Goal: Task Accomplishment & Management: Manage account settings

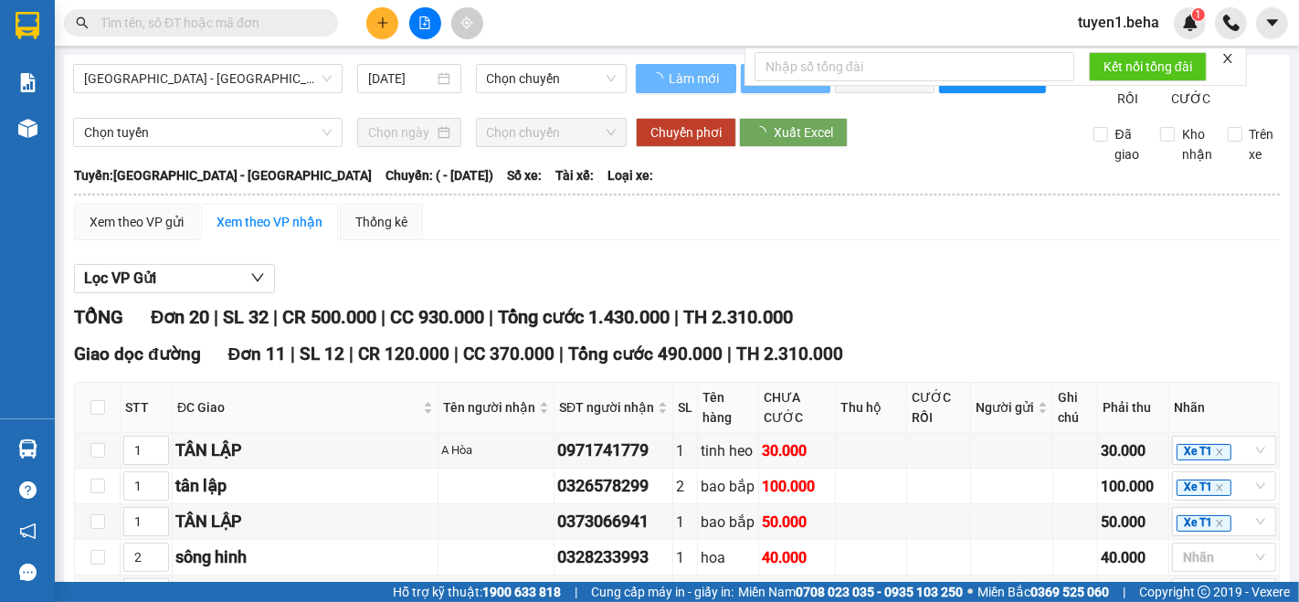
type input "[DATE]"
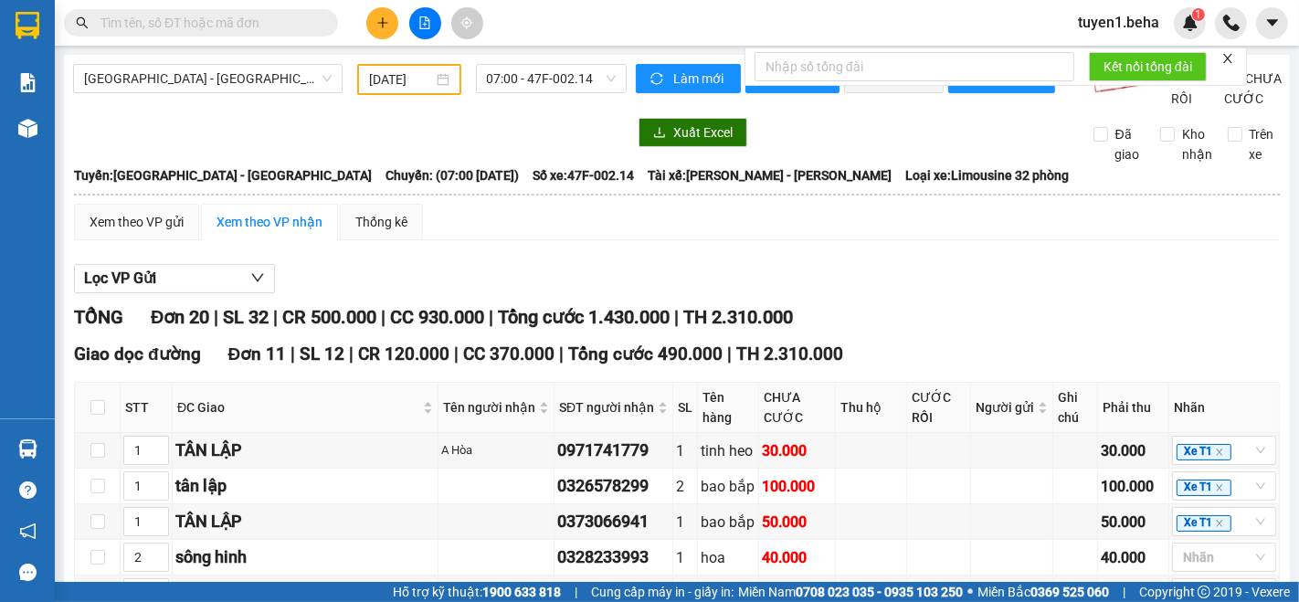
click at [705, 294] on div "Lọc VP Gửi" at bounding box center [677, 279] width 1206 height 30
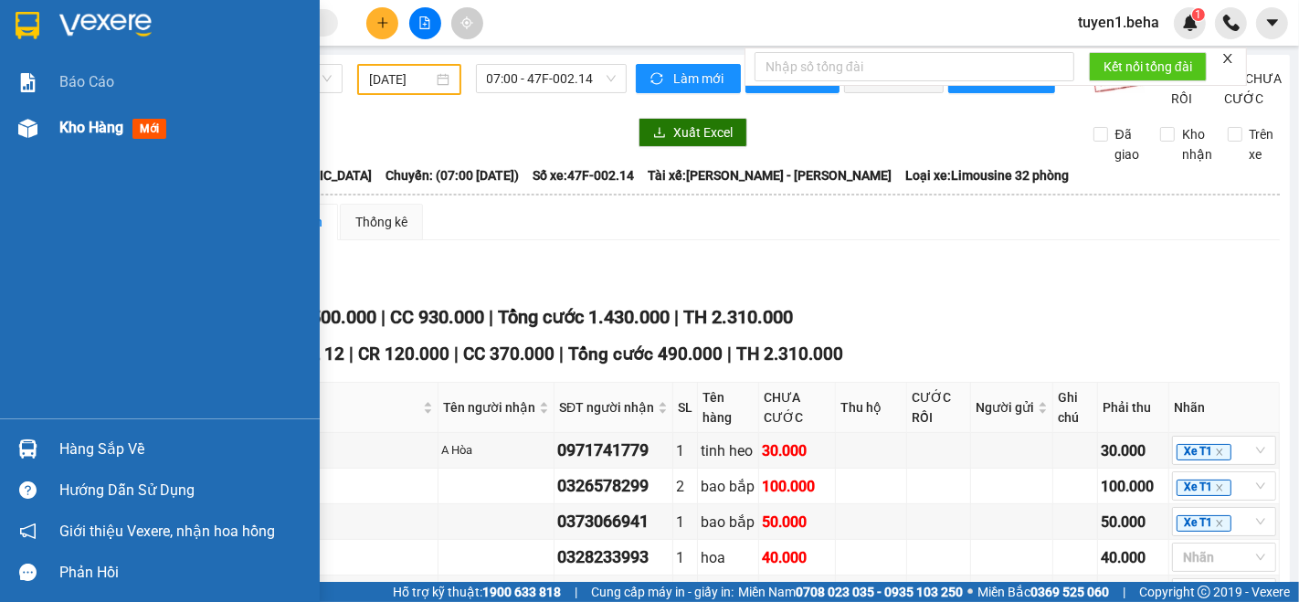
click at [86, 129] on span "Kho hàng" at bounding box center [91, 127] width 64 height 17
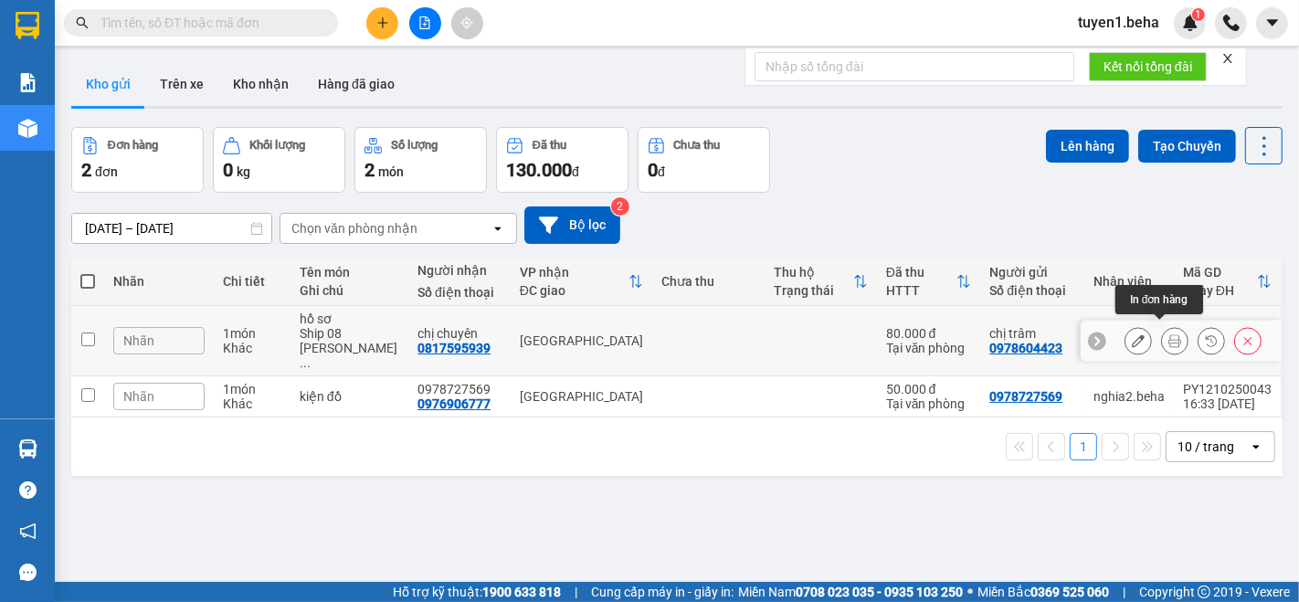
click at [1162, 325] on button at bounding box center [1175, 341] width 26 height 32
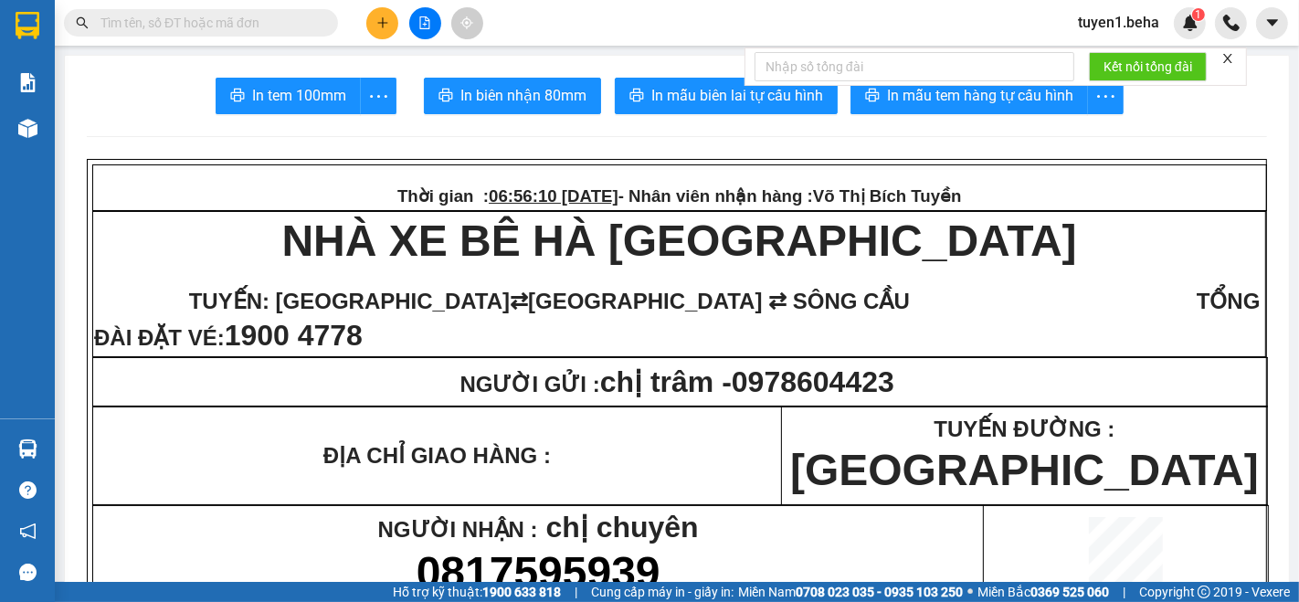
click at [1225, 52] on icon "close" at bounding box center [1228, 58] width 13 height 13
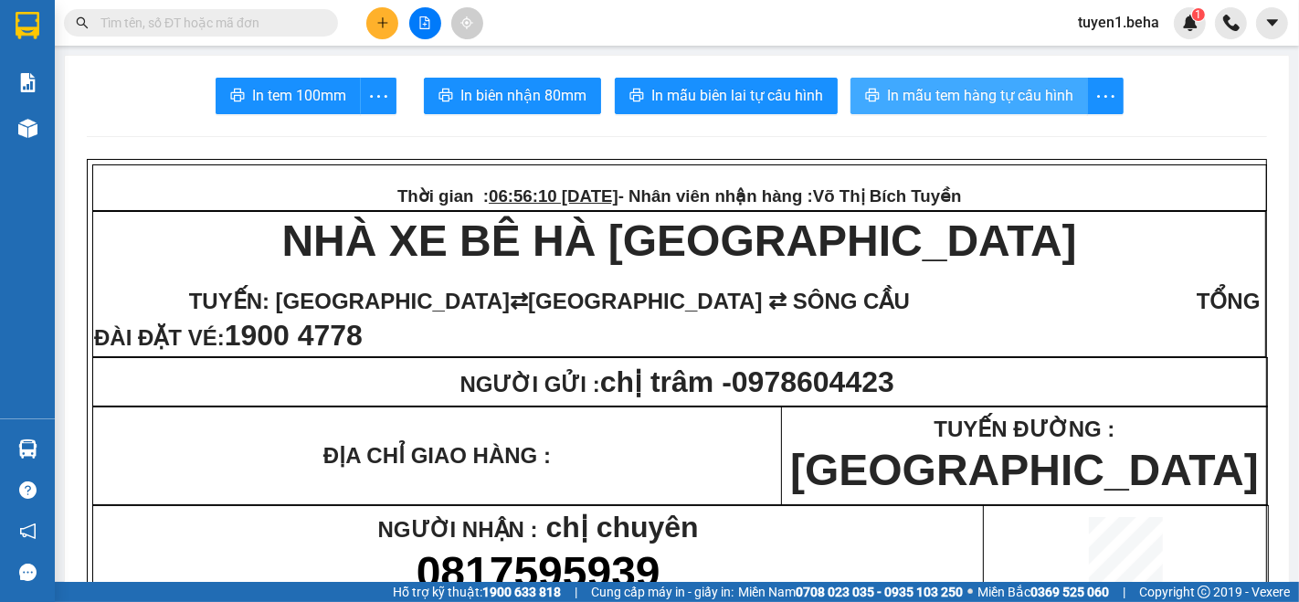
click at [1034, 101] on span "In mẫu tem hàng tự cấu hình" at bounding box center [980, 95] width 186 height 23
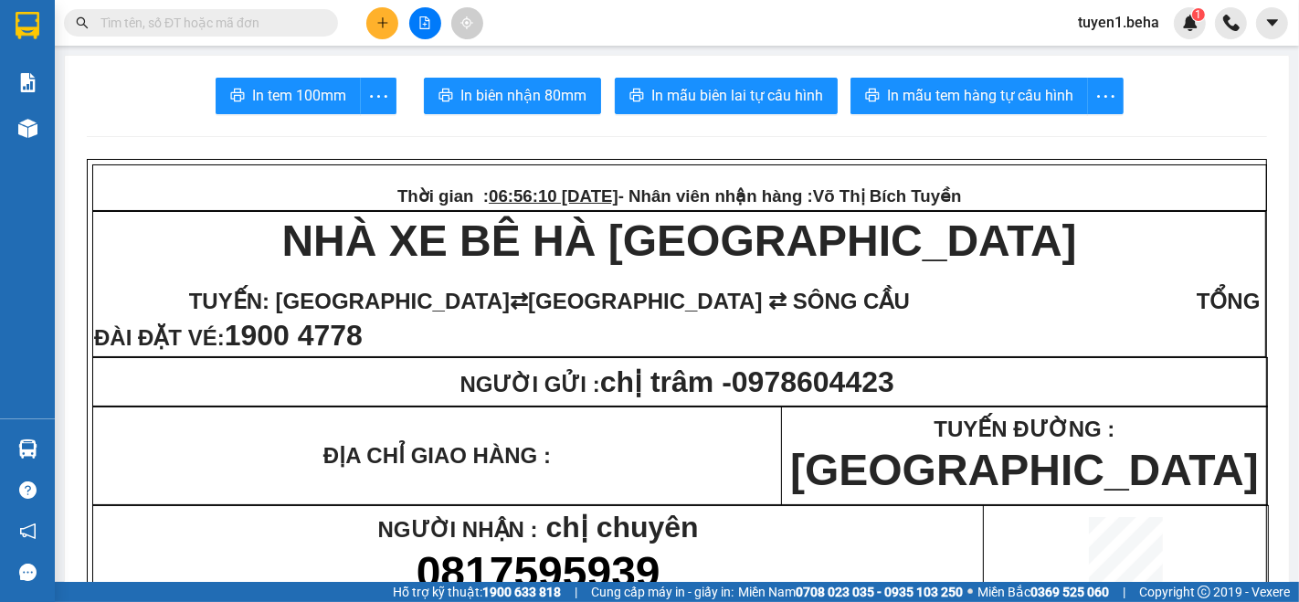
click at [524, 17] on div "Kết quả tìm kiếm ( 0 ) Bộ lọc No Data tuyen1.beha 1" at bounding box center [649, 23] width 1299 height 46
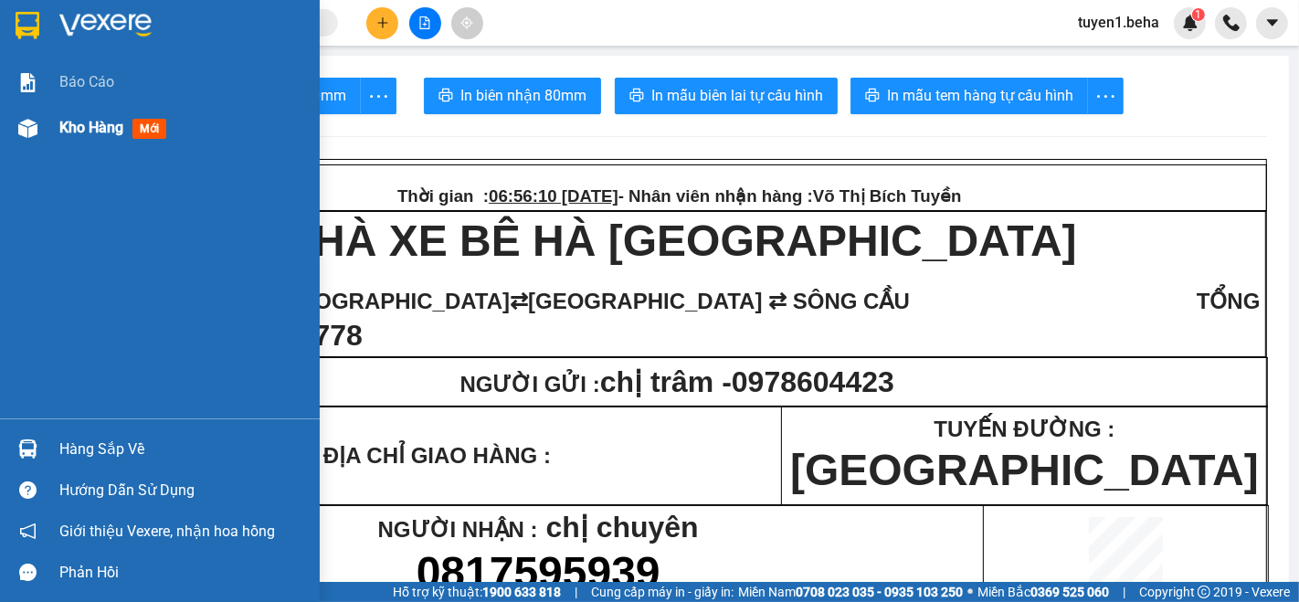
click at [79, 123] on span "Kho hàng" at bounding box center [91, 127] width 64 height 17
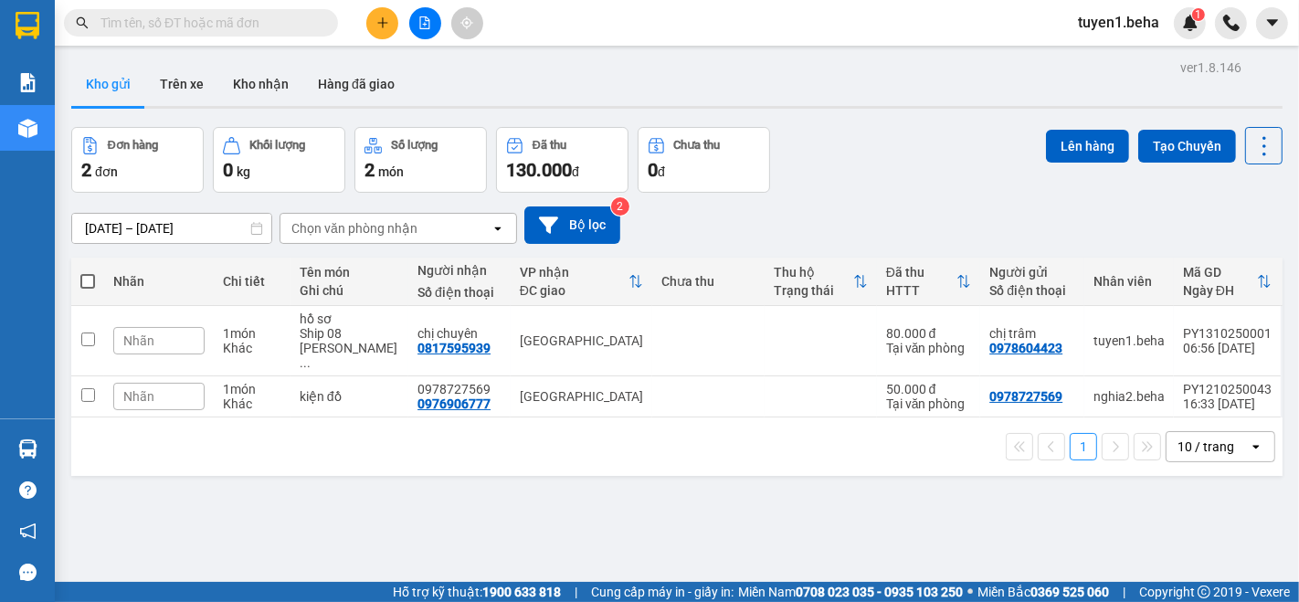
click at [175, 516] on div "ver 1.8.146 Kho gửi Trên xe Kho nhận Hàng đã giao Đơn hàng 2 đơn Khối lượng 0 k…" at bounding box center [677, 356] width 1226 height 602
click at [266, 72] on button "Kho nhận" at bounding box center [260, 84] width 85 height 44
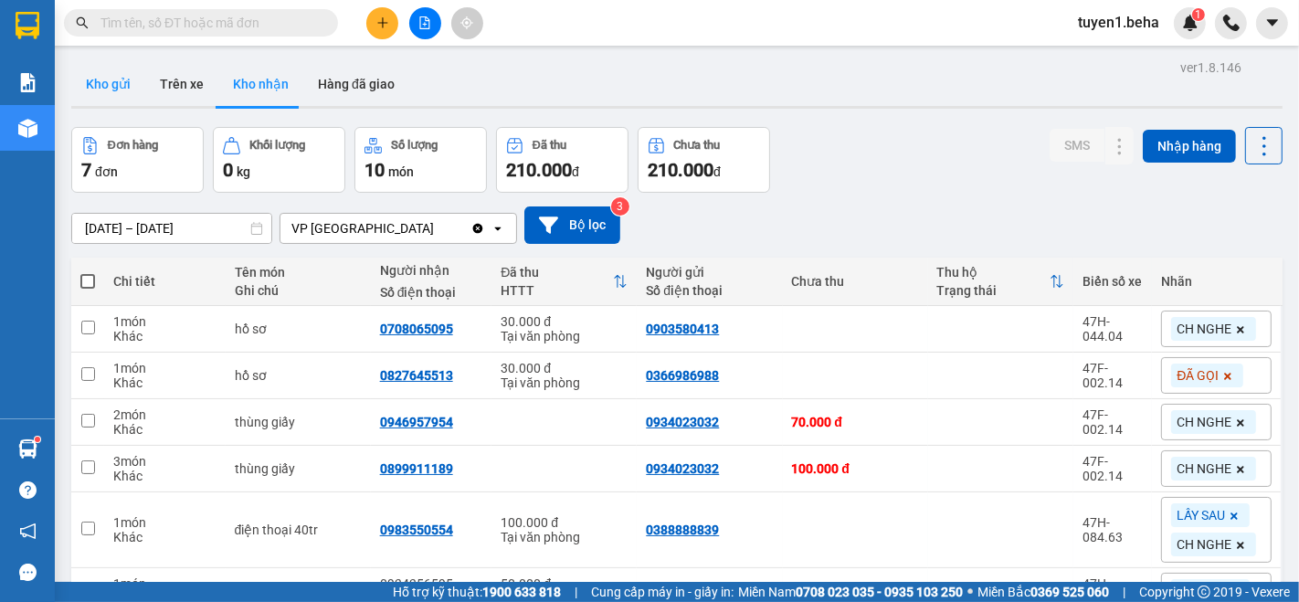
click at [110, 83] on button "Kho gửi" at bounding box center [108, 84] width 74 height 44
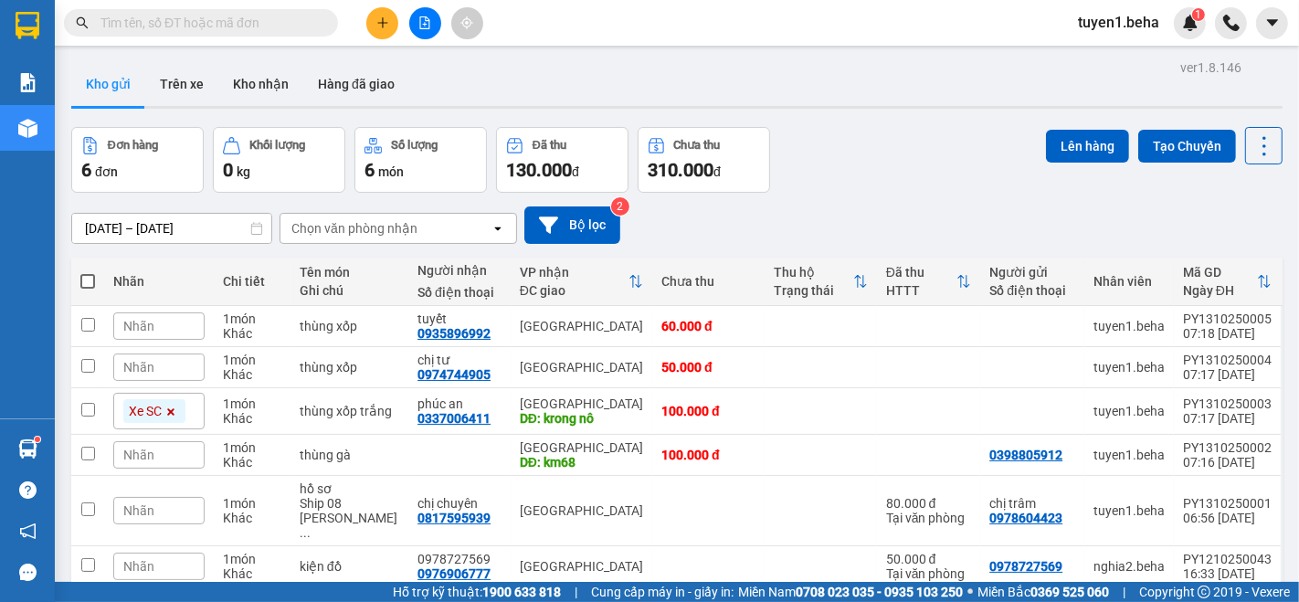
click at [148, 319] on span "Nhãn" at bounding box center [138, 326] width 31 height 15
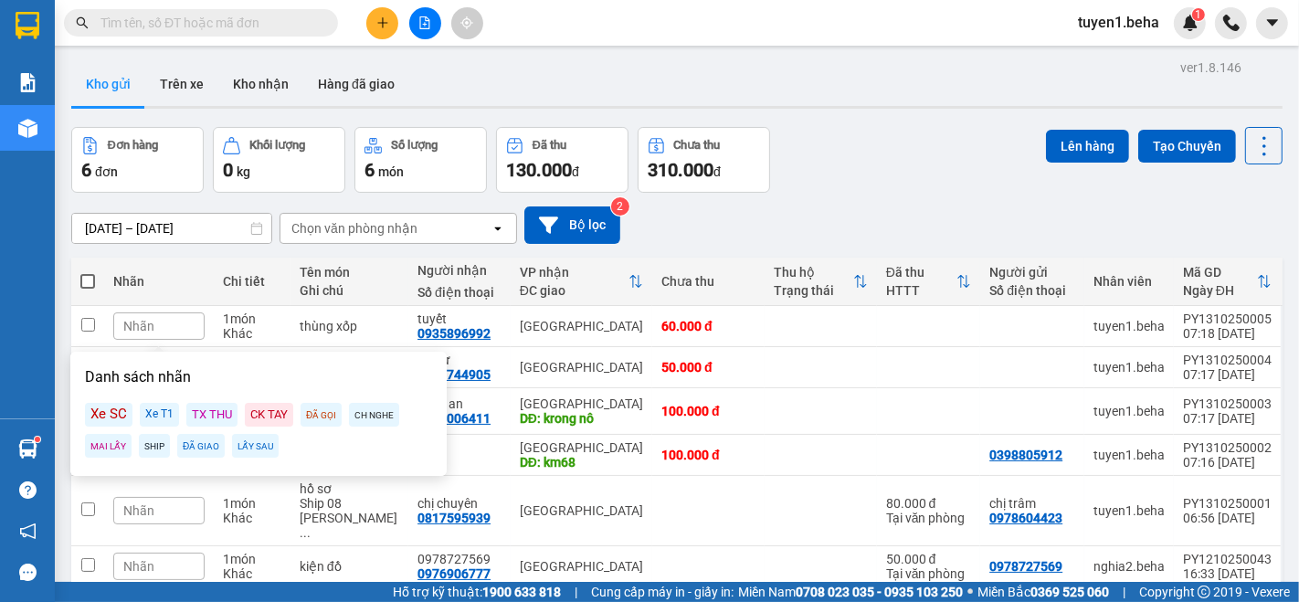
click at [106, 419] on div "Xe SC" at bounding box center [109, 415] width 48 height 24
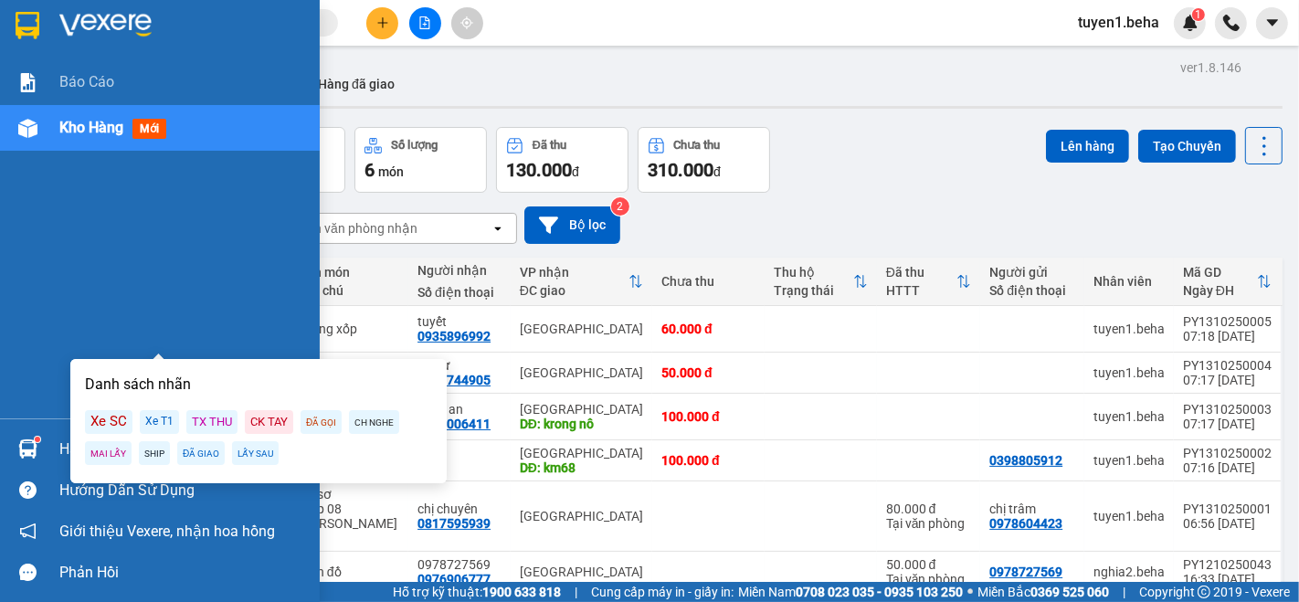
click at [38, 309] on div "Báo cáo Kho hàng mới" at bounding box center [160, 238] width 320 height 359
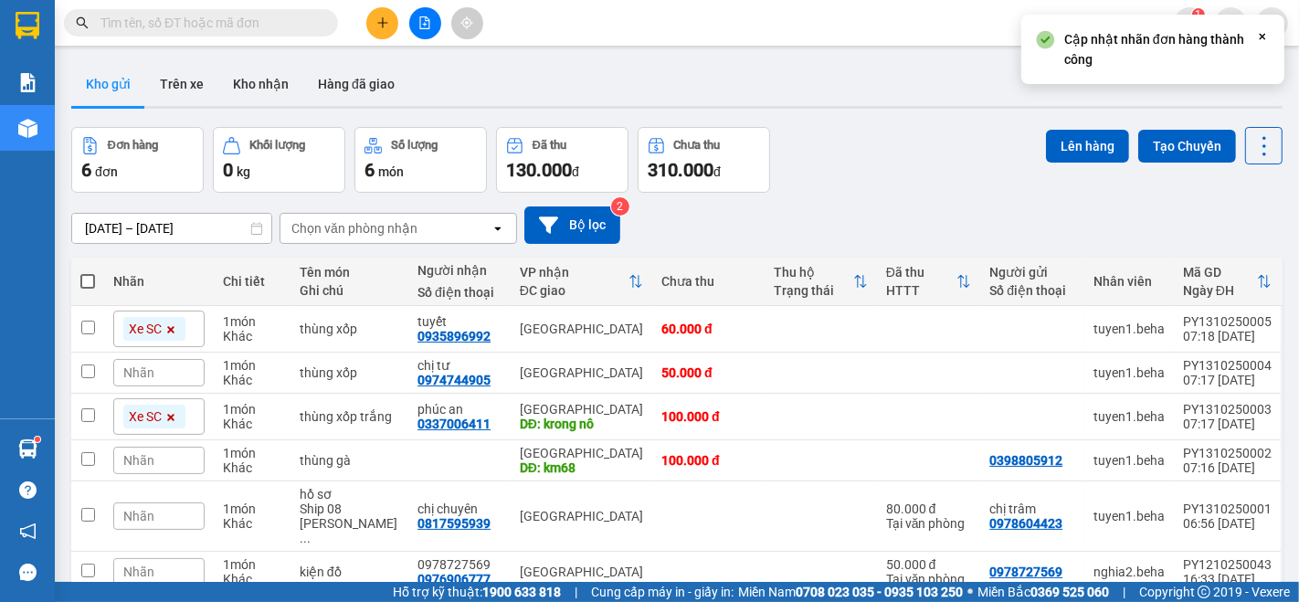
click at [143, 366] on span "Nhãn" at bounding box center [138, 373] width 31 height 15
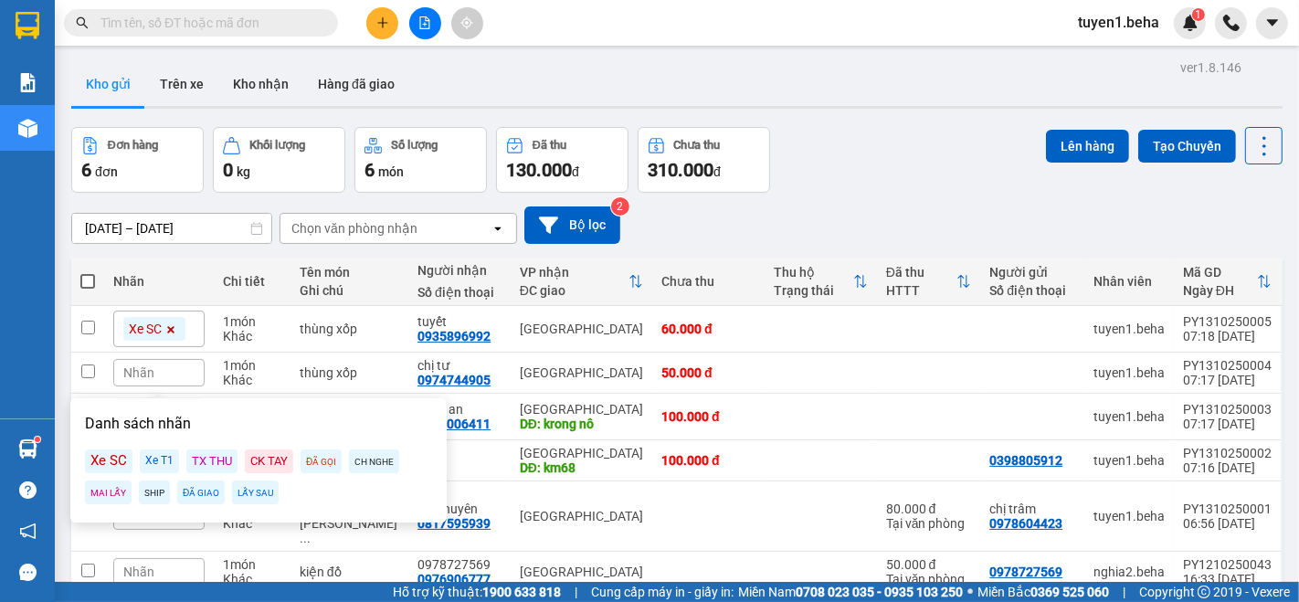
click at [111, 464] on div "Xe SC" at bounding box center [109, 462] width 48 height 24
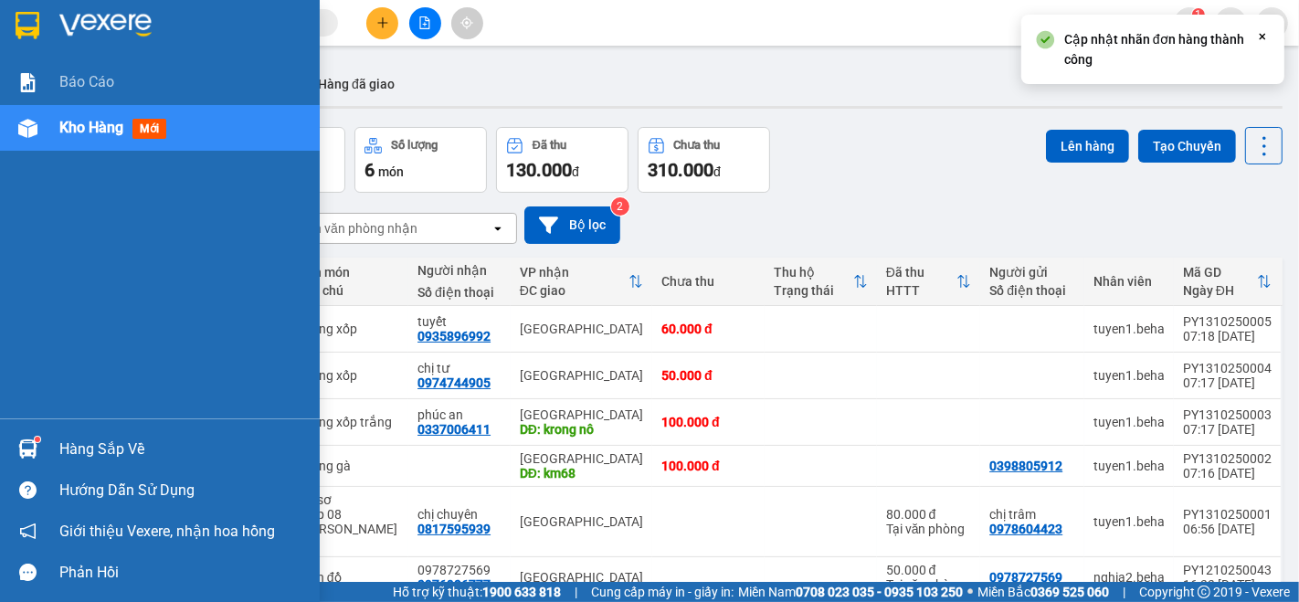
click at [24, 312] on div "Báo cáo Kho hàng mới" at bounding box center [160, 238] width 320 height 359
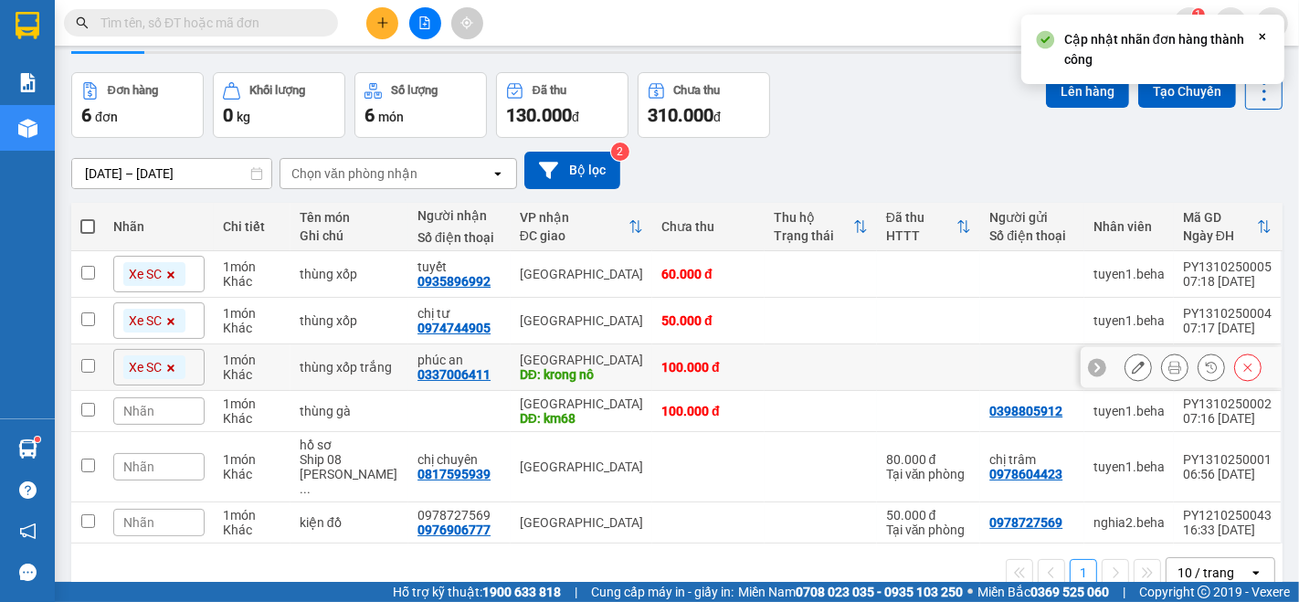
scroll to position [83, 0]
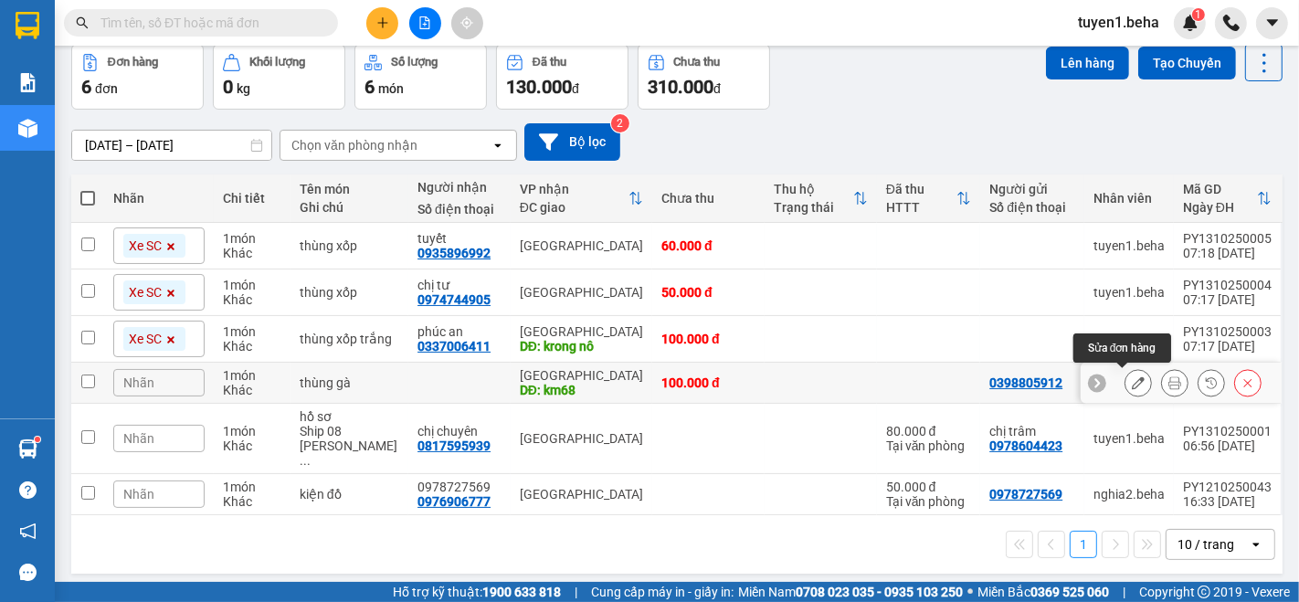
click at [1132, 382] on icon at bounding box center [1138, 382] width 13 height 13
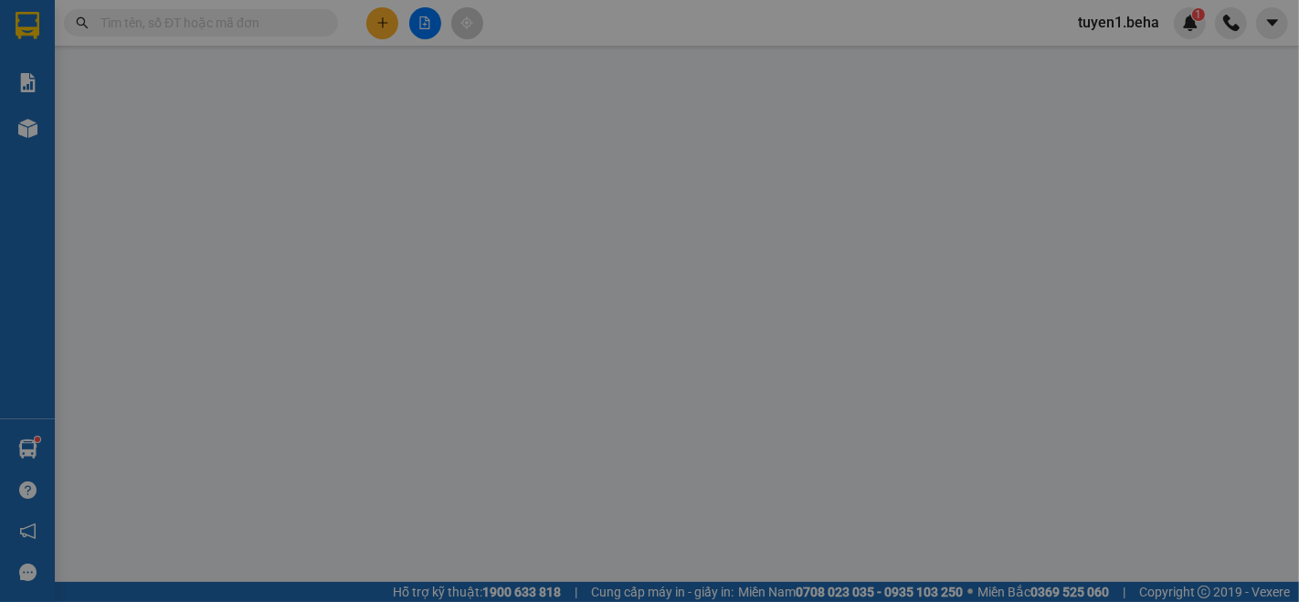
type input "0398805912"
type input "km68"
type input "100.000"
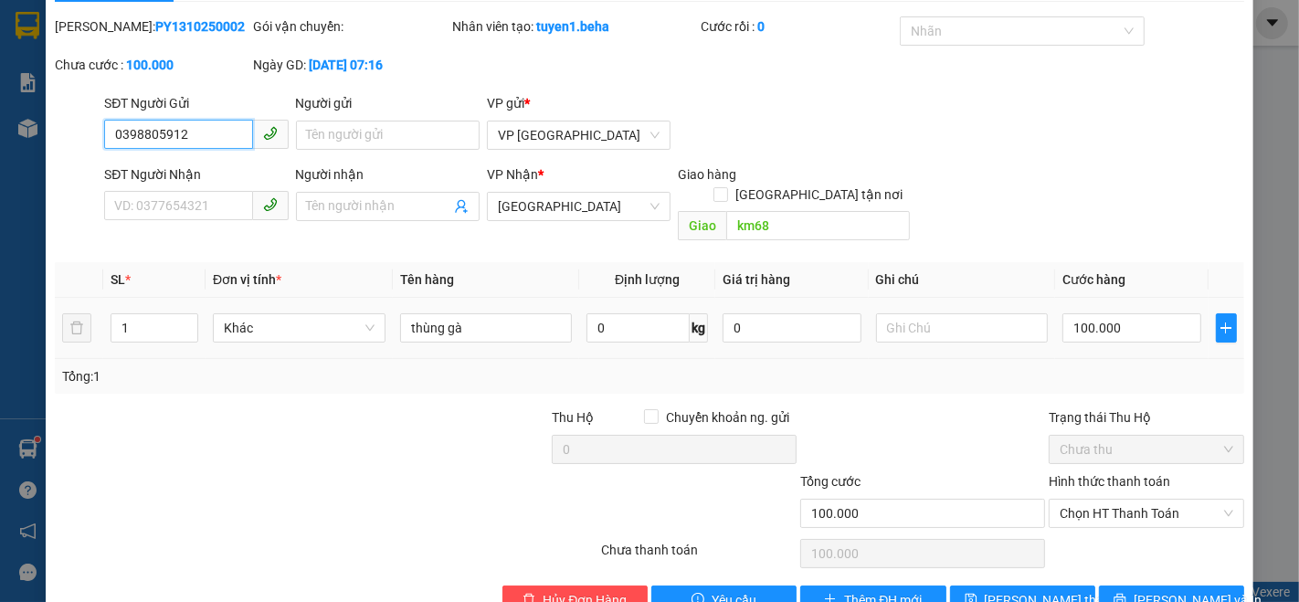
scroll to position [76, 0]
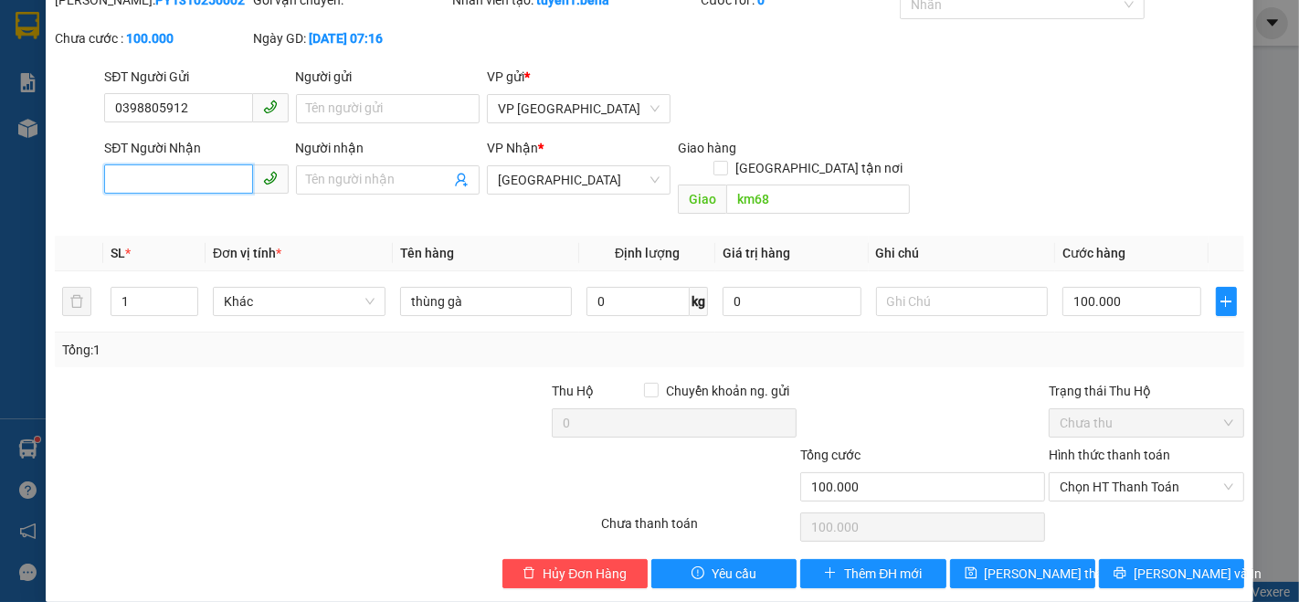
click at [185, 182] on input "SĐT Người Nhận" at bounding box center [178, 178] width 148 height 29
click at [203, 173] on input "0335892913" at bounding box center [178, 178] width 148 height 29
type input "0335892931"
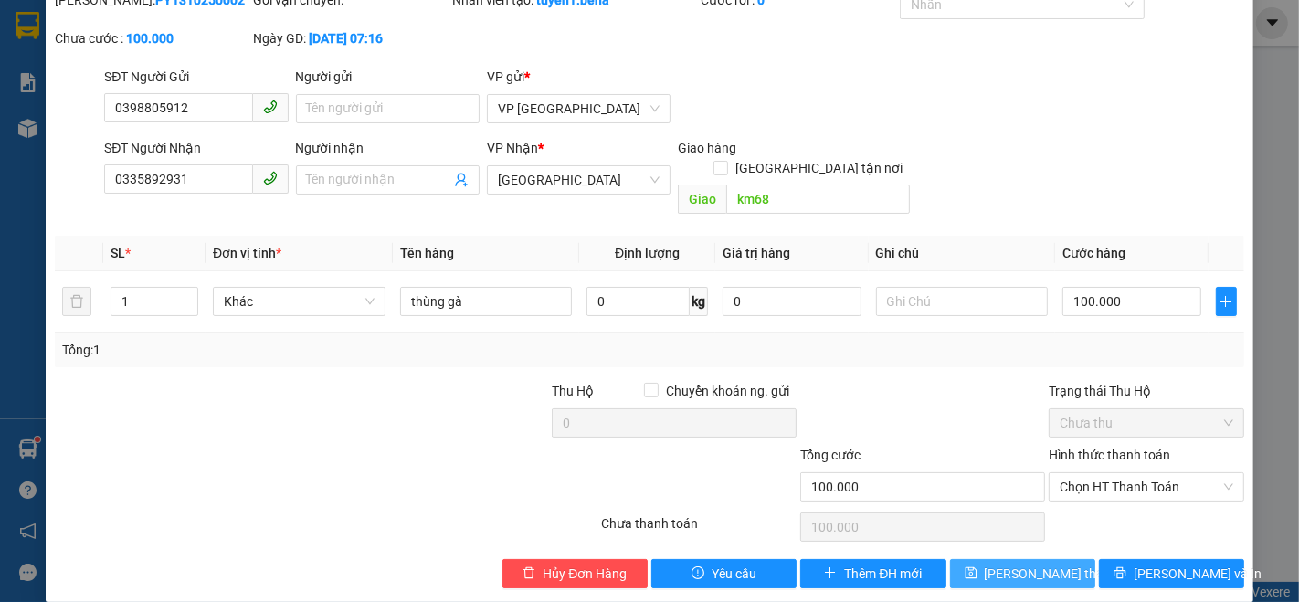
click at [1021, 564] on span "[PERSON_NAME] thay đổi" at bounding box center [1058, 574] width 146 height 20
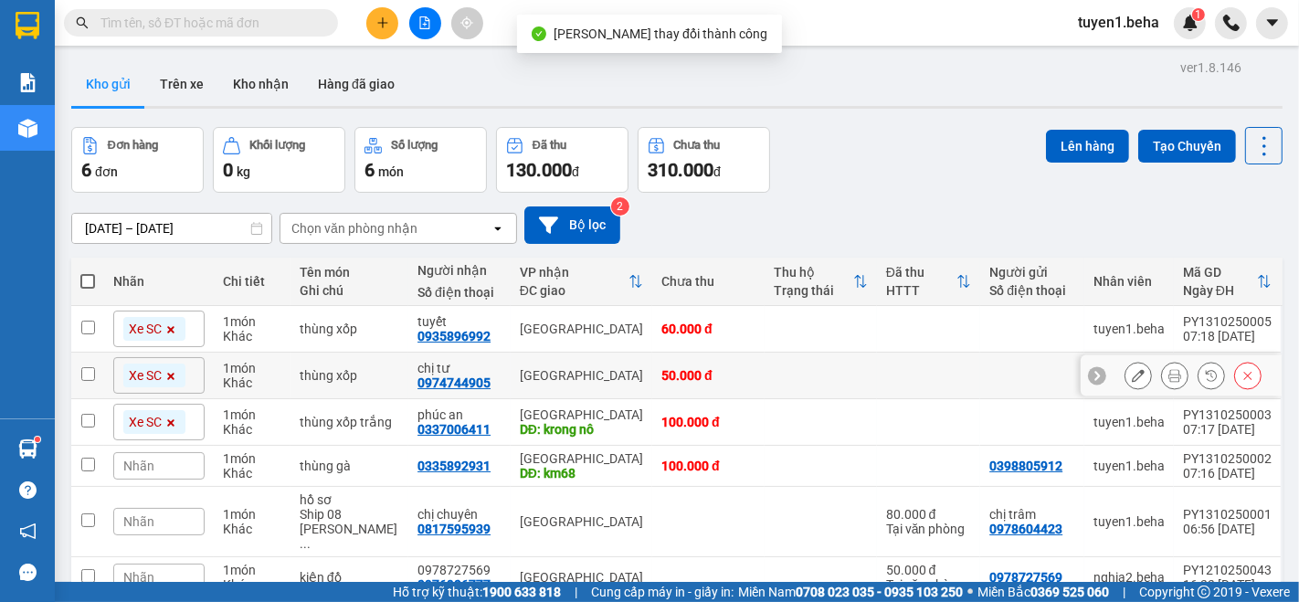
scroll to position [83, 0]
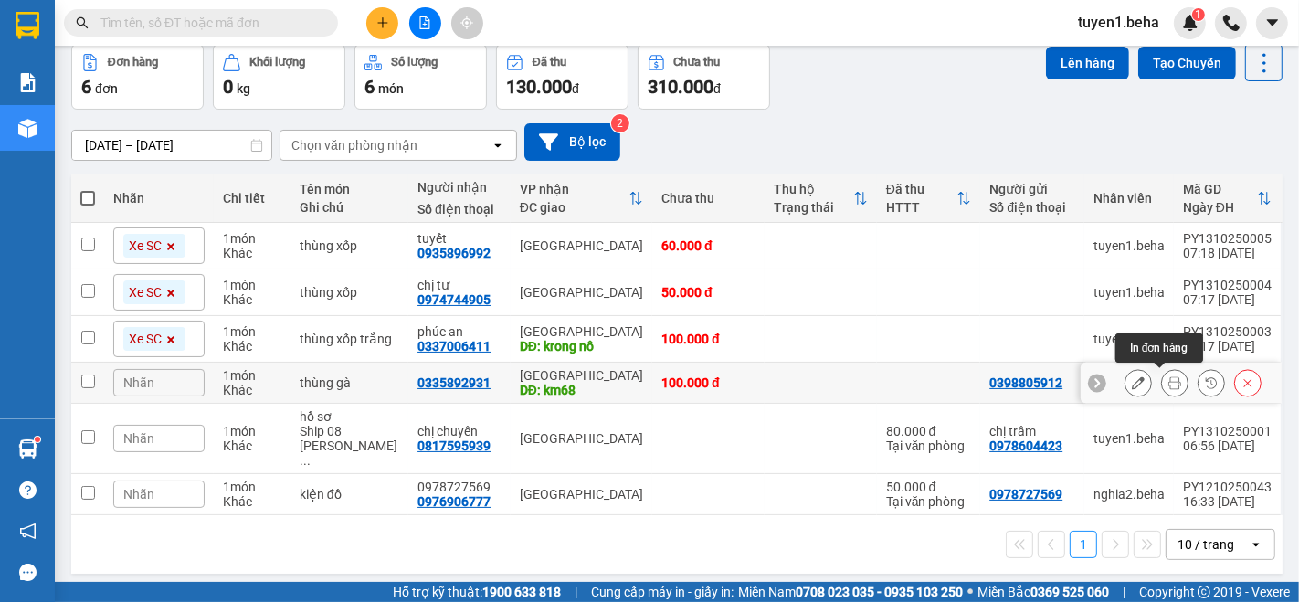
click at [1169, 385] on icon at bounding box center [1175, 382] width 13 height 13
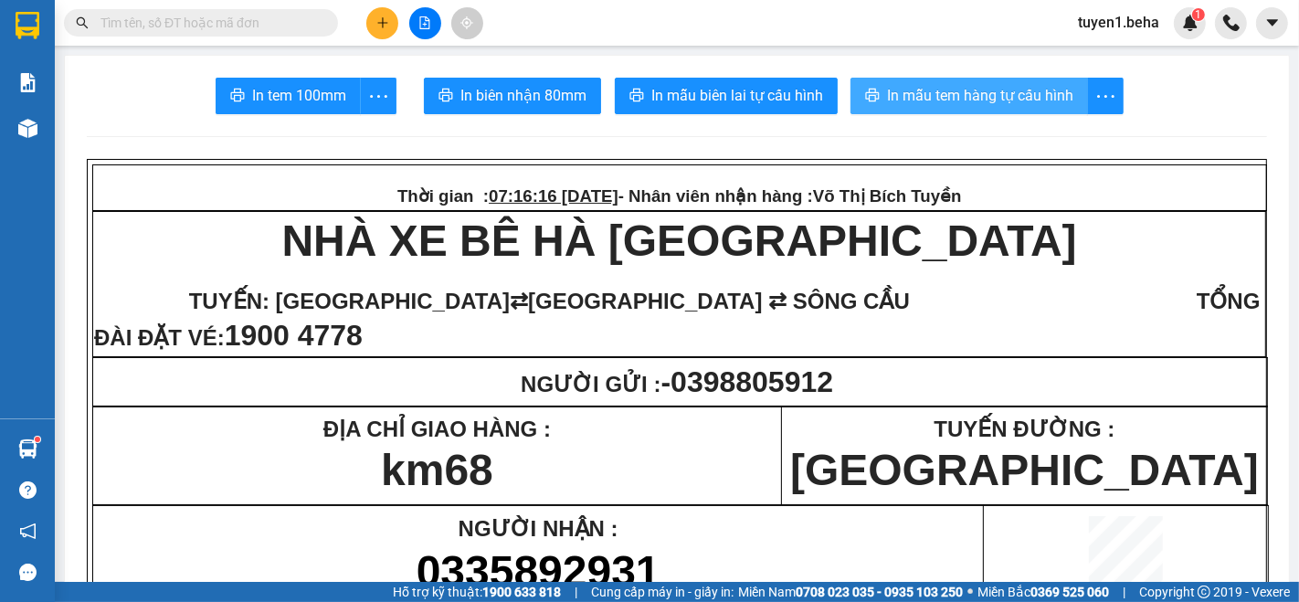
click at [949, 92] on span "In mẫu tem hàng tự cấu hình" at bounding box center [980, 95] width 186 height 23
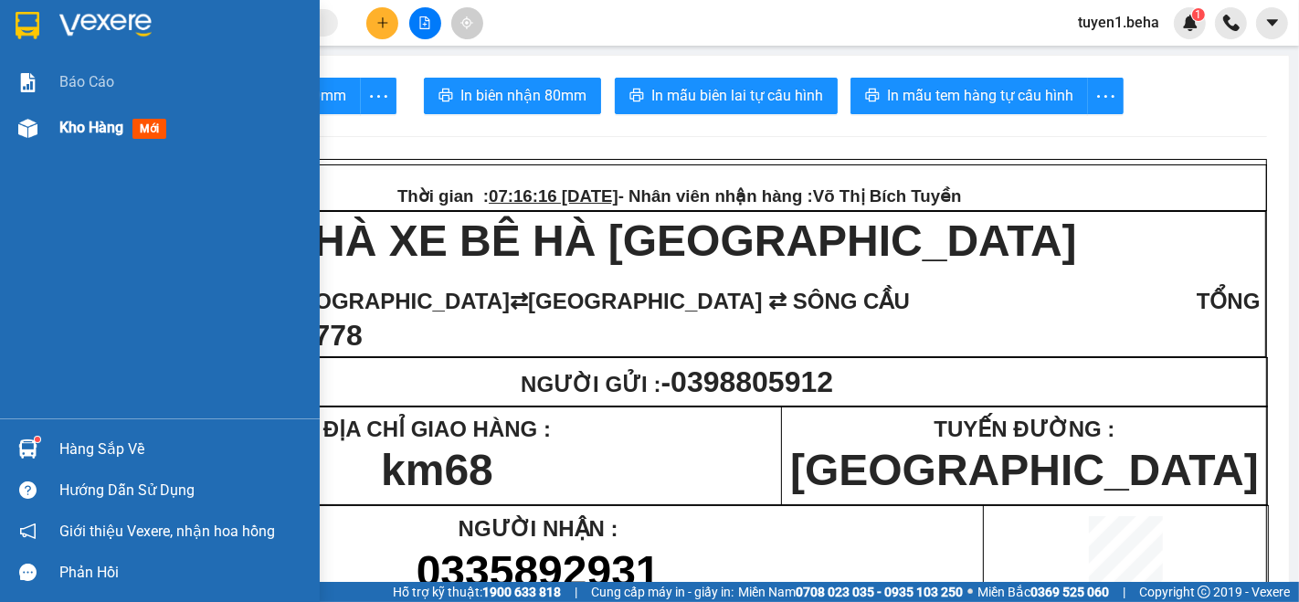
click at [78, 120] on span "Kho hàng" at bounding box center [91, 127] width 64 height 17
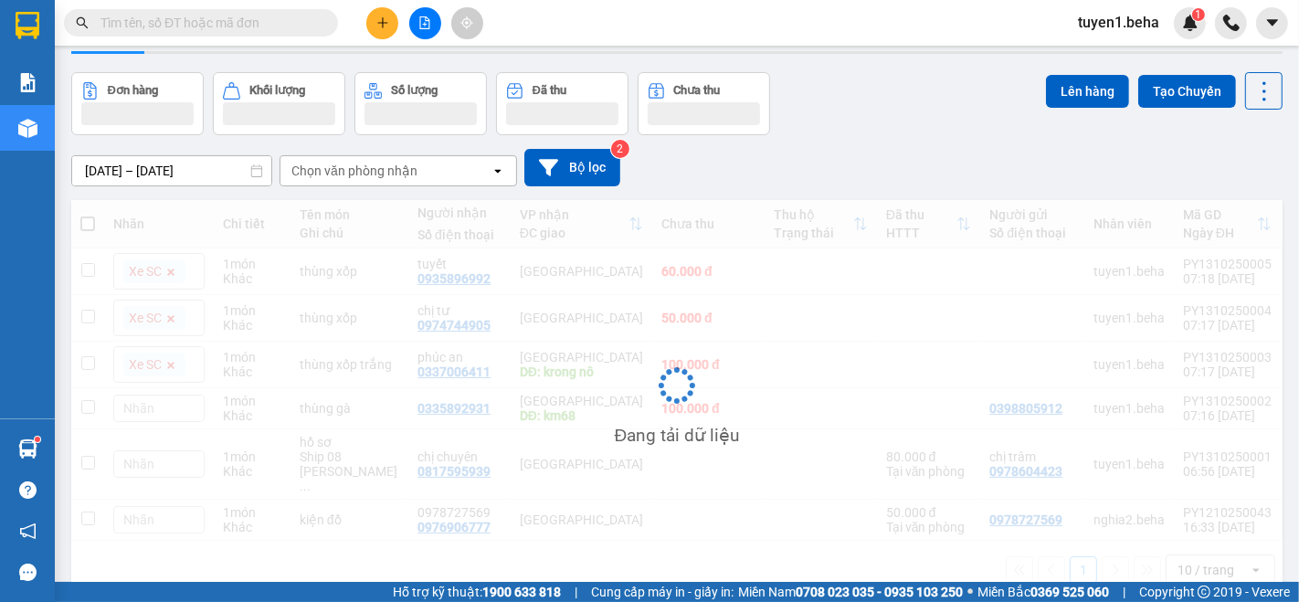
scroll to position [83, 0]
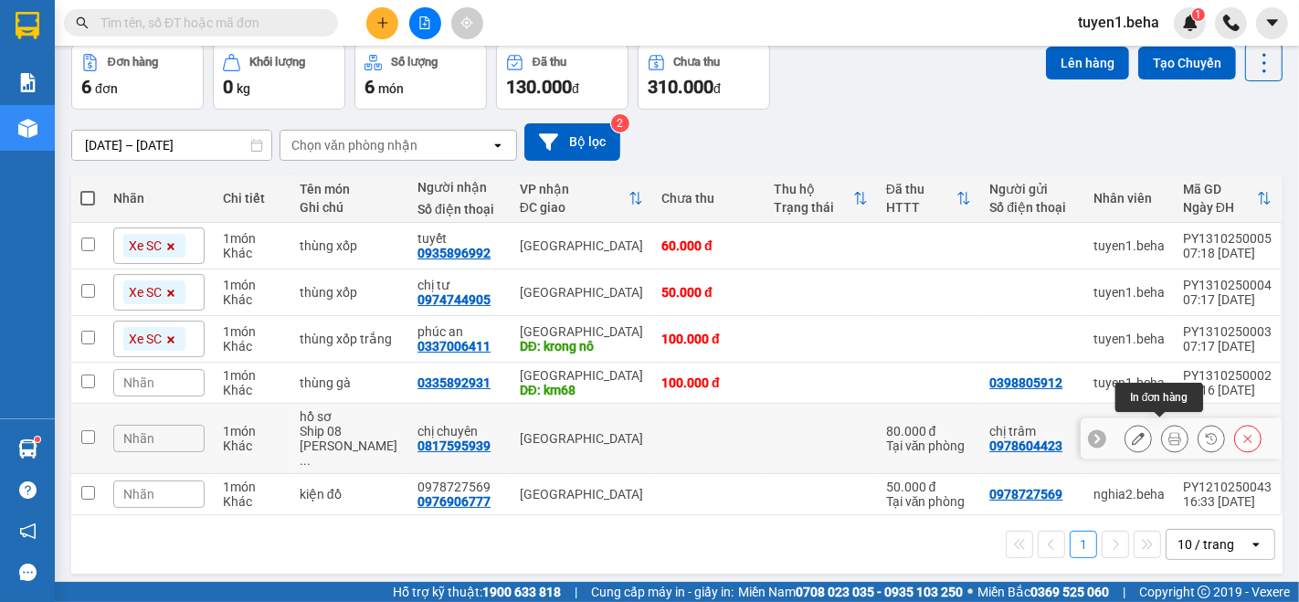
click at [1169, 435] on icon at bounding box center [1175, 438] width 13 height 13
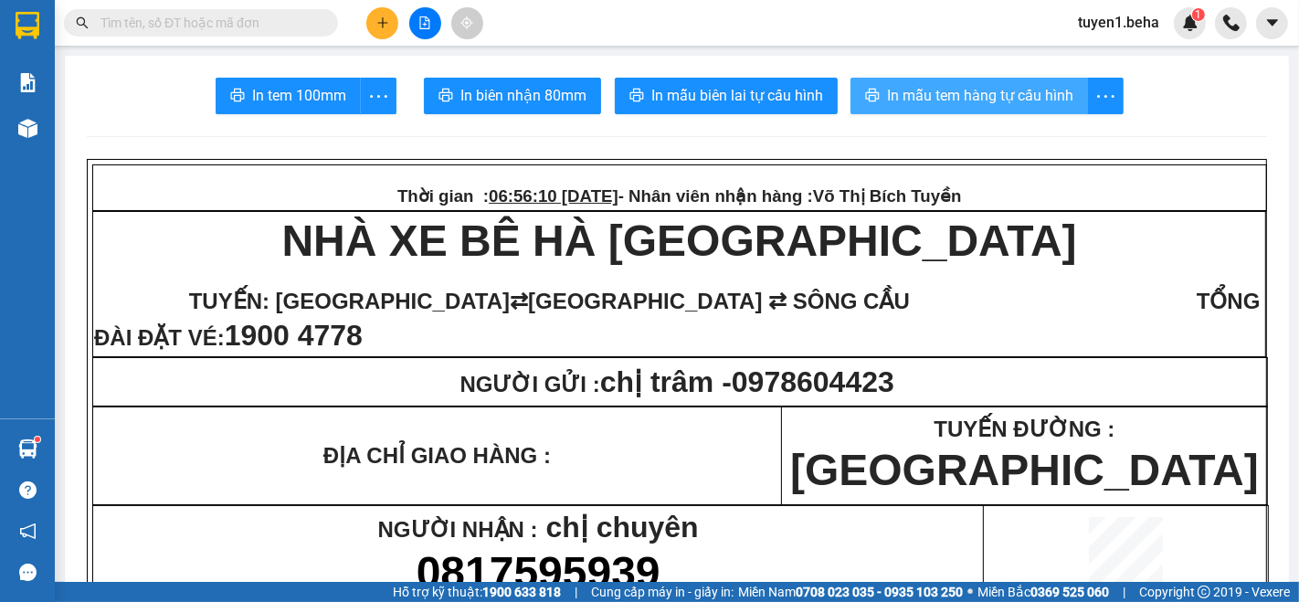
click at [966, 102] on span "In mẫu tem hàng tự cấu hình" at bounding box center [980, 95] width 186 height 23
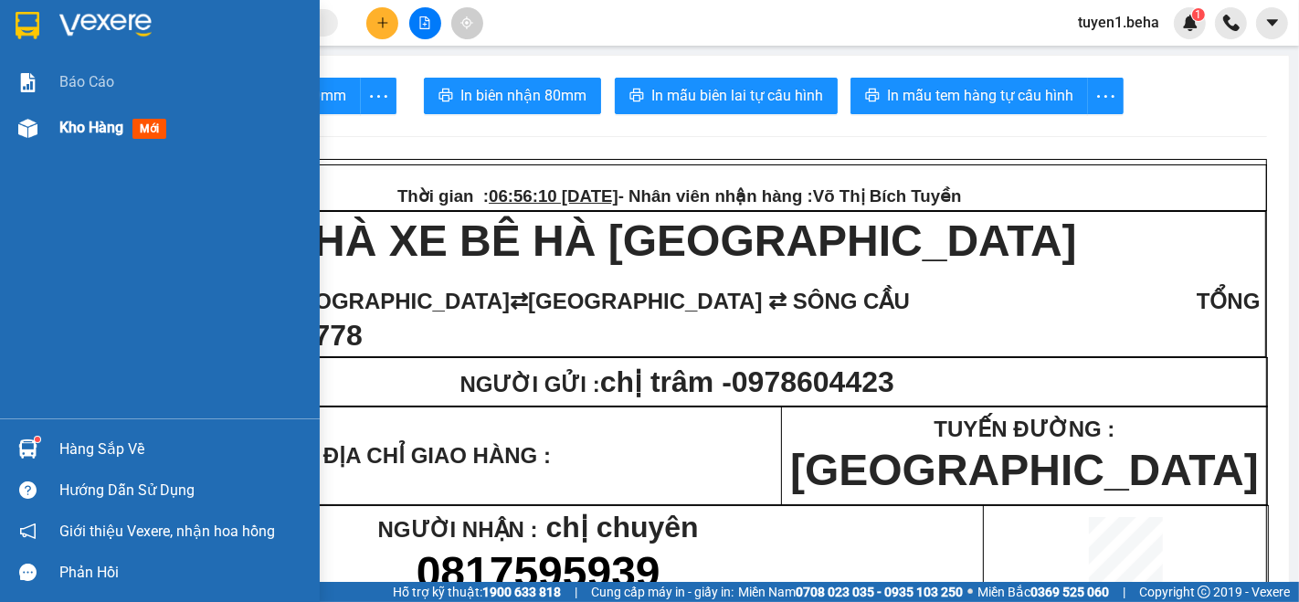
click at [70, 121] on span "Kho hàng" at bounding box center [91, 127] width 64 height 17
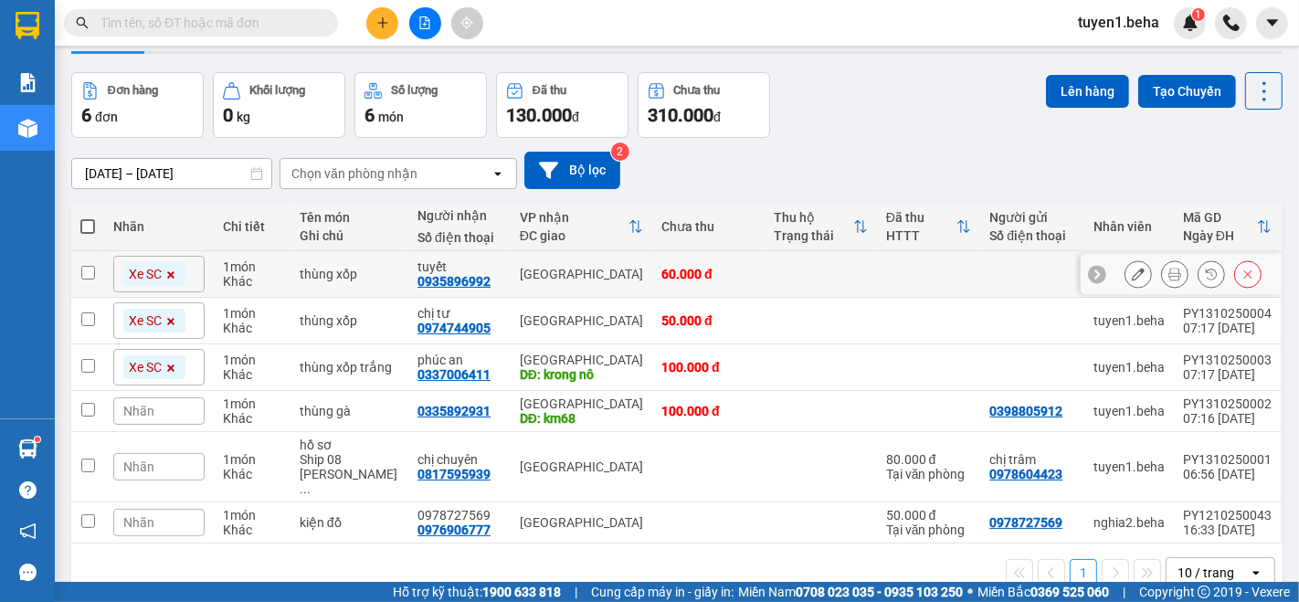
scroll to position [83, 0]
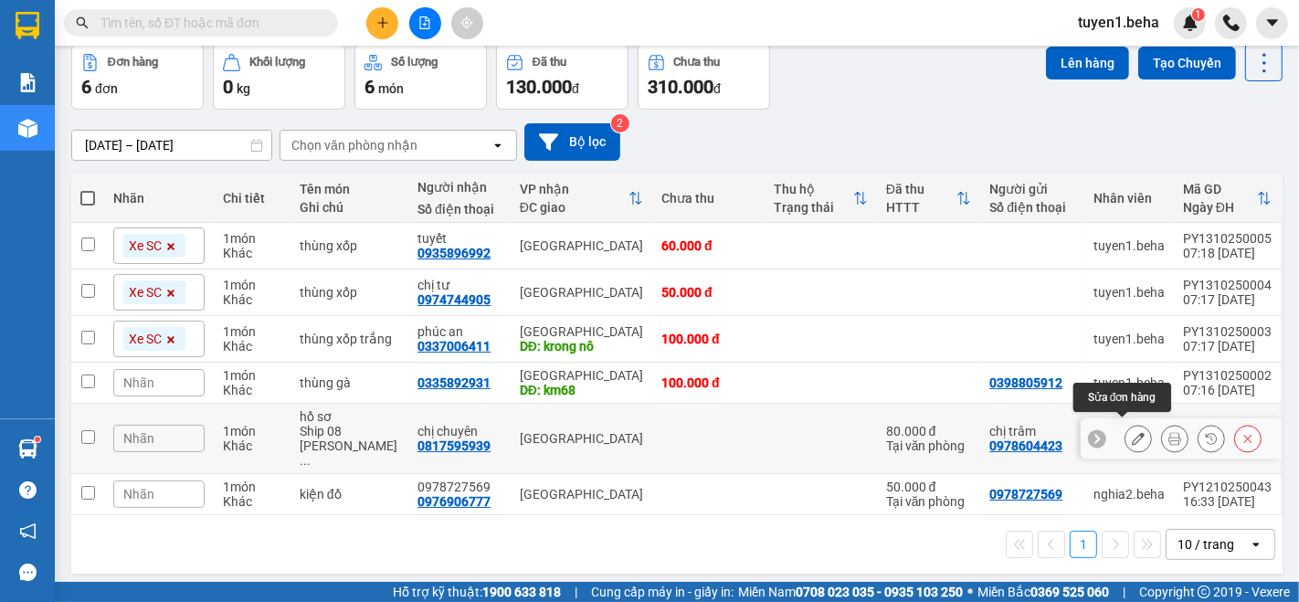
click at [1132, 432] on icon at bounding box center [1138, 438] width 13 height 13
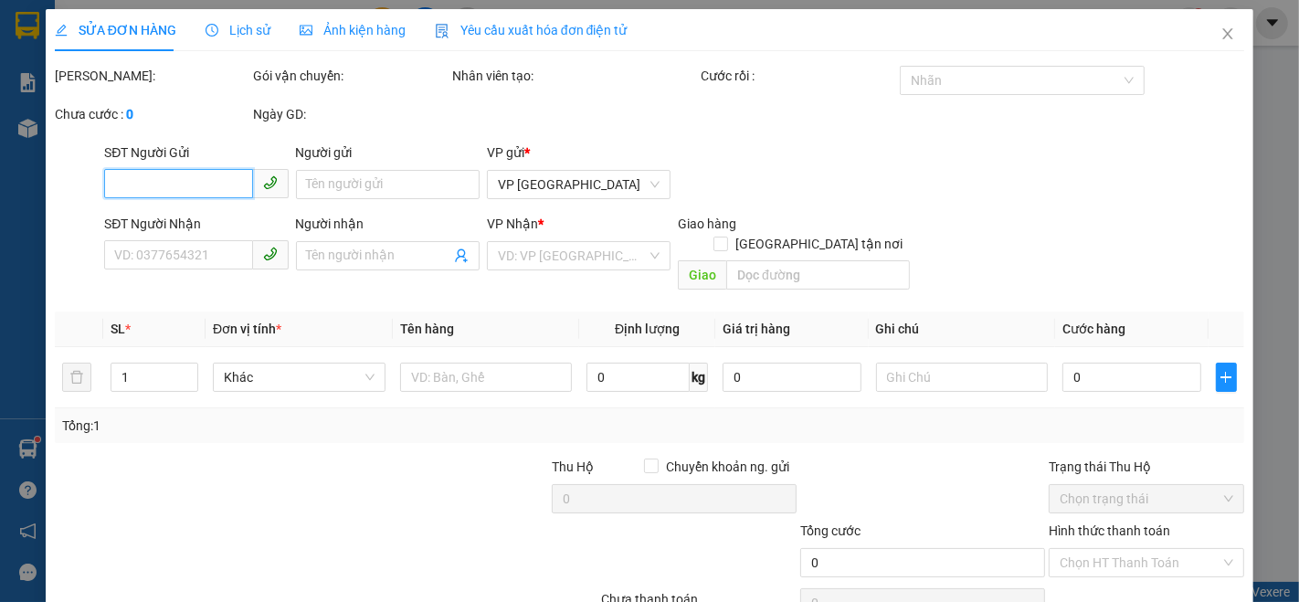
type input "0978604423"
type input "chị trâm"
type input "0817595939"
type input "chị chuyên"
type input "80.000"
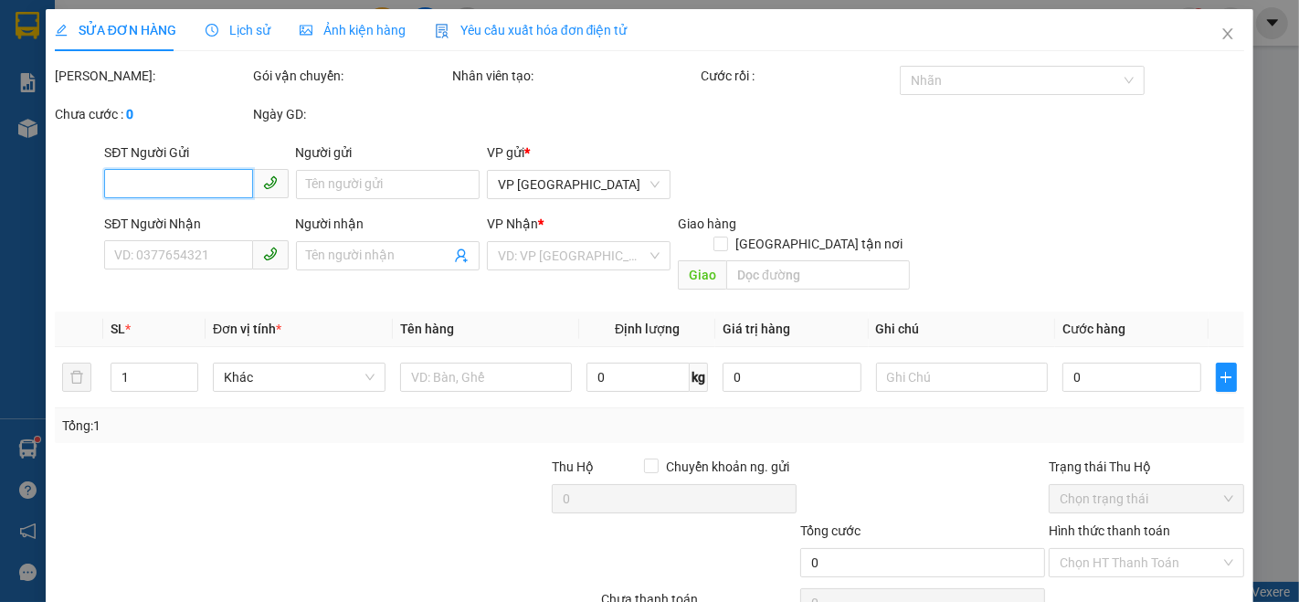
type input "80.000"
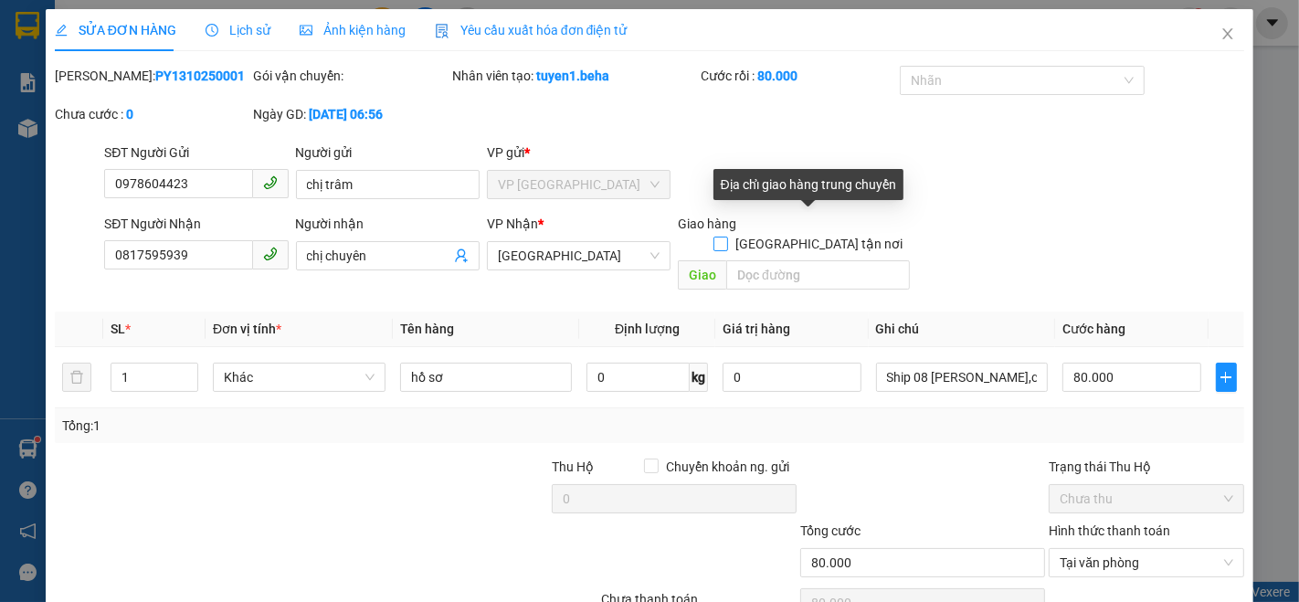
click at [726, 237] on input "[GEOGRAPHIC_DATA] tận nơi" at bounding box center [720, 243] width 13 height 13
checkbox input "true"
type input "0"
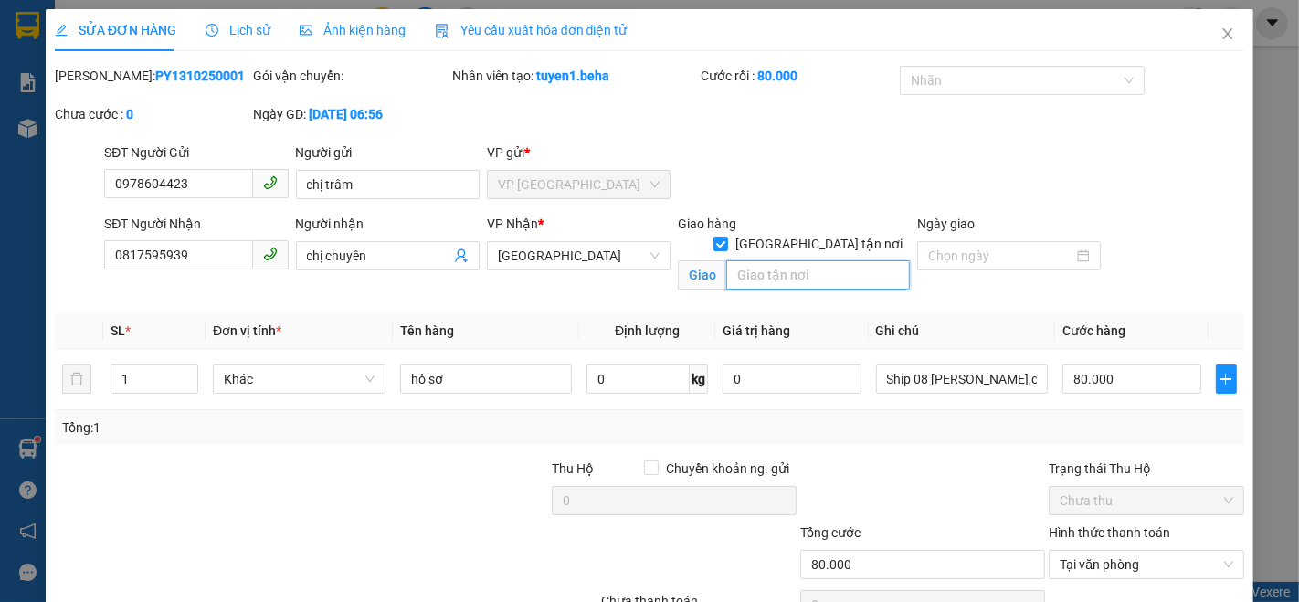
click at [784, 260] on input "search" at bounding box center [818, 274] width 184 height 29
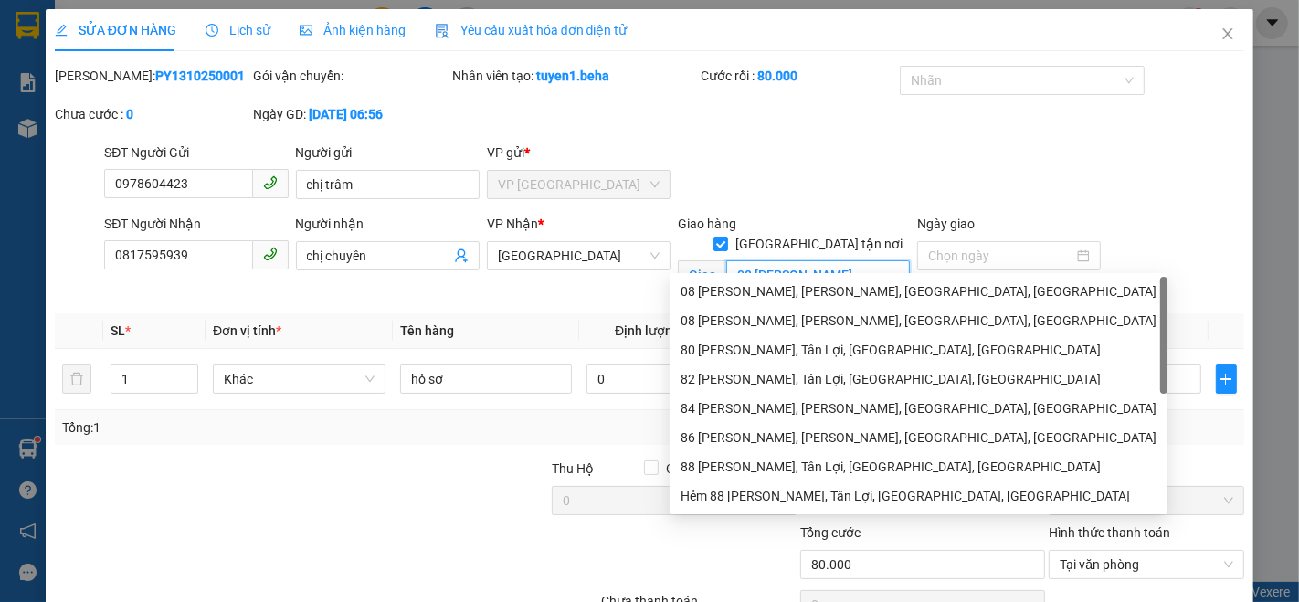
type input "08 nguyễn hữu thấu"
click at [1119, 165] on div "SĐT Người Gửi 0978604423 Người gửi chị trâm VP gửi * VP PHÚ YÊN" at bounding box center [675, 175] width 1148 height 64
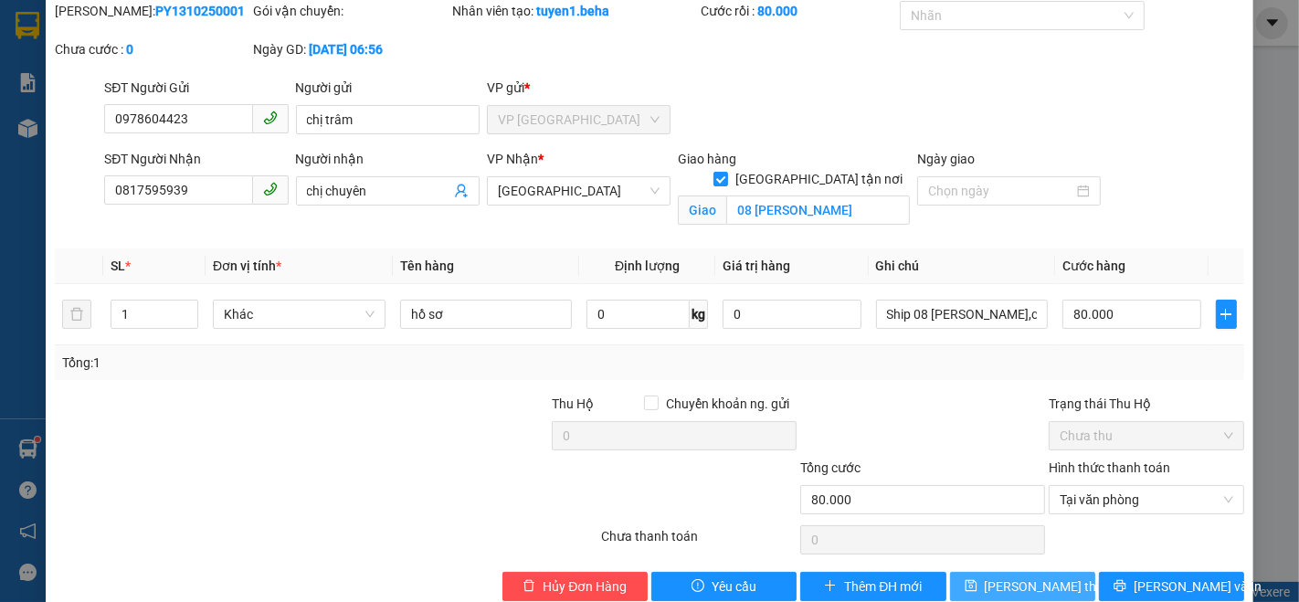
scroll to position [97, 0]
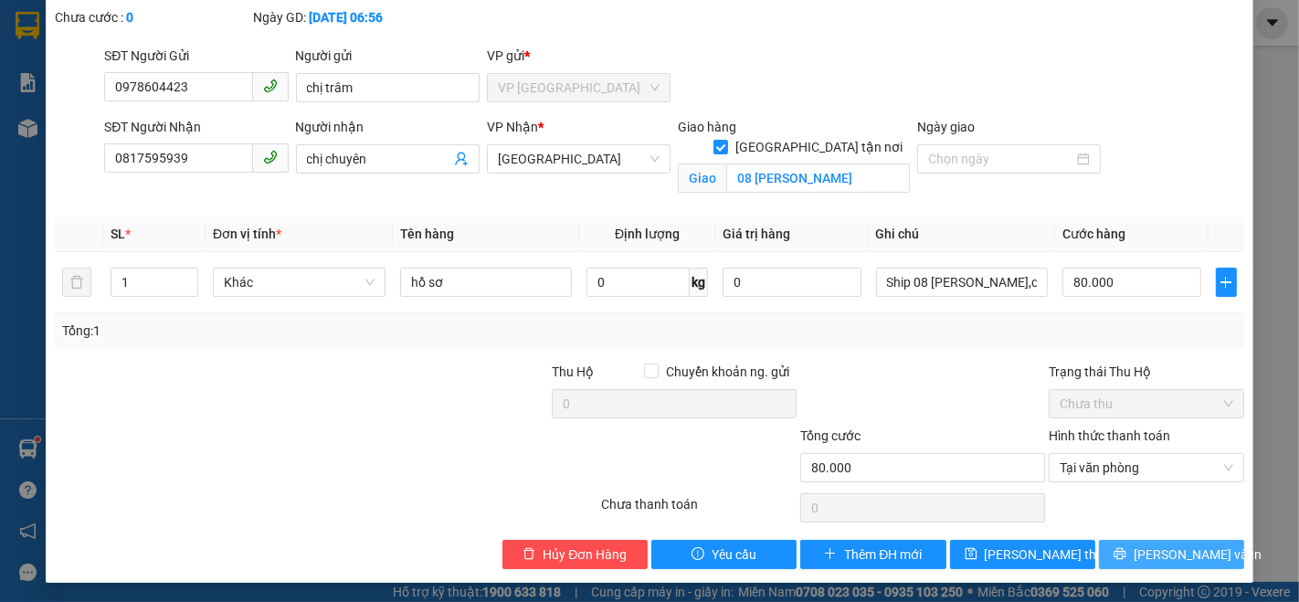
click at [1126, 552] on icon "printer" at bounding box center [1120, 554] width 12 height 12
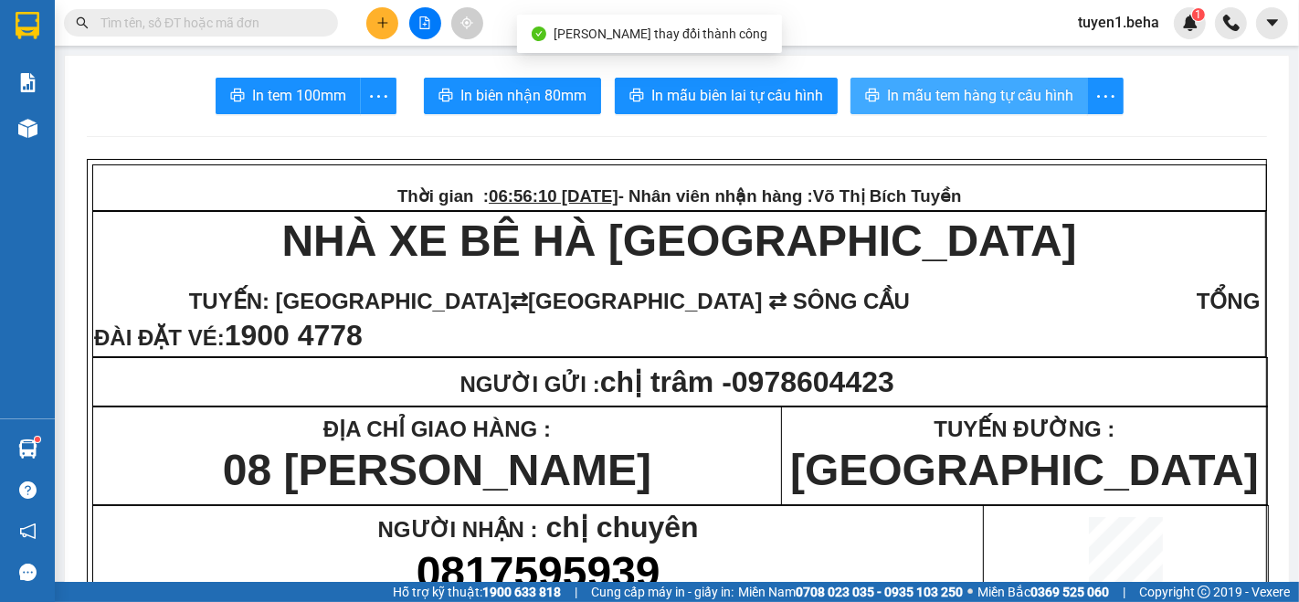
click at [976, 95] on span "In mẫu tem hàng tự cấu hình" at bounding box center [980, 95] width 186 height 23
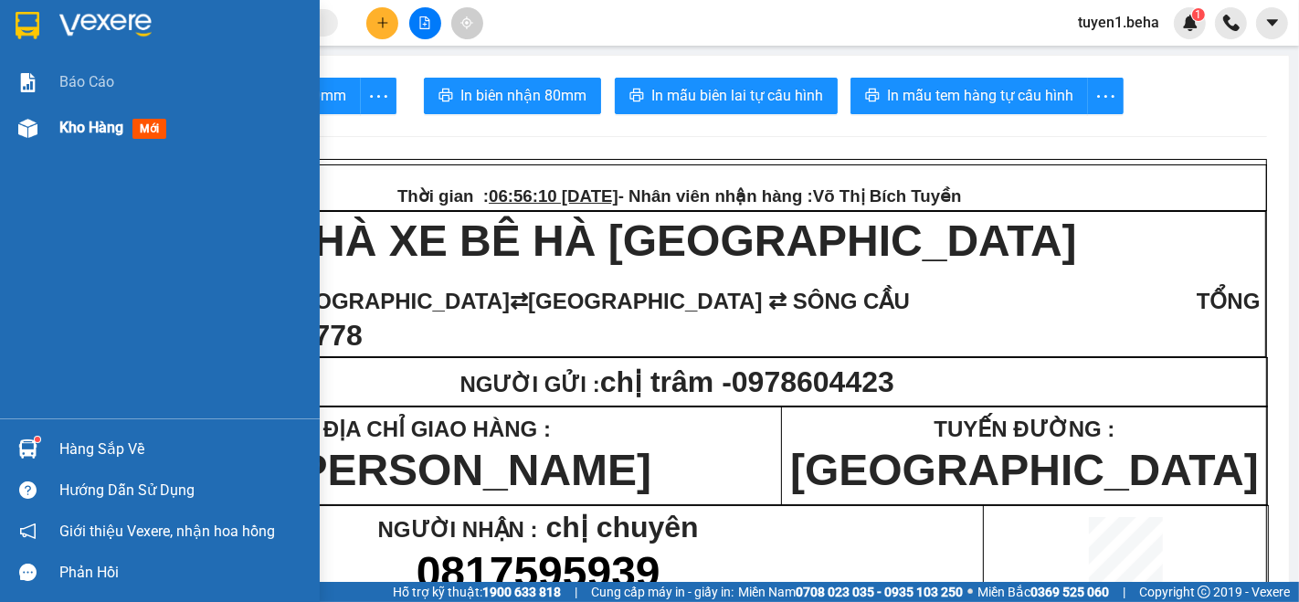
click at [81, 129] on span "Kho hàng" at bounding box center [91, 127] width 64 height 17
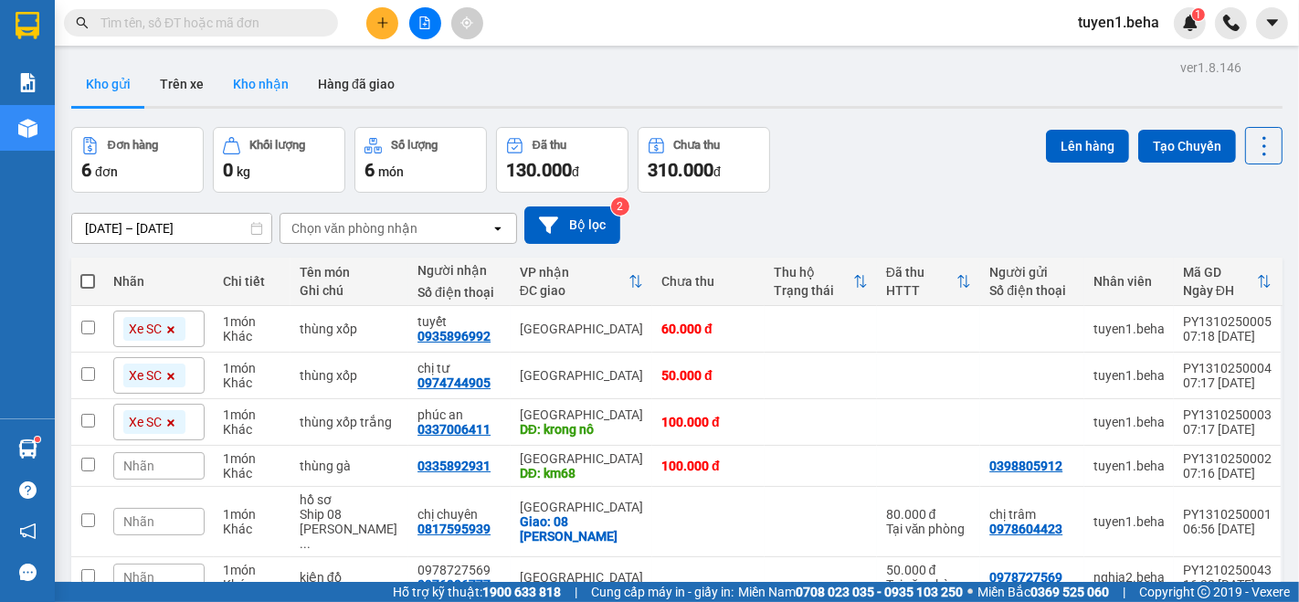
click at [260, 77] on button "Kho nhận" at bounding box center [260, 84] width 85 height 44
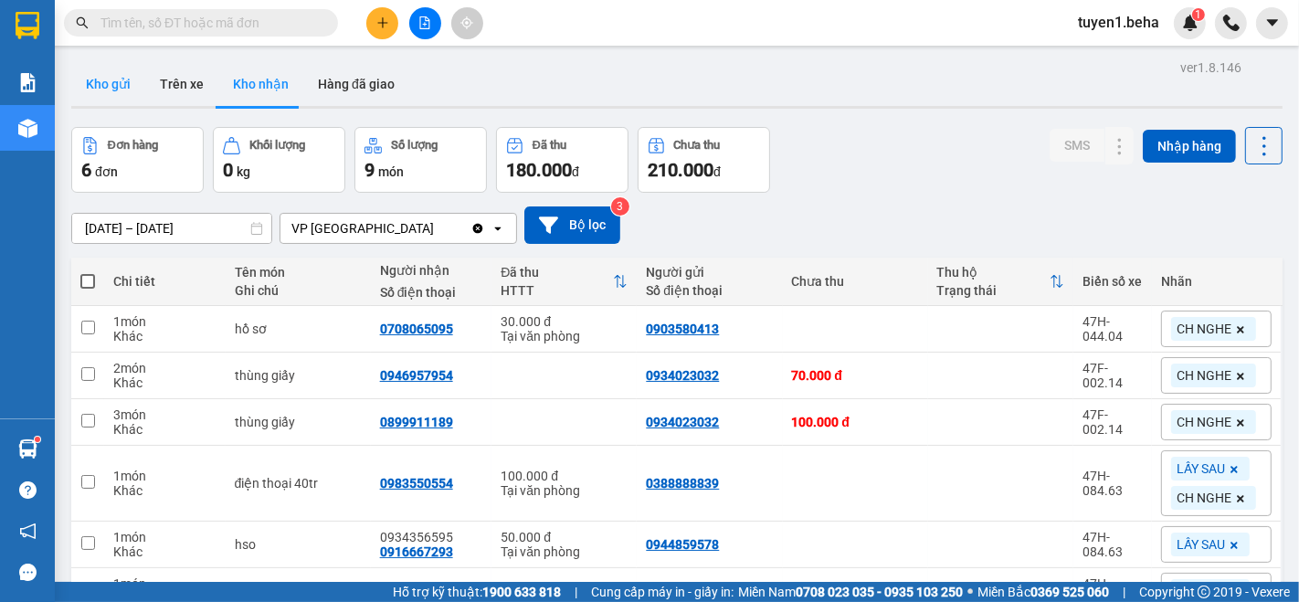
click at [104, 88] on button "Kho gửi" at bounding box center [108, 84] width 74 height 44
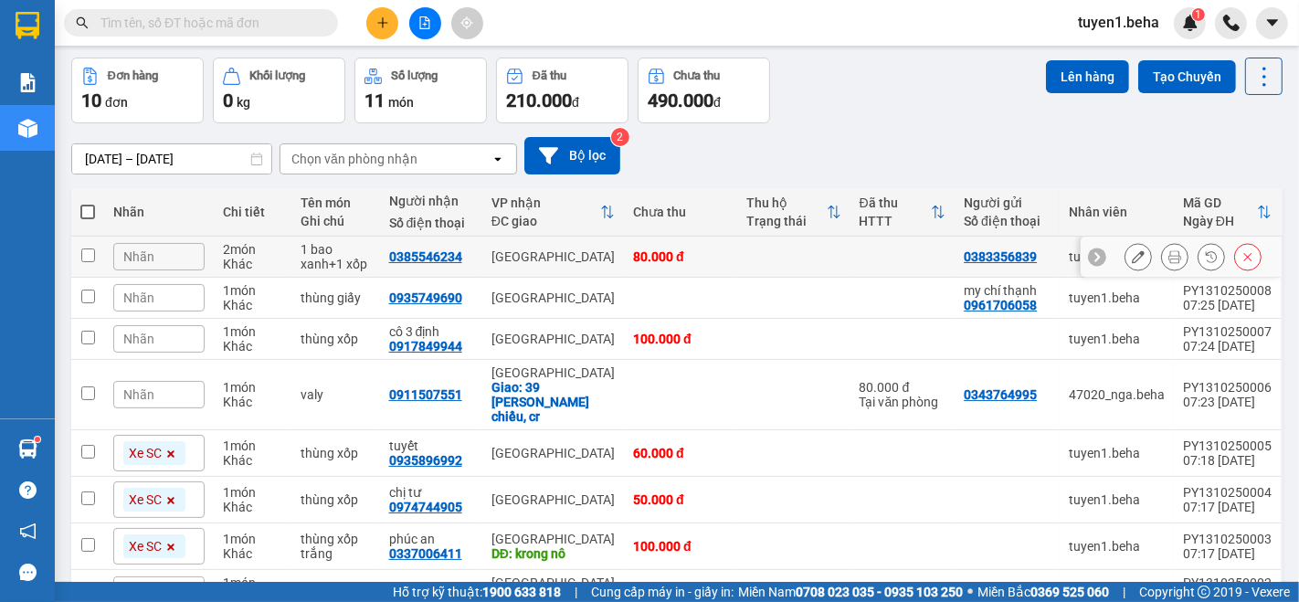
scroll to position [101, 0]
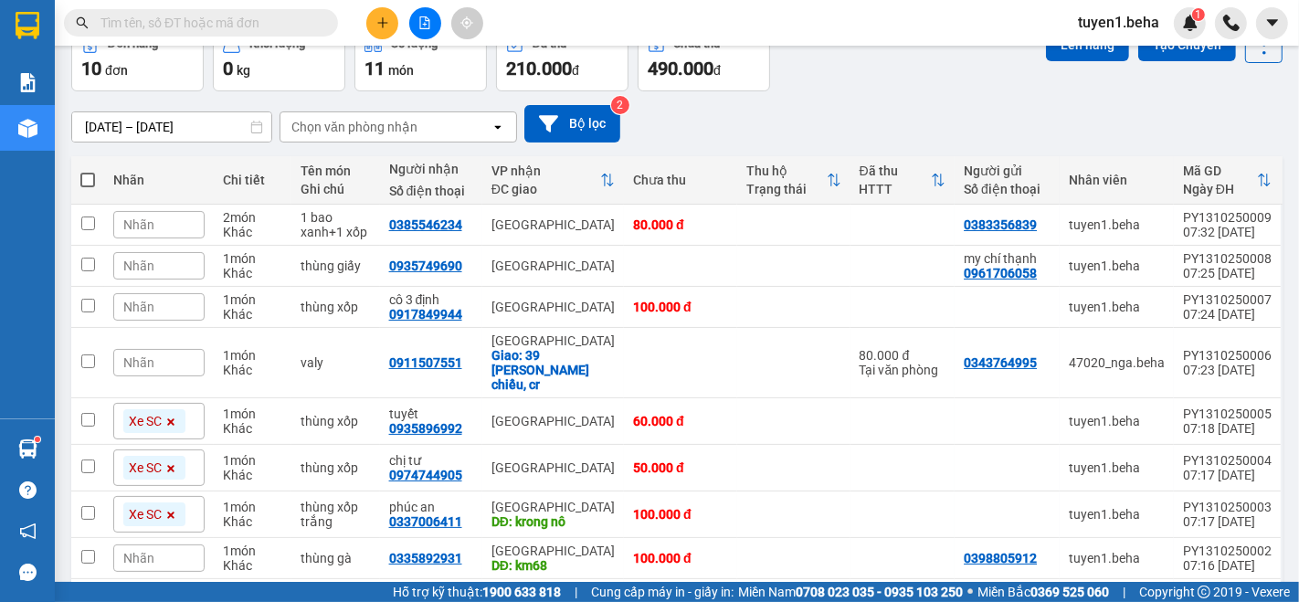
click at [152, 267] on div "Nhãn" at bounding box center [158, 265] width 91 height 27
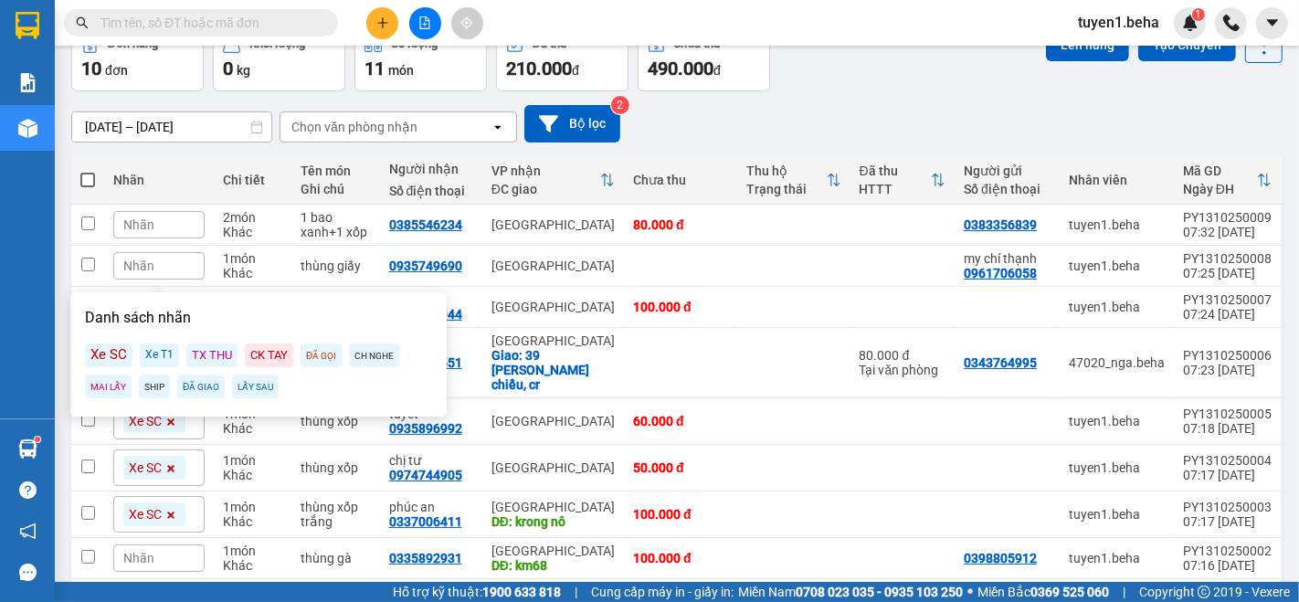
click at [117, 354] on div "Xe SC" at bounding box center [109, 356] width 48 height 24
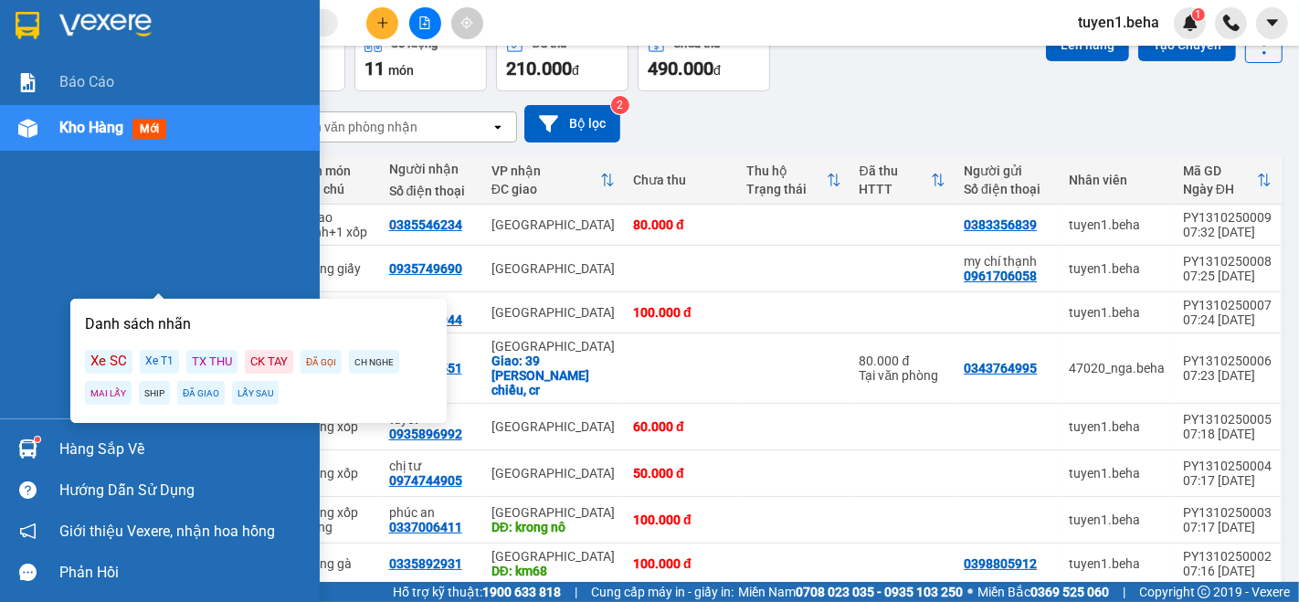
click at [34, 279] on div "Báo cáo Kho hàng mới" at bounding box center [160, 238] width 320 height 359
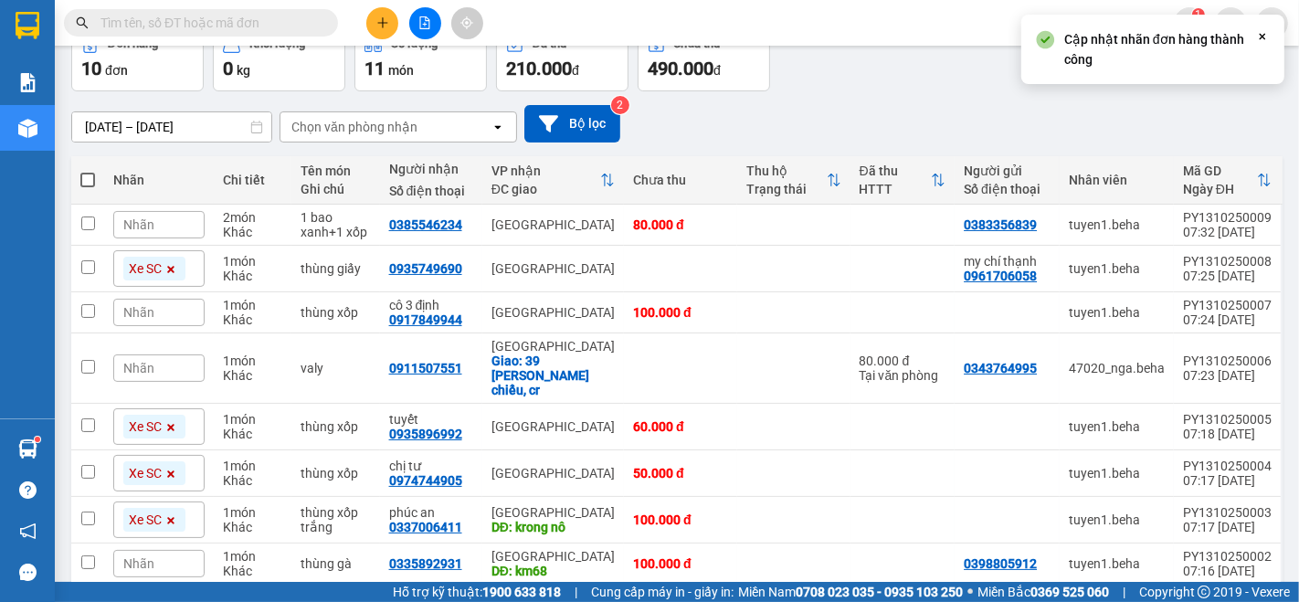
click at [136, 320] on span "Nhãn" at bounding box center [138, 312] width 31 height 15
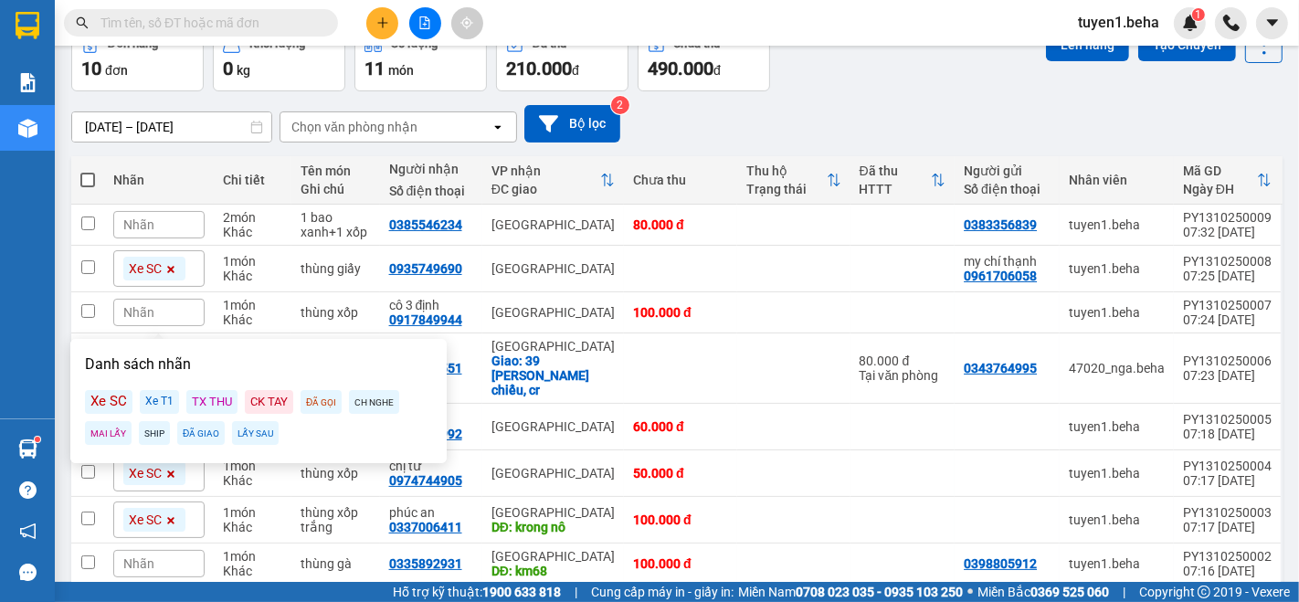
drag, startPoint x: 104, startPoint y: 398, endPoint x: 61, endPoint y: 343, distance: 69.6
click at [104, 398] on div "Xe SC" at bounding box center [109, 402] width 48 height 24
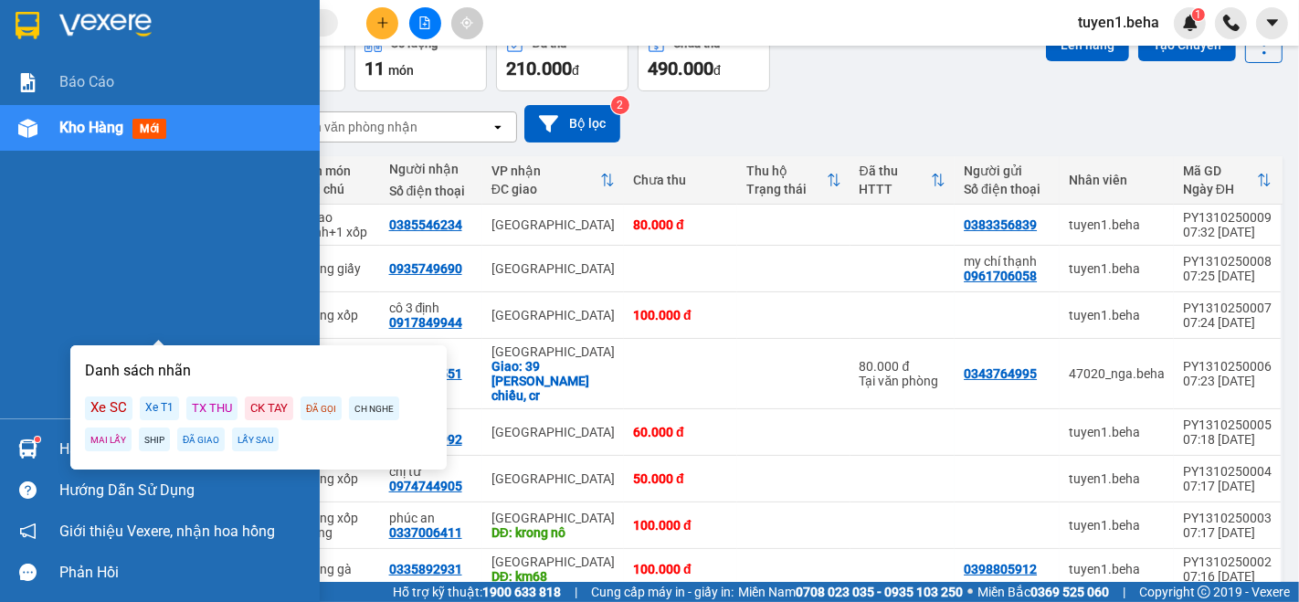
click at [41, 293] on div "Báo cáo Kho hàng mới" at bounding box center [160, 238] width 320 height 359
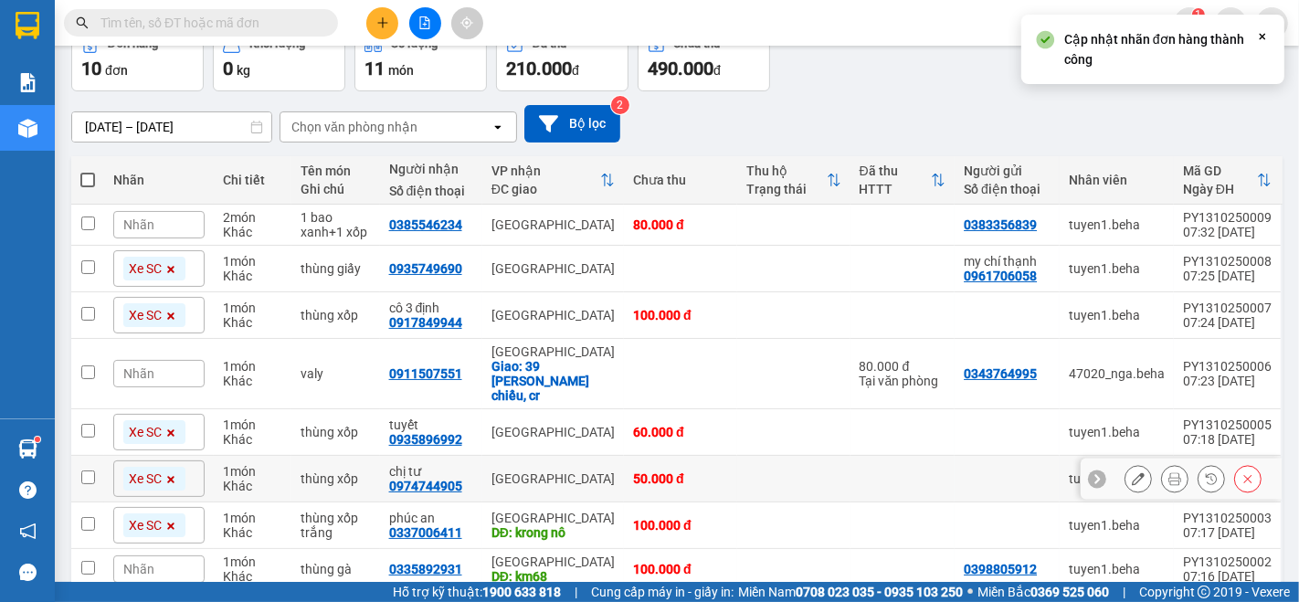
scroll to position [203, 0]
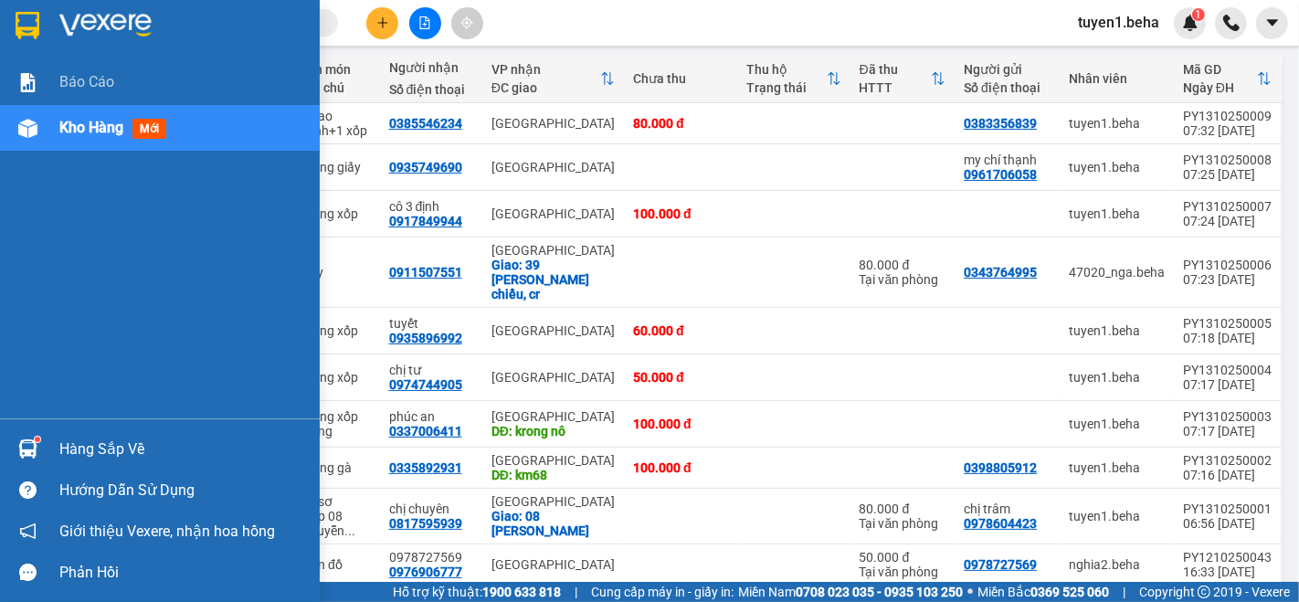
click at [80, 163] on div "Báo cáo Kho hàng mới" at bounding box center [160, 238] width 320 height 359
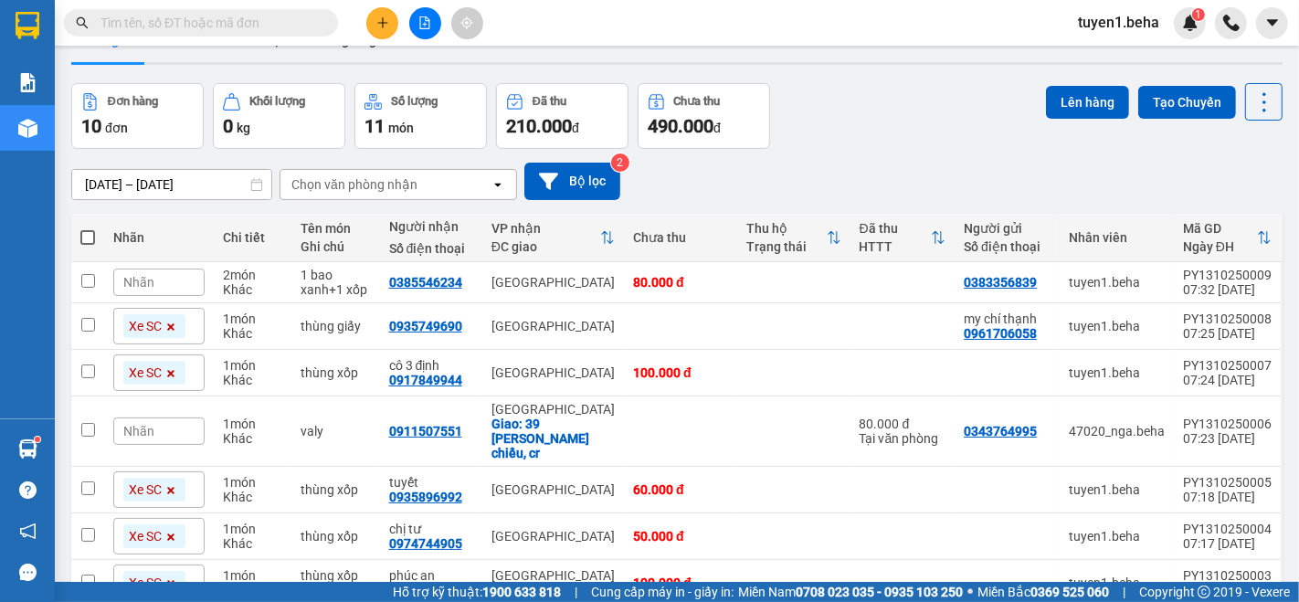
scroll to position [0, 0]
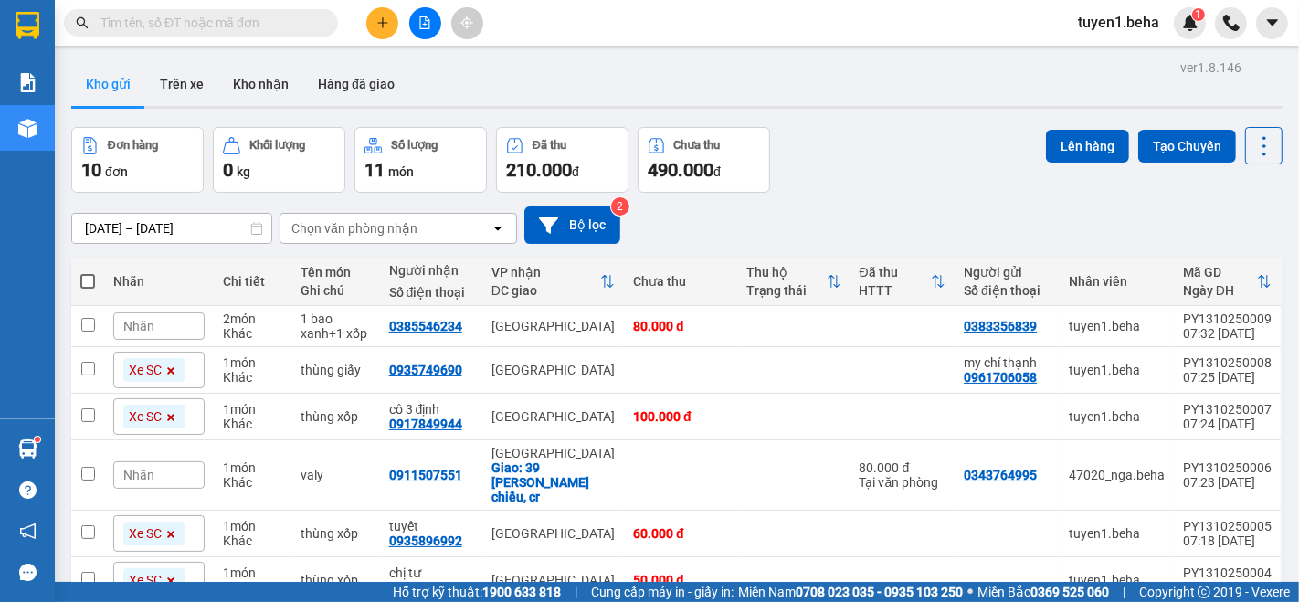
click at [183, 260] on th "Nhãn" at bounding box center [159, 282] width 110 height 48
click at [266, 80] on button "Kho nhận" at bounding box center [260, 84] width 85 height 44
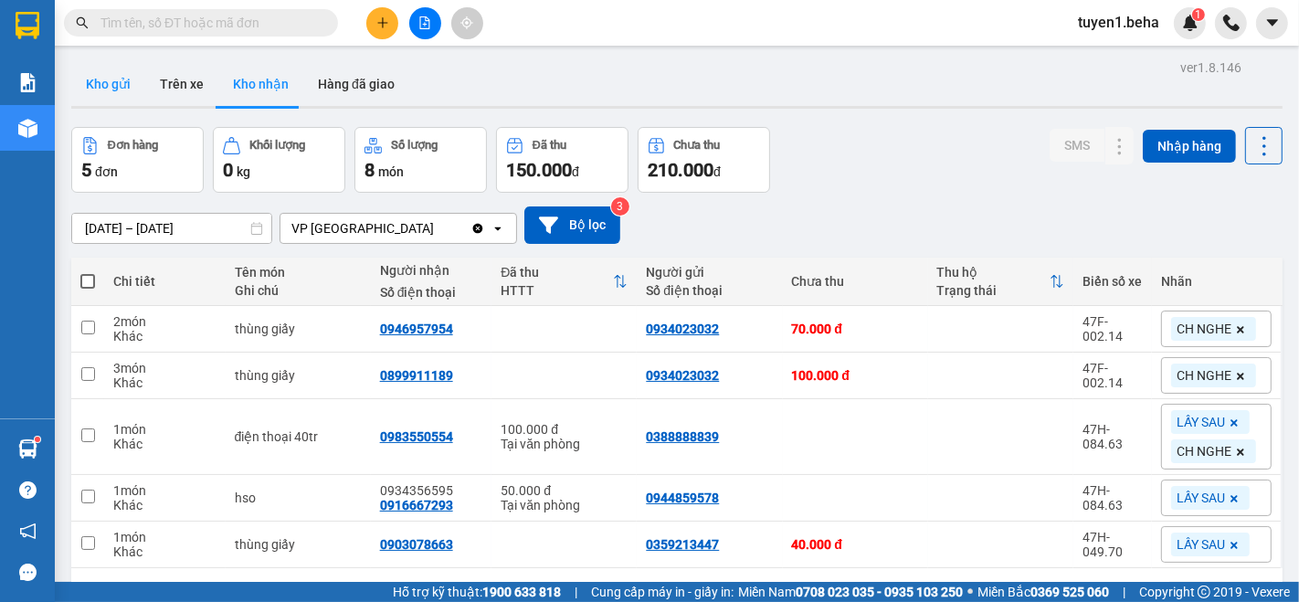
click at [113, 86] on button "Kho gửi" at bounding box center [108, 84] width 74 height 44
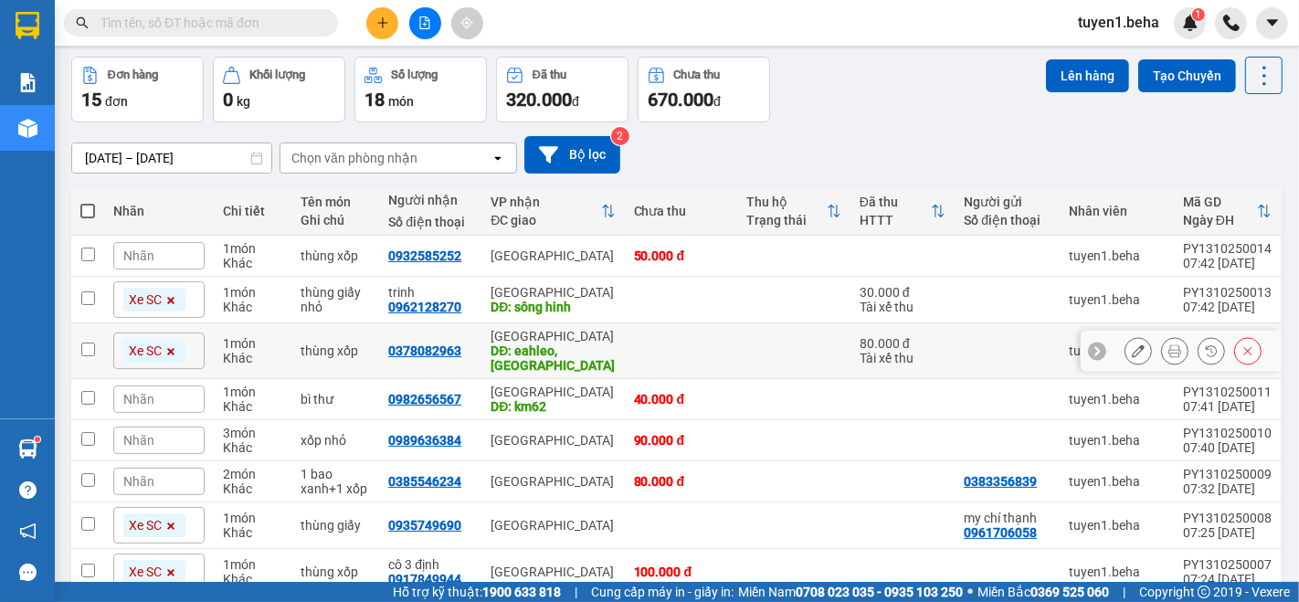
scroll to position [101, 0]
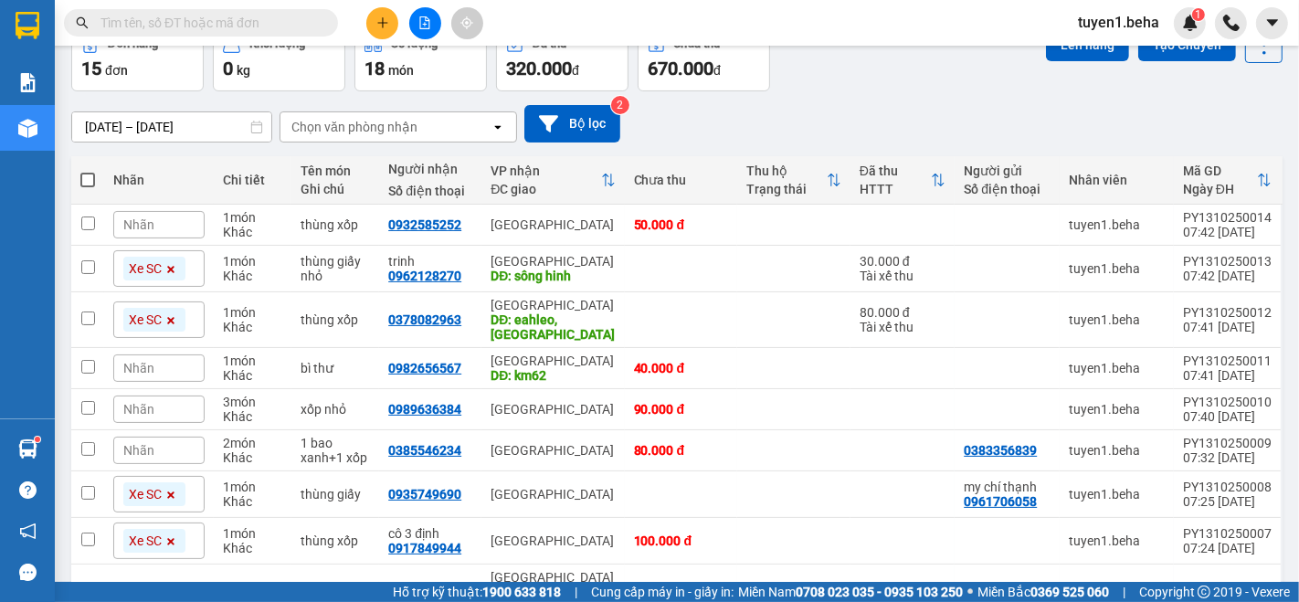
click at [142, 220] on span "Nhãn" at bounding box center [138, 224] width 31 height 15
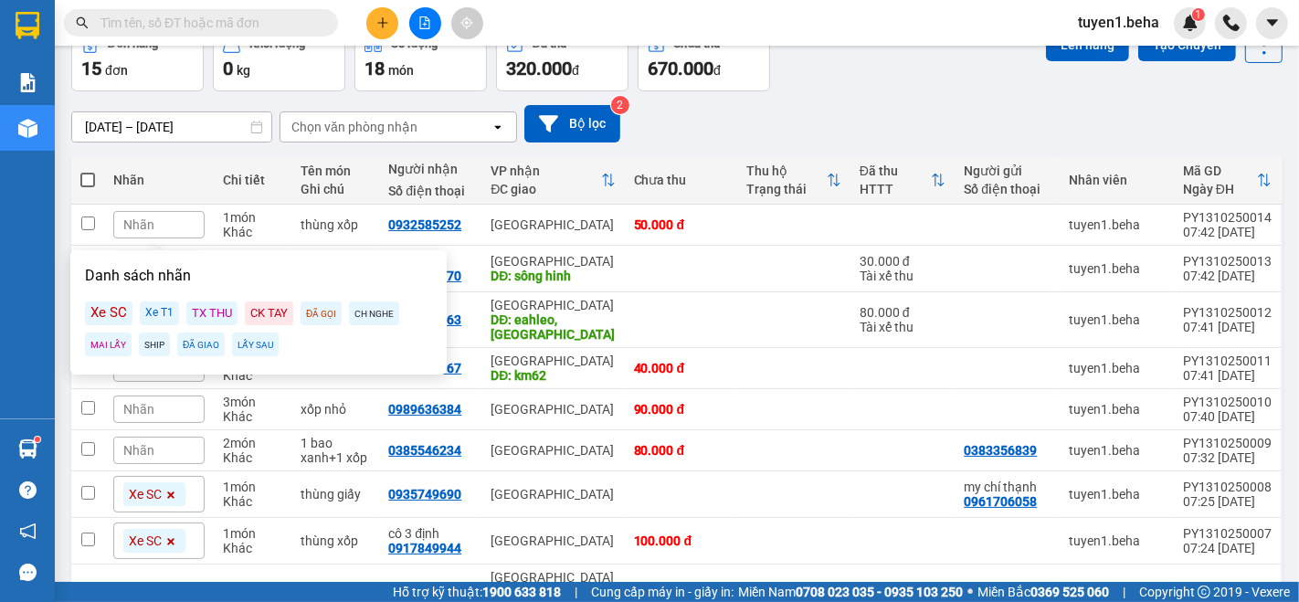
click at [108, 317] on div "Xe SC" at bounding box center [109, 314] width 48 height 24
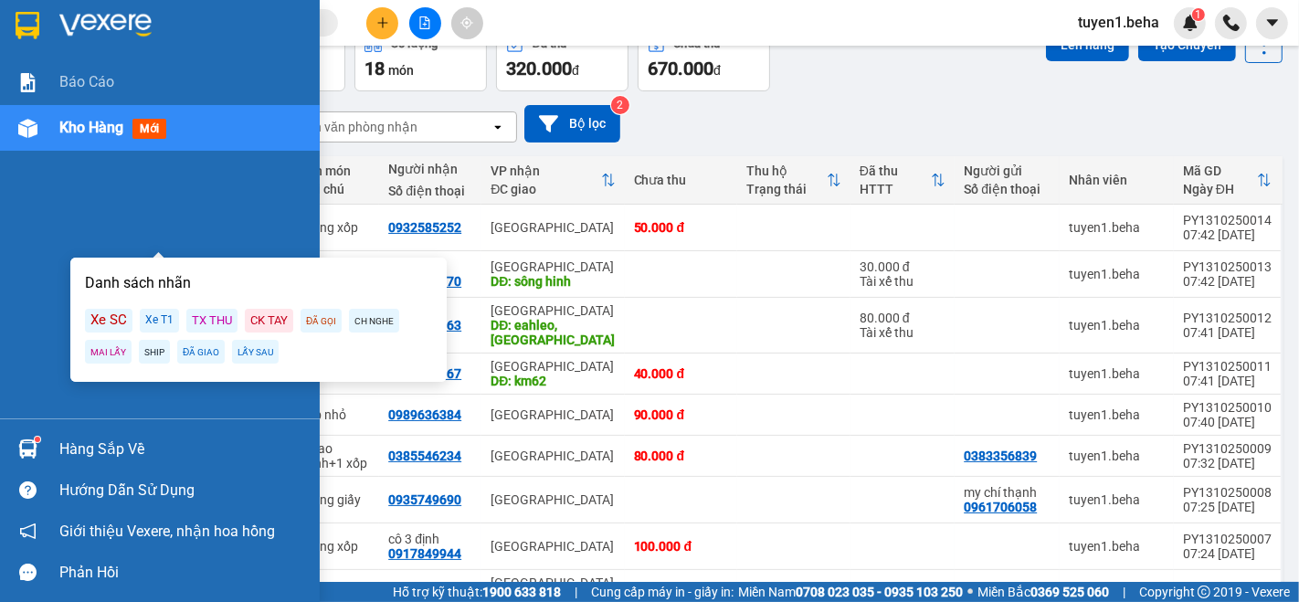
click at [40, 303] on div "Báo cáo Kho hàng mới" at bounding box center [160, 238] width 320 height 359
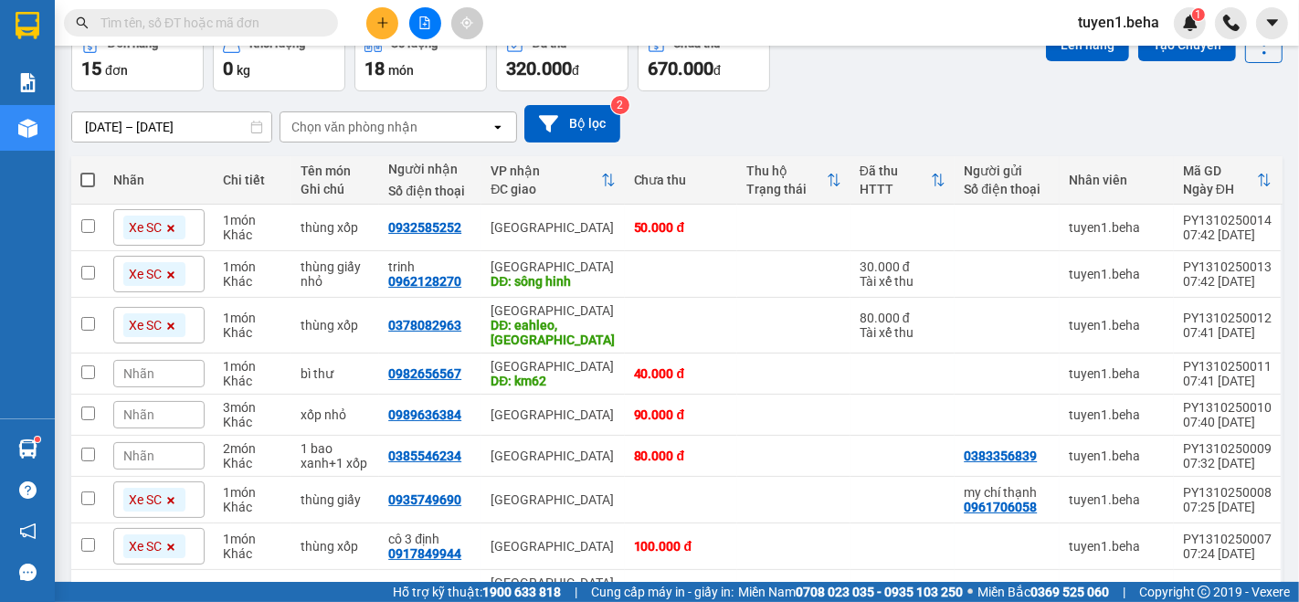
click at [149, 366] on span "Nhãn" at bounding box center [138, 373] width 31 height 15
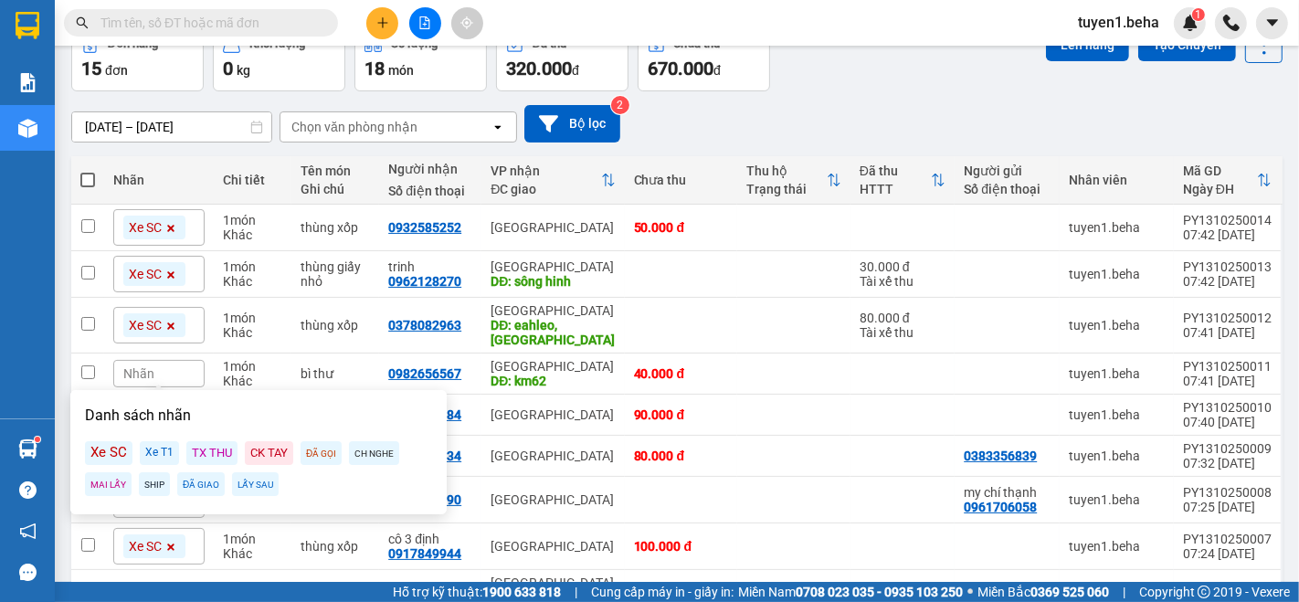
click at [115, 452] on div "Xe SC" at bounding box center [109, 453] width 48 height 24
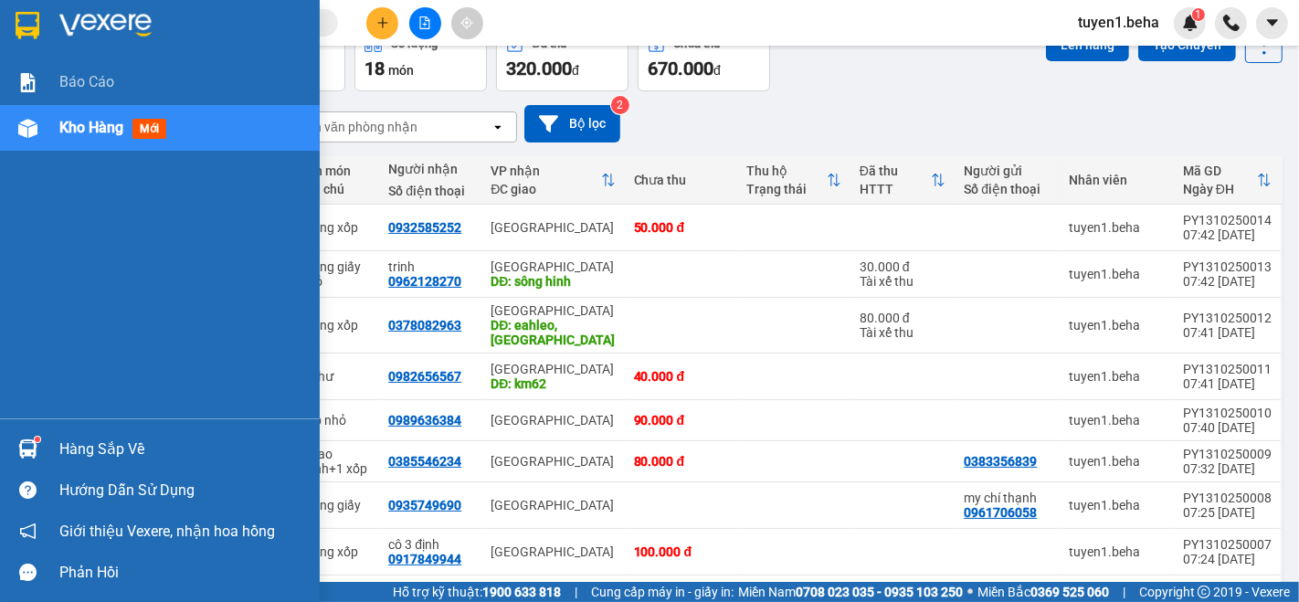
click at [39, 318] on div "Báo cáo Kho hàng mới" at bounding box center [160, 238] width 320 height 359
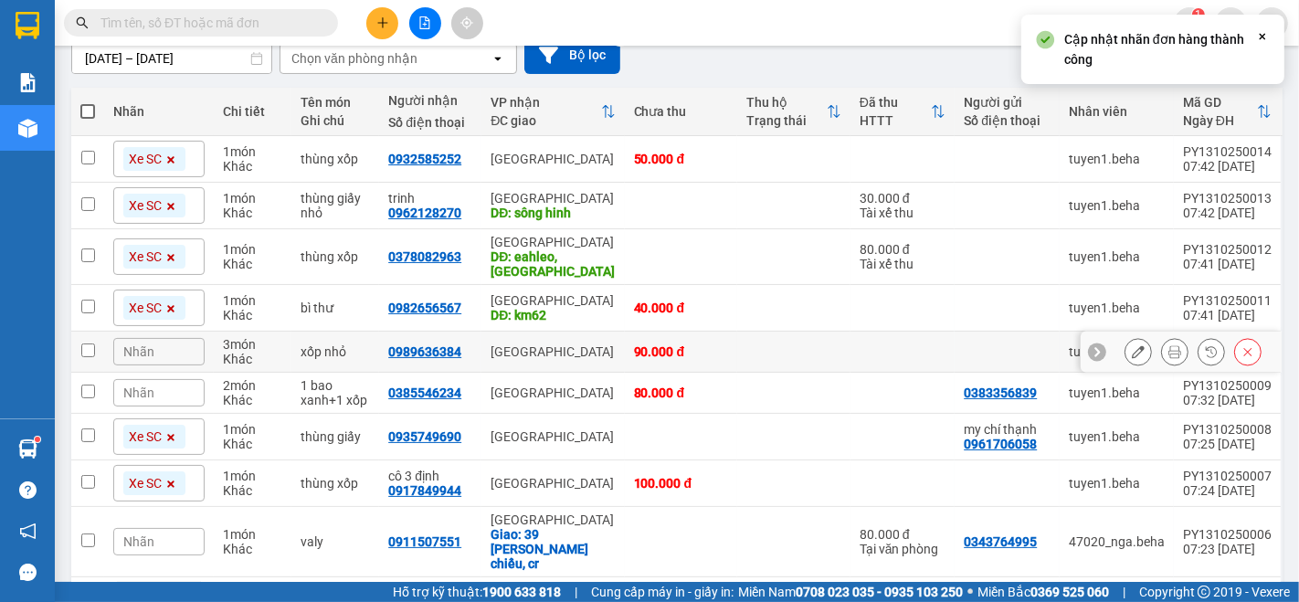
scroll to position [203, 0]
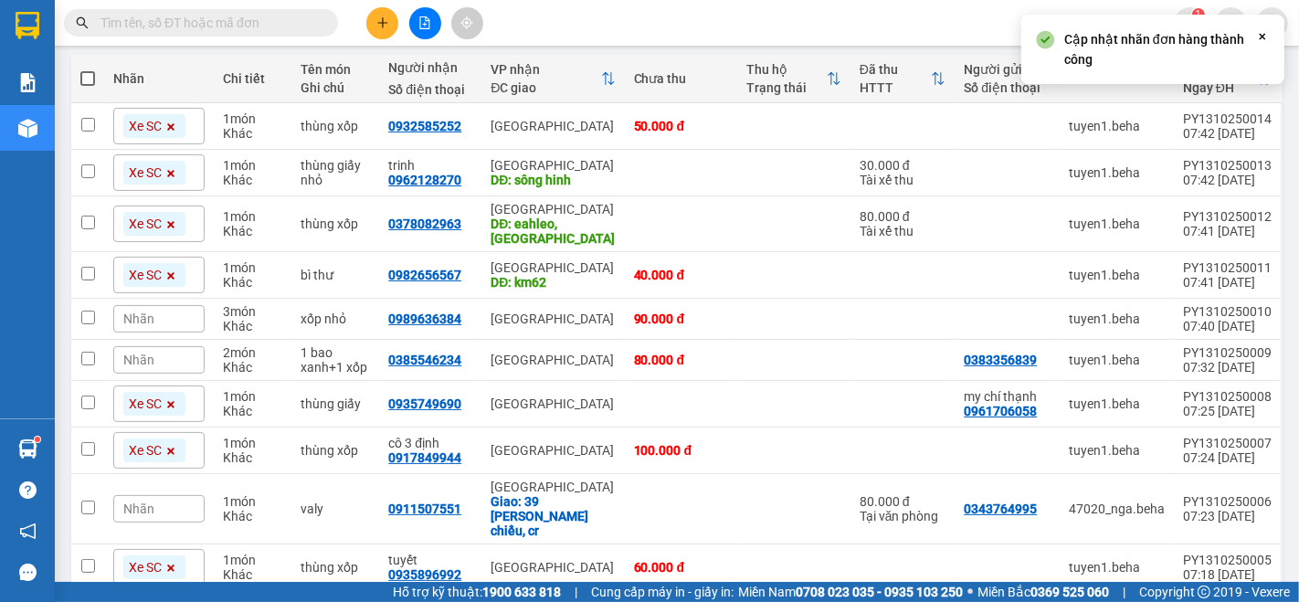
click at [145, 313] on span "Nhãn" at bounding box center [138, 319] width 31 height 15
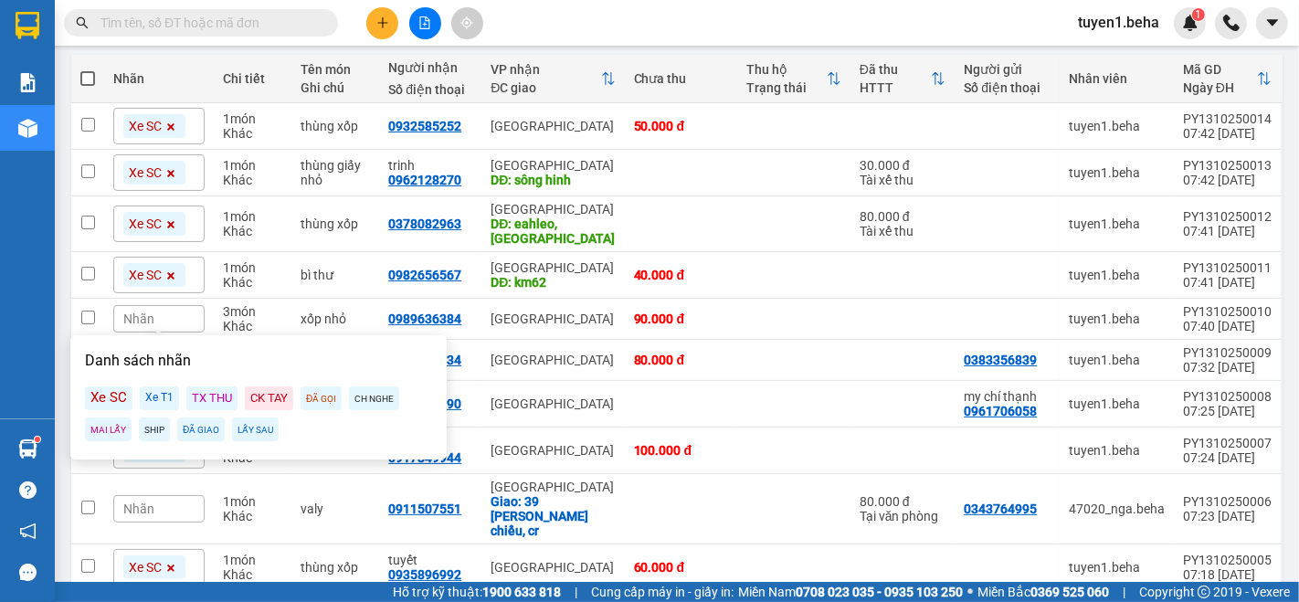
click at [118, 387] on div "Xe SC" at bounding box center [109, 399] width 48 height 24
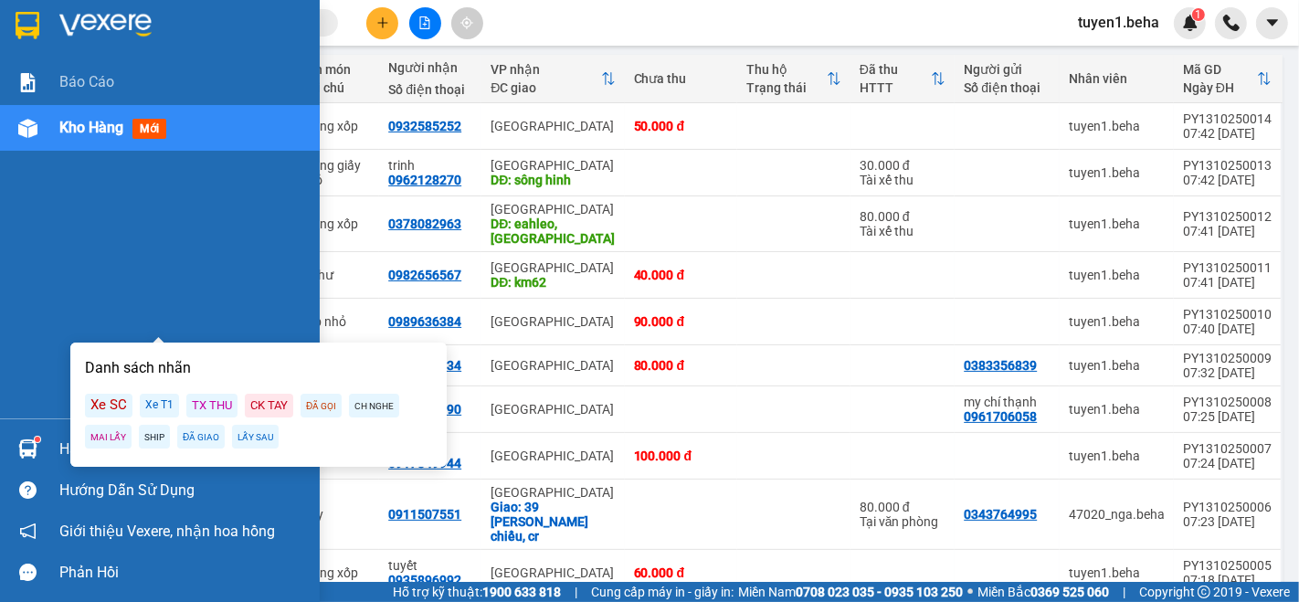
click at [28, 262] on div "Báo cáo Kho hàng mới" at bounding box center [160, 238] width 320 height 359
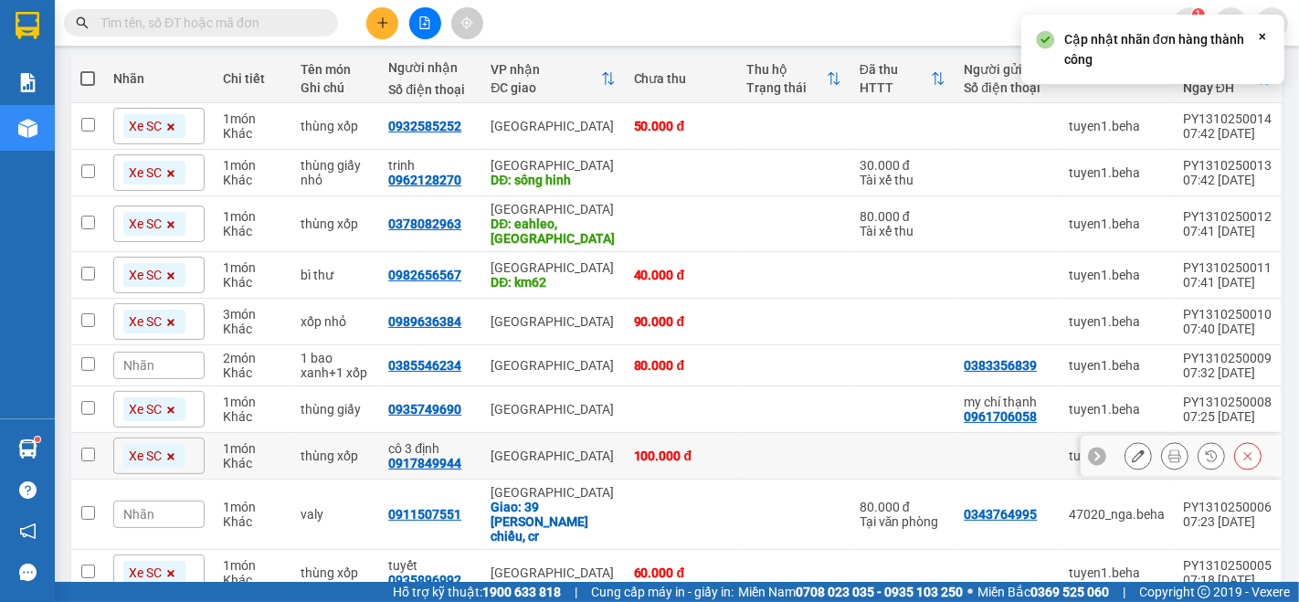
scroll to position [268, 0]
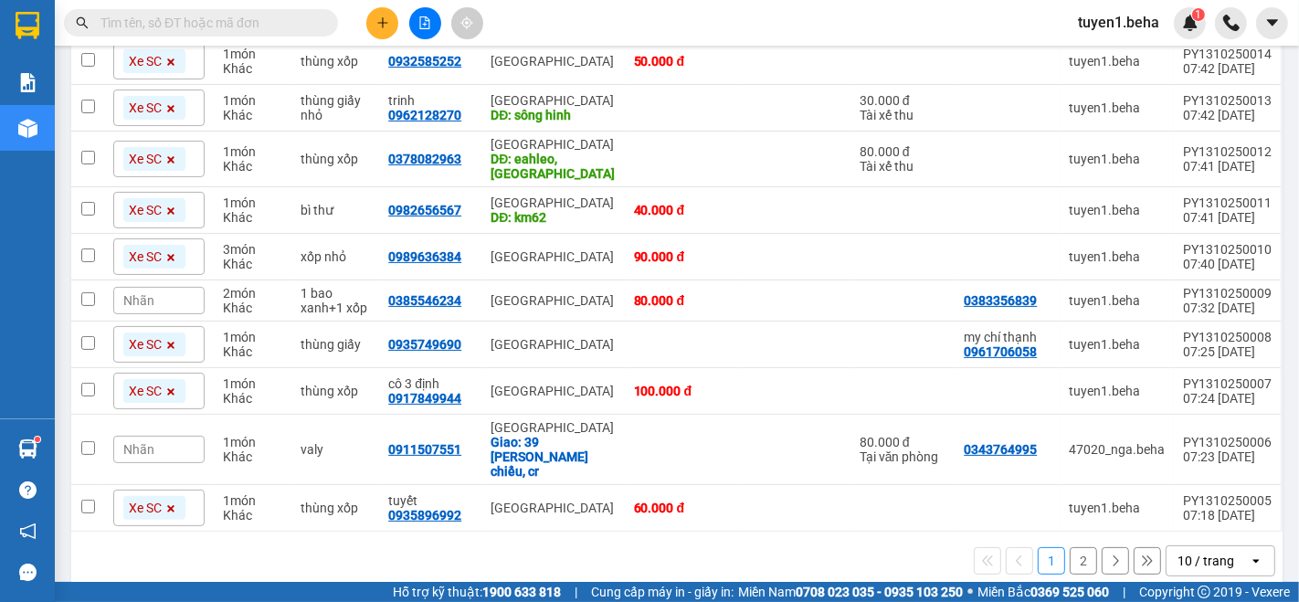
click at [236, 576] on main "ver 1.8.146 Kho gửi Trên xe Kho nhận Hàng đã giao Đơn hàng 15 đơn Khối lượng 0 …" at bounding box center [649, 291] width 1299 height 582
click at [214, 567] on div "ver 1.8.146 Kho gửi Trên xe Kho nhận Hàng đã giao Đơn hàng 15 đơn Khối lượng 0 …" at bounding box center [677, 192] width 1226 height 811
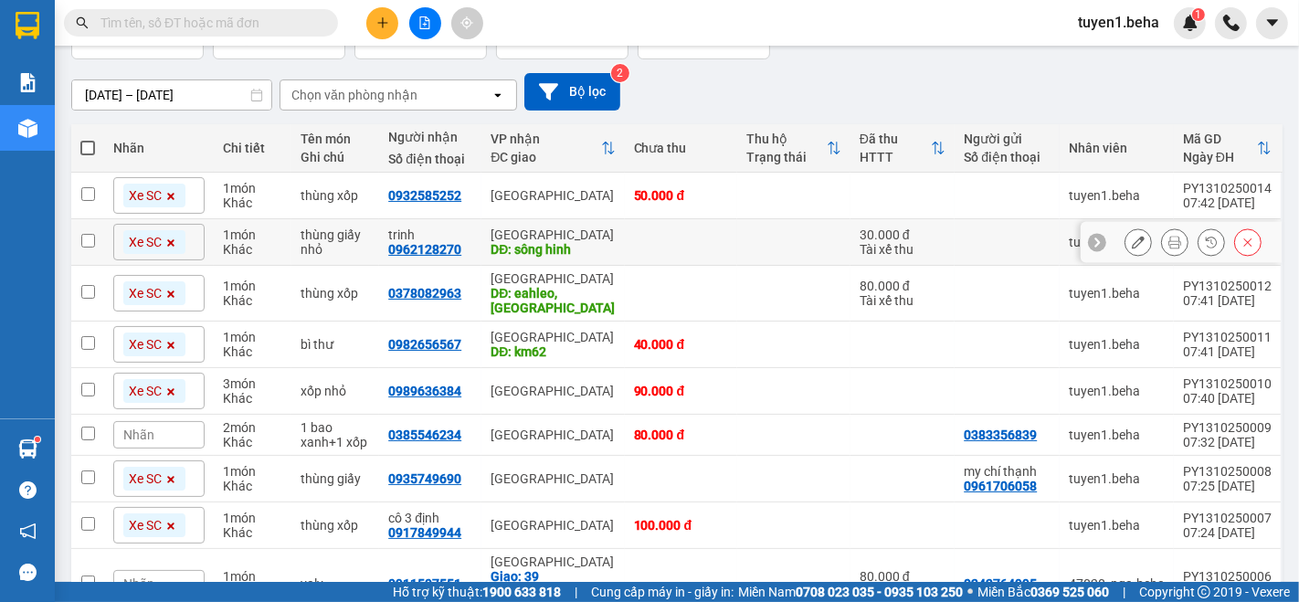
scroll to position [0, 0]
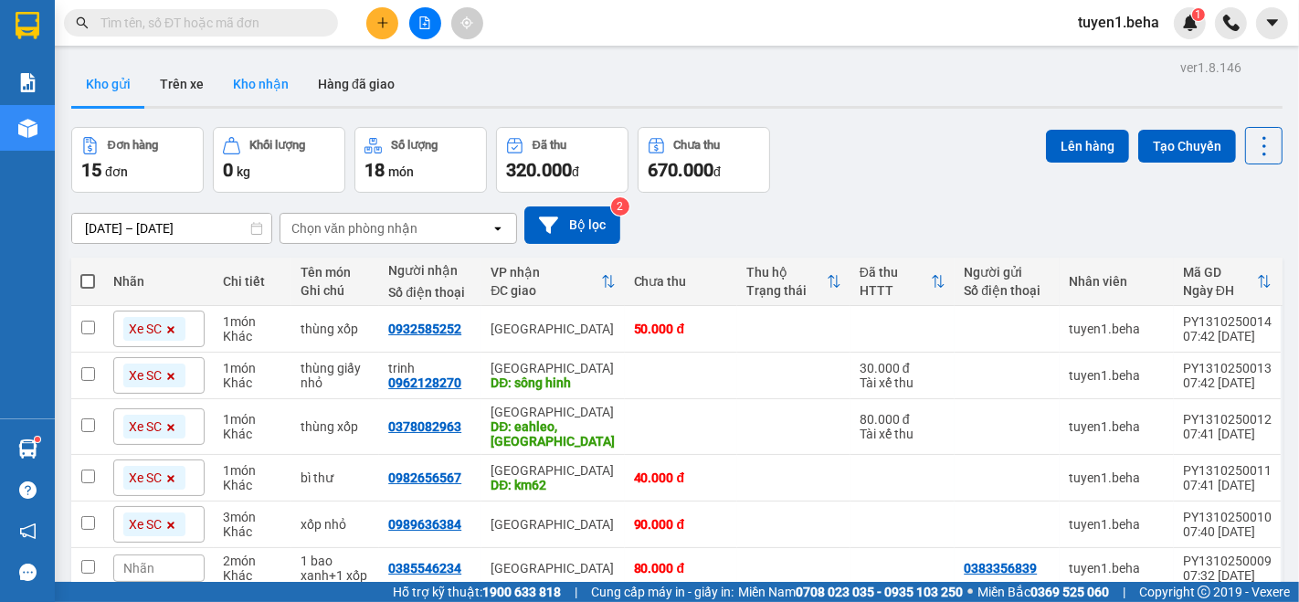
click at [261, 83] on button "Kho nhận" at bounding box center [260, 84] width 85 height 44
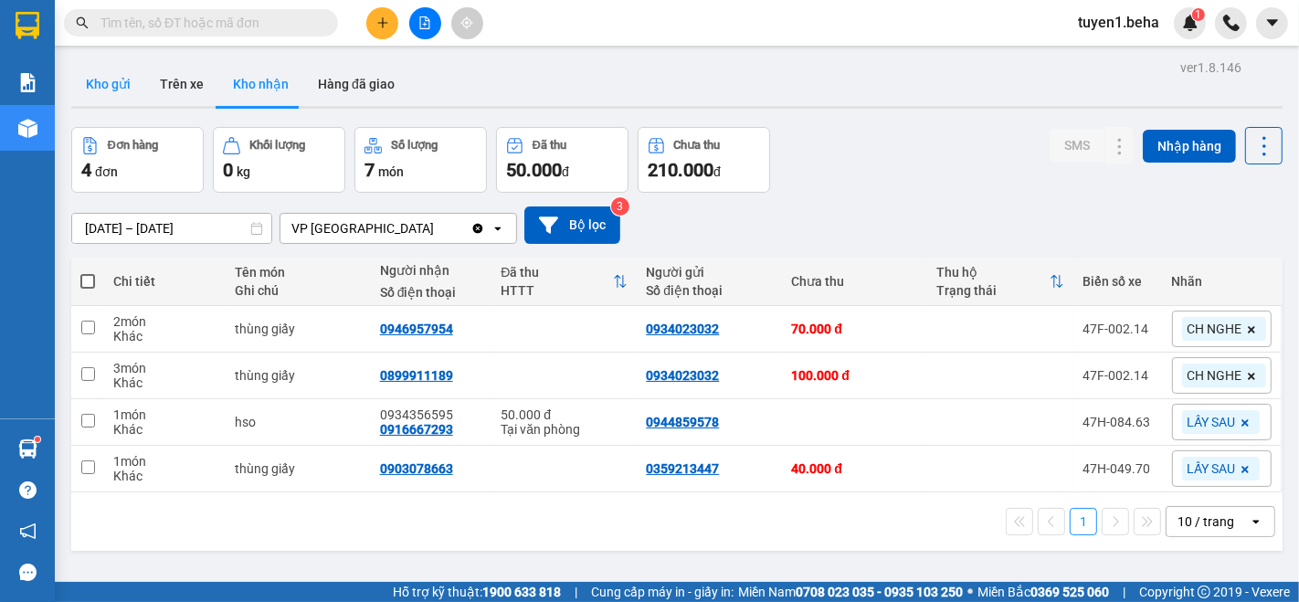
click at [109, 84] on button "Kho gửi" at bounding box center [108, 84] width 74 height 44
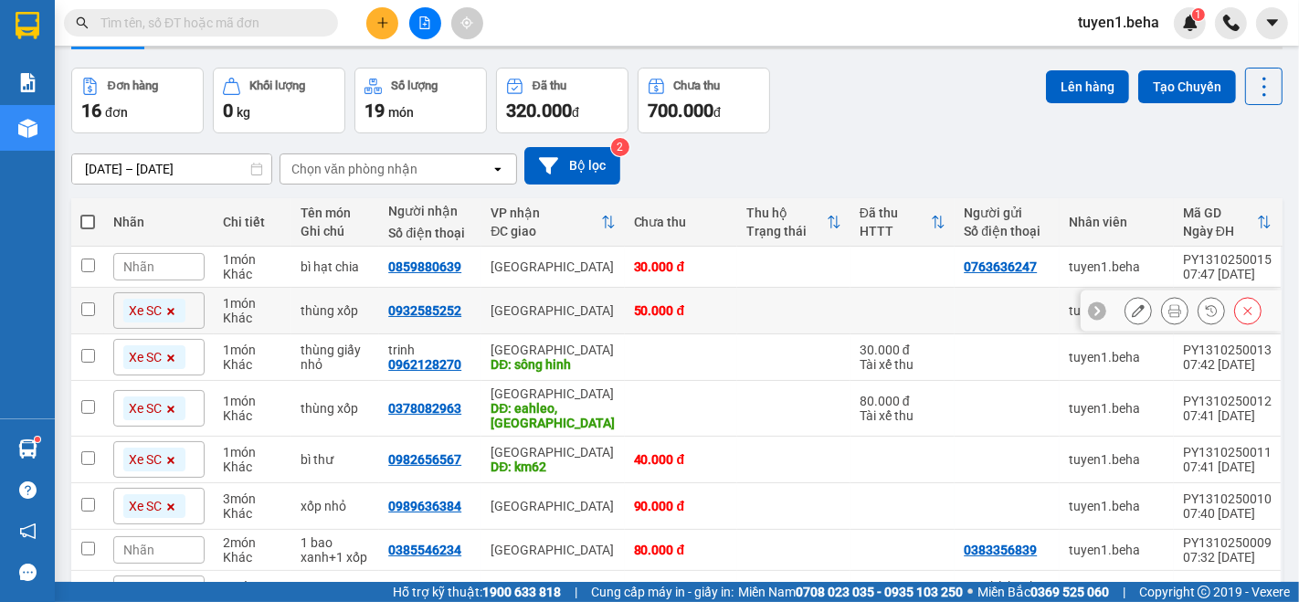
scroll to position [101, 0]
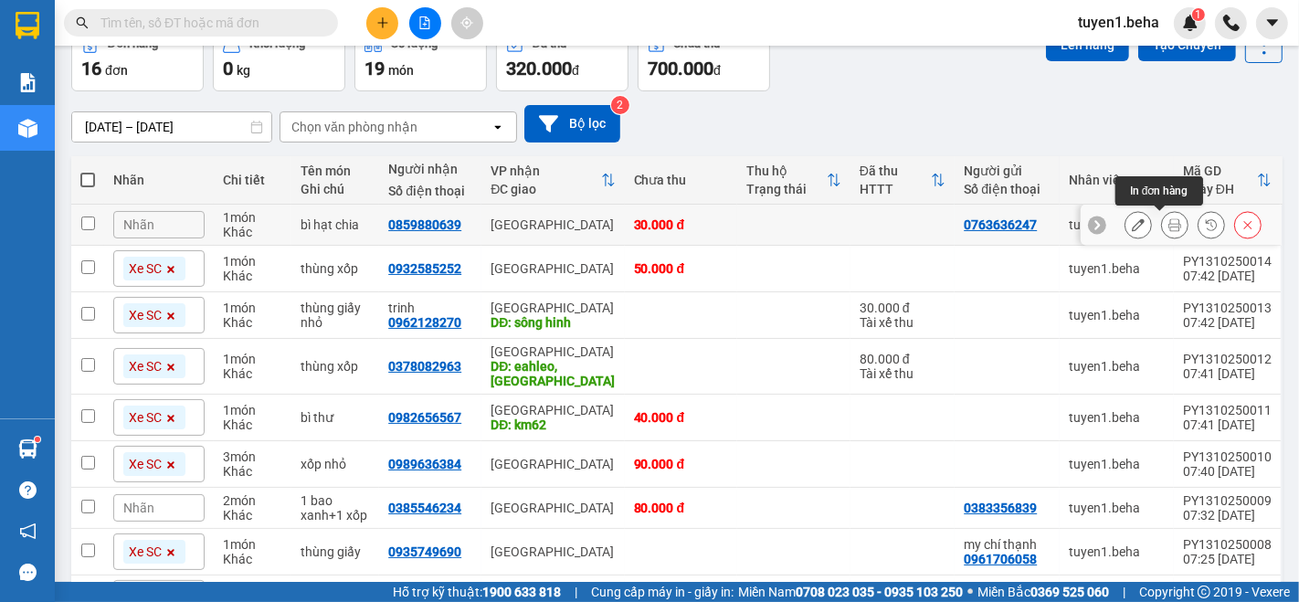
click at [1169, 229] on icon at bounding box center [1175, 224] width 13 height 13
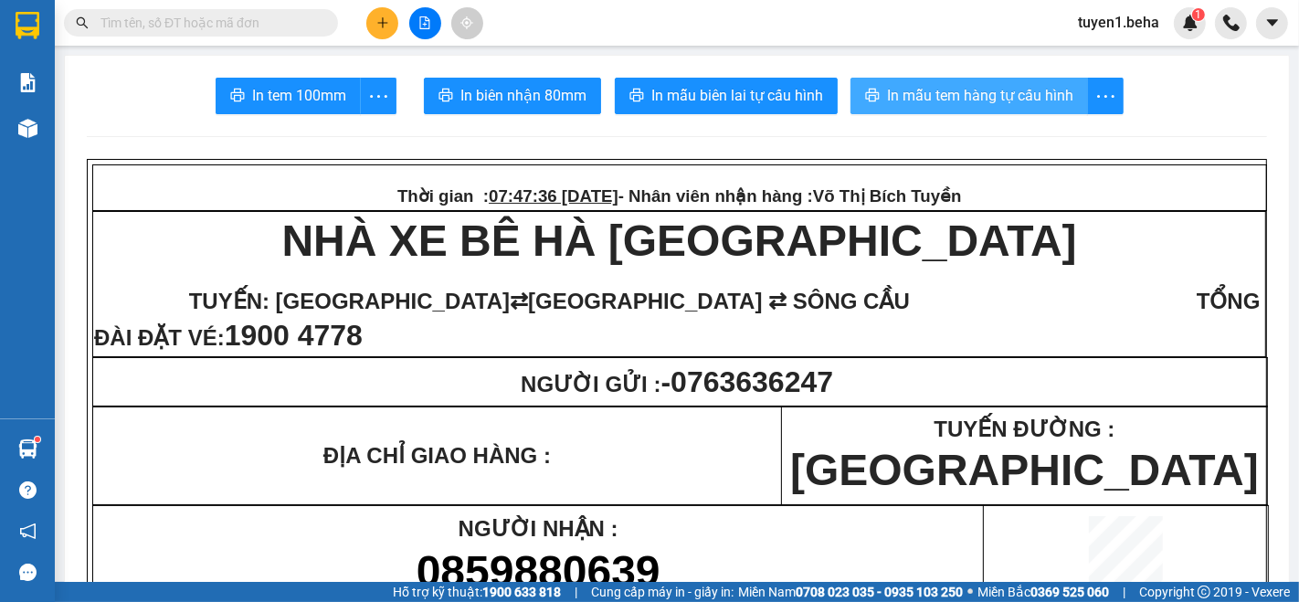
click at [937, 96] on span "In mẫu tem hàng tự cấu hình" at bounding box center [980, 95] width 186 height 23
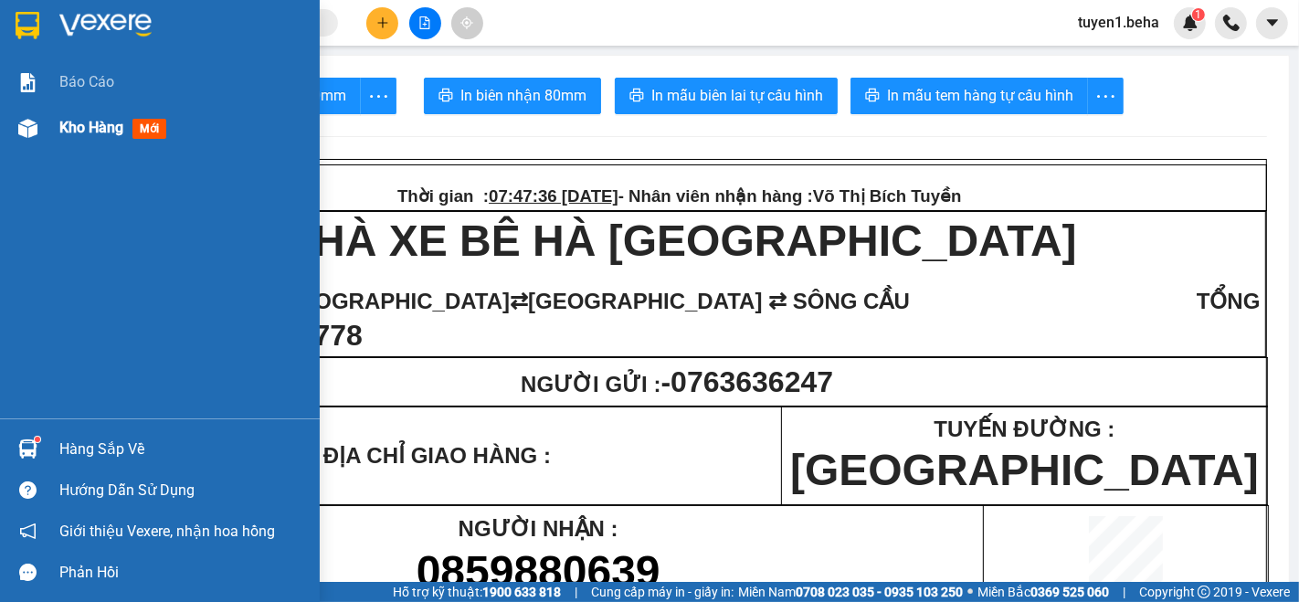
click at [86, 125] on span "Kho hàng" at bounding box center [91, 127] width 64 height 17
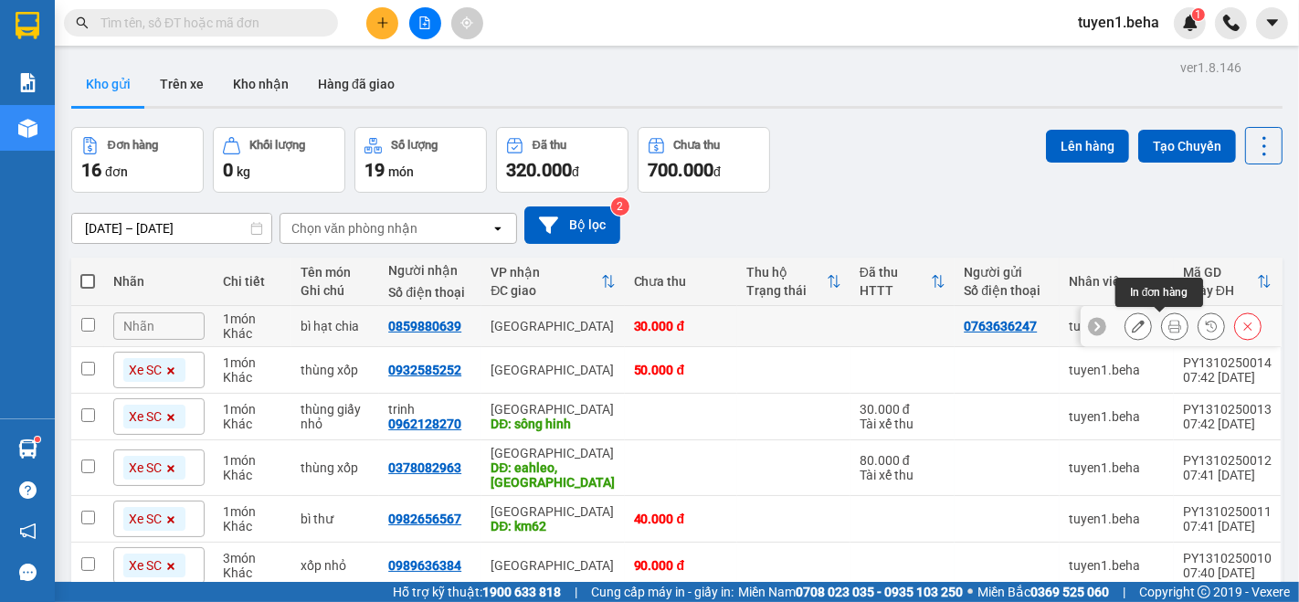
click at [1162, 325] on button at bounding box center [1175, 327] width 26 height 32
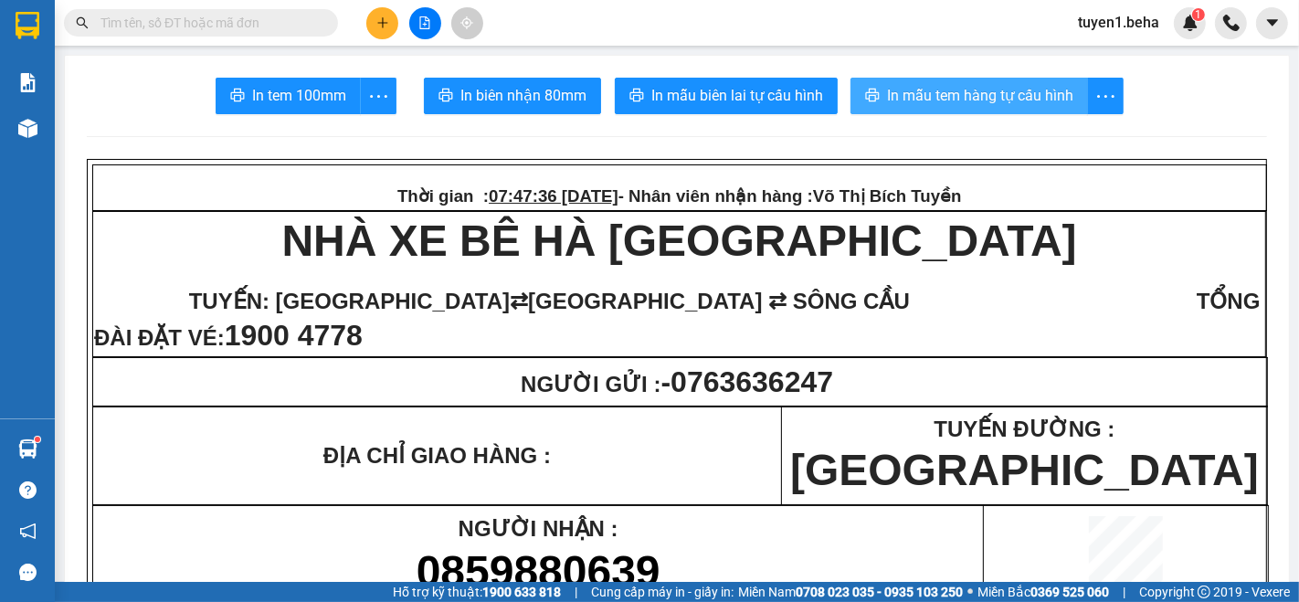
click at [955, 95] on span "In mẫu tem hàng tự cấu hình" at bounding box center [980, 95] width 186 height 23
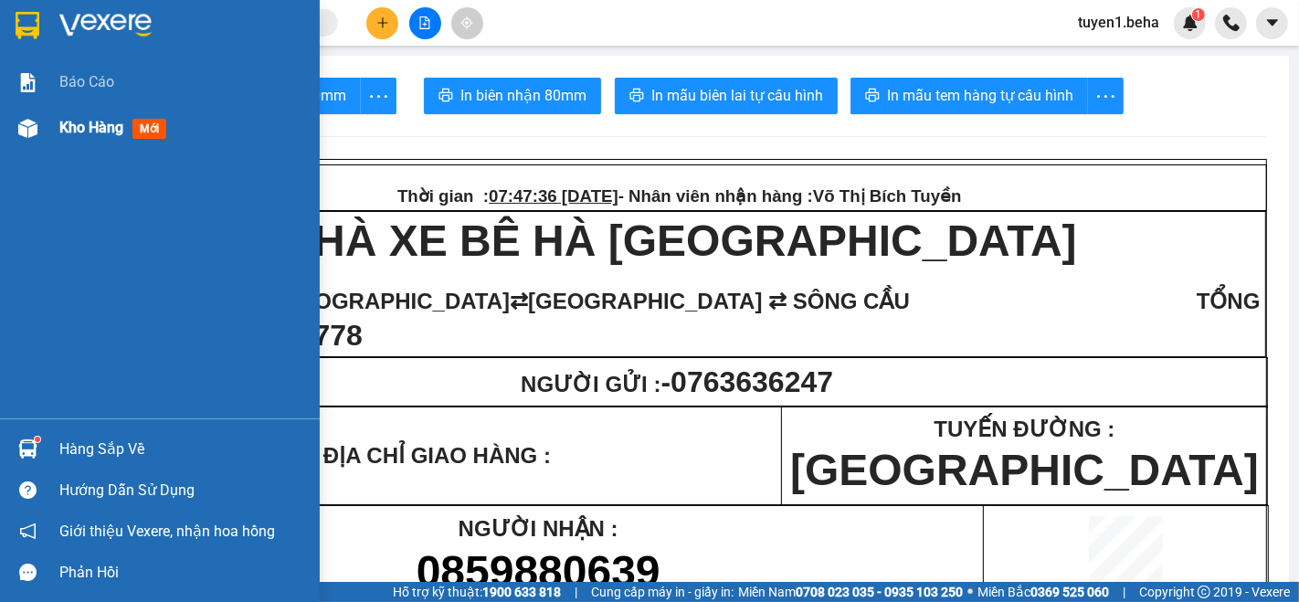
click at [82, 122] on span "Kho hàng" at bounding box center [91, 127] width 64 height 17
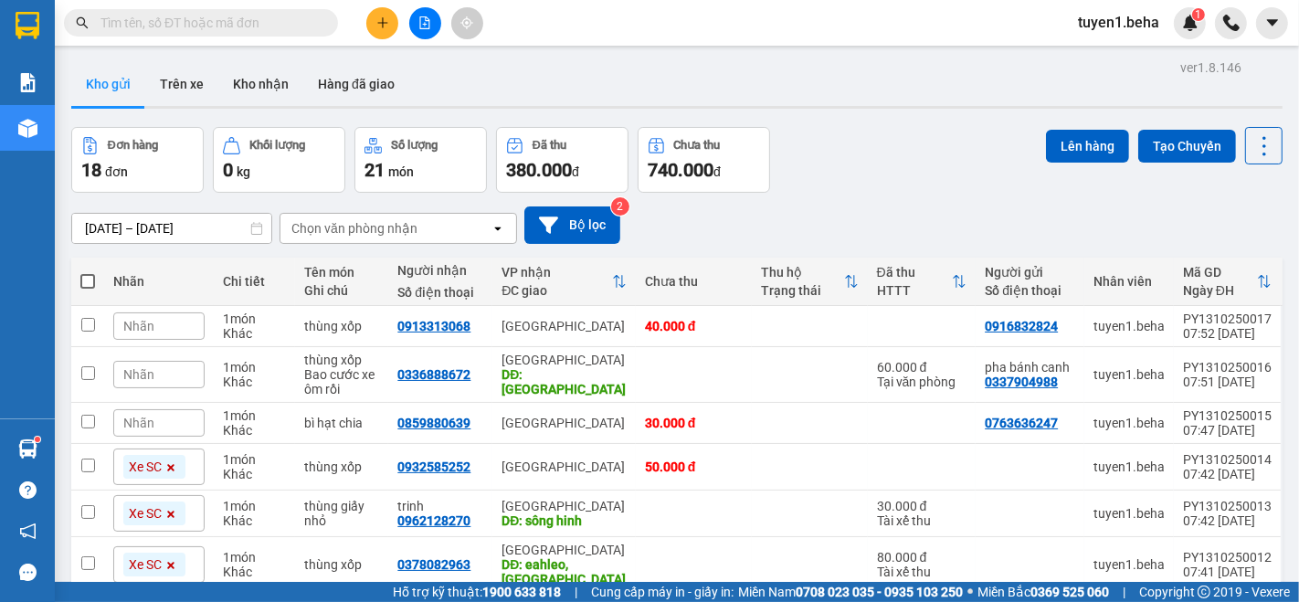
click at [89, 276] on span at bounding box center [87, 281] width 15 height 15
click at [88, 272] on input "checkbox" at bounding box center [88, 272] width 0 height 0
checkbox input "true"
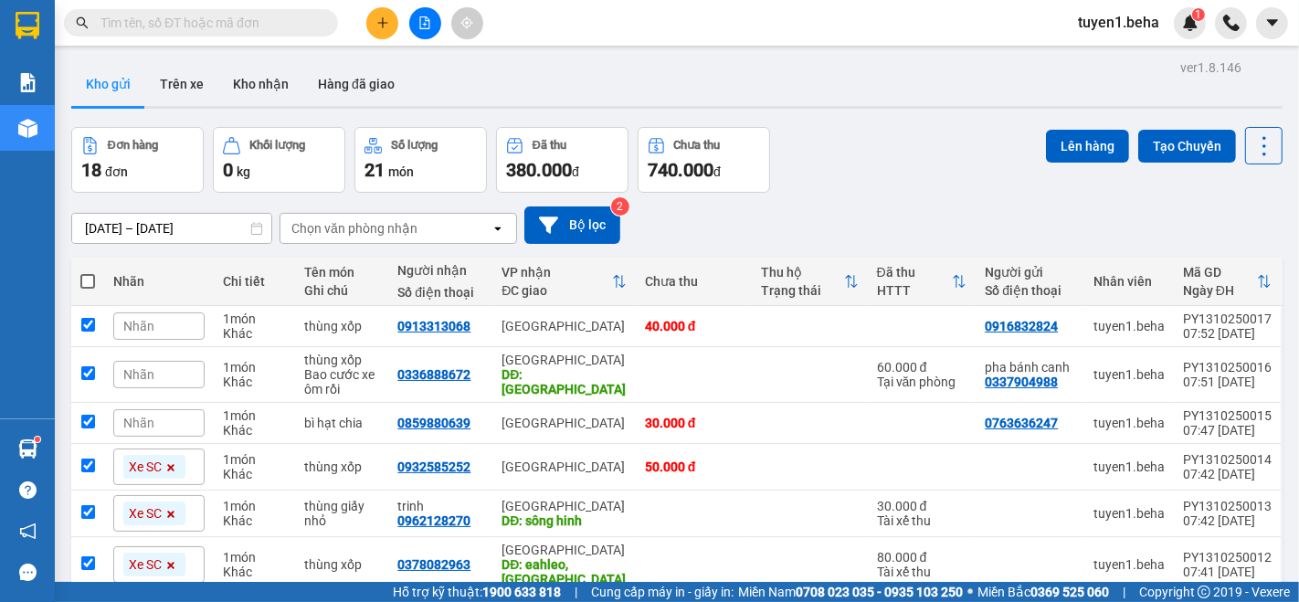
checkbox input "true"
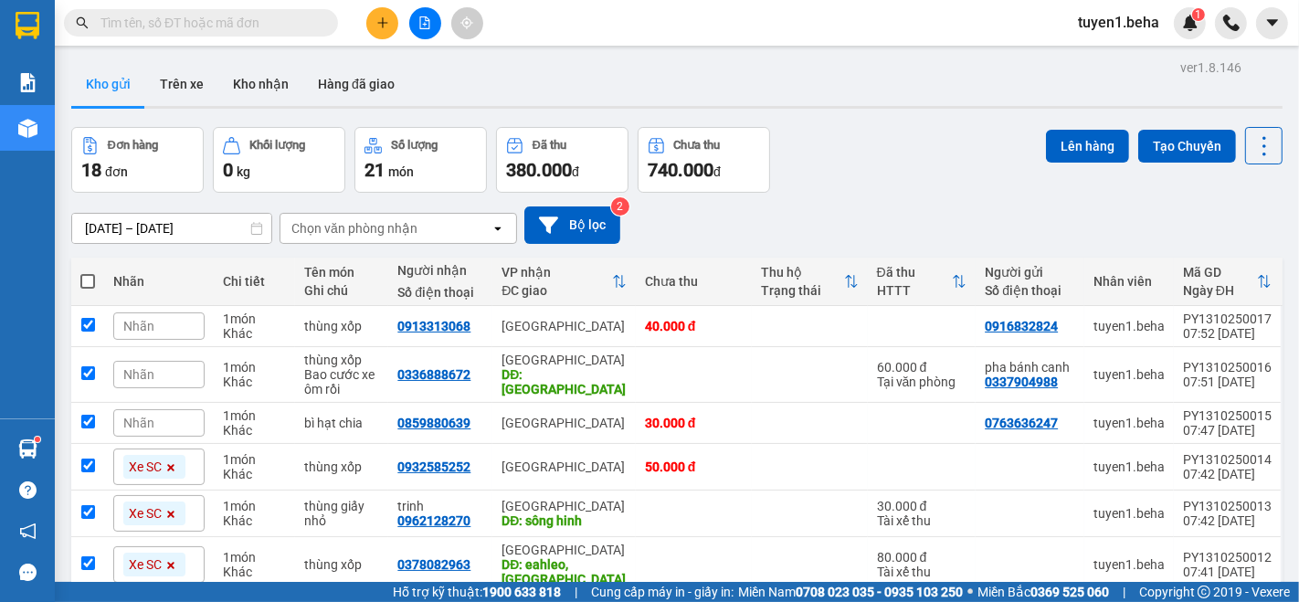
checkbox input "true"
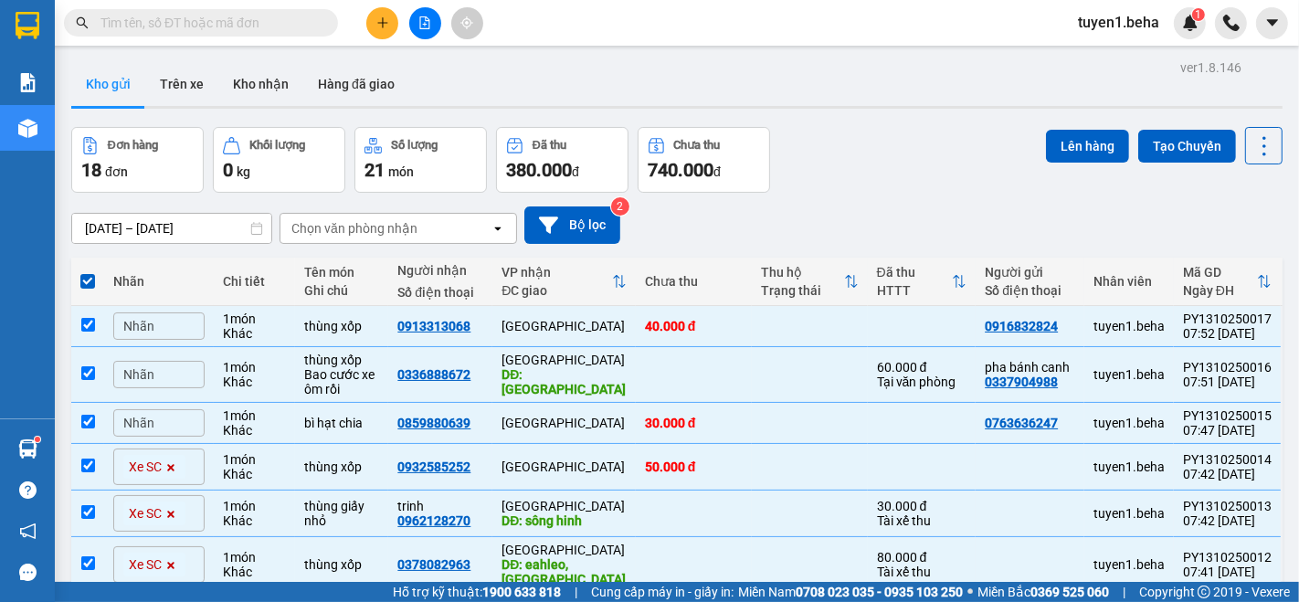
checkbox input "false"
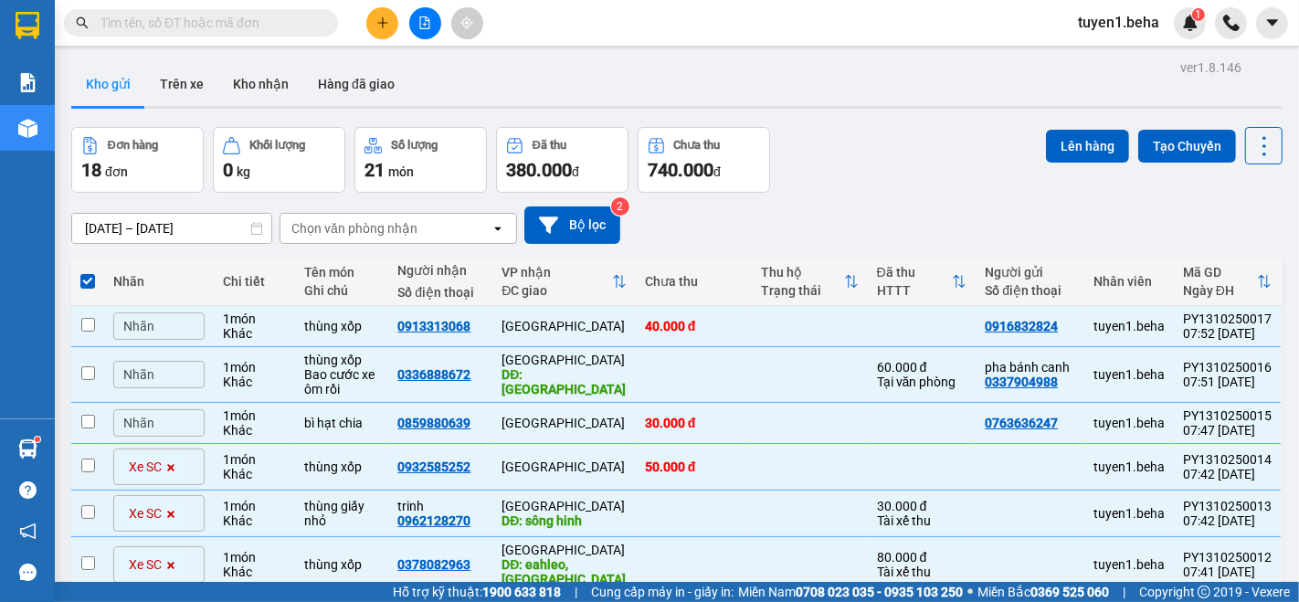
checkbox input "false"
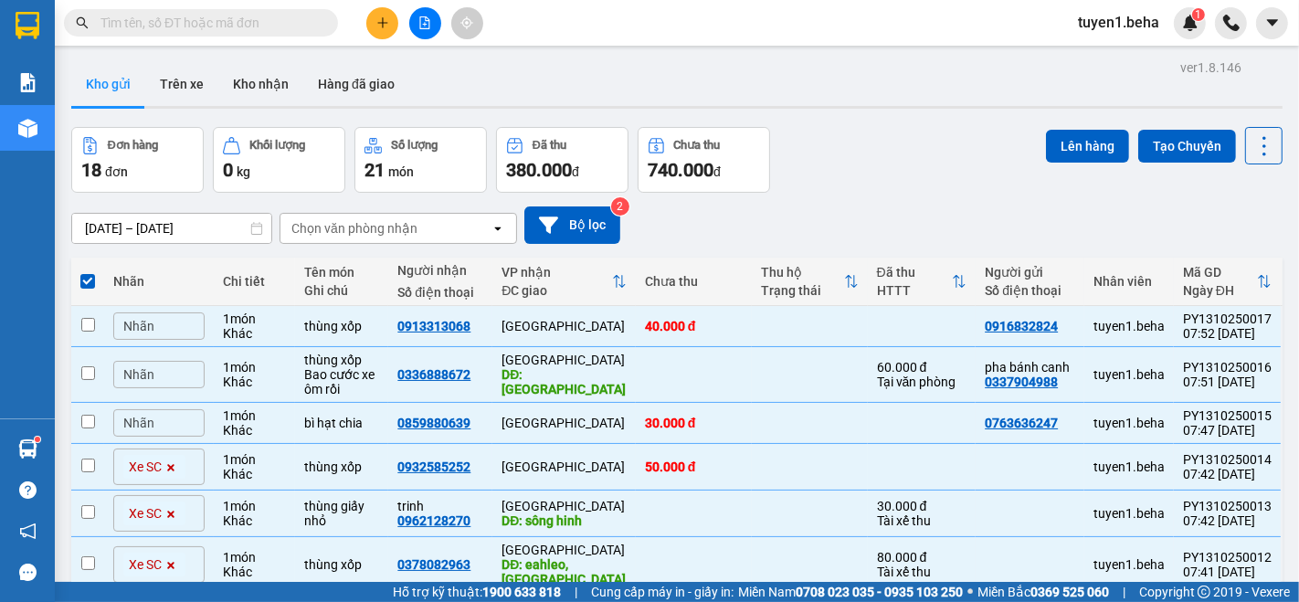
checkbox input "false"
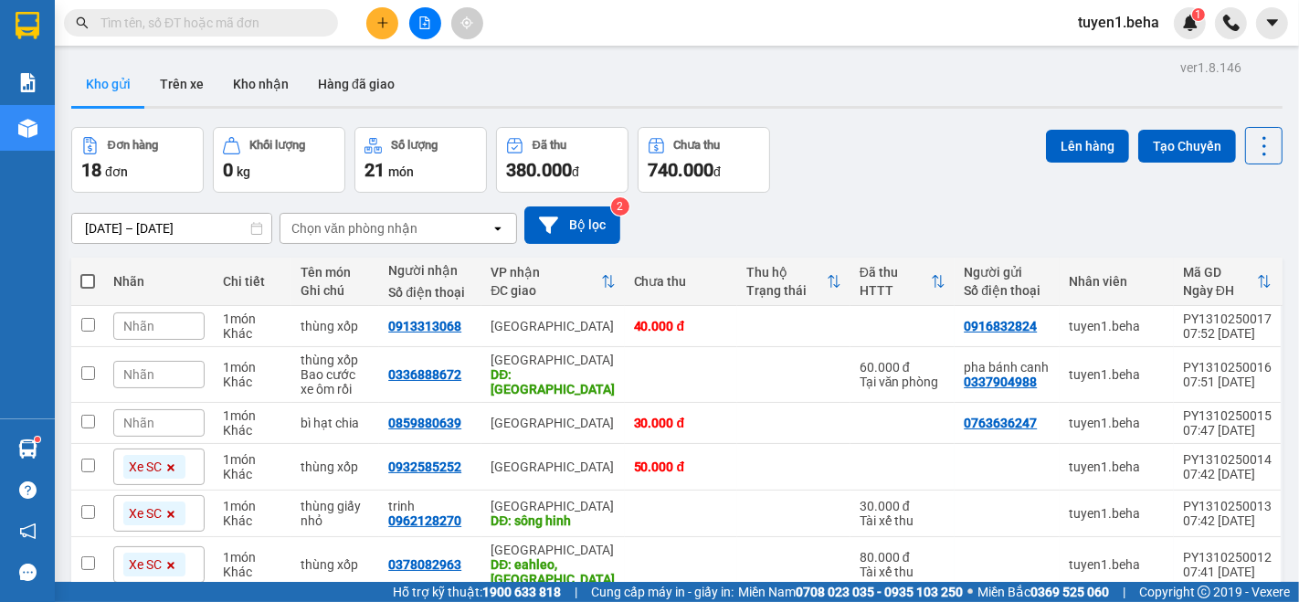
click at [83, 274] on span at bounding box center [87, 281] width 15 height 15
click at [88, 272] on input "checkbox" at bounding box center [88, 272] width 0 height 0
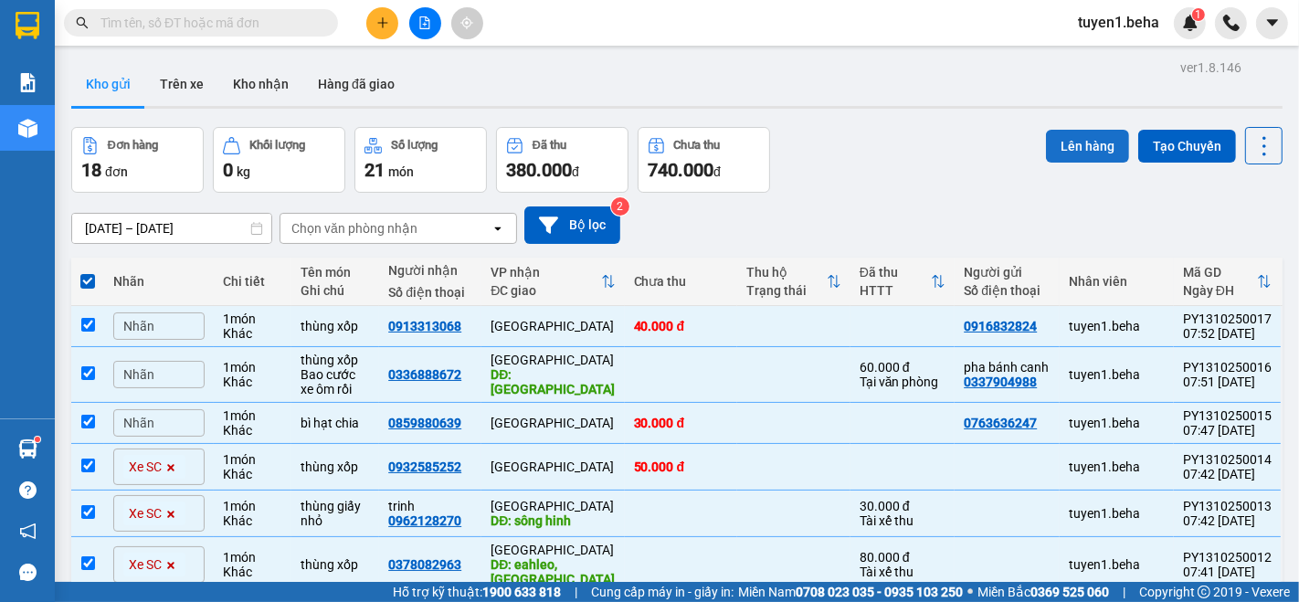
click at [1067, 130] on button "Lên hàng" at bounding box center [1087, 146] width 83 height 33
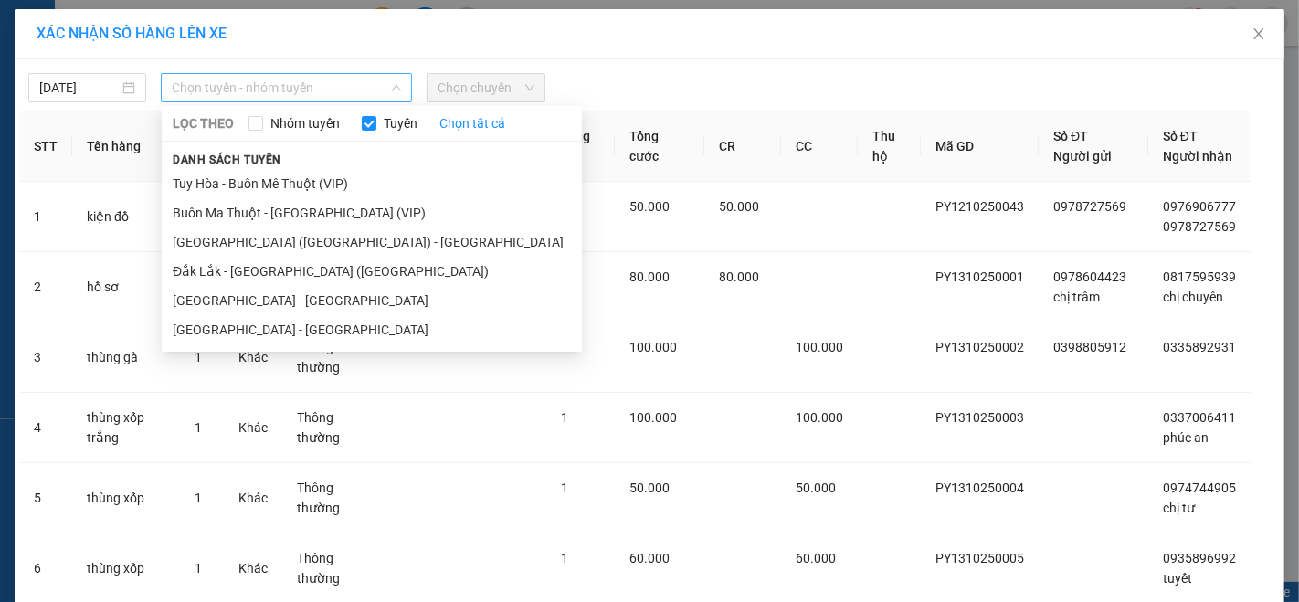
click at [238, 90] on span "Chọn tuyến - nhóm tuyến" at bounding box center [286, 87] width 229 height 27
click at [244, 244] on li "[GEOGRAPHIC_DATA] ([GEOGRAPHIC_DATA]) - [GEOGRAPHIC_DATA]" at bounding box center [372, 242] width 420 height 29
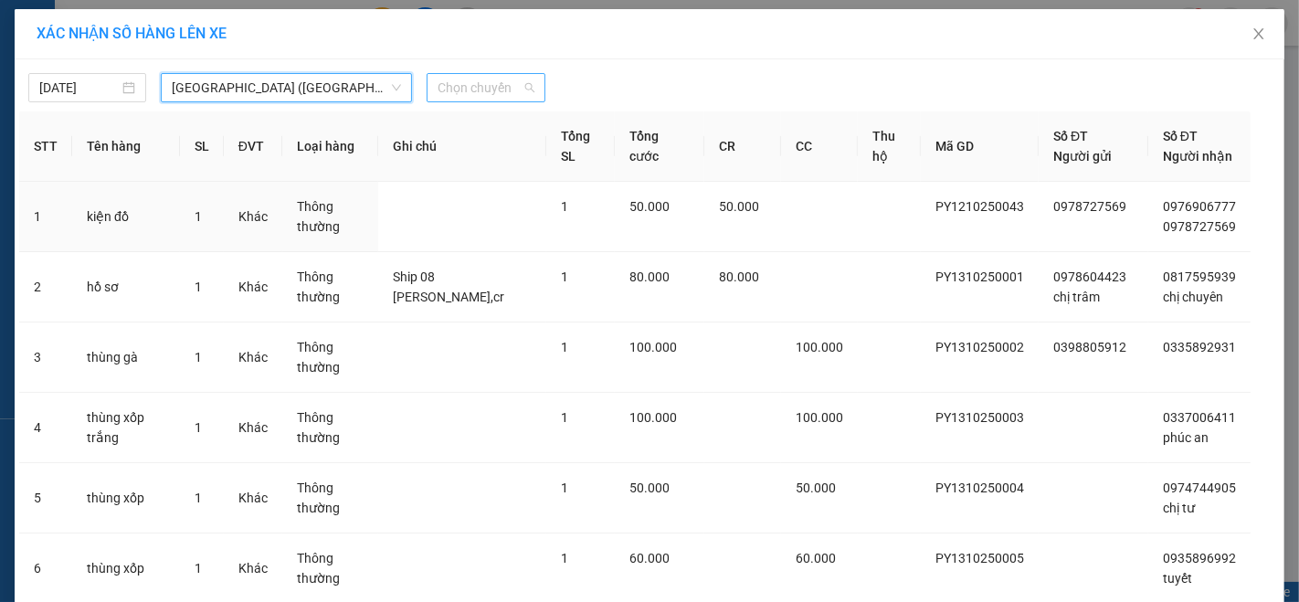
click at [498, 95] on span "Chọn chuyến" at bounding box center [486, 87] width 96 height 27
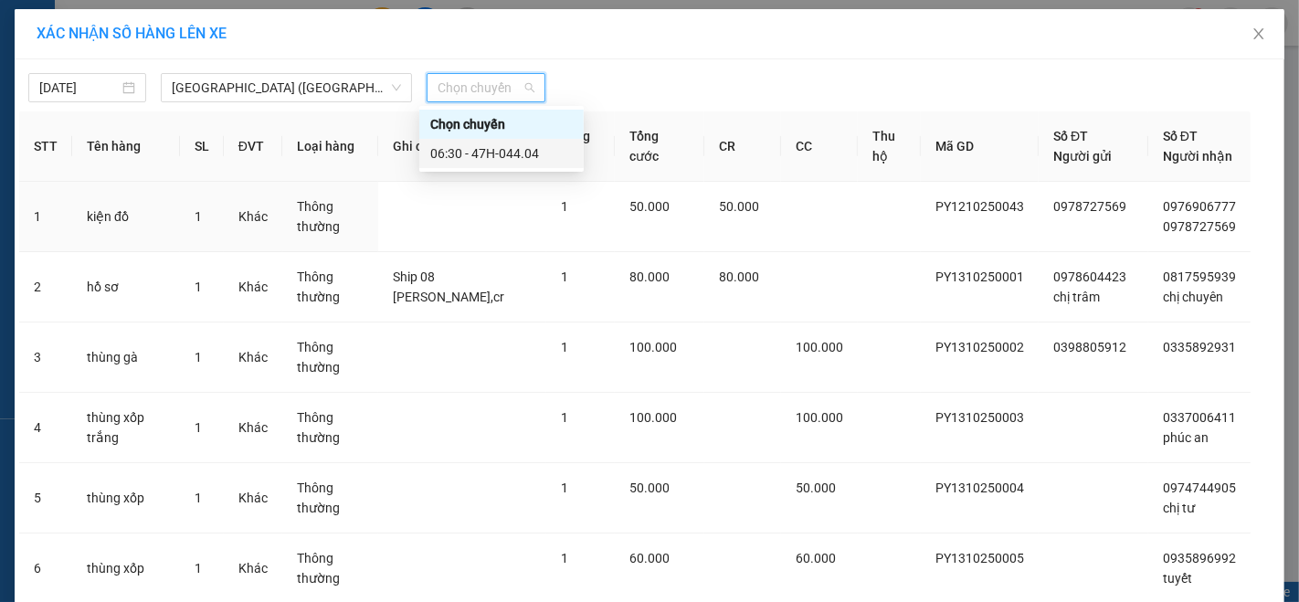
click at [537, 150] on div "06:30 - 47H-044.04" at bounding box center [501, 153] width 143 height 20
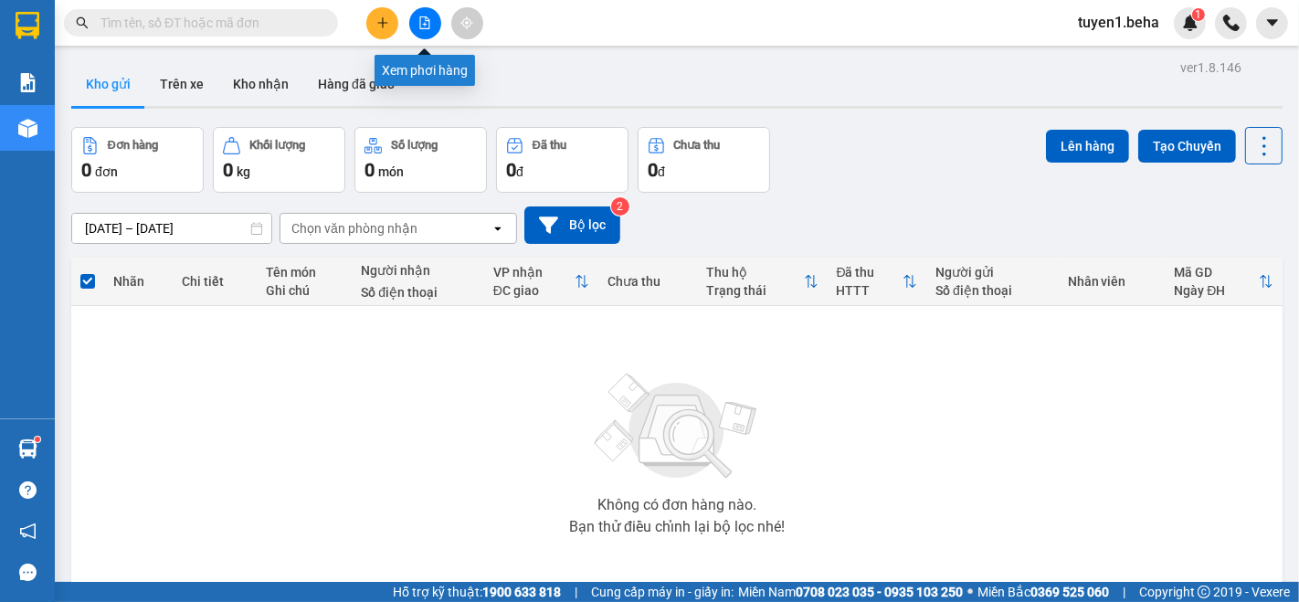
click at [423, 13] on button at bounding box center [425, 23] width 32 height 32
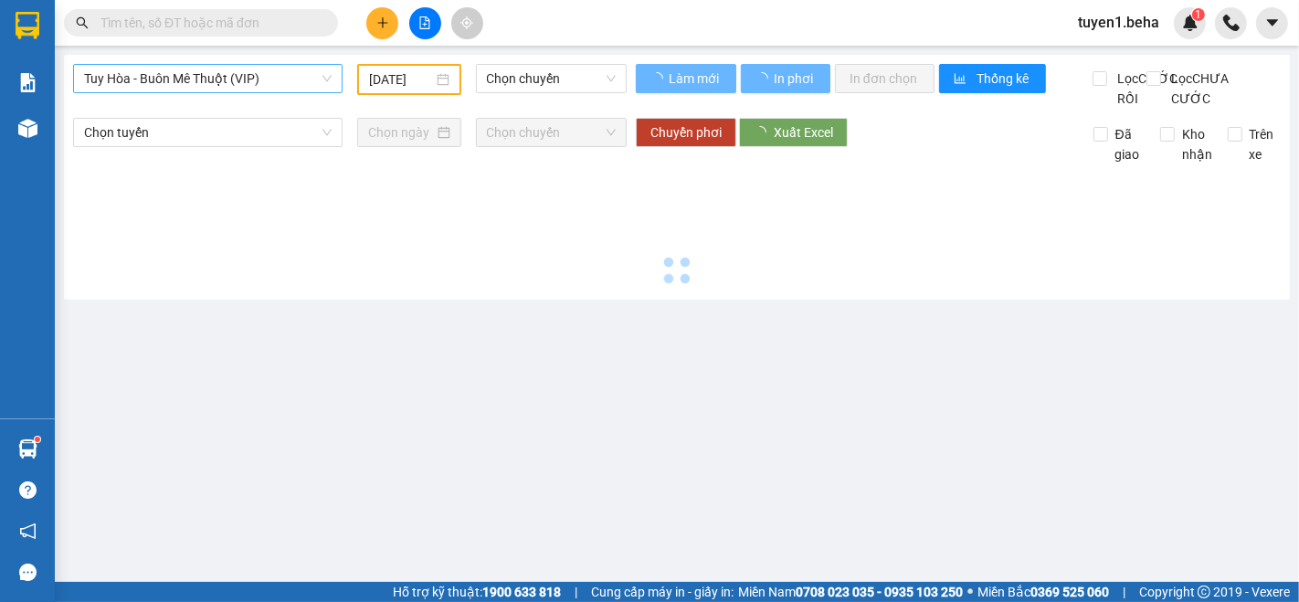
type input "[DATE]"
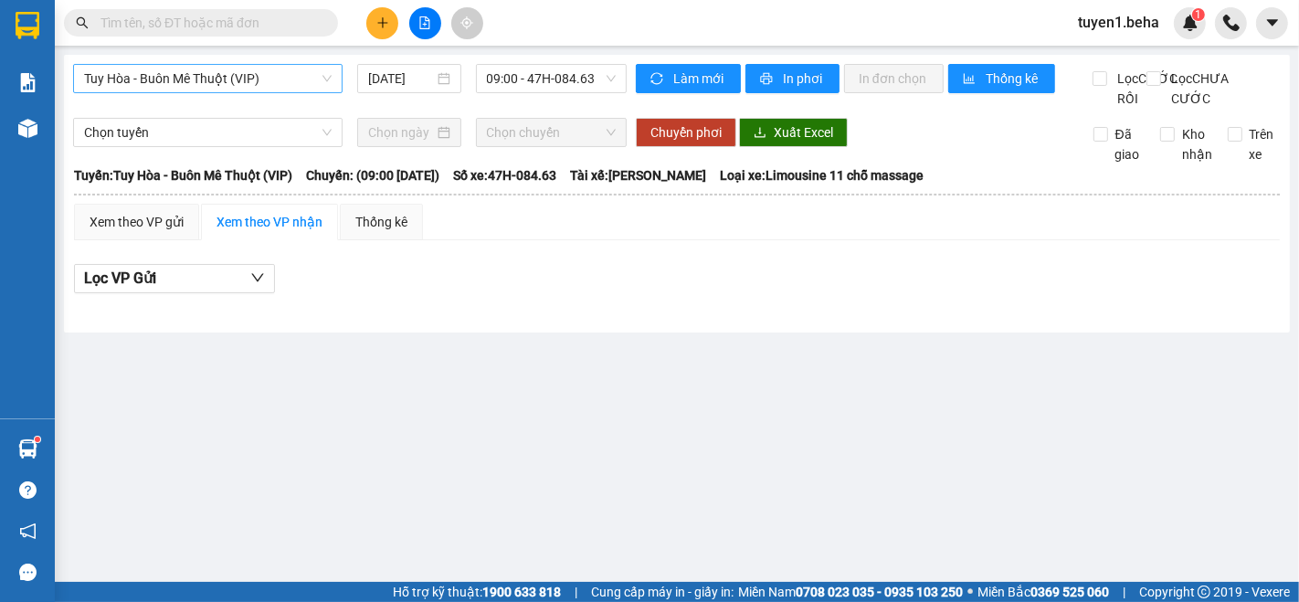
click at [215, 64] on div "Tuy Hòa - Buôn Mê Thuột (VIP)" at bounding box center [208, 78] width 270 height 29
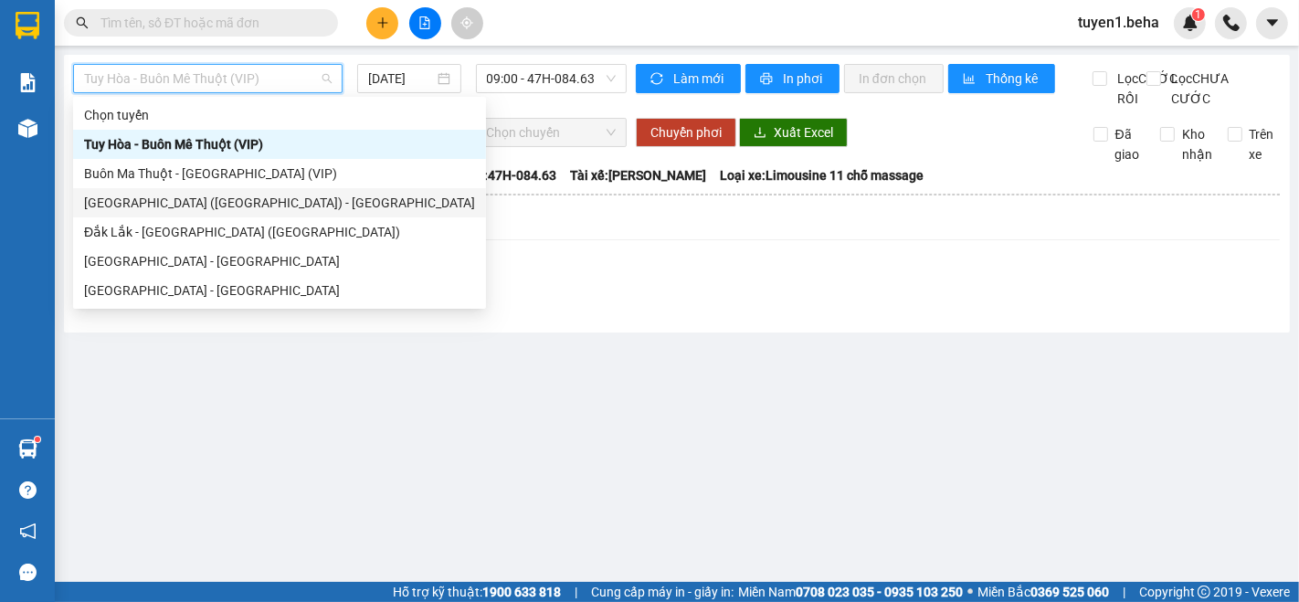
drag, startPoint x: 202, startPoint y: 196, endPoint x: 309, endPoint y: 183, distance: 107.7
click at [202, 194] on div "[GEOGRAPHIC_DATA] ([GEOGRAPHIC_DATA]) - [GEOGRAPHIC_DATA]" at bounding box center [279, 203] width 391 height 20
type input "[DATE]"
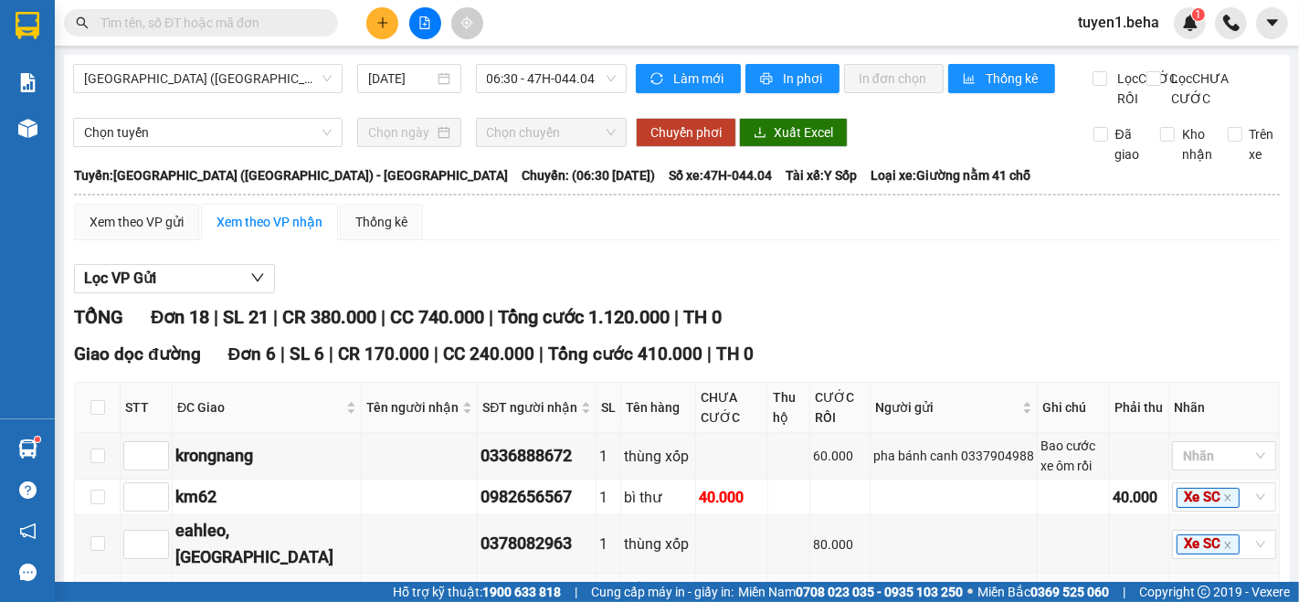
click at [126, 586] on input at bounding box center [146, 599] width 44 height 27
type input "1"
type input "2"
click at [133, 483] on input at bounding box center [146, 496] width 44 height 27
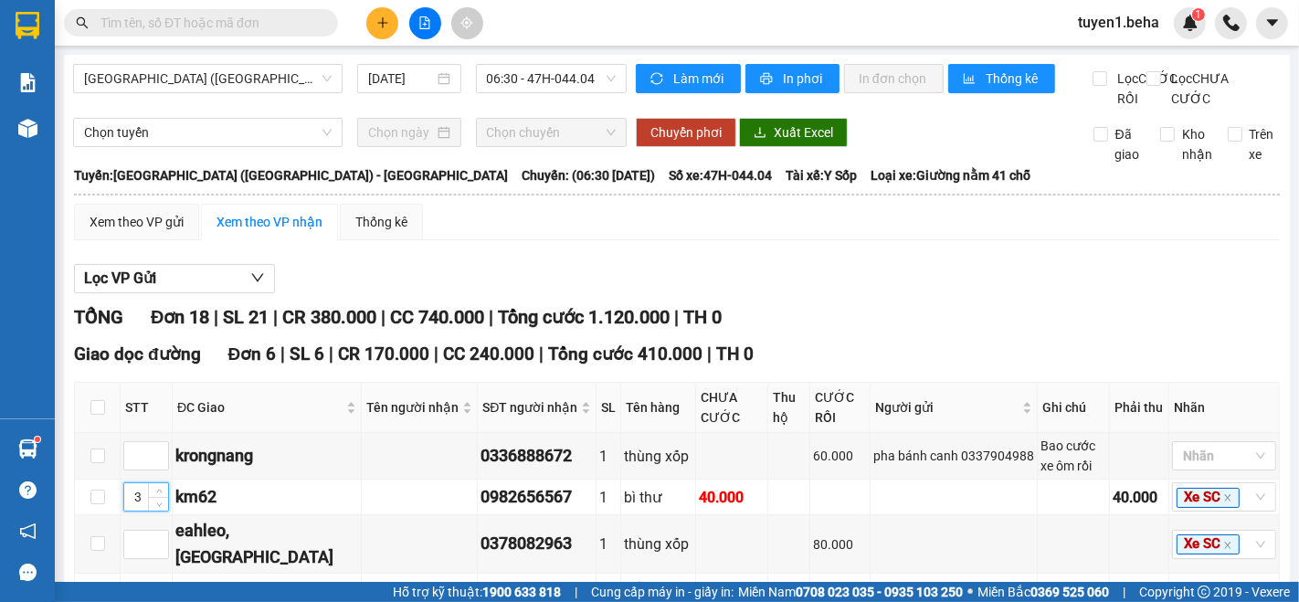
type input "3"
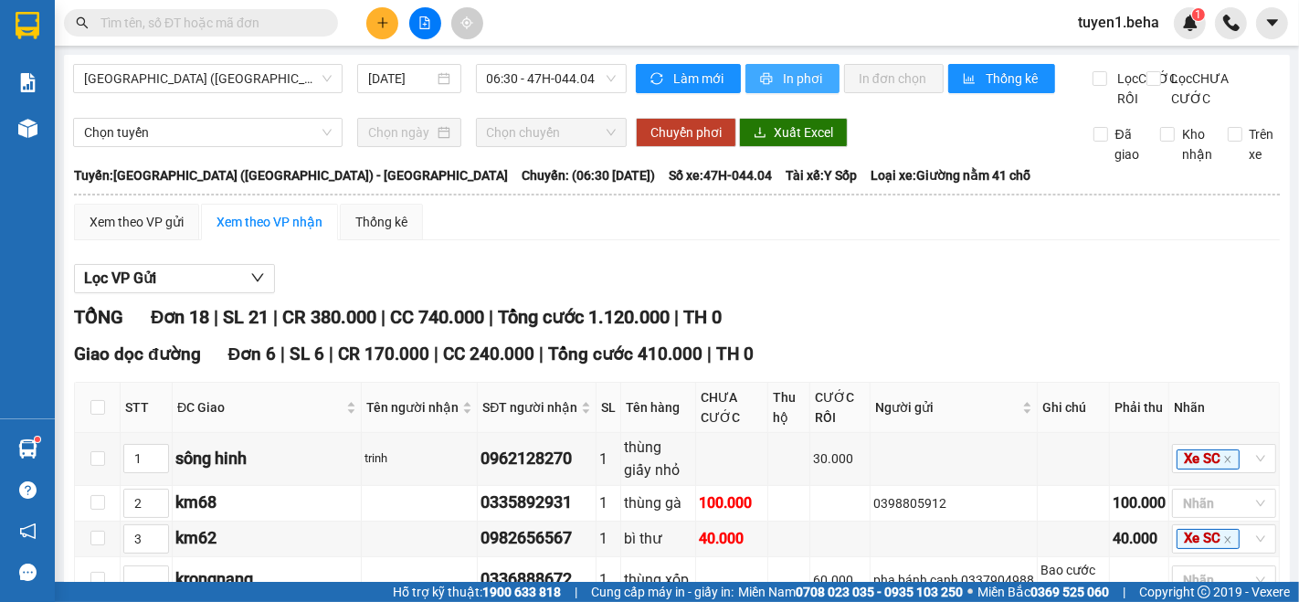
click at [788, 69] on span "In phơi" at bounding box center [804, 79] width 42 height 20
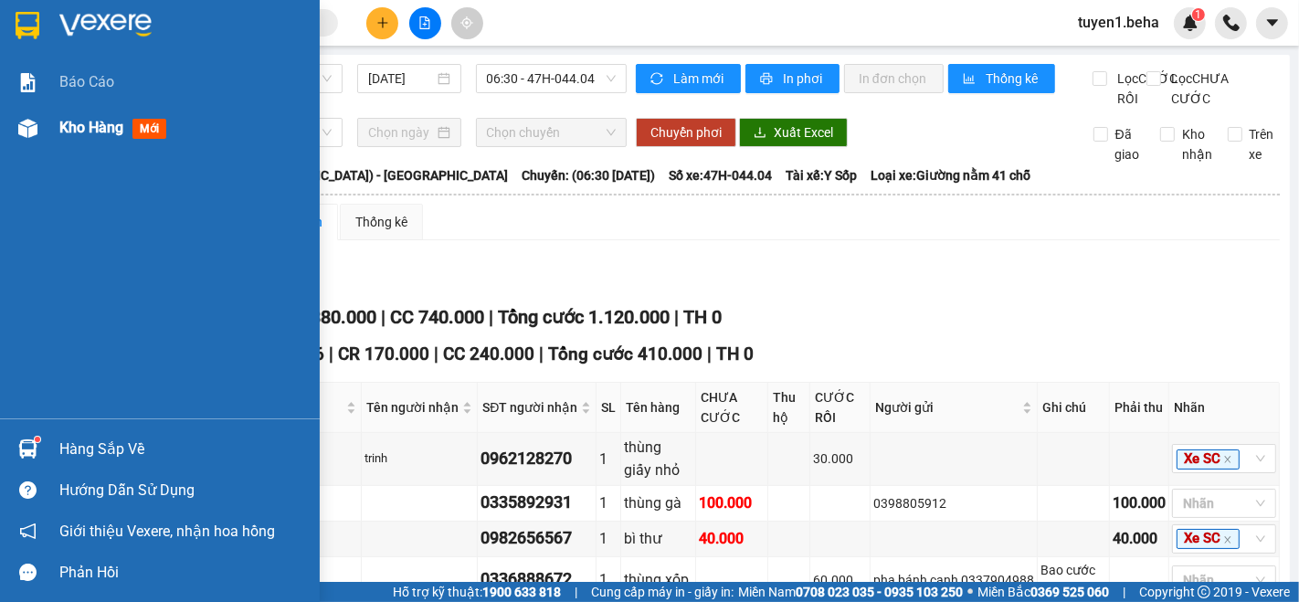
click at [86, 119] on span "Kho hàng" at bounding box center [91, 127] width 64 height 17
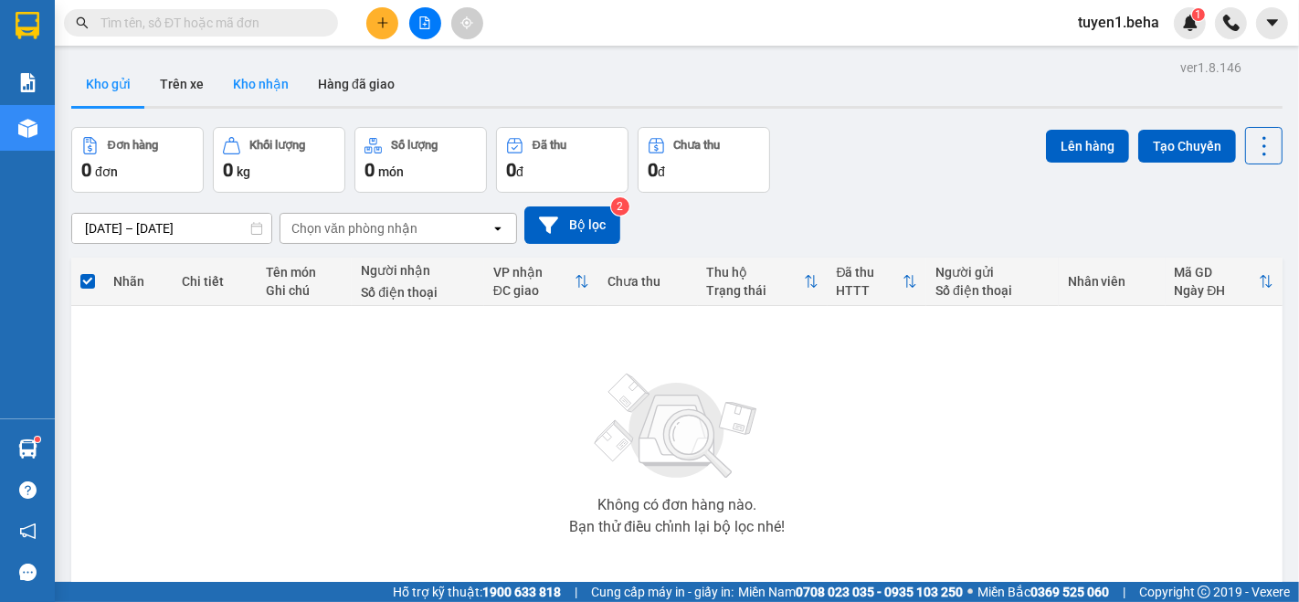
click at [270, 80] on button "Kho nhận" at bounding box center [260, 84] width 85 height 44
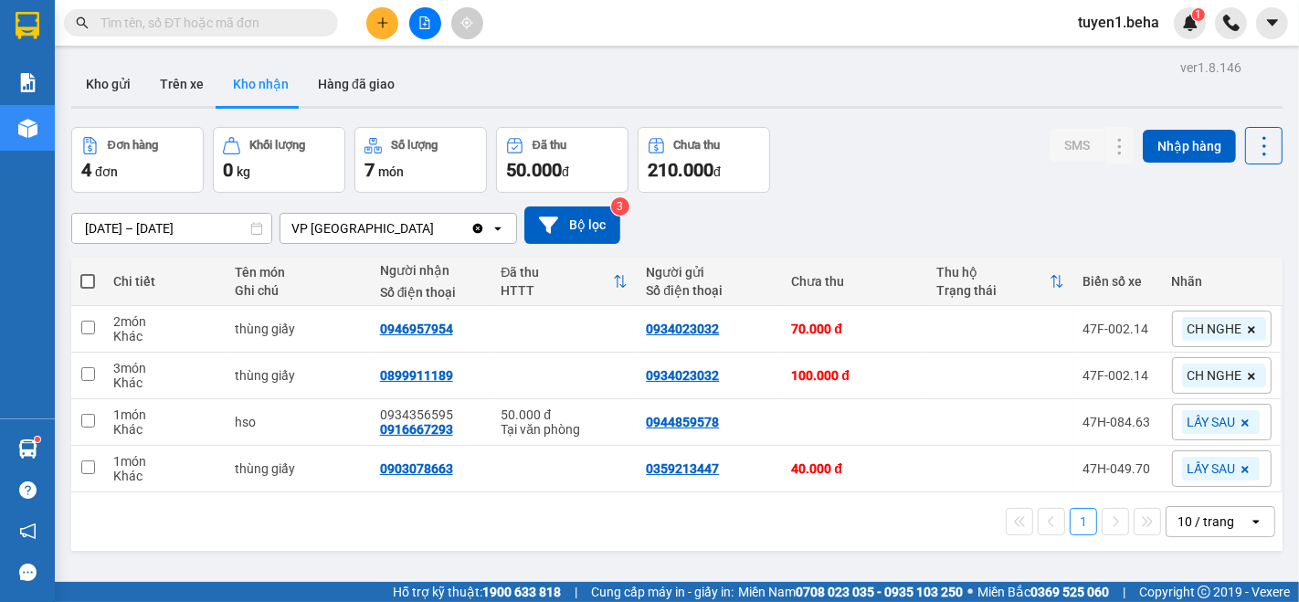
click at [69, 528] on div "ver 1.8.146 Kho gửi Trên xe Kho nhận Hàng đã giao Đơn hàng 4 đơn Khối lượng 0 k…" at bounding box center [677, 356] width 1226 height 602
click at [1167, 531] on div "10 / trang" at bounding box center [1208, 521] width 82 height 29
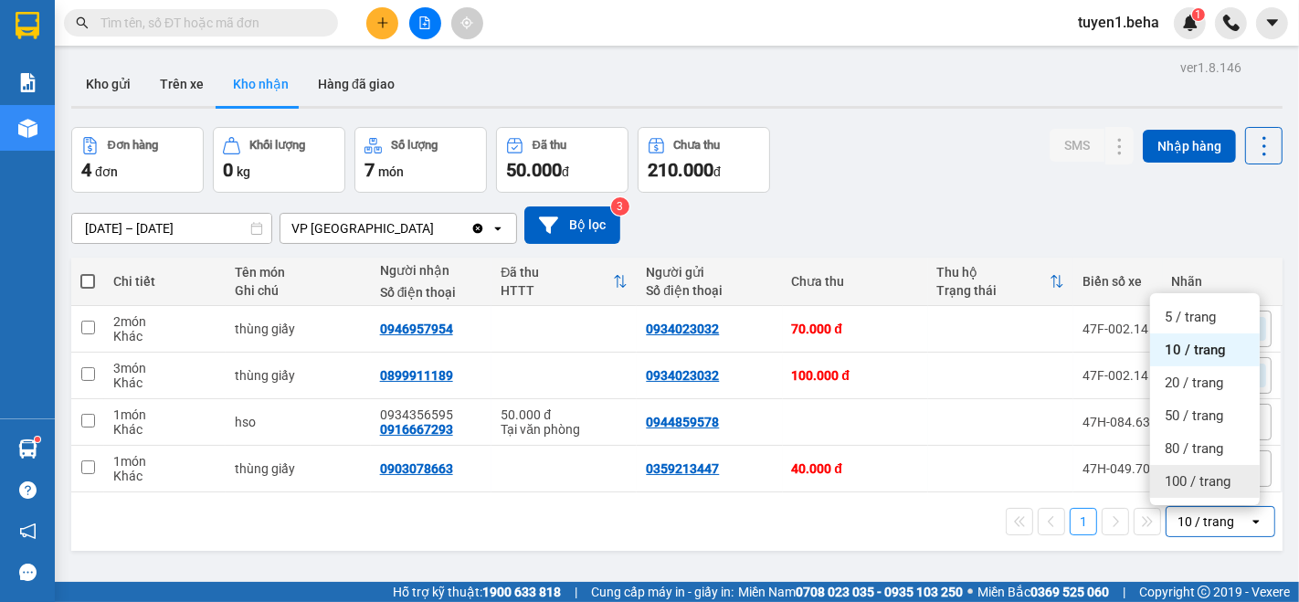
click at [1184, 492] on div "100 / trang" at bounding box center [1205, 481] width 110 height 33
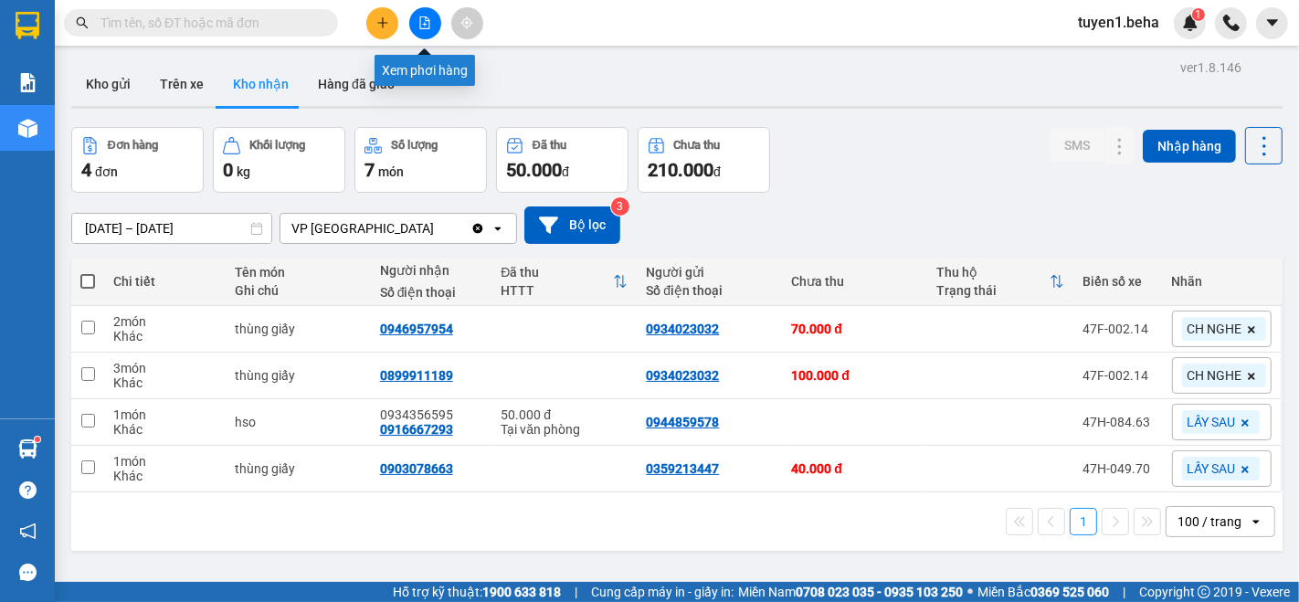
click at [427, 18] on icon "file-add" at bounding box center [425, 22] width 13 height 13
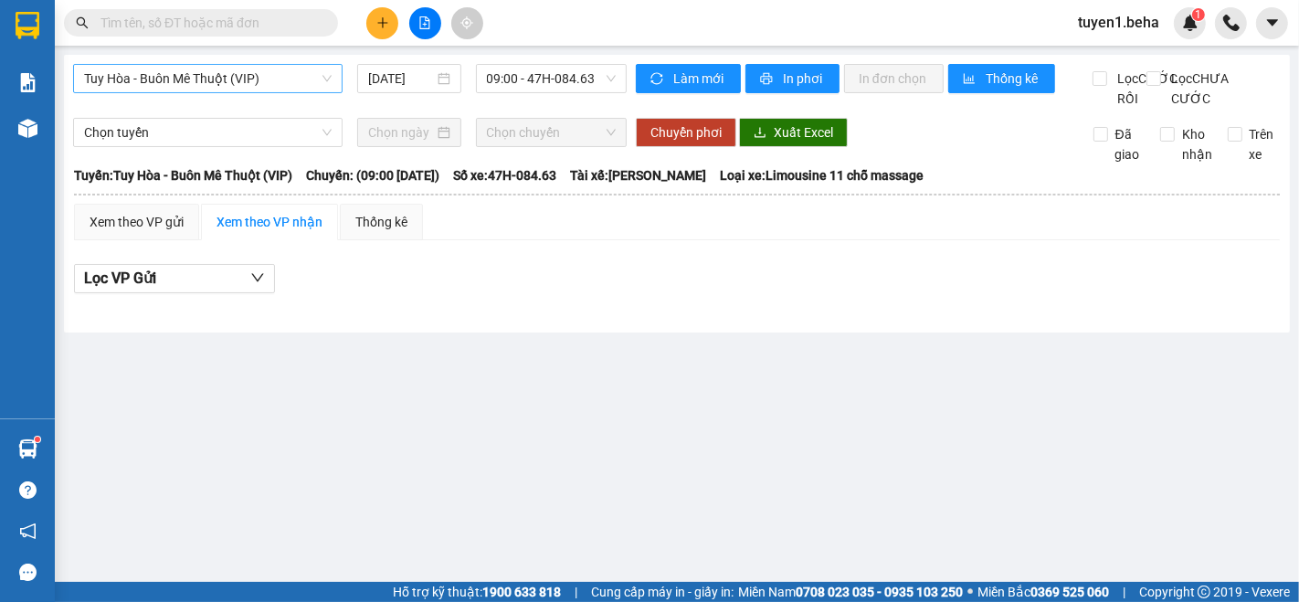
drag, startPoint x: 216, startPoint y: 81, endPoint x: 198, endPoint y: 87, distance: 18.2
click at [206, 83] on span "Tuy Hòa - Buôn Mê Thuột (VIP)" at bounding box center [208, 78] width 248 height 27
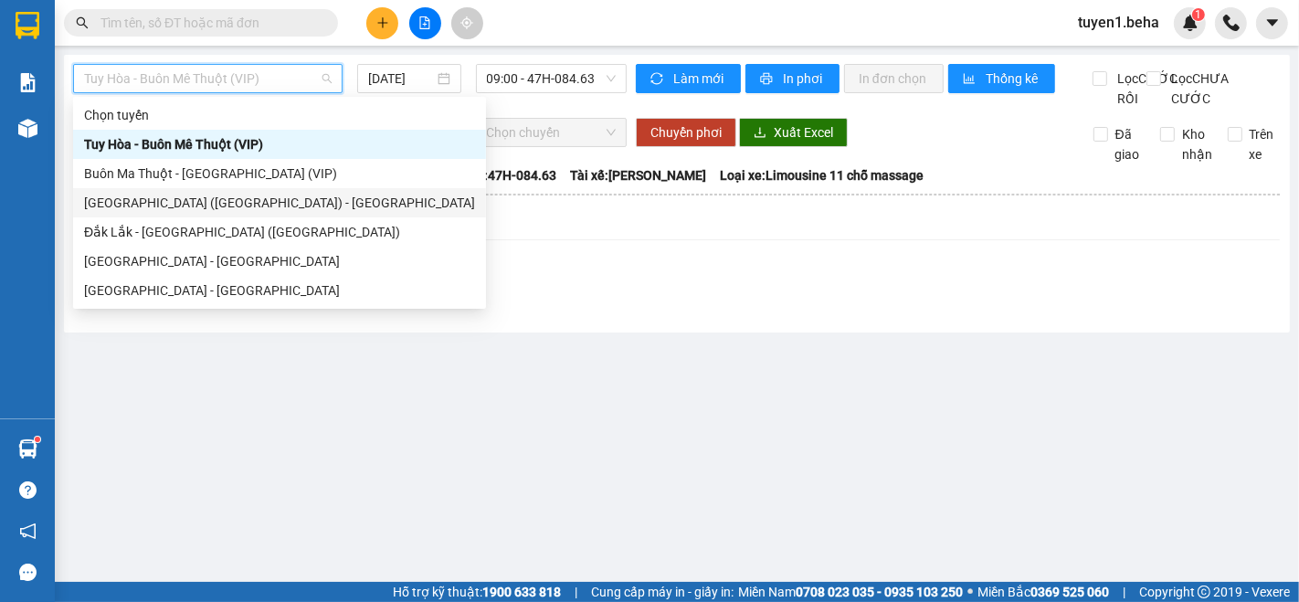
click at [193, 203] on div "[GEOGRAPHIC_DATA] ([GEOGRAPHIC_DATA]) - [GEOGRAPHIC_DATA]" at bounding box center [279, 203] width 391 height 20
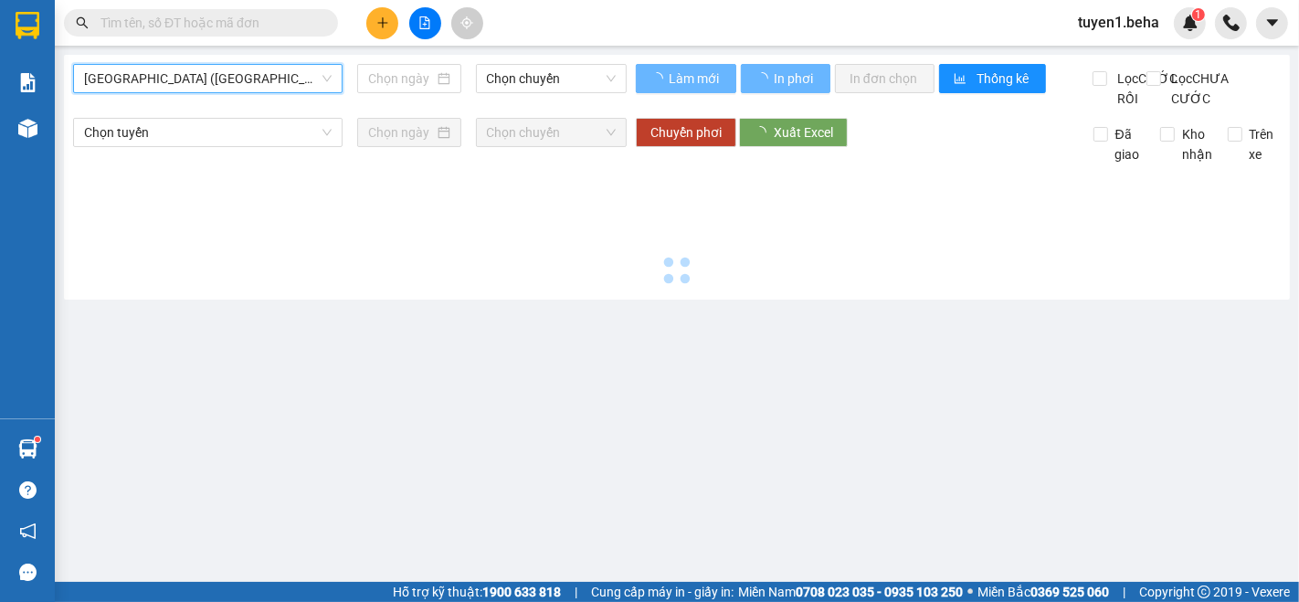
type input "[DATE]"
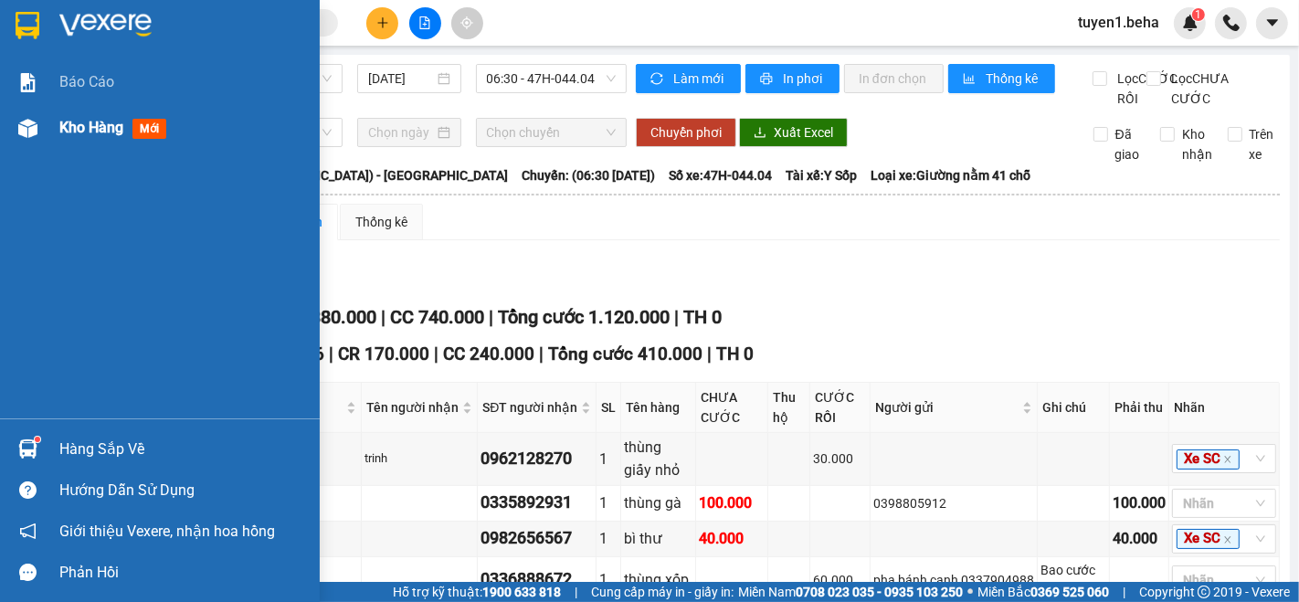
click at [70, 132] on span "Kho hàng" at bounding box center [91, 127] width 64 height 17
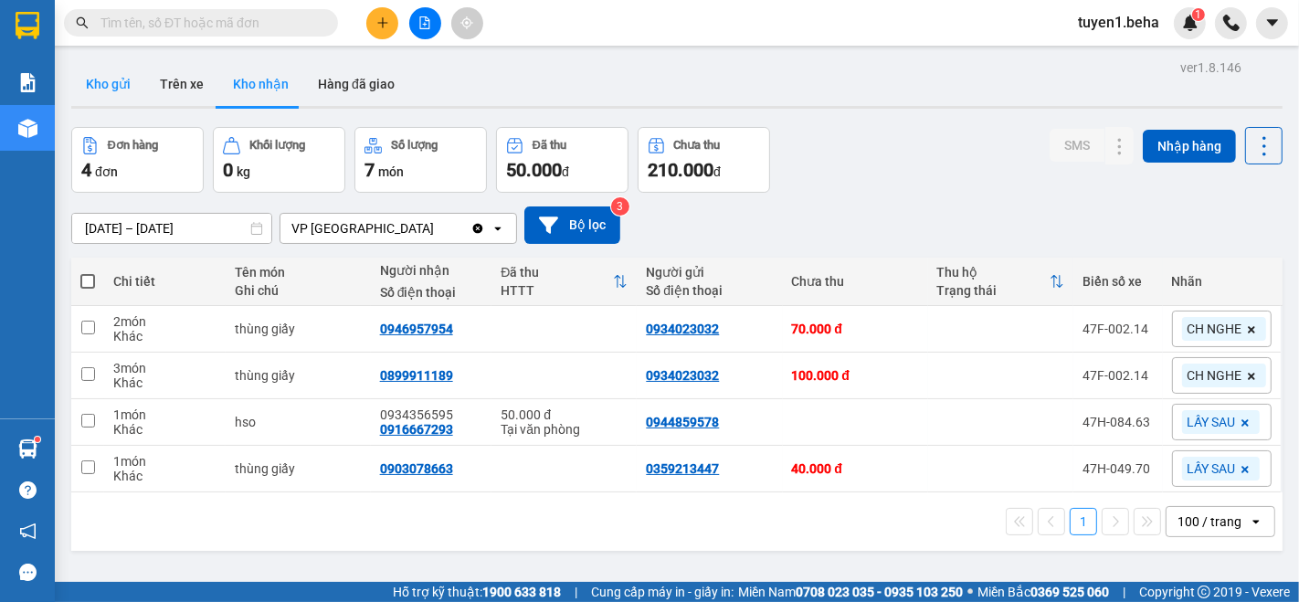
click at [91, 81] on button "Kho gửi" at bounding box center [108, 84] width 74 height 44
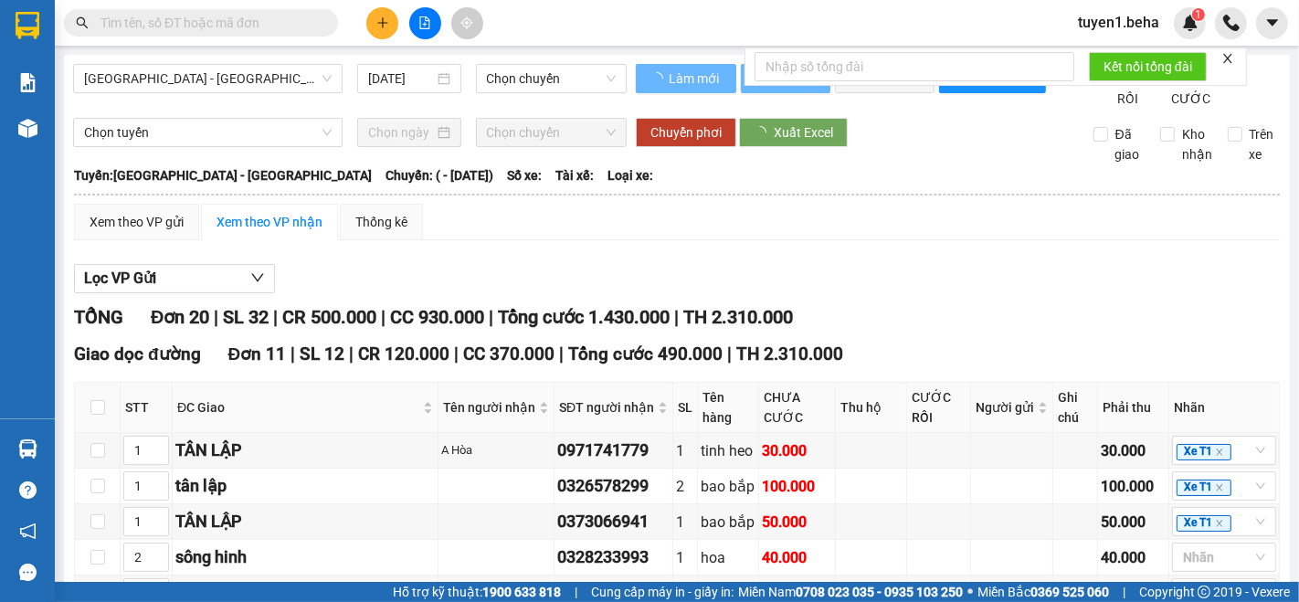
type input "[DATE]"
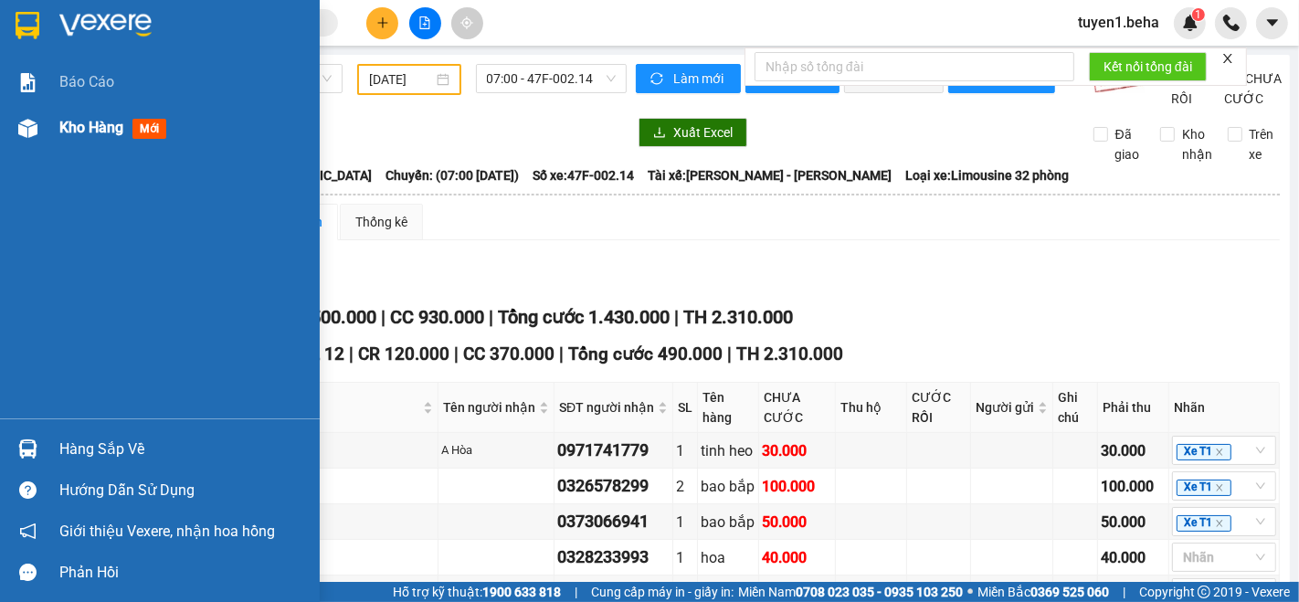
click at [78, 132] on span "Kho hàng" at bounding box center [91, 127] width 64 height 17
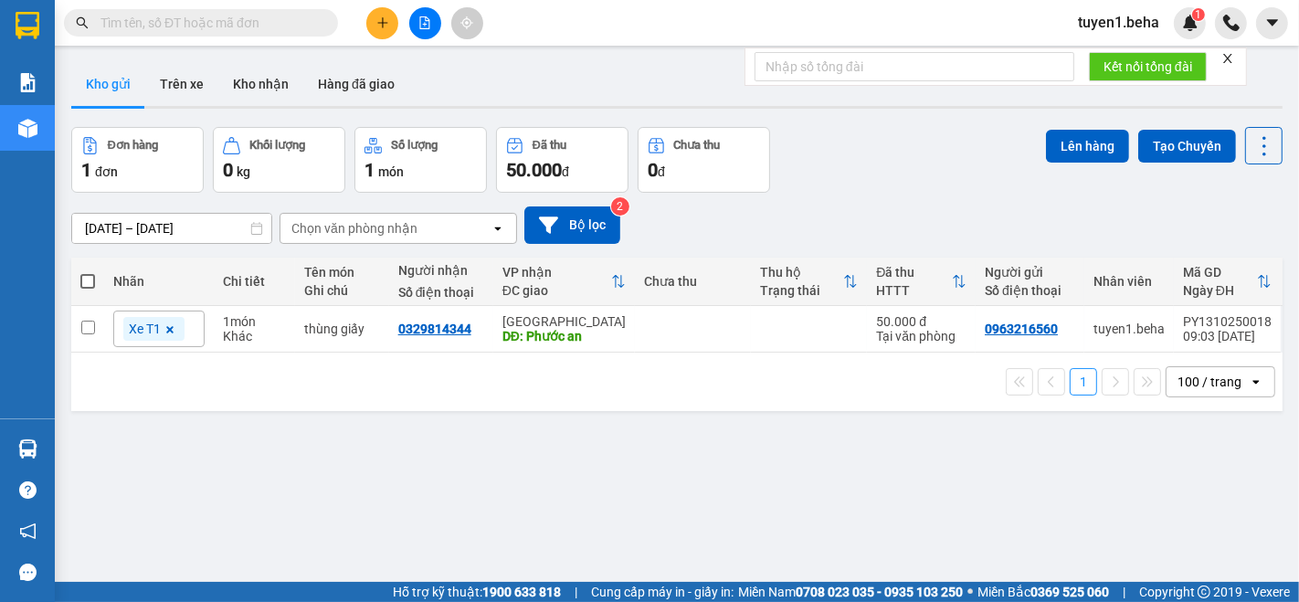
click at [827, 500] on div "ver 1.8.146 Kho gửi Trên xe Kho nhận Hàng đã giao Đơn hàng 1 đơn Khối lượng 0 k…" at bounding box center [677, 356] width 1226 height 602
click at [255, 83] on button "Kho nhận" at bounding box center [260, 84] width 85 height 44
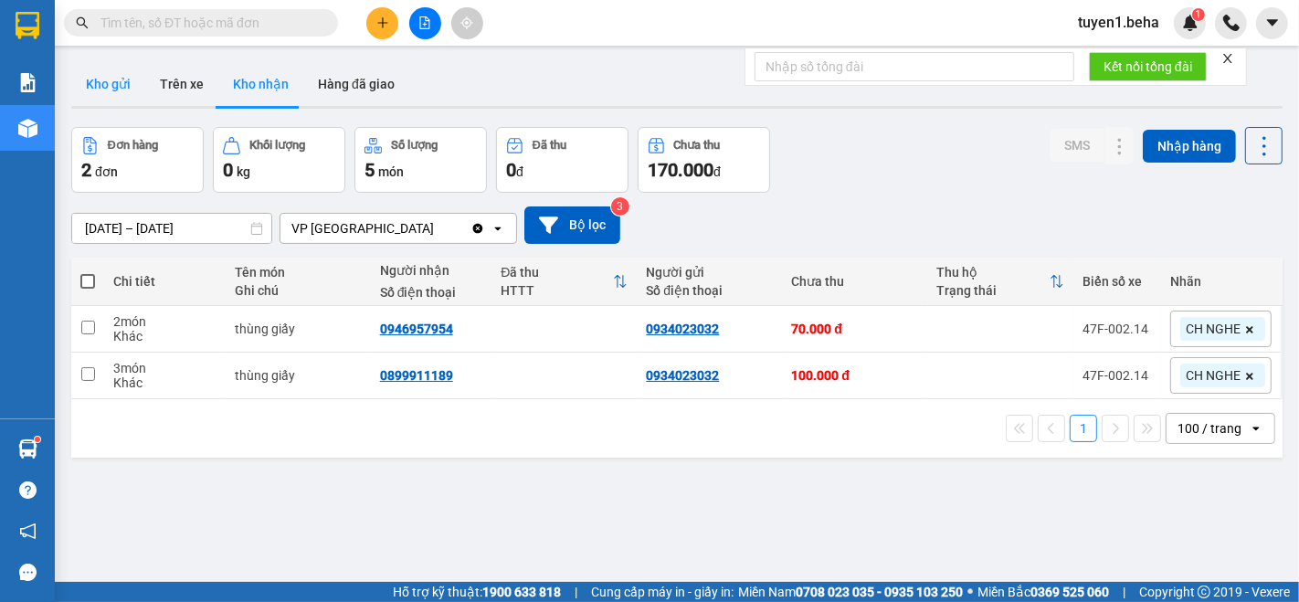
click at [104, 75] on button "Kho gửi" at bounding box center [108, 84] width 74 height 44
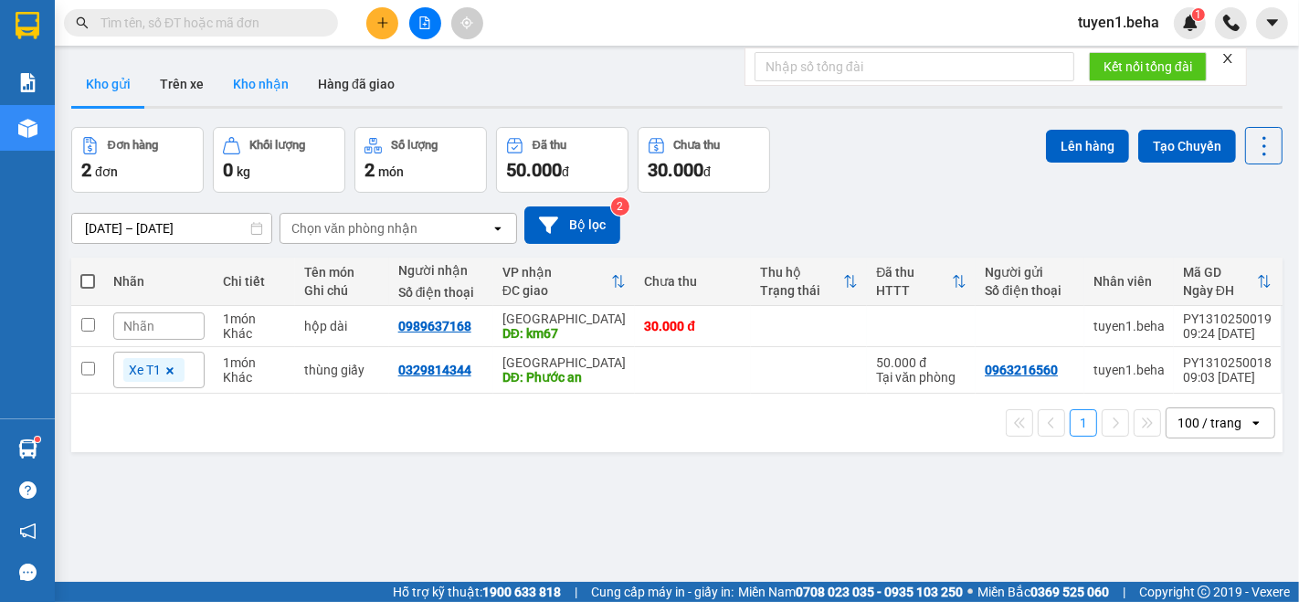
click at [264, 81] on button "Kho nhận" at bounding box center [260, 84] width 85 height 44
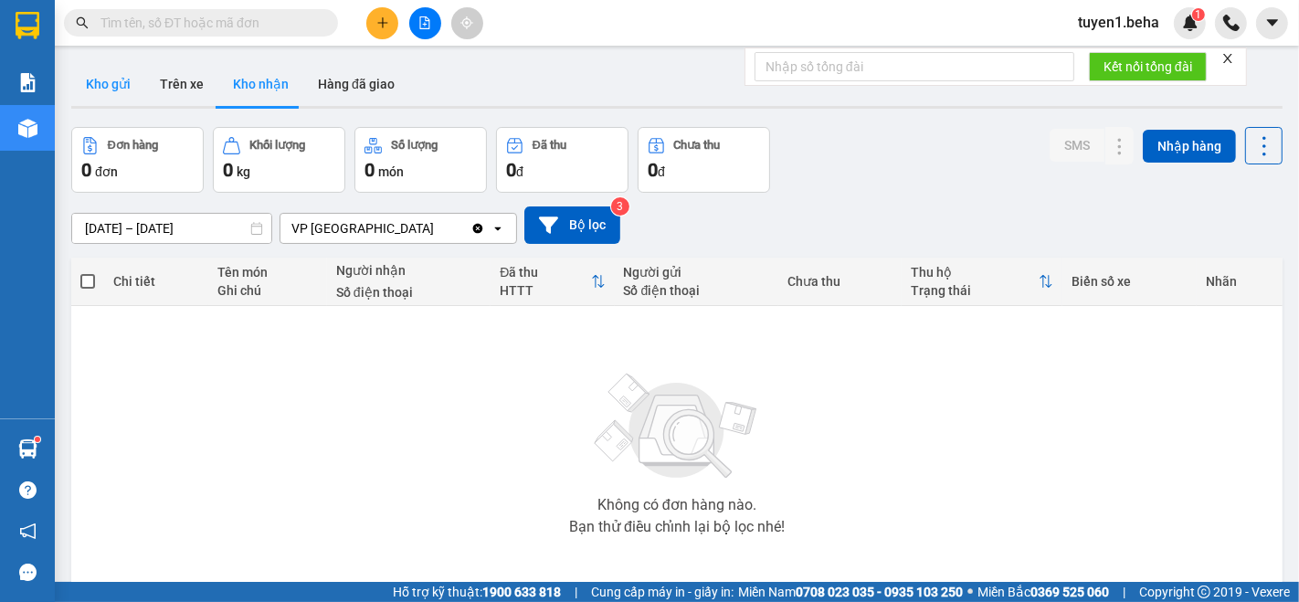
click at [93, 81] on button "Kho gửi" at bounding box center [108, 84] width 74 height 44
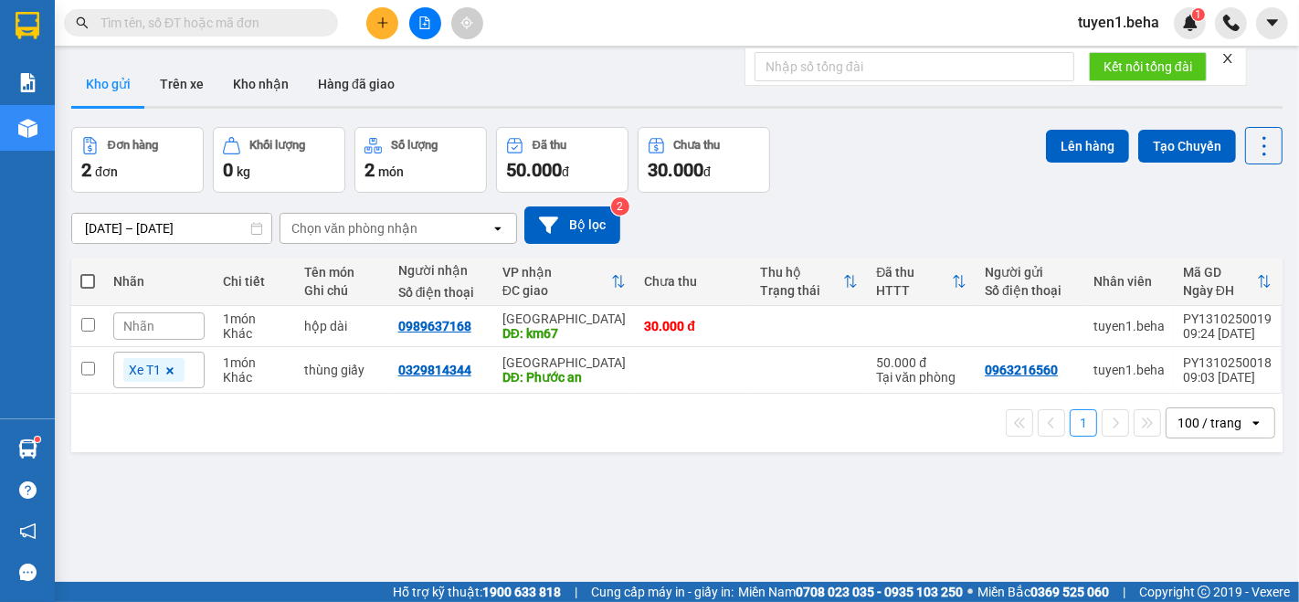
click at [208, 480] on div "ver 1.8.146 Kho gửi Trên xe Kho nhận Hàng đã giao Đơn hàng 2 đơn Khối lượng 0 k…" at bounding box center [677, 356] width 1226 height 602
drag, startPoint x: 845, startPoint y: 511, endPoint x: 424, endPoint y: 19, distance: 647.4
click at [424, 19] on icon "file-add" at bounding box center [425, 22] width 13 height 13
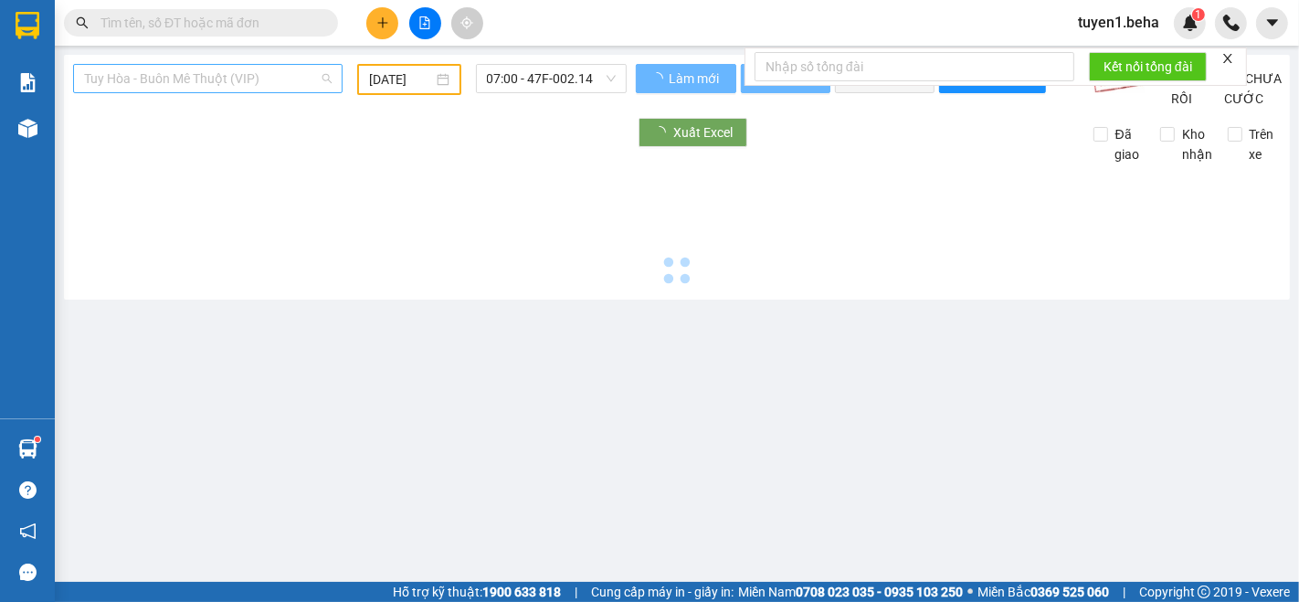
click at [214, 84] on span "Tuy Hòa - Buôn Mê Thuột (VIP)" at bounding box center [208, 78] width 248 height 27
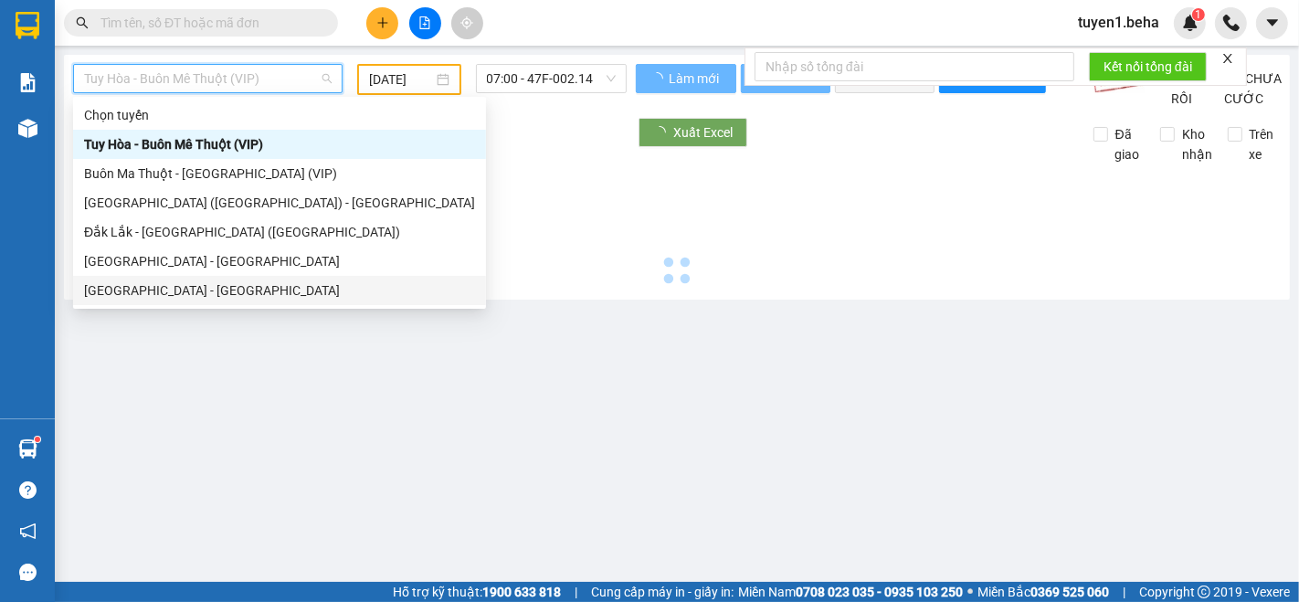
type input "[DATE]"
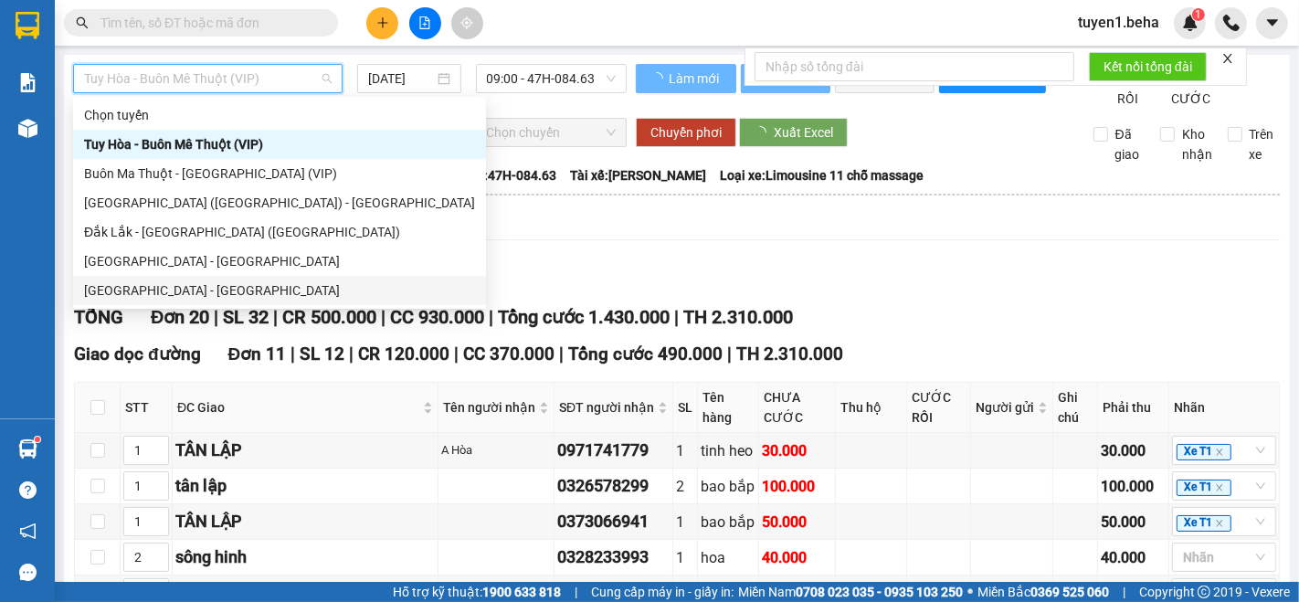
click at [201, 296] on div "[GEOGRAPHIC_DATA] - [GEOGRAPHIC_DATA]" at bounding box center [279, 291] width 391 height 20
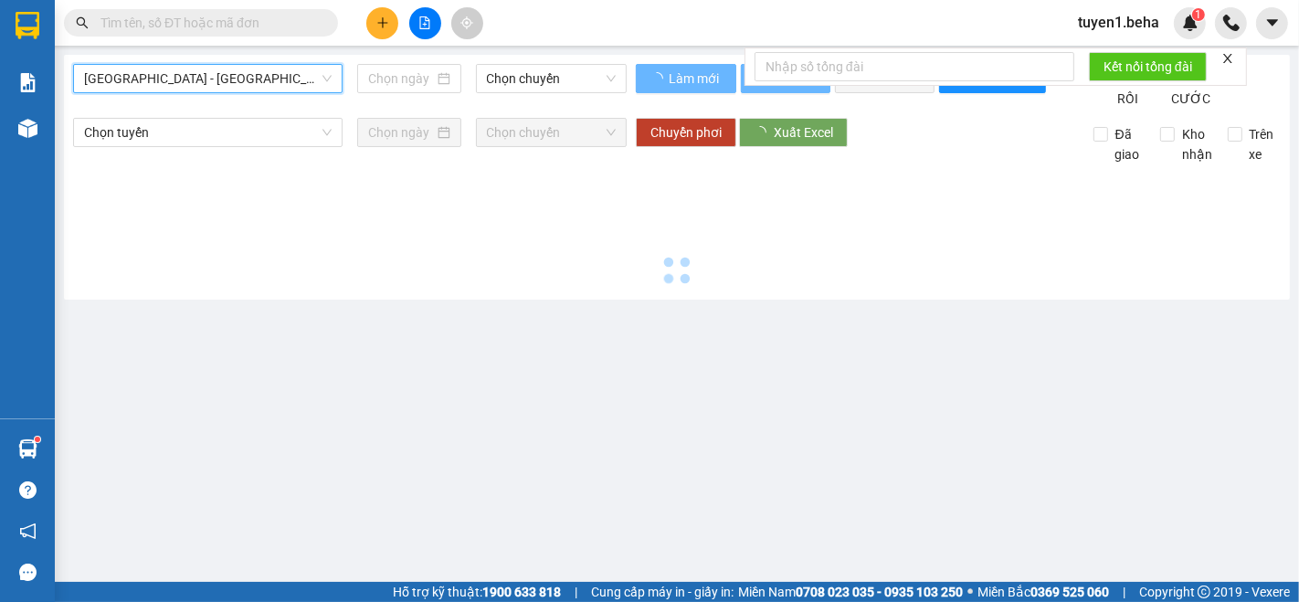
type input "[DATE]"
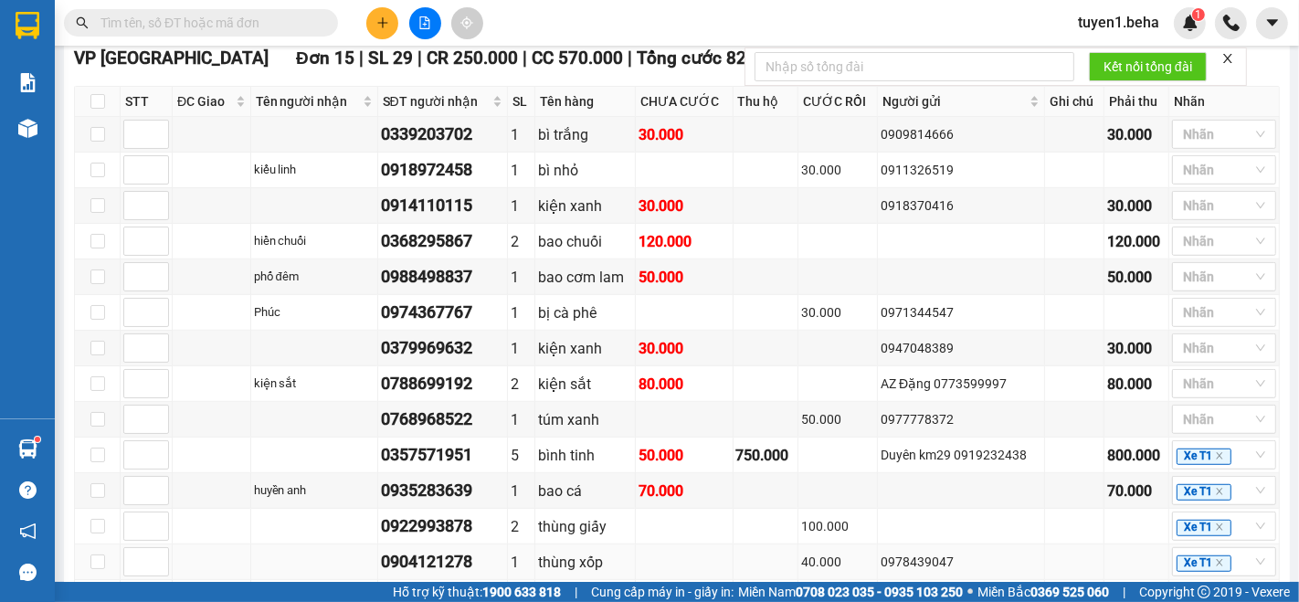
scroll to position [820, 0]
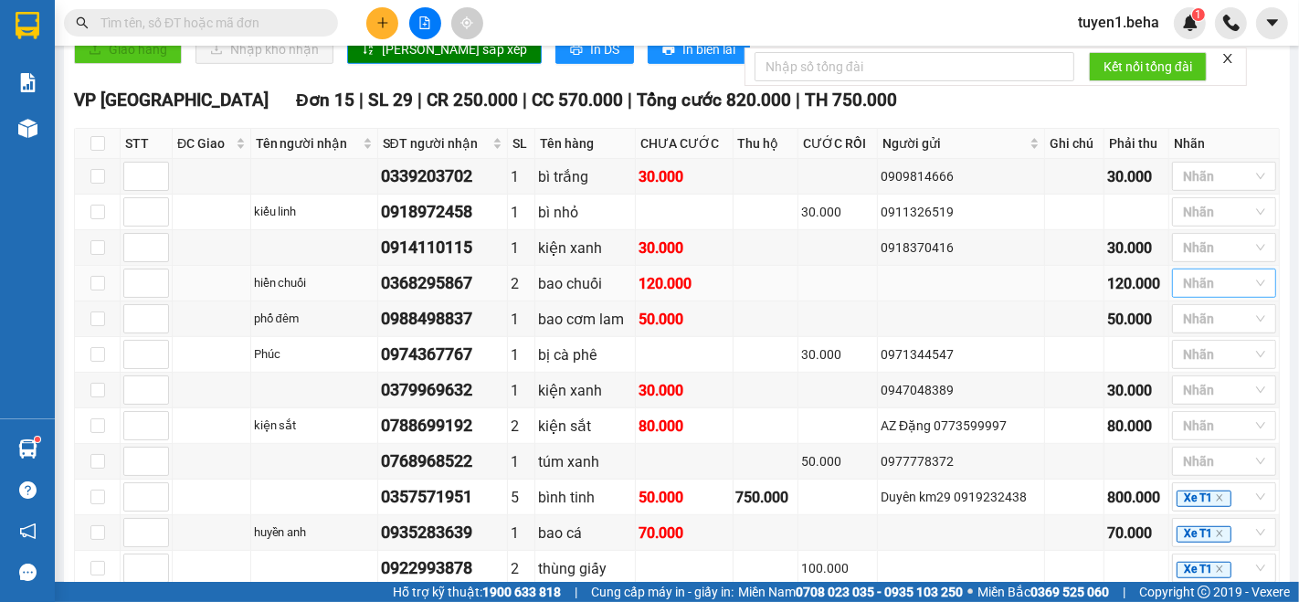
click at [1177, 290] on div at bounding box center [1182, 283] width 10 height 22
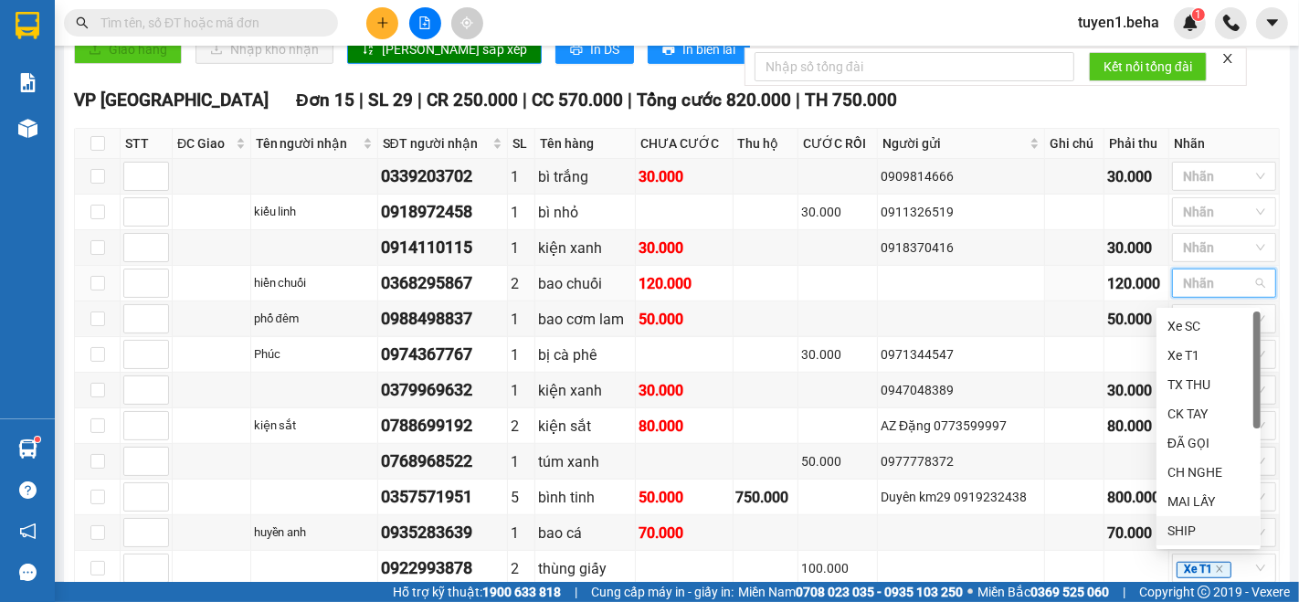
click at [1178, 526] on div "SHIP" at bounding box center [1209, 531] width 82 height 20
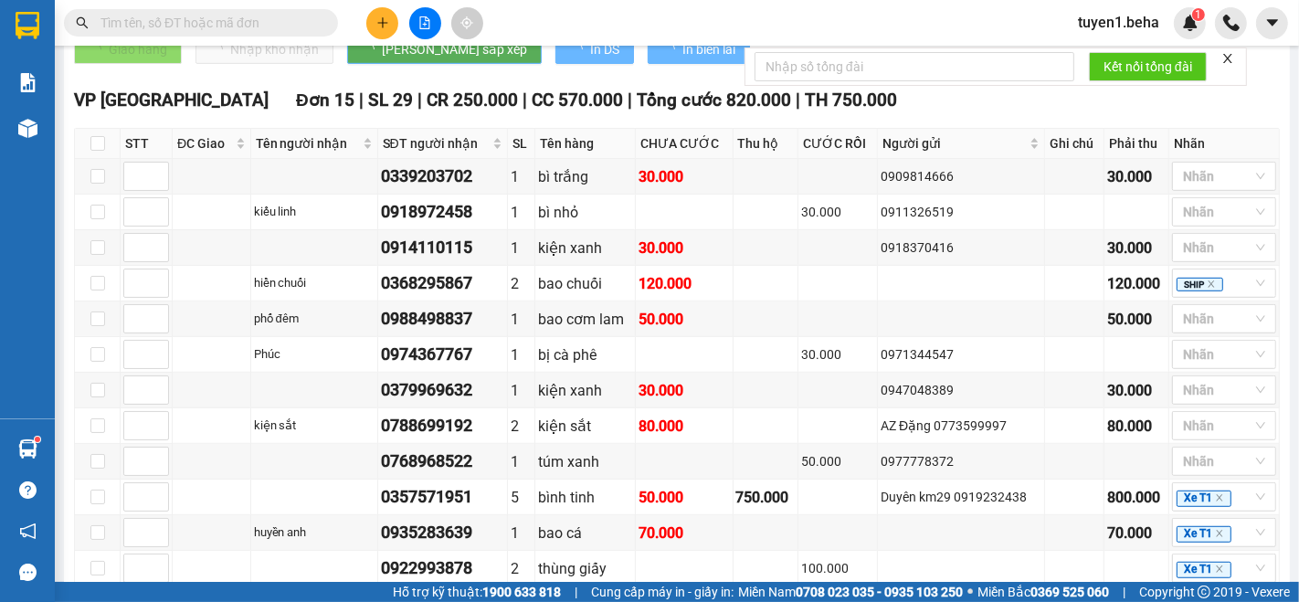
drag, startPoint x: 852, startPoint y: 110, endPoint x: 1039, endPoint y: 110, distance: 187.3
click at [851, 110] on div "VP PHÚ YÊN Đơn 15 | SL 29 | CR 250.000 | CC 570.000 | Tổng cước 820.000 | TH 75…" at bounding box center [677, 100] width 1206 height 27
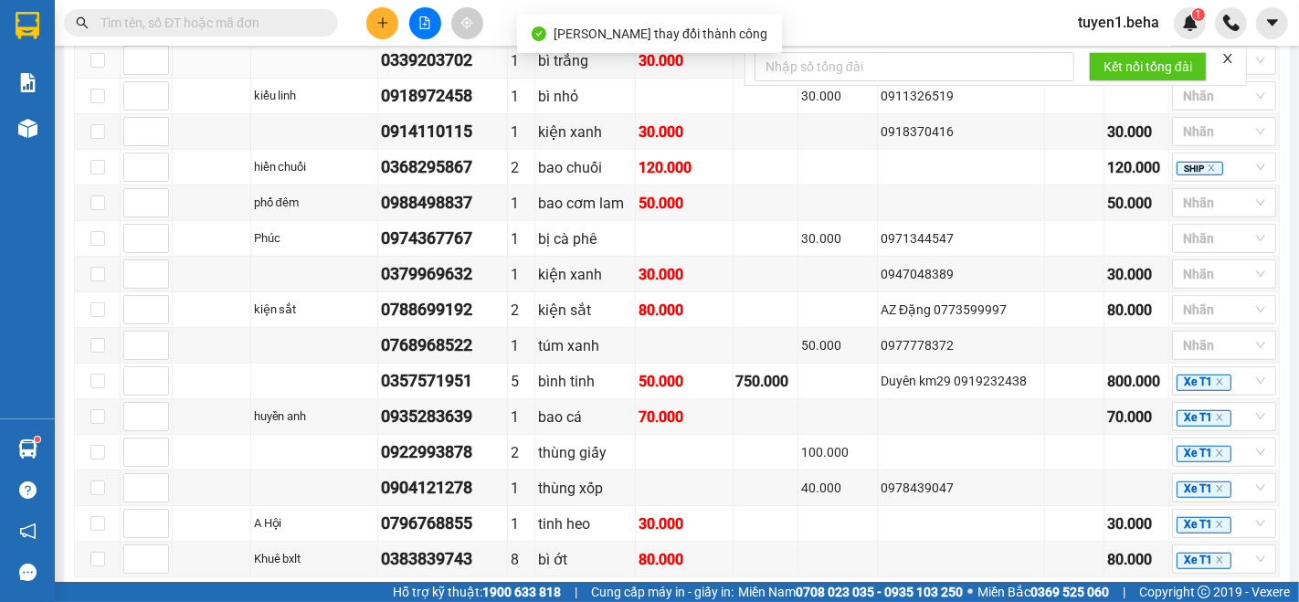
scroll to position [1023, 0]
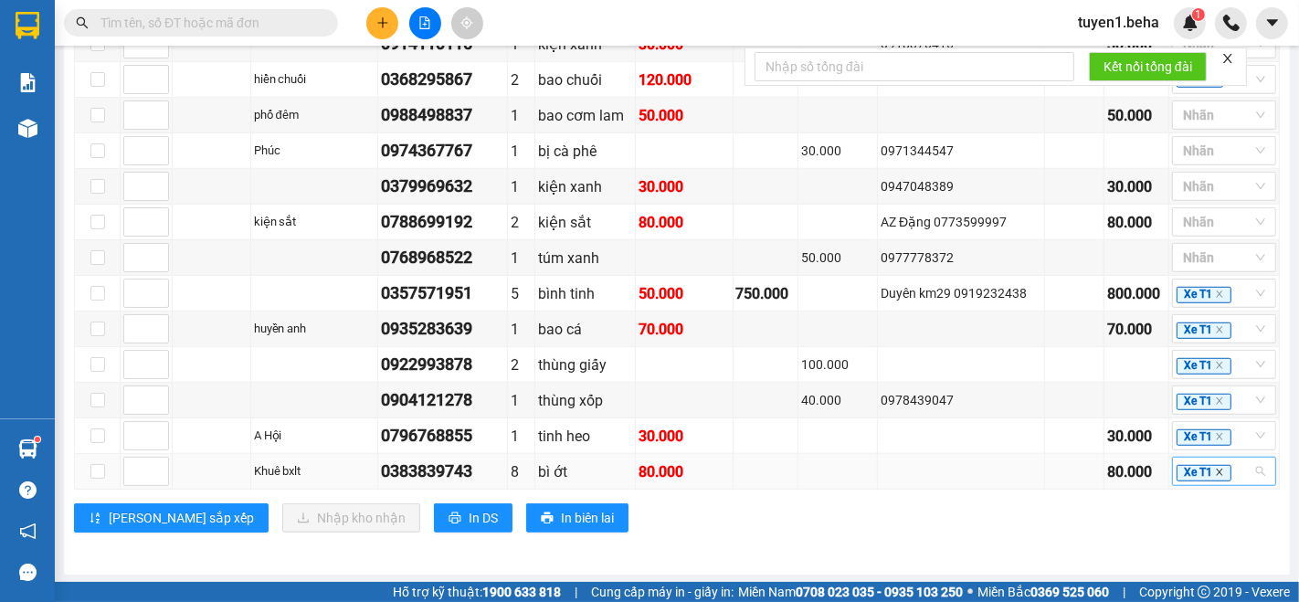
click at [1216, 470] on icon "close" at bounding box center [1219, 473] width 6 height 6
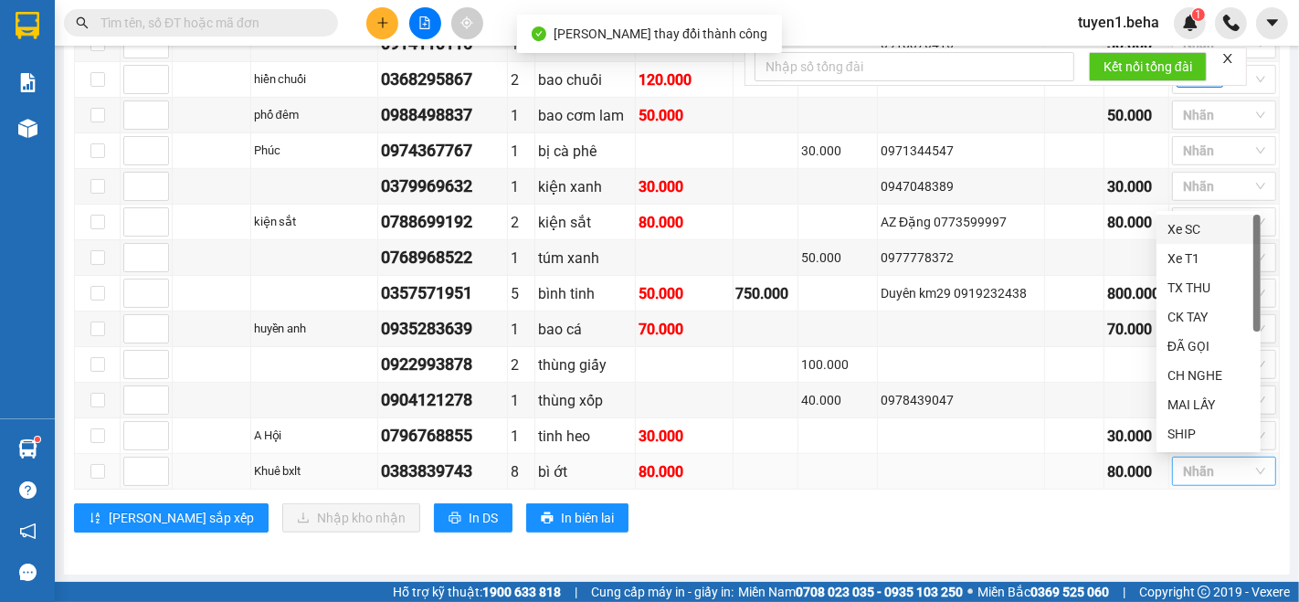
click at [1202, 471] on div at bounding box center [1215, 472] width 77 height 22
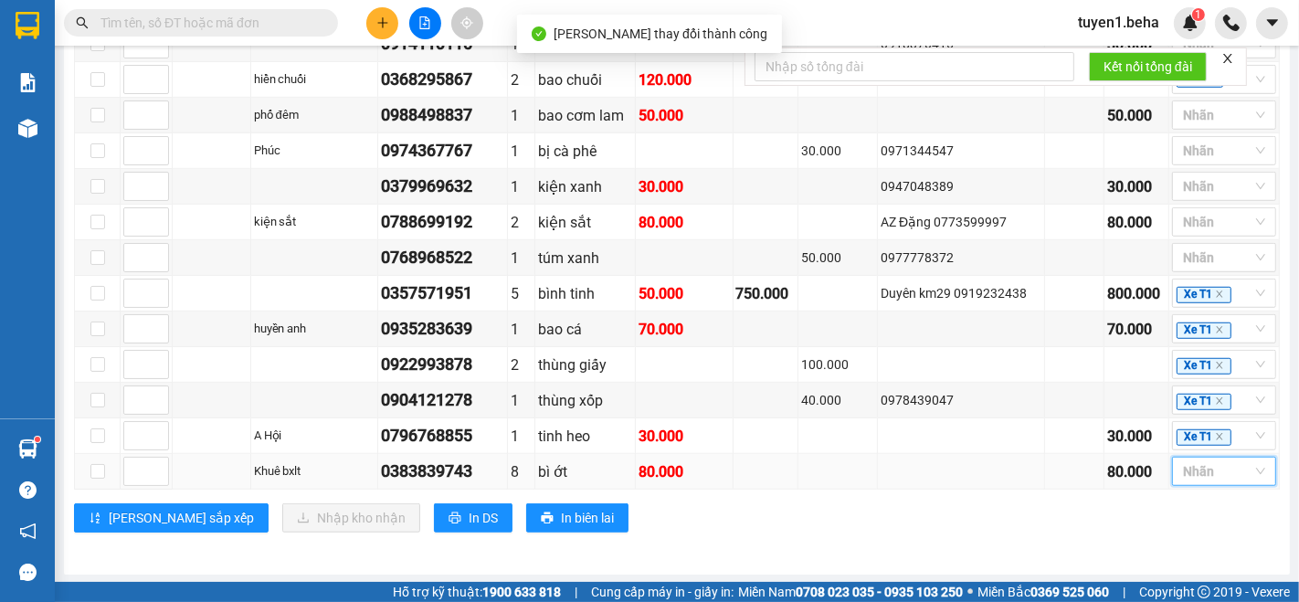
click at [1184, 480] on div at bounding box center [1215, 472] width 77 height 22
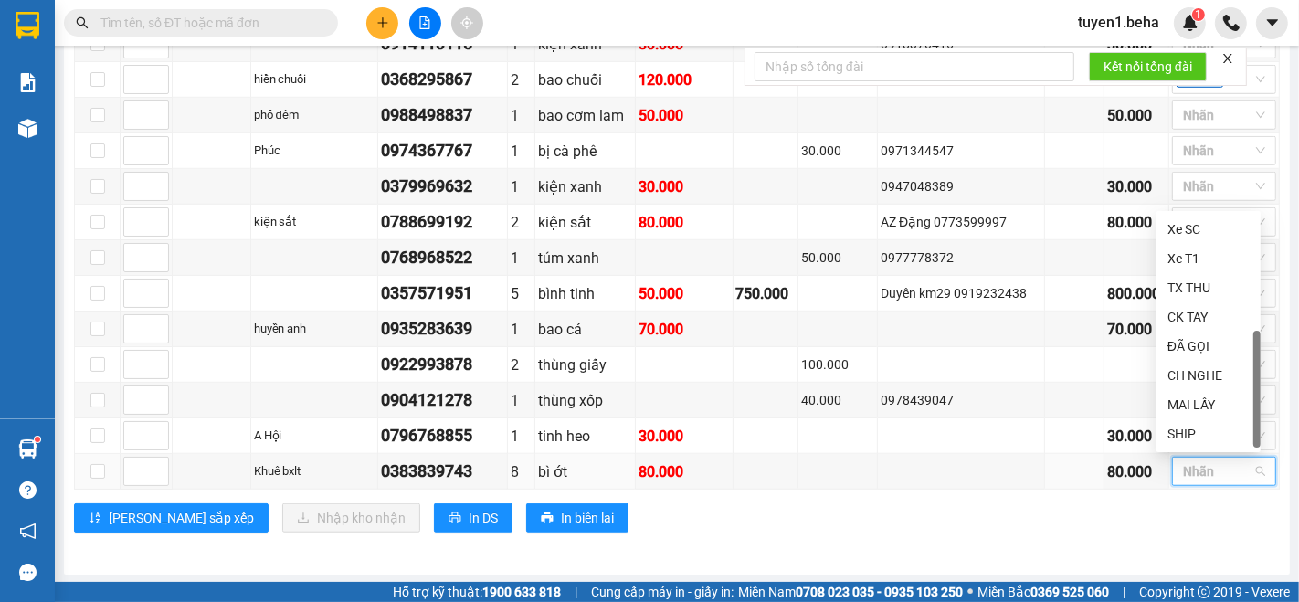
scroll to position [58, 0]
drag, startPoint x: 1188, startPoint y: 428, endPoint x: 1143, endPoint y: 461, distance: 56.1
click at [1188, 429] on div "LẤY SAU" at bounding box center [1209, 435] width 82 height 20
click at [1104, 519] on div "Lưu sắp xếp Nhập kho nhận In DS In biên lai" at bounding box center [677, 518] width 1206 height 29
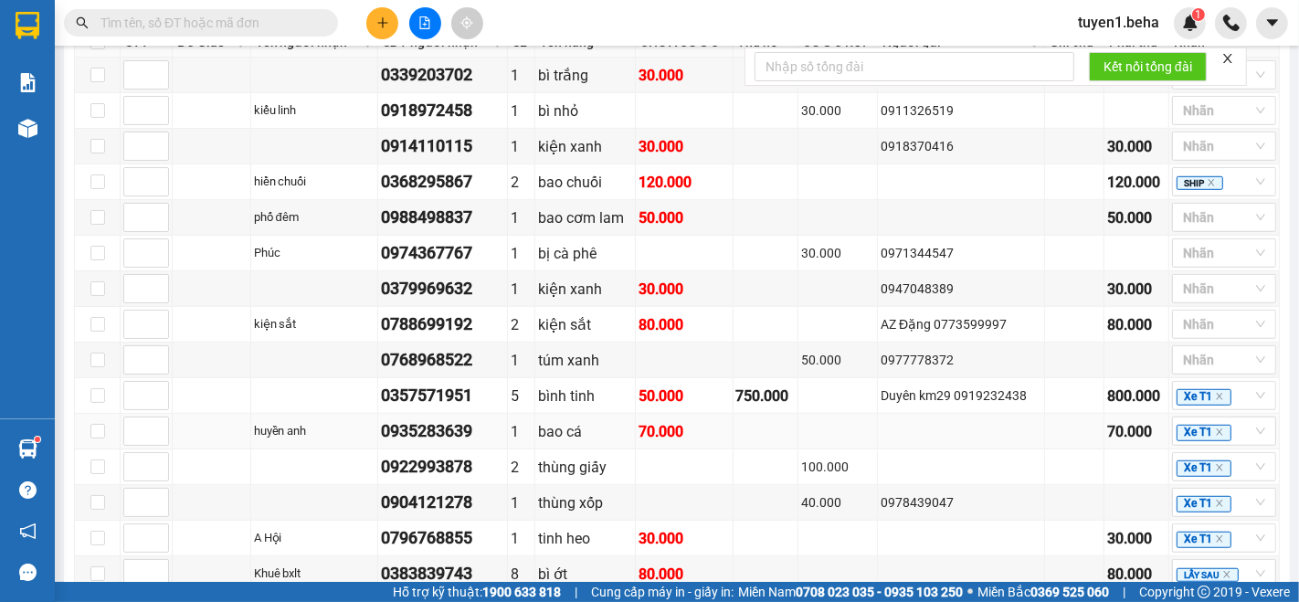
scroll to position [1023, 0]
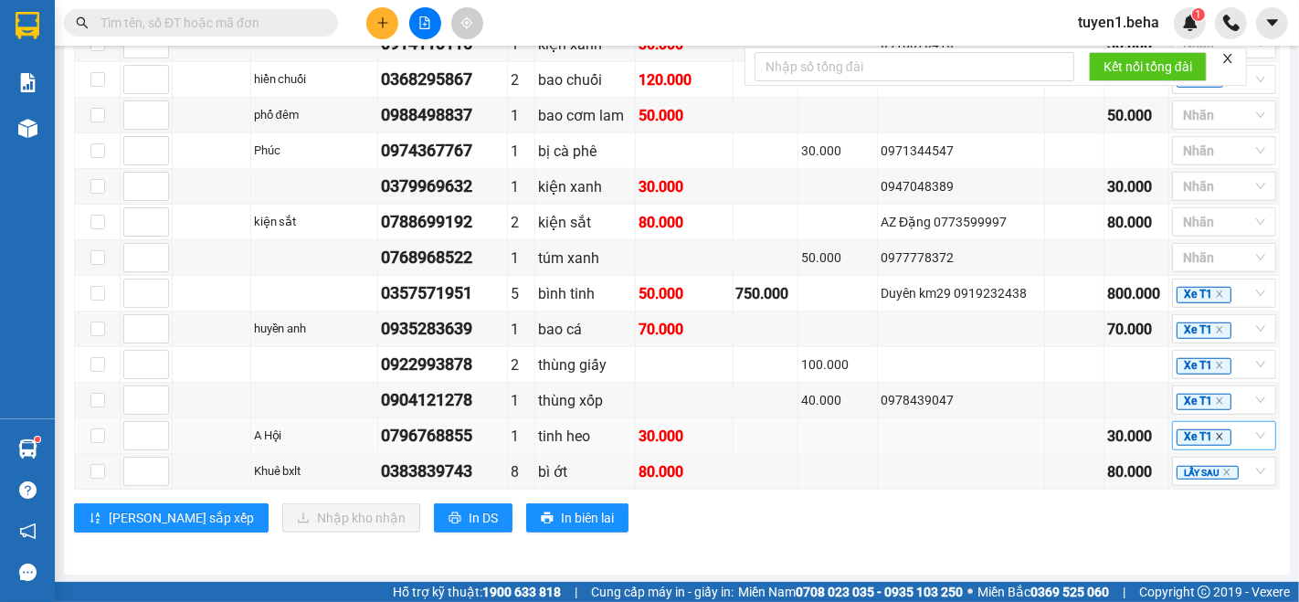
click at [1216, 437] on icon "close" at bounding box center [1219, 437] width 6 height 6
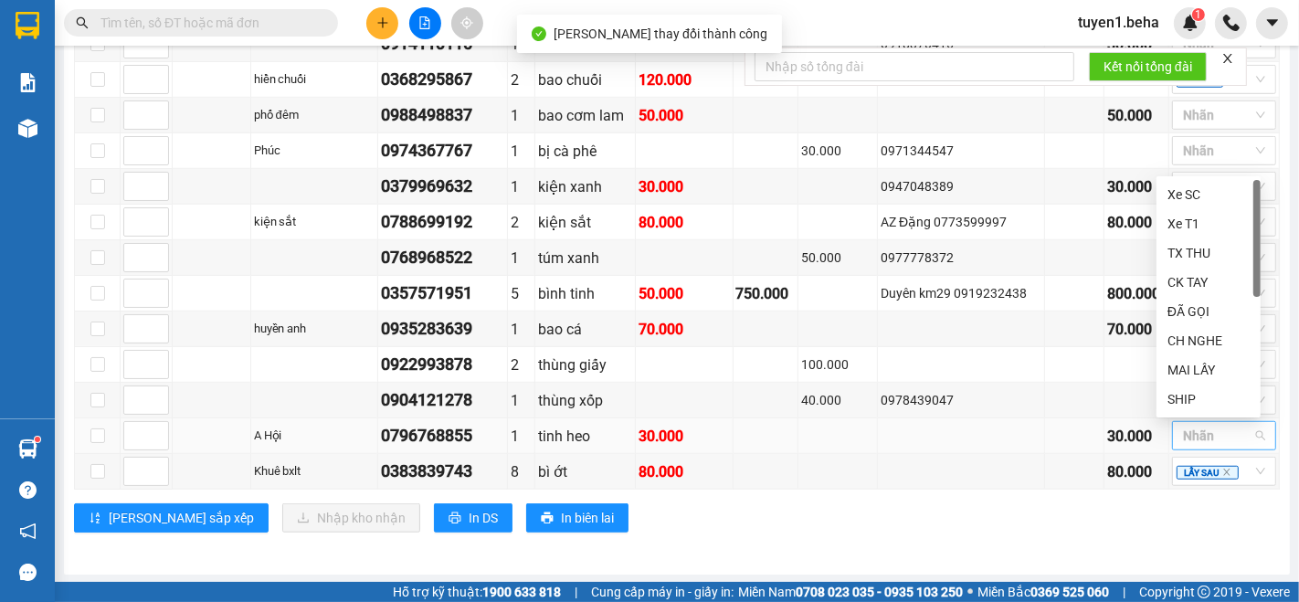
click at [1035, 531] on div "VP PHÚ YÊN Đơn 15 | SL 29 | CR 250.000 | CC 570.000 | Tổng cước 820.000 | TH 75…" at bounding box center [677, 214] width 1206 height 663
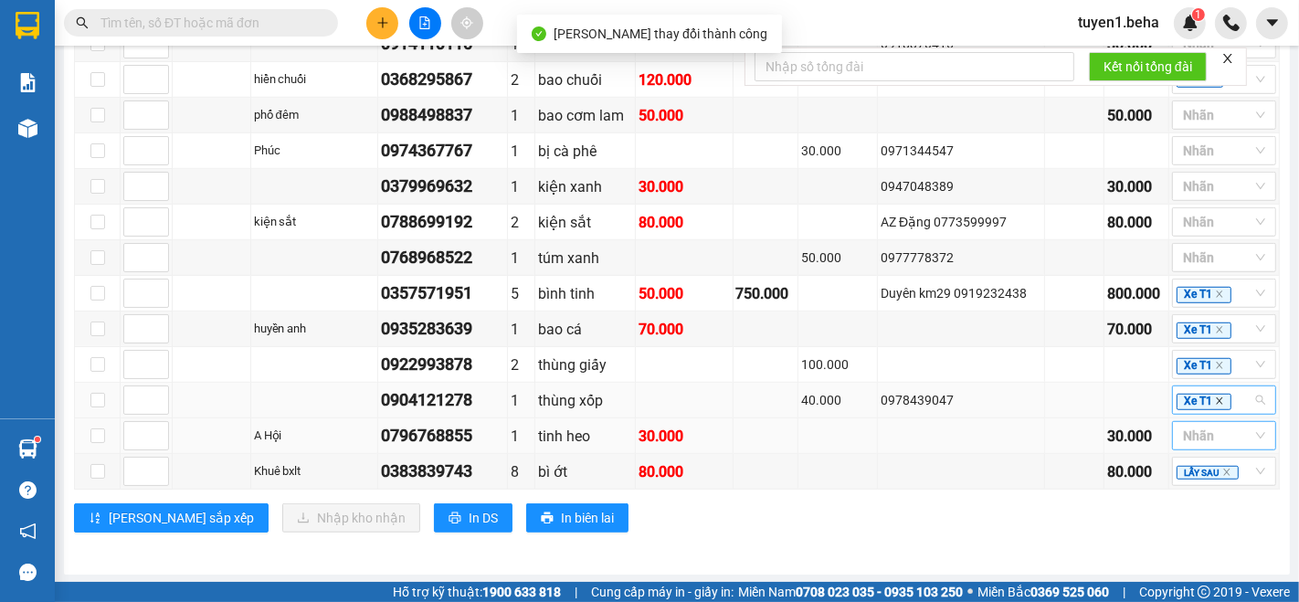
click at [1215, 398] on icon "close" at bounding box center [1219, 401] width 9 height 9
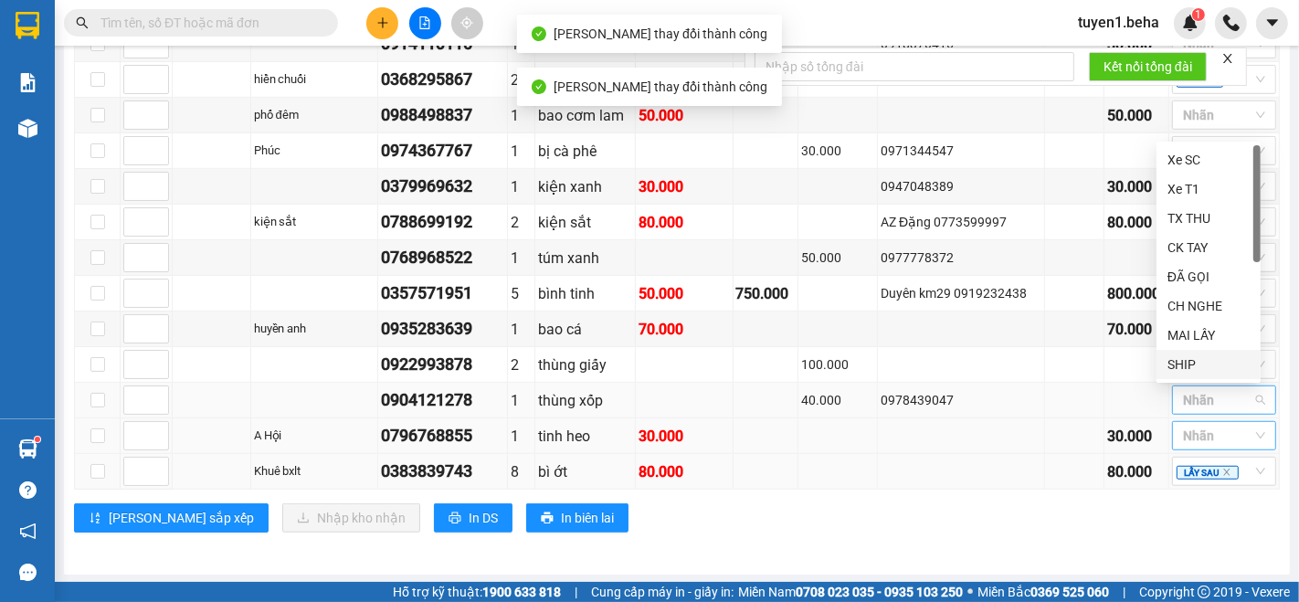
click at [1045, 480] on td at bounding box center [1074, 472] width 59 height 36
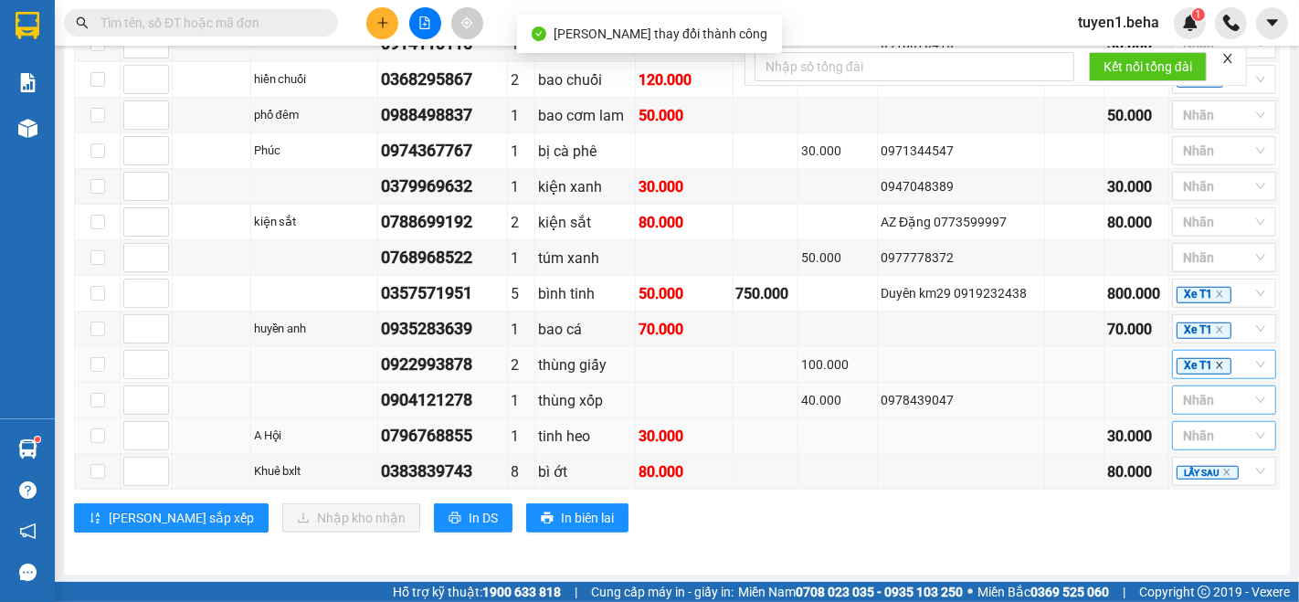
click at [1215, 365] on icon "close" at bounding box center [1219, 365] width 9 height 9
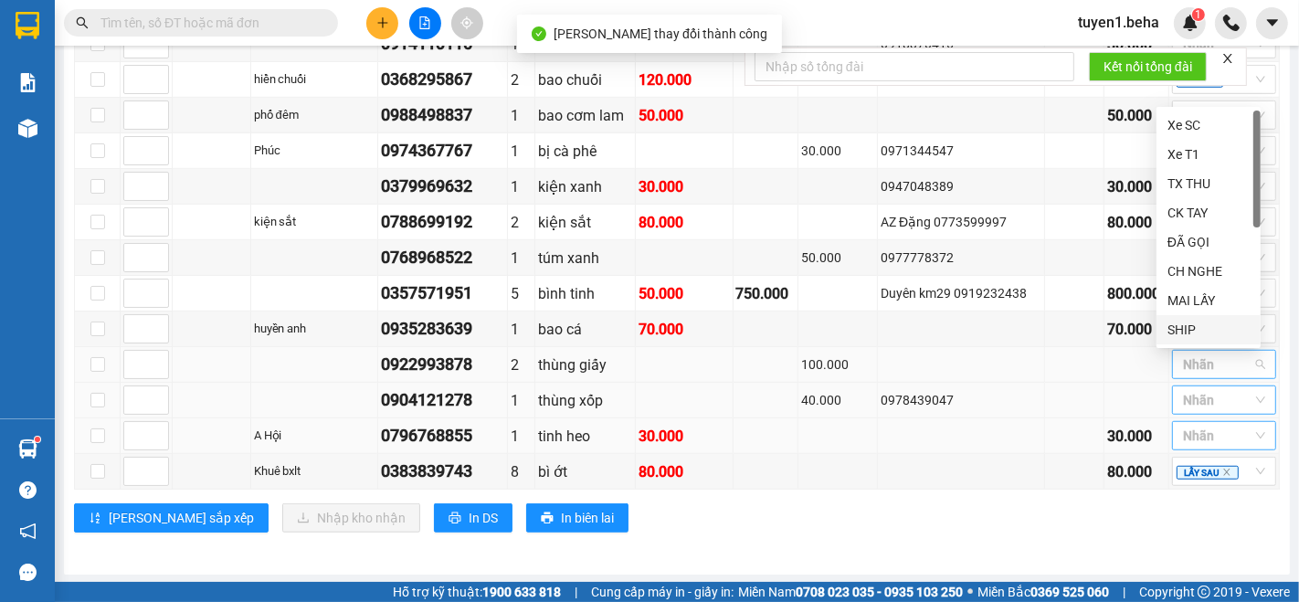
click at [984, 504] on div "Lưu sắp xếp Nhập kho nhận In DS In biên lai" at bounding box center [677, 518] width 1206 height 29
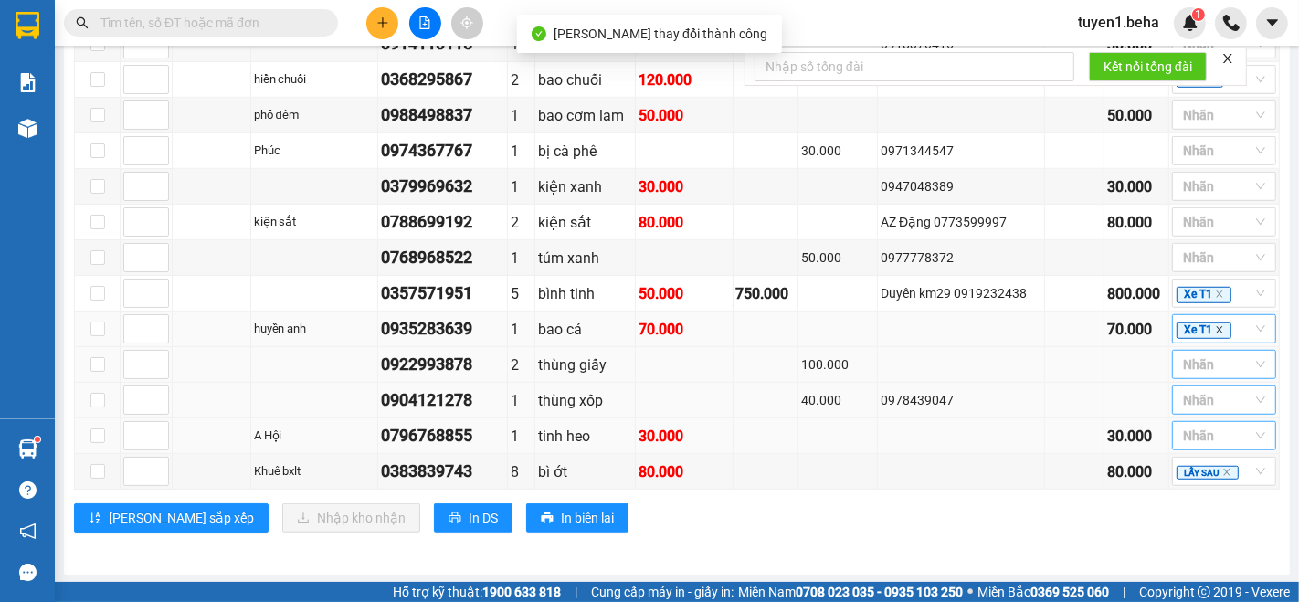
click at [1216, 331] on icon "close" at bounding box center [1219, 330] width 6 height 6
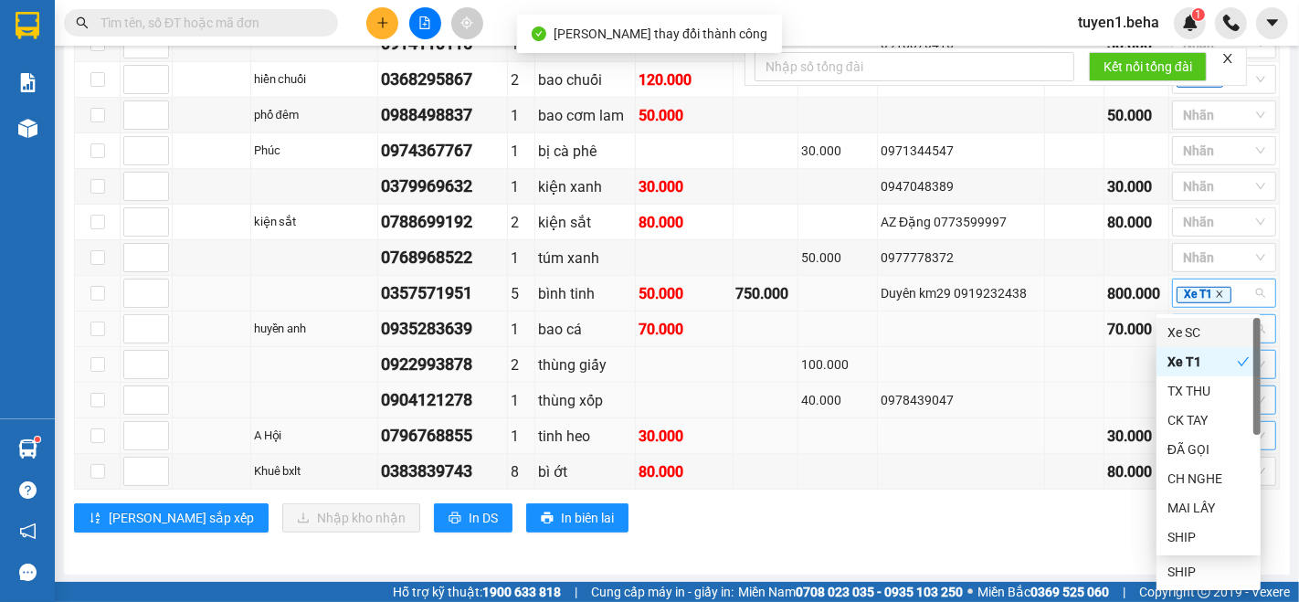
click at [1215, 294] on icon "close" at bounding box center [1219, 294] width 9 height 9
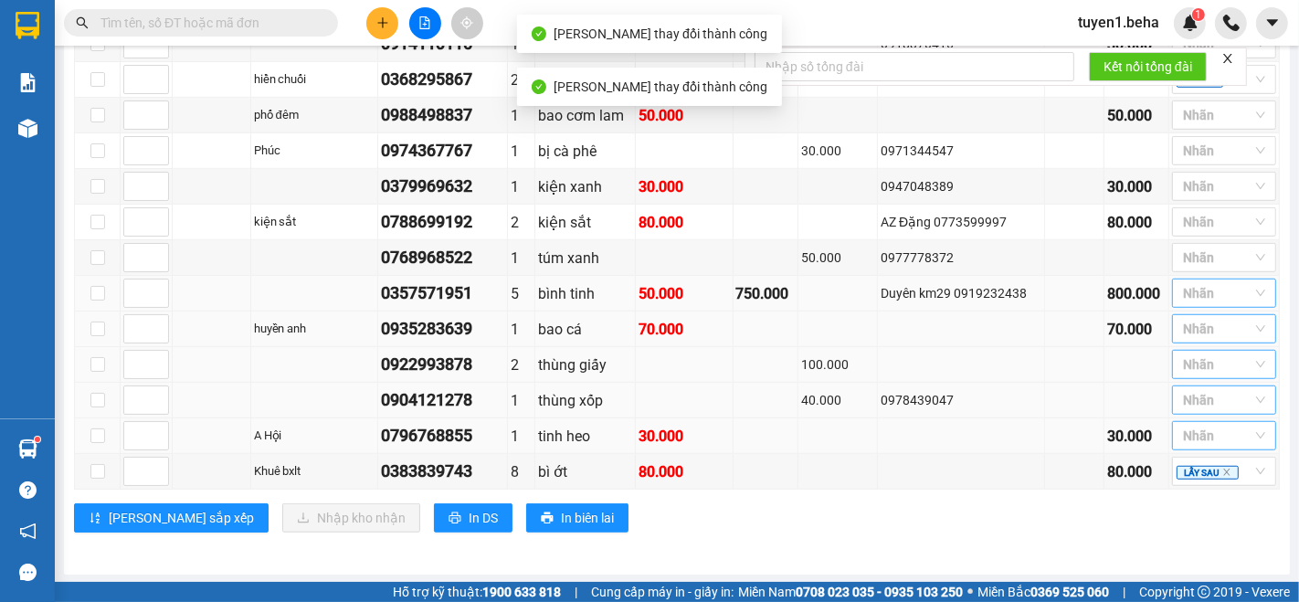
drag, startPoint x: 1022, startPoint y: 508, endPoint x: 1034, endPoint y: 496, distance: 16.8
click at [1023, 507] on div "Lưu sắp xếp Nhập kho nhận In DS In biên lai" at bounding box center [677, 518] width 1206 height 29
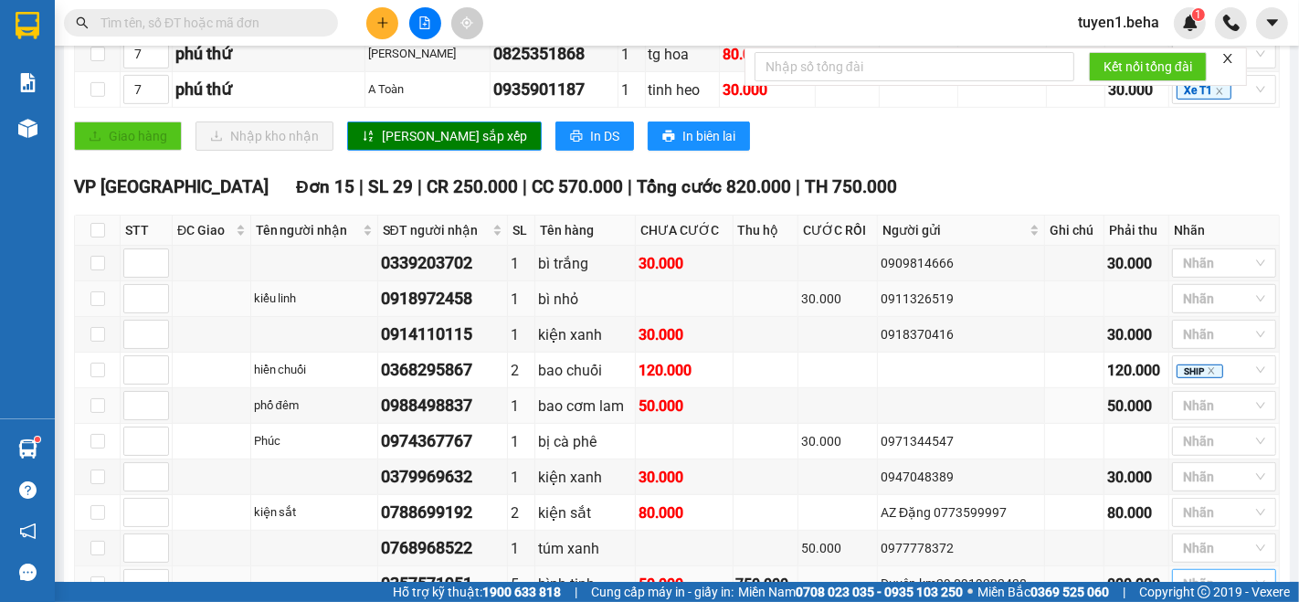
scroll to position [617, 0]
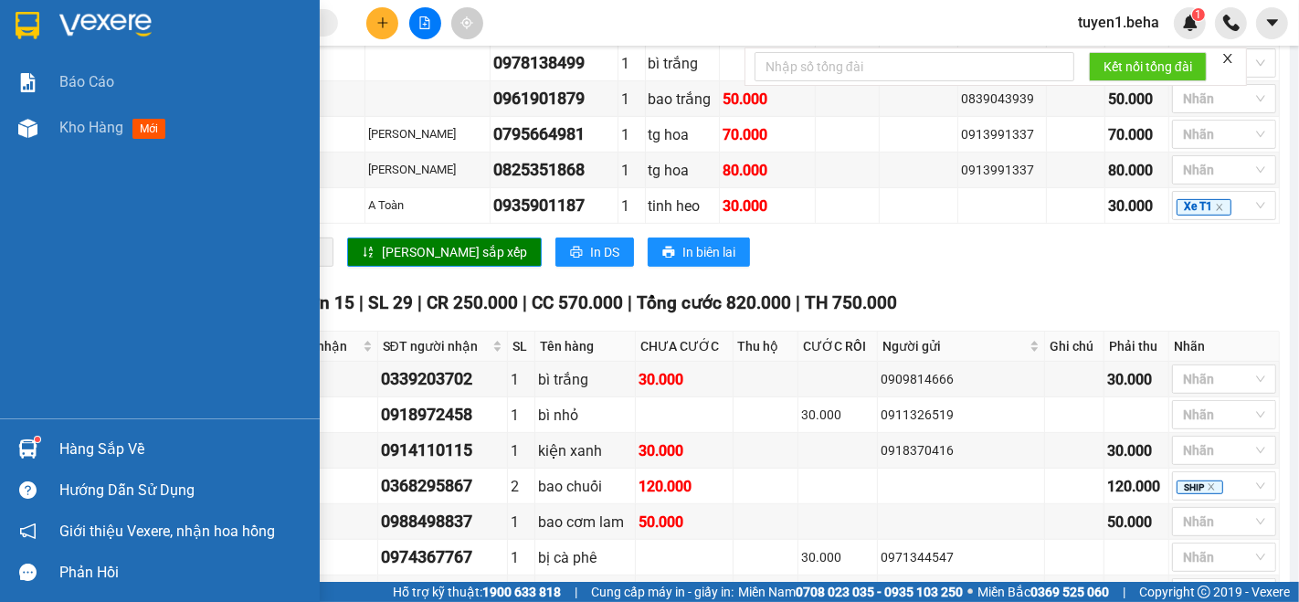
drag, startPoint x: 87, startPoint y: 116, endPoint x: 305, endPoint y: 220, distance: 242.0
click at [87, 116] on div "Kho hàng mới" at bounding box center [115, 127] width 113 height 23
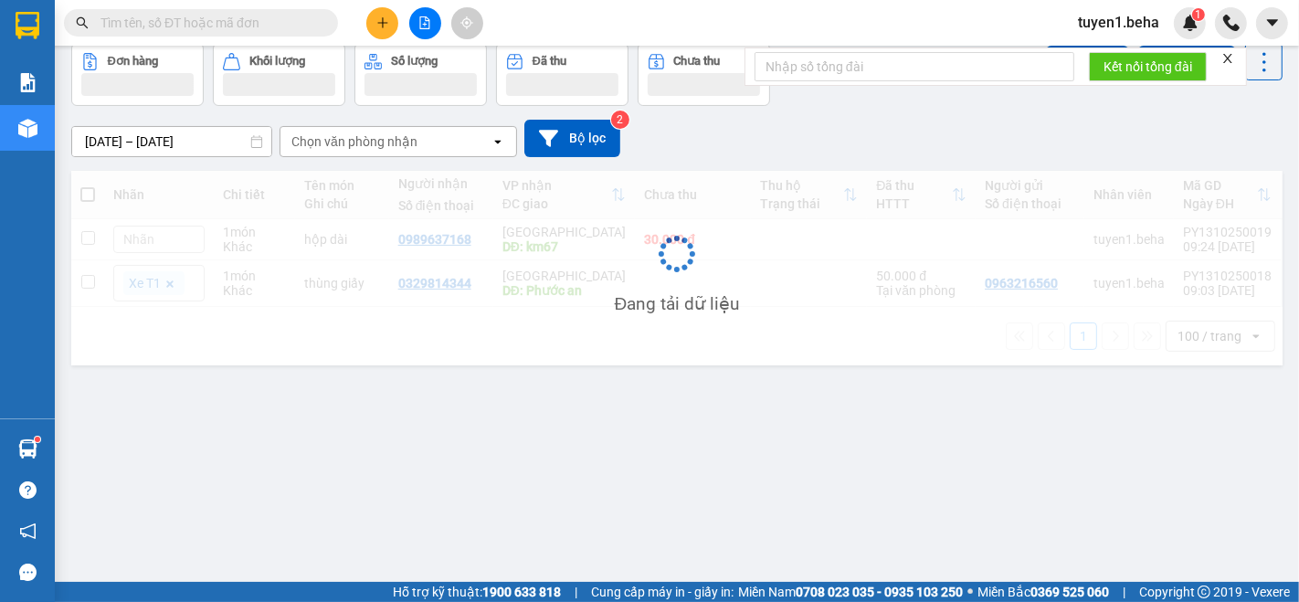
scroll to position [83, 0]
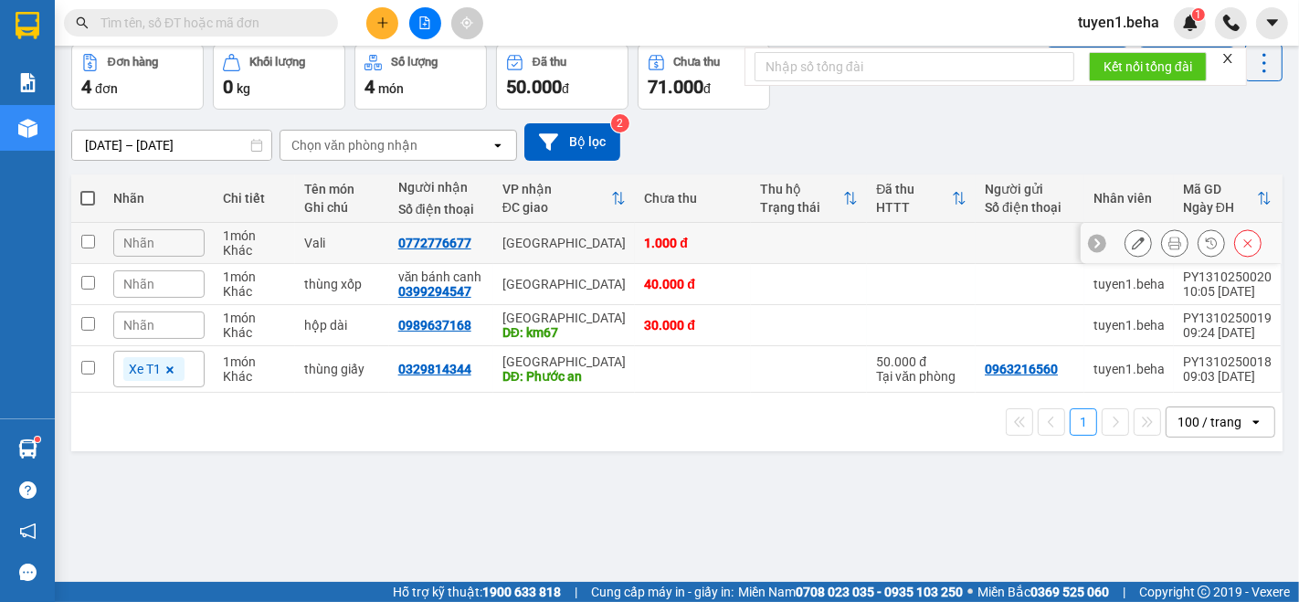
click at [83, 236] on input "checkbox" at bounding box center [88, 242] width 14 height 14
checkbox input "true"
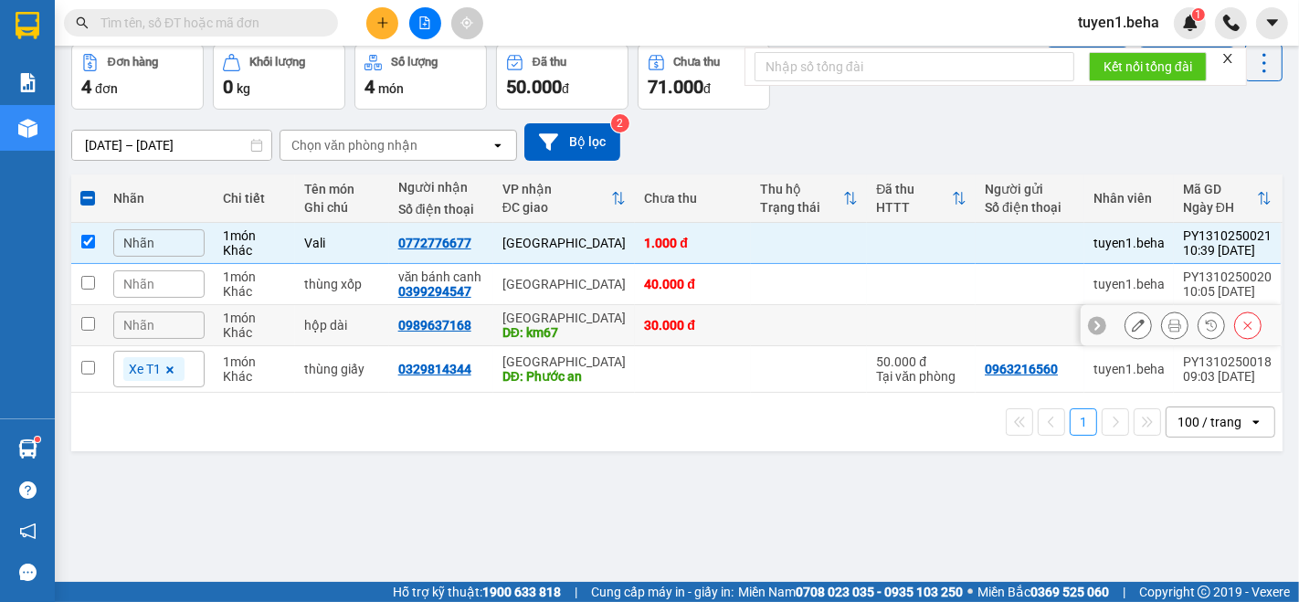
scroll to position [0, 0]
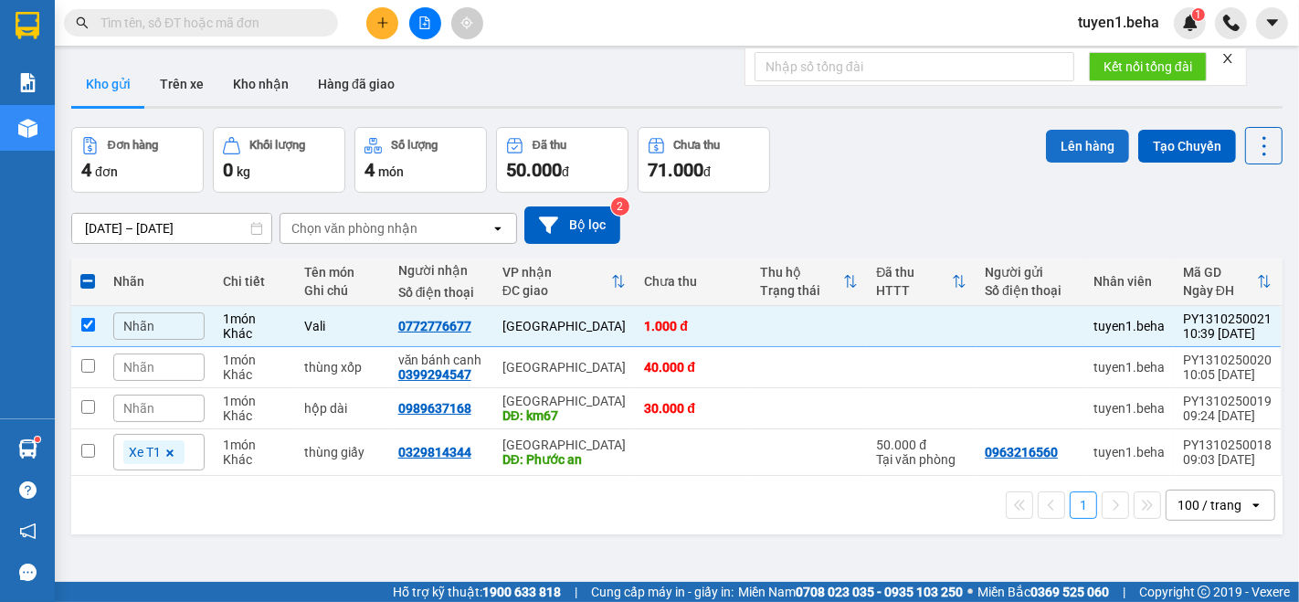
click at [1059, 157] on button "Lên hàng" at bounding box center [1087, 146] width 83 height 33
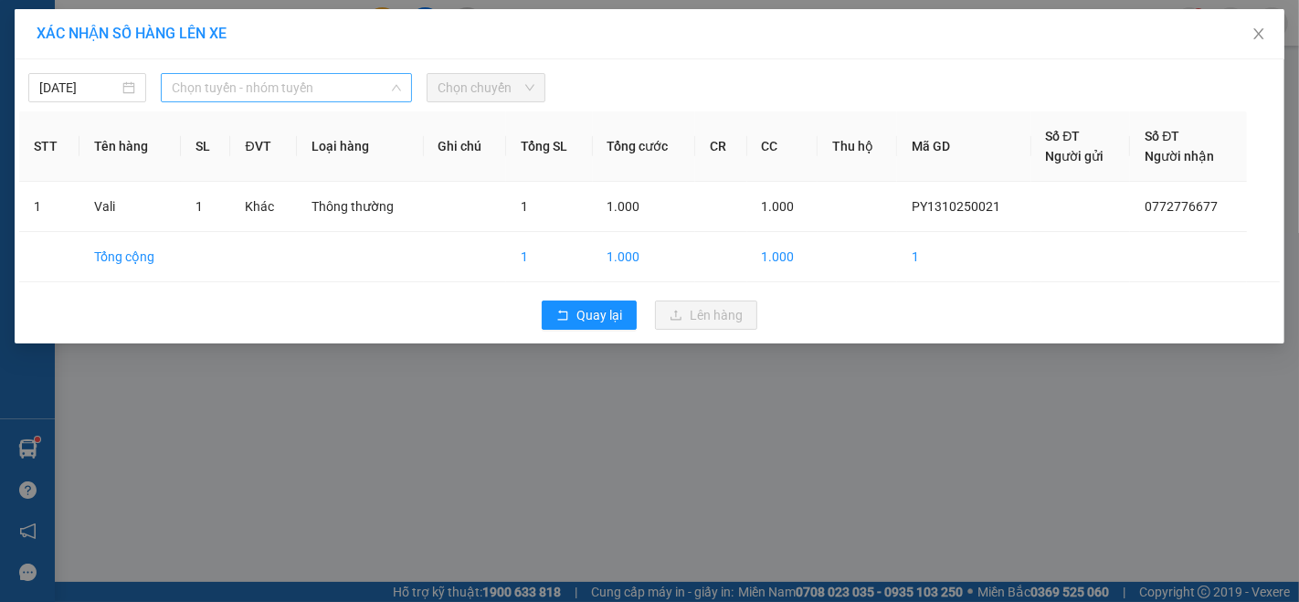
click at [242, 90] on span "Chọn tuyến - nhóm tuyến" at bounding box center [286, 87] width 229 height 27
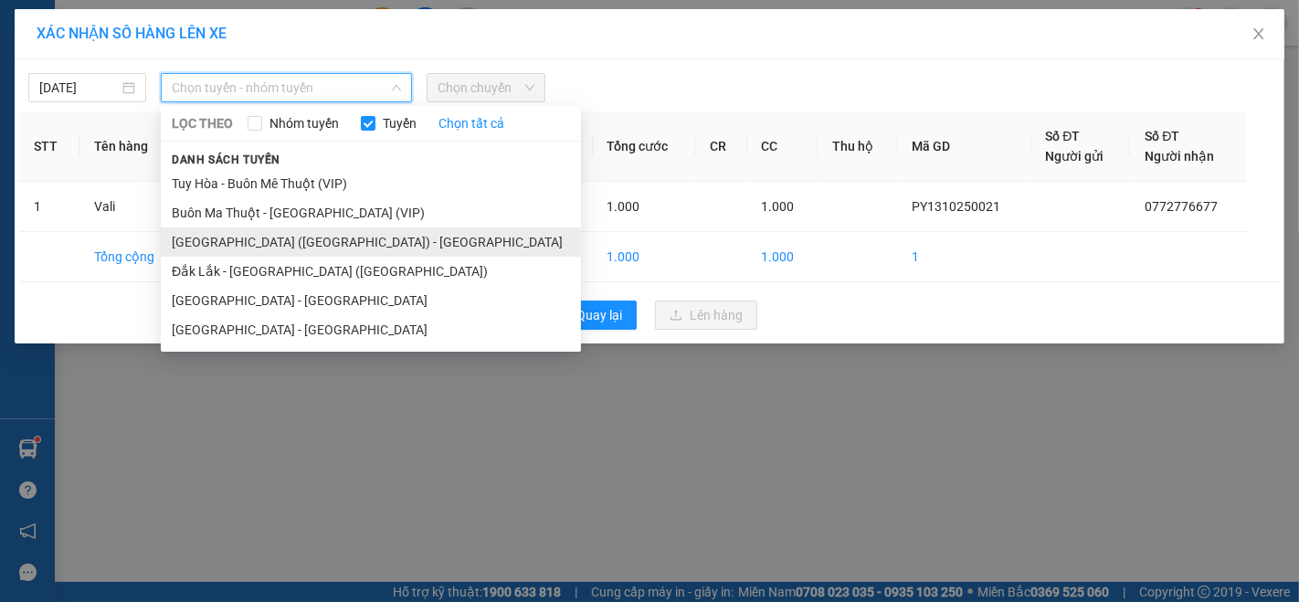
click at [217, 232] on li "[GEOGRAPHIC_DATA] ([GEOGRAPHIC_DATA]) - [GEOGRAPHIC_DATA]" at bounding box center [371, 242] width 420 height 29
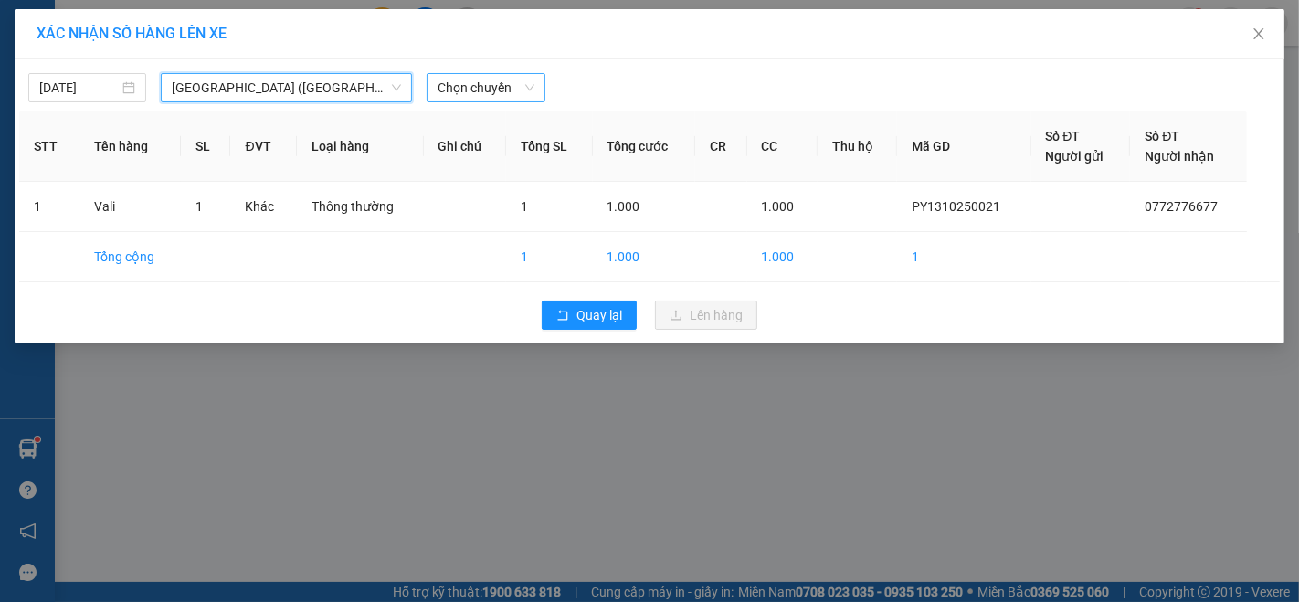
click at [486, 83] on span "Chọn chuyến" at bounding box center [486, 87] width 96 height 27
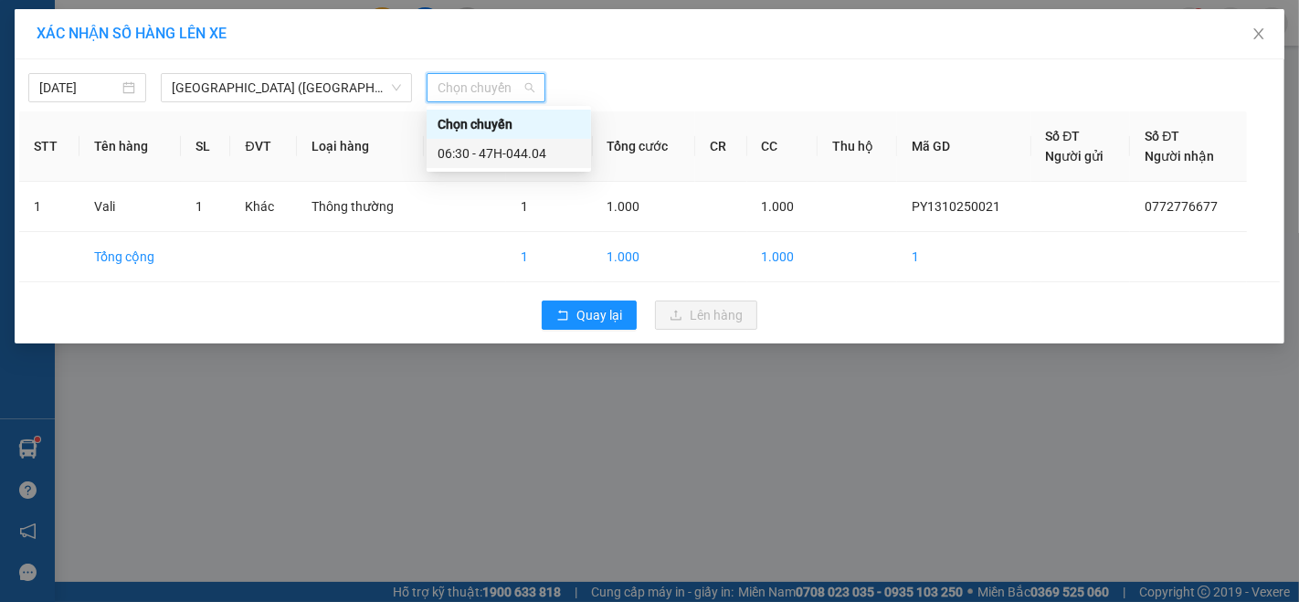
click at [512, 154] on div "06:30 - 47H-044.04" at bounding box center [509, 153] width 143 height 20
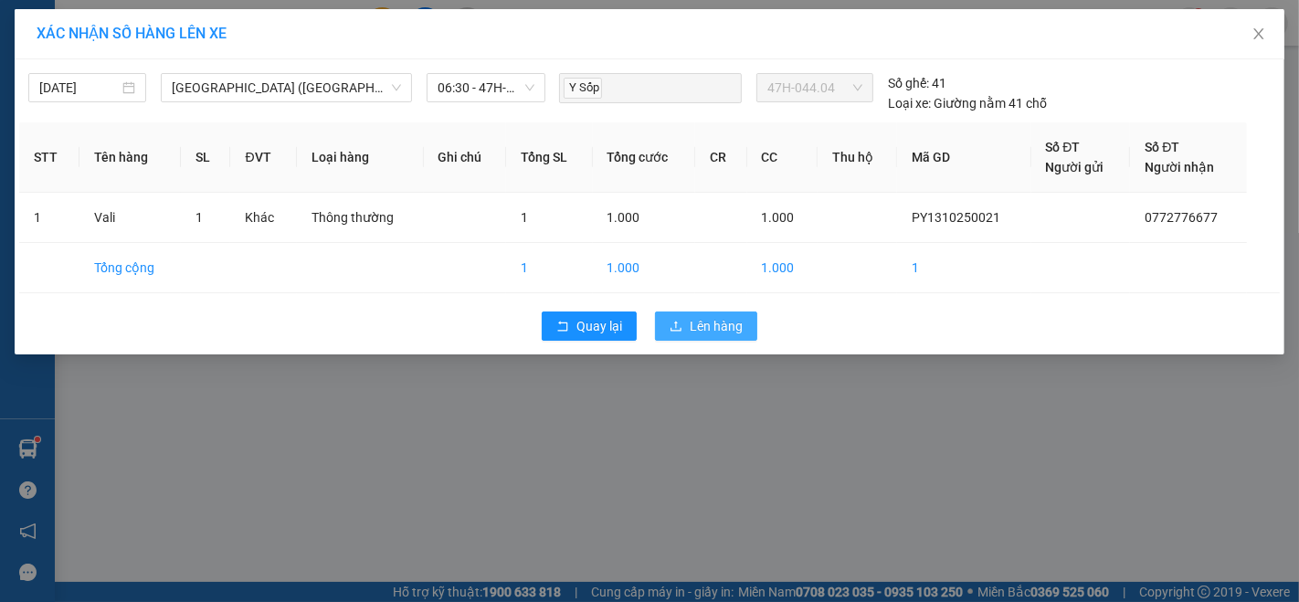
click at [684, 326] on button "Lên hàng" at bounding box center [706, 326] width 102 height 29
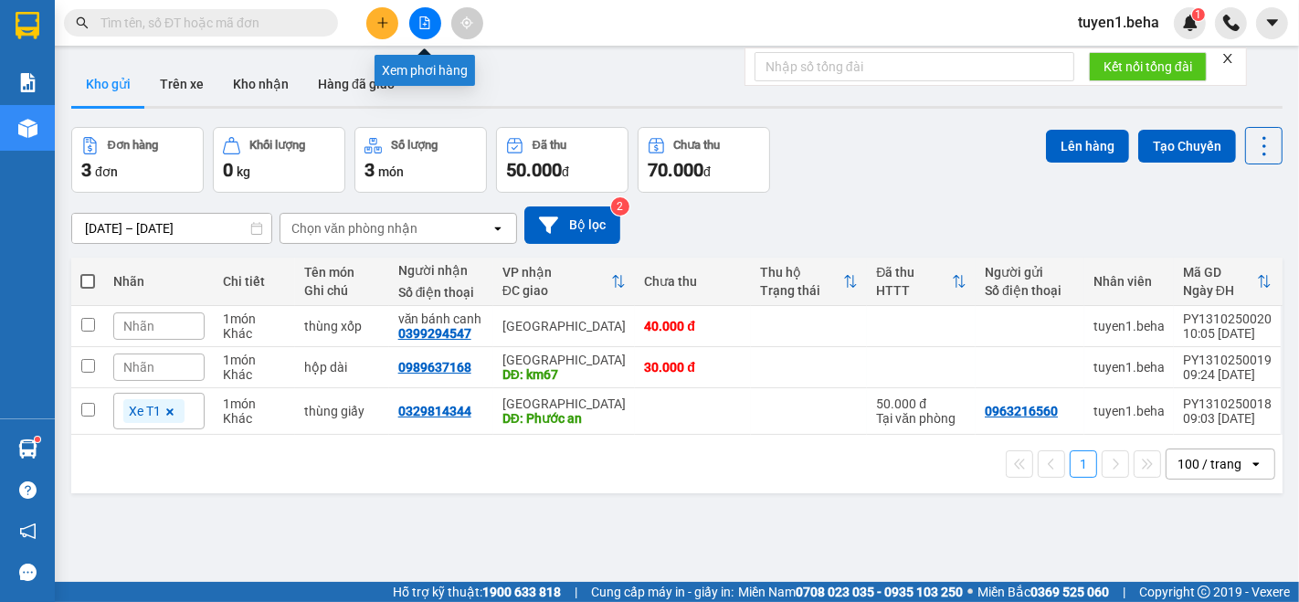
click at [437, 15] on button at bounding box center [425, 23] width 32 height 32
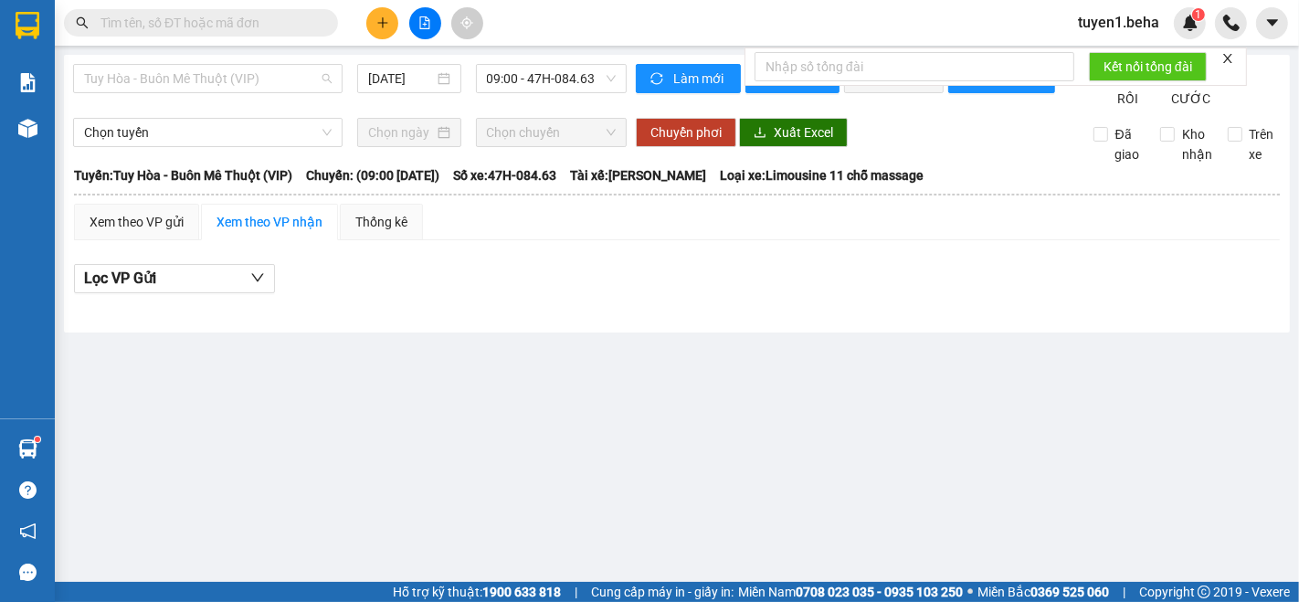
drag, startPoint x: 234, startPoint y: 69, endPoint x: 230, endPoint y: 140, distance: 70.5
click at [232, 70] on span "Tuy Hòa - Buôn Mê Thuột (VIP)" at bounding box center [208, 78] width 248 height 27
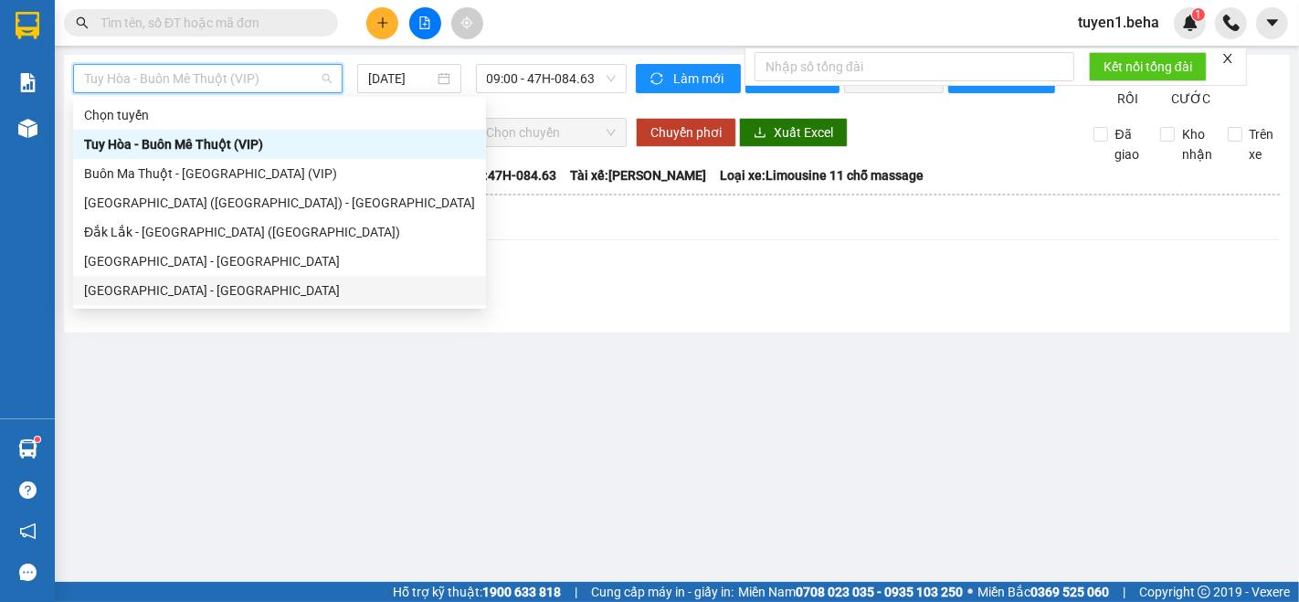
click at [154, 284] on div "[GEOGRAPHIC_DATA] - [GEOGRAPHIC_DATA]" at bounding box center [279, 291] width 391 height 20
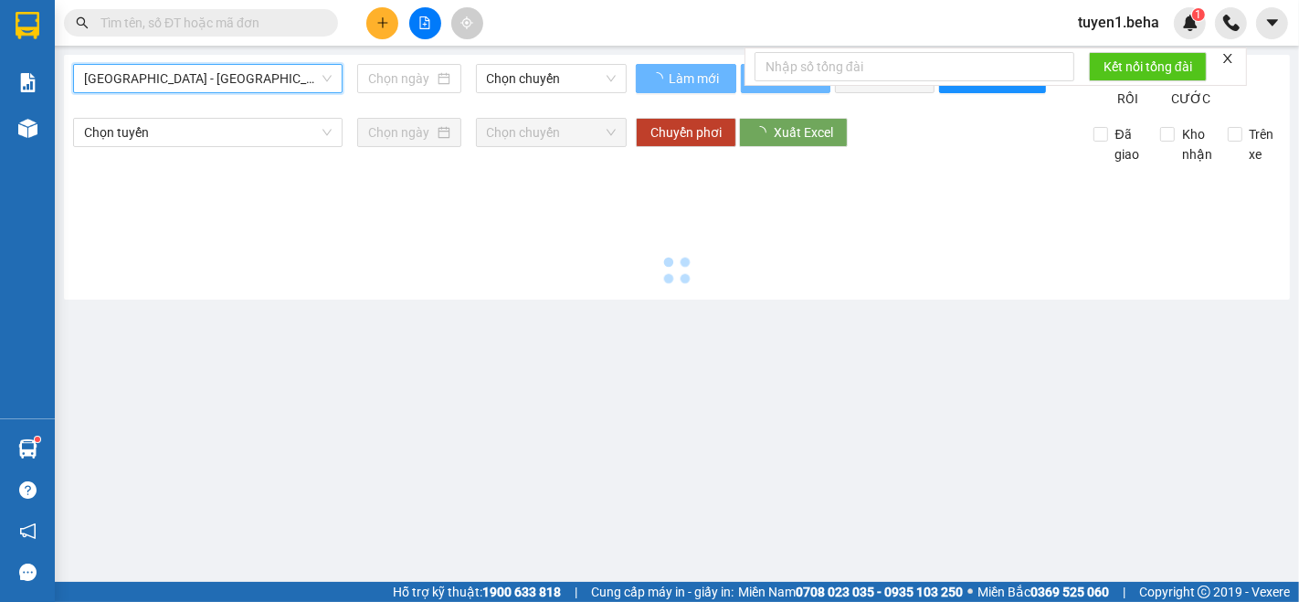
type input "[DATE]"
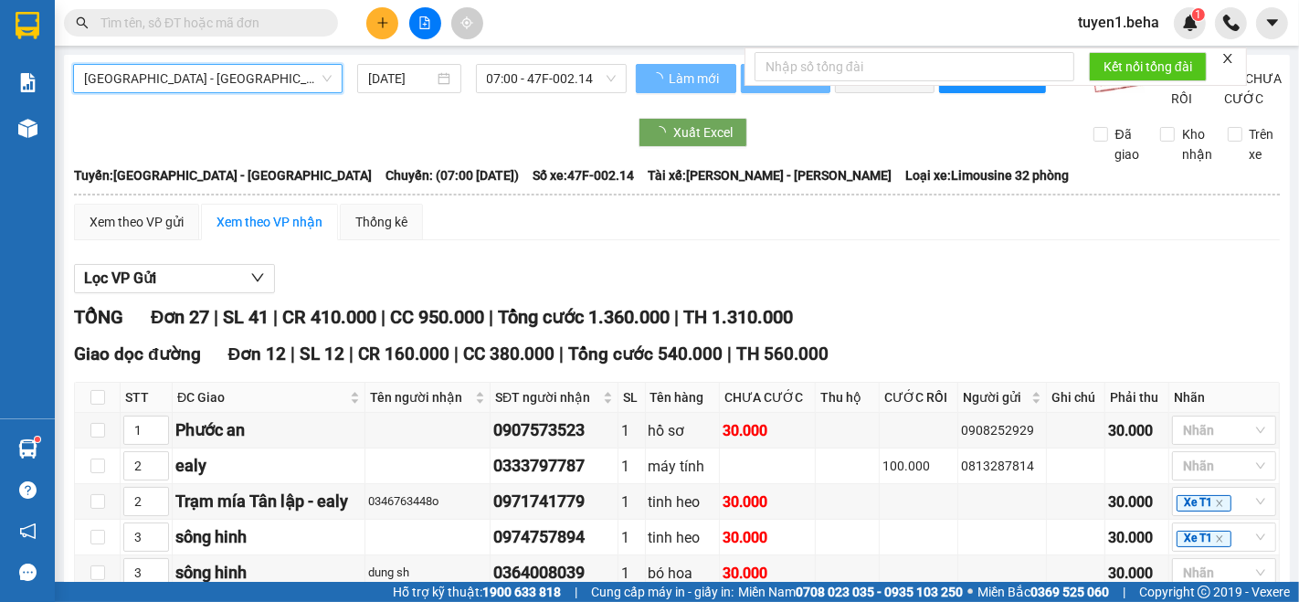
click at [154, 66] on span "[GEOGRAPHIC_DATA] - [GEOGRAPHIC_DATA]" at bounding box center [208, 78] width 248 height 27
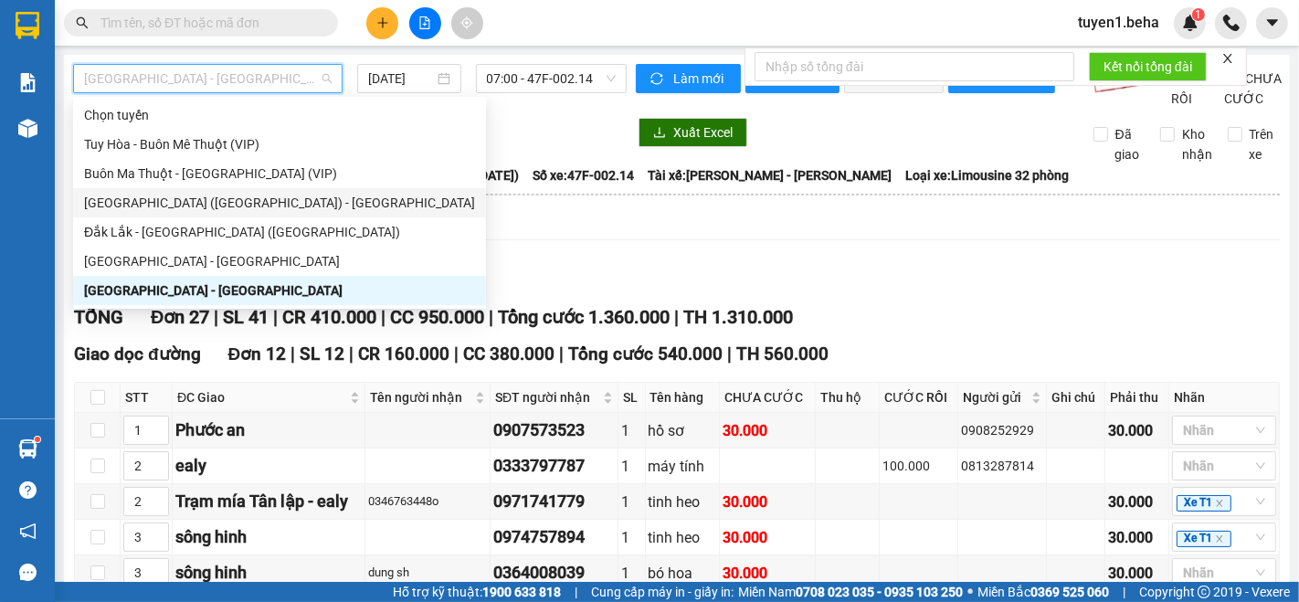
click at [155, 194] on div "[GEOGRAPHIC_DATA] ([GEOGRAPHIC_DATA]) - [GEOGRAPHIC_DATA]" at bounding box center [279, 203] width 391 height 20
type input "[DATE]"
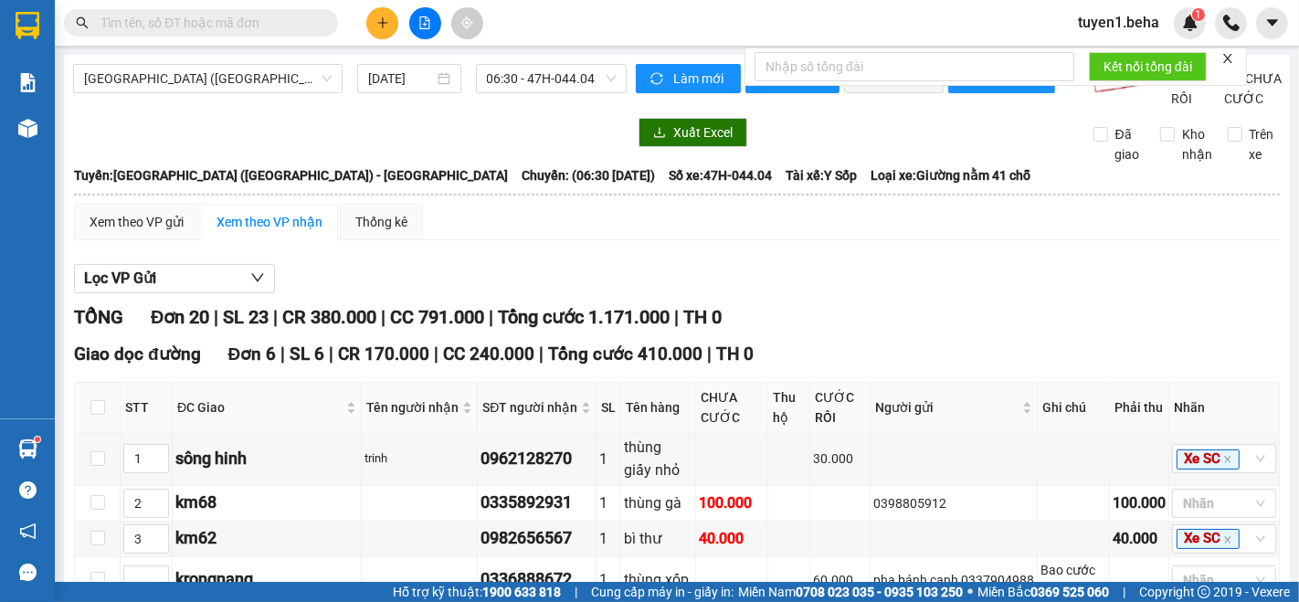
click at [1227, 56] on icon "close" at bounding box center [1228, 58] width 13 height 13
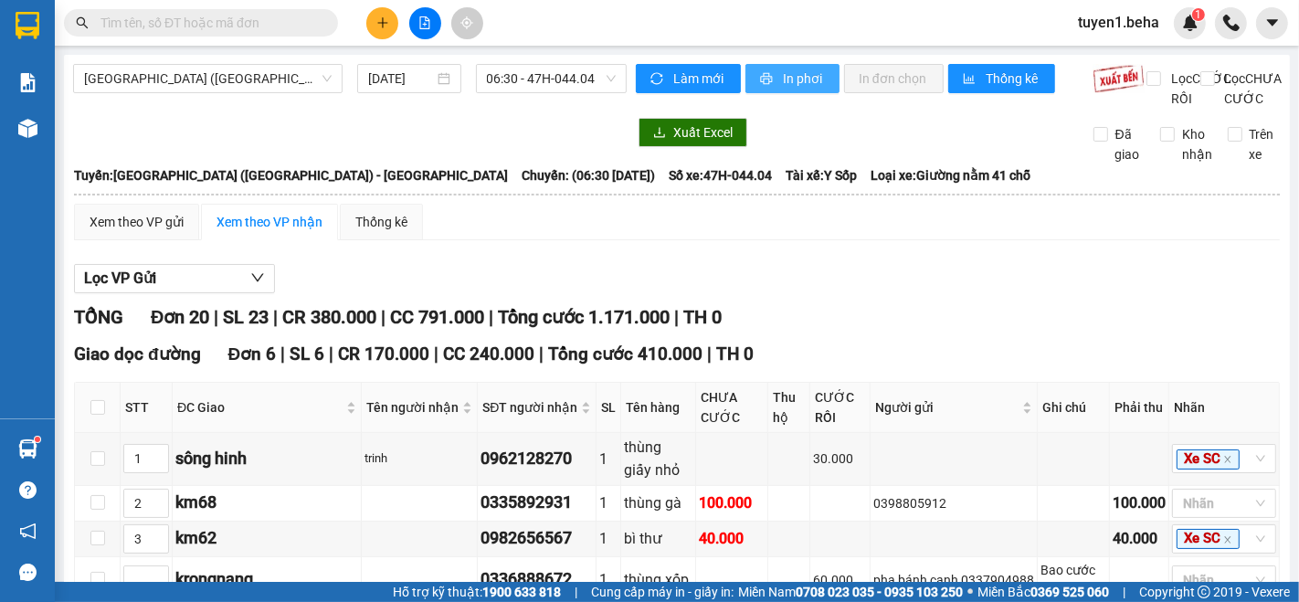
click at [768, 74] on button "In phơi" at bounding box center [793, 78] width 94 height 29
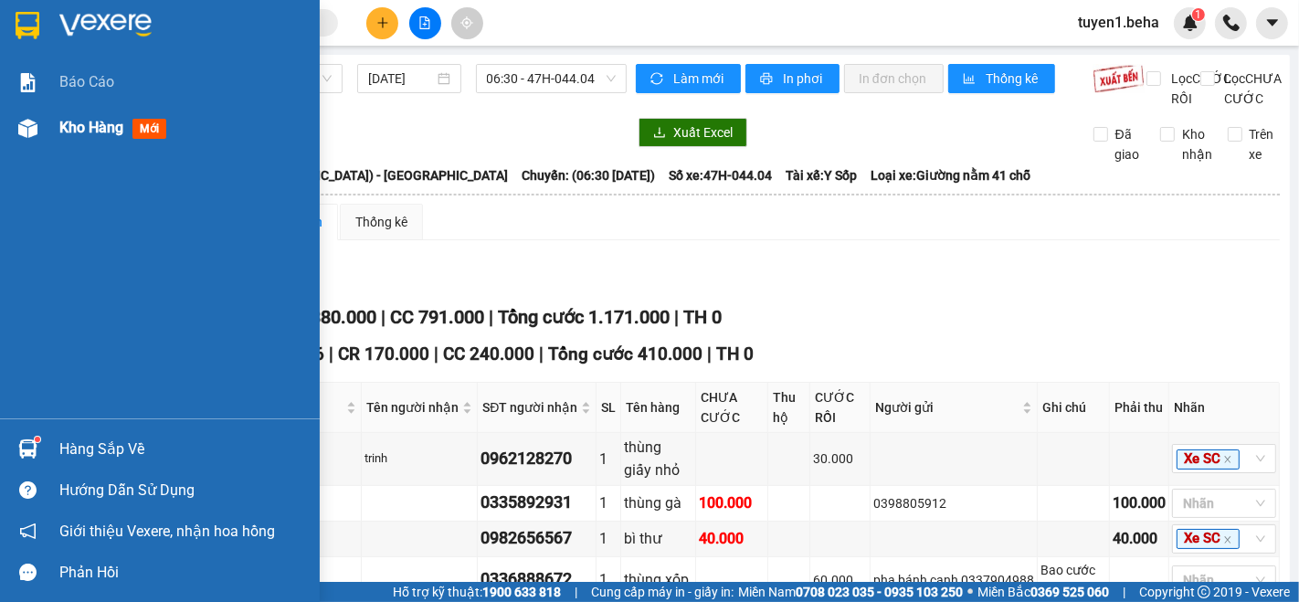
click at [83, 128] on span "Kho hàng" at bounding box center [91, 127] width 64 height 17
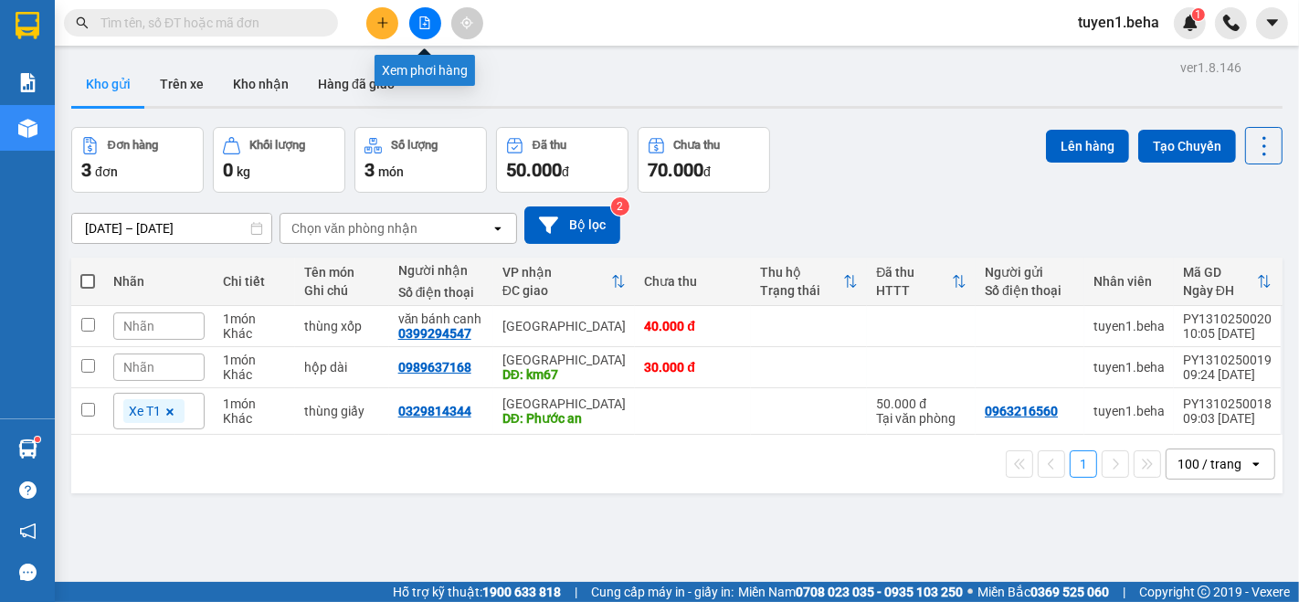
click at [418, 19] on button at bounding box center [425, 23] width 32 height 32
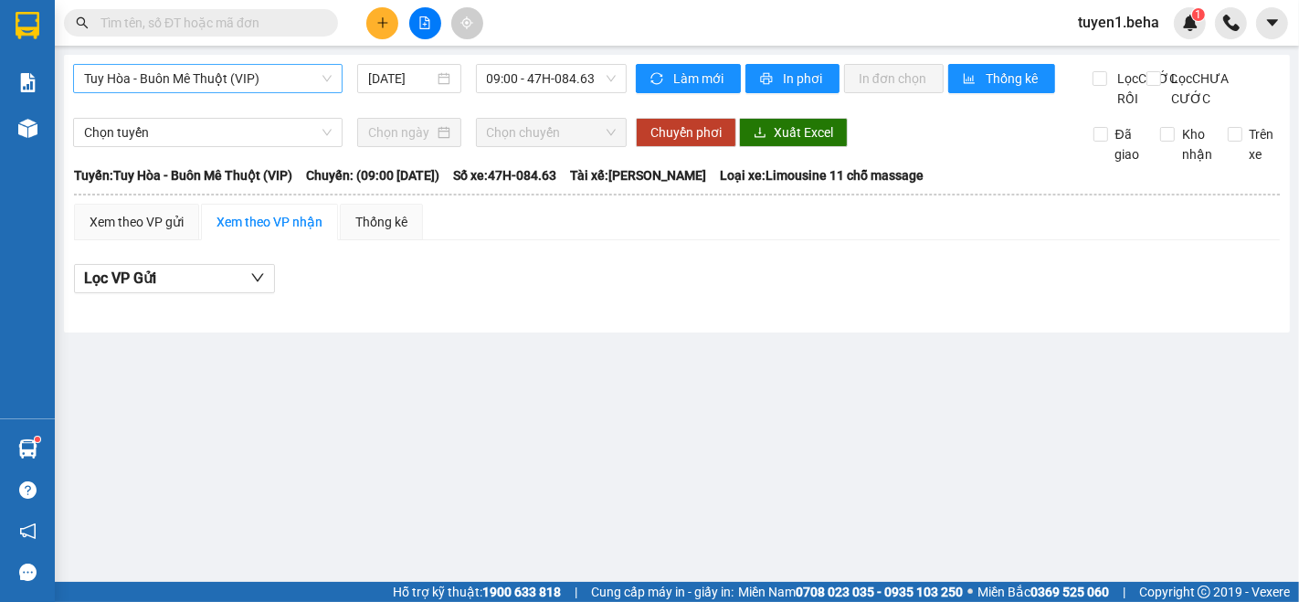
click at [266, 74] on span "Tuy Hòa - Buôn Mê Thuột (VIP)" at bounding box center [208, 78] width 248 height 27
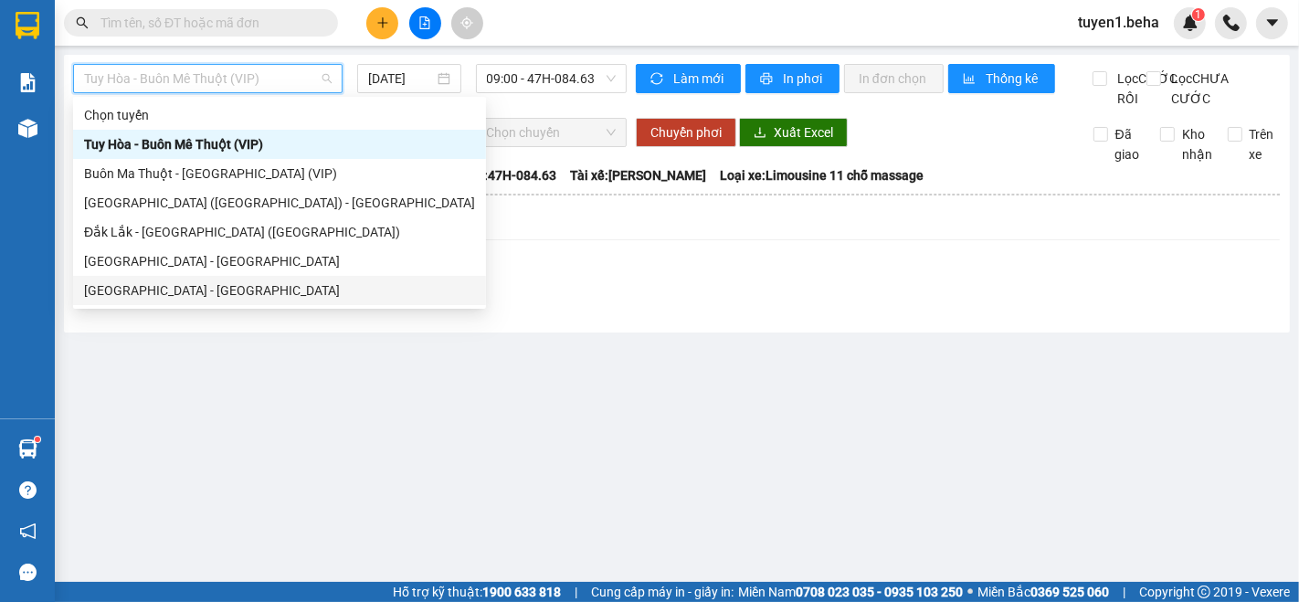
click at [159, 292] on div "[GEOGRAPHIC_DATA] - [GEOGRAPHIC_DATA]" at bounding box center [279, 291] width 391 height 20
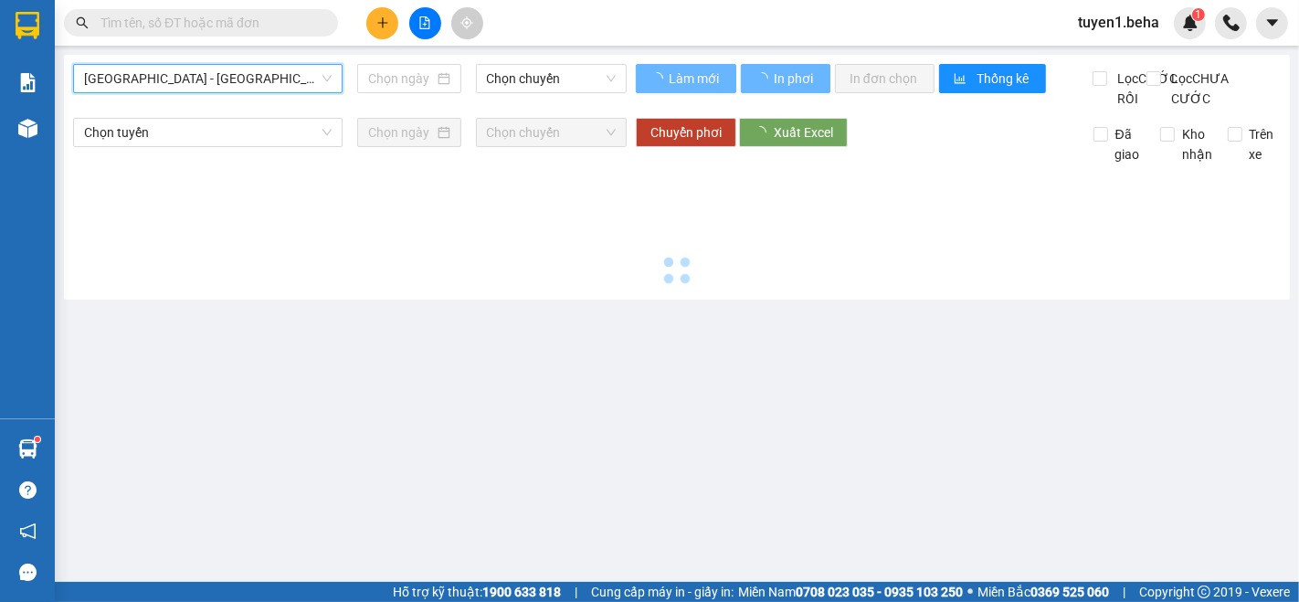
type input "[DATE]"
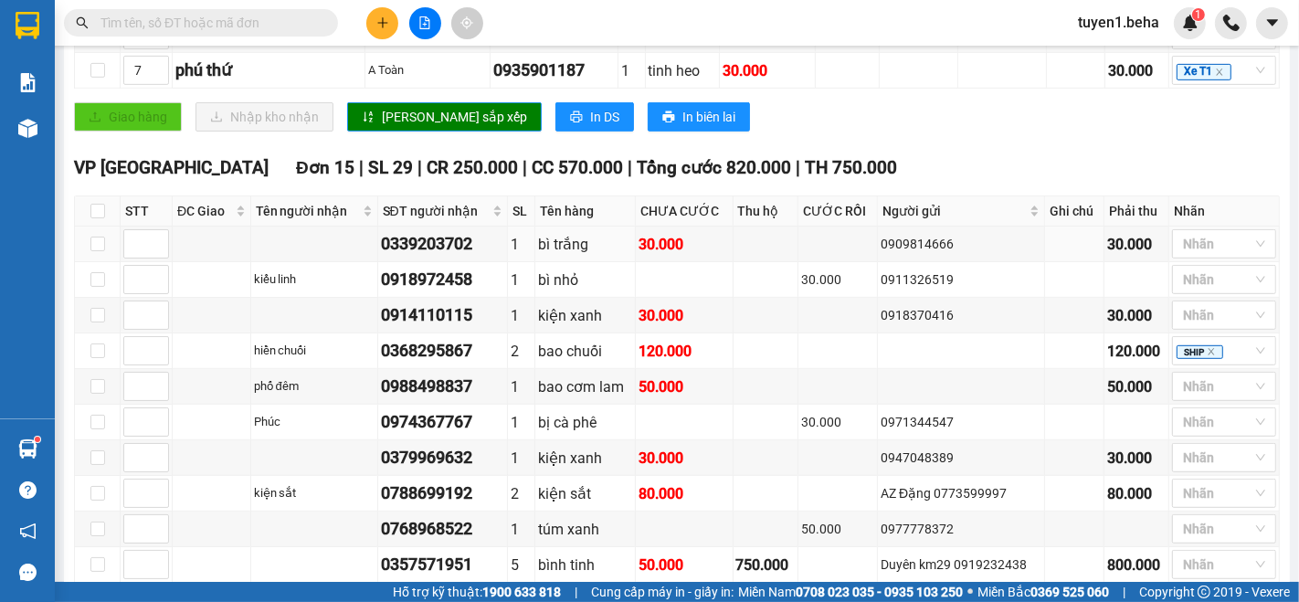
scroll to position [820, 0]
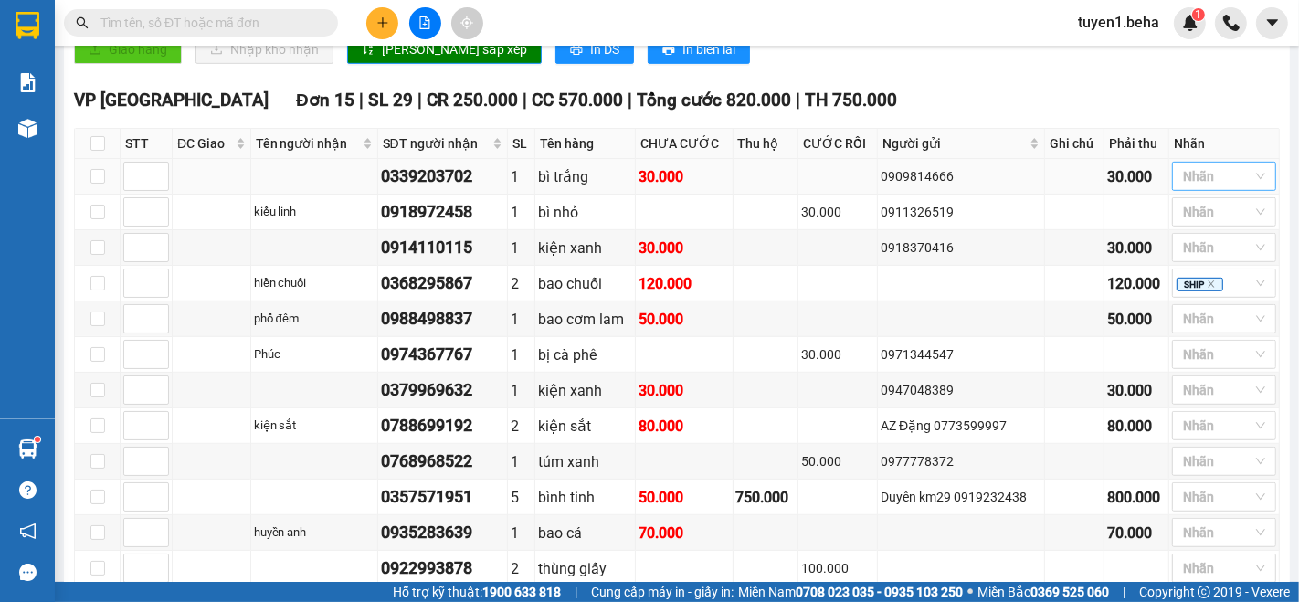
click at [1181, 185] on div at bounding box center [1215, 176] width 77 height 22
click at [1206, 340] on div "ĐÃ GỌI" at bounding box center [1209, 338] width 82 height 20
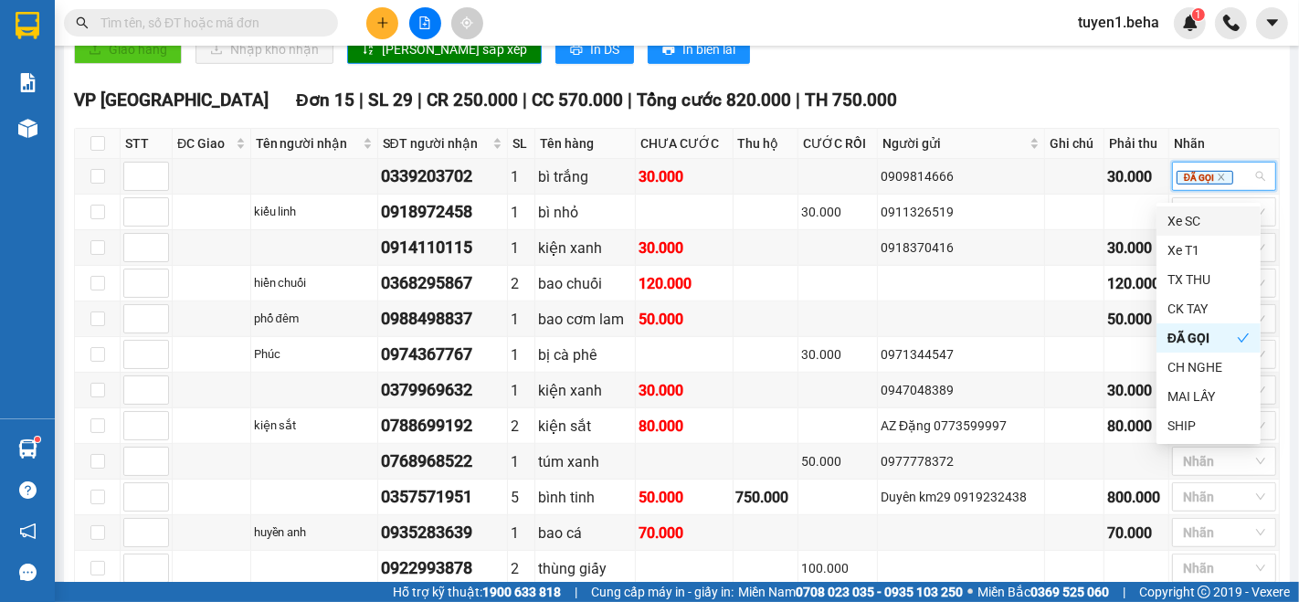
click at [1032, 95] on div "VP PHÚ YÊN Đơn 15 | SL 29 | CR 250.000 | CC 570.000 | Tổng cước 820.000 | TH 75…" at bounding box center [677, 100] width 1206 height 27
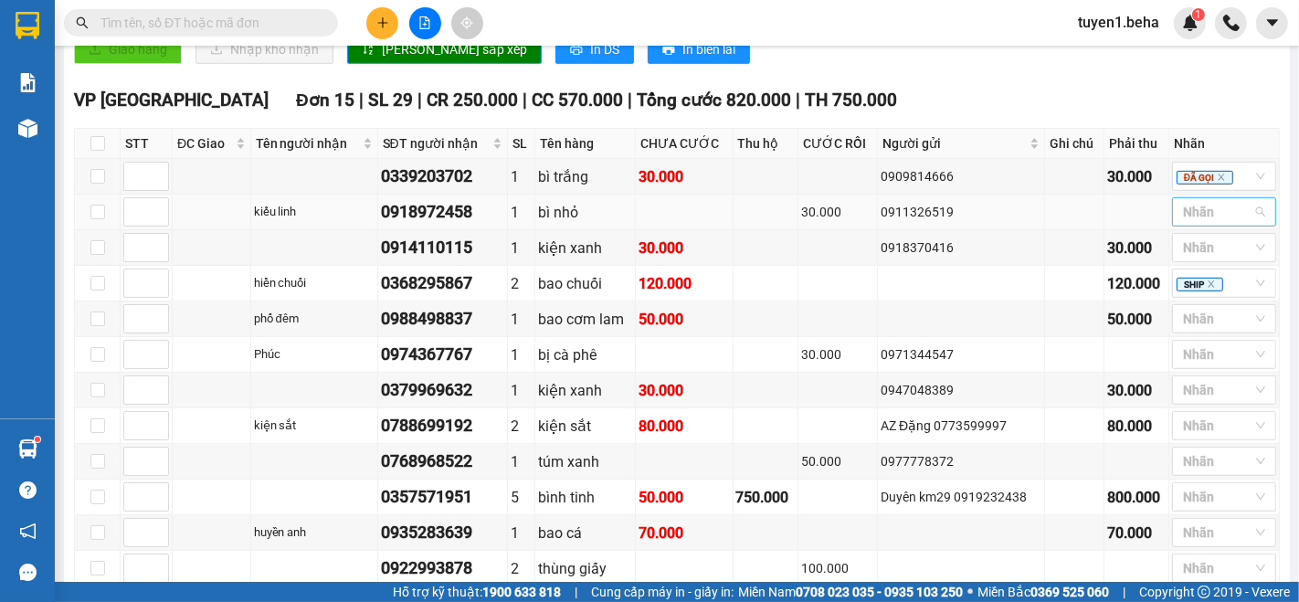
click at [1184, 223] on div at bounding box center [1215, 212] width 77 height 22
click at [1208, 334] on div "CH NGHE" at bounding box center [1209, 344] width 82 height 20
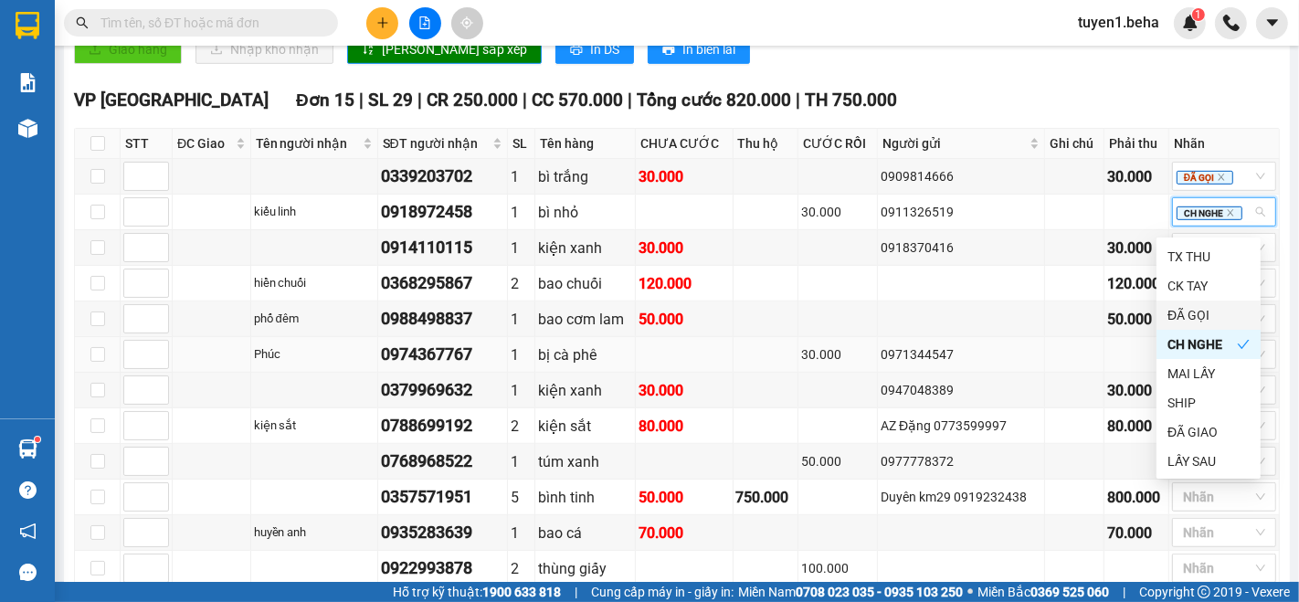
scroll to position [921, 0]
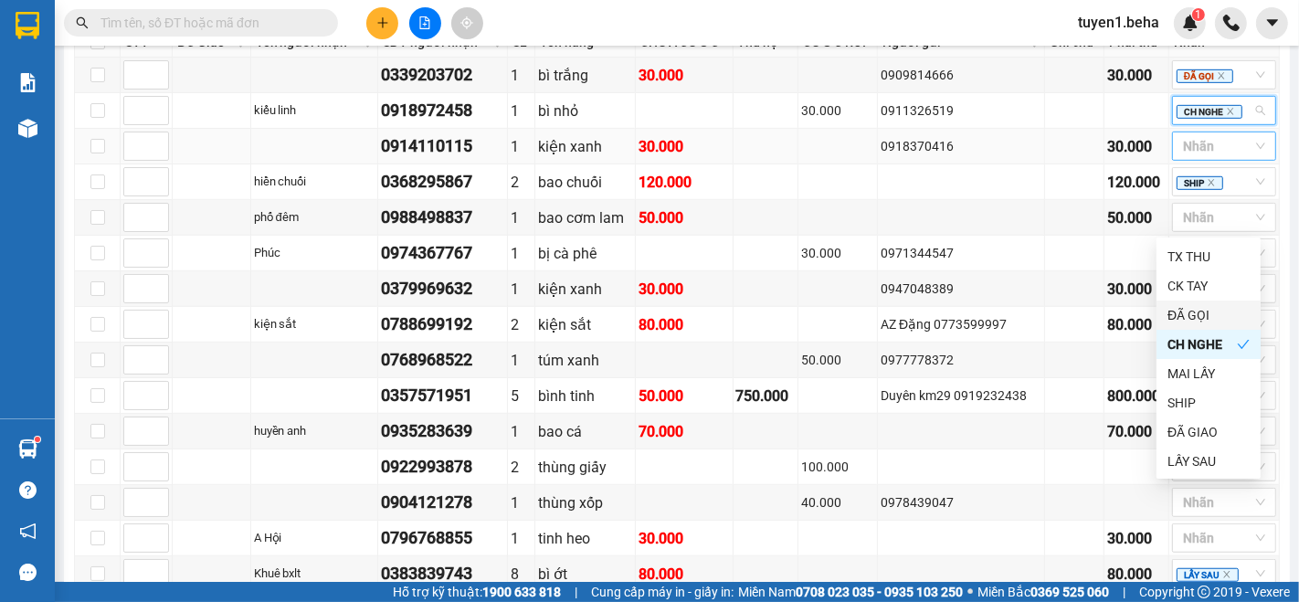
click at [1187, 152] on div at bounding box center [1215, 146] width 77 height 22
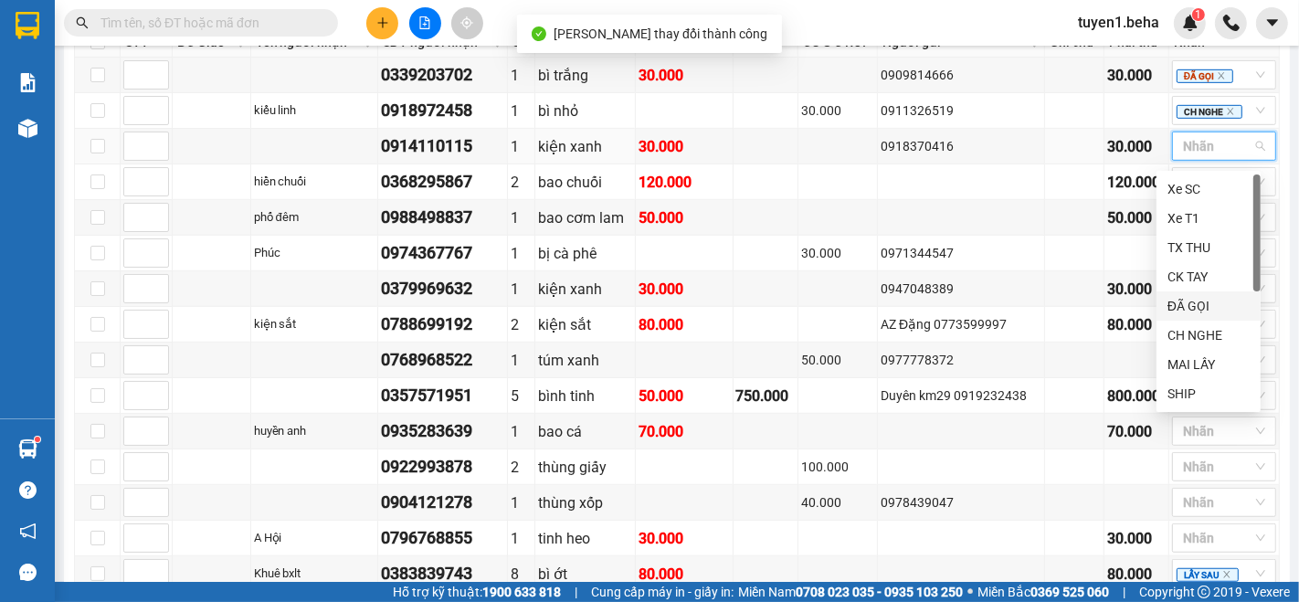
click at [1203, 309] on div "ĐÃ GỌI" at bounding box center [1209, 306] width 82 height 20
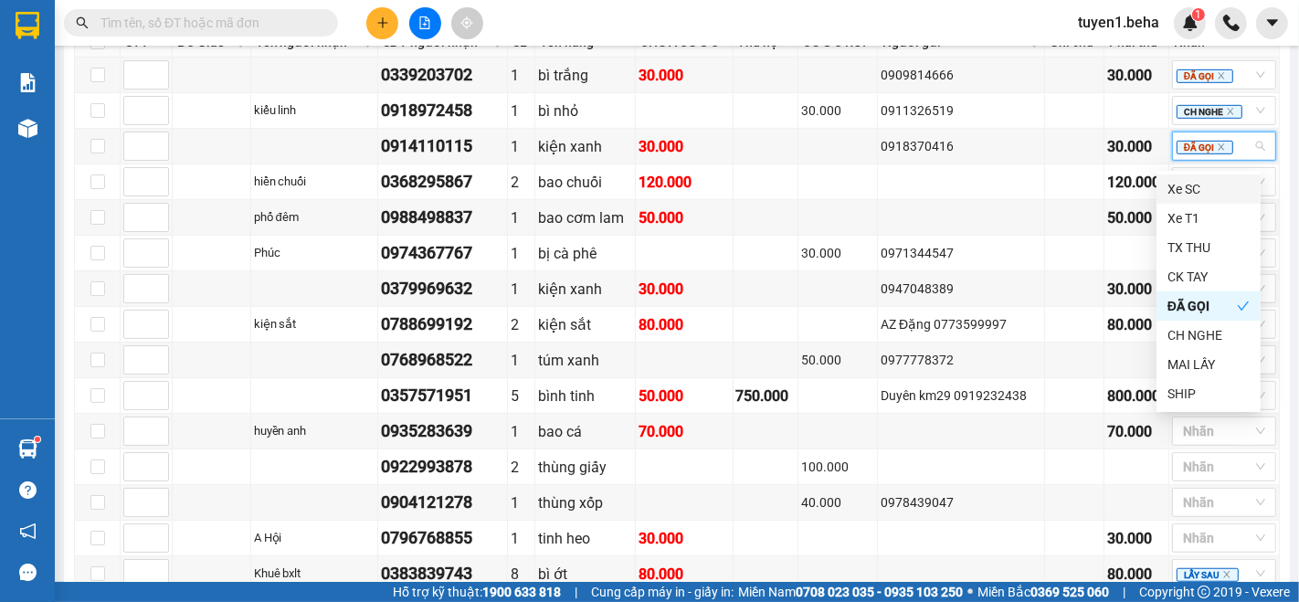
click at [920, 17] on div "Kết quả tìm kiếm ( 0 ) Bộ lọc No Data tuyen1.beha 1" at bounding box center [649, 23] width 1299 height 46
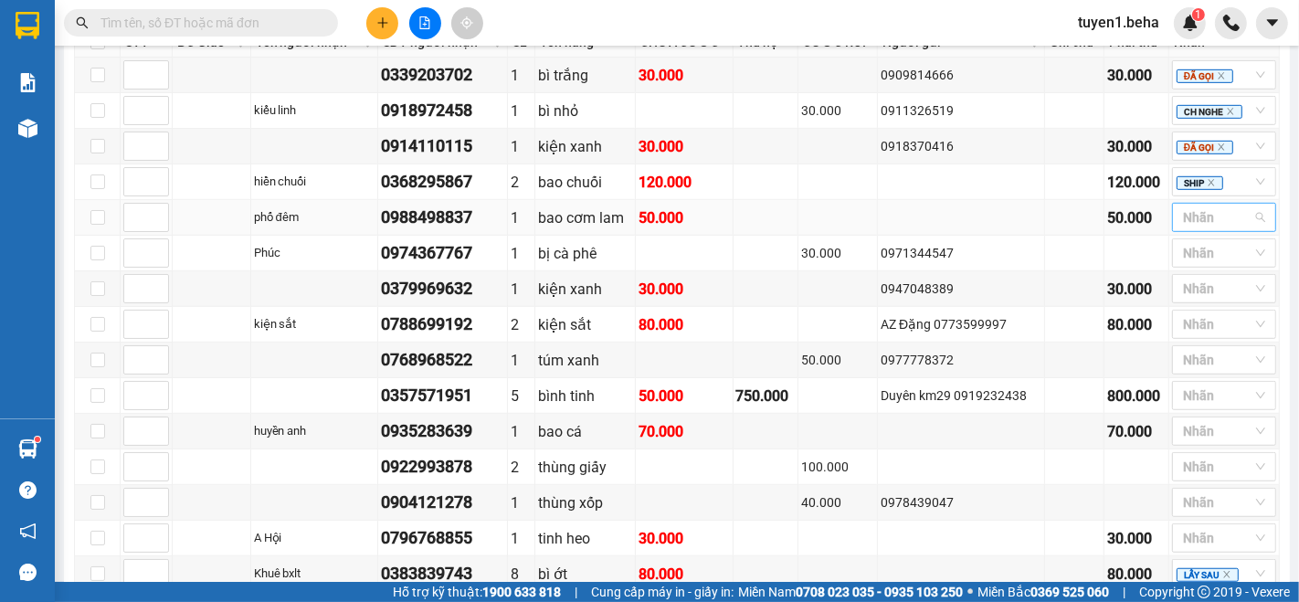
click at [1180, 225] on div at bounding box center [1215, 218] width 77 height 22
click at [1204, 371] on div "ĐÃ GỌI" at bounding box center [1209, 376] width 82 height 20
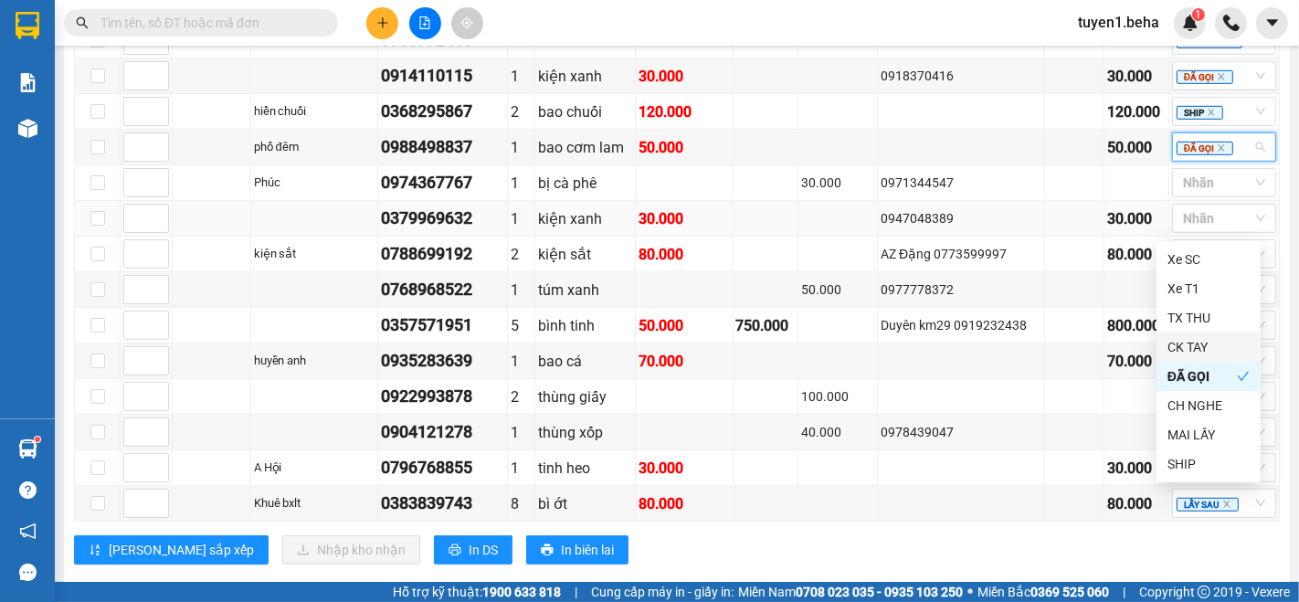
scroll to position [1023, 0]
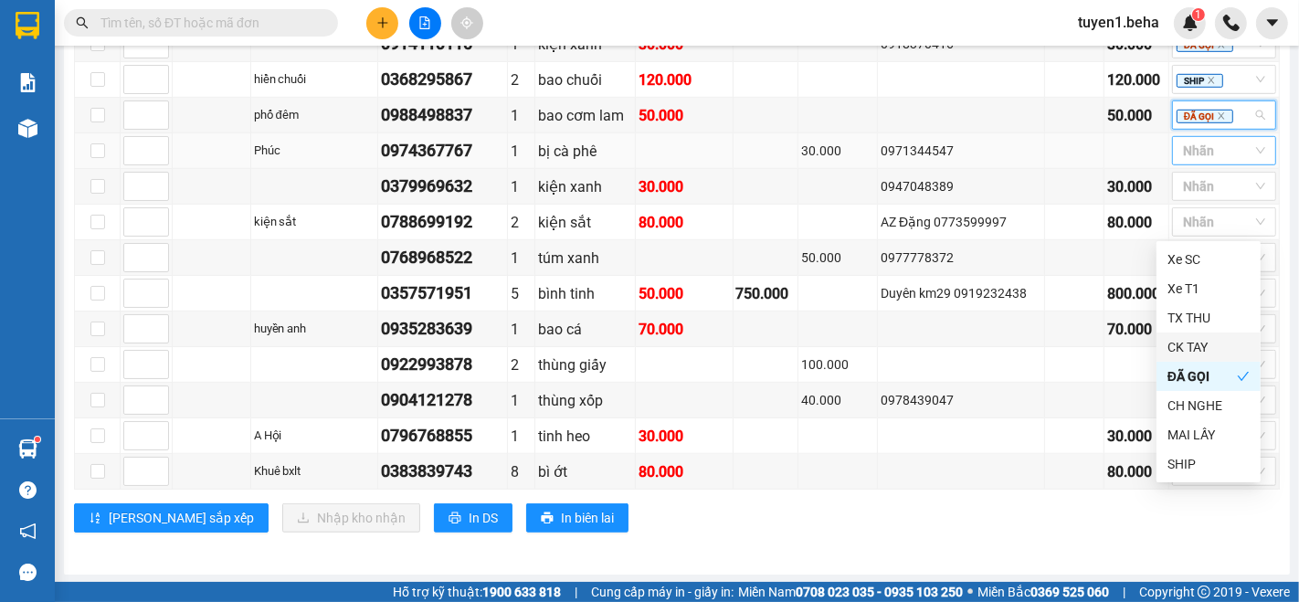
click at [1182, 153] on div at bounding box center [1215, 151] width 77 height 22
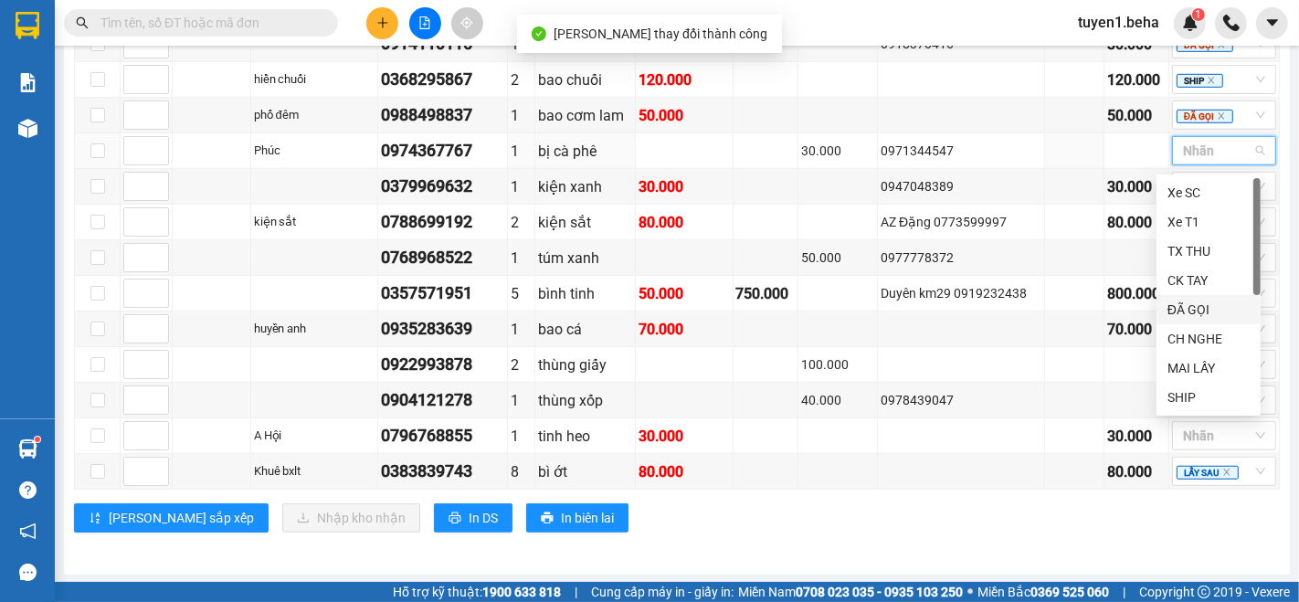
click at [1205, 306] on div "ĐÃ GỌI" at bounding box center [1209, 310] width 82 height 20
click at [927, 539] on div "VP PHÚ YÊN Đơn 15 | SL 29 | CR 250.000 | CC 570.000 | Tổng cước 820.000 | TH 75…" at bounding box center [677, 214] width 1206 height 663
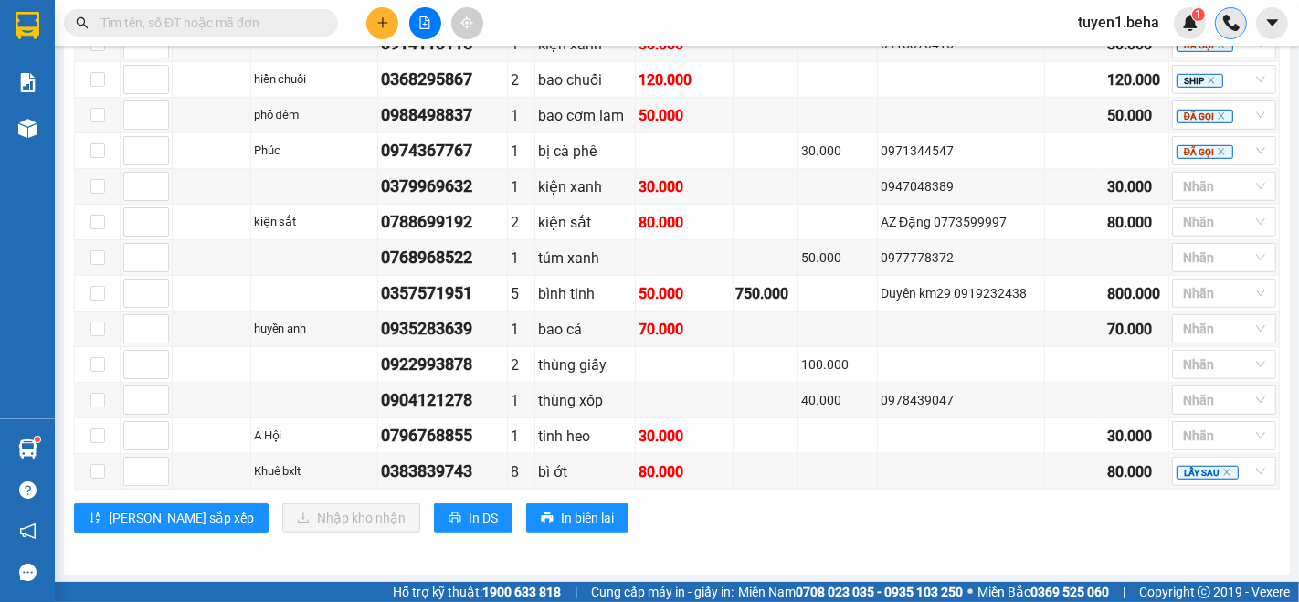
click at [1238, 22] on img at bounding box center [1232, 23] width 16 height 16
click at [1119, 72] on span "Kết nối tổng đài" at bounding box center [1148, 67] width 89 height 20
click at [1227, 58] on icon "close" at bounding box center [1228, 58] width 13 height 13
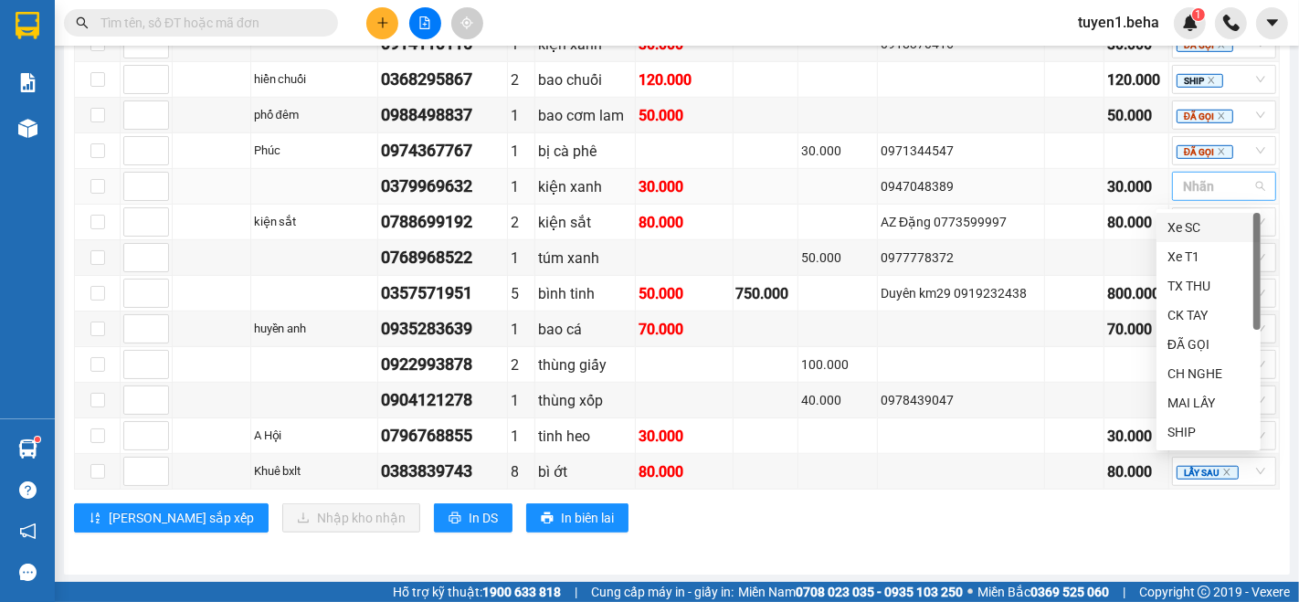
click at [1190, 187] on div at bounding box center [1215, 186] width 77 height 22
click at [1180, 347] on div "ĐÃ GỌI" at bounding box center [1209, 344] width 82 height 20
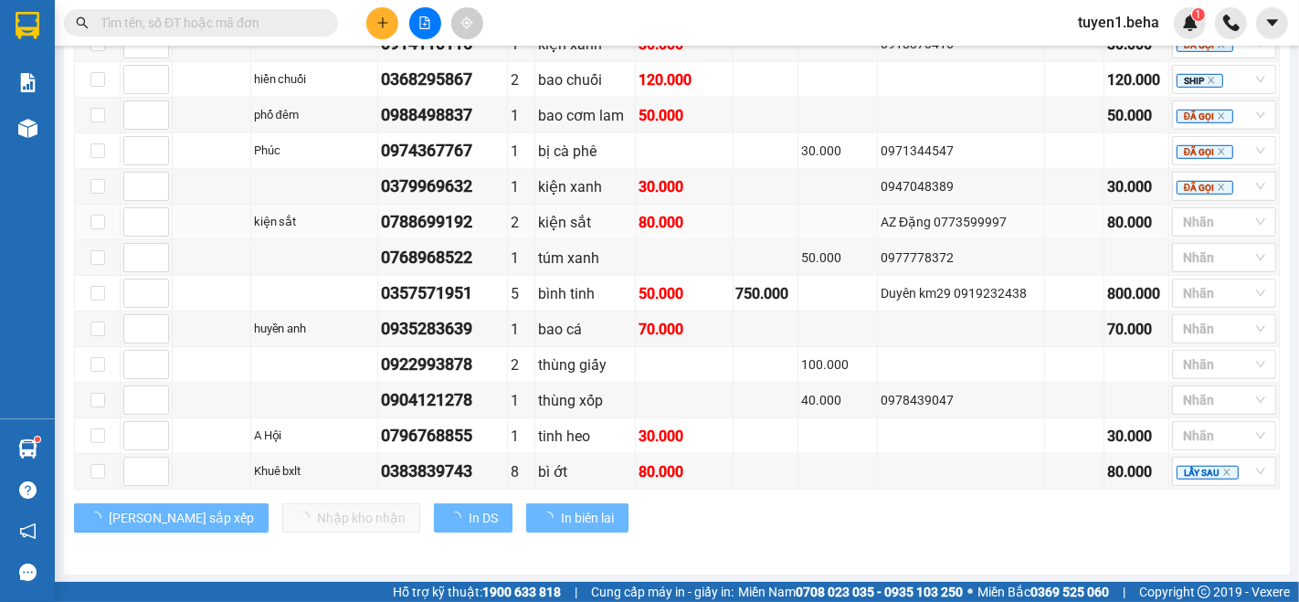
click at [769, 221] on td at bounding box center [766, 223] width 65 height 36
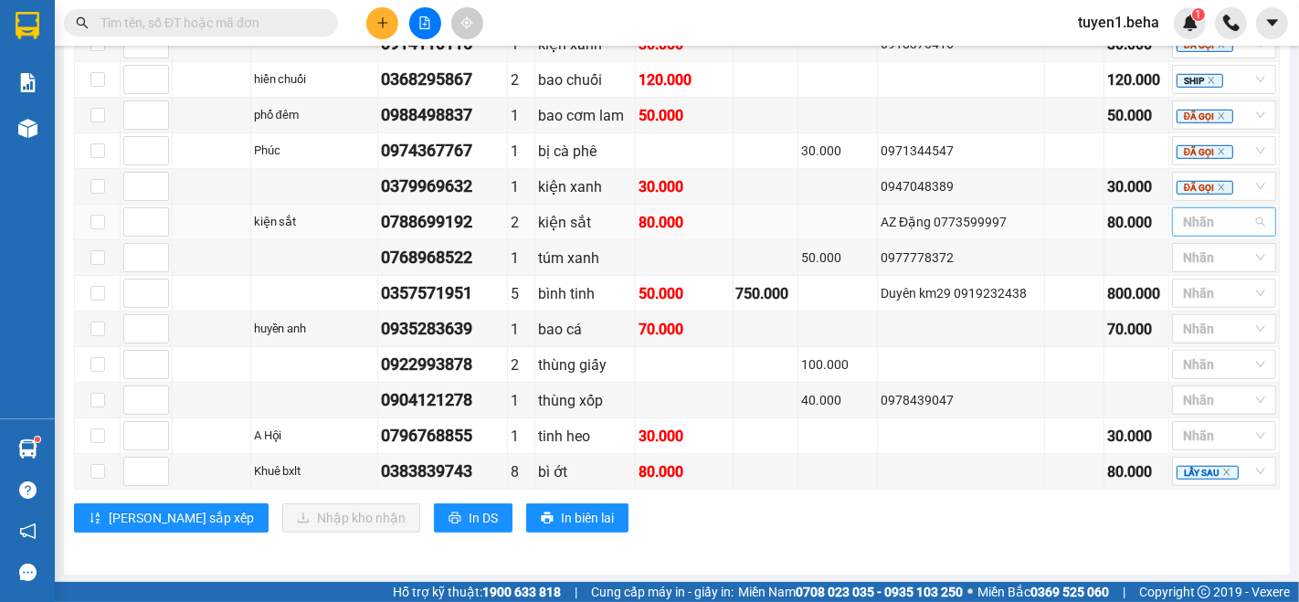
click at [1198, 223] on div at bounding box center [1215, 222] width 77 height 22
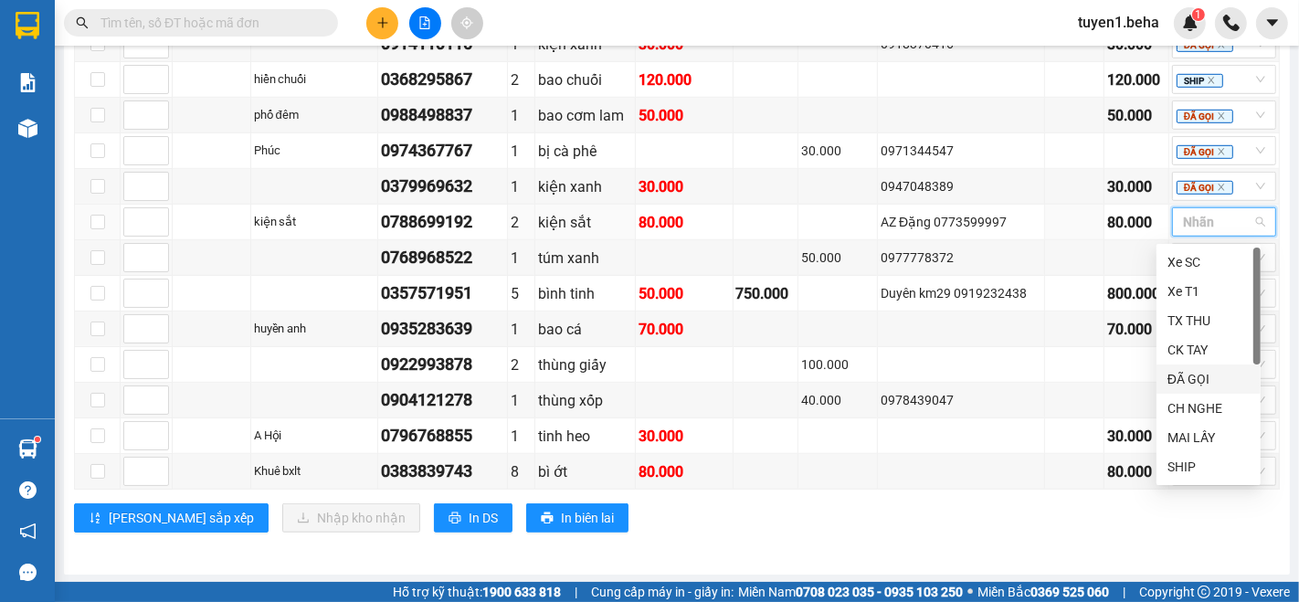
click at [1193, 393] on div "ĐÃ GỌI" at bounding box center [1209, 379] width 104 height 29
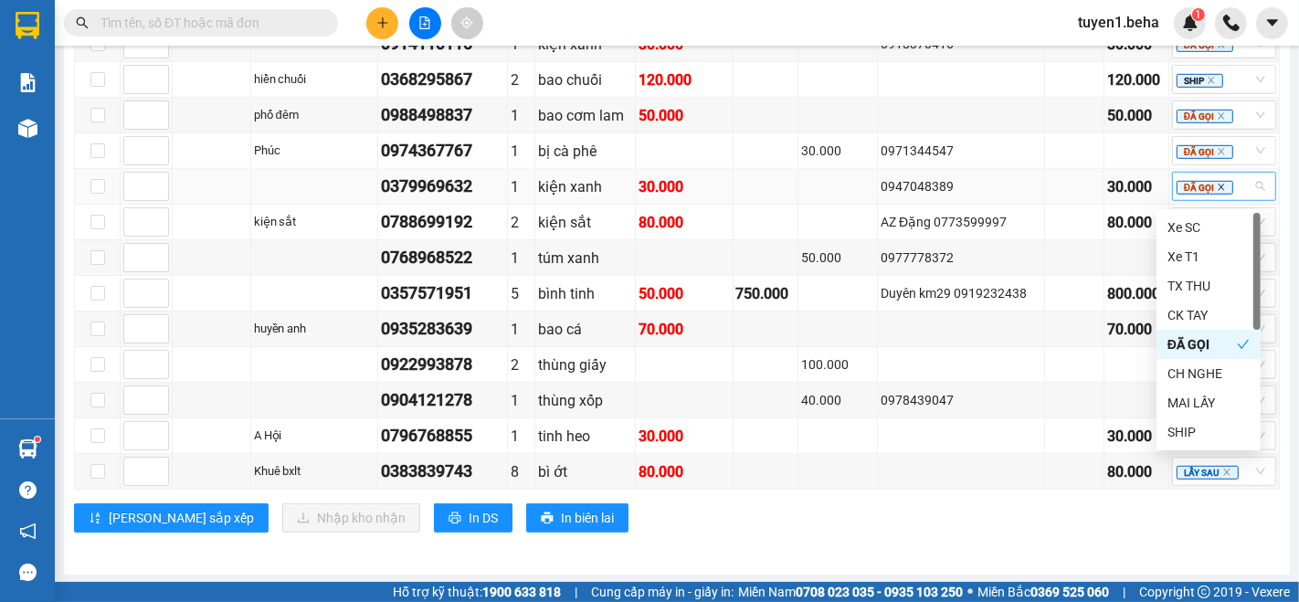
click at [1219, 191] on icon "close" at bounding box center [1222, 188] width 6 height 6
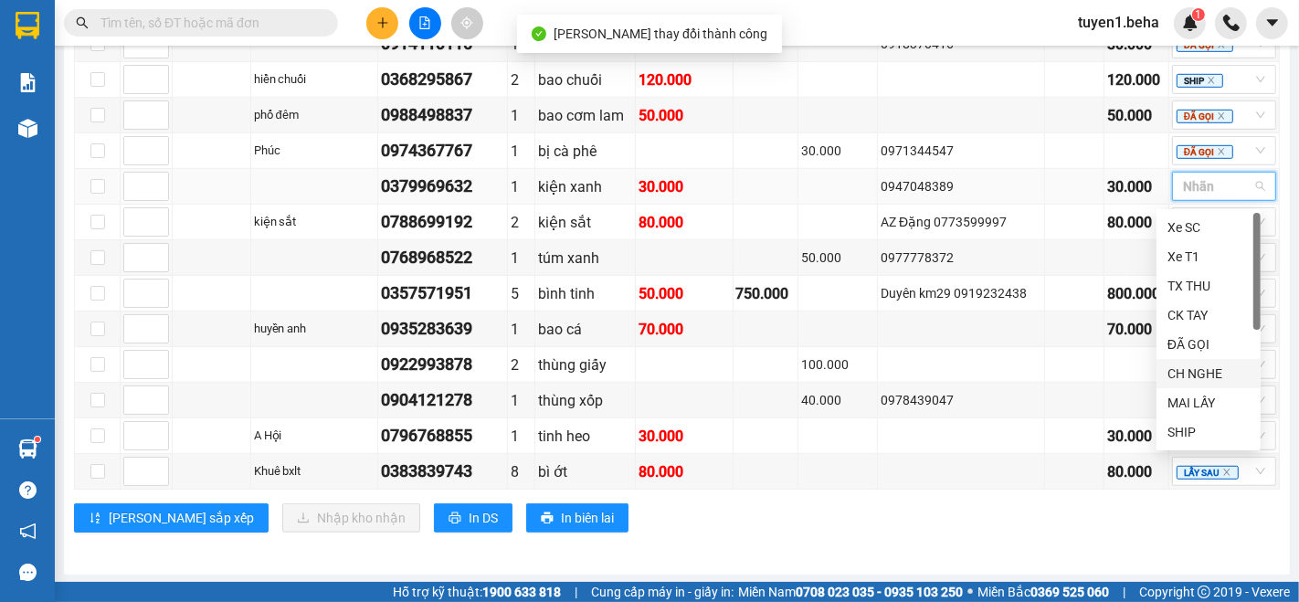
click at [1203, 376] on div "CH NGHE" at bounding box center [1209, 374] width 82 height 20
drag, startPoint x: 960, startPoint y: 539, endPoint x: 970, endPoint y: 494, distance: 45.9
click at [959, 538] on div "VP PHÚ YÊN Đơn 15 | SL 29 | CR 250.000 | CC 570.000 | Tổng cước 820.000 | TH 75…" at bounding box center [677, 214] width 1206 height 663
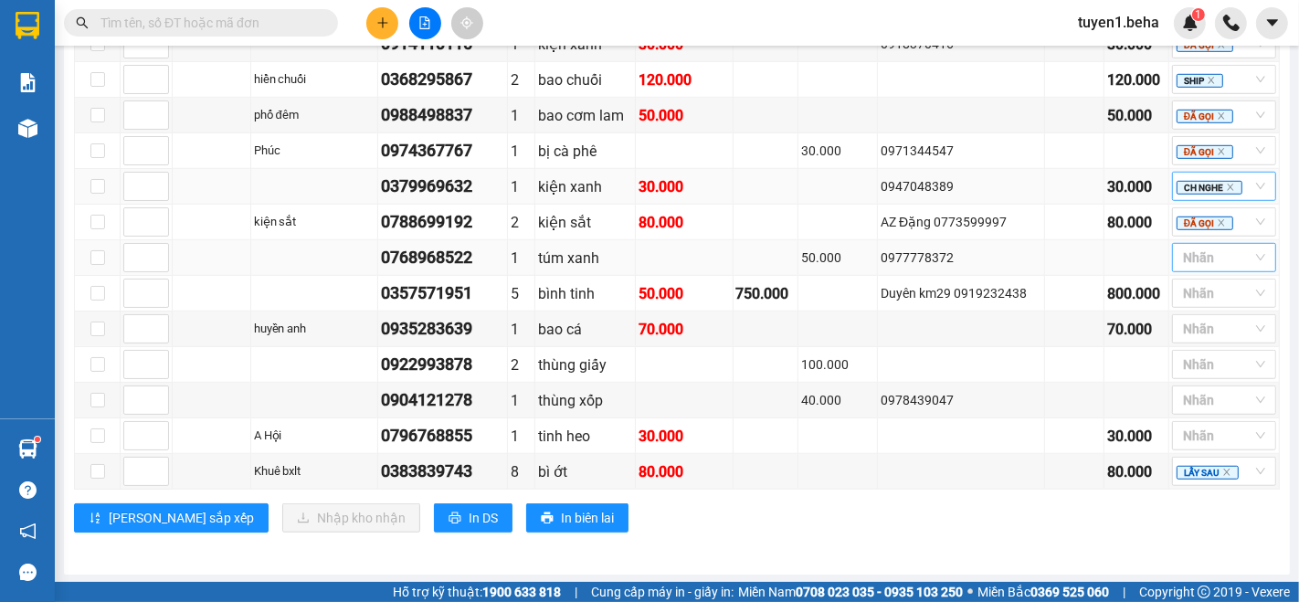
click at [1182, 259] on div at bounding box center [1215, 258] width 77 height 22
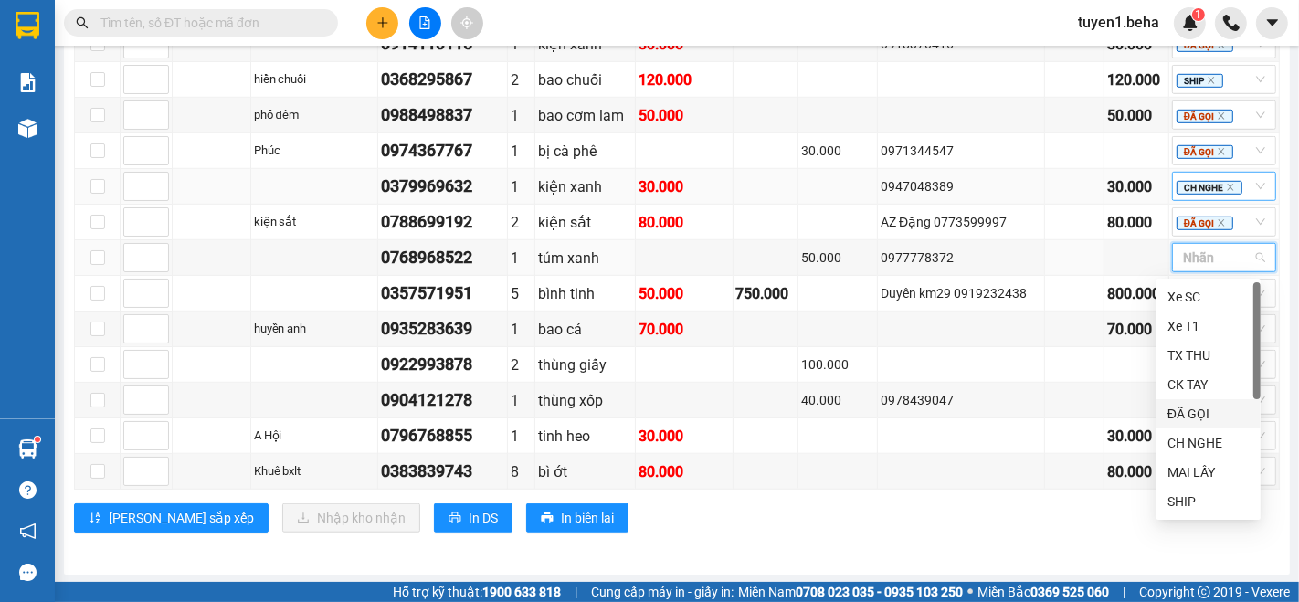
click at [1193, 410] on div "ĐÃ GỌI" at bounding box center [1209, 414] width 82 height 20
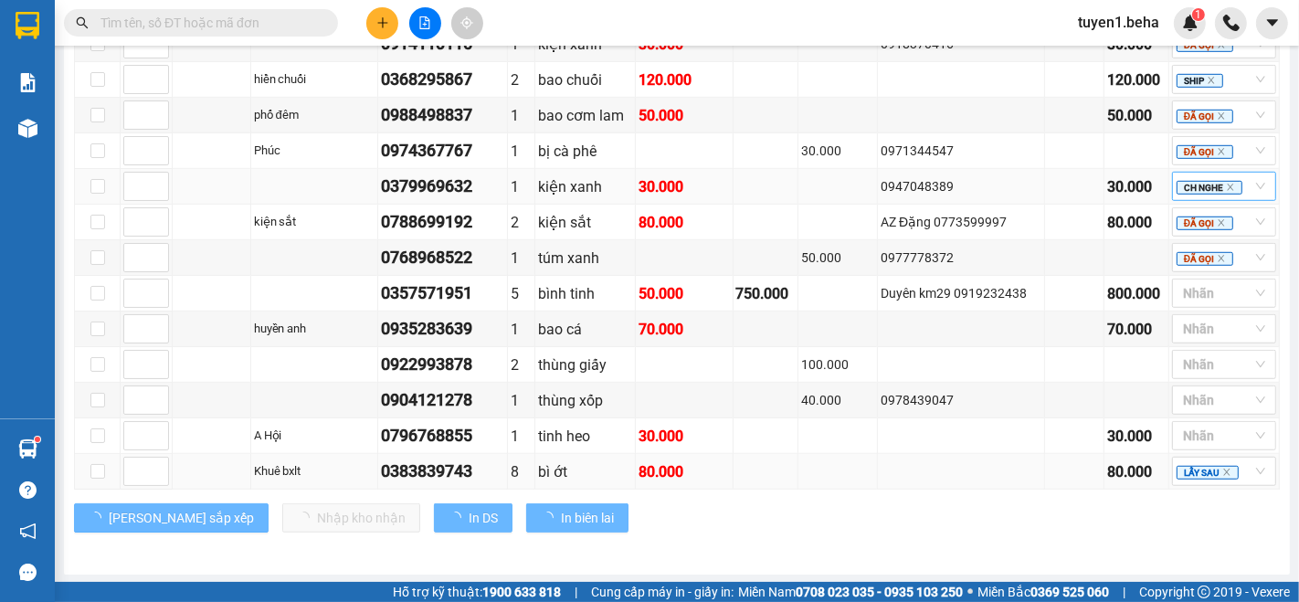
click at [991, 492] on div "VP PHÚ YÊN Đơn 15 | SL 29 | CR 250.000 | CC 570.000 | Tổng cước 820.000 | TH 75…" at bounding box center [677, 214] width 1206 height 663
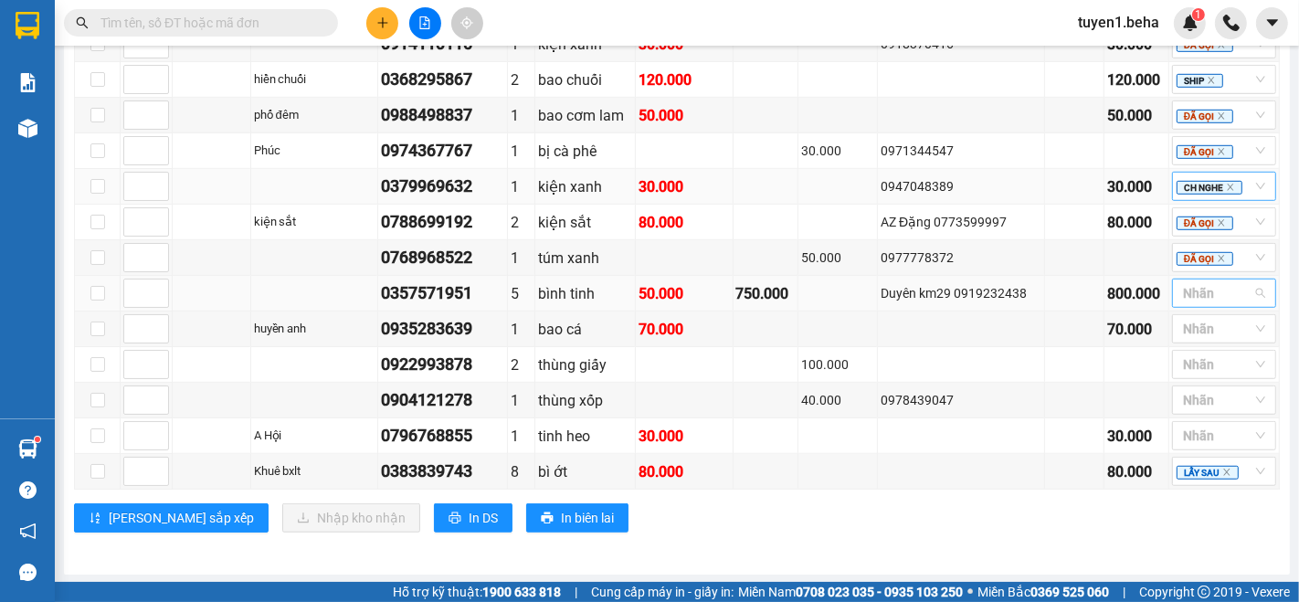
click at [1179, 293] on div at bounding box center [1215, 293] width 77 height 22
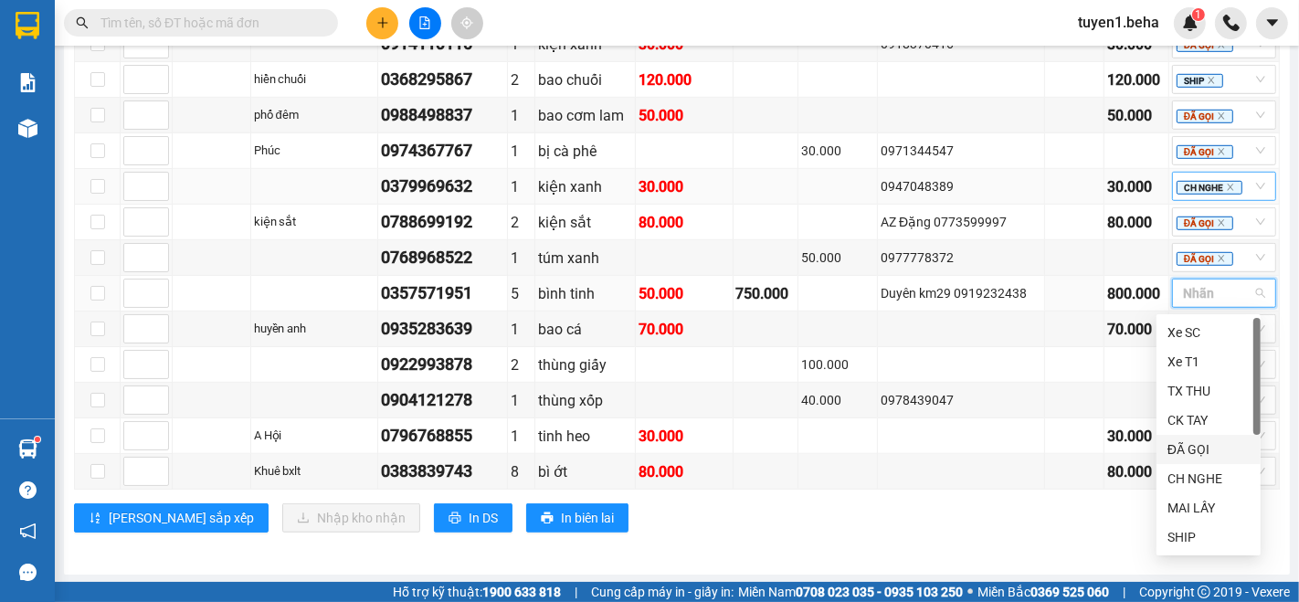
click at [1207, 448] on div "ĐÃ GỌI" at bounding box center [1209, 450] width 82 height 20
click at [1049, 521] on div "Lưu sắp xếp Nhập kho nhận In DS In biên lai" at bounding box center [677, 518] width 1206 height 29
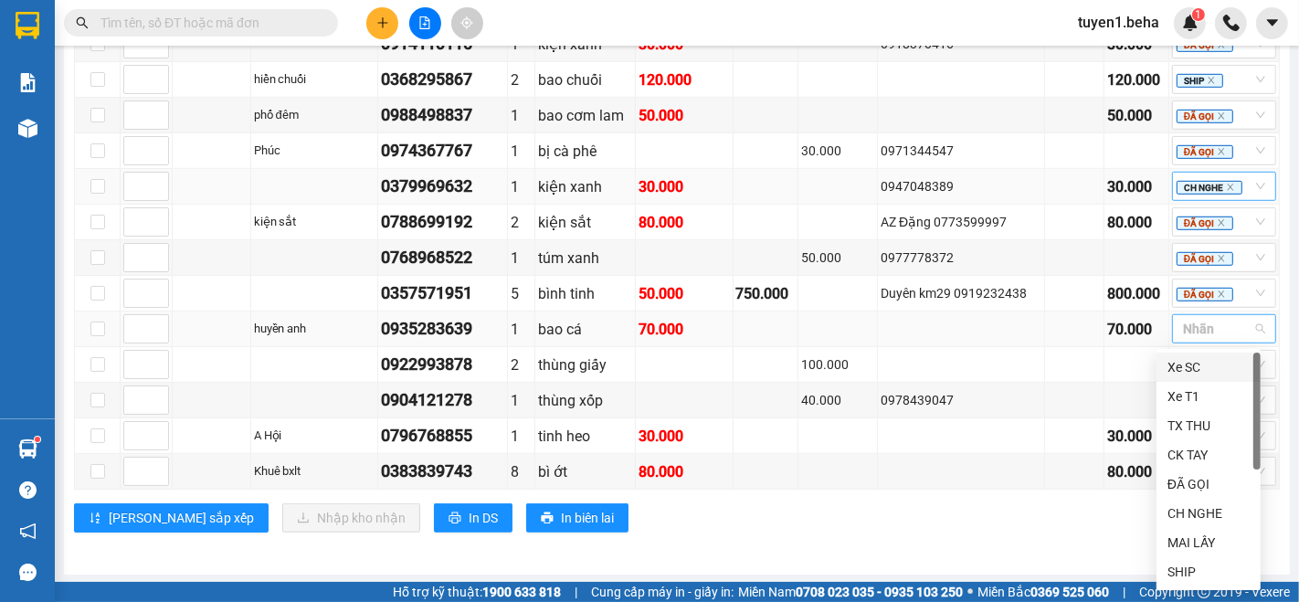
click at [1184, 329] on div at bounding box center [1215, 329] width 77 height 22
click at [1214, 484] on div "ĐÃ GỌI" at bounding box center [1209, 484] width 82 height 20
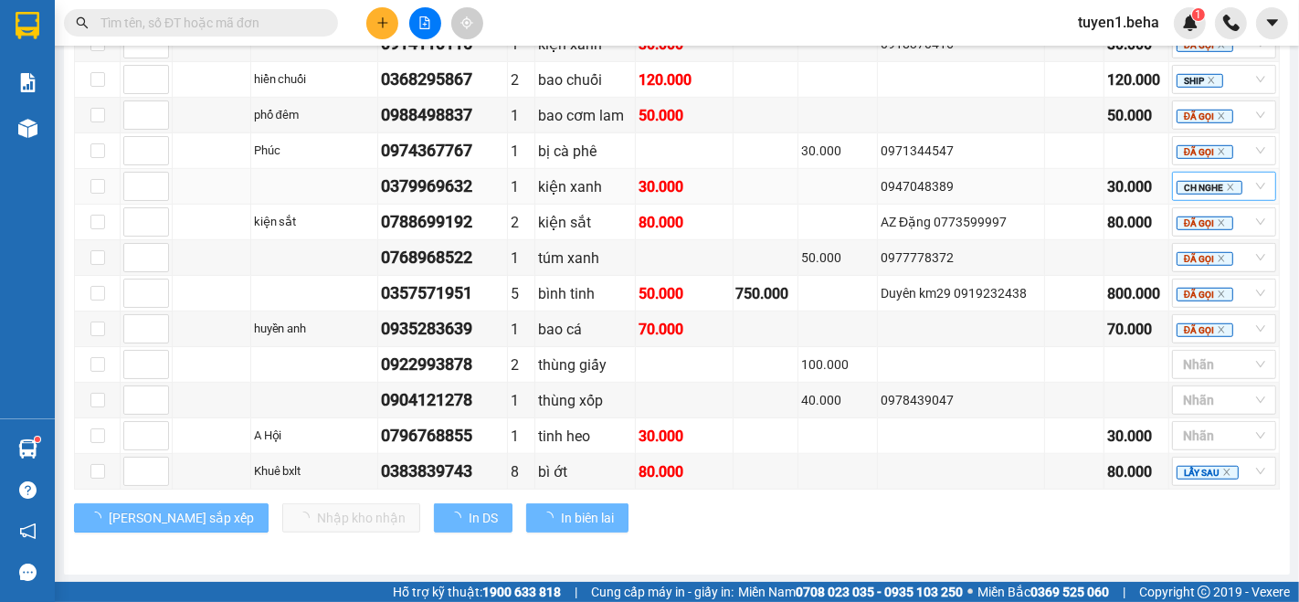
click at [969, 531] on div "VP PHÚ YÊN Đơn 15 | SL 29 | CR 250.000 | CC 570.000 | Tổng cước 820.000 | TH 75…" at bounding box center [677, 214] width 1206 height 663
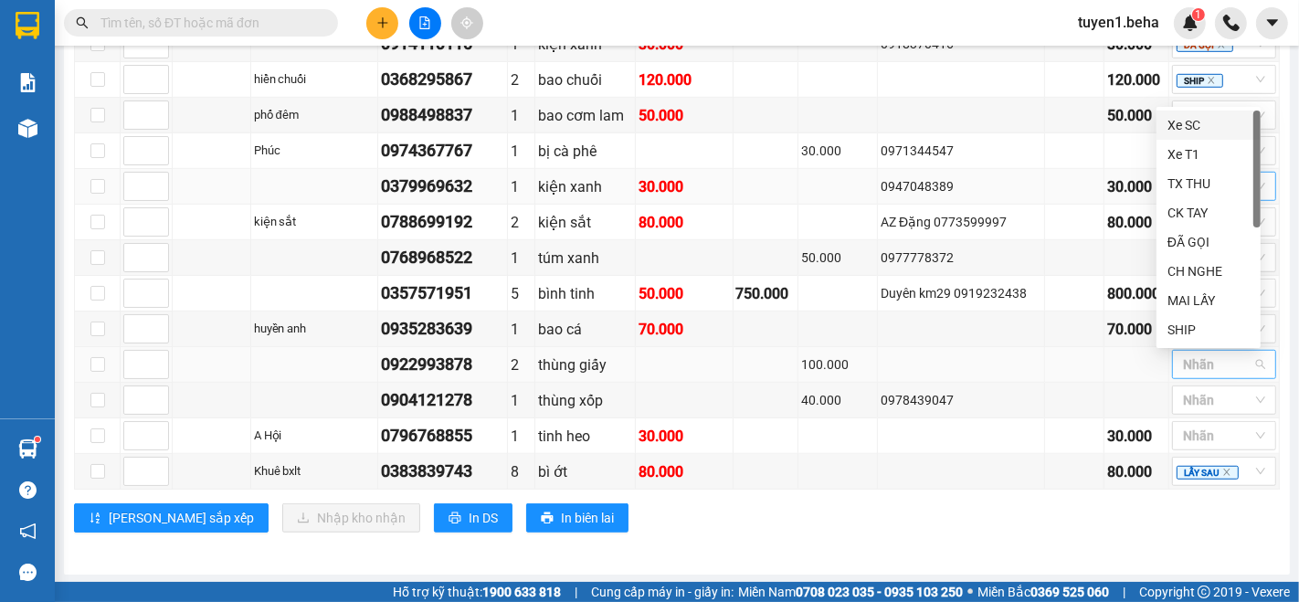
click at [1201, 364] on div at bounding box center [1215, 365] width 77 height 22
click at [1216, 234] on div "ĐÃ GỌI" at bounding box center [1209, 242] width 82 height 20
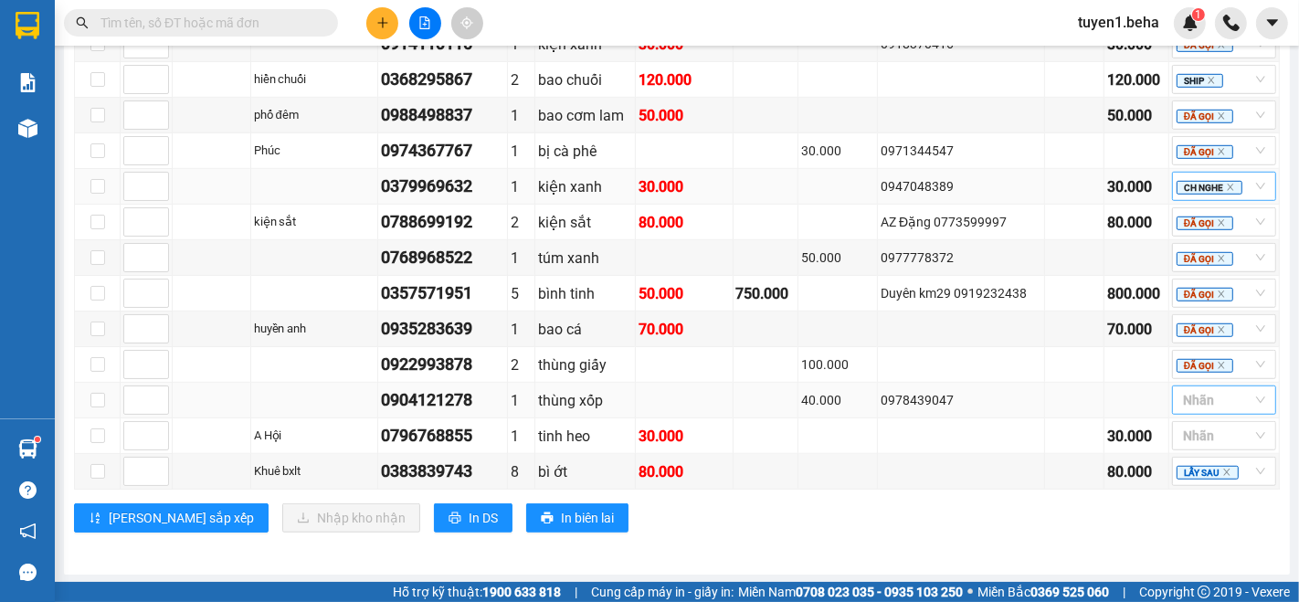
click at [1184, 398] on div at bounding box center [1215, 400] width 77 height 22
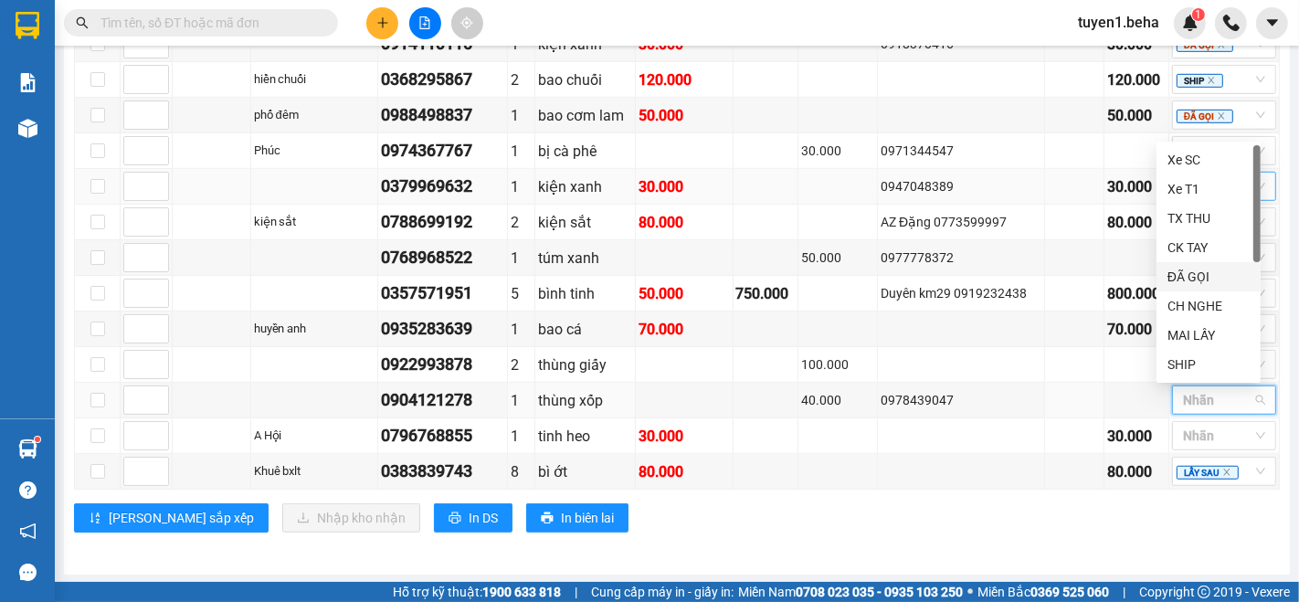
click at [1224, 278] on div "ĐÃ GỌI" at bounding box center [1209, 277] width 82 height 20
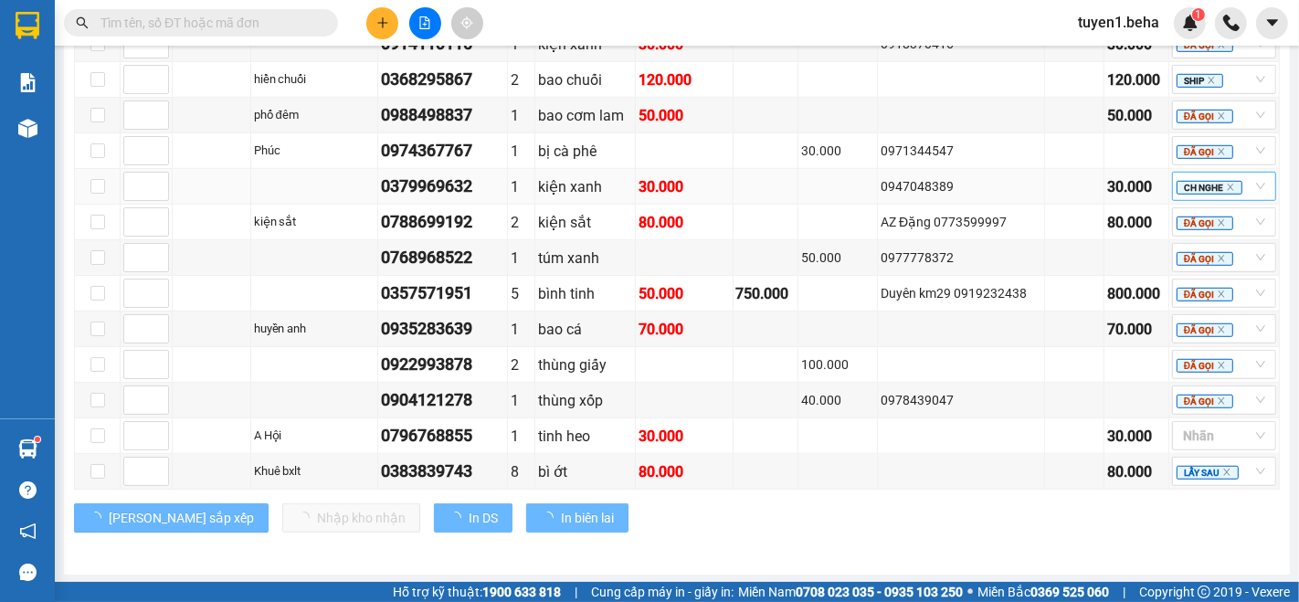
click at [1017, 537] on div "VP PHÚ YÊN Đơn 15 | SL 29 | CR 250.000 | CC 570.000 | Tổng cước 820.000 | TH 75…" at bounding box center [677, 214] width 1206 height 663
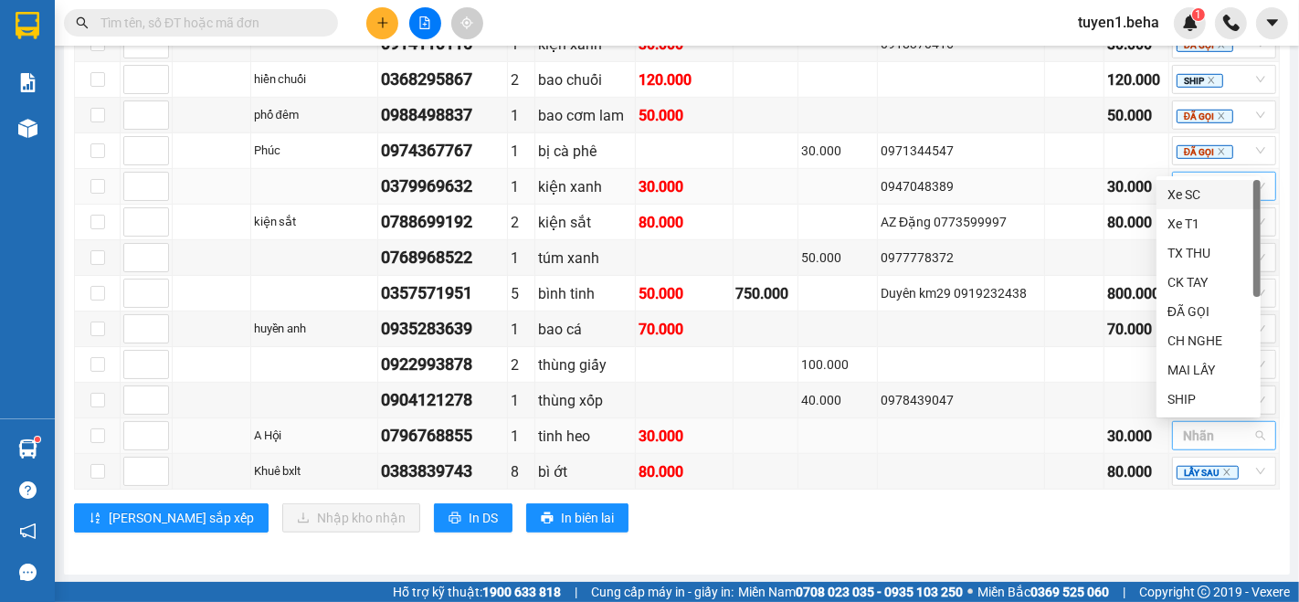
click at [1202, 444] on div at bounding box center [1215, 436] width 77 height 22
click at [1206, 314] on div "ĐÃ GỌI" at bounding box center [1209, 312] width 82 height 20
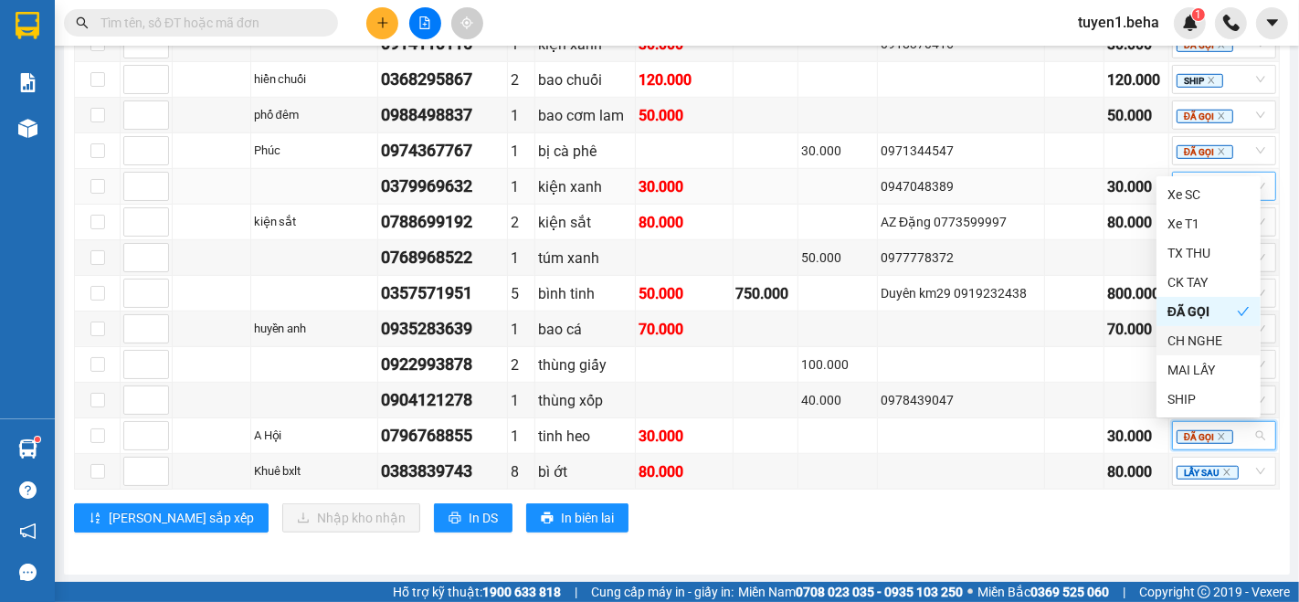
click at [1015, 535] on div "VP PHÚ YÊN Đơn 15 | SL 29 | CR 250.000 | CC 570.000 | Tổng cước 820.000 | TH 75…" at bounding box center [677, 214] width 1206 height 663
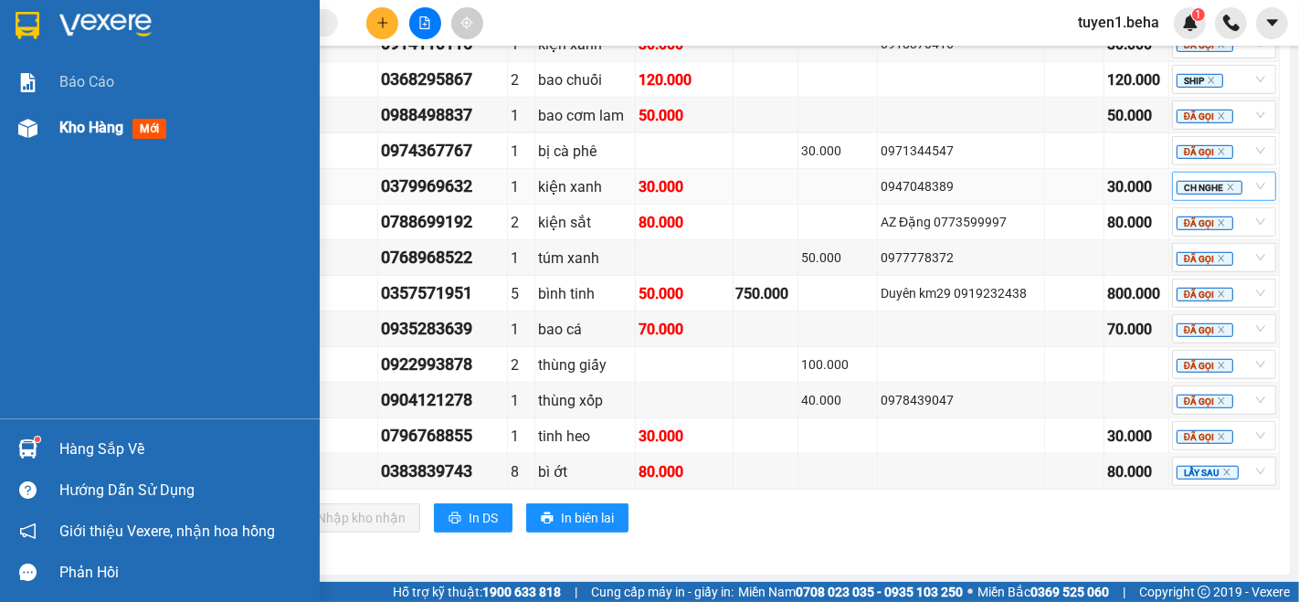
click at [70, 126] on span "Kho hàng" at bounding box center [91, 127] width 64 height 17
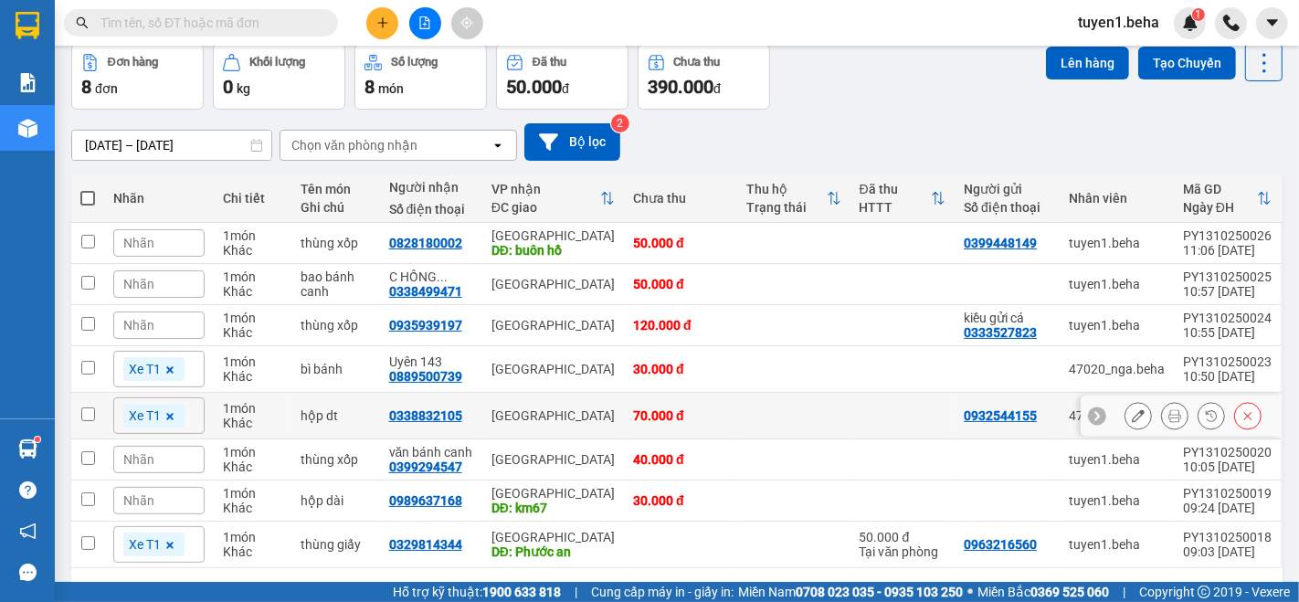
scroll to position [145, 0]
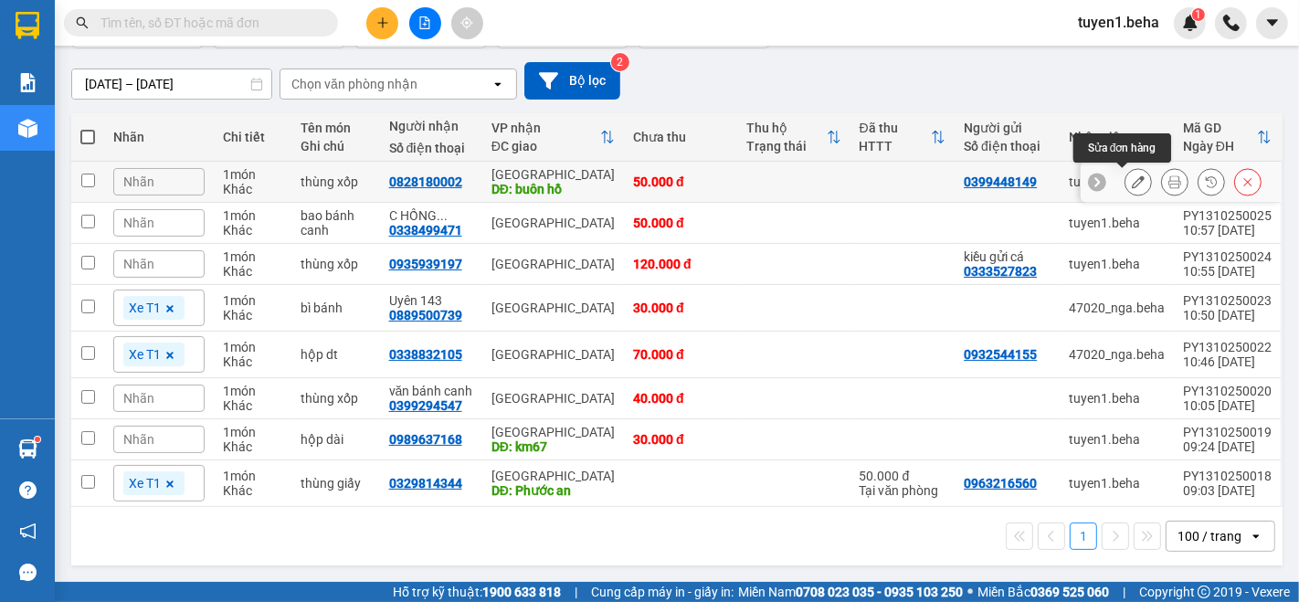
click at [1132, 178] on icon at bounding box center [1138, 181] width 13 height 13
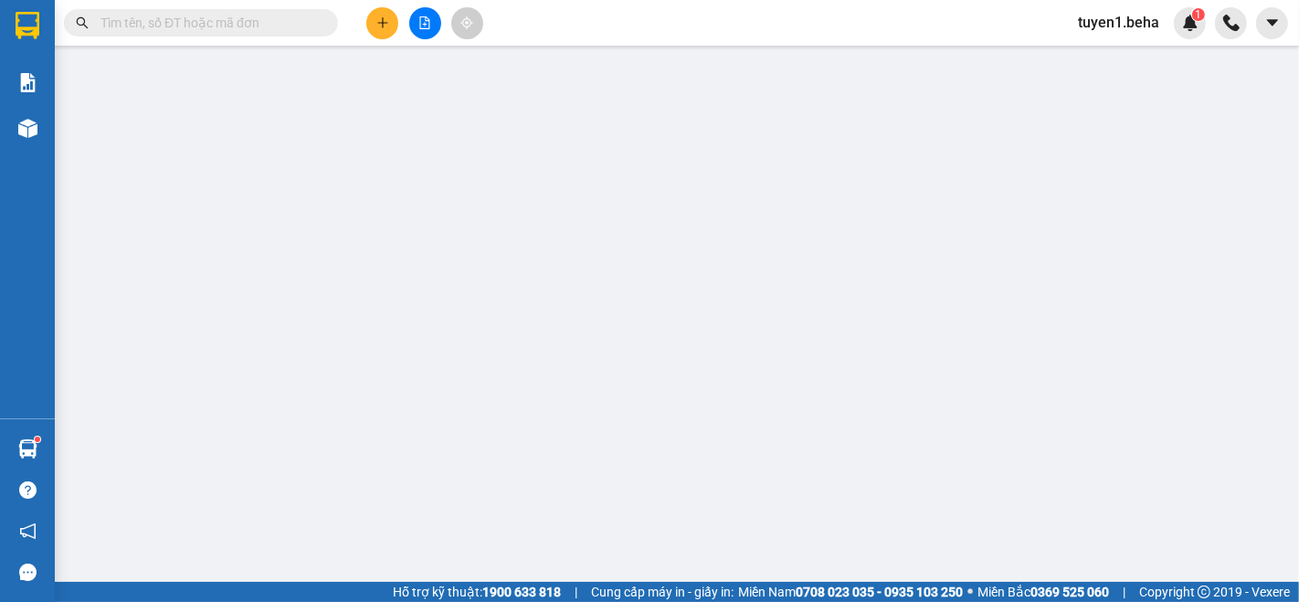
type input "0399448149"
type input "0828180002"
type input "buôn hồ"
type input "50.000"
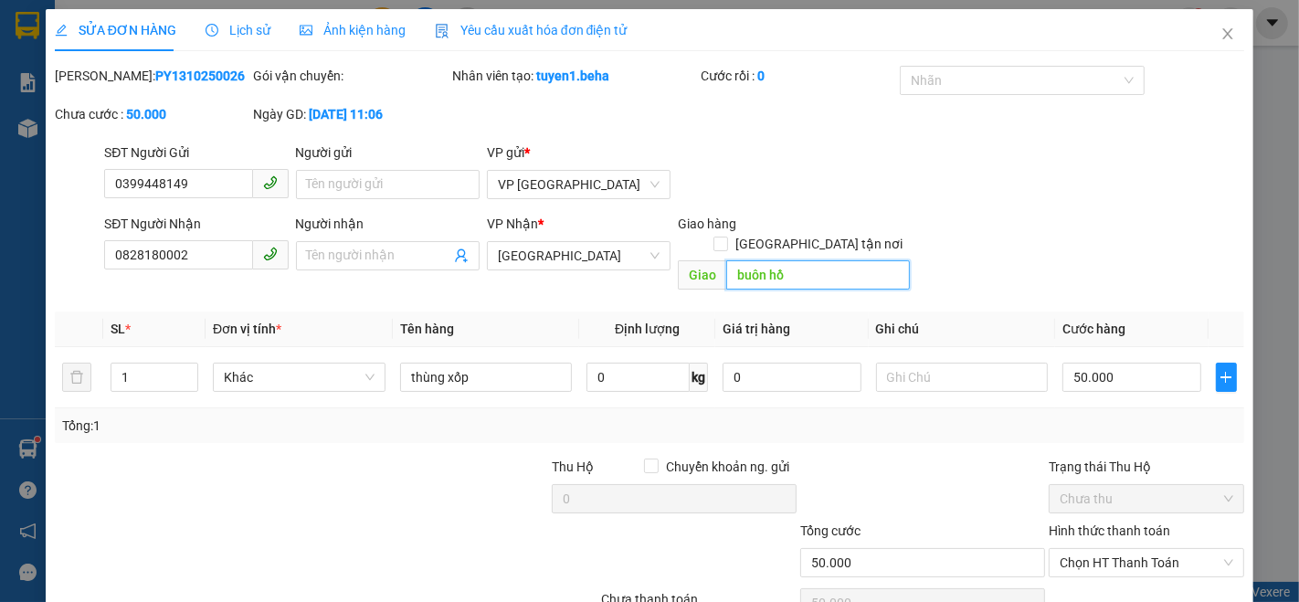
click at [801, 260] on input "buôn hồ" at bounding box center [818, 274] width 184 height 29
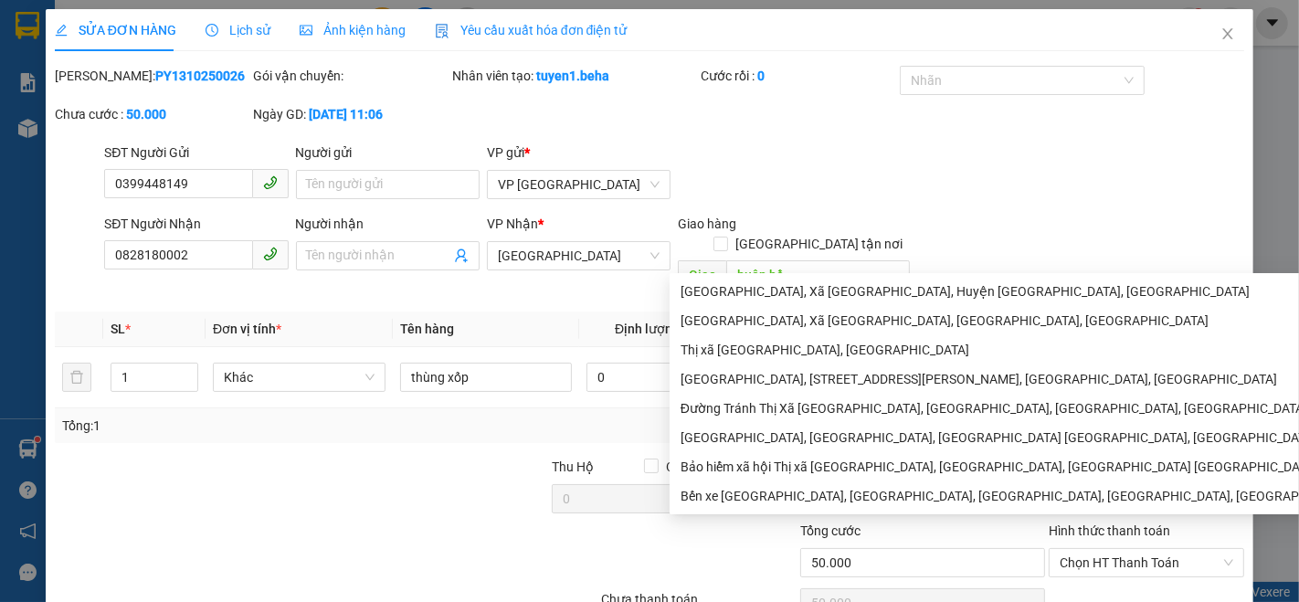
click at [962, 215] on div "SĐT Người Nhận 0828180002 Người nhận Tên người nhận VP Nhận * ĐẮK LẮK Giao hàng…" at bounding box center [675, 256] width 1148 height 84
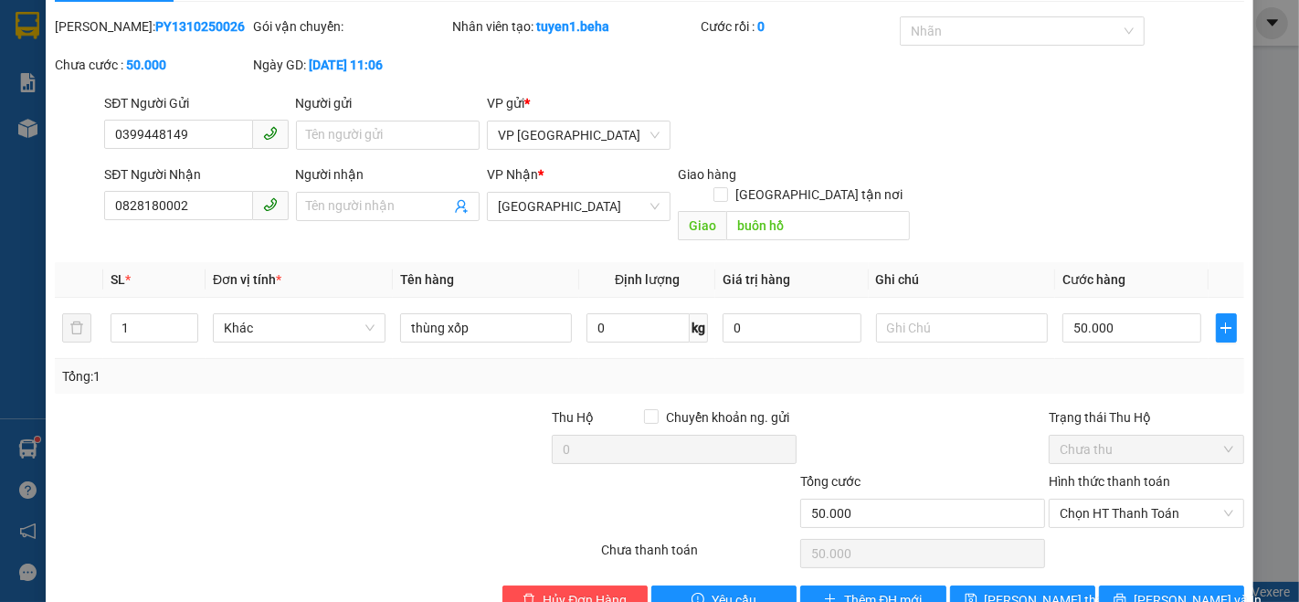
scroll to position [76, 0]
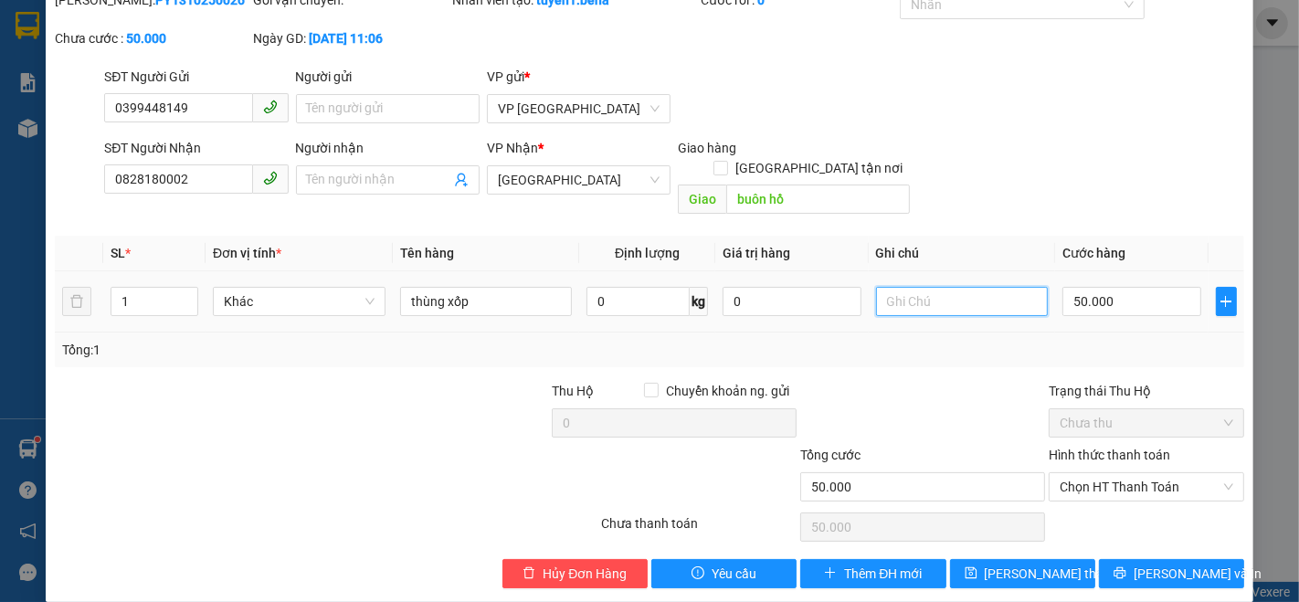
click at [912, 287] on input "text" at bounding box center [962, 301] width 173 height 29
type input "sang xe bao cước"
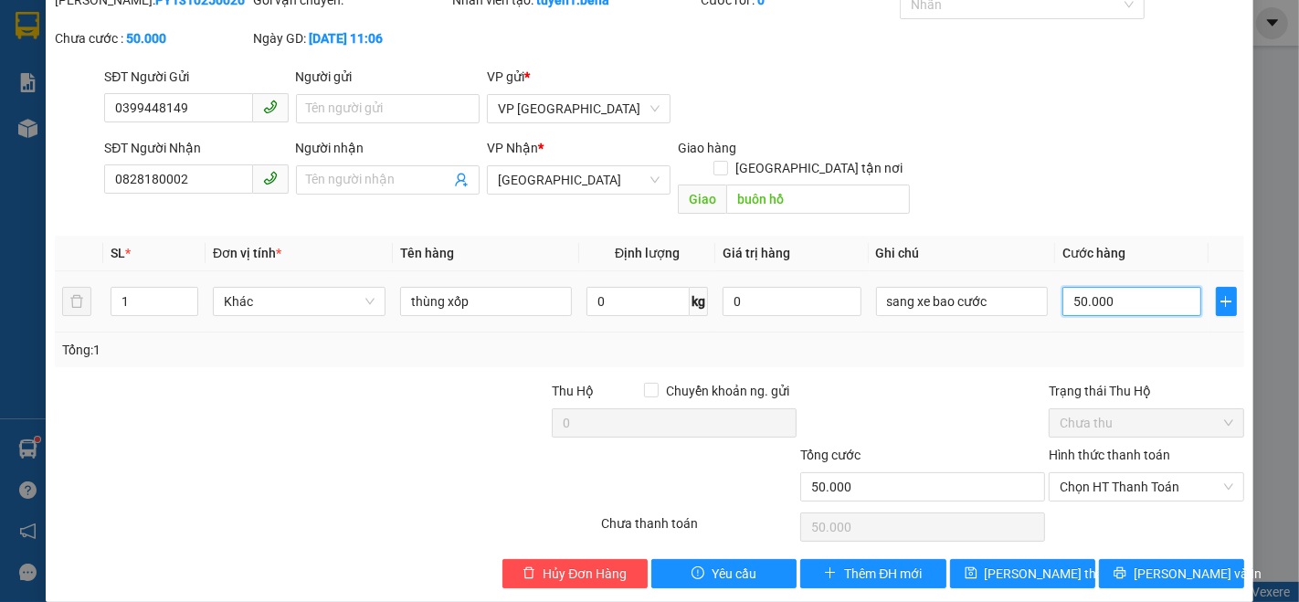
click at [1132, 287] on input "50.000" at bounding box center [1132, 301] width 138 height 29
type input "0"
type input "1"
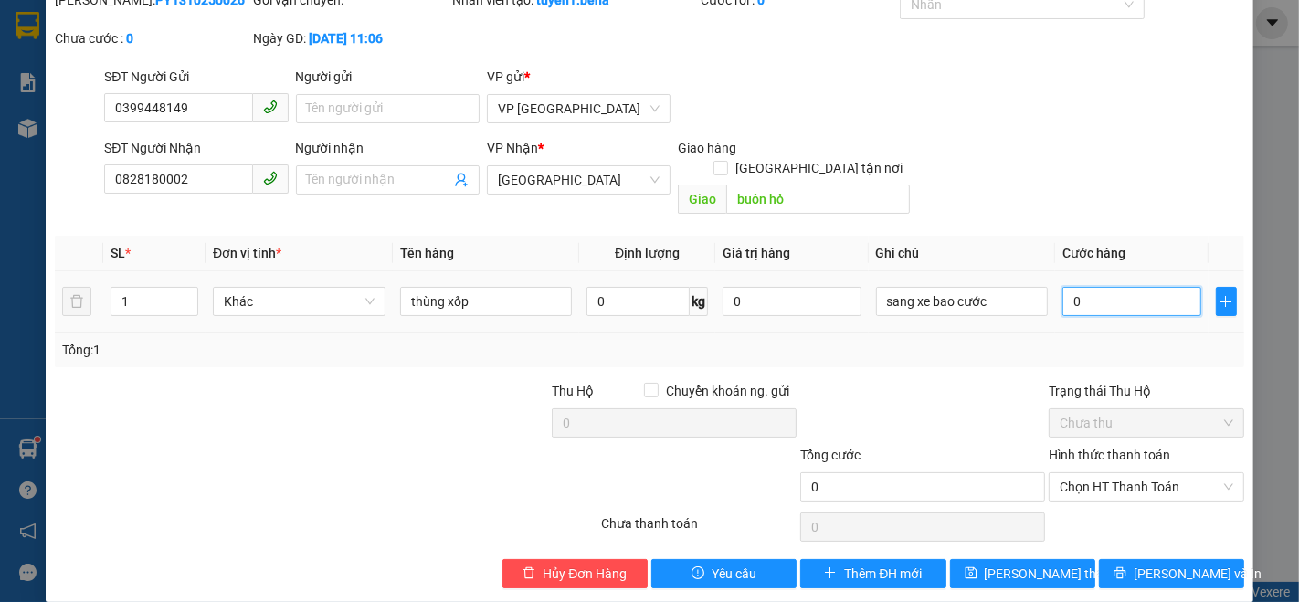
type input "1"
type input "01"
type input "10"
type input "010"
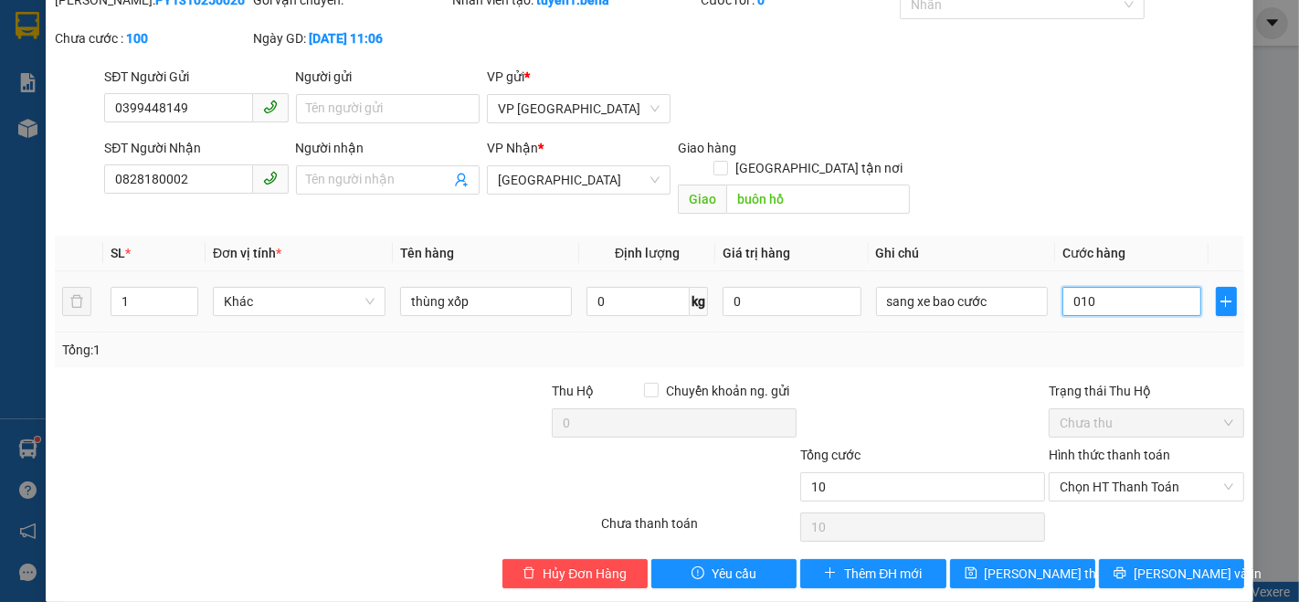
type input "100"
type input "0.100"
type input "100.000"
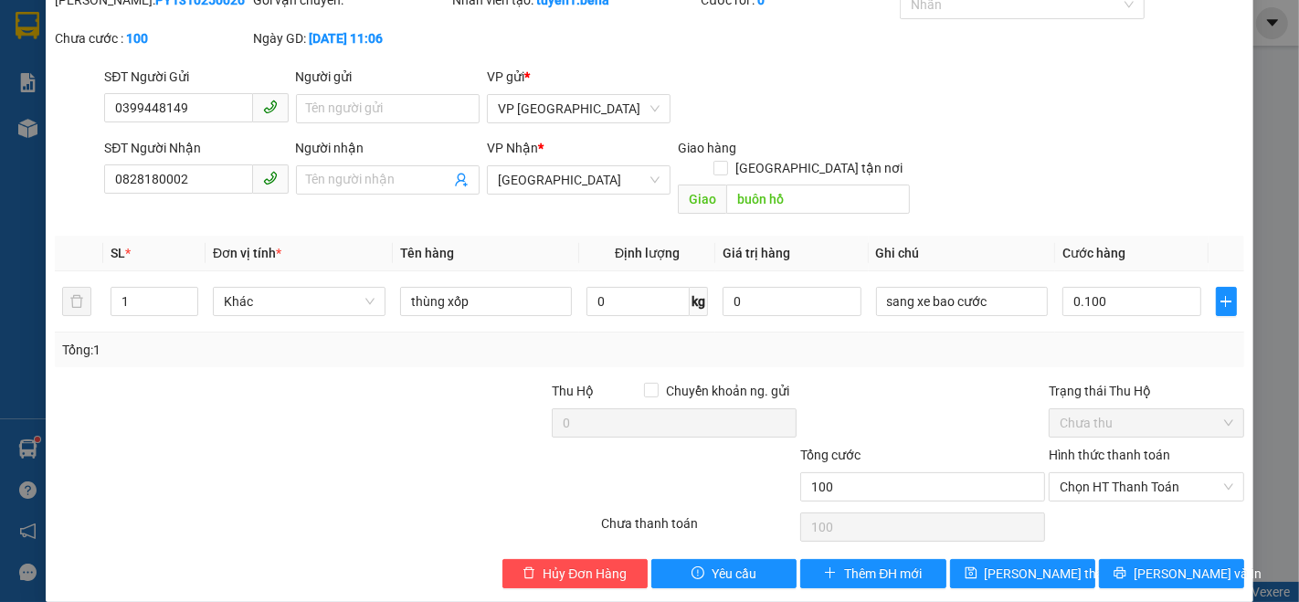
type input "100.000"
click at [943, 381] on div at bounding box center [923, 413] width 249 height 64
click at [1091, 473] on span "Chọn HT Thanh Toán" at bounding box center [1147, 486] width 174 height 27
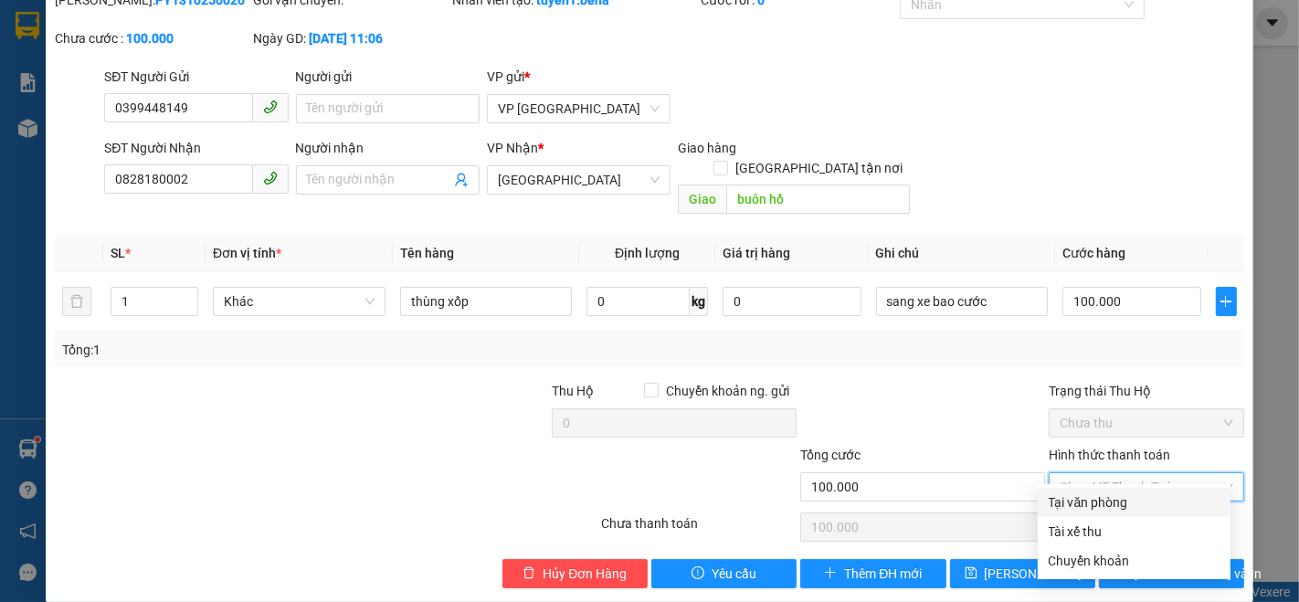
click at [1076, 504] on div "Tại văn phòng" at bounding box center [1134, 503] width 171 height 20
type input "0"
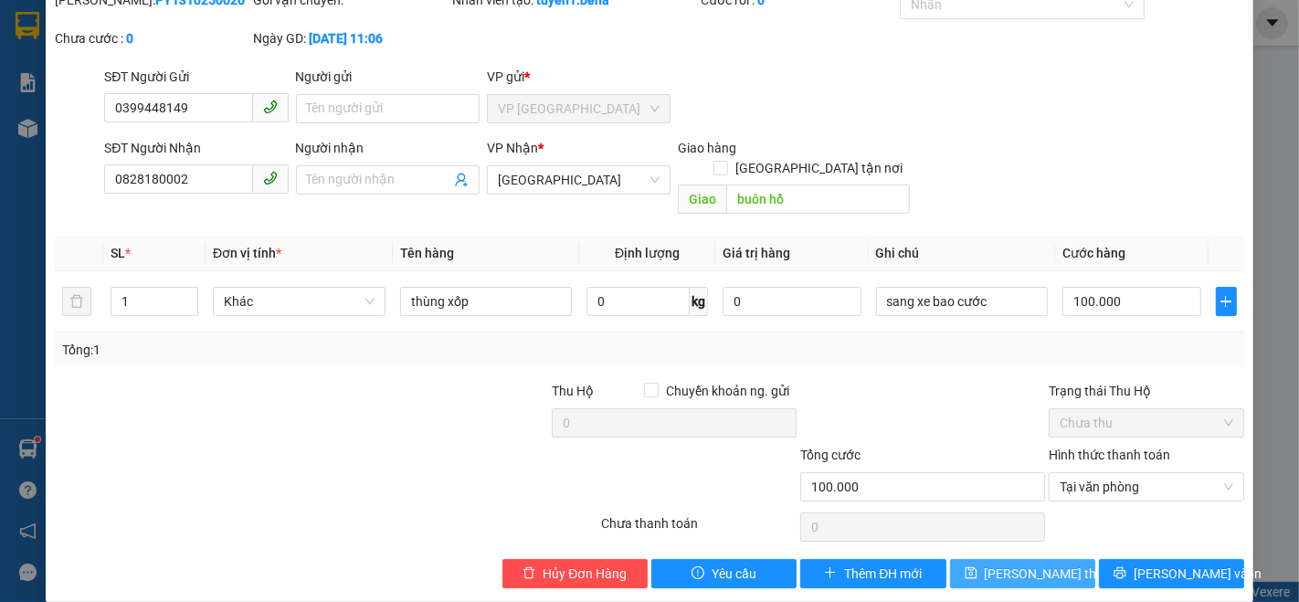
click at [1021, 564] on span "[PERSON_NAME] thay đổi" at bounding box center [1058, 574] width 146 height 20
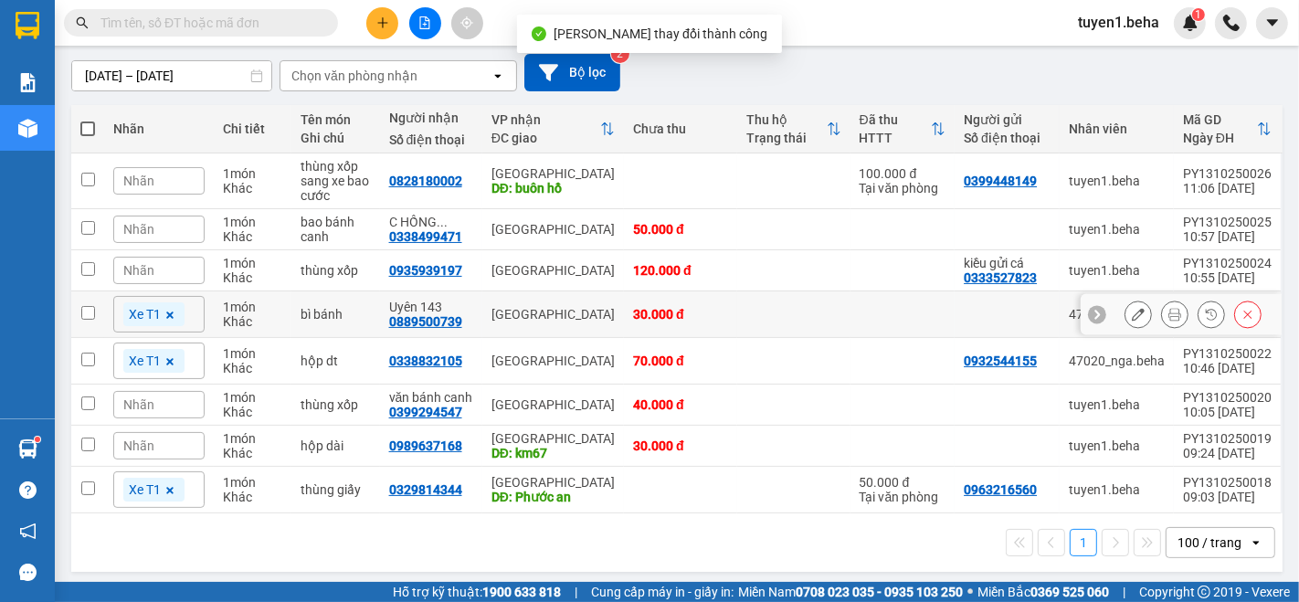
scroll to position [159, 0]
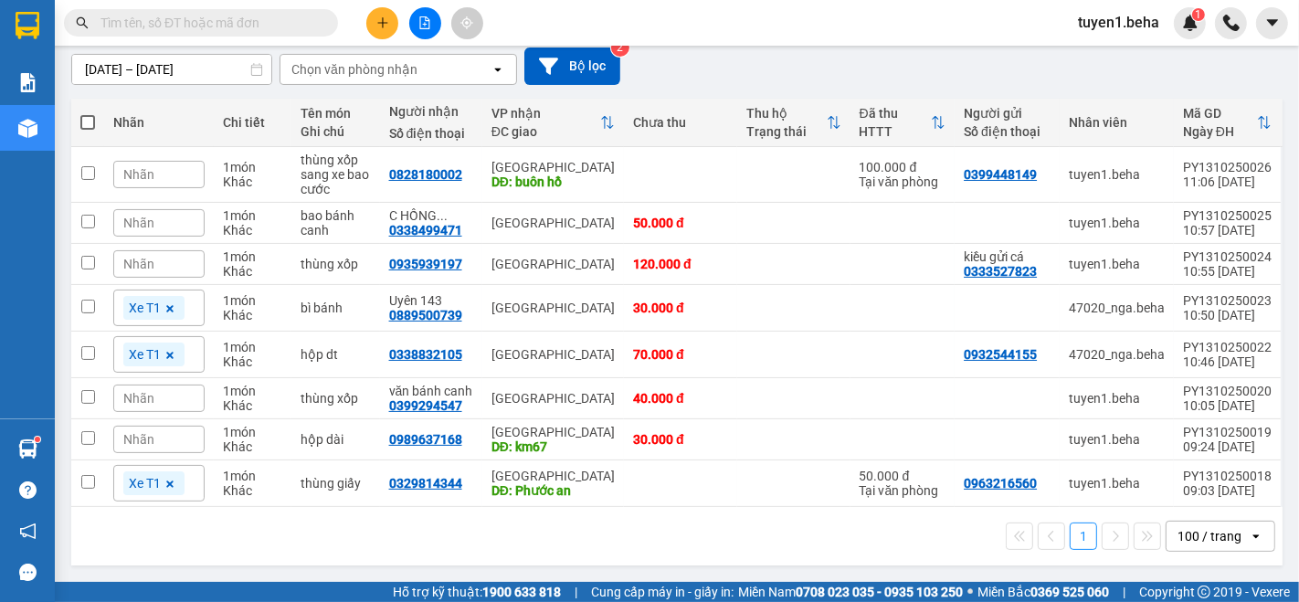
click at [229, 568] on div "ver 1.8.146 Kho gửi Trên xe Kho nhận Hàng đã giao Đơn hàng 8 đơn Khối lượng 0 k…" at bounding box center [677, 234] width 1226 height 677
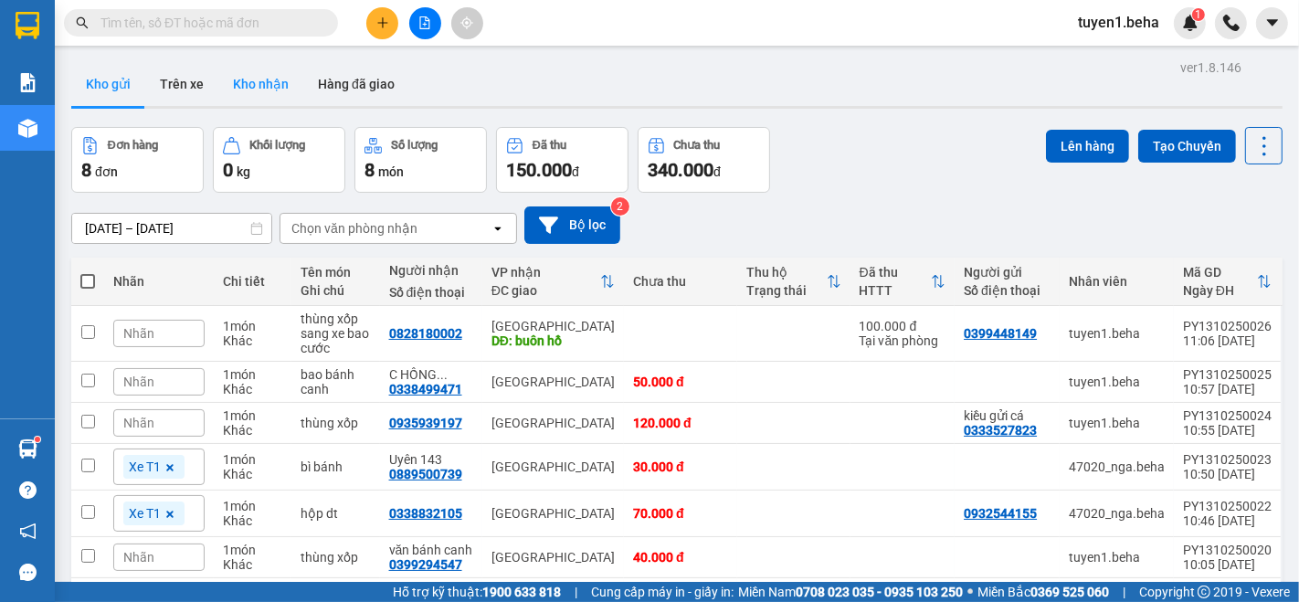
click at [259, 94] on button "Kho nhận" at bounding box center [260, 84] width 85 height 44
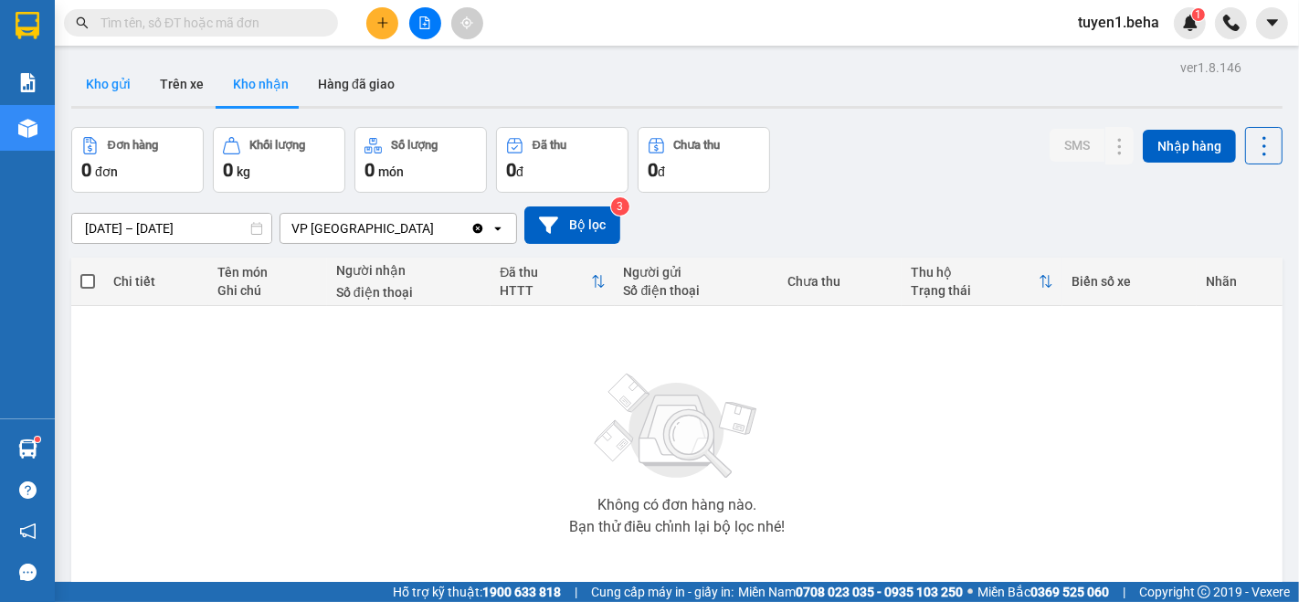
click at [107, 82] on button "Kho gửi" at bounding box center [108, 84] width 74 height 44
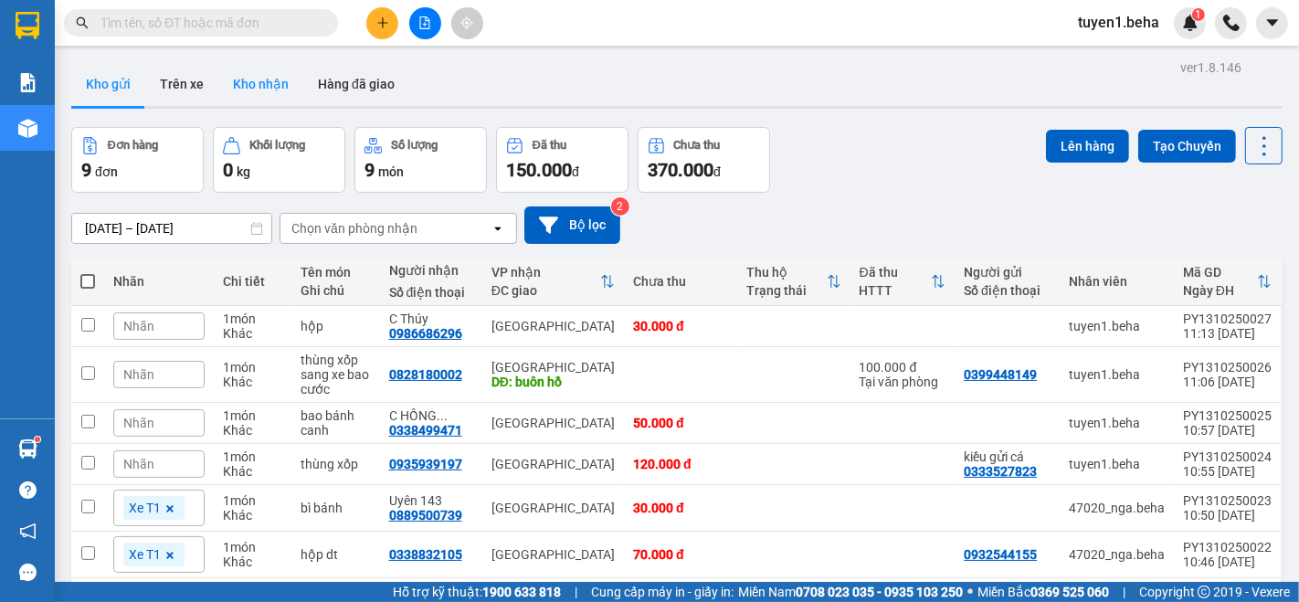
click at [279, 87] on button "Kho nhận" at bounding box center [260, 84] width 85 height 44
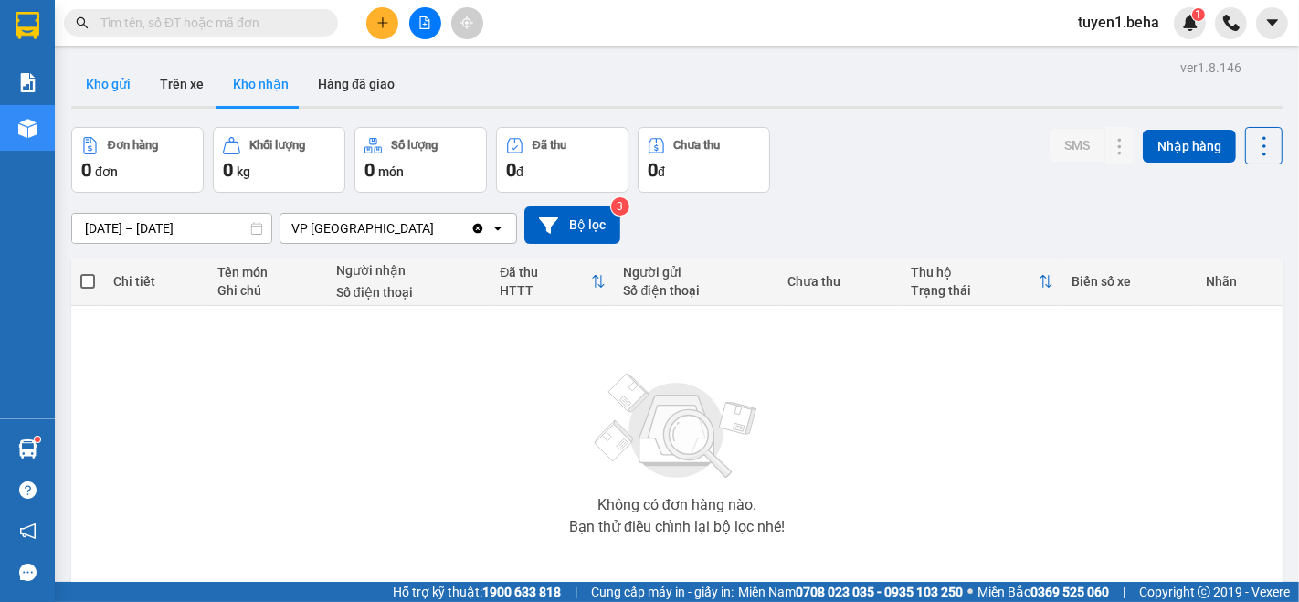
click at [99, 74] on button "Kho gửi" at bounding box center [108, 84] width 74 height 44
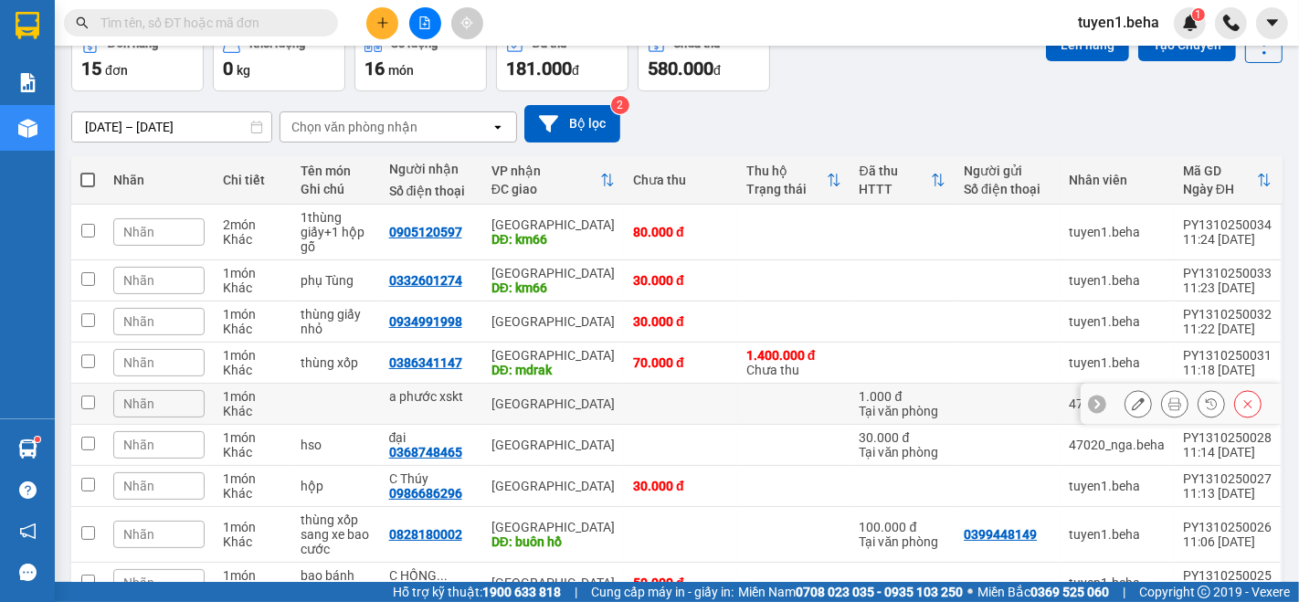
scroll to position [203, 0]
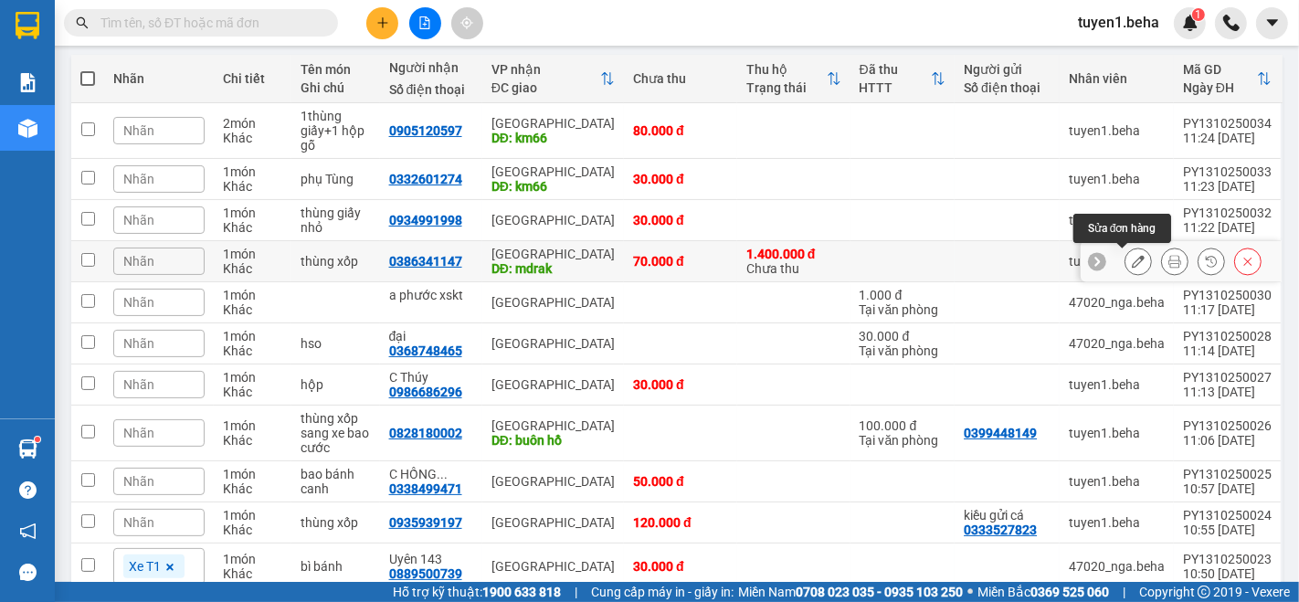
click at [1132, 267] on icon at bounding box center [1138, 261] width 13 height 13
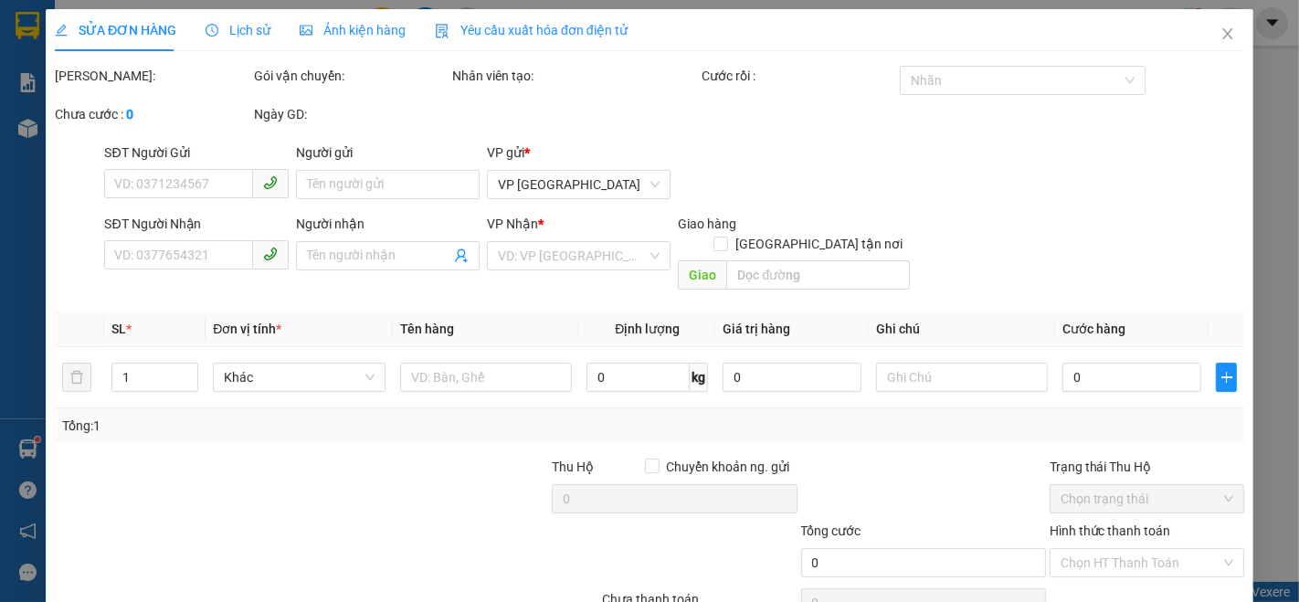
type input "0386341147"
type input "mdrak"
type input "70.000"
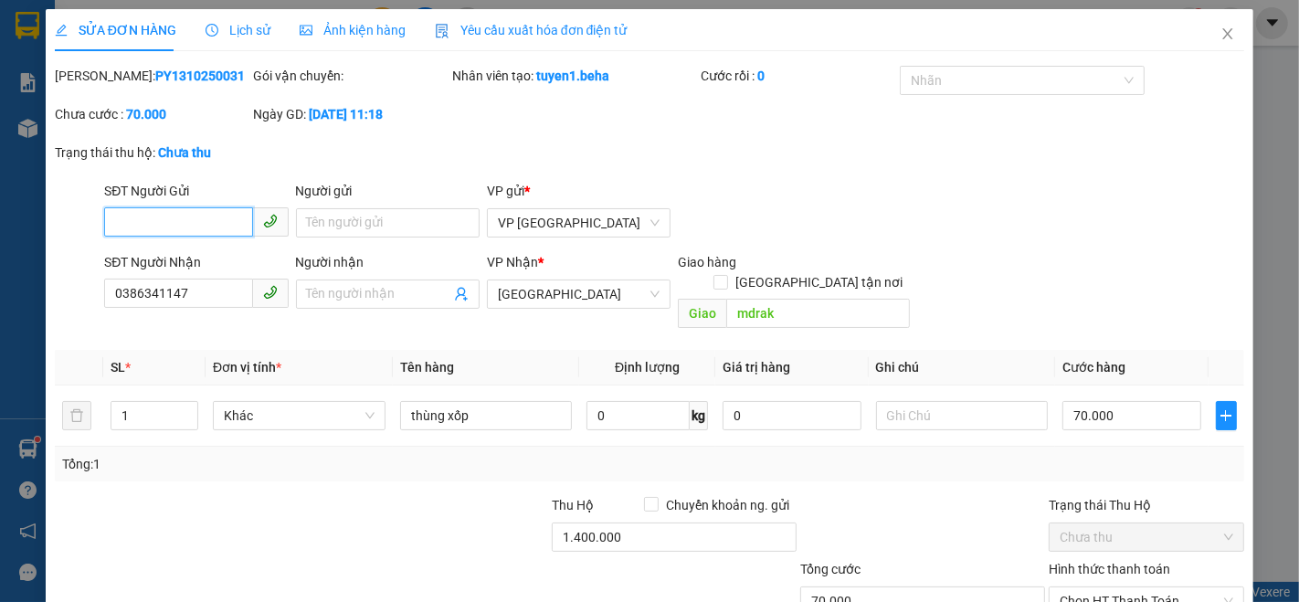
click at [154, 217] on input "SĐT Người Gửi" at bounding box center [178, 221] width 148 height 29
type input "0867654329"
click at [357, 217] on input "Người gửi" at bounding box center [388, 222] width 184 height 29
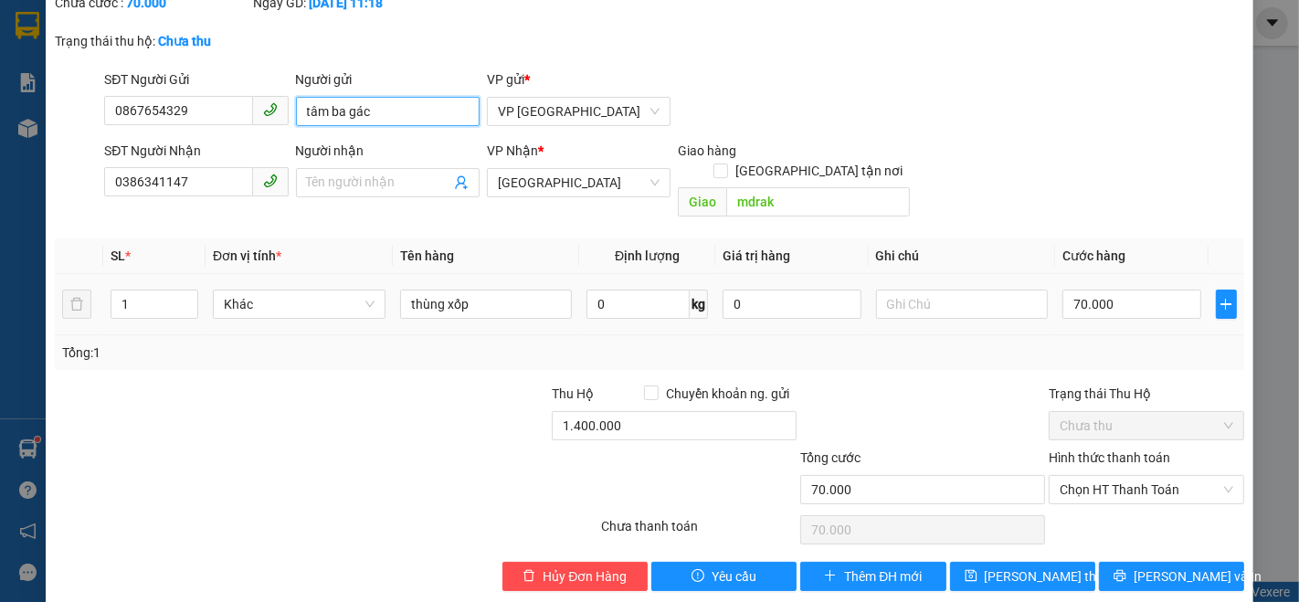
scroll to position [114, 0]
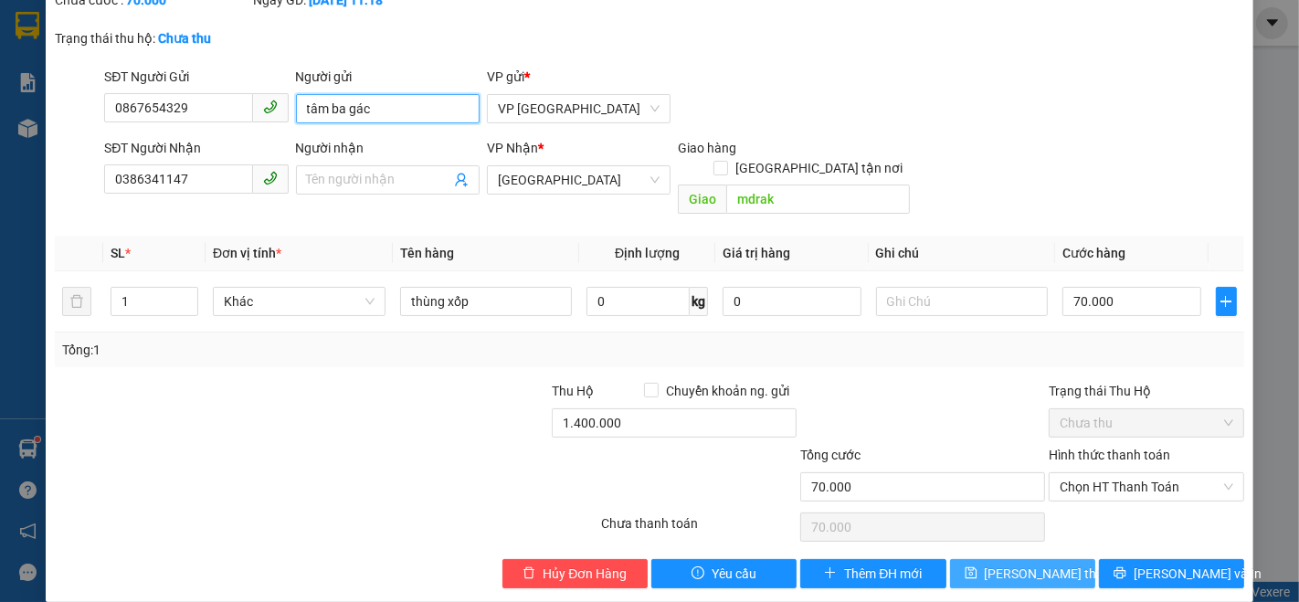
type input "tâm ba gác"
click at [1028, 564] on span "[PERSON_NAME] thay đổi" at bounding box center [1058, 574] width 146 height 20
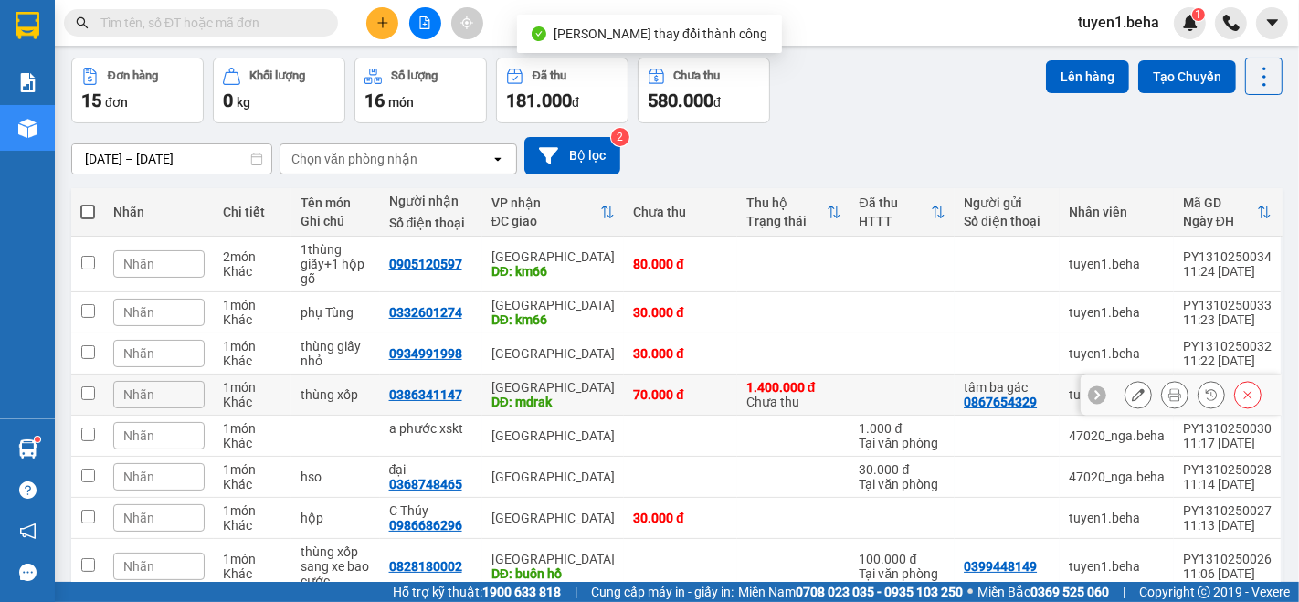
scroll to position [101, 0]
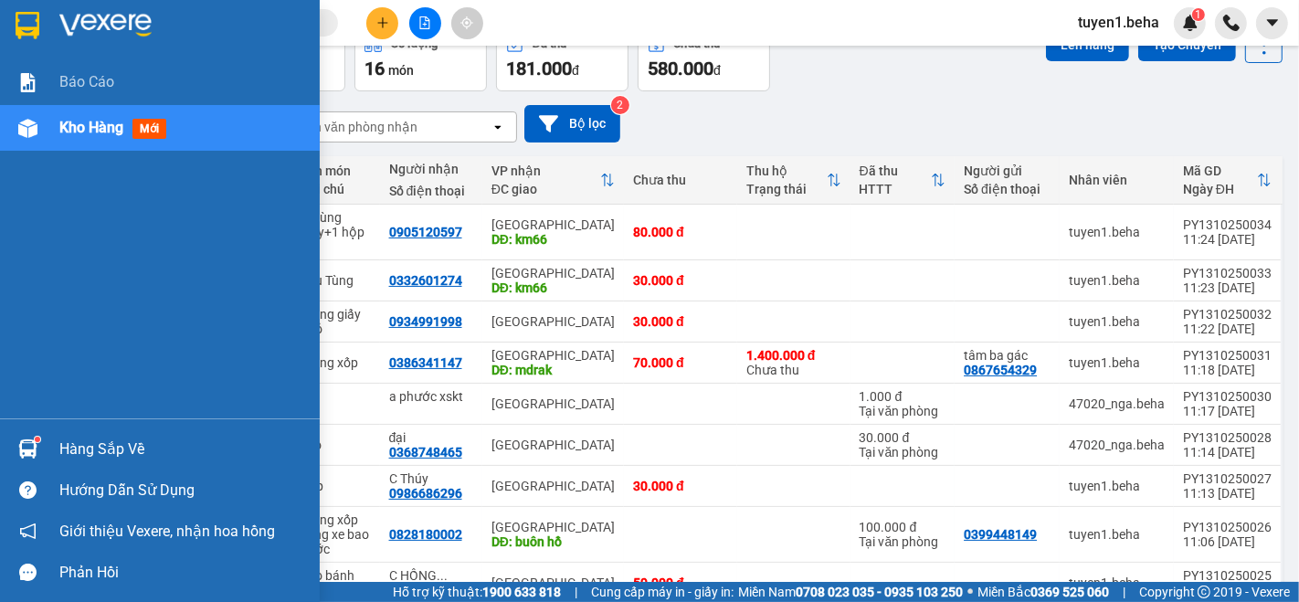
click at [86, 225] on div "Báo cáo Kho hàng mới" at bounding box center [160, 238] width 320 height 359
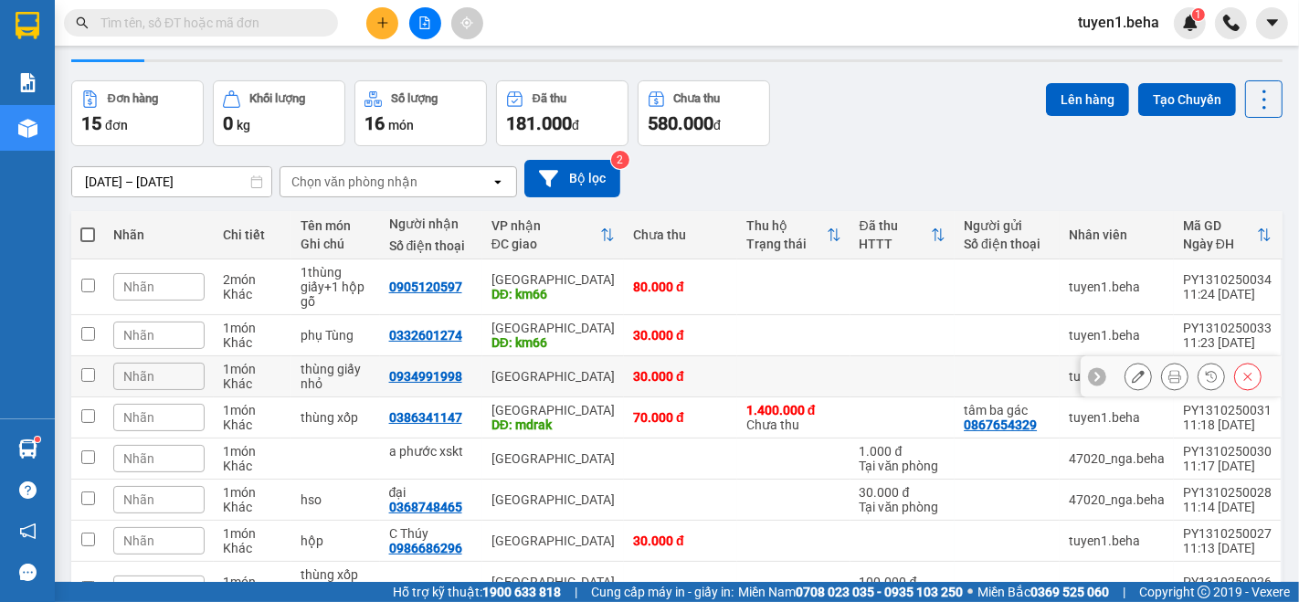
scroll to position [0, 0]
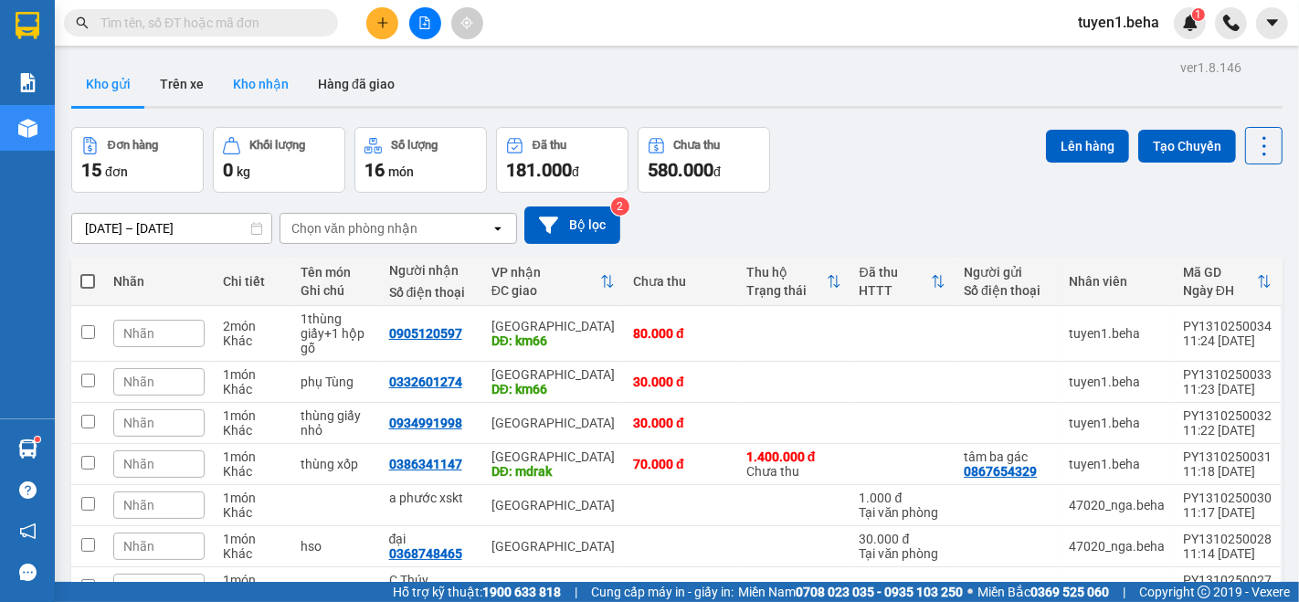
click at [260, 72] on button "Kho nhận" at bounding box center [260, 84] width 85 height 44
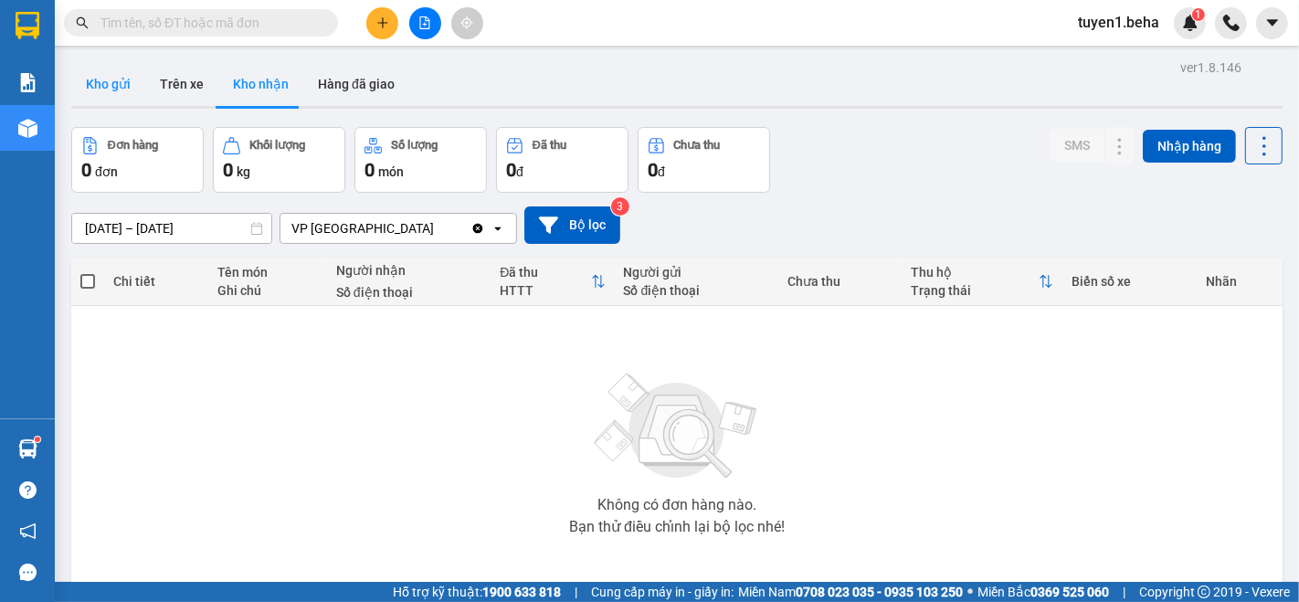
click at [100, 80] on button "Kho gửi" at bounding box center [108, 84] width 74 height 44
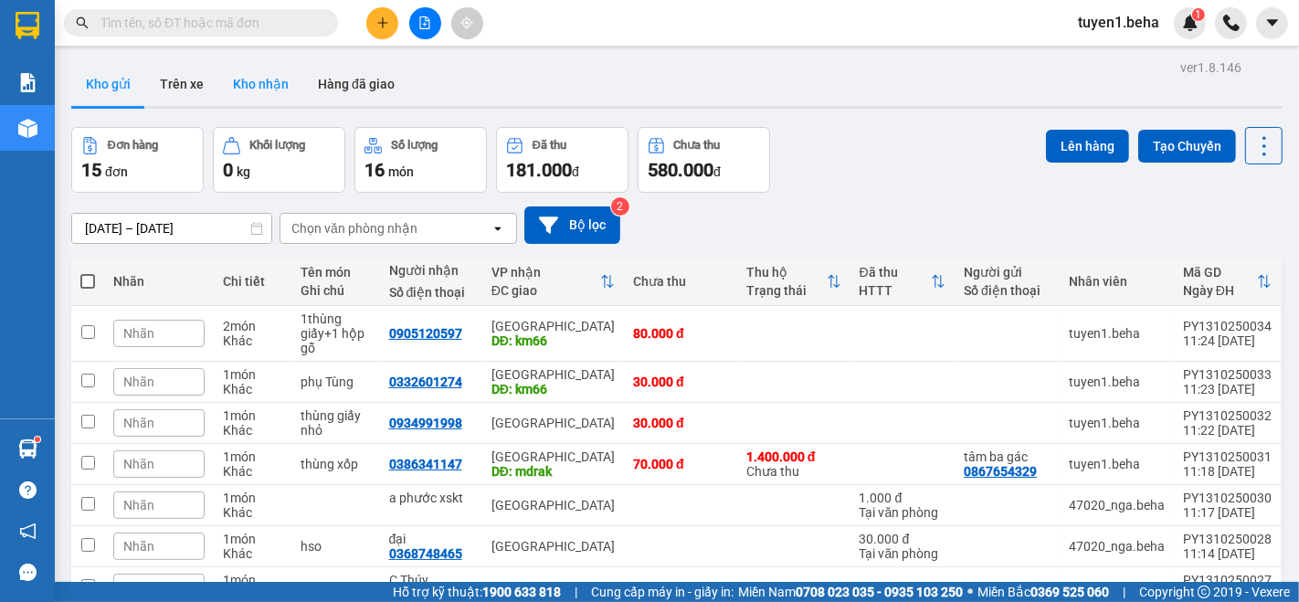
click at [272, 87] on button "Kho nhận" at bounding box center [260, 84] width 85 height 44
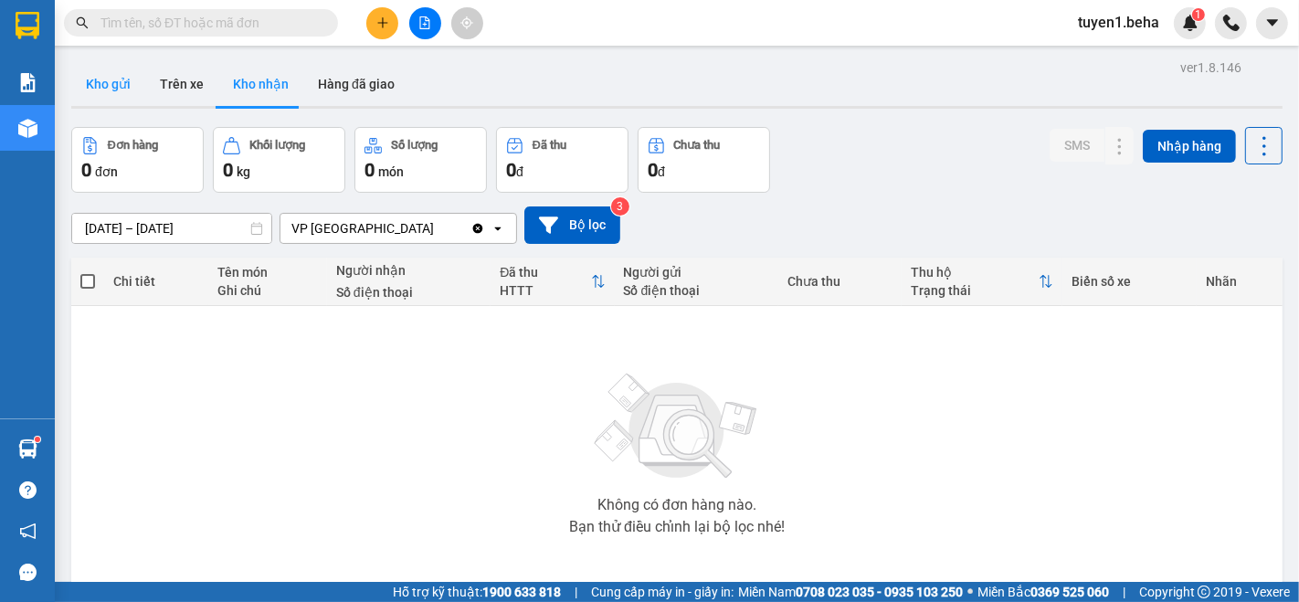
click at [116, 83] on button "Kho gửi" at bounding box center [108, 84] width 74 height 44
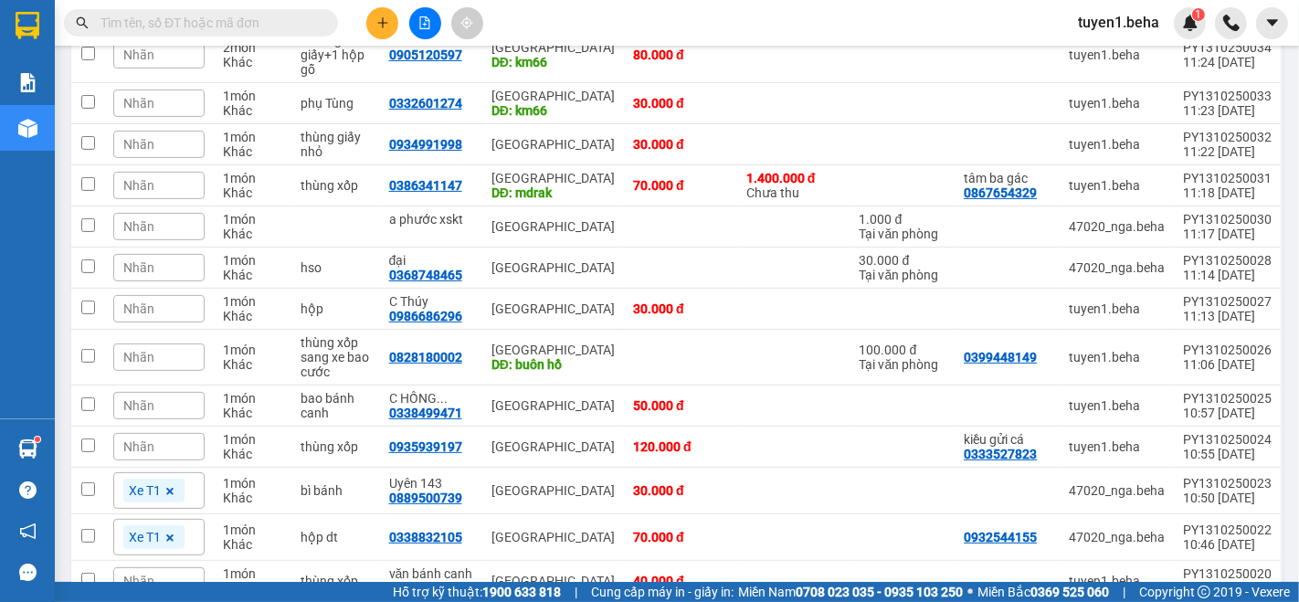
scroll to position [387, 0]
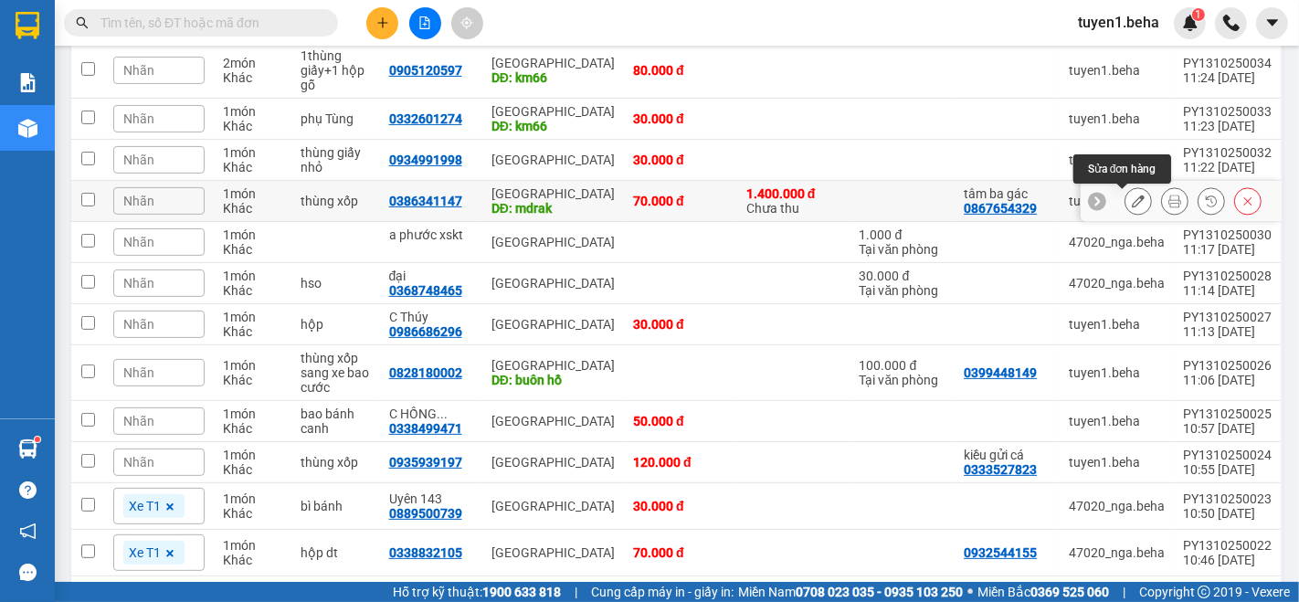
click at [1132, 199] on icon at bounding box center [1138, 201] width 13 height 13
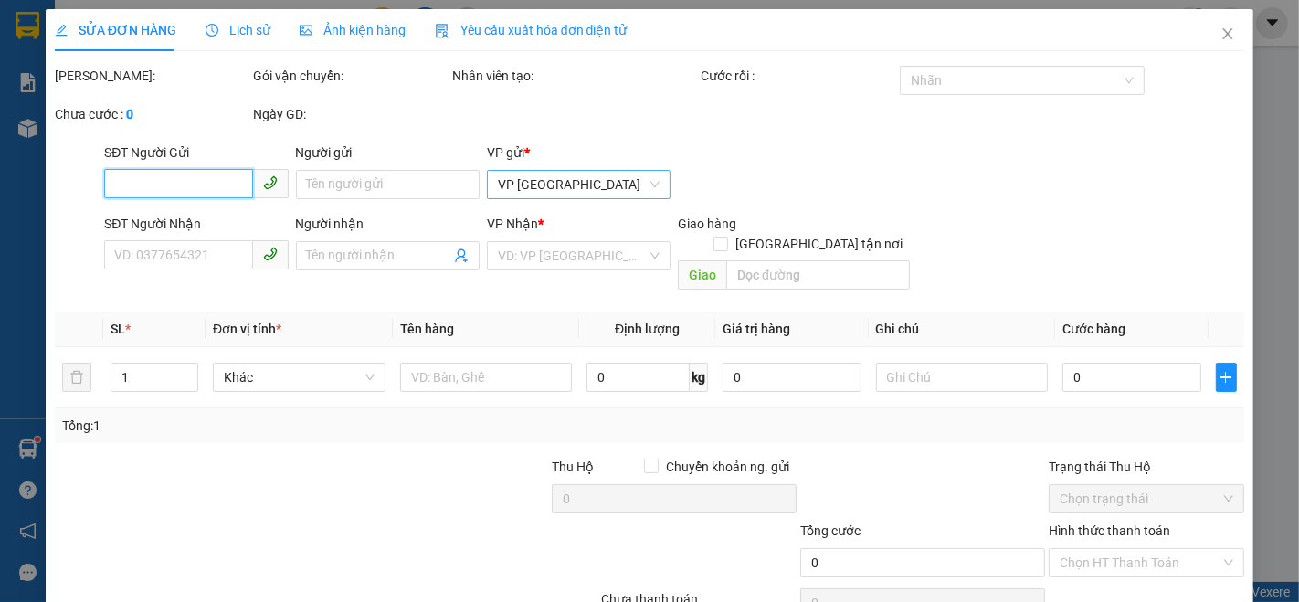
type input "0867654329"
type input "tâm ba gác"
type input "0386341147"
type input "mdrak"
type input "70.000"
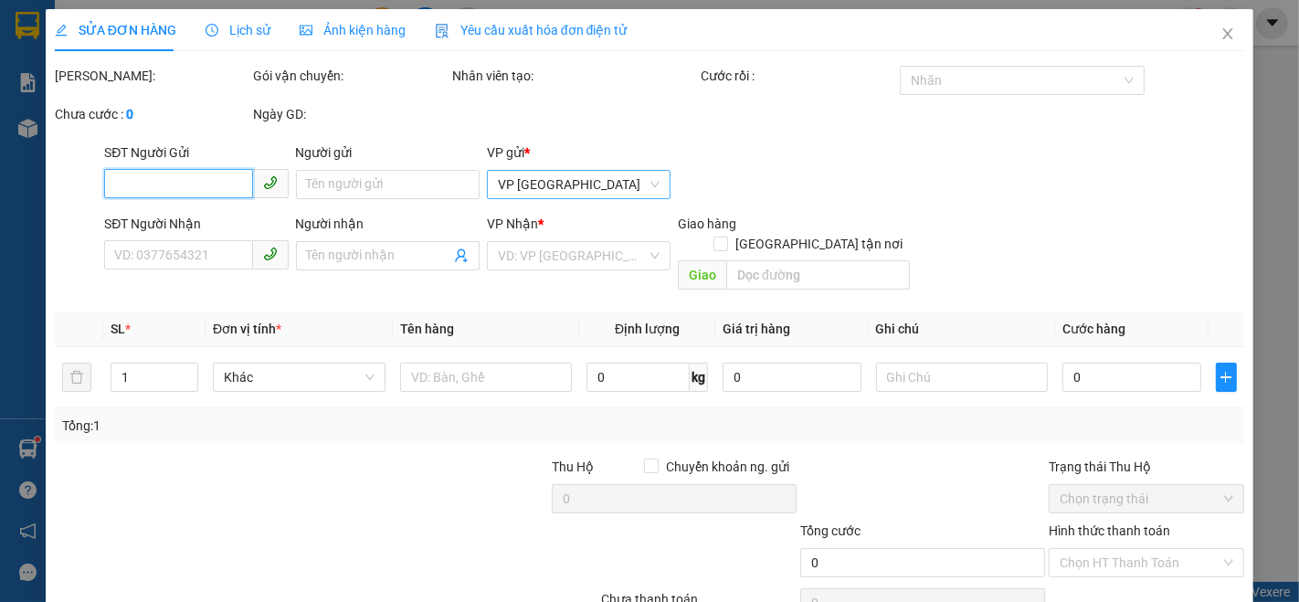
type input "70.000"
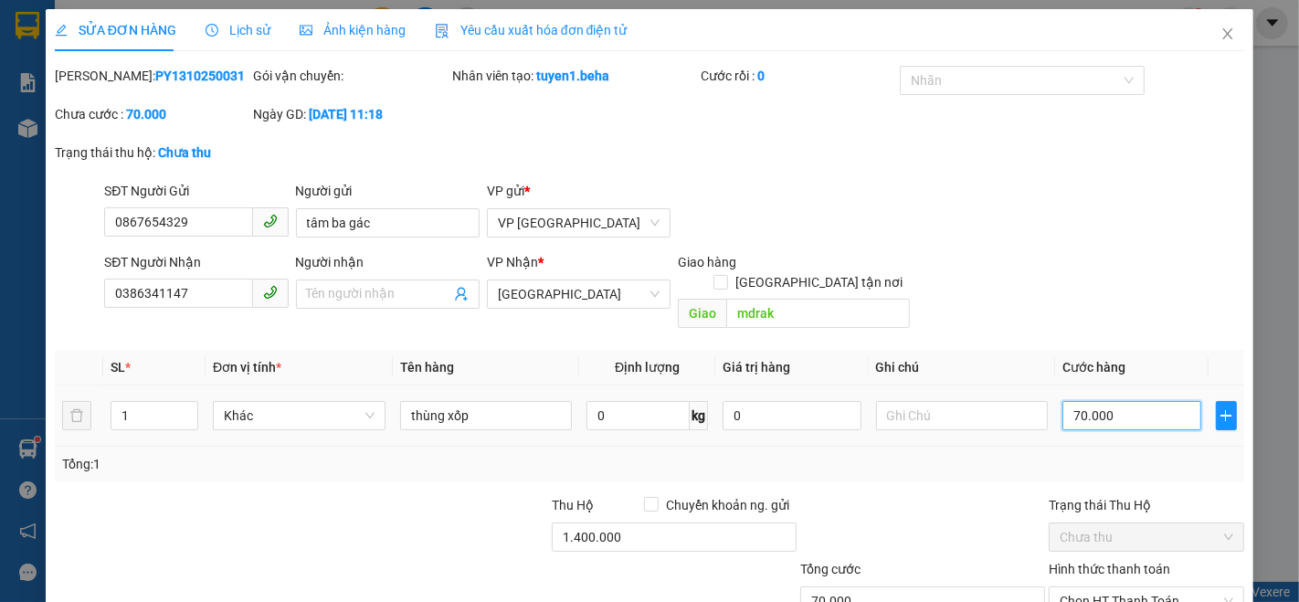
click at [1124, 402] on input "70.000" at bounding box center [1132, 415] width 138 height 29
type input "0"
type input "8"
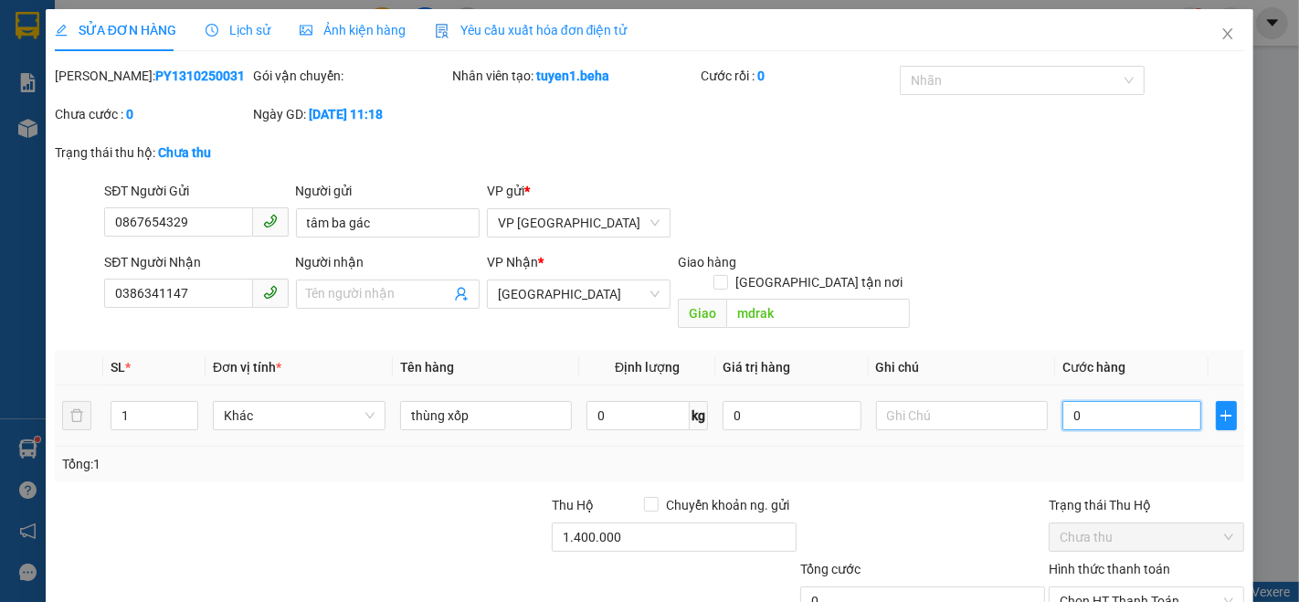
type input "8"
type input "08"
type input "80"
type input "080"
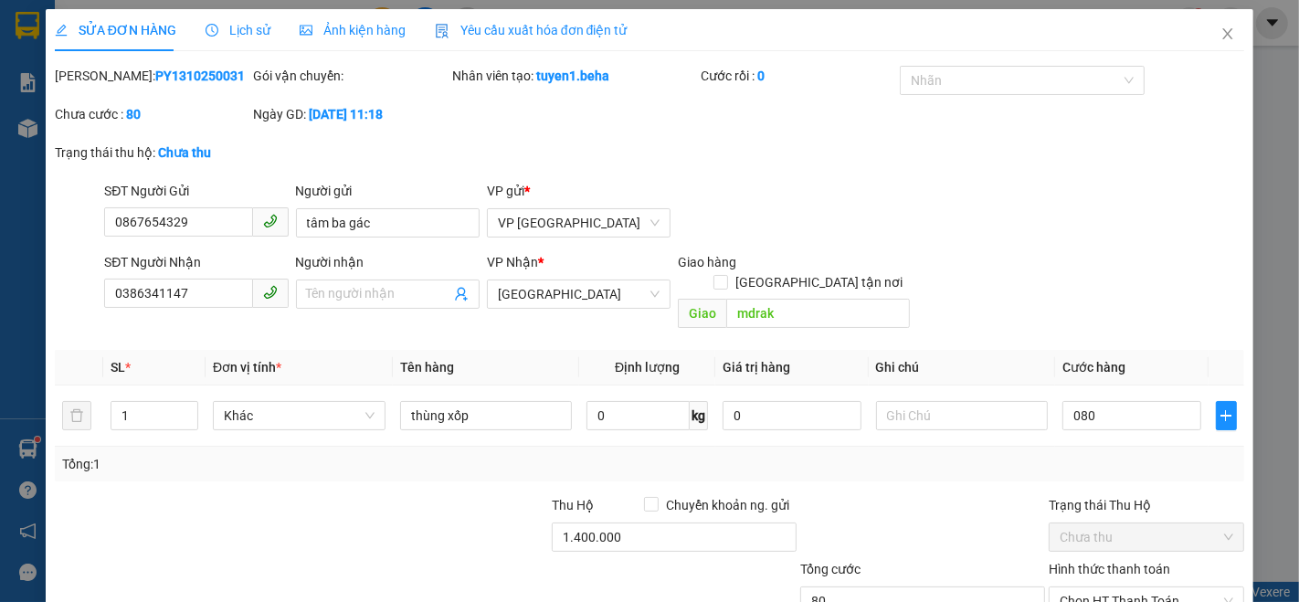
type input "80.000"
click at [1007, 234] on div "SĐT Người Gửi 0867654329 Người gửi tâm ba gác VP gửi * VP PHÚ YÊN" at bounding box center [675, 213] width 1148 height 64
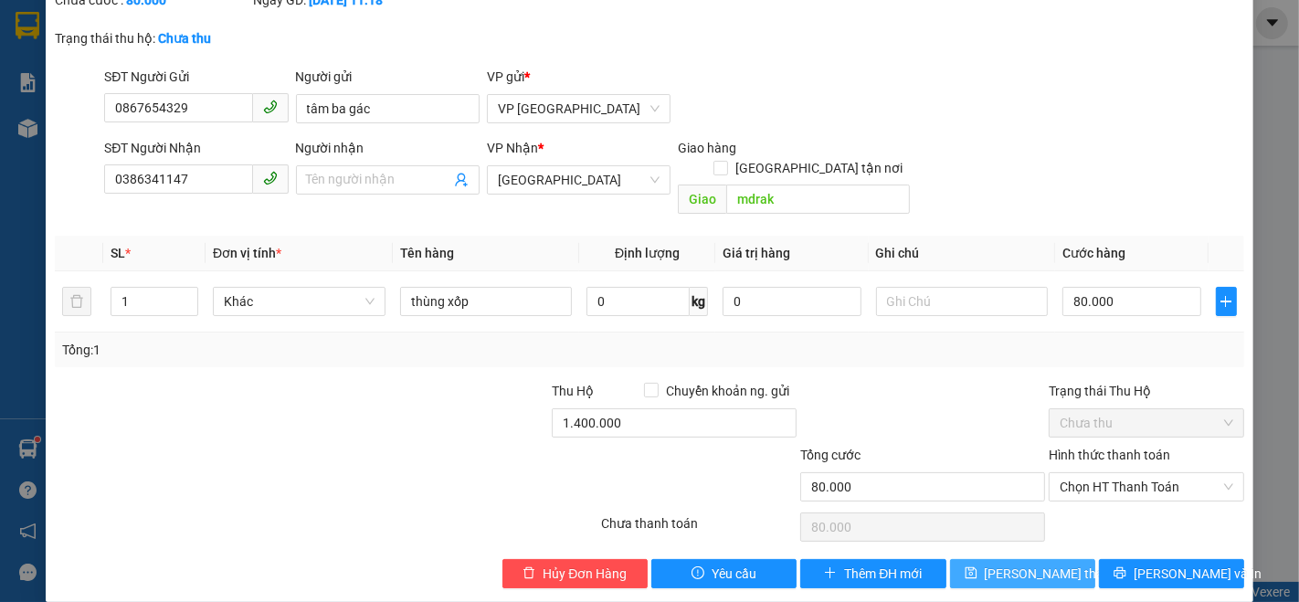
click at [1012, 564] on span "[PERSON_NAME] thay đổi" at bounding box center [1058, 574] width 146 height 20
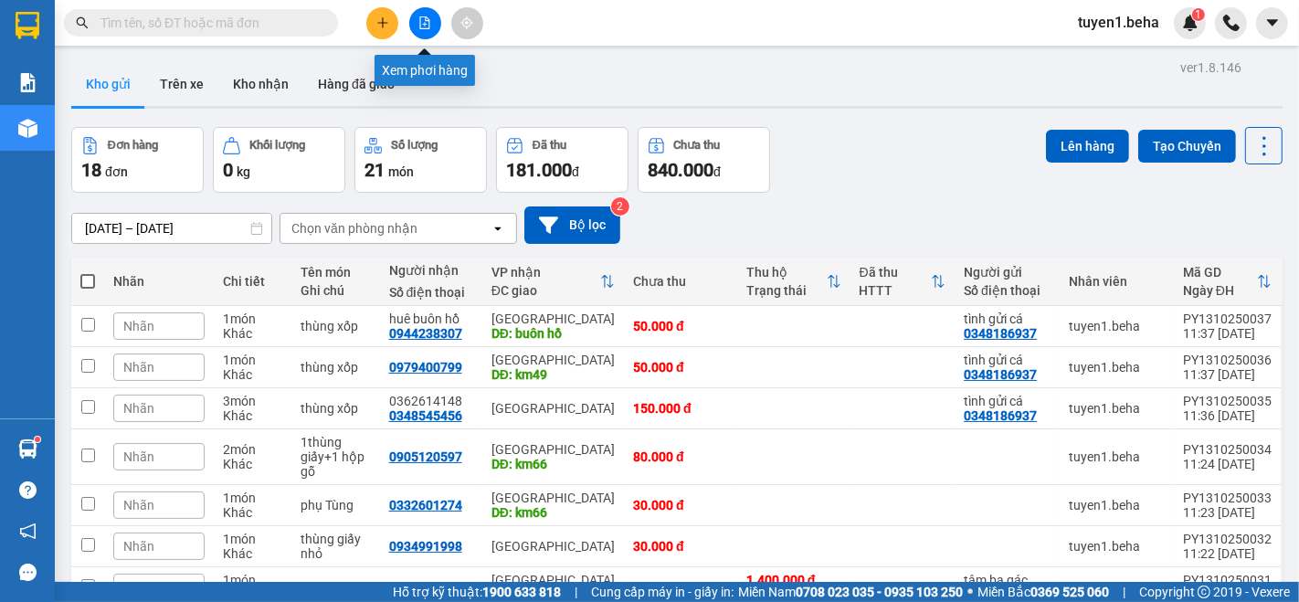
click at [429, 32] on button at bounding box center [425, 23] width 32 height 32
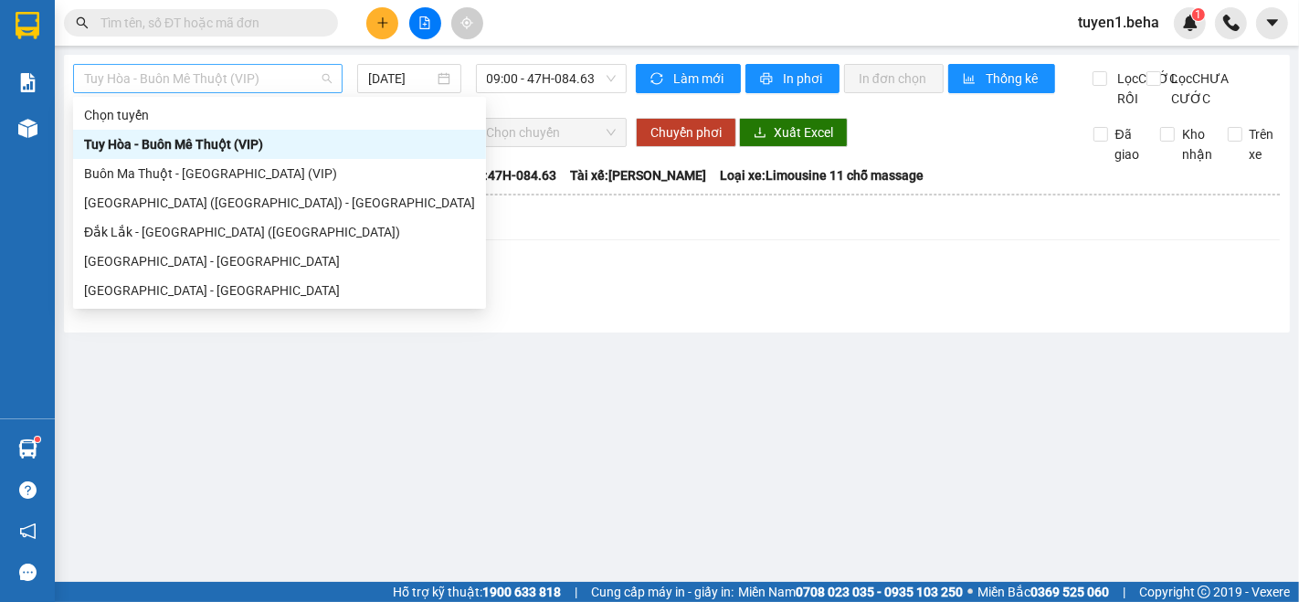
click at [242, 91] on span "Tuy Hòa - Buôn Mê Thuột (VIP)" at bounding box center [208, 78] width 248 height 27
click at [237, 281] on div "[GEOGRAPHIC_DATA] - [GEOGRAPHIC_DATA]" at bounding box center [279, 291] width 391 height 20
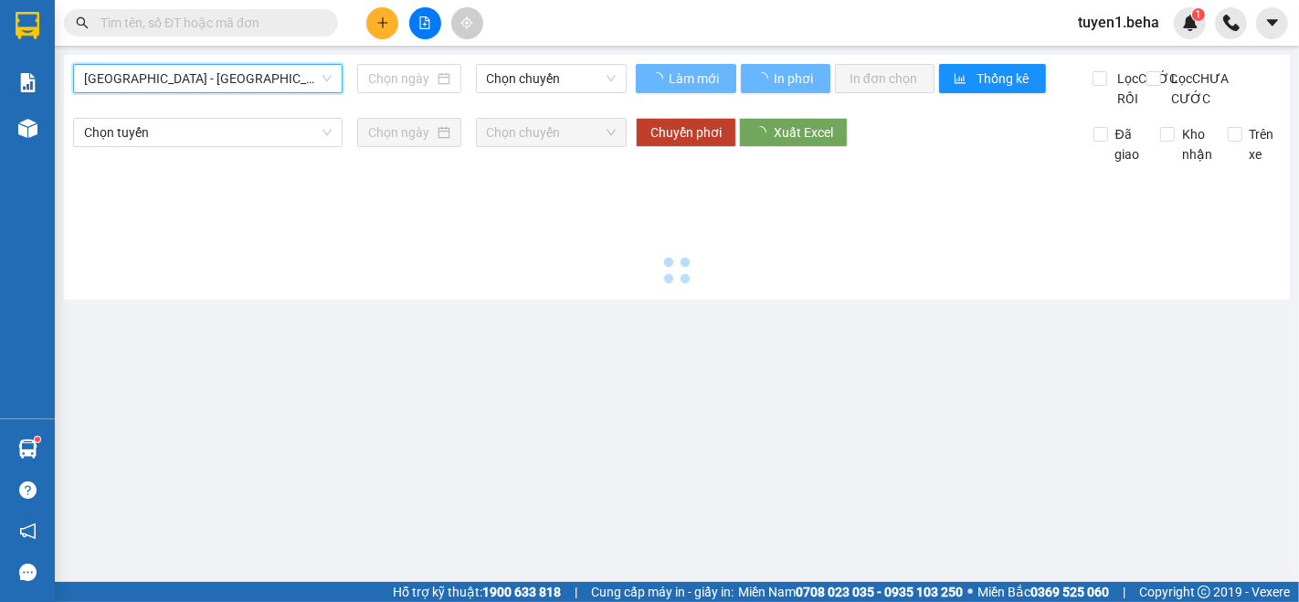
type input "[DATE]"
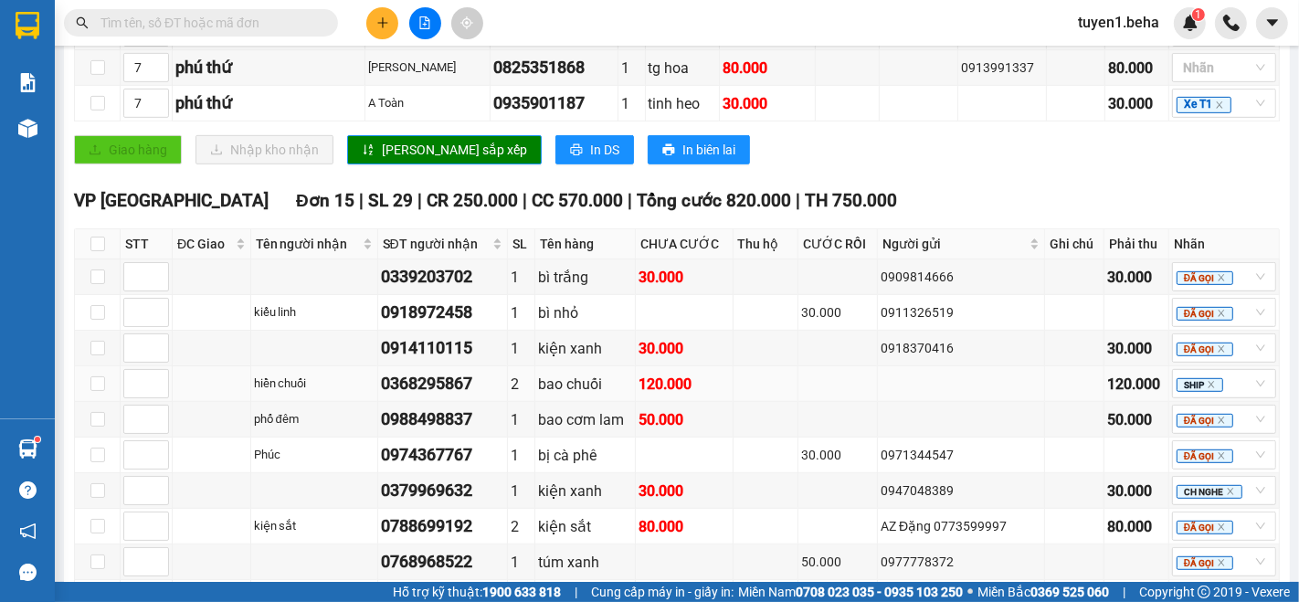
scroll to position [718, 0]
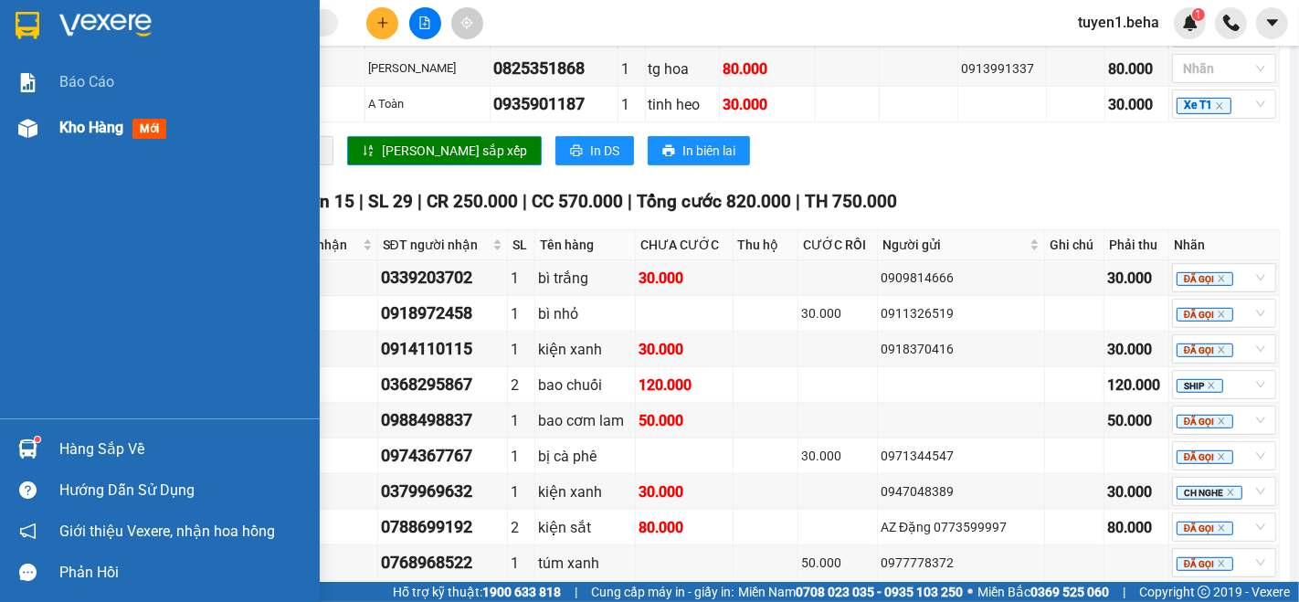
click at [76, 122] on span "Kho hàng" at bounding box center [91, 127] width 64 height 17
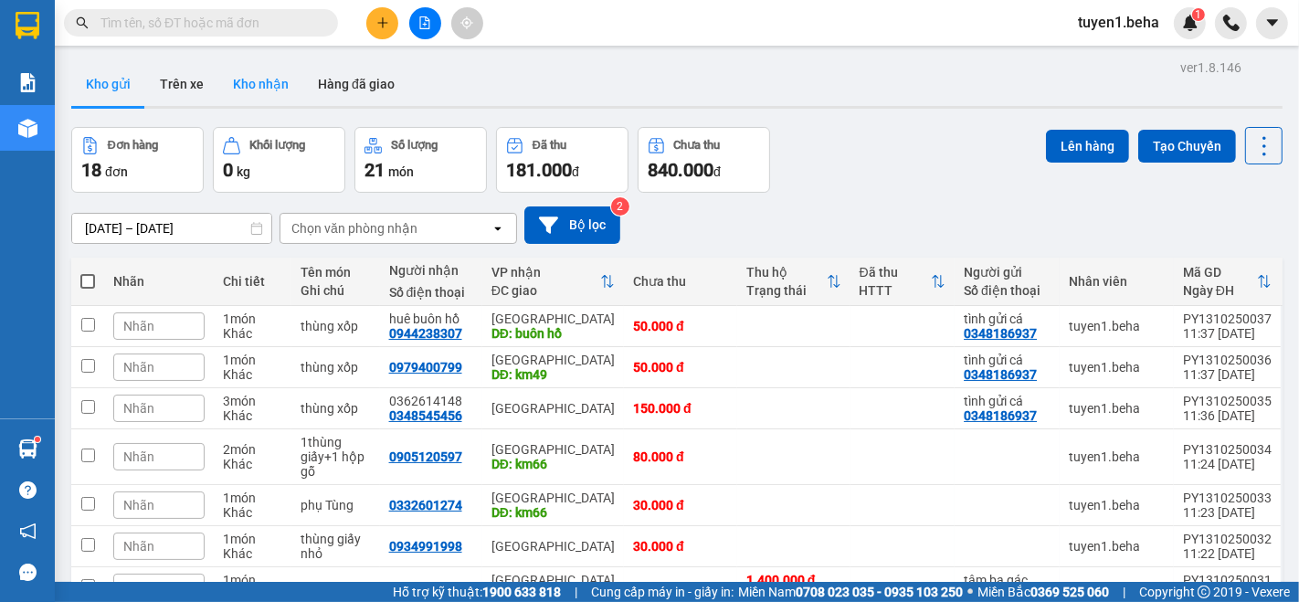
click at [265, 78] on button "Kho nhận" at bounding box center [260, 84] width 85 height 44
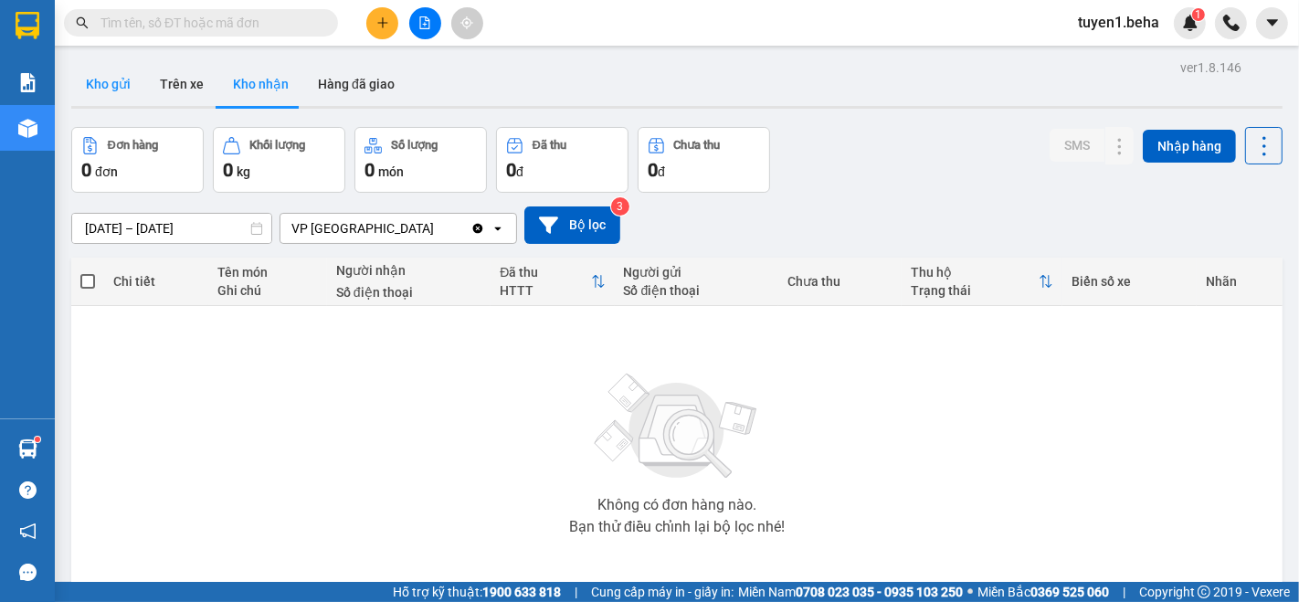
click at [109, 88] on button "Kho gửi" at bounding box center [108, 84] width 74 height 44
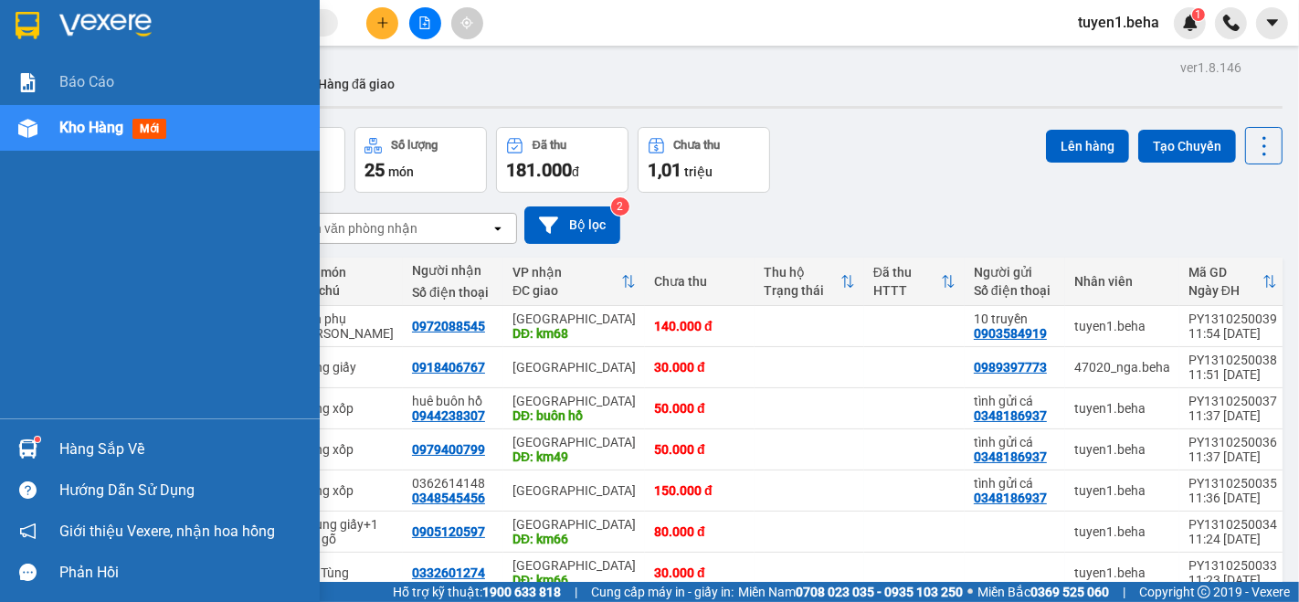
click at [98, 130] on span "Kho hàng" at bounding box center [91, 127] width 64 height 17
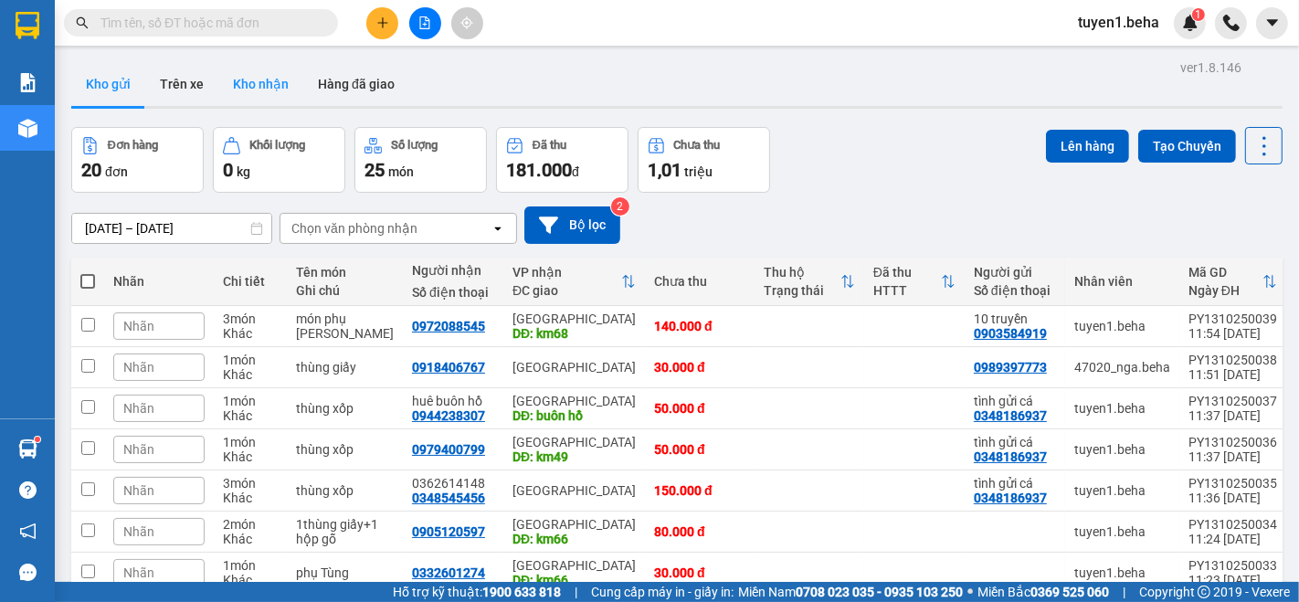
click at [266, 80] on button "Kho nhận" at bounding box center [260, 84] width 85 height 44
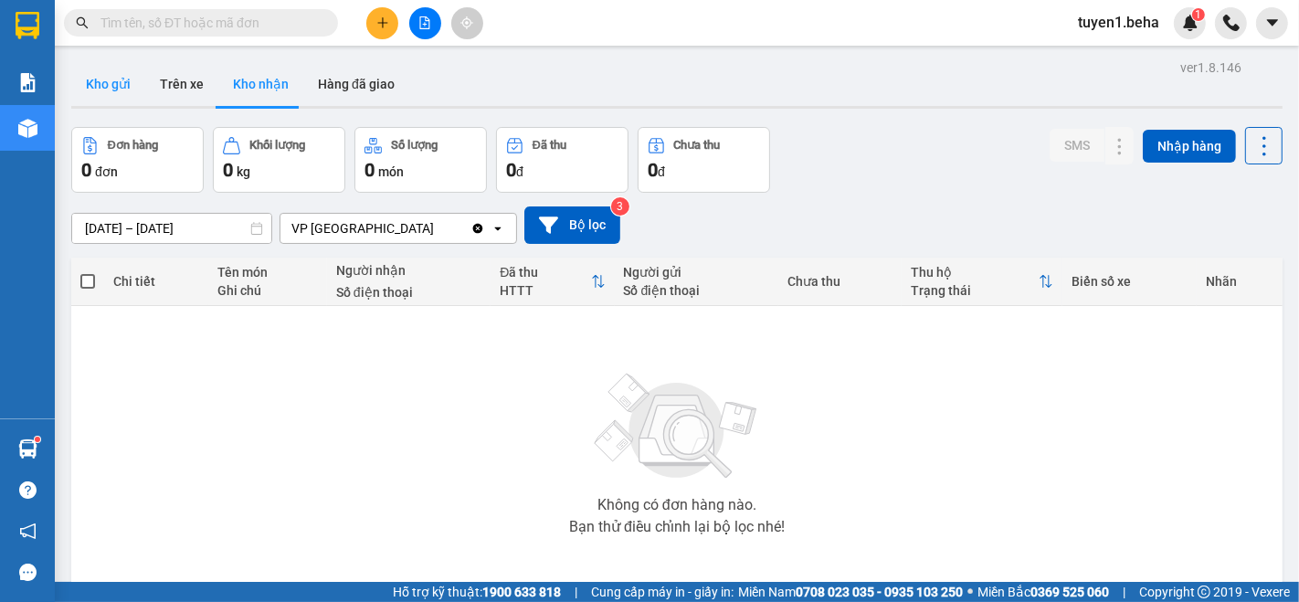
click at [104, 76] on button "Kho gửi" at bounding box center [108, 84] width 74 height 44
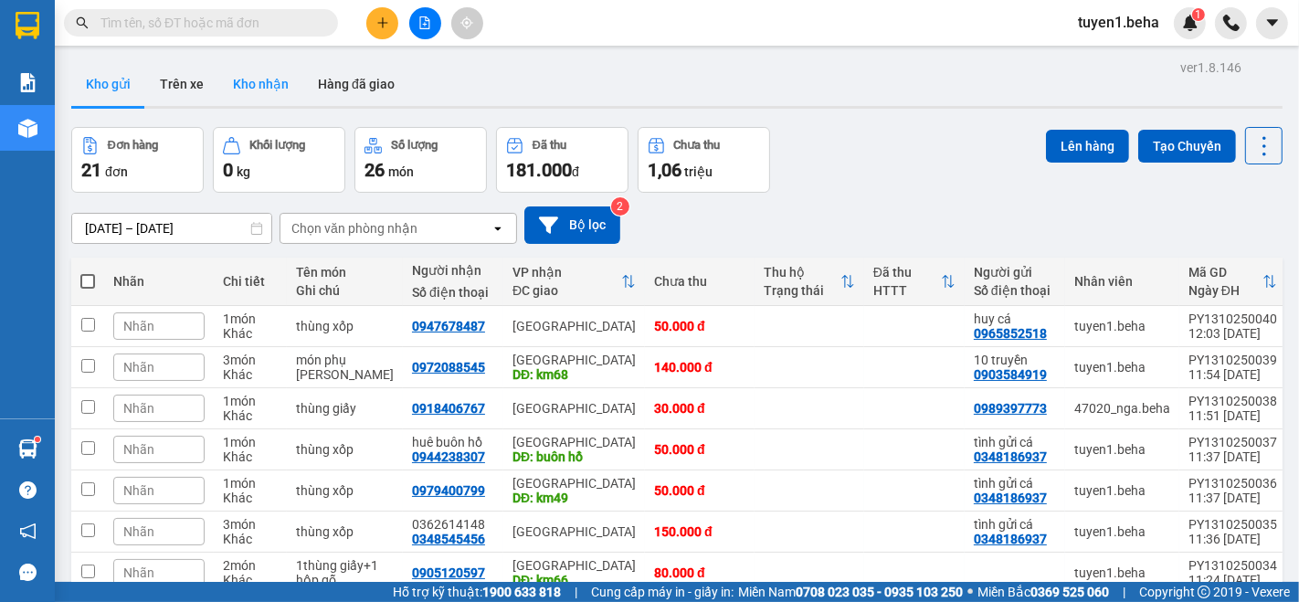
click at [254, 74] on button "Kho nhận" at bounding box center [260, 84] width 85 height 44
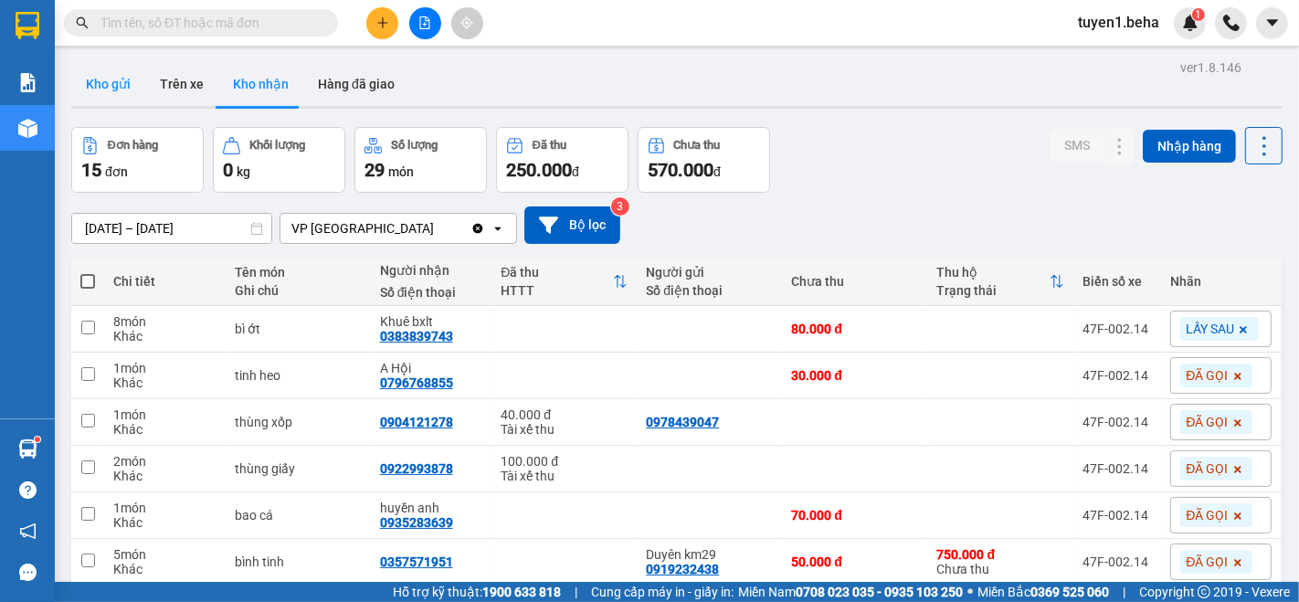
click at [106, 93] on button "Kho gửi" at bounding box center [108, 84] width 74 height 44
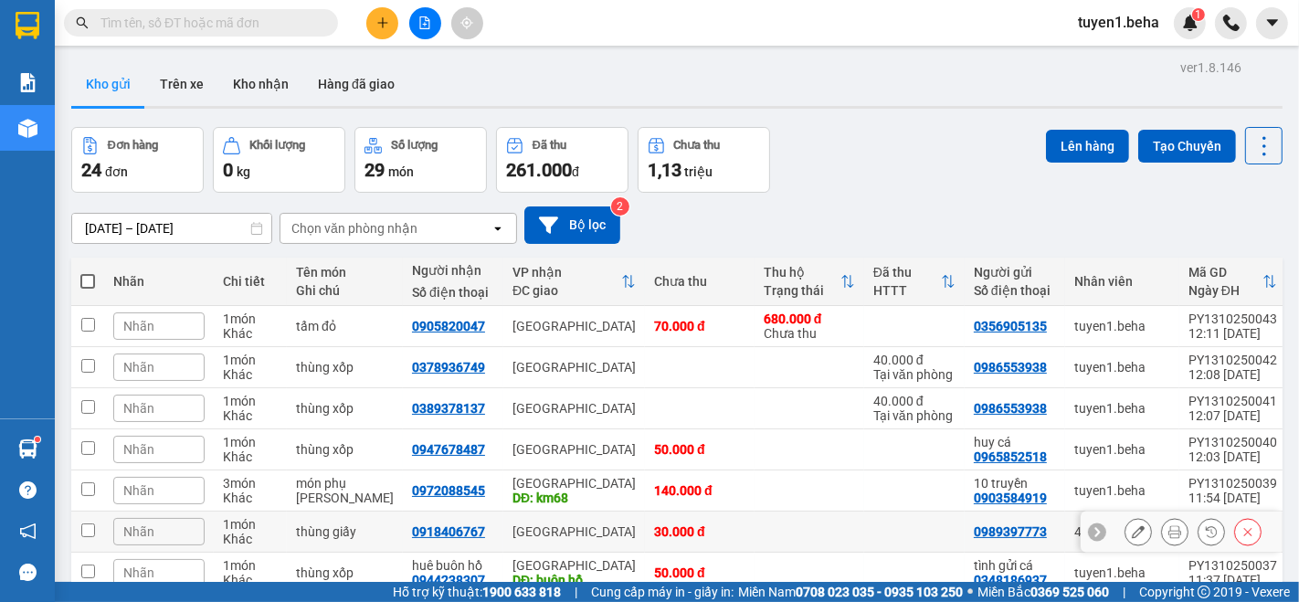
scroll to position [101, 0]
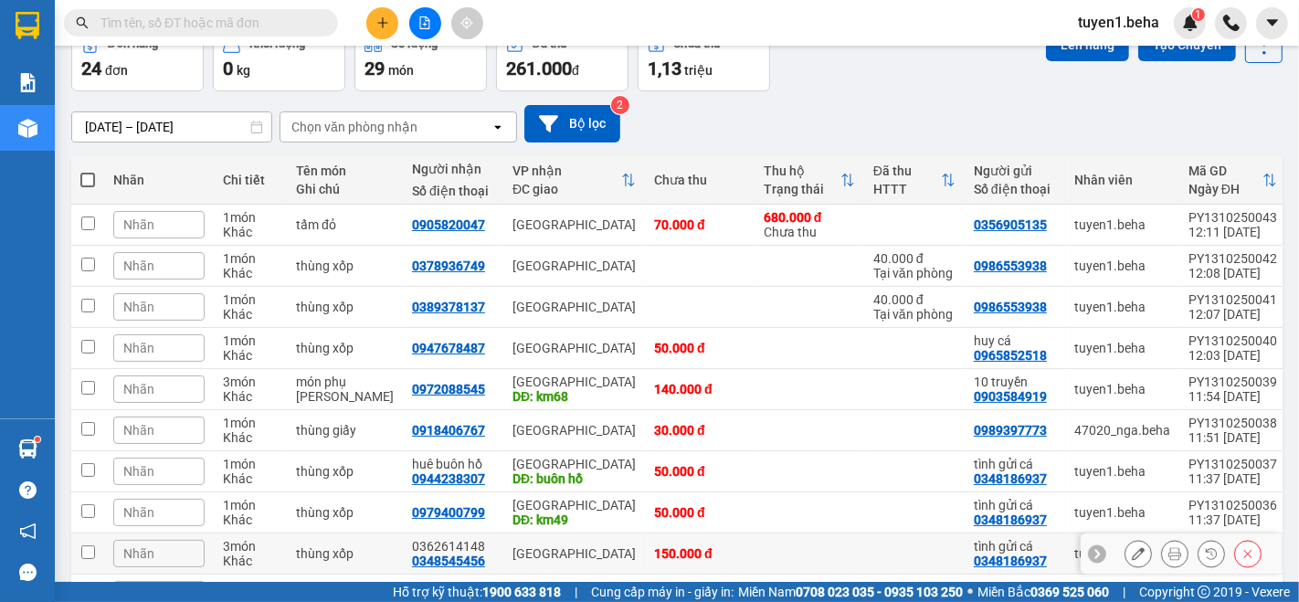
drag, startPoint x: 1028, startPoint y: 545, endPoint x: 1119, endPoint y: 129, distance: 425.7
click at [1119, 129] on div "12/10/2025 – 13/10/2025 Press the down arrow key to interact with the calendar …" at bounding box center [677, 123] width 1212 height 37
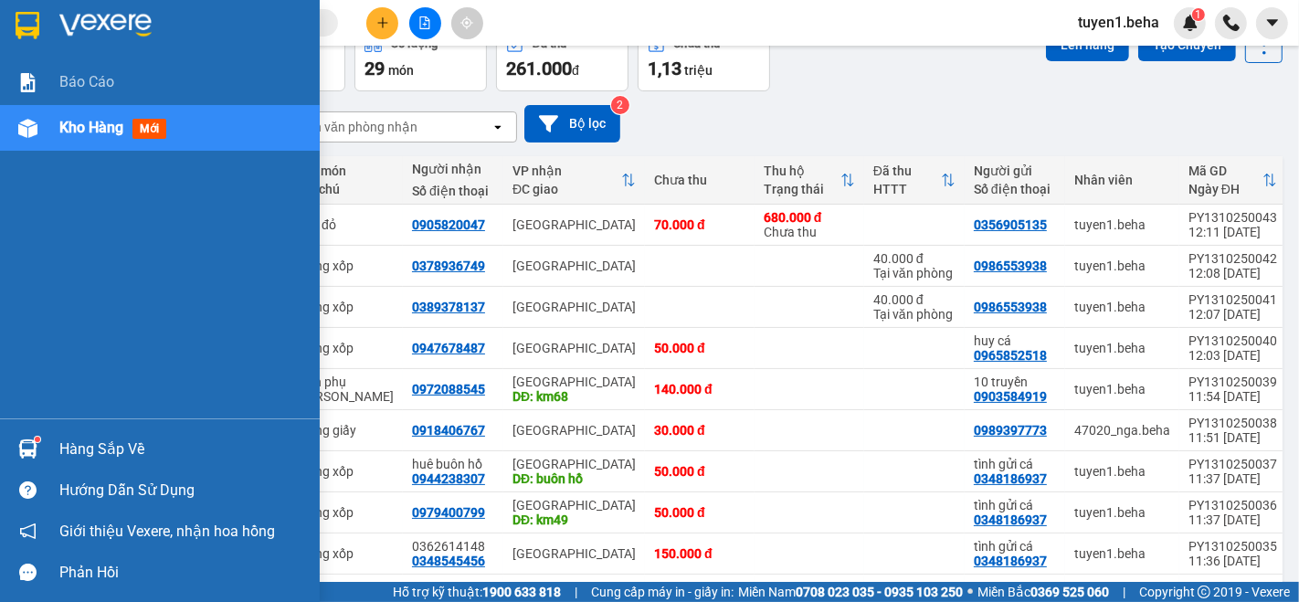
click at [79, 126] on span "Kho hàng" at bounding box center [91, 127] width 64 height 17
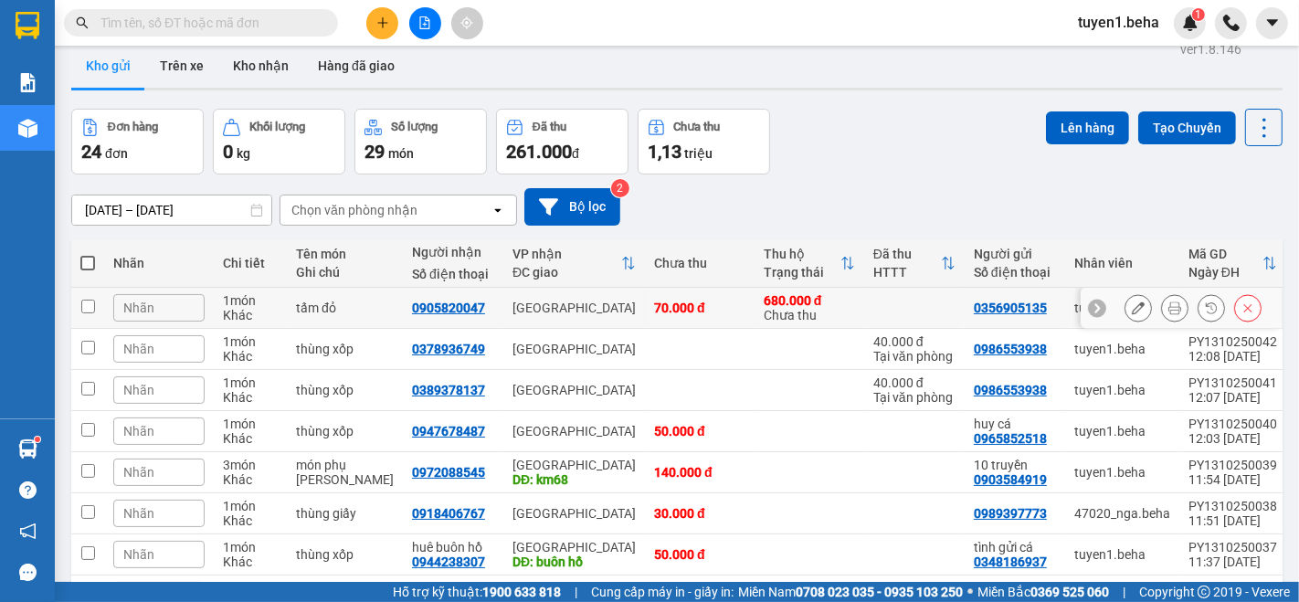
scroll to position [0, 0]
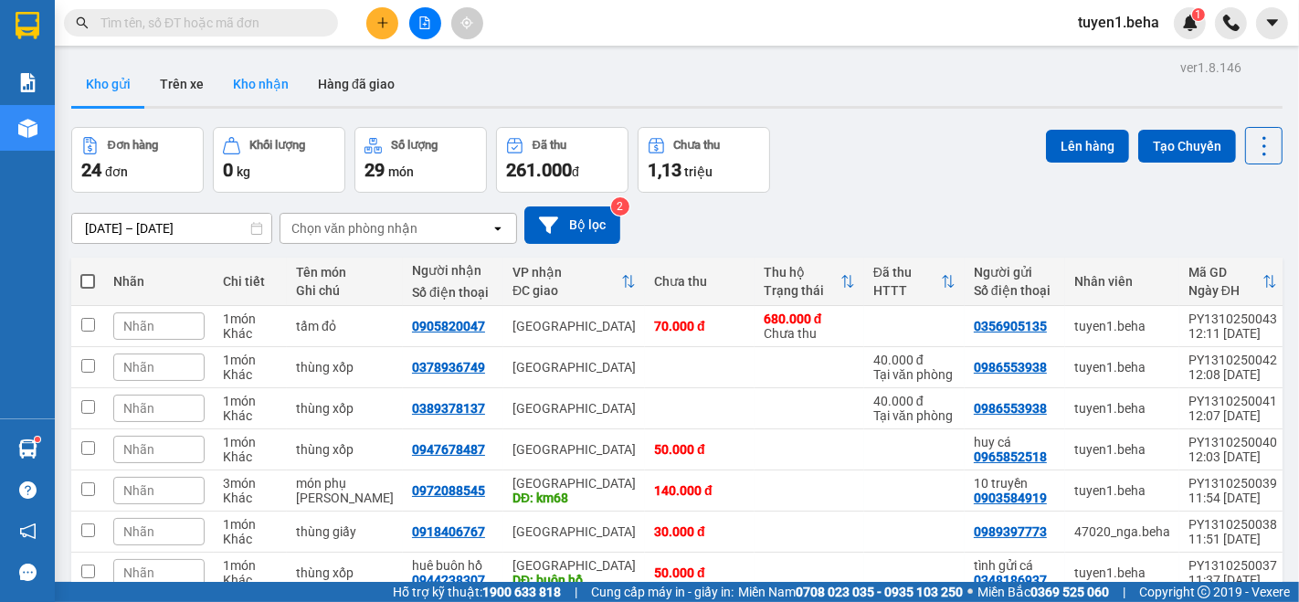
click at [269, 86] on button "Kho nhận" at bounding box center [260, 84] width 85 height 44
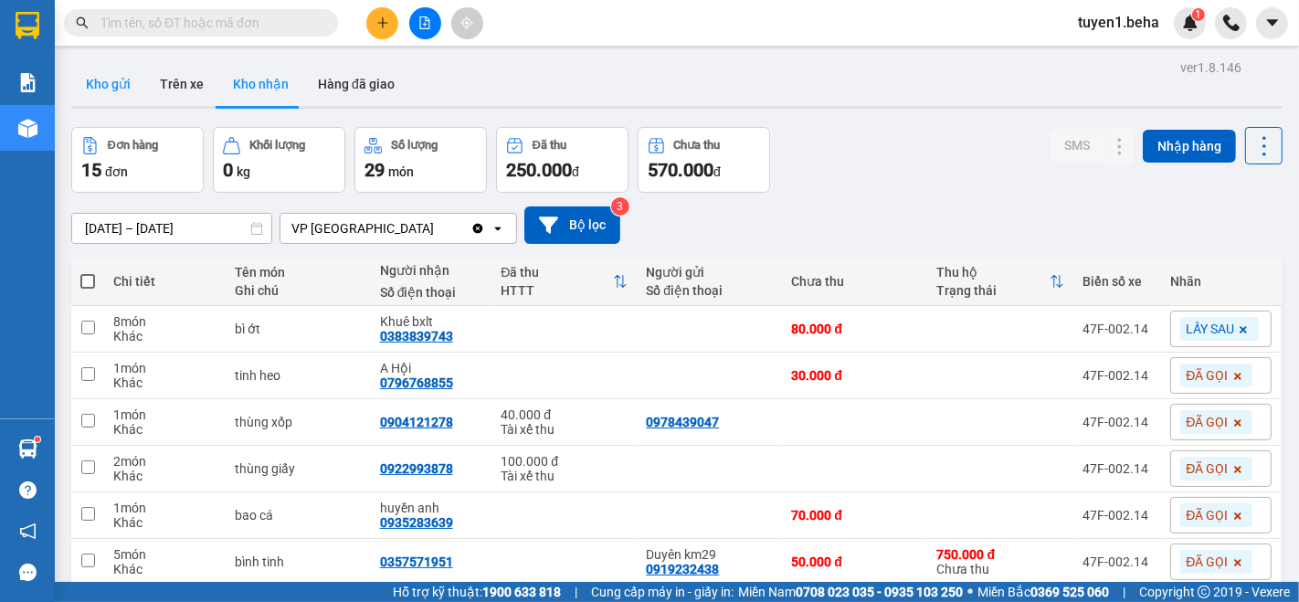
click at [114, 81] on button "Kho gửi" at bounding box center [108, 84] width 74 height 44
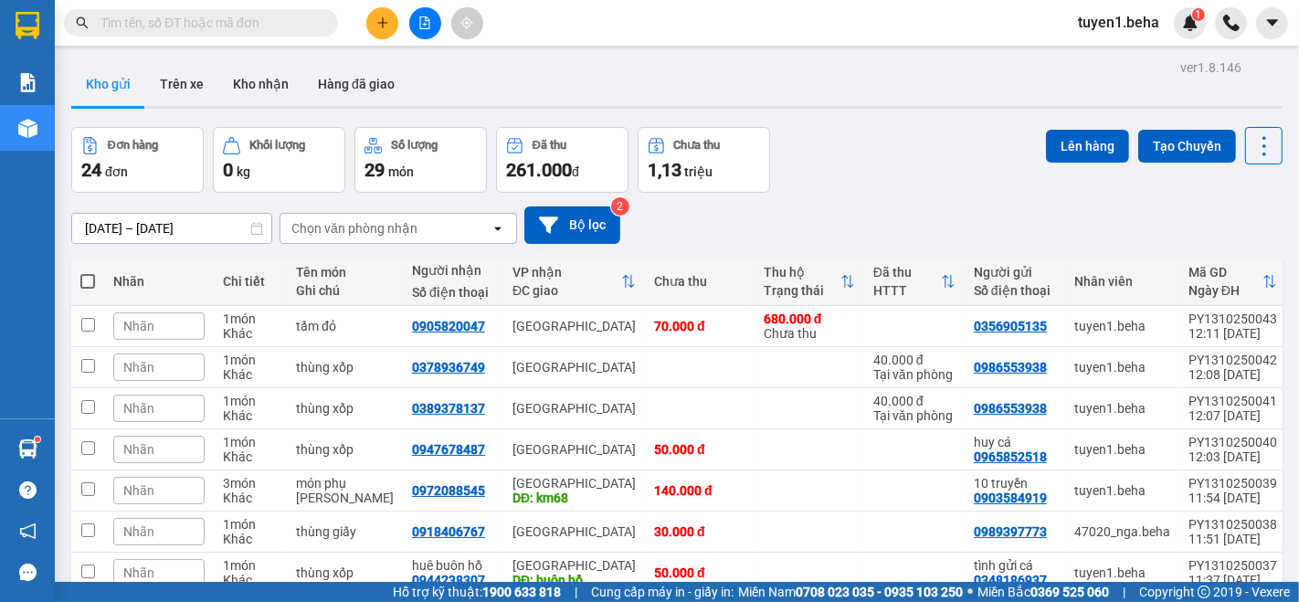
click at [83, 274] on span at bounding box center [87, 281] width 15 height 15
click at [88, 272] on input "checkbox" at bounding box center [88, 272] width 0 height 0
checkbox input "true"
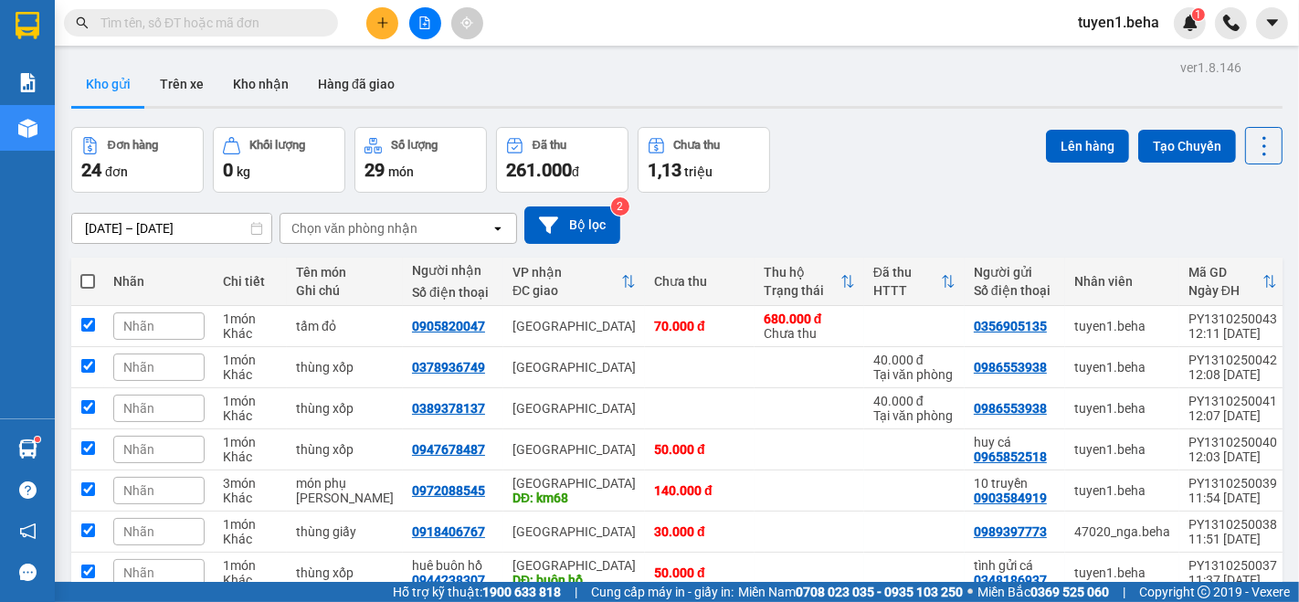
checkbox input "true"
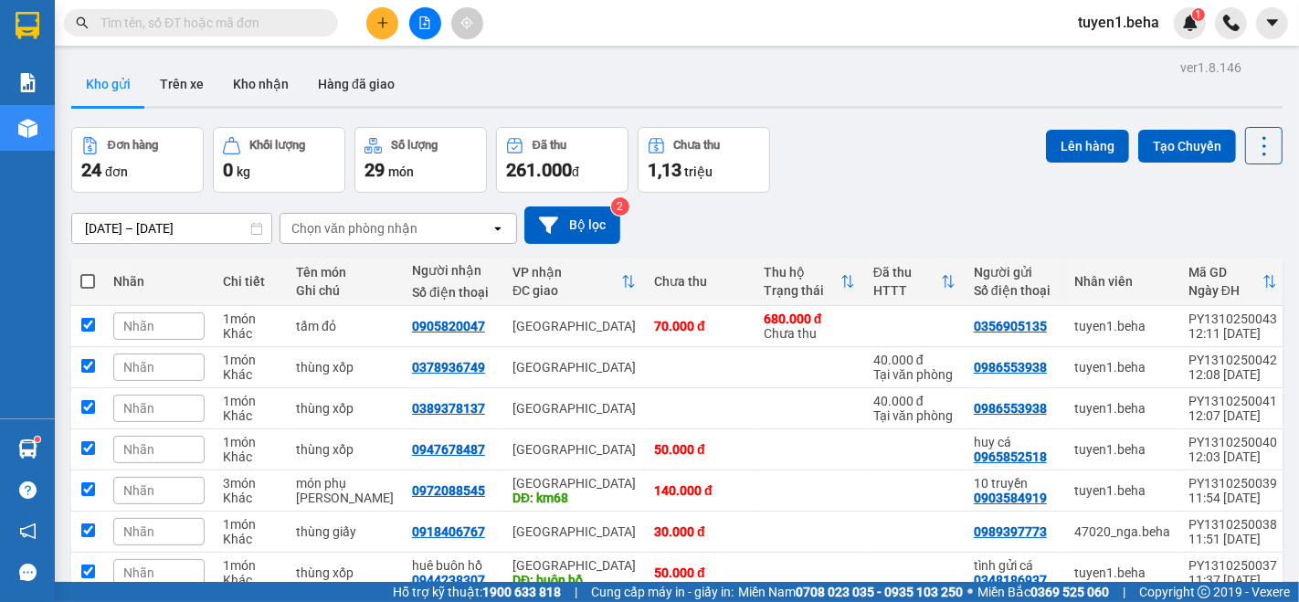
checkbox input "true"
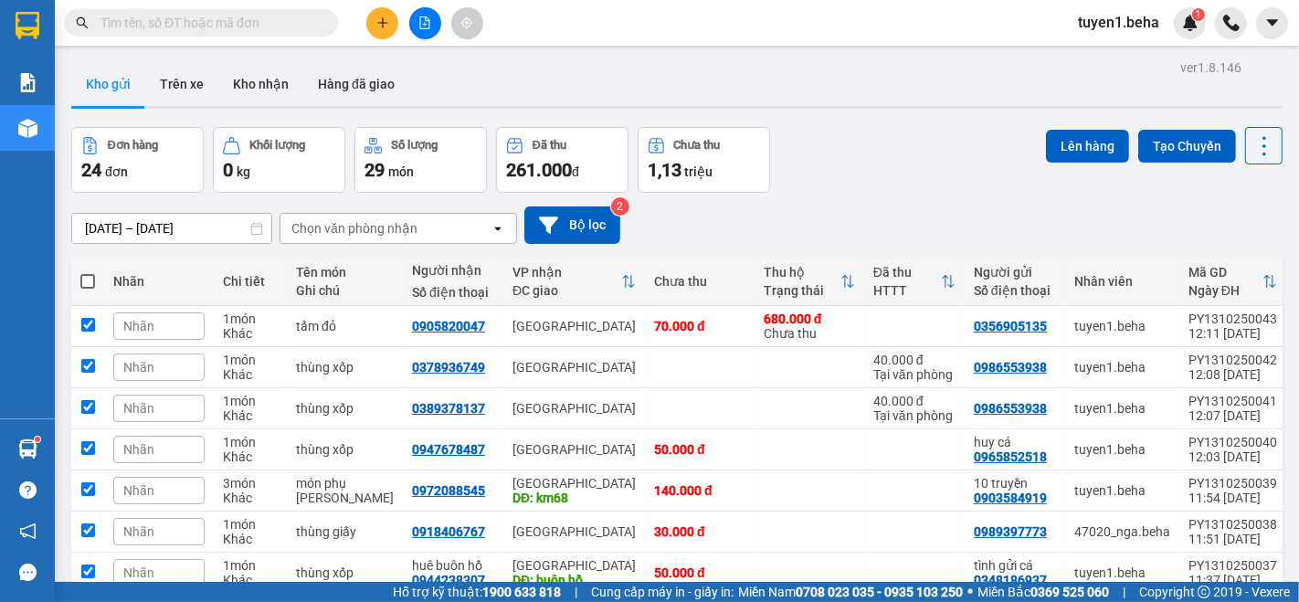
checkbox input "true"
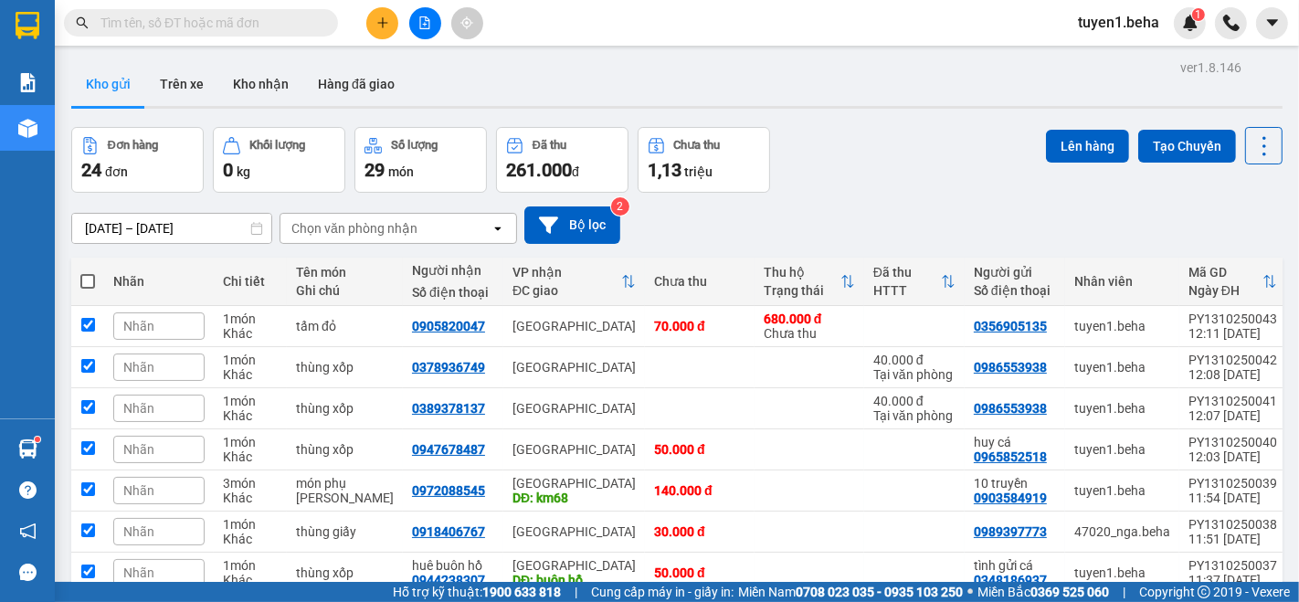
checkbox input "true"
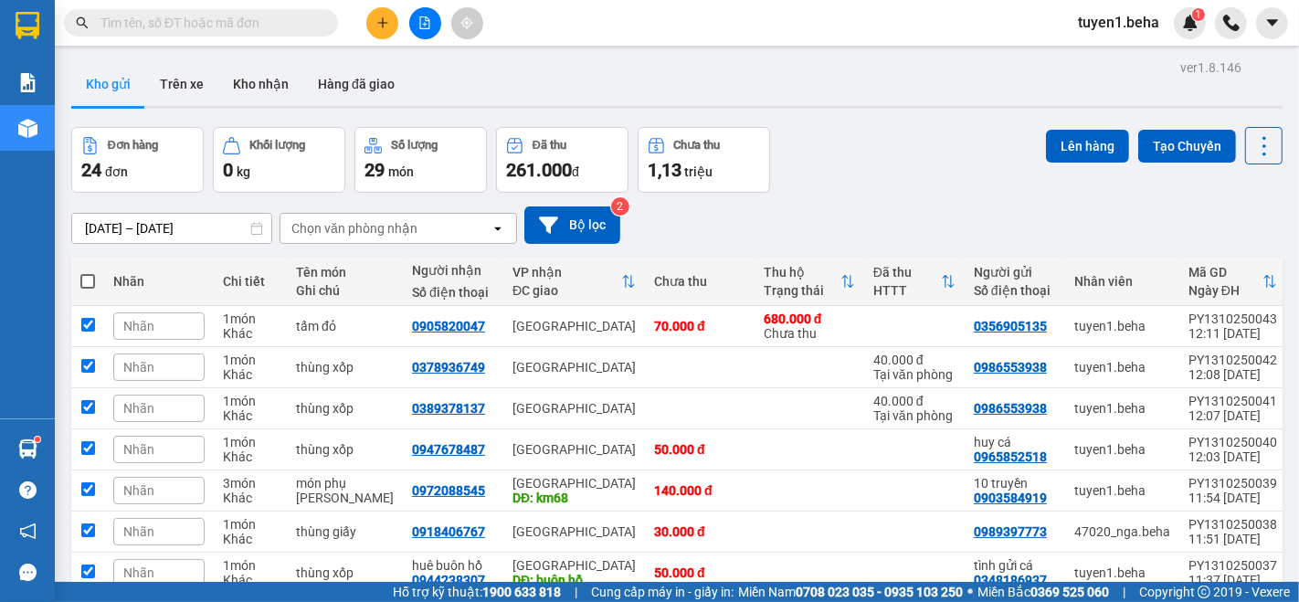
checkbox input "true"
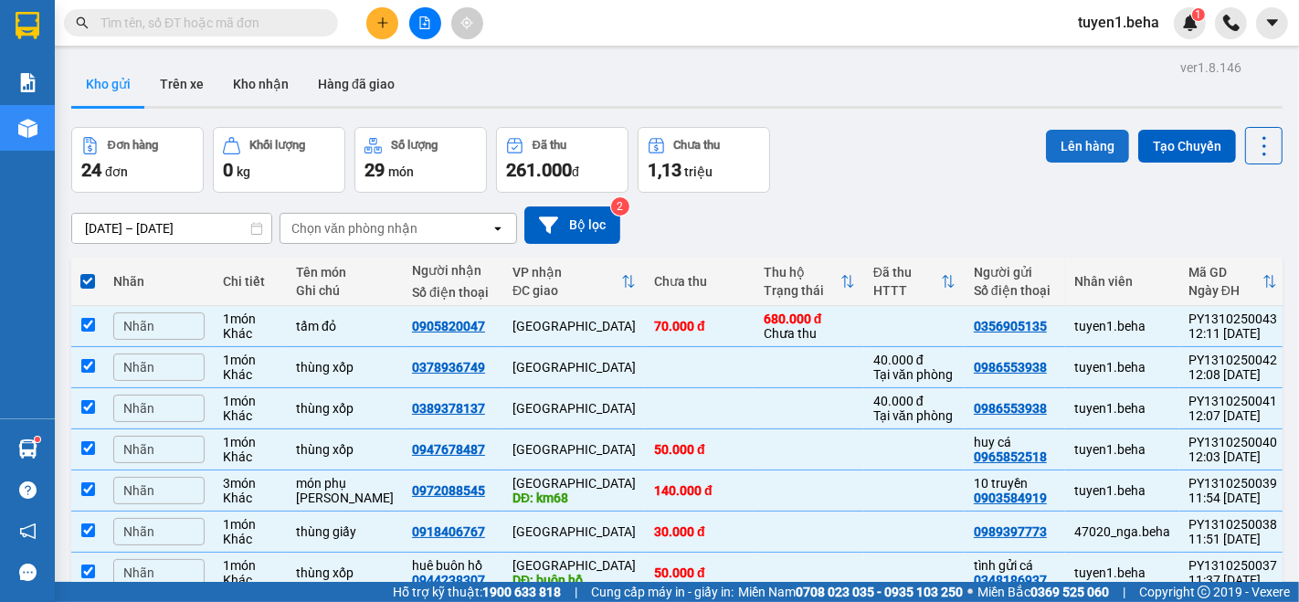
click at [1064, 143] on button "Lên hàng" at bounding box center [1087, 146] width 83 height 33
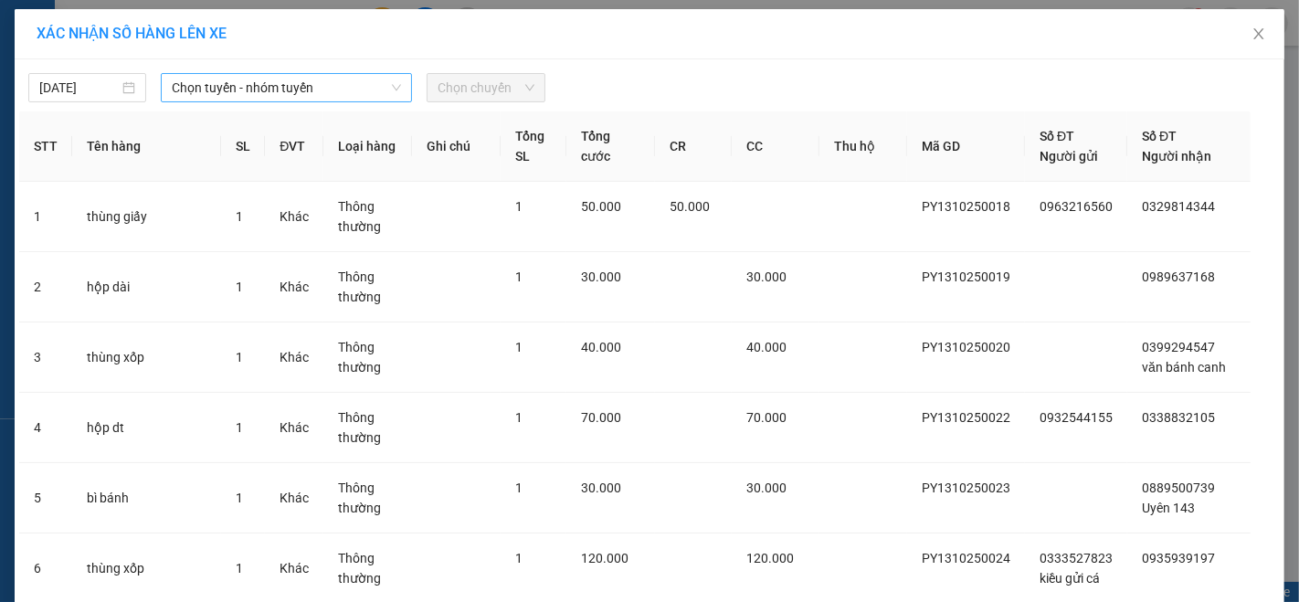
click at [250, 82] on span "Chọn tuyến - nhóm tuyến" at bounding box center [286, 87] width 229 height 27
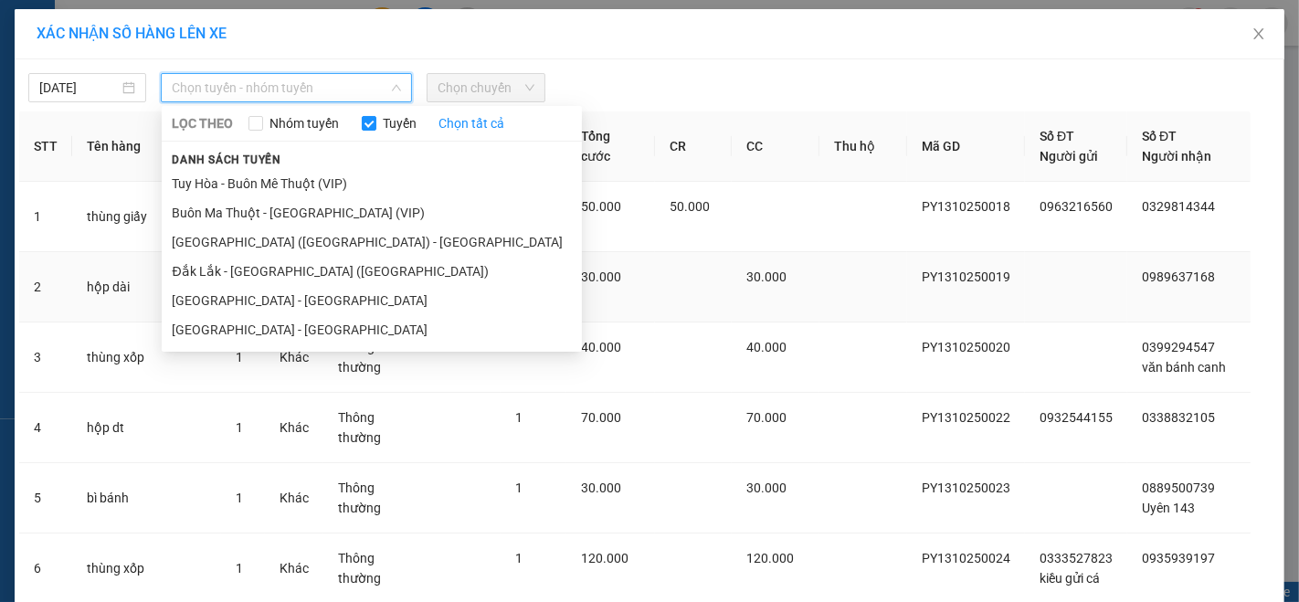
click at [234, 293] on li "[GEOGRAPHIC_DATA] - [GEOGRAPHIC_DATA]" at bounding box center [372, 300] width 420 height 29
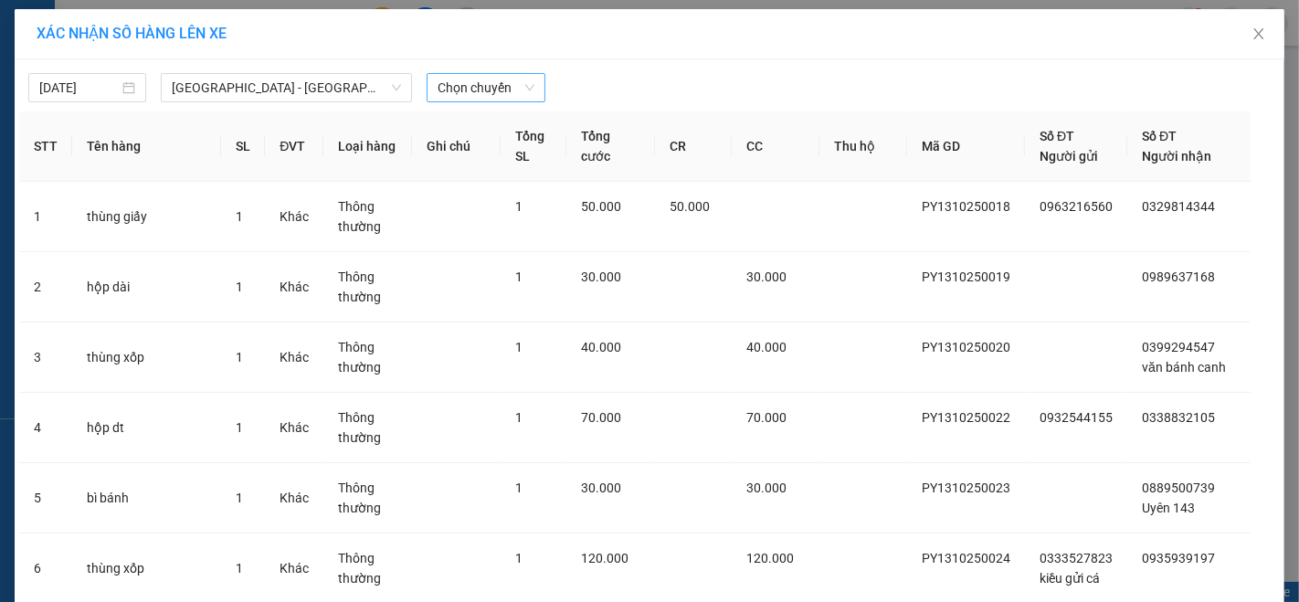
drag, startPoint x: 495, startPoint y: 66, endPoint x: 491, endPoint y: 82, distance: 17.1
click at [493, 66] on div "13/10/2025 Phú Yên - Đắk Lắk LỌC THEO Nhóm tuyến Tuyến Chọn tất cả Danh sách tu…" at bounding box center [649, 83] width 1261 height 38
click at [495, 90] on span "Chọn chuyến" at bounding box center [486, 87] width 96 height 27
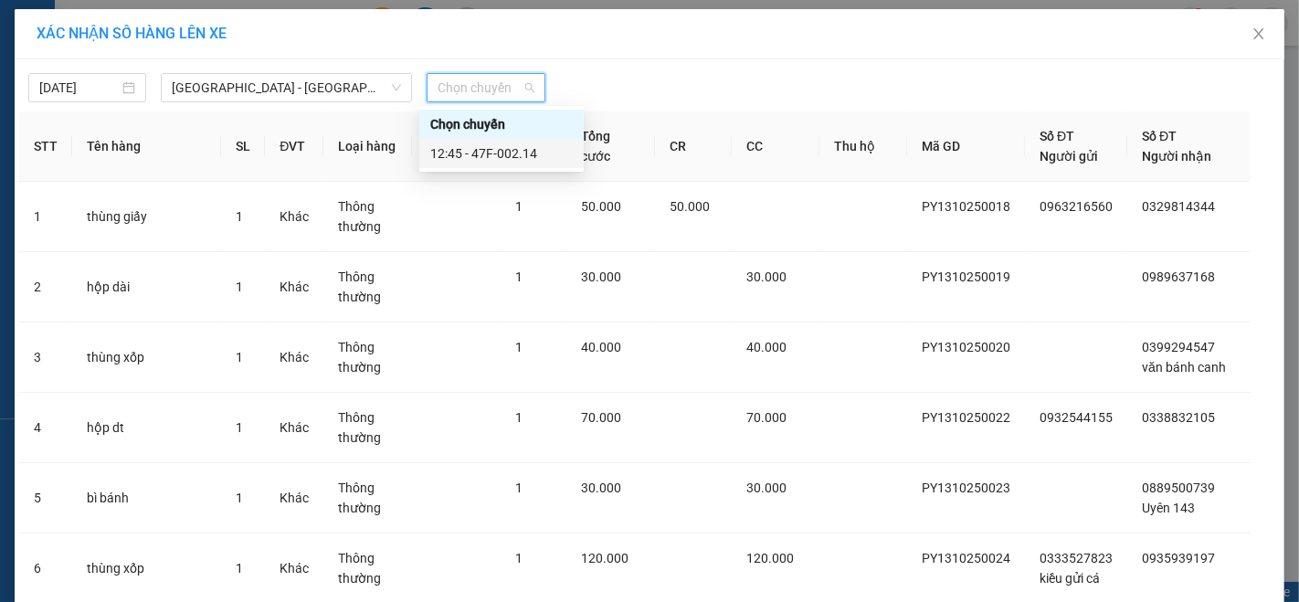
click at [541, 153] on div "12:45 - 47F-002.14" at bounding box center [501, 153] width 143 height 20
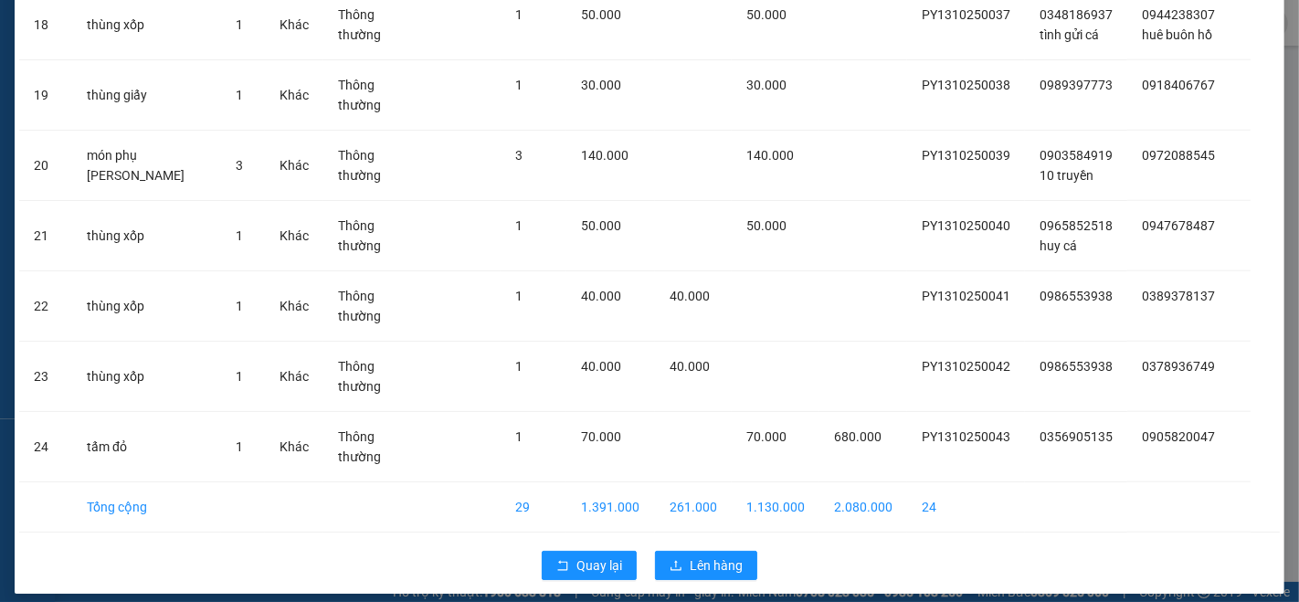
scroll to position [1441, 0]
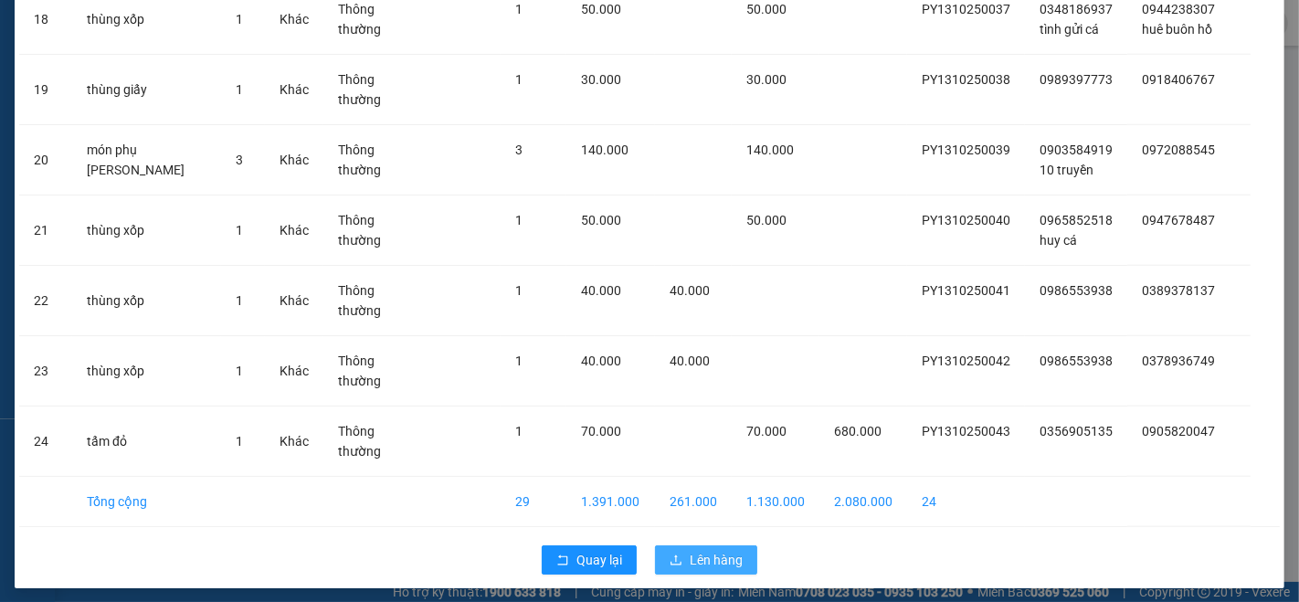
click at [699, 550] on span "Lên hàng" at bounding box center [716, 560] width 53 height 20
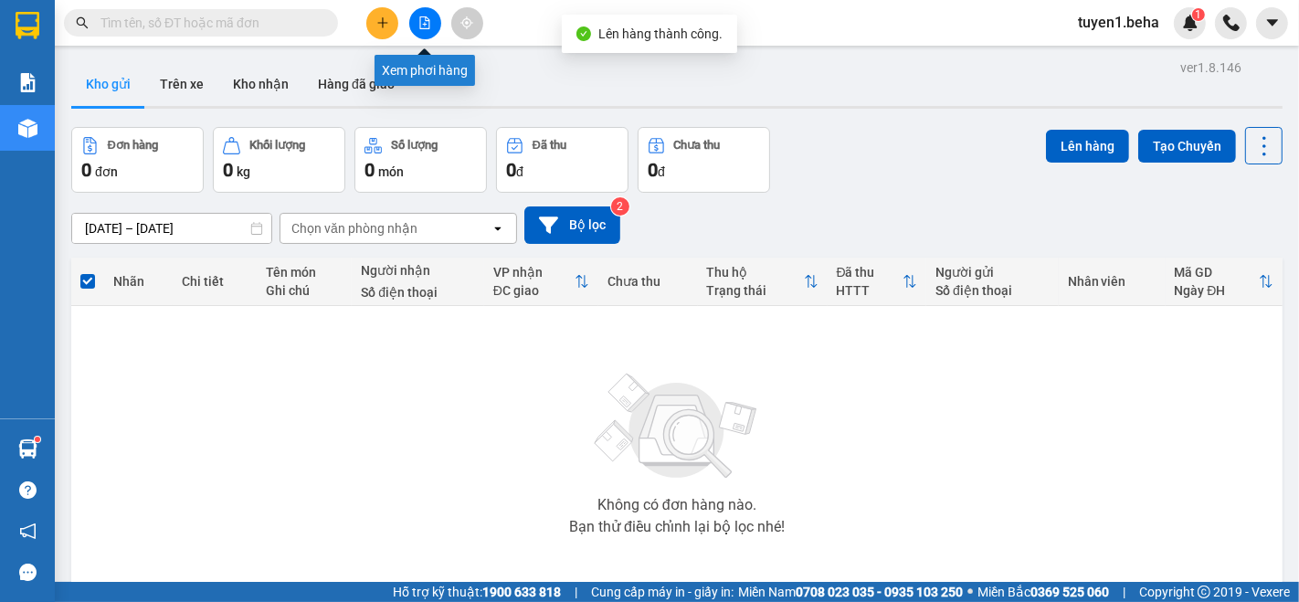
click at [420, 27] on icon "file-add" at bounding box center [425, 22] width 13 height 13
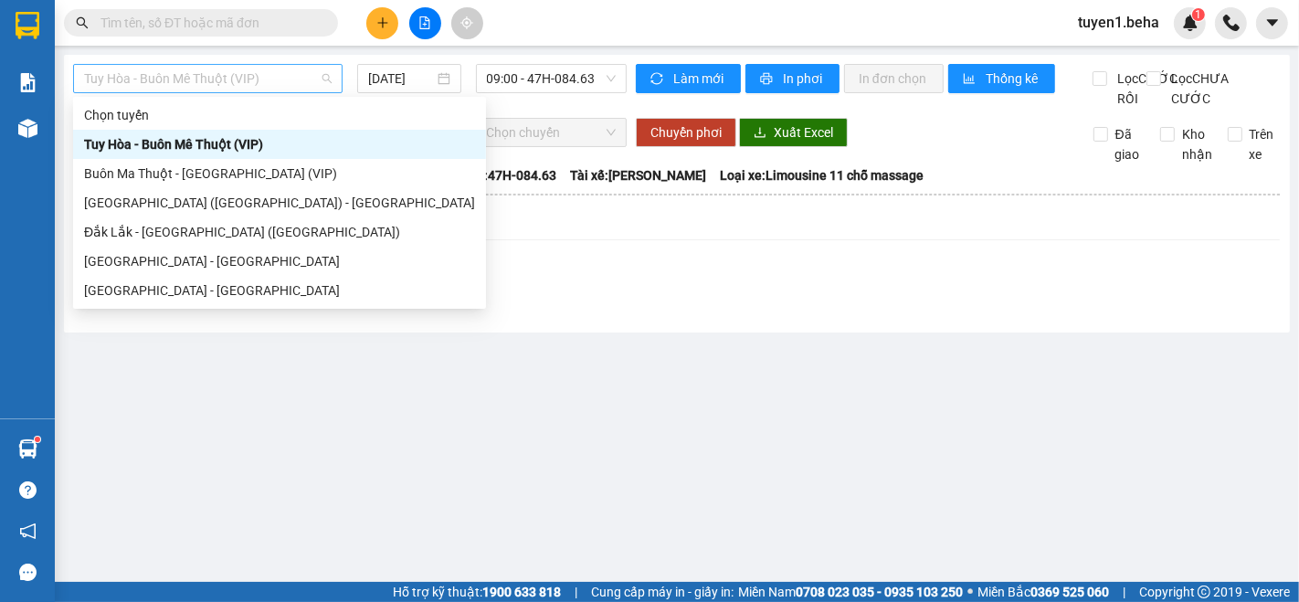
click at [146, 82] on span "Tuy Hòa - Buôn Mê Thuột (VIP)" at bounding box center [208, 78] width 248 height 27
click at [123, 260] on div "[GEOGRAPHIC_DATA] - [GEOGRAPHIC_DATA]" at bounding box center [279, 261] width 391 height 20
type input "[DATE]"
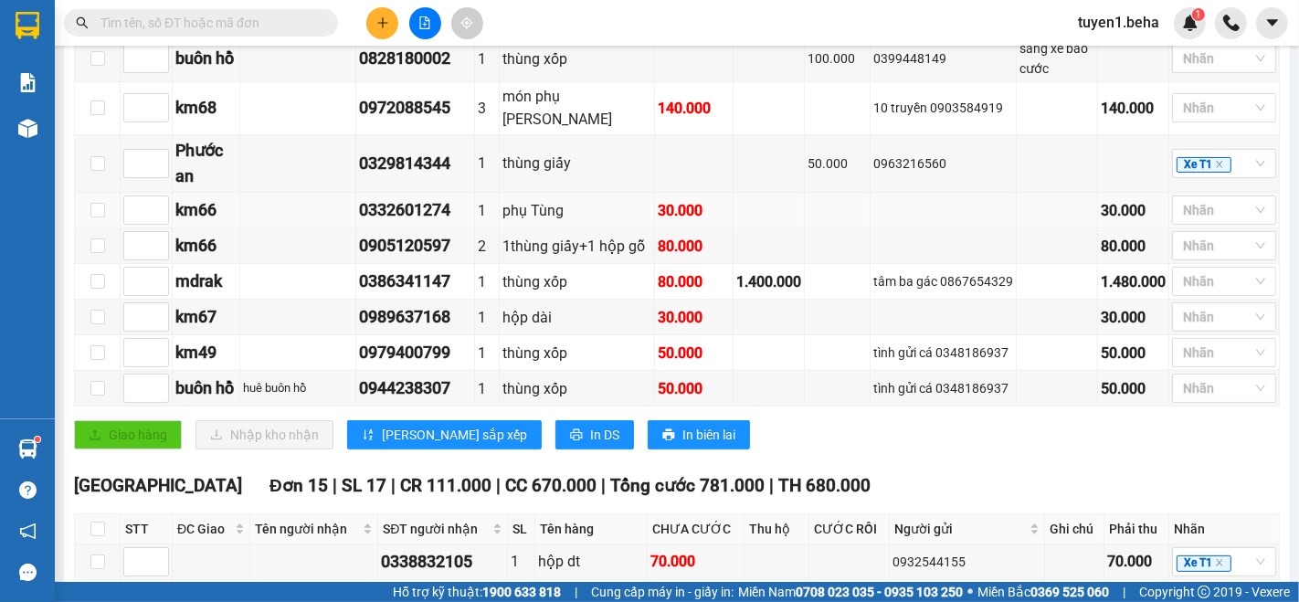
scroll to position [406, 0]
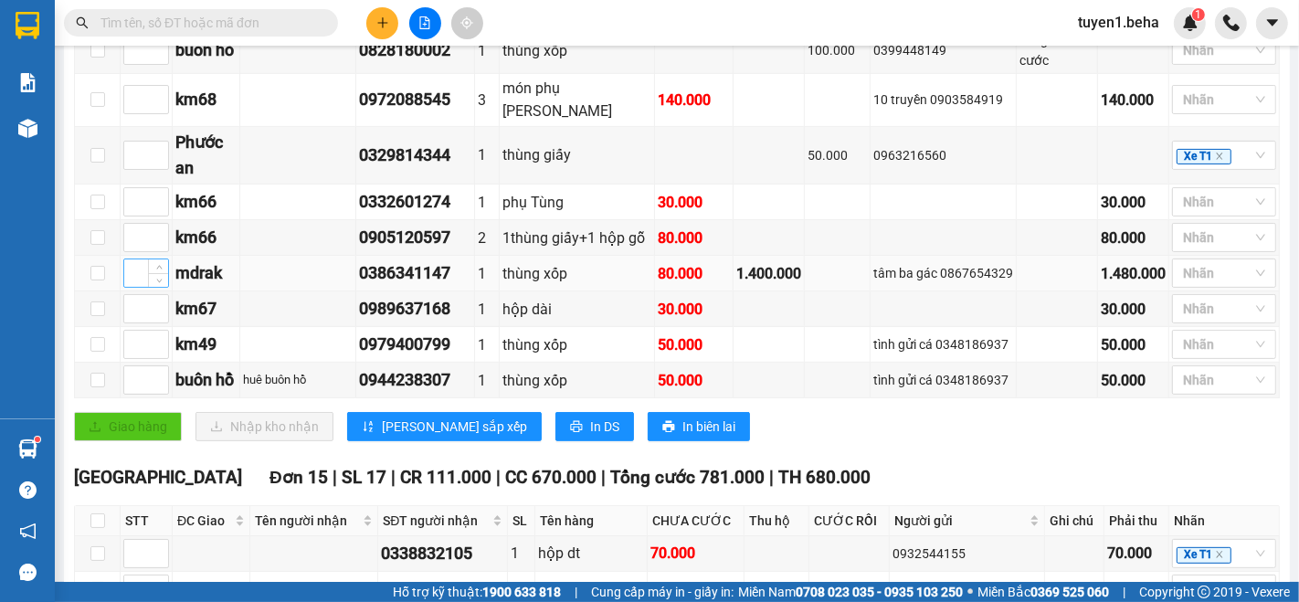
click at [133, 287] on input at bounding box center [146, 273] width 44 height 27
type input "1"
click at [134, 322] on input at bounding box center [146, 308] width 44 height 27
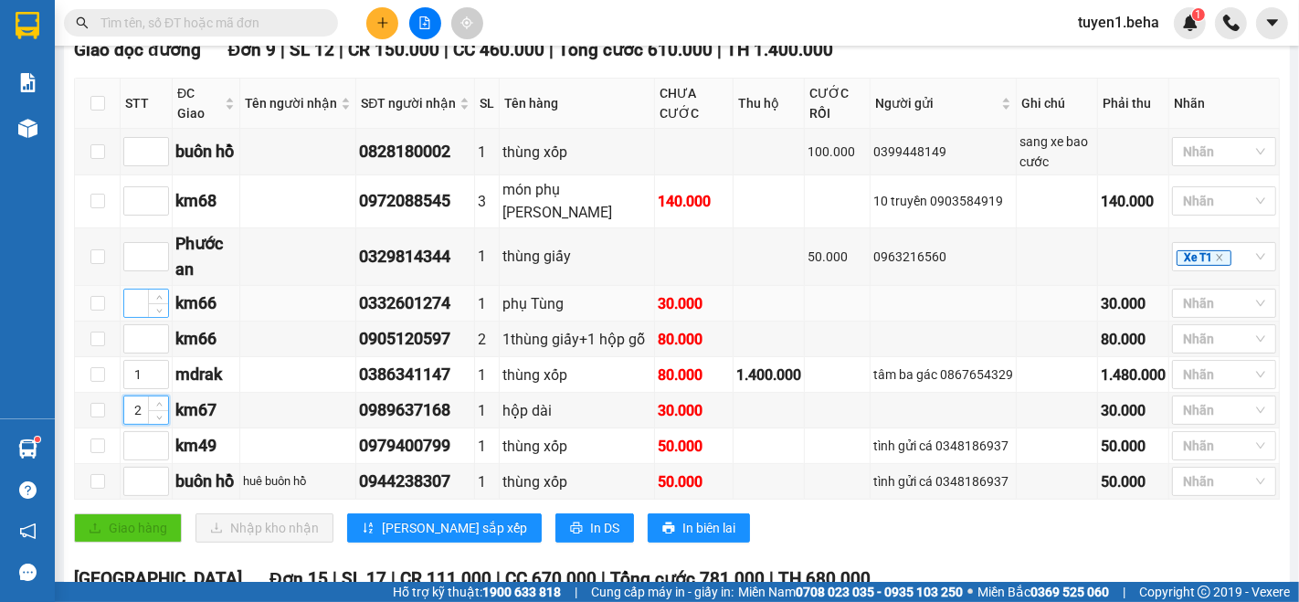
type input "2"
click at [132, 303] on input at bounding box center [146, 303] width 44 height 27
type input "3"
click at [141, 210] on input at bounding box center [146, 200] width 44 height 27
type input "2"
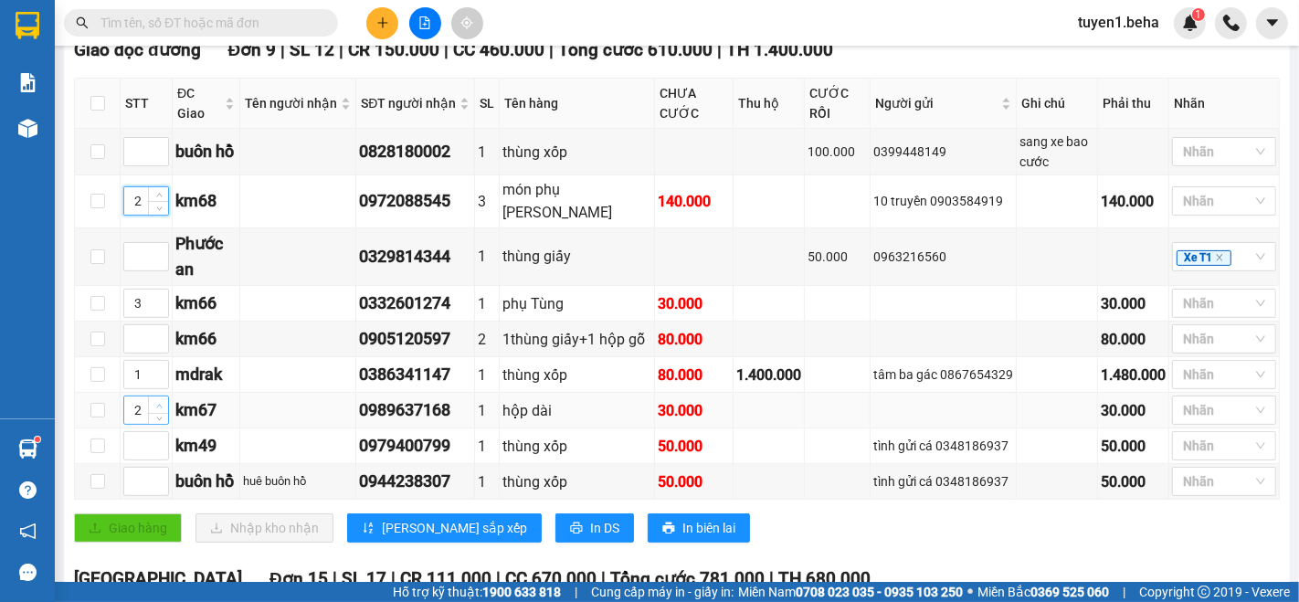
type input "3"
click at [158, 409] on icon "up" at bounding box center [159, 406] width 6 height 6
click at [128, 353] on input at bounding box center [146, 338] width 44 height 27
type input "4"
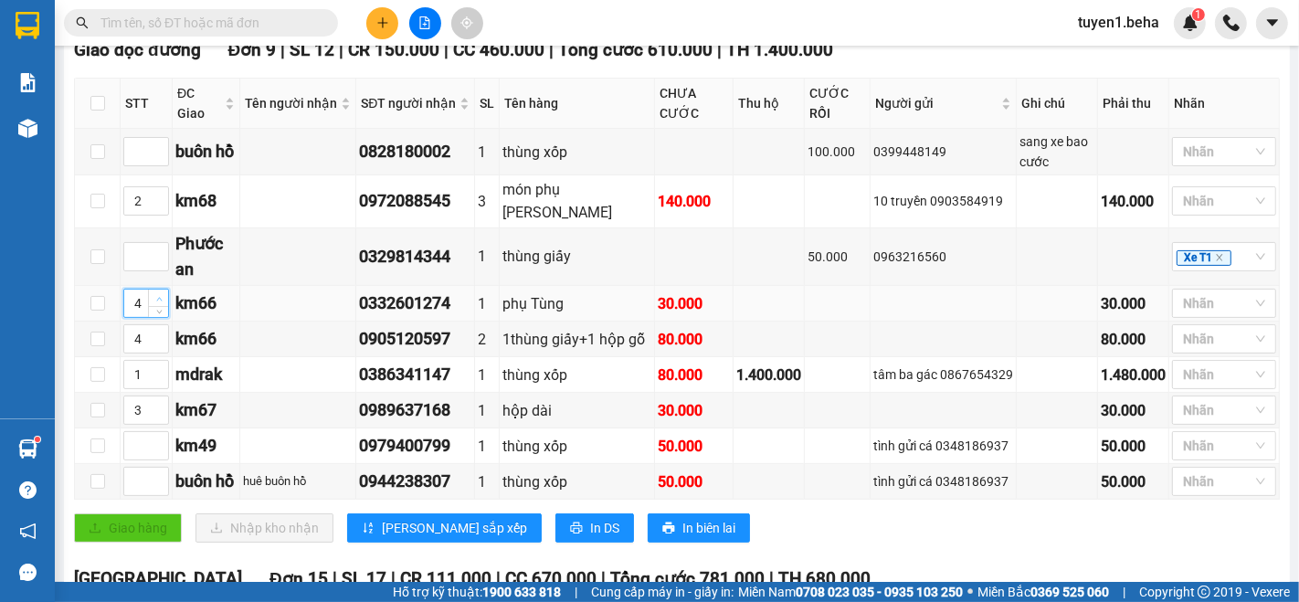
click at [155, 294] on span "up" at bounding box center [159, 298] width 11 height 11
click at [415, 534] on span "[PERSON_NAME] sắp xếp" at bounding box center [454, 528] width 145 height 20
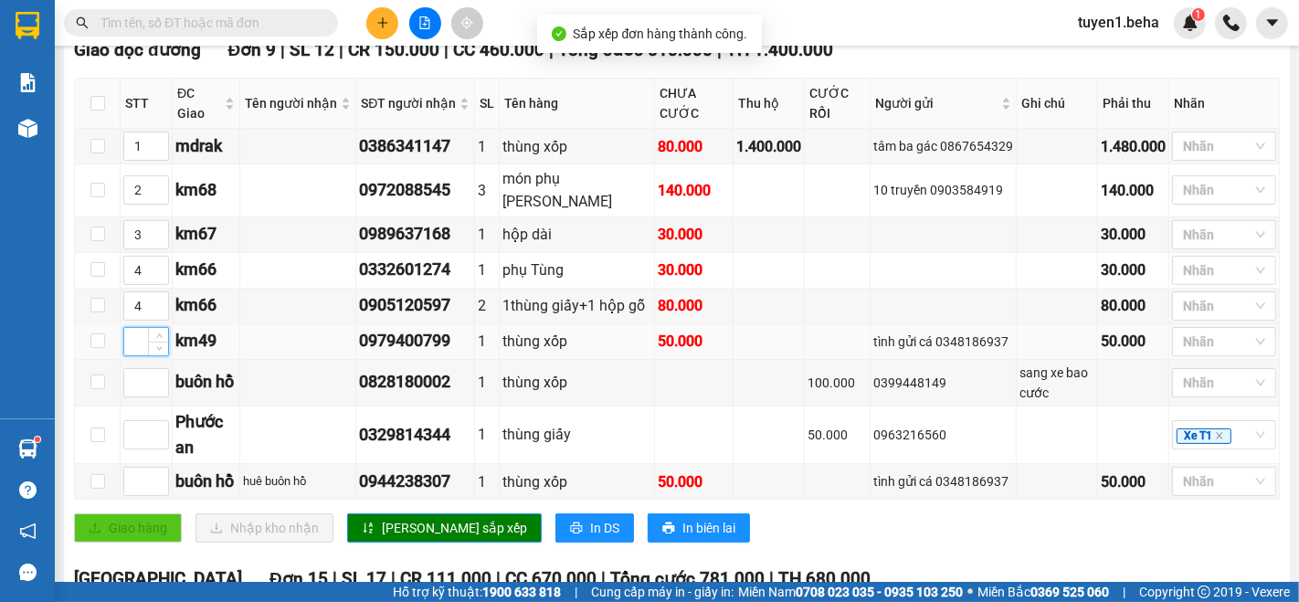
click at [133, 354] on input at bounding box center [146, 341] width 44 height 27
type input "5"
click at [134, 449] on input at bounding box center [146, 434] width 44 height 27
type input "6"
click at [419, 538] on span "[PERSON_NAME] sắp xếp" at bounding box center [454, 528] width 145 height 20
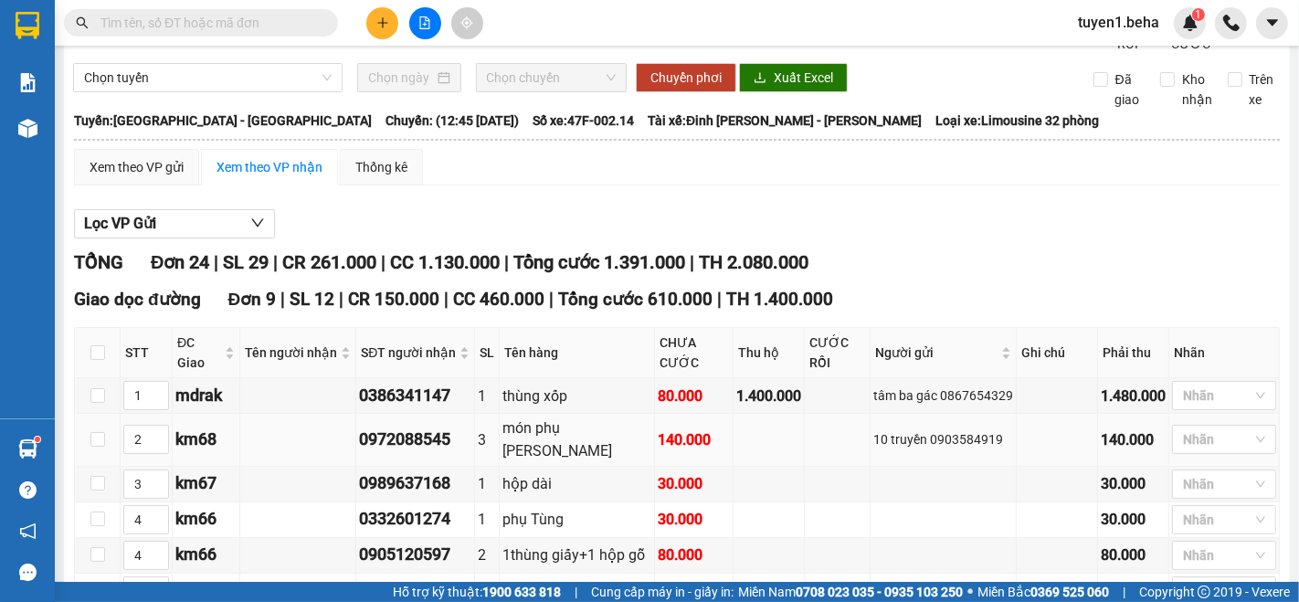
scroll to position [101, 0]
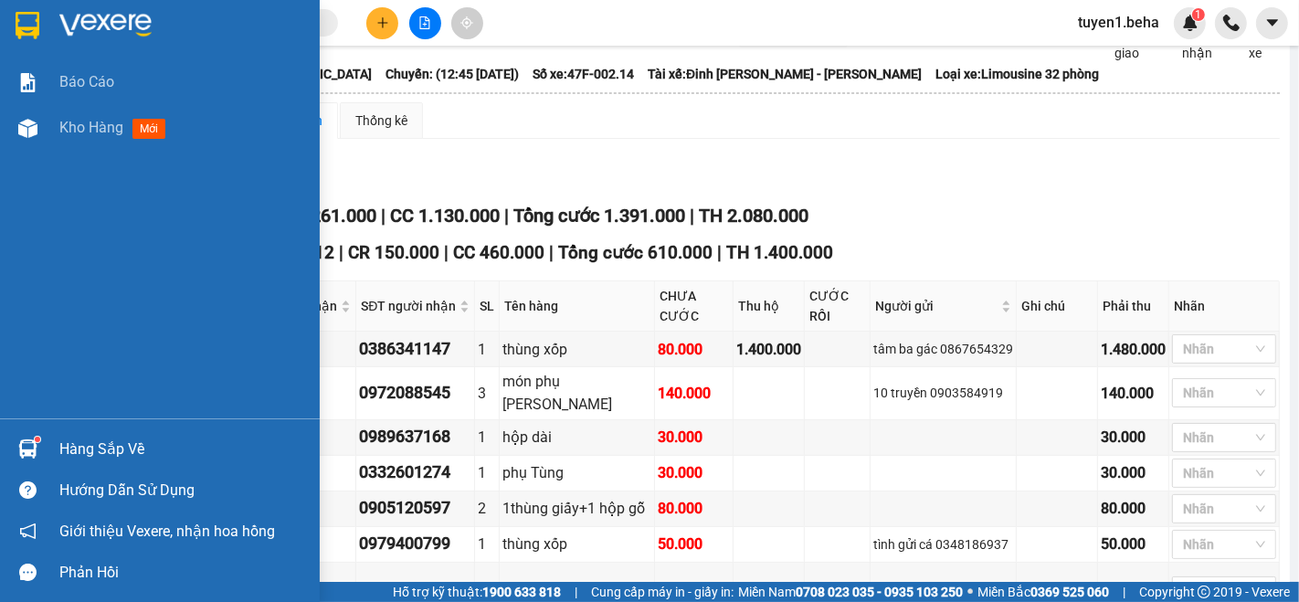
click at [62, 244] on div "Báo cáo Kho hàng mới" at bounding box center [160, 238] width 320 height 359
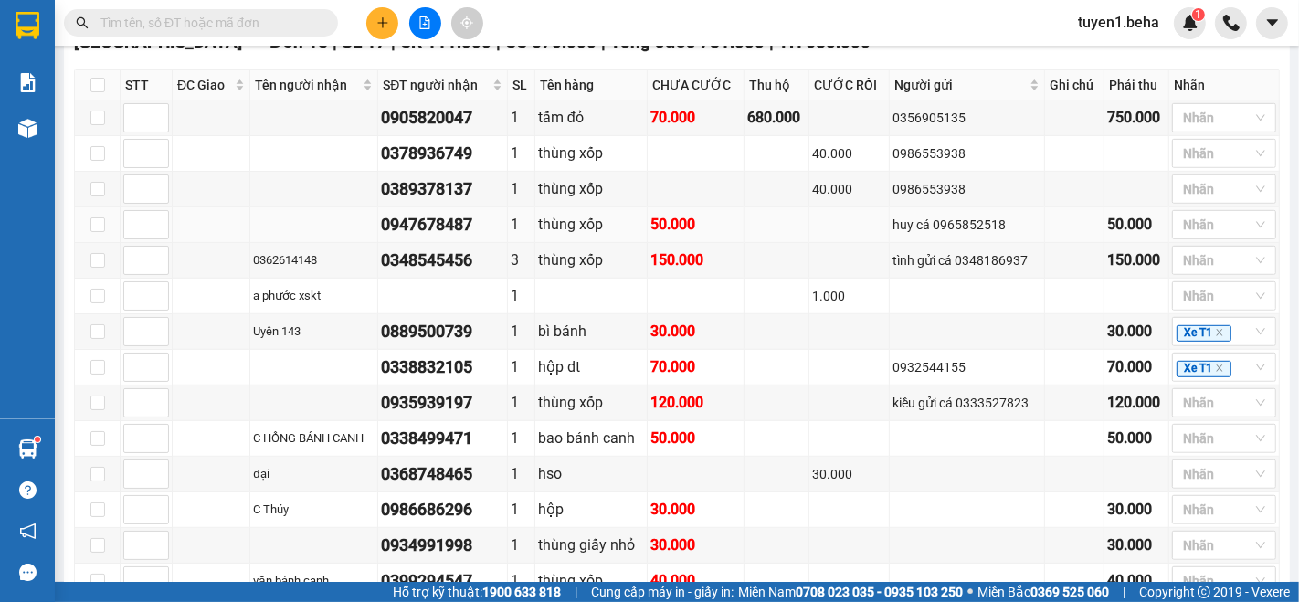
scroll to position [914, 0]
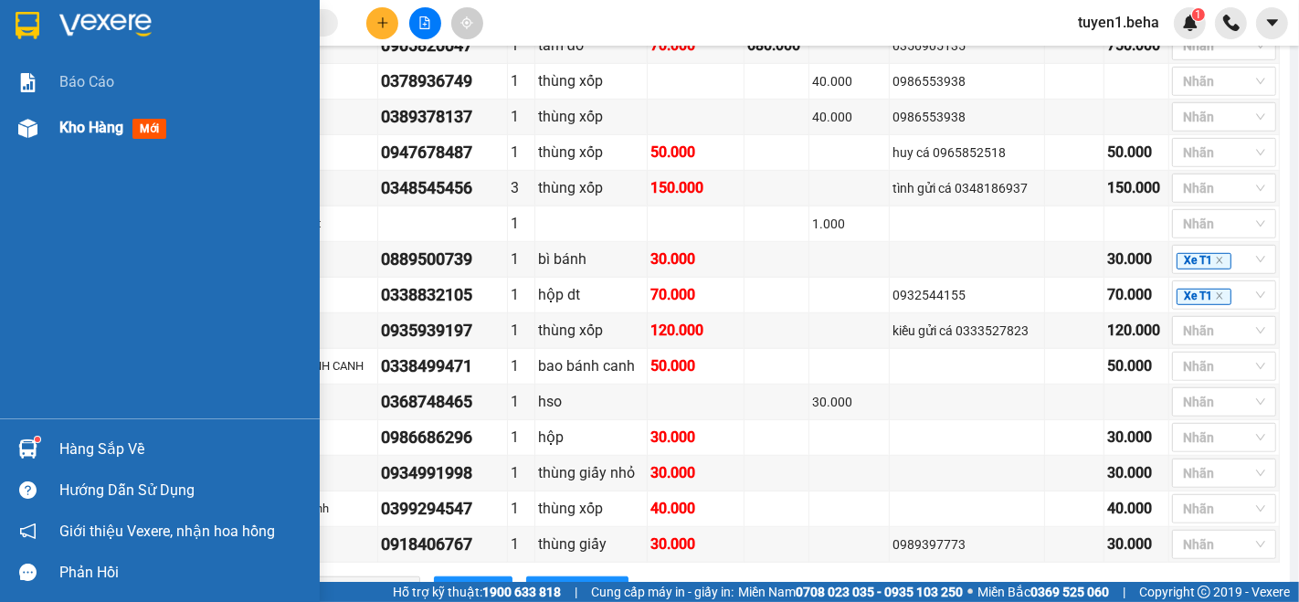
click at [90, 121] on span "Kho hàng" at bounding box center [91, 127] width 64 height 17
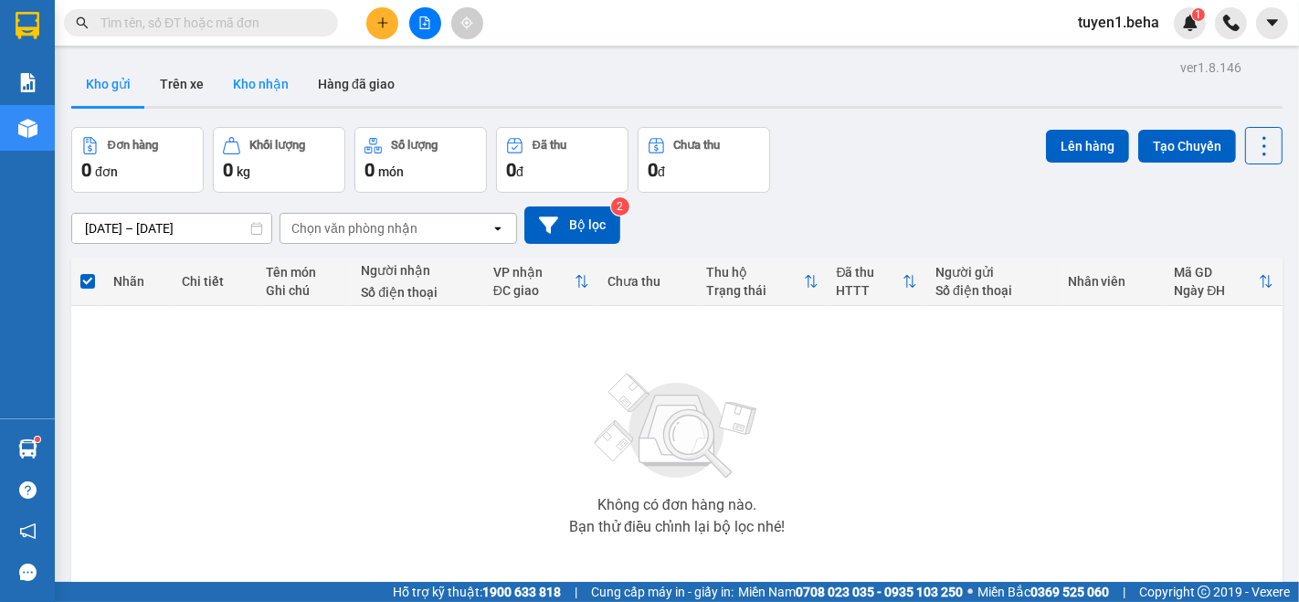
click at [262, 70] on button "Kho nhận" at bounding box center [260, 84] width 85 height 44
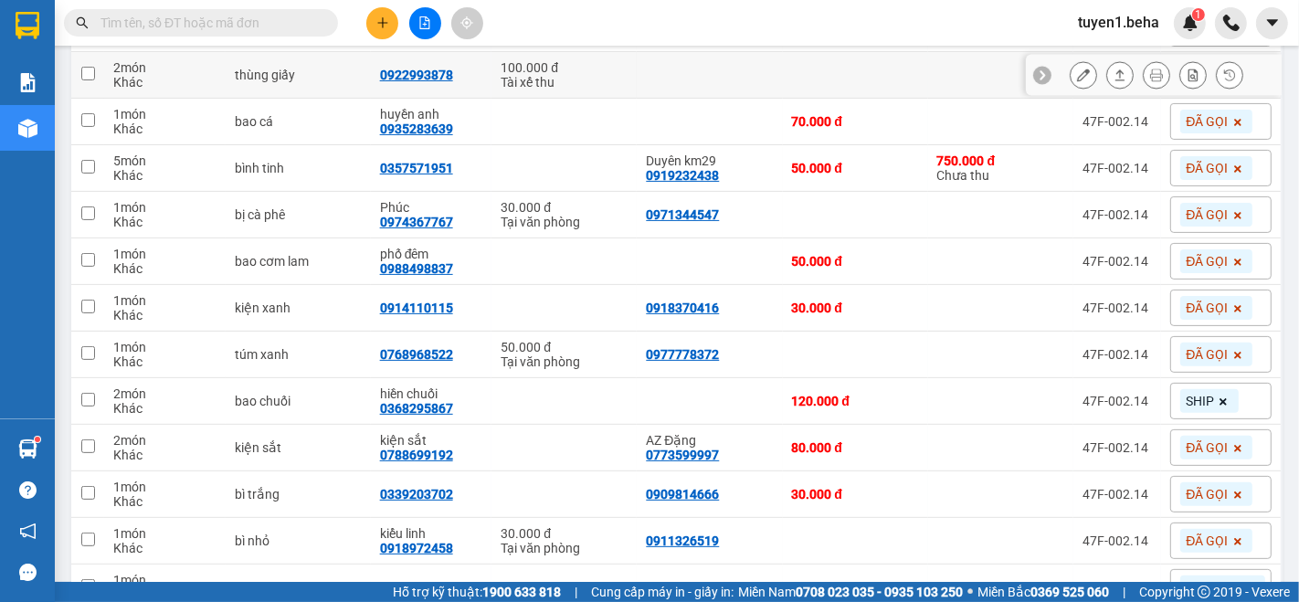
scroll to position [406, 0]
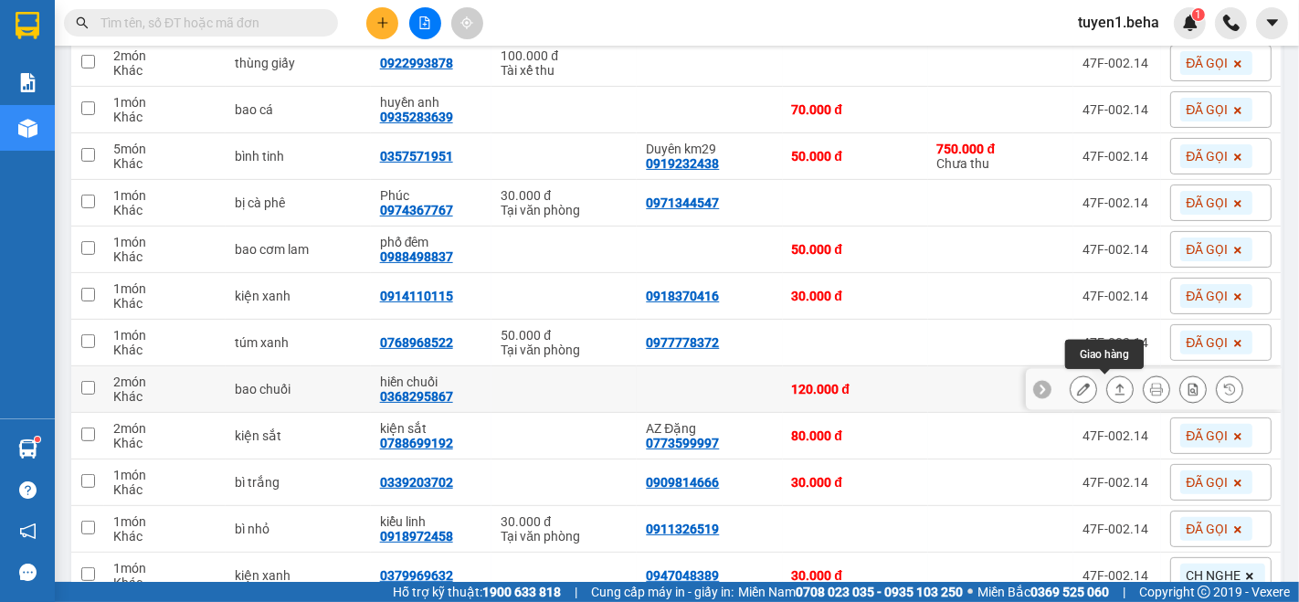
click at [1114, 391] on icon at bounding box center [1120, 389] width 13 height 13
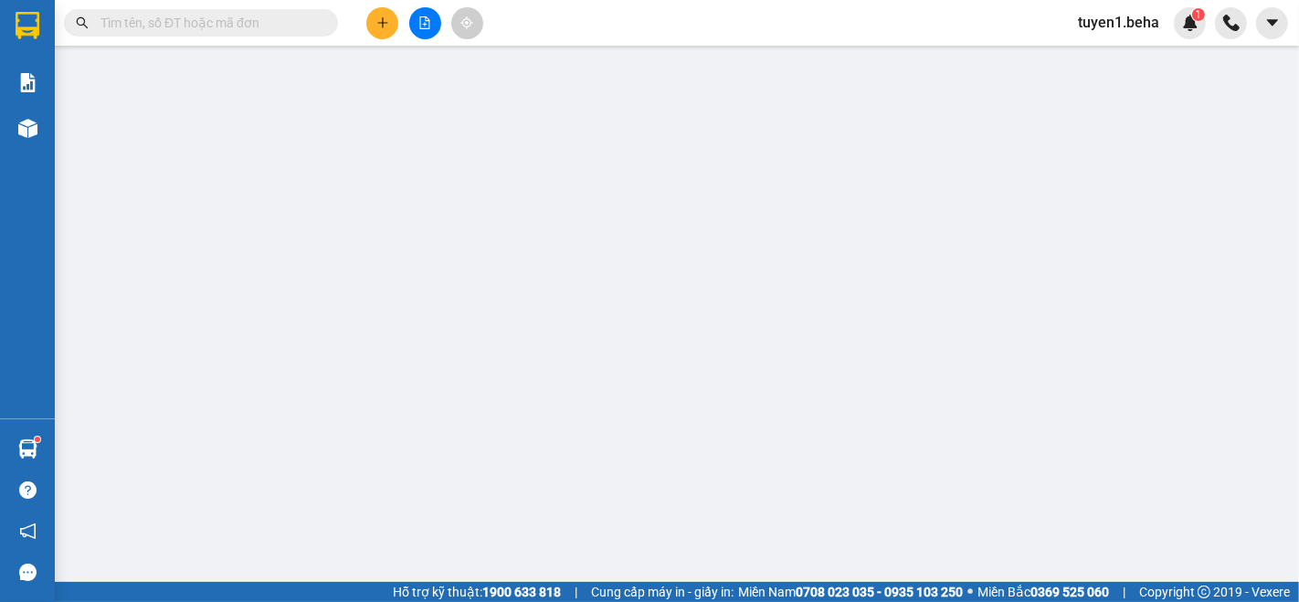
type input "0368295867"
type input "hiền chuối"
type input "120.000"
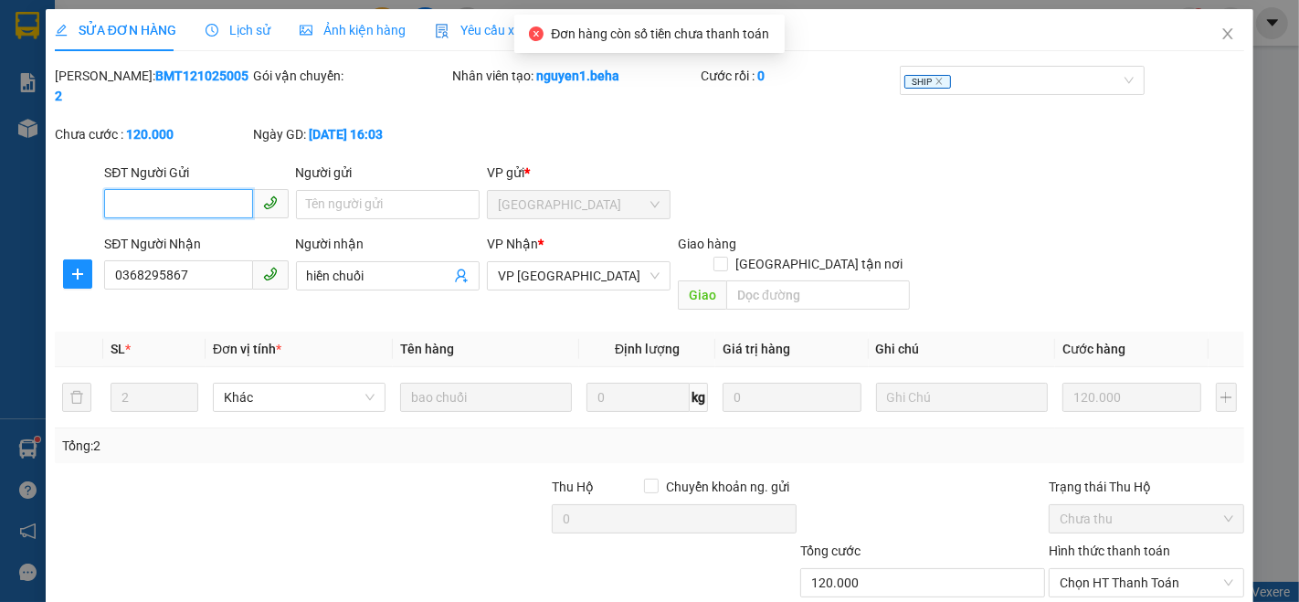
scroll to position [76, 0]
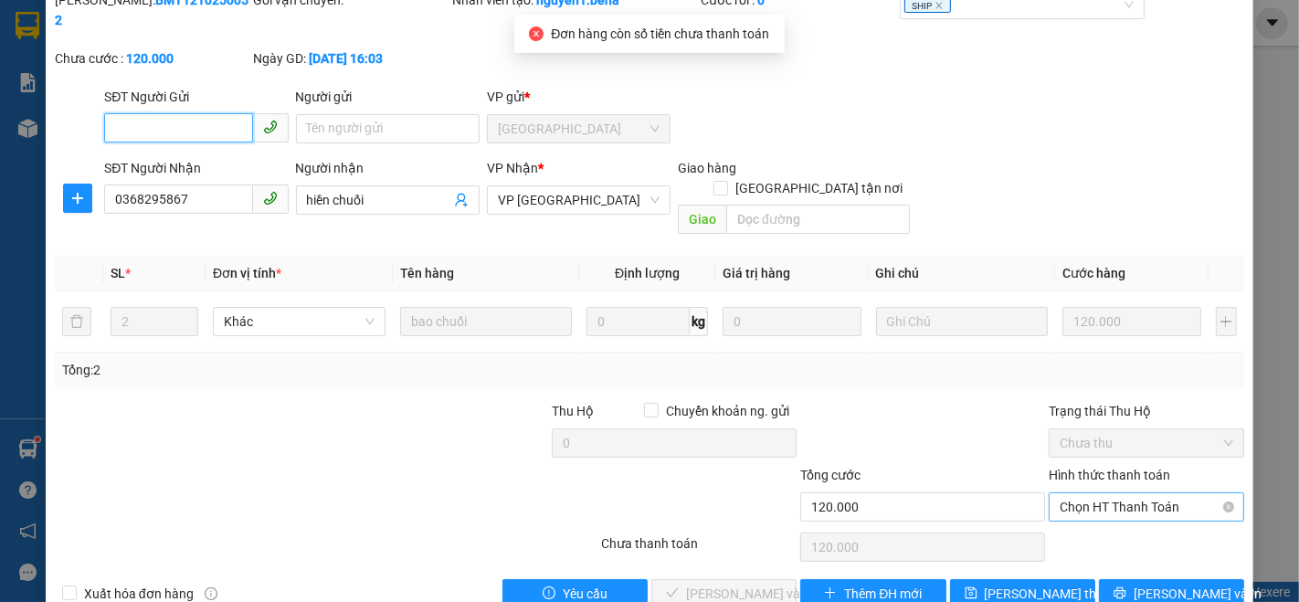
click at [1078, 493] on span "Chọn HT Thanh Toán" at bounding box center [1147, 506] width 174 height 27
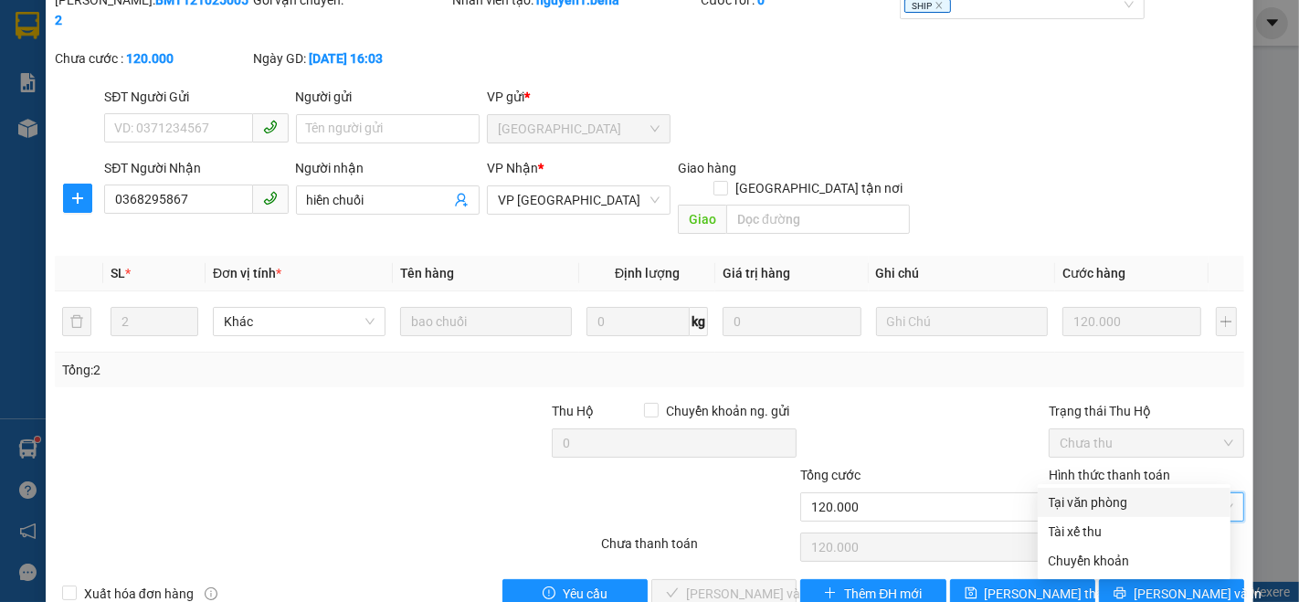
click at [1059, 497] on div "Tại văn phòng" at bounding box center [1134, 503] width 171 height 20
type input "0"
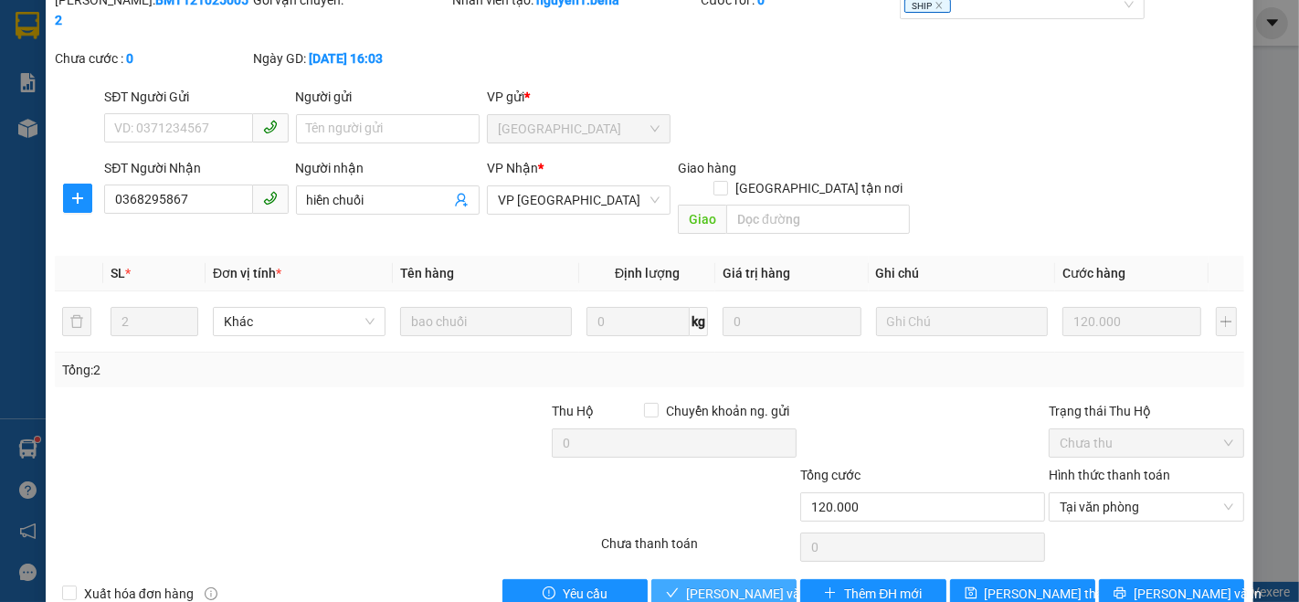
click at [708, 584] on span "[PERSON_NAME] và Giao hàng" at bounding box center [773, 594] width 175 height 20
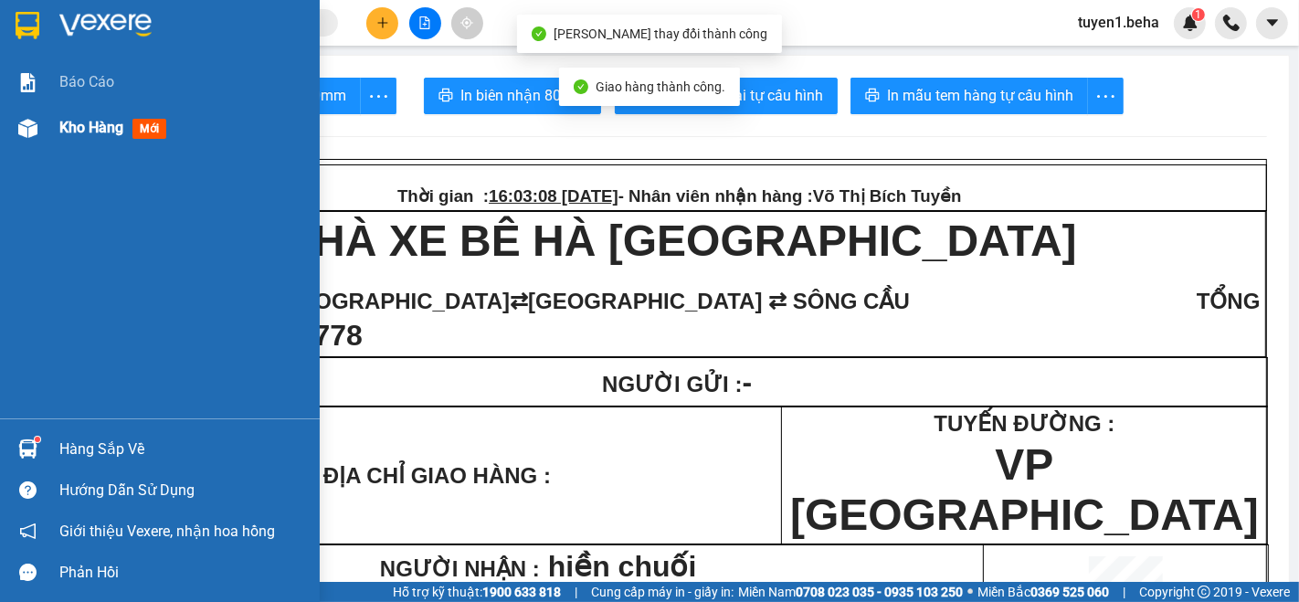
click at [78, 129] on span "Kho hàng" at bounding box center [91, 127] width 64 height 17
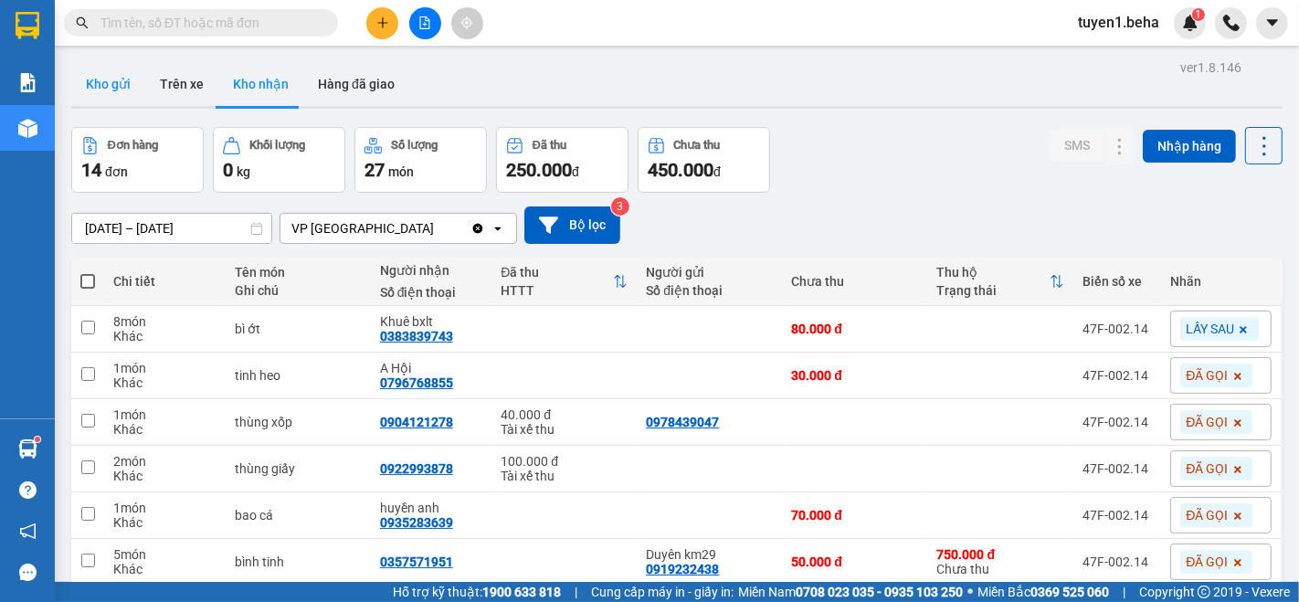
click at [93, 81] on button "Kho gửi" at bounding box center [108, 84] width 74 height 44
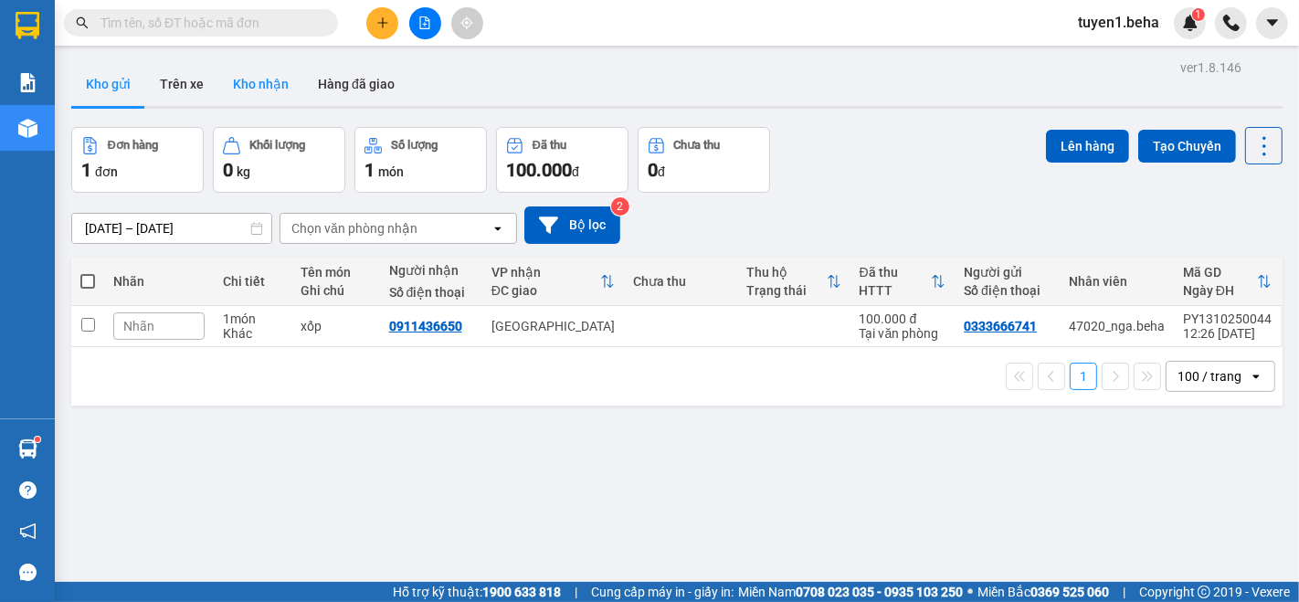
click at [258, 92] on button "Kho nhận" at bounding box center [260, 84] width 85 height 44
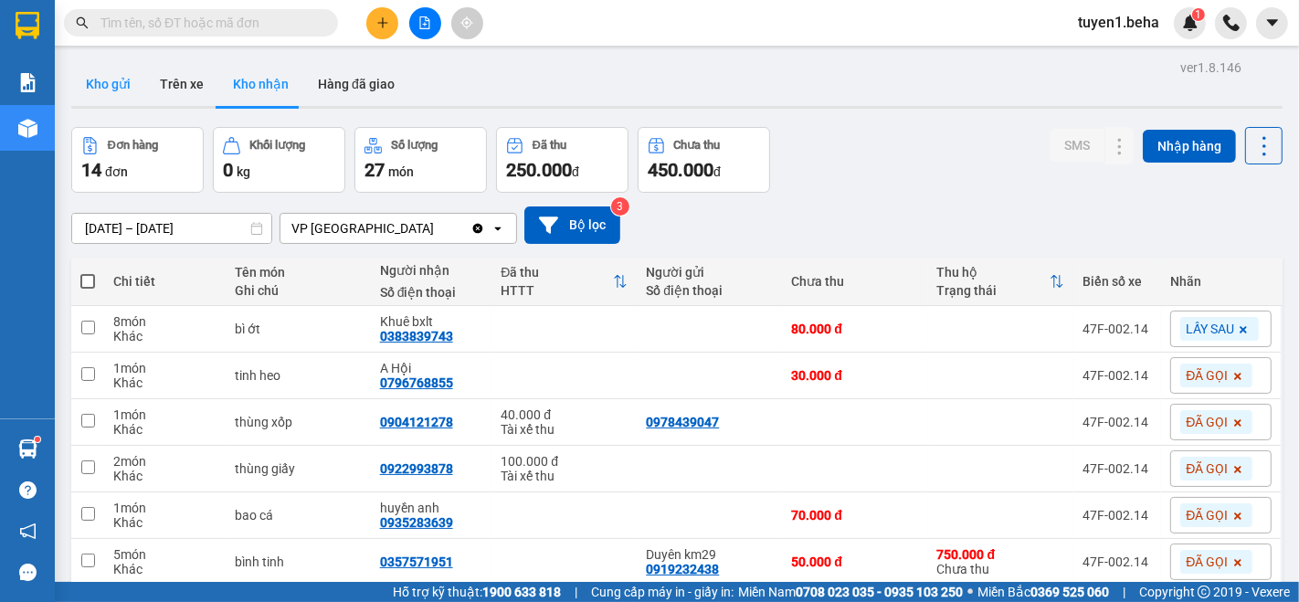
click at [93, 70] on button "Kho gửi" at bounding box center [108, 84] width 74 height 44
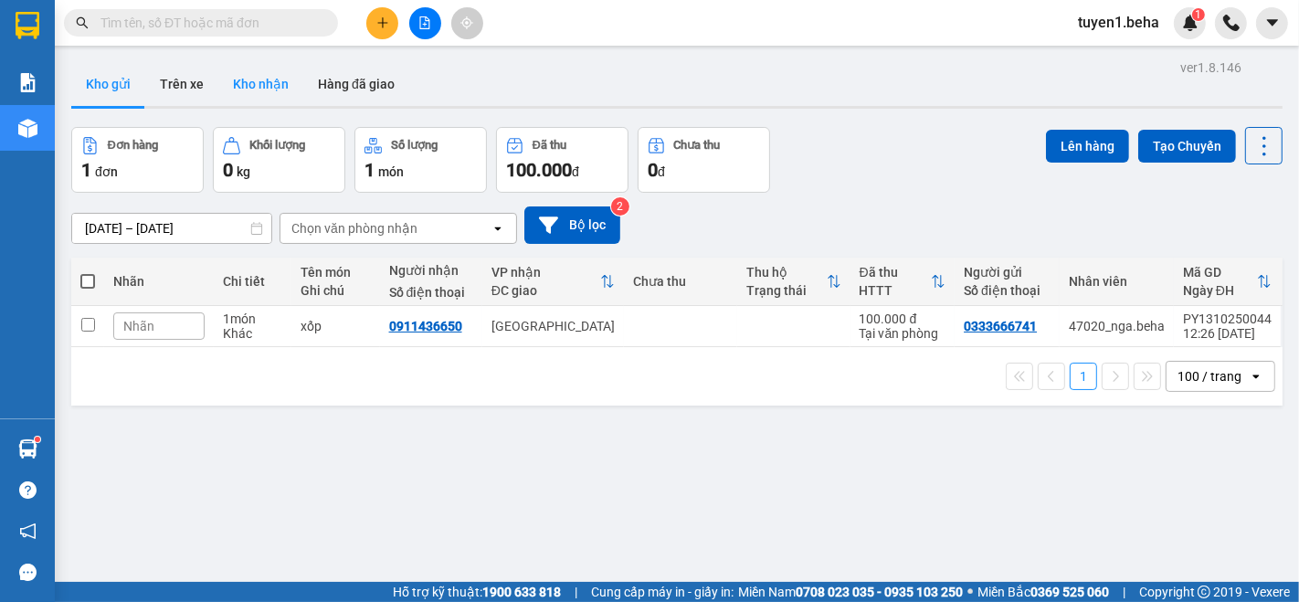
click at [266, 73] on button "Kho nhận" at bounding box center [260, 84] width 85 height 44
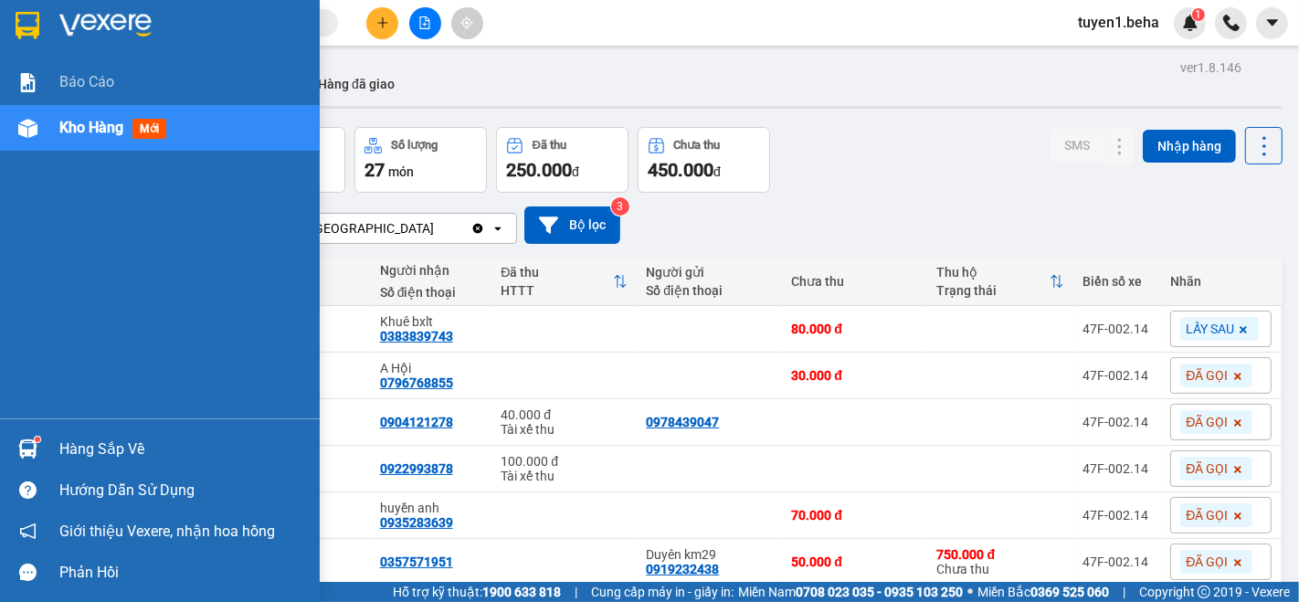
click at [105, 119] on span "Kho hàng" at bounding box center [91, 127] width 64 height 17
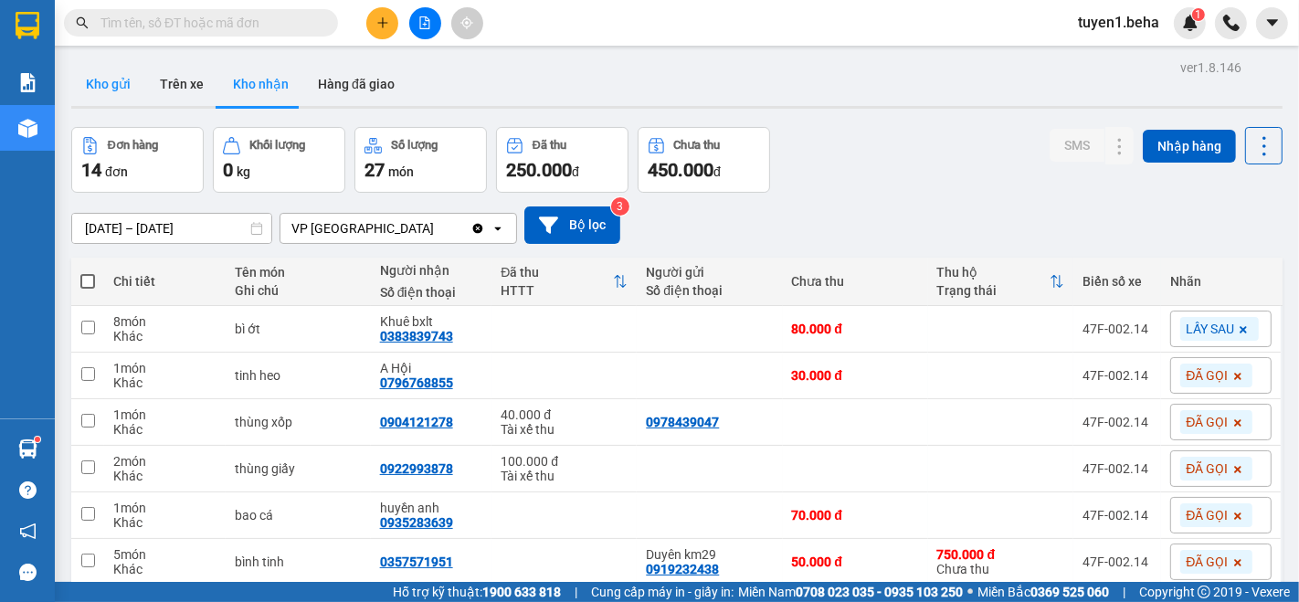
click at [115, 81] on button "Kho gửi" at bounding box center [108, 84] width 74 height 44
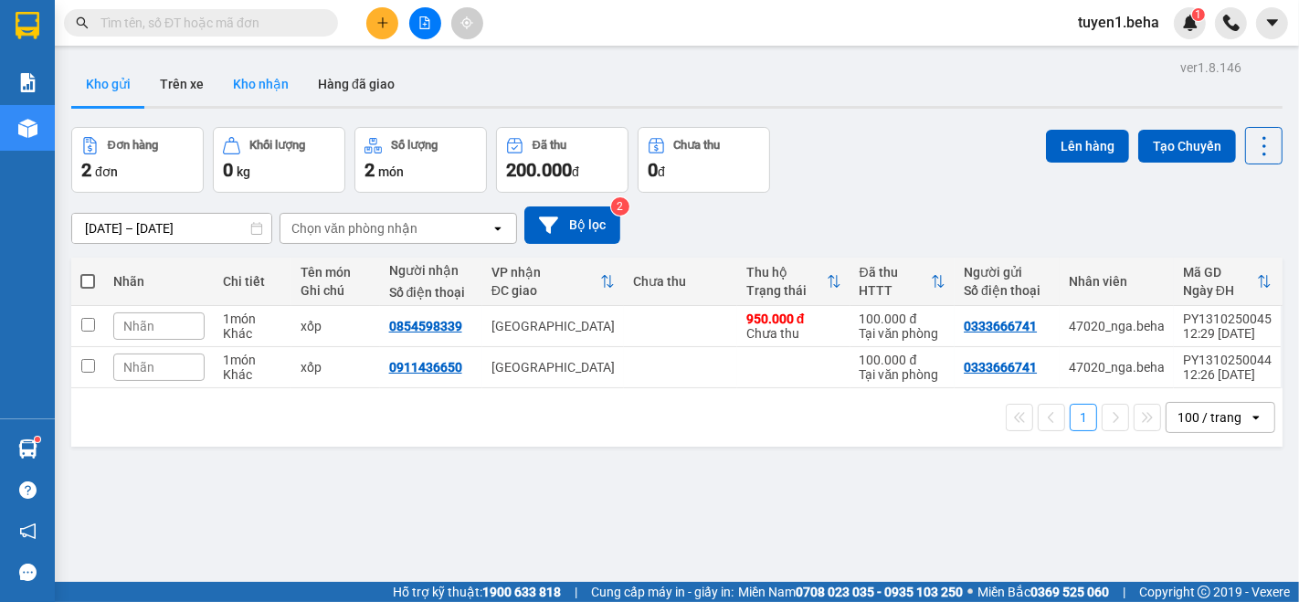
click at [266, 86] on button "Kho nhận" at bounding box center [260, 84] width 85 height 44
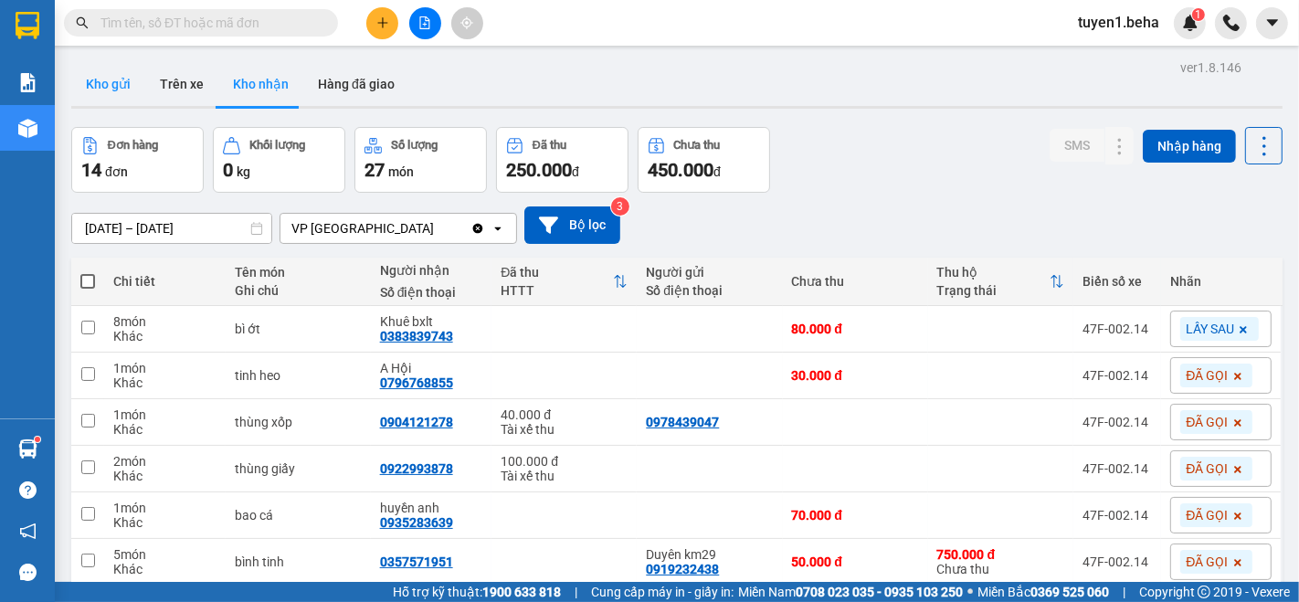
click at [111, 82] on button "Kho gửi" at bounding box center [108, 84] width 74 height 44
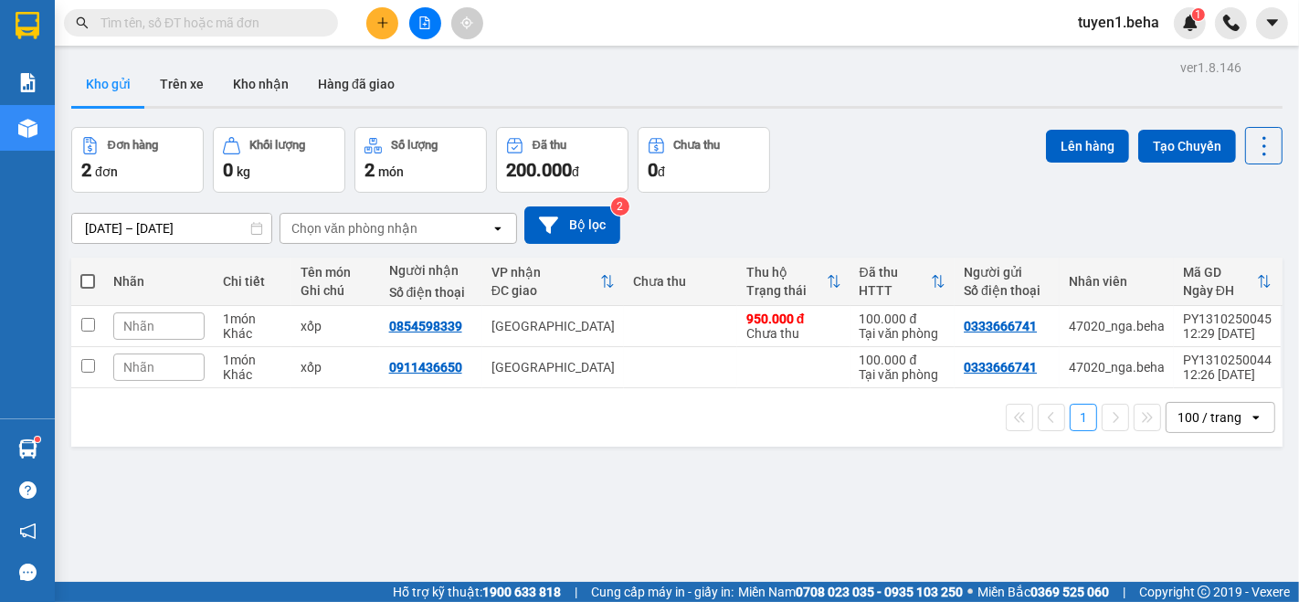
click at [92, 278] on span at bounding box center [87, 281] width 15 height 15
click at [88, 272] on input "checkbox" at bounding box center [88, 272] width 0 height 0
checkbox input "true"
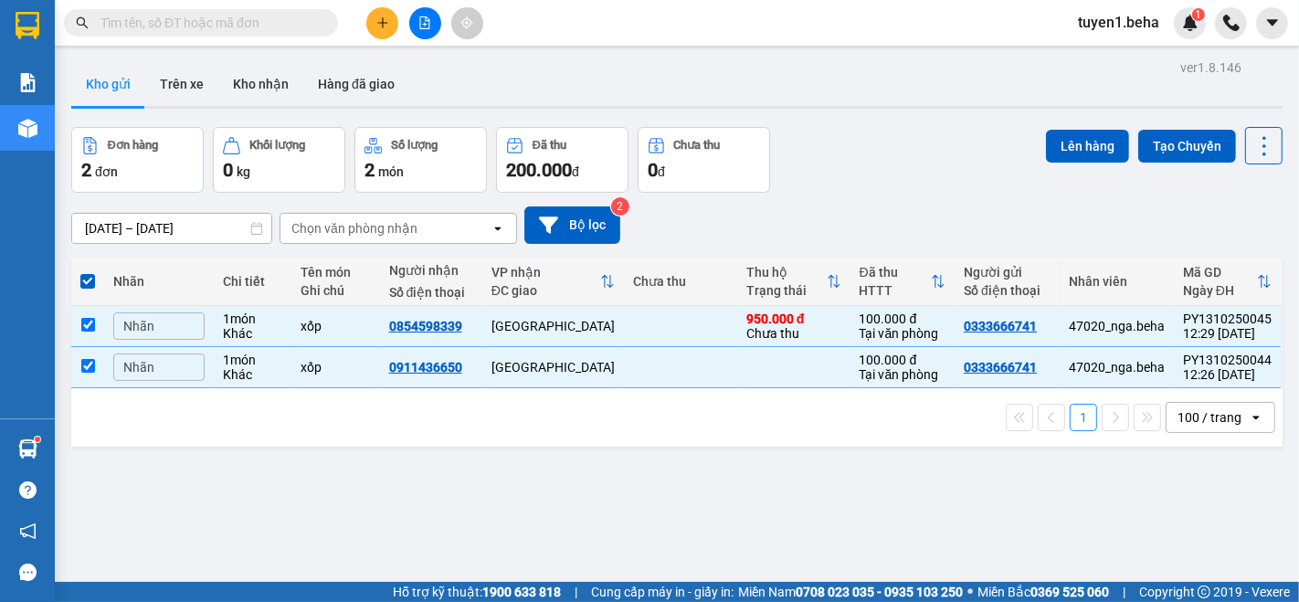
click at [971, 470] on div "ver 1.8.146 Kho gửi Trên xe Kho nhận Hàng đã giao Đơn hàng 2 đơn Khối lượng 0 k…" at bounding box center [677, 356] width 1226 height 602
click at [1083, 142] on button "Lên hàng" at bounding box center [1087, 146] width 83 height 33
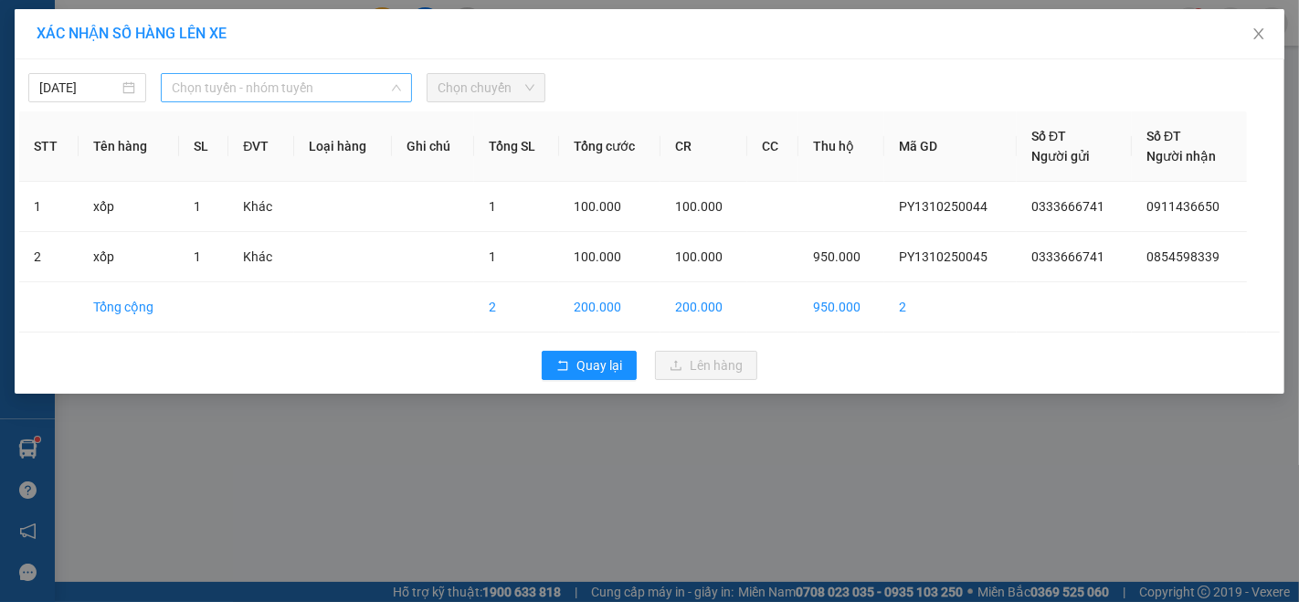
click at [313, 83] on span "Chọn tuyến - nhóm tuyến" at bounding box center [286, 87] width 229 height 27
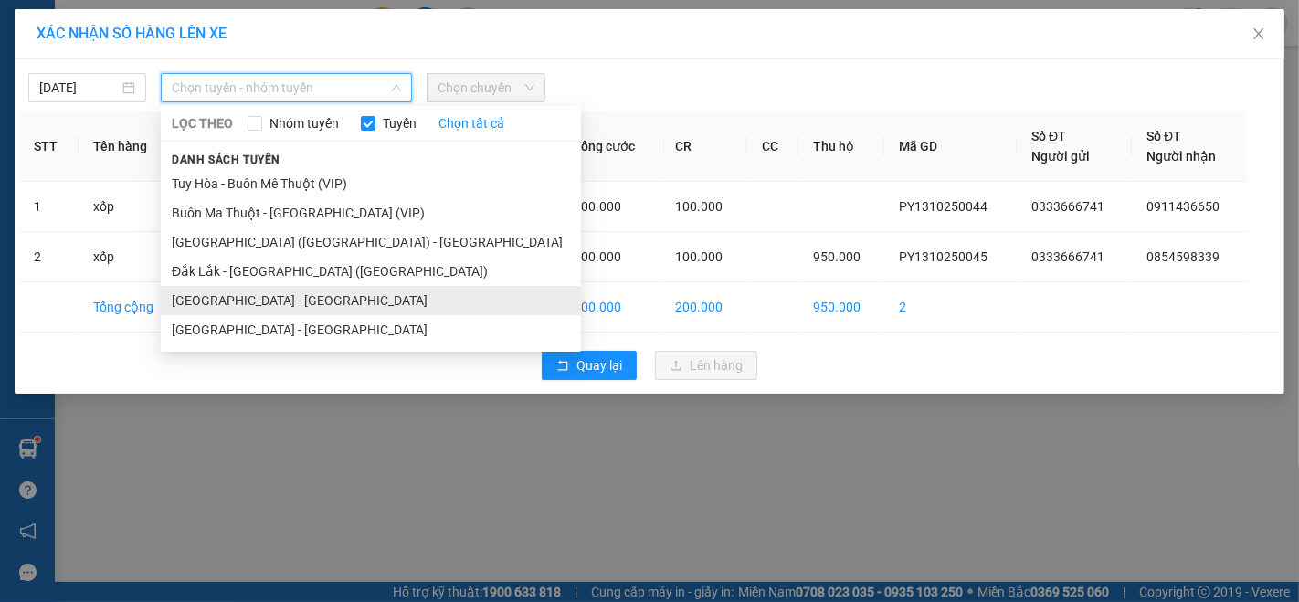
click at [268, 303] on li "[GEOGRAPHIC_DATA] - [GEOGRAPHIC_DATA]" at bounding box center [371, 300] width 420 height 29
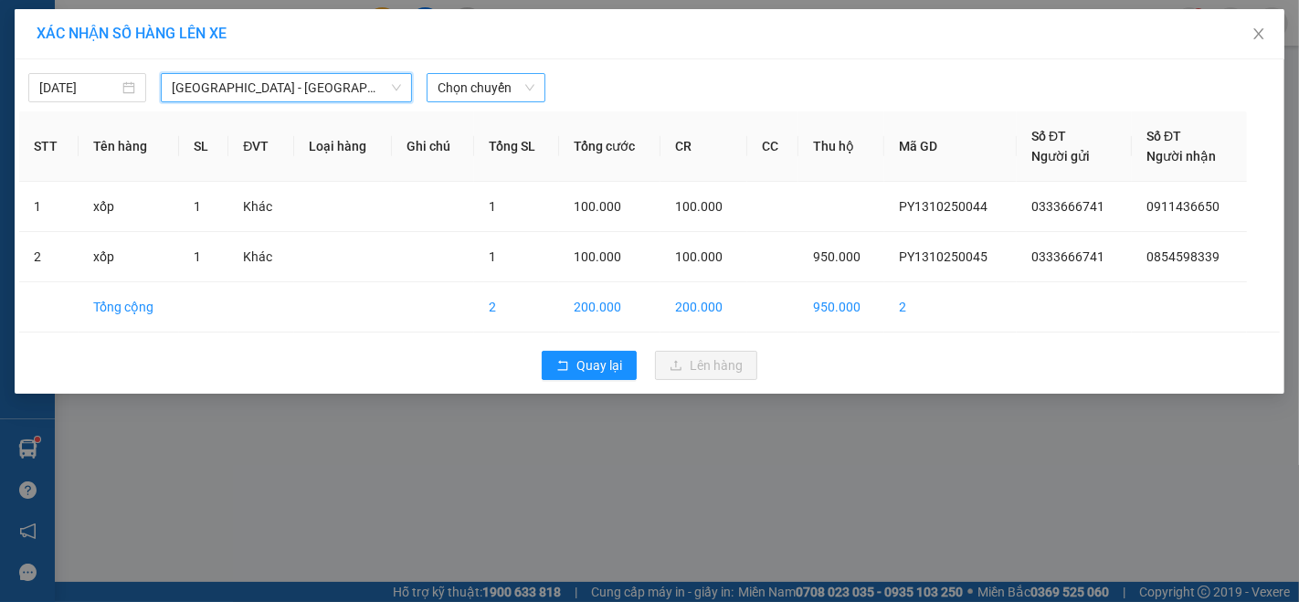
click at [475, 83] on span "Chọn chuyến" at bounding box center [486, 87] width 96 height 27
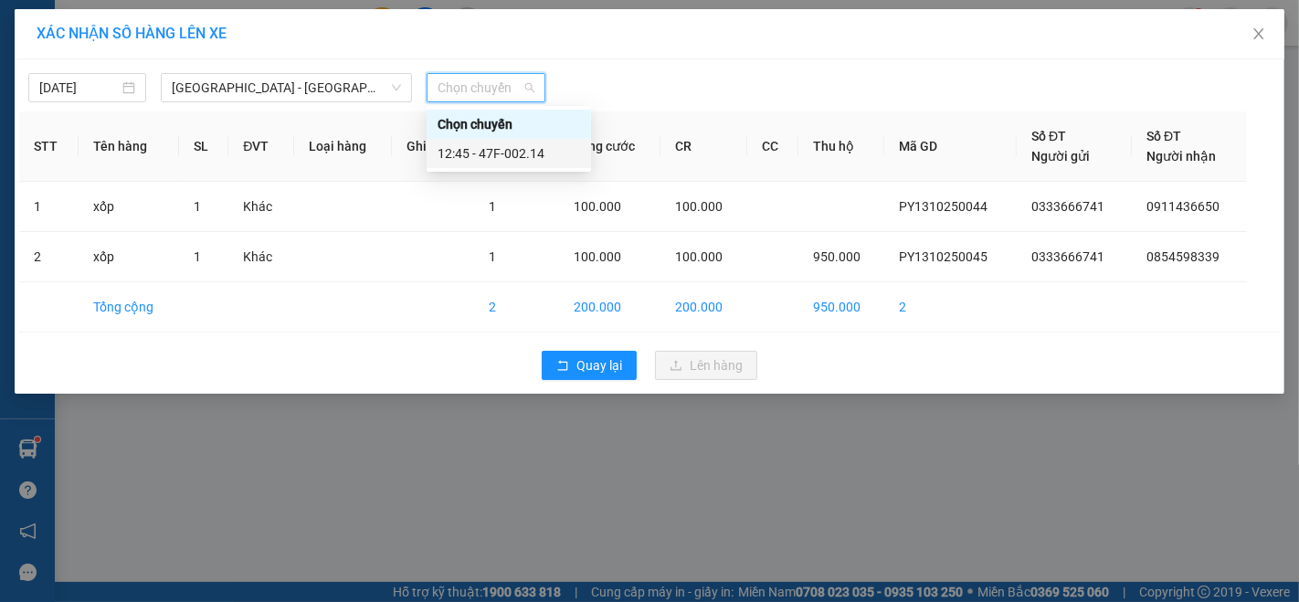
click at [488, 151] on div "12:45 - 47F-002.14" at bounding box center [509, 153] width 143 height 20
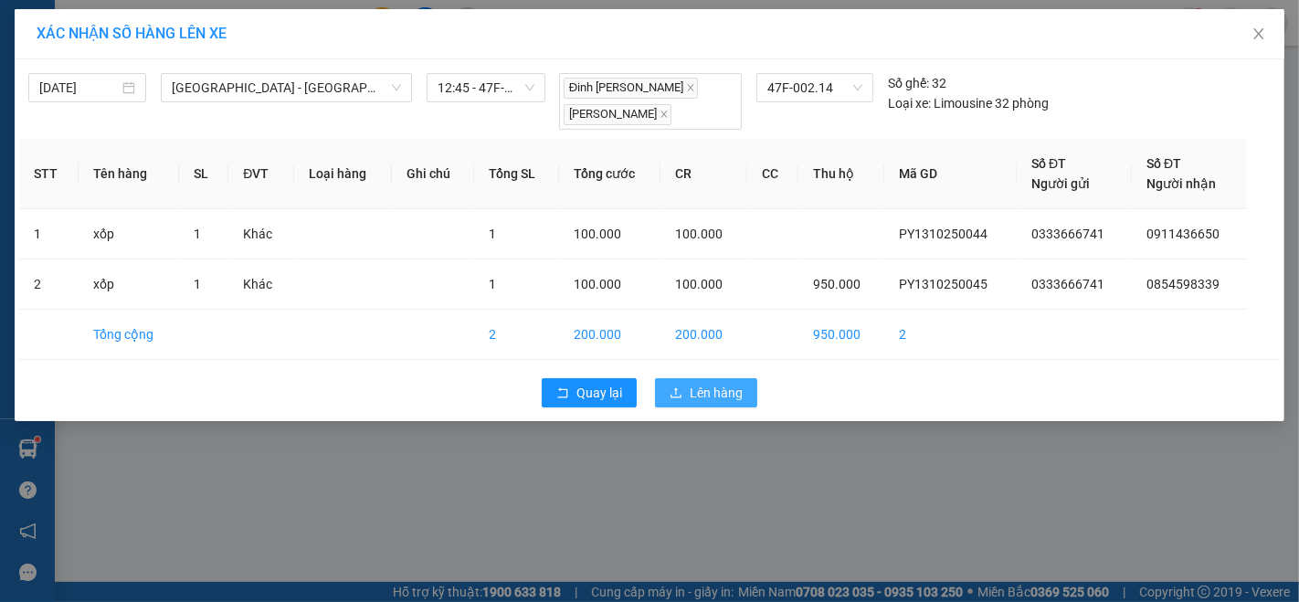
click at [720, 387] on span "Lên hàng" at bounding box center [716, 393] width 53 height 20
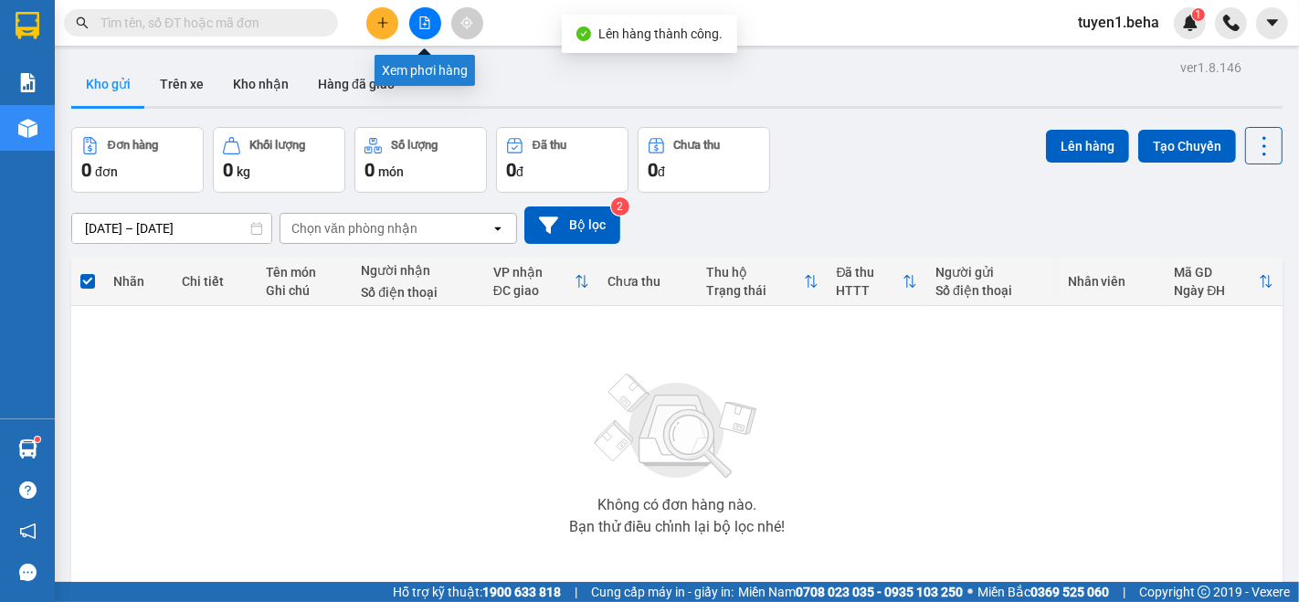
click at [426, 27] on icon "file-add" at bounding box center [425, 22] width 13 height 13
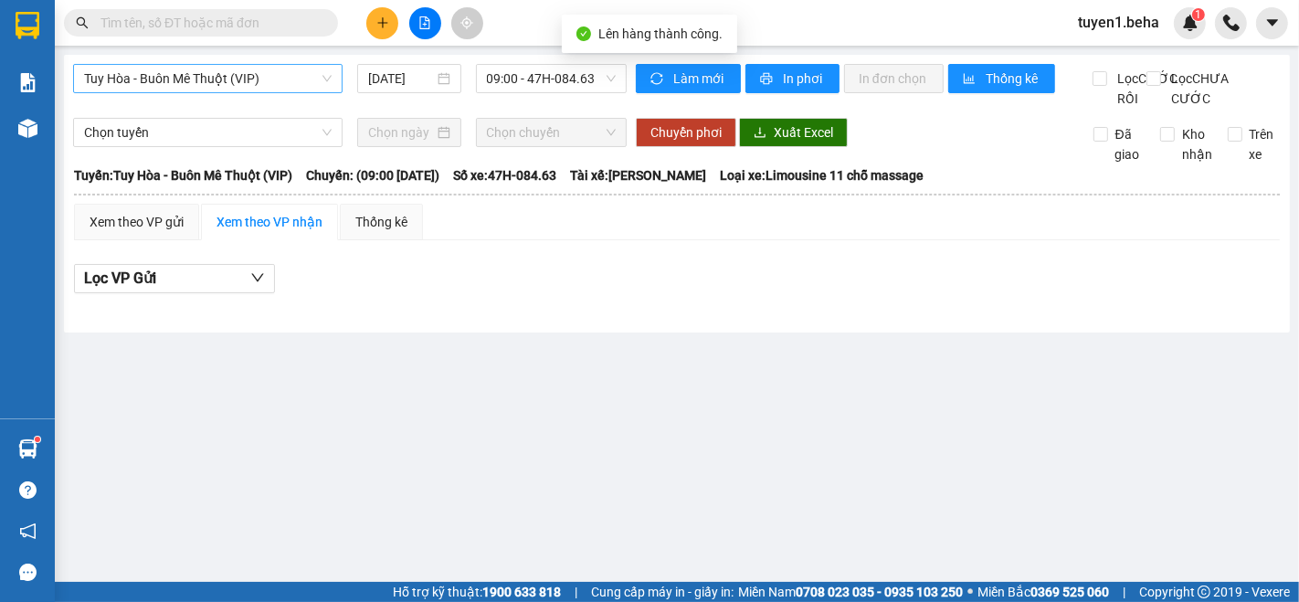
click at [164, 90] on span "Tuy Hòa - Buôn Mê Thuột (VIP)" at bounding box center [208, 78] width 248 height 27
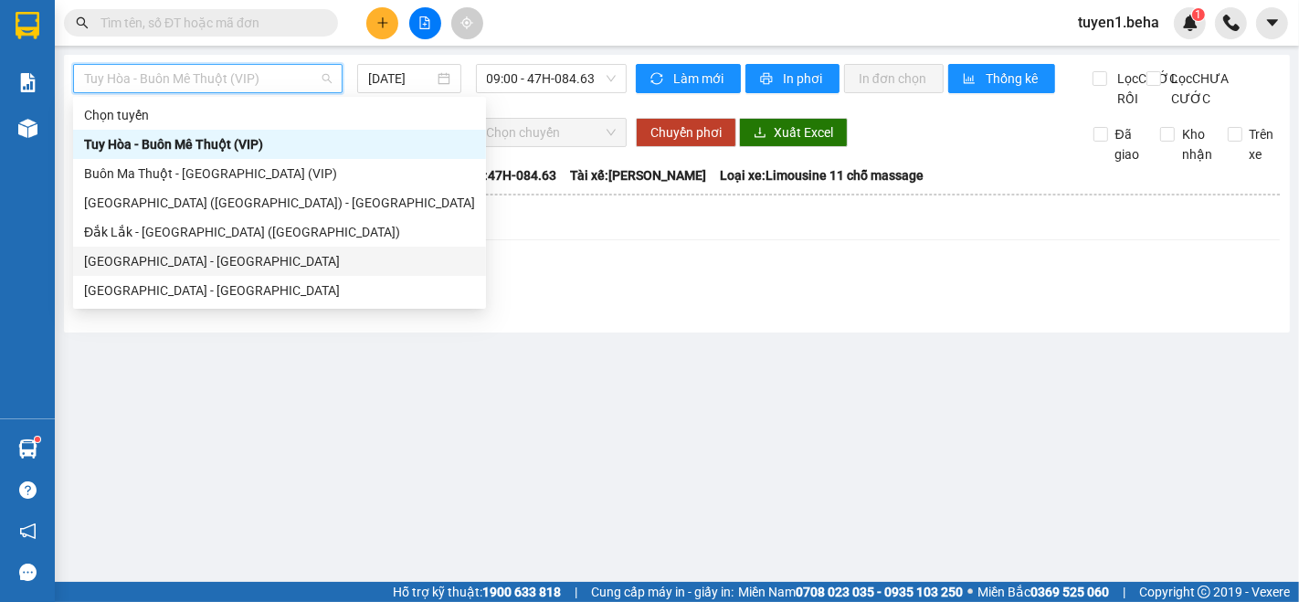
click at [161, 255] on div "[GEOGRAPHIC_DATA] - [GEOGRAPHIC_DATA]" at bounding box center [279, 261] width 391 height 20
type input "[DATE]"
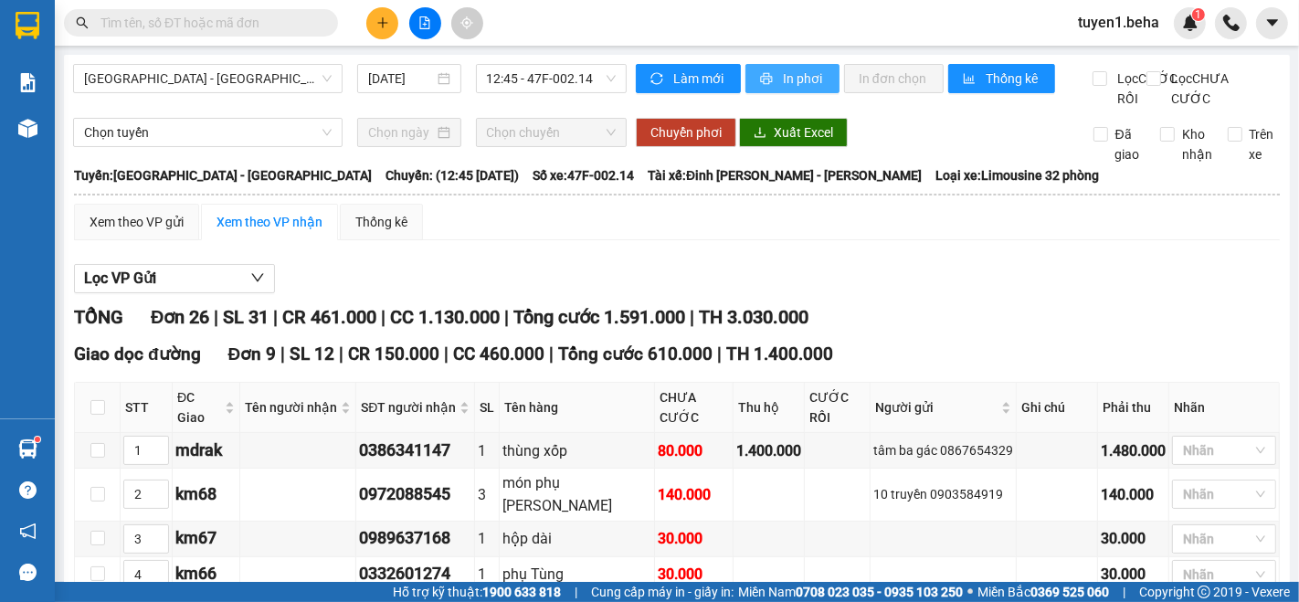
click at [783, 84] on span "In phơi" at bounding box center [804, 79] width 42 height 20
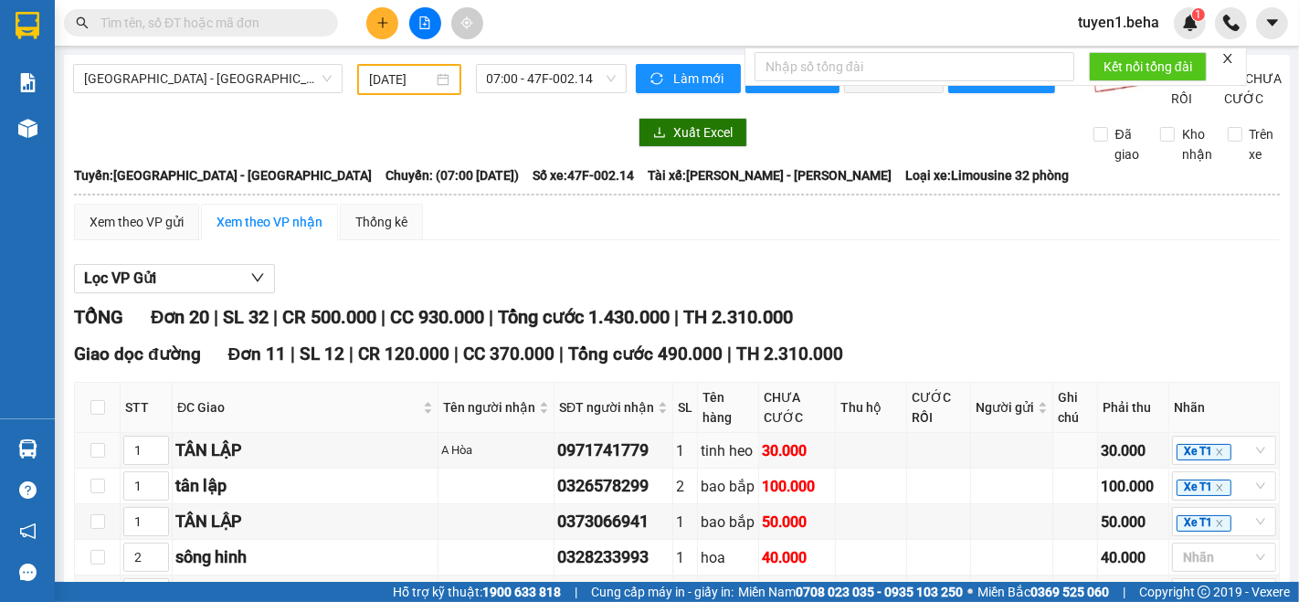
type input "[DATE]"
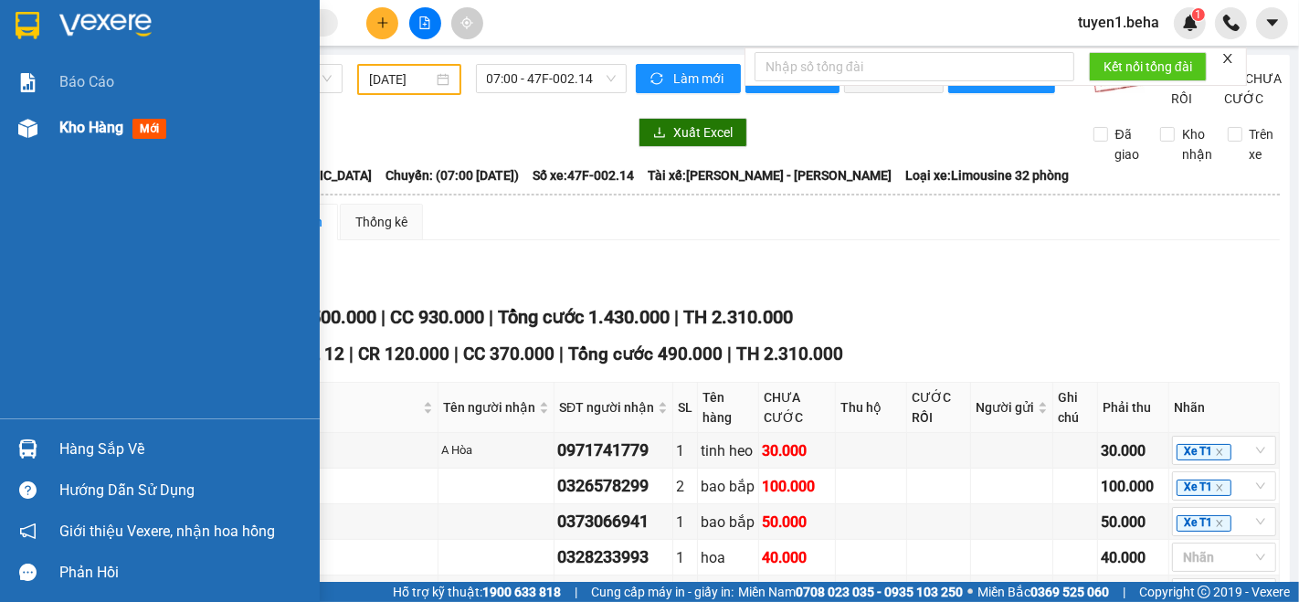
click at [97, 119] on span "Kho hàng" at bounding box center [91, 127] width 64 height 17
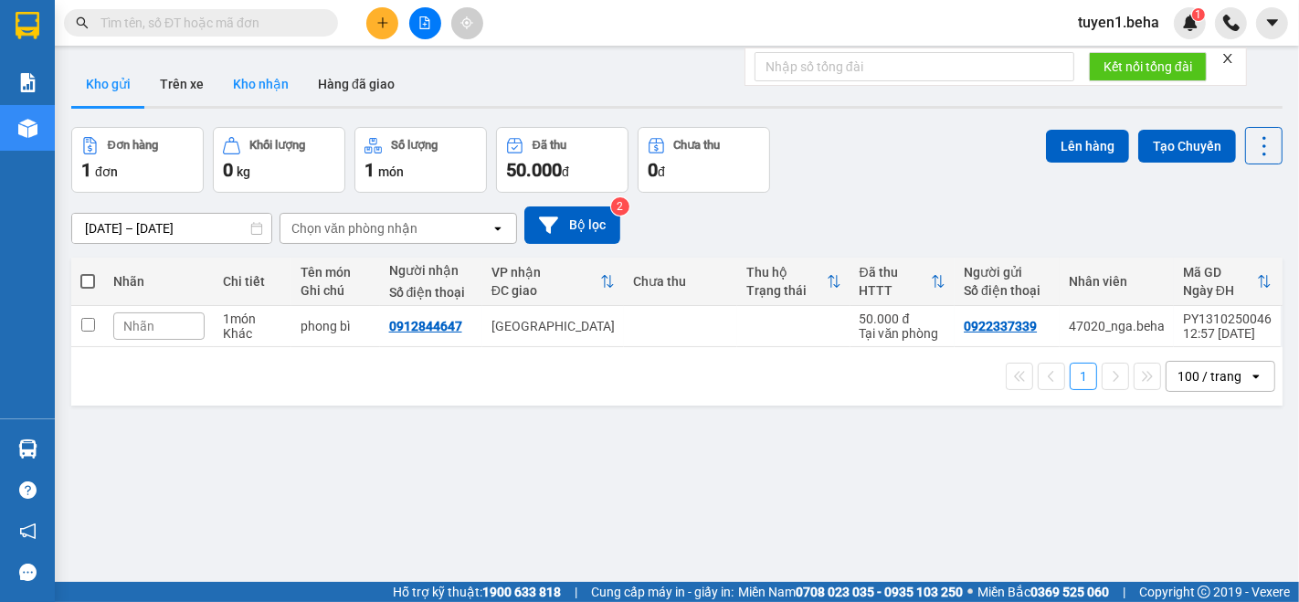
click at [266, 93] on button "Kho nhận" at bounding box center [260, 84] width 85 height 44
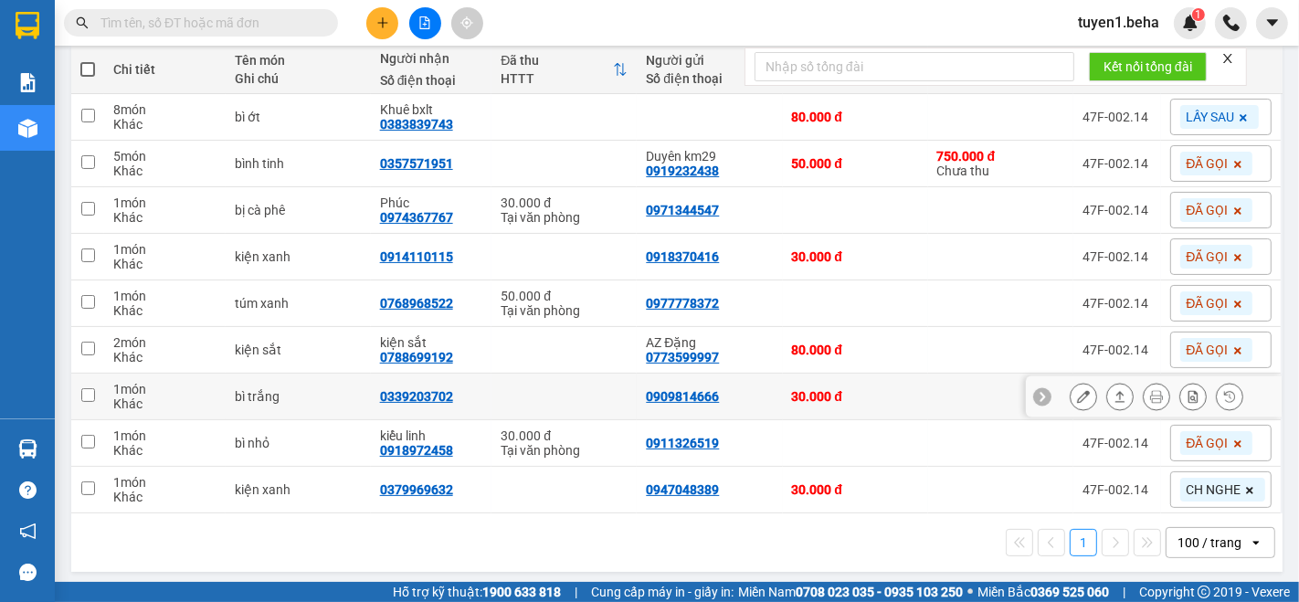
scroll to position [217, 0]
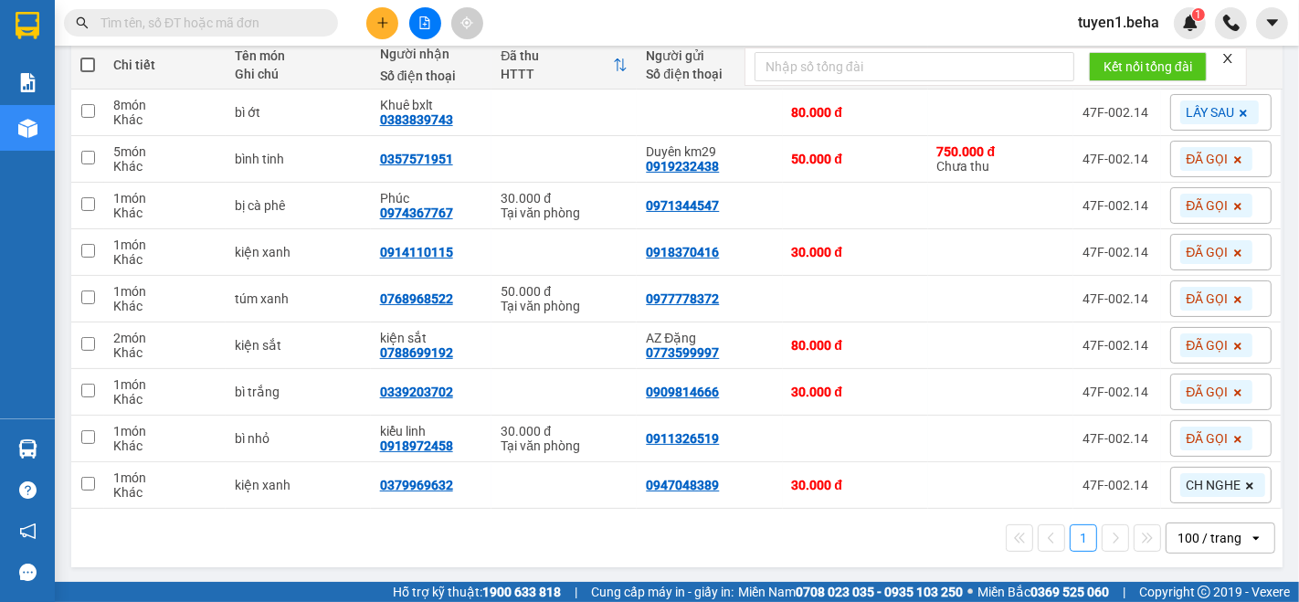
click at [1178, 545] on div "100 / trang" at bounding box center [1210, 538] width 64 height 18
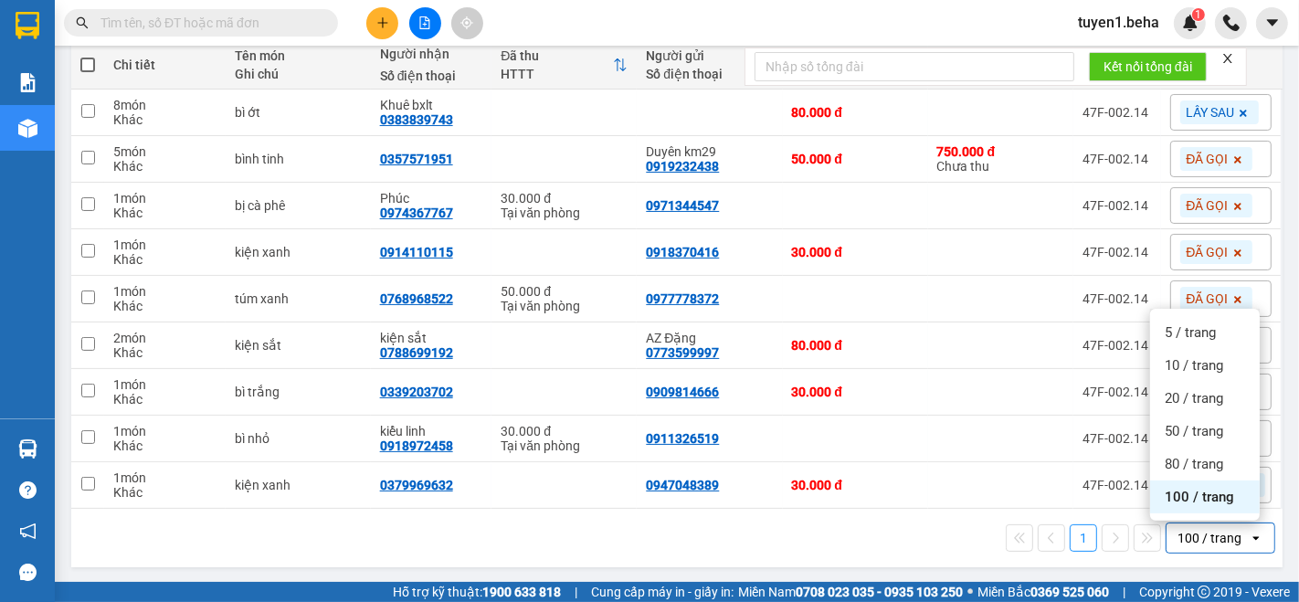
click at [1206, 489] on span "100 / trang" at bounding box center [1199, 497] width 69 height 18
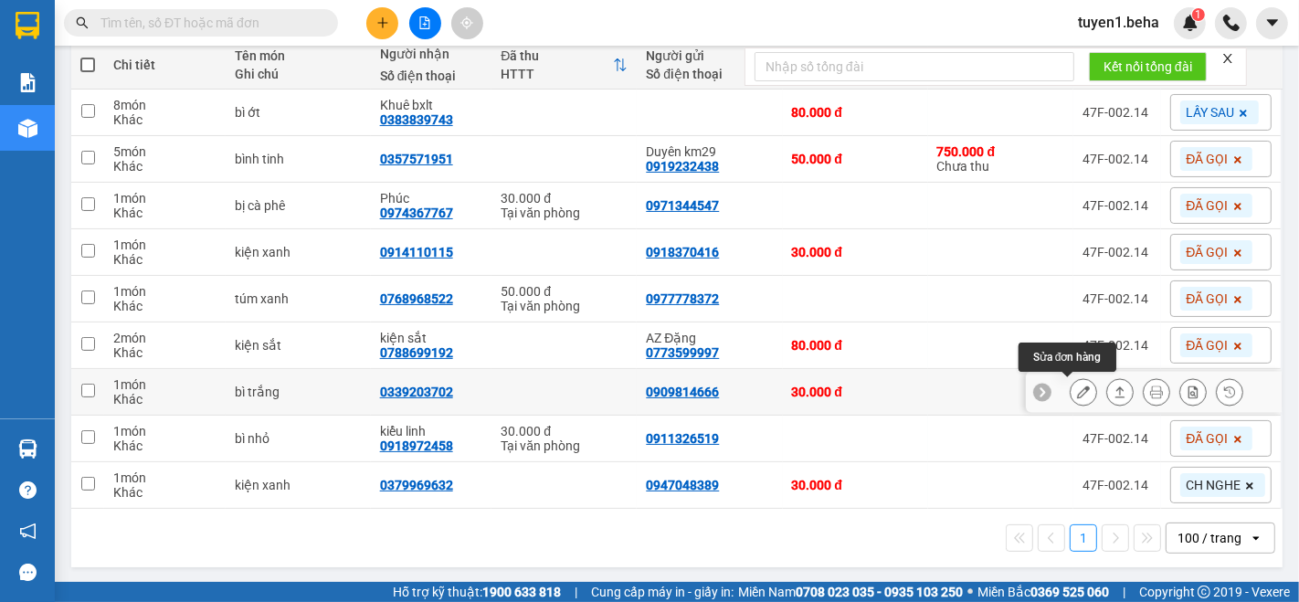
click at [1075, 397] on button at bounding box center [1084, 392] width 26 height 32
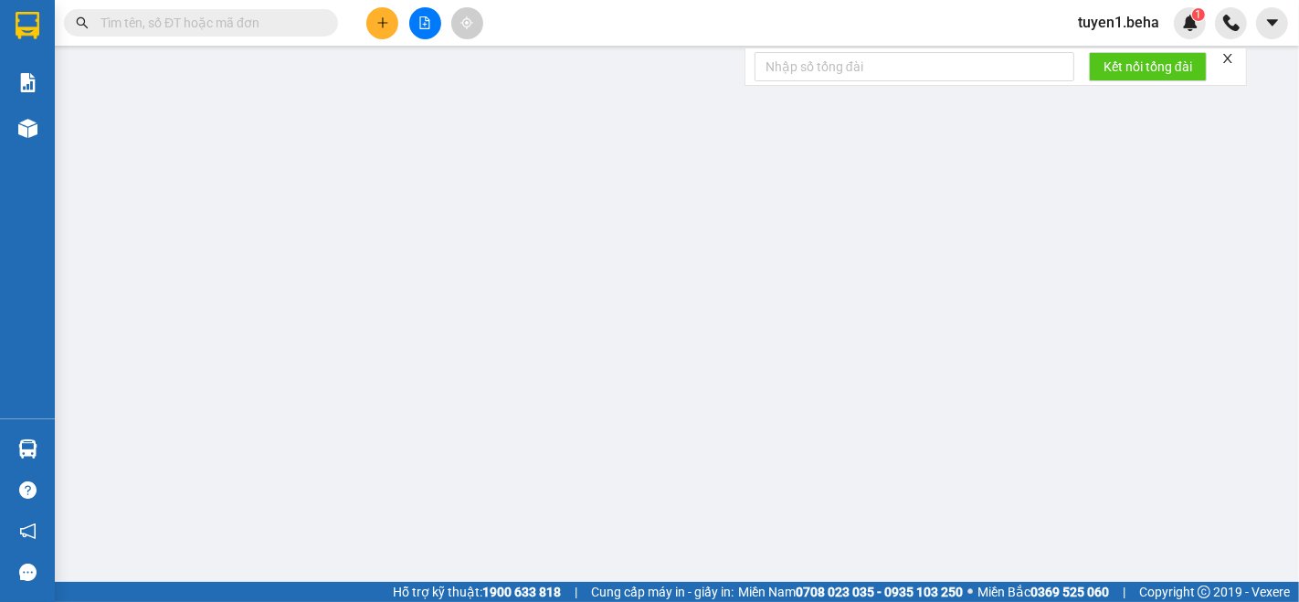
type input "0909814666"
type input "0339203702"
type input "30.000"
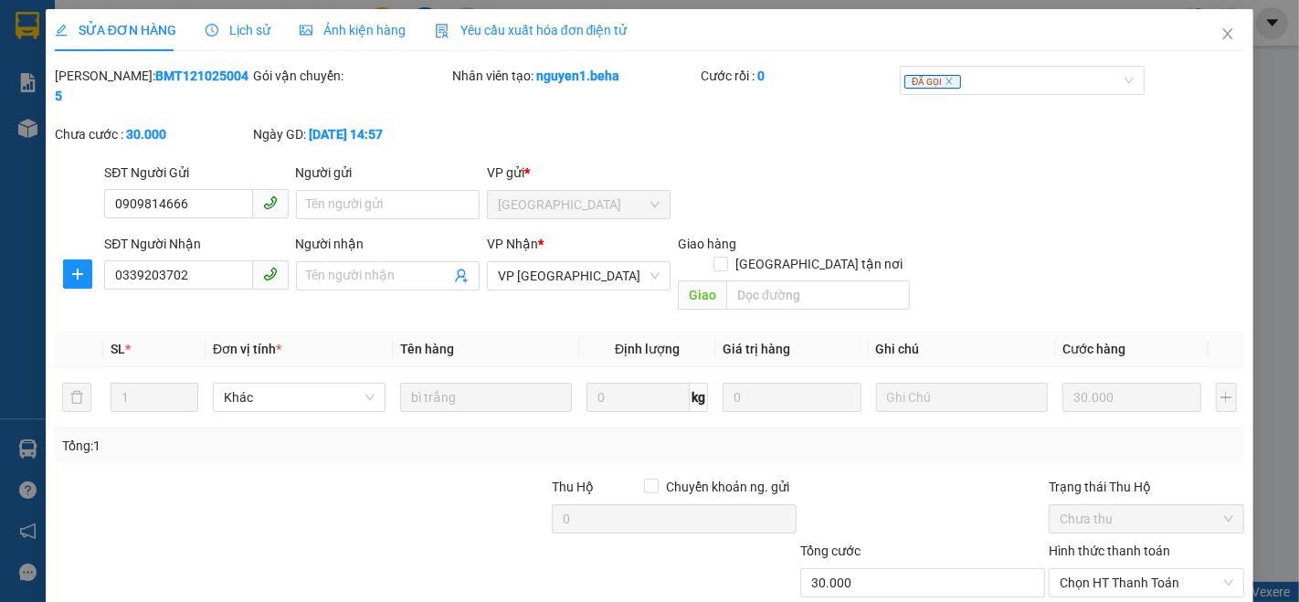
click at [354, 34] on span "Ảnh kiện hàng" at bounding box center [353, 30] width 106 height 15
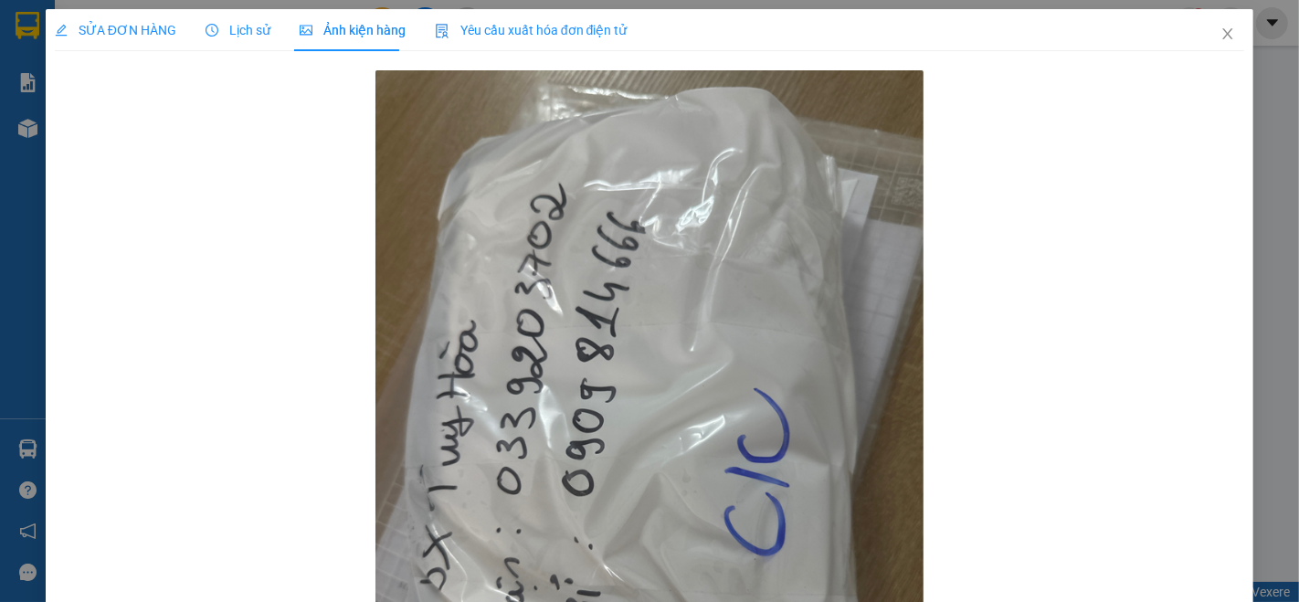
click at [118, 32] on span "SỬA ĐƠN HÀNG" at bounding box center [116, 30] width 122 height 15
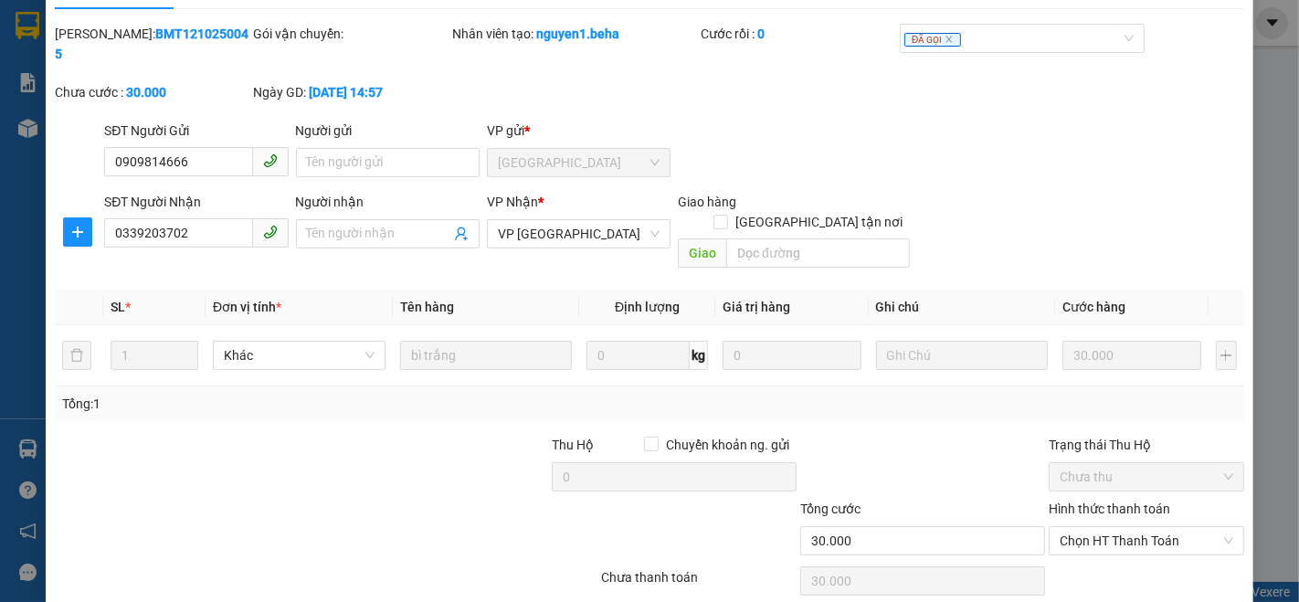
scroll to position [76, 0]
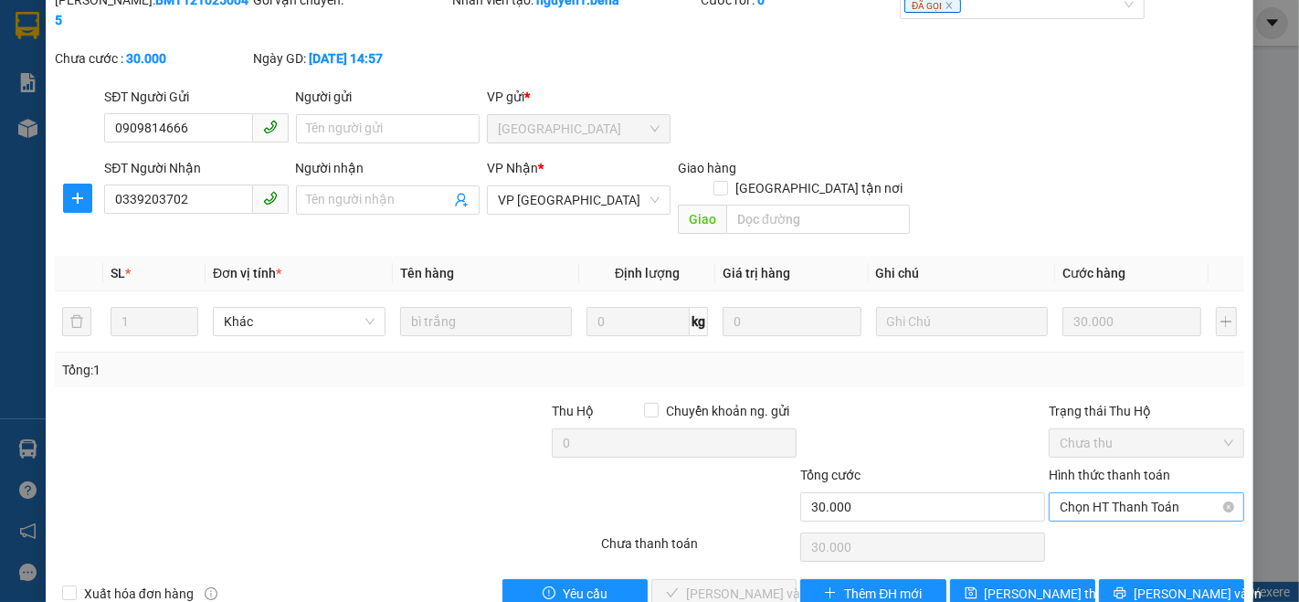
click at [1122, 493] on span "Chọn HT Thanh Toán" at bounding box center [1147, 506] width 174 height 27
click at [1081, 504] on div "Tại văn phòng" at bounding box center [1134, 503] width 171 height 20
type input "0"
click at [740, 584] on span "[PERSON_NAME] và Giao hàng" at bounding box center [773, 594] width 175 height 20
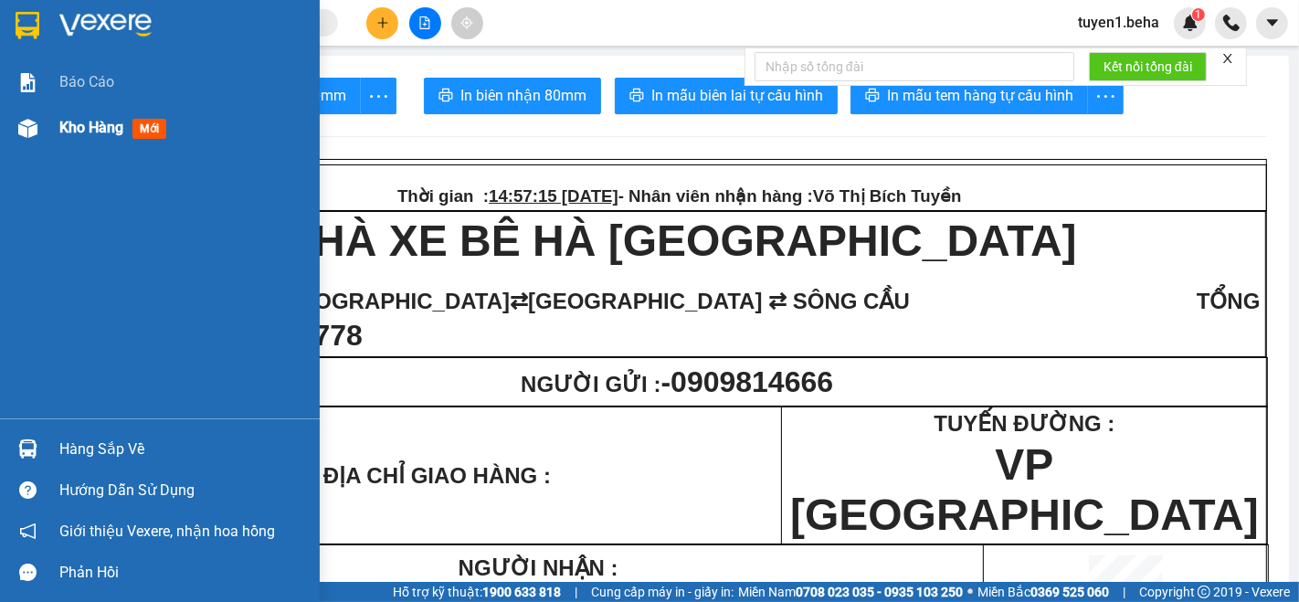
click at [89, 125] on span "Kho hàng" at bounding box center [91, 127] width 64 height 17
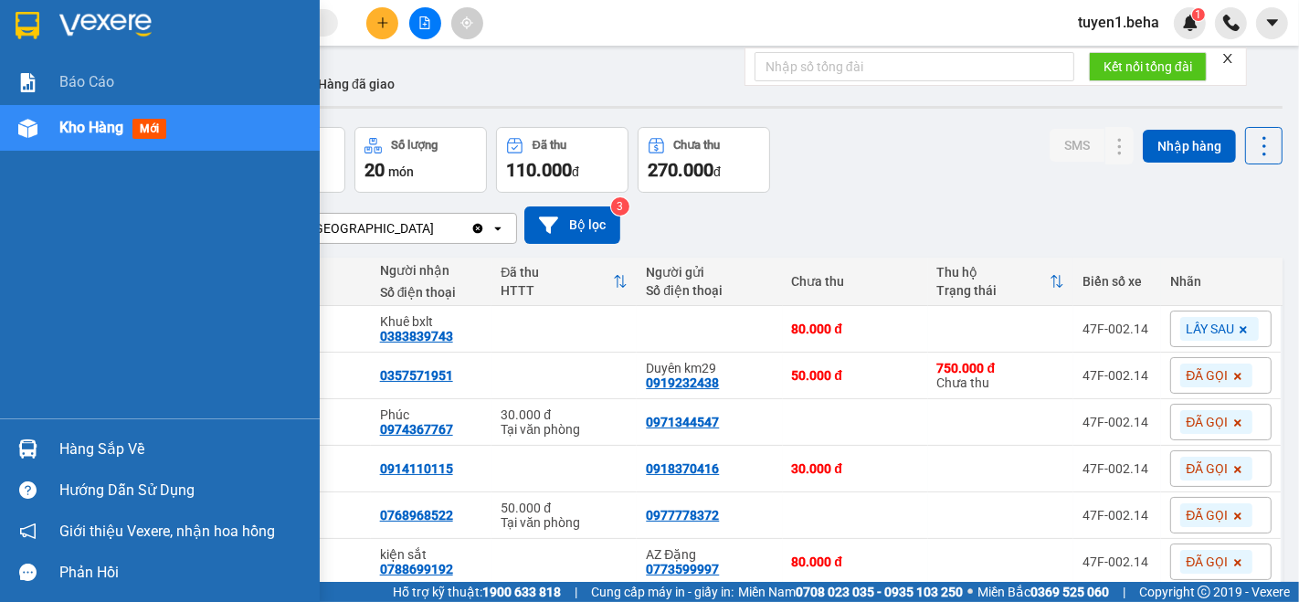
click at [27, 266] on div "Báo cáo Kho hàng mới" at bounding box center [160, 238] width 320 height 359
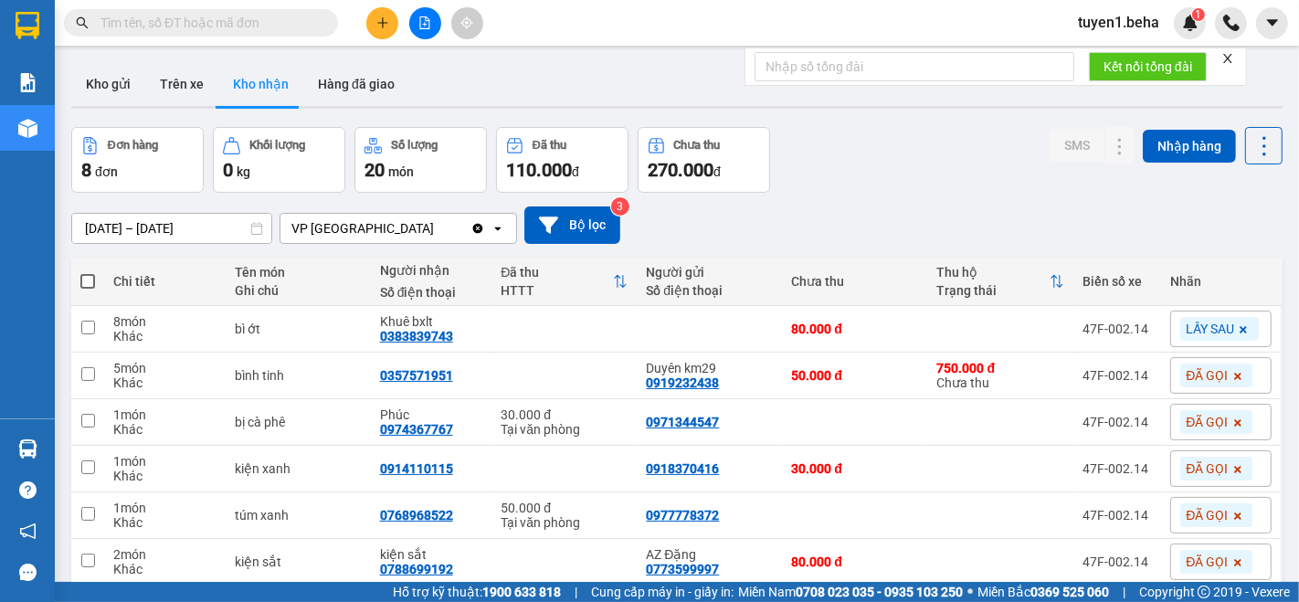
click at [1226, 56] on icon "close" at bounding box center [1228, 58] width 9 height 9
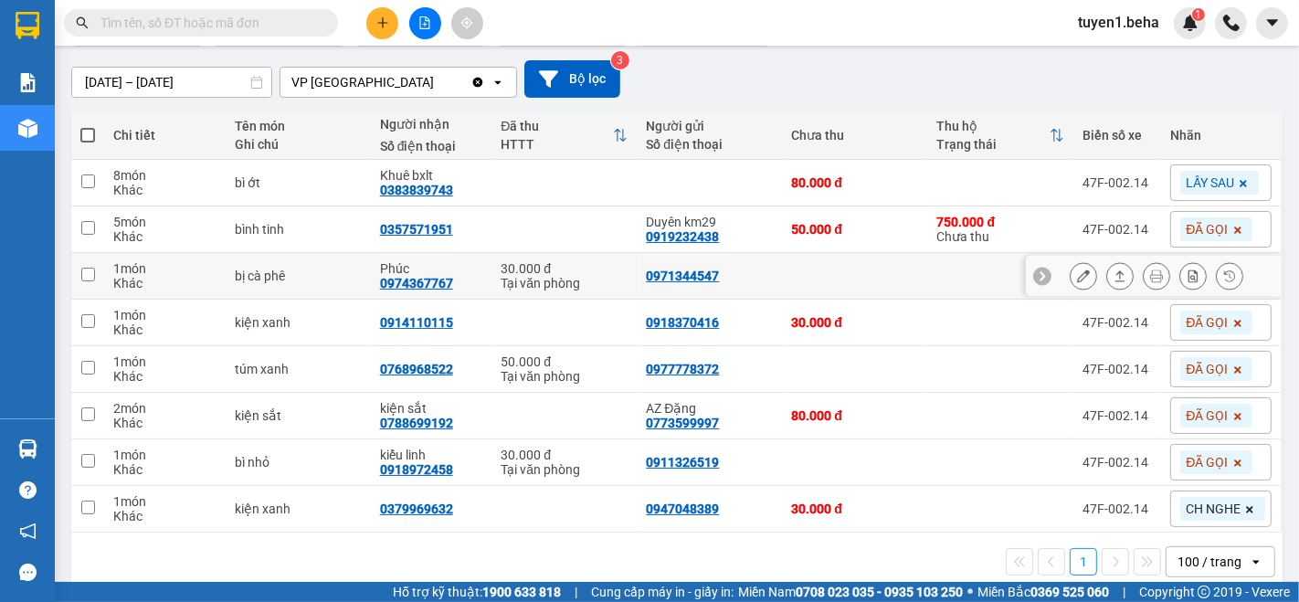
scroll to position [169, 0]
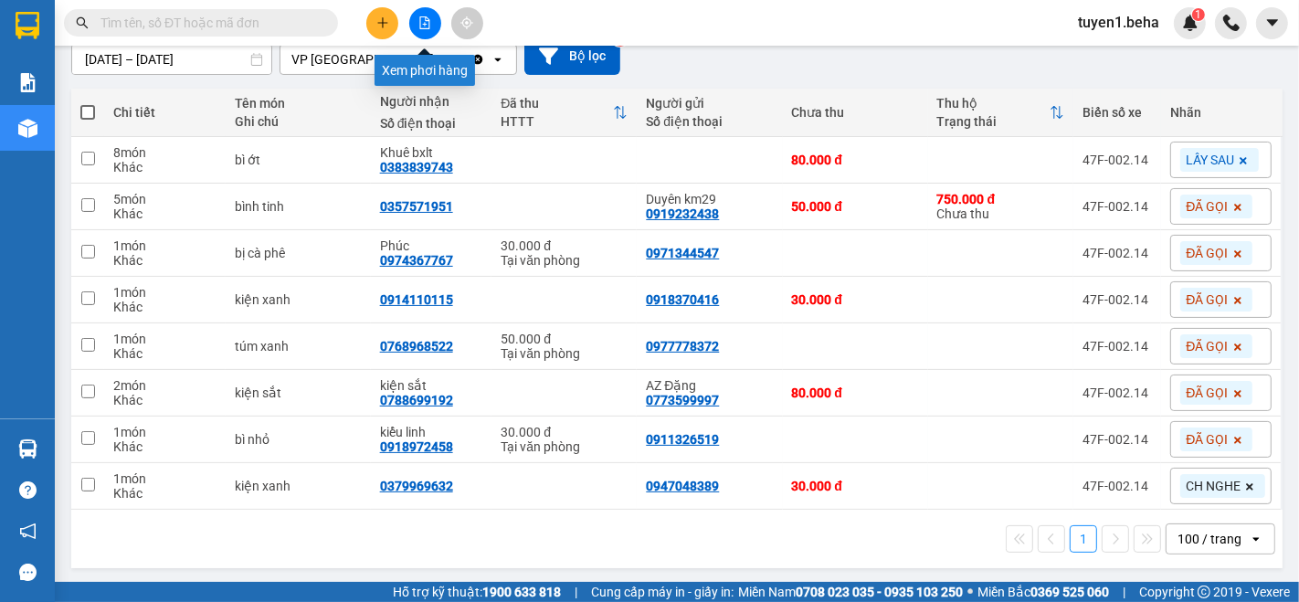
click at [425, 23] on icon "file-add" at bounding box center [425, 22] width 13 height 13
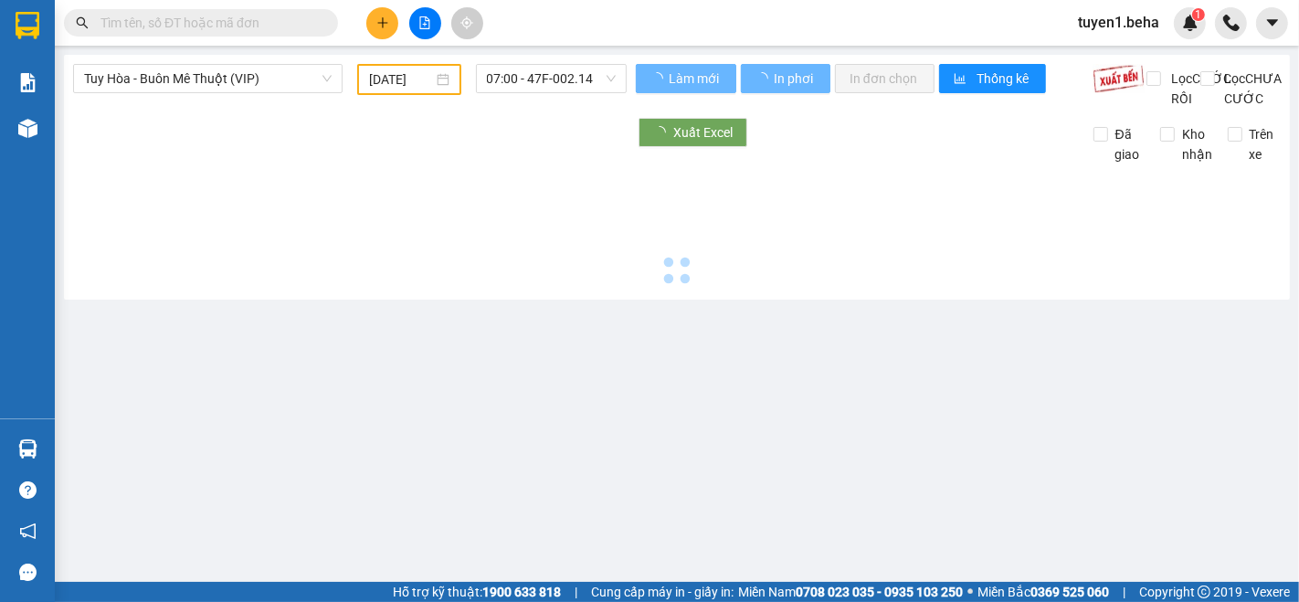
type input "[DATE]"
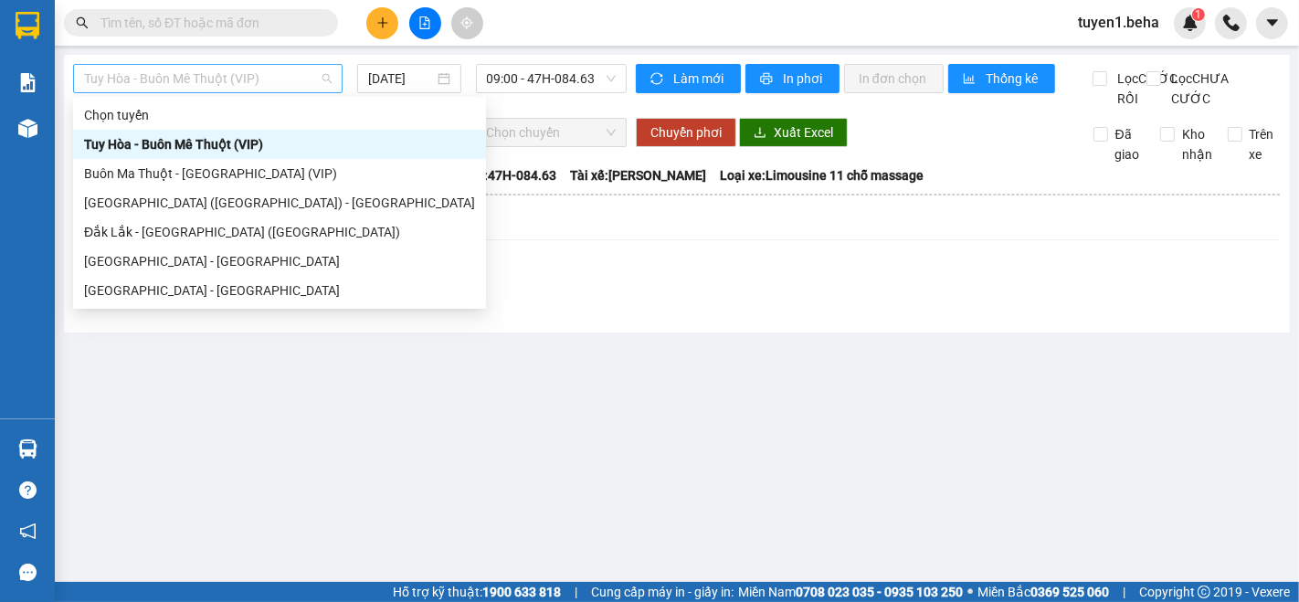
click at [199, 82] on span "Tuy Hòa - Buôn Mê Thuột (VIP)" at bounding box center [208, 78] width 248 height 27
click at [181, 281] on div "[GEOGRAPHIC_DATA] - [GEOGRAPHIC_DATA]" at bounding box center [279, 291] width 391 height 20
type input "[DATE]"
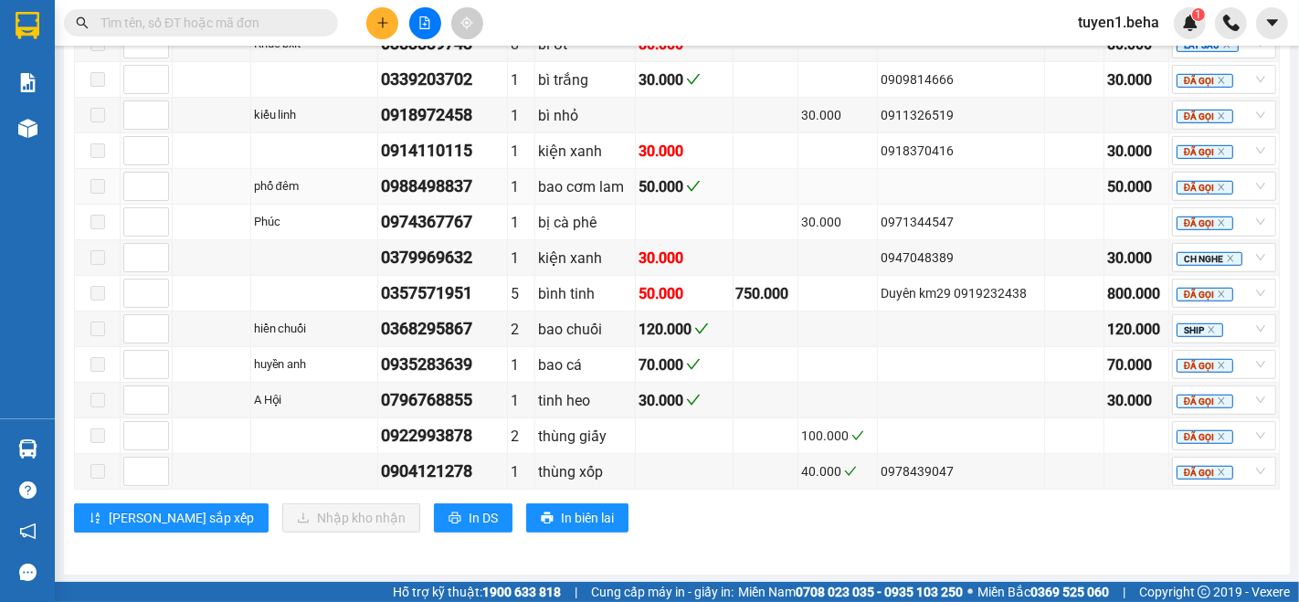
scroll to position [718, 0]
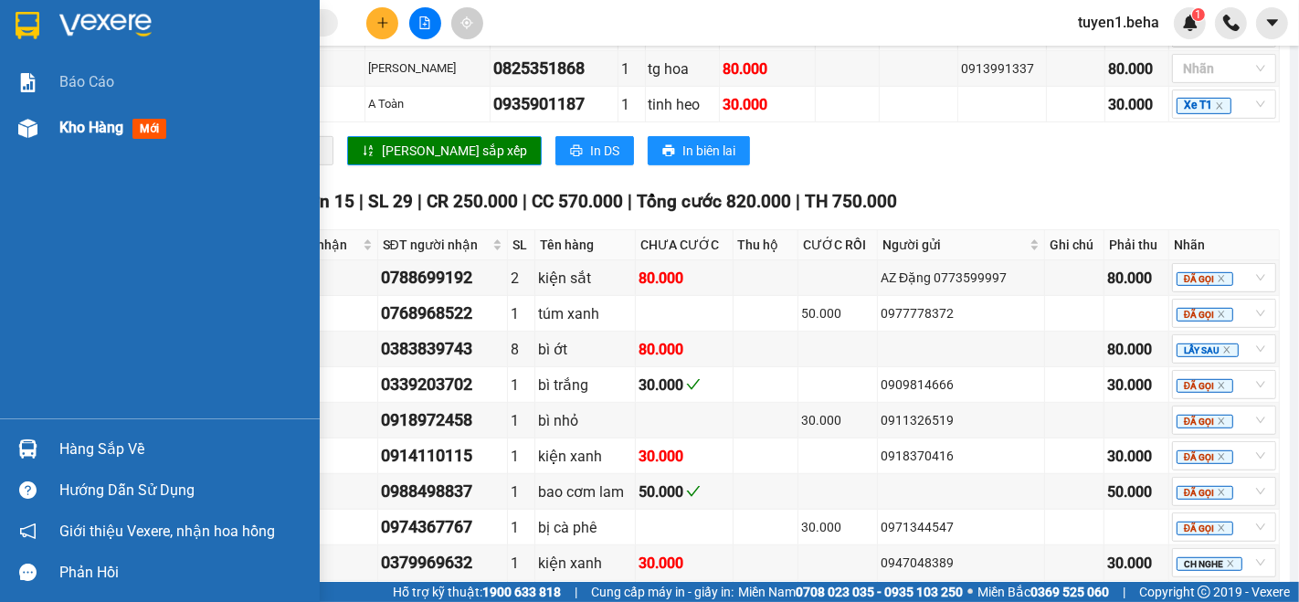
click at [108, 119] on span "Kho hàng" at bounding box center [91, 127] width 64 height 17
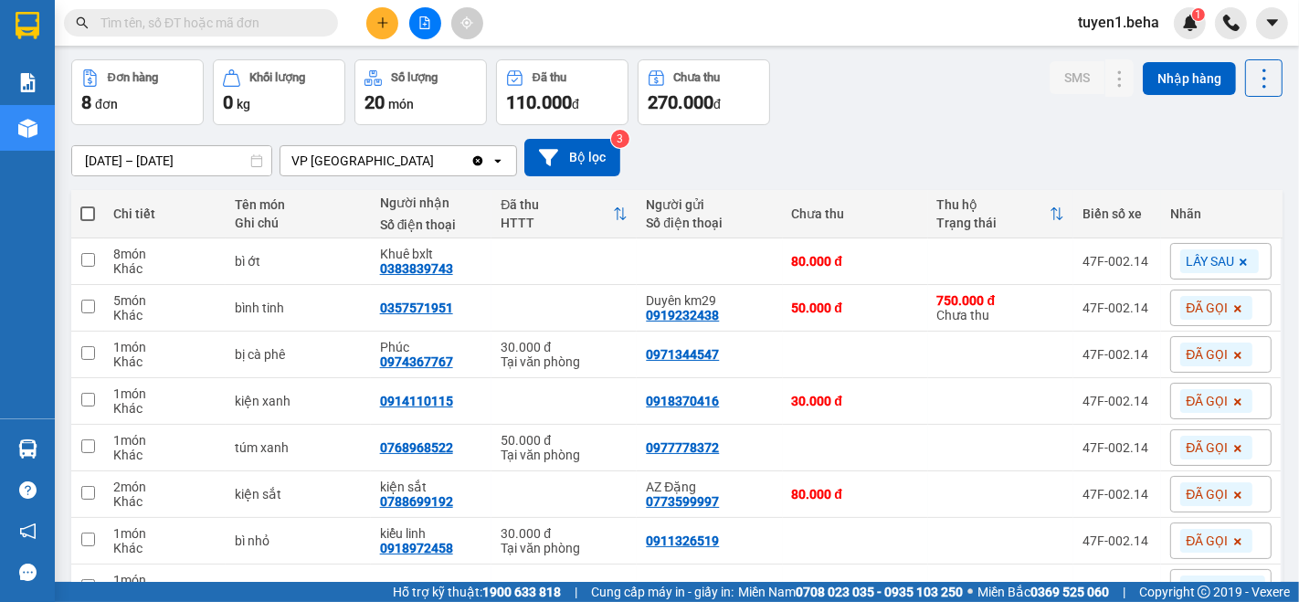
scroll to position [169, 0]
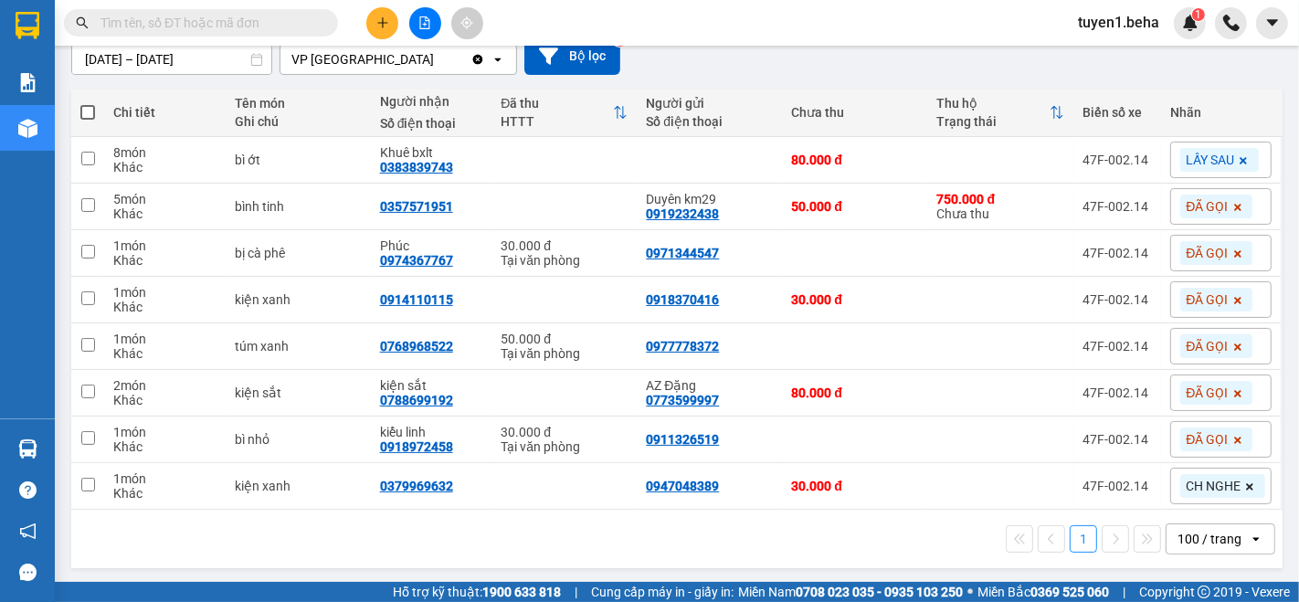
click at [168, 27] on input "text" at bounding box center [209, 23] width 216 height 20
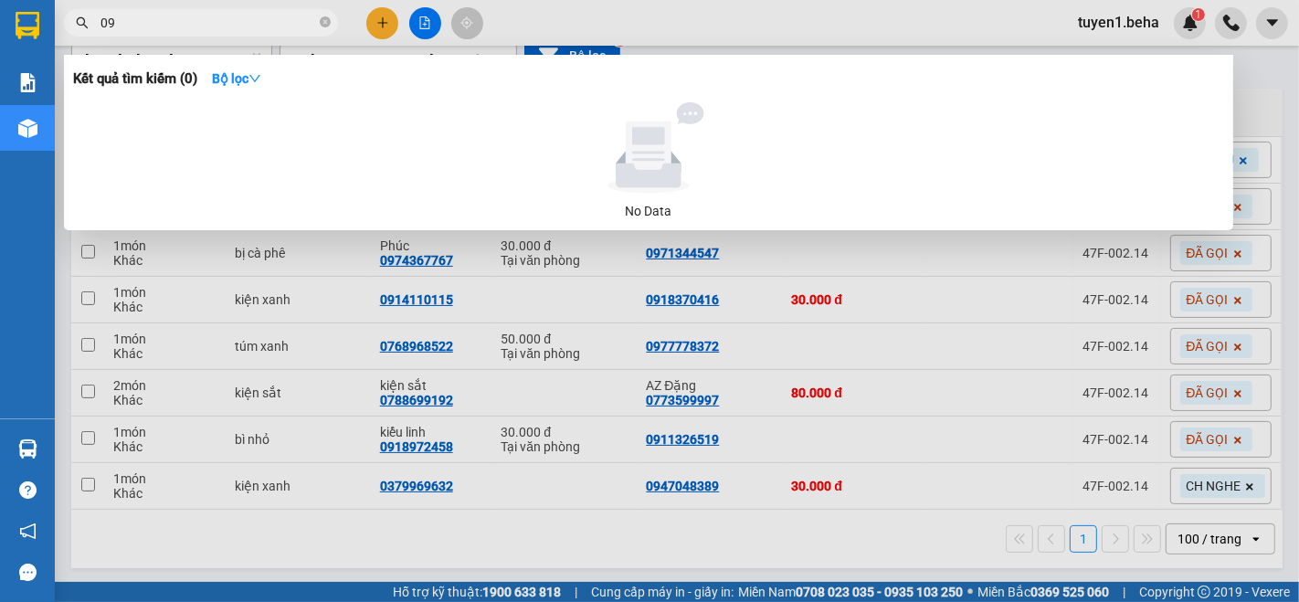
type input "0"
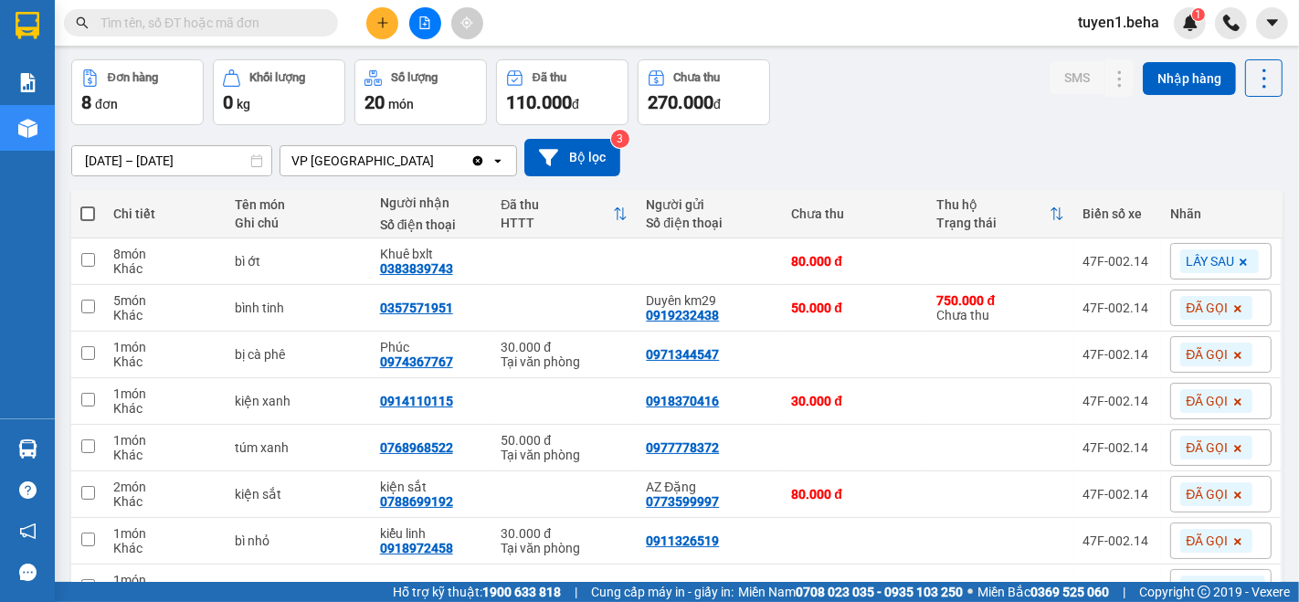
scroll to position [0, 0]
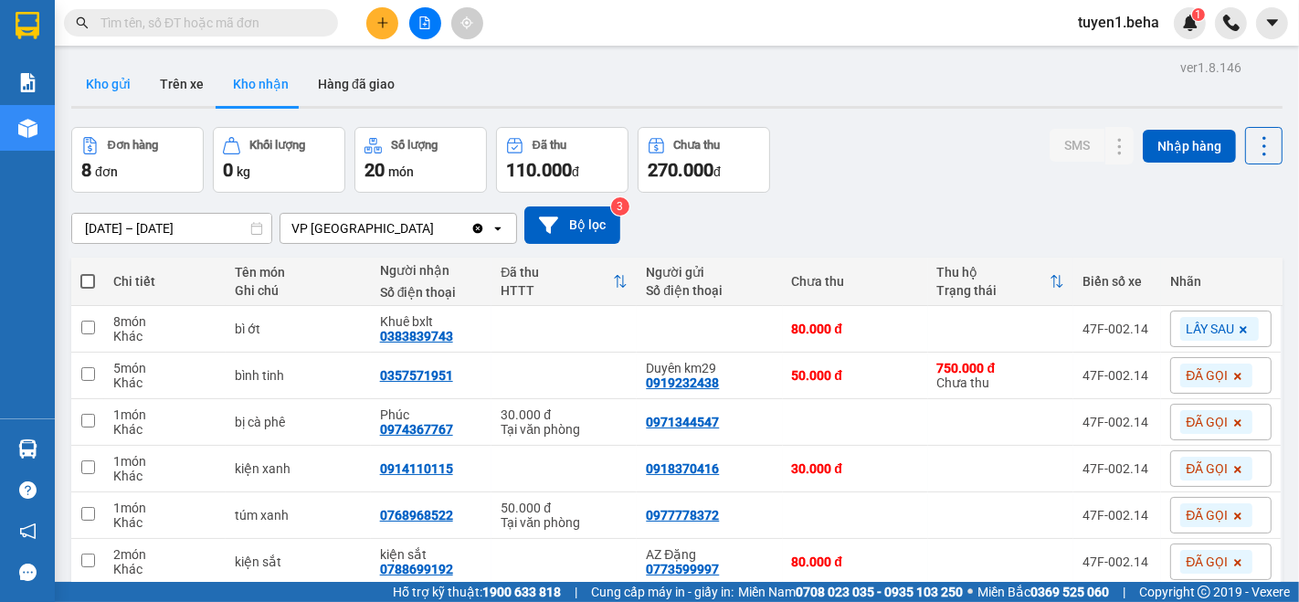
click at [107, 87] on button "Kho gửi" at bounding box center [108, 84] width 74 height 44
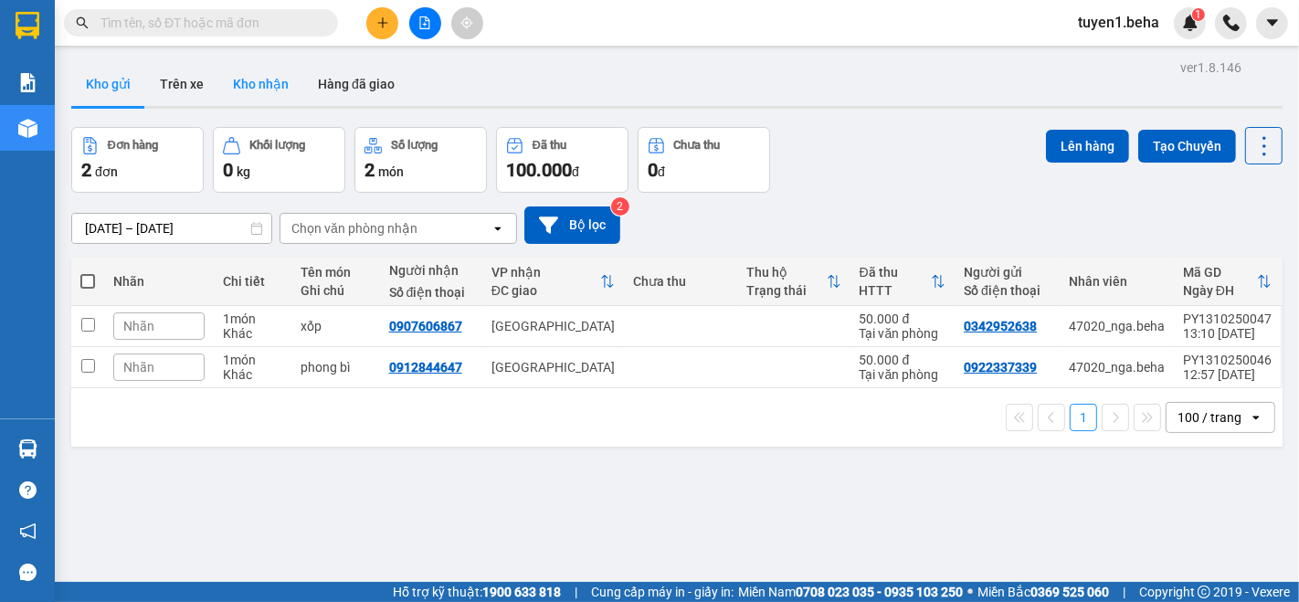
click at [246, 75] on button "Kho nhận" at bounding box center [260, 84] width 85 height 44
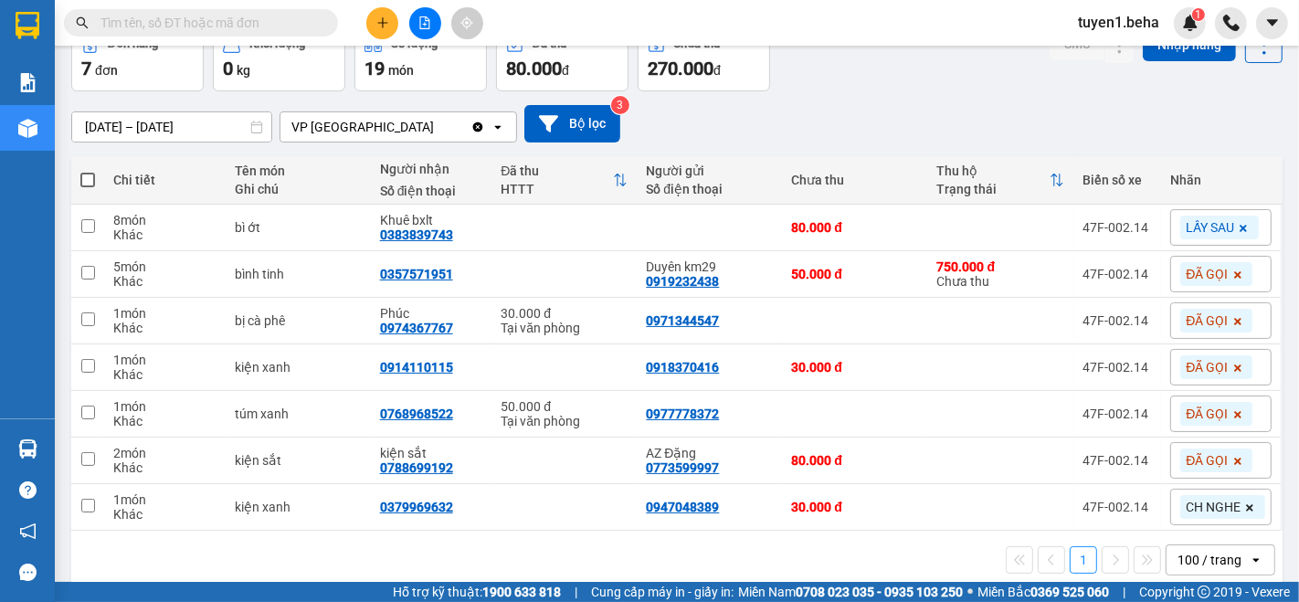
scroll to position [123, 0]
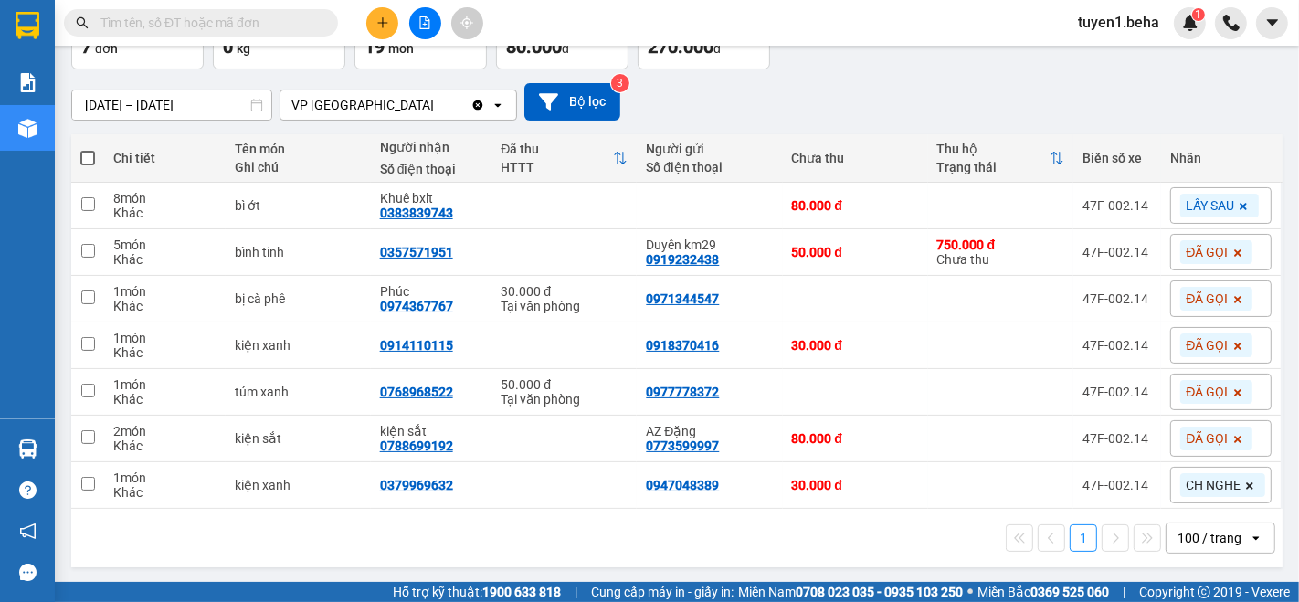
click at [230, 555] on div "1 100 / trang open" at bounding box center [677, 538] width 1212 height 58
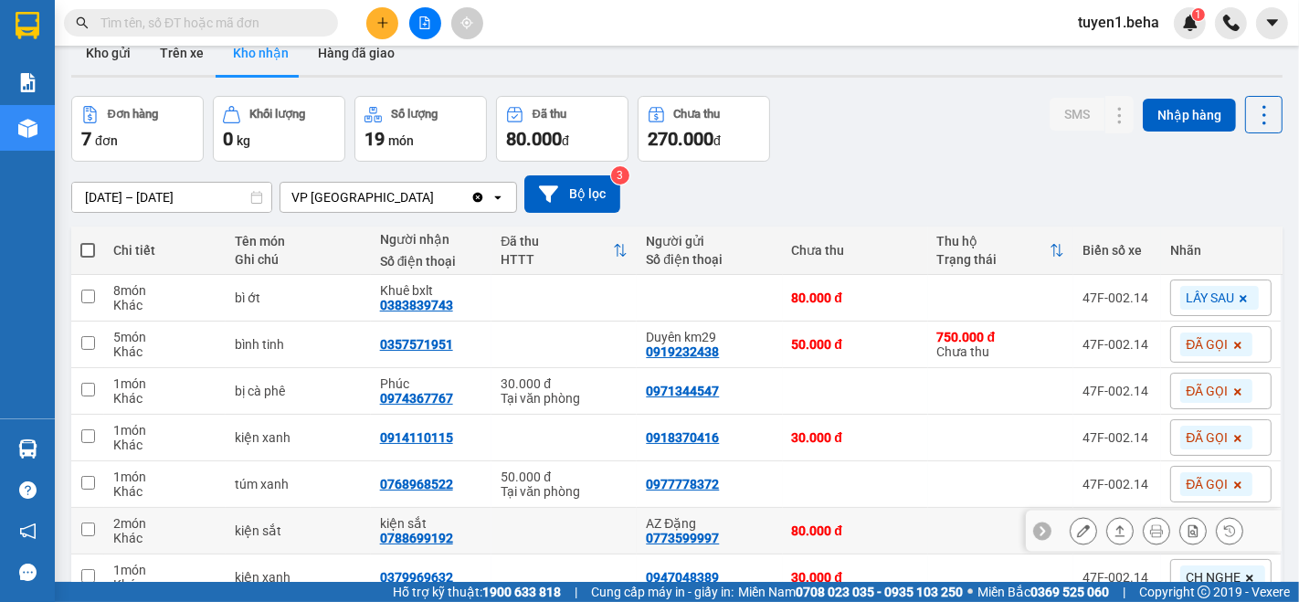
scroll to position [0, 0]
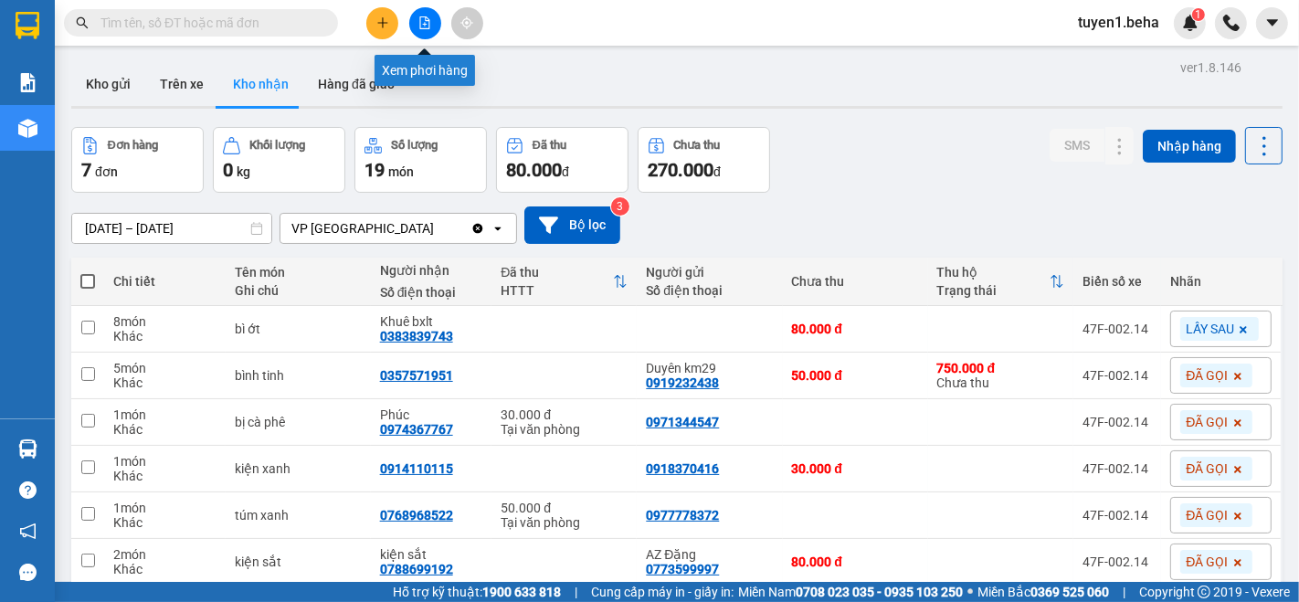
click at [428, 32] on button at bounding box center [425, 23] width 32 height 32
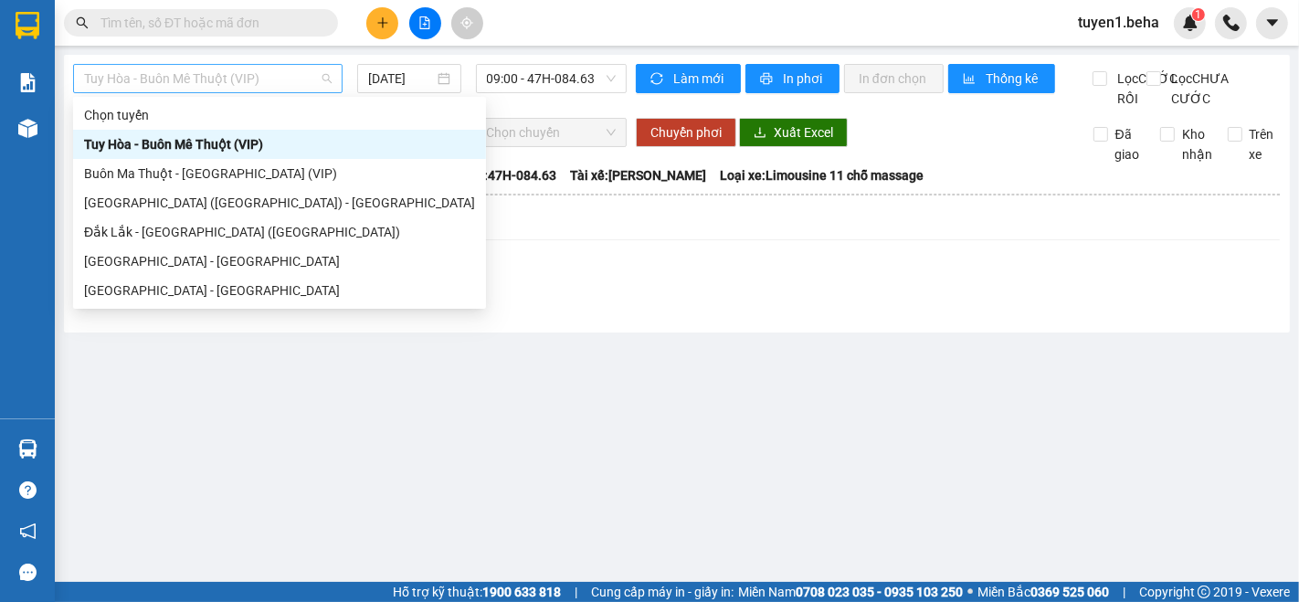
click at [204, 71] on span "Tuy Hòa - Buôn Mê Thuột (VIP)" at bounding box center [208, 78] width 248 height 27
click at [175, 267] on div "[GEOGRAPHIC_DATA] - [GEOGRAPHIC_DATA]" at bounding box center [279, 261] width 391 height 20
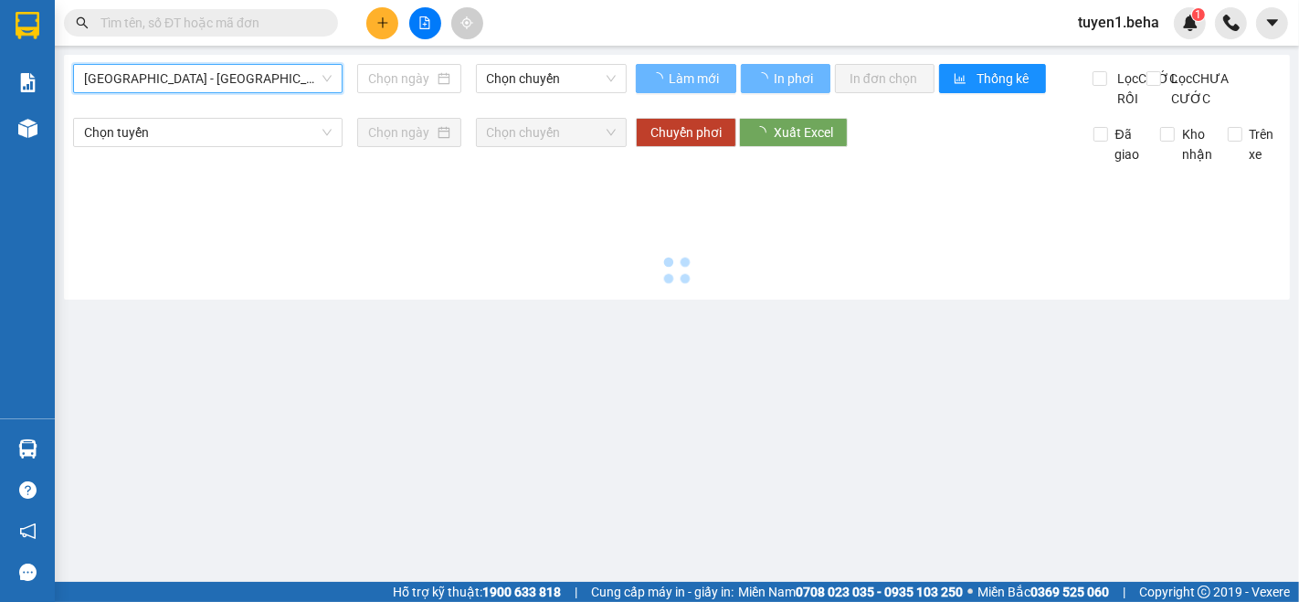
type input "[DATE]"
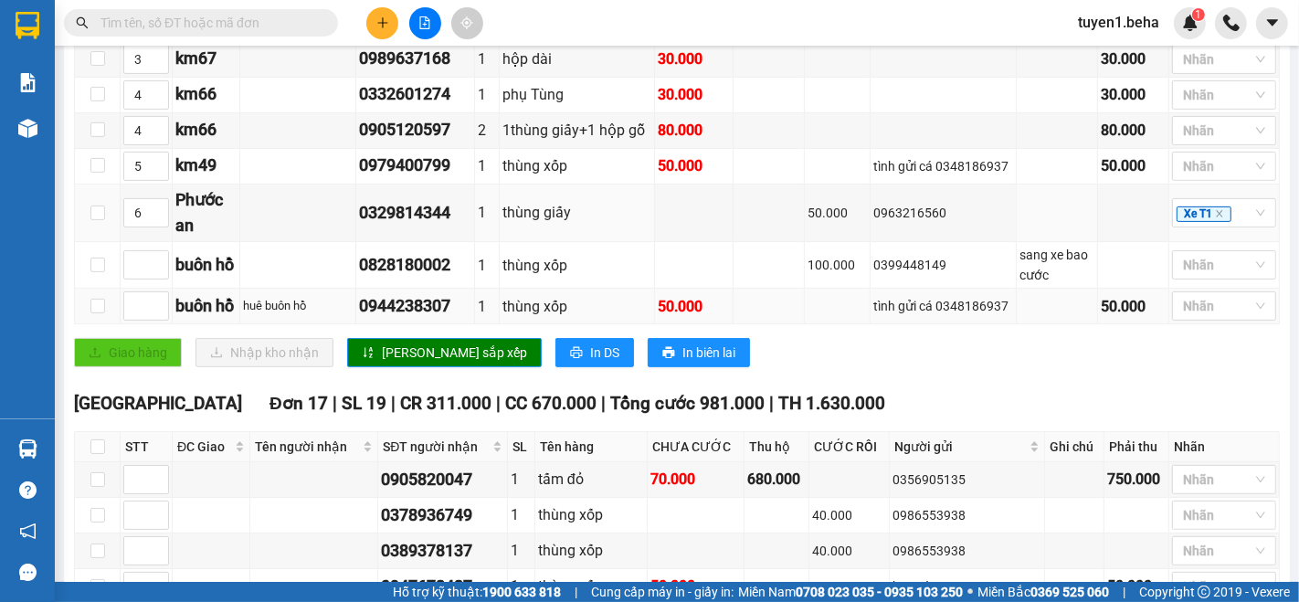
scroll to position [553, 0]
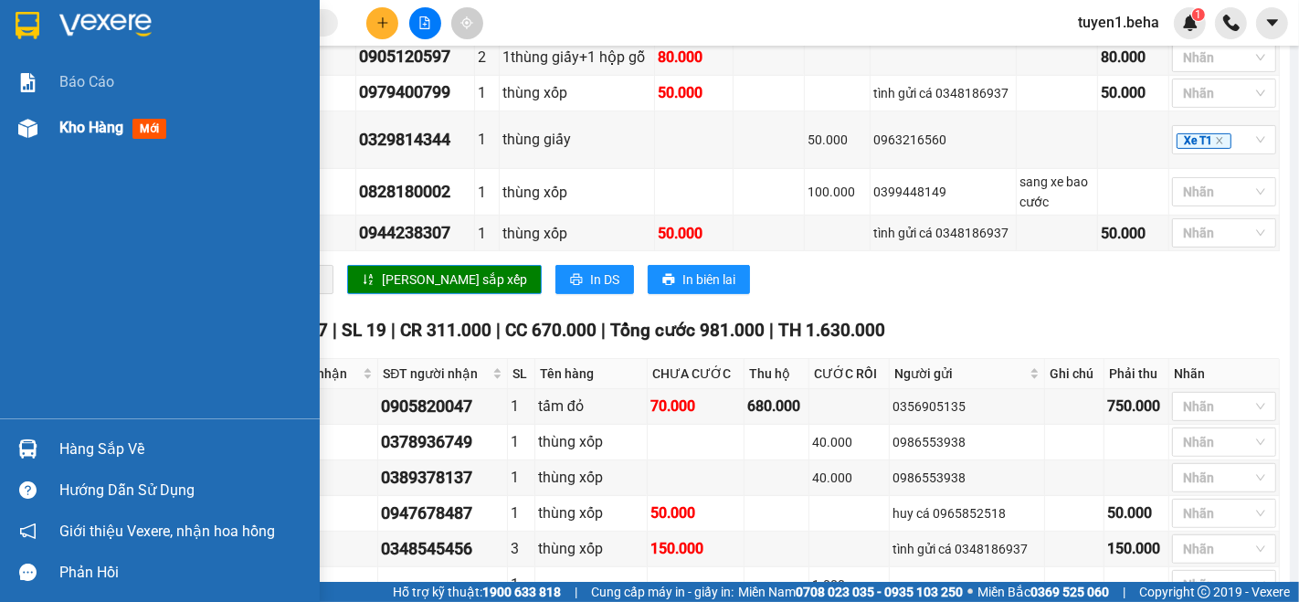
click at [80, 121] on span "Kho hàng" at bounding box center [91, 127] width 64 height 17
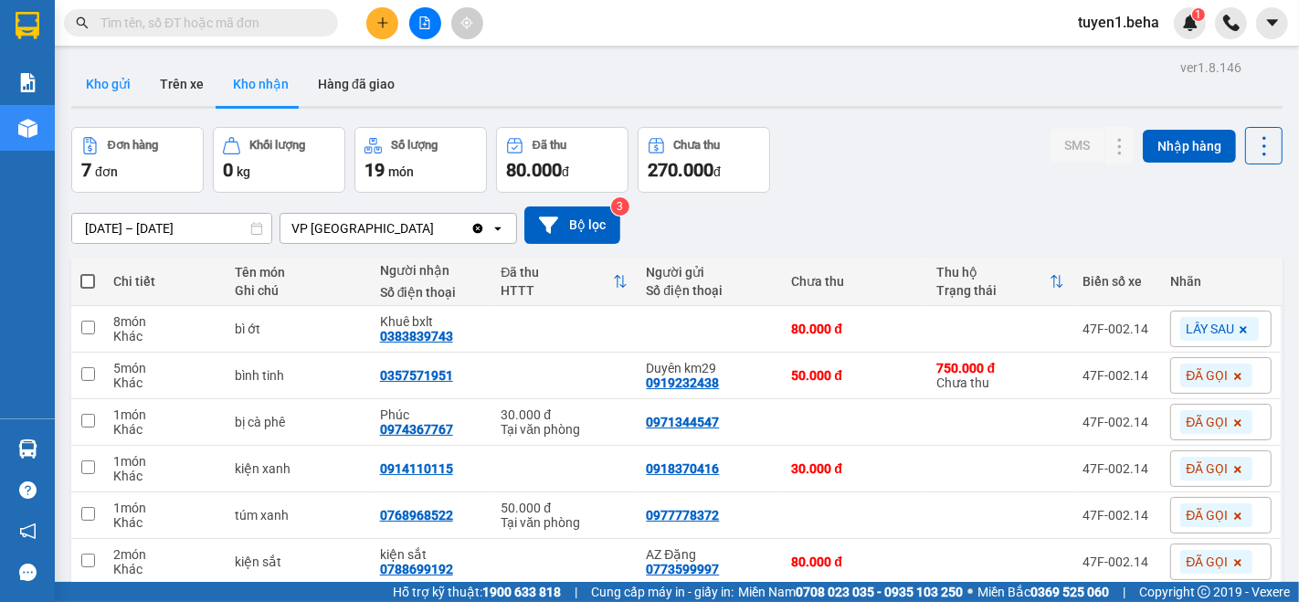
click at [120, 87] on button "Kho gửi" at bounding box center [108, 84] width 74 height 44
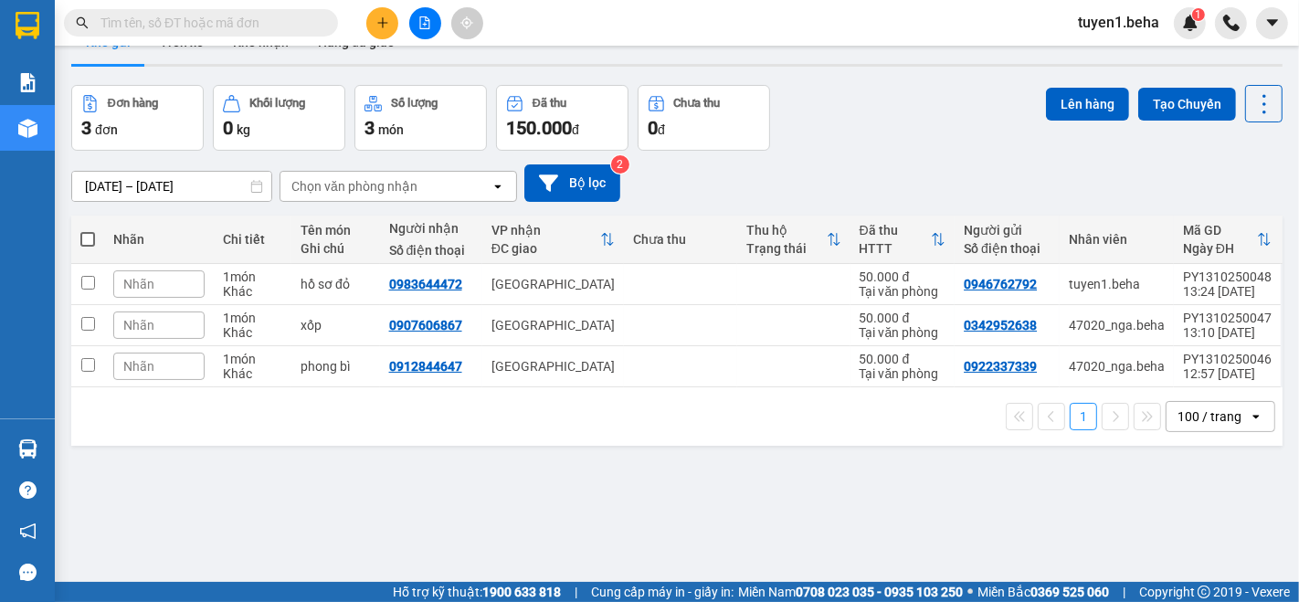
scroll to position [83, 0]
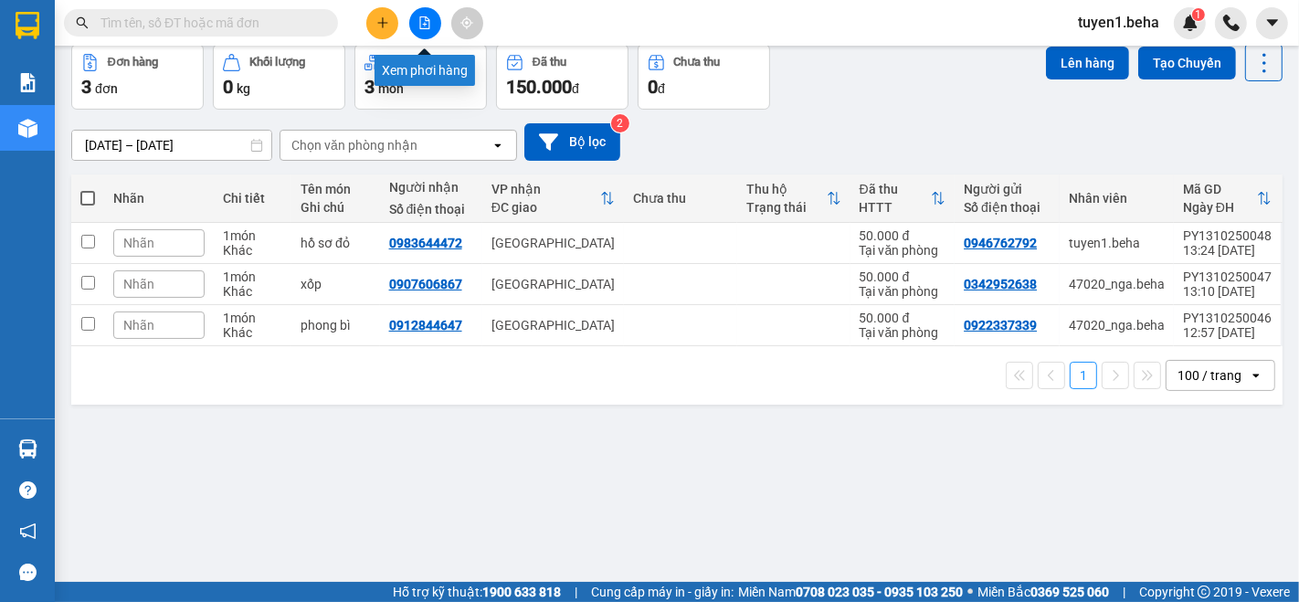
click at [425, 22] on icon "file-add" at bounding box center [425, 22] width 13 height 13
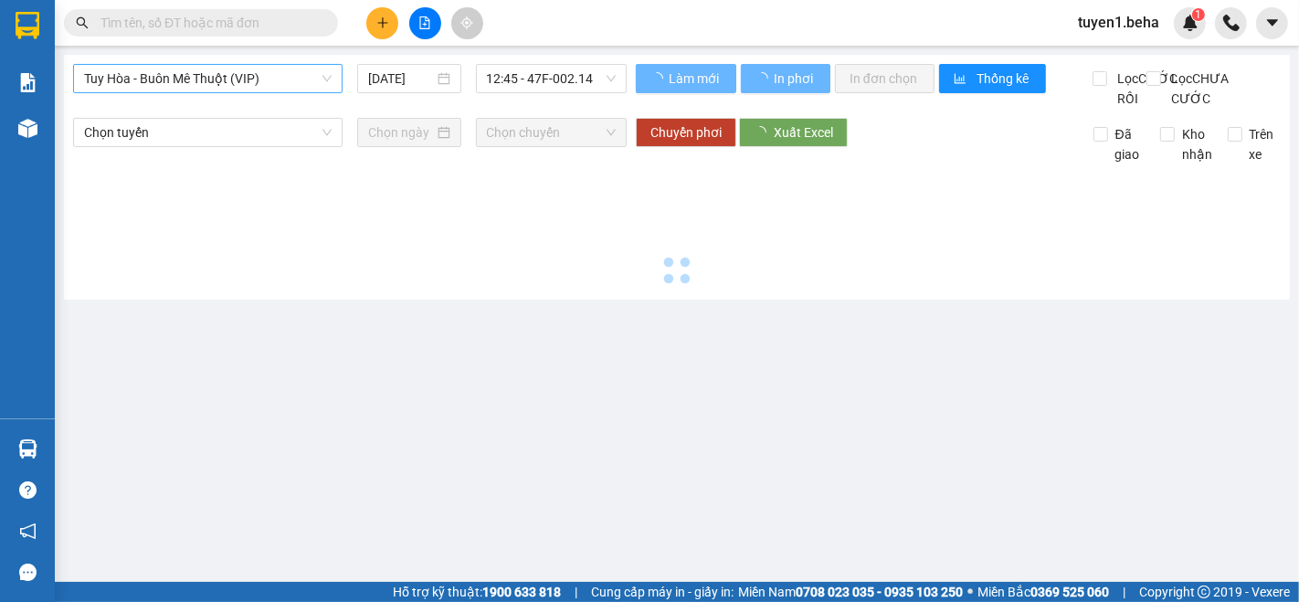
click at [262, 73] on span "Tuy Hòa - Buôn Mê Thuột (VIP)" at bounding box center [208, 78] width 248 height 27
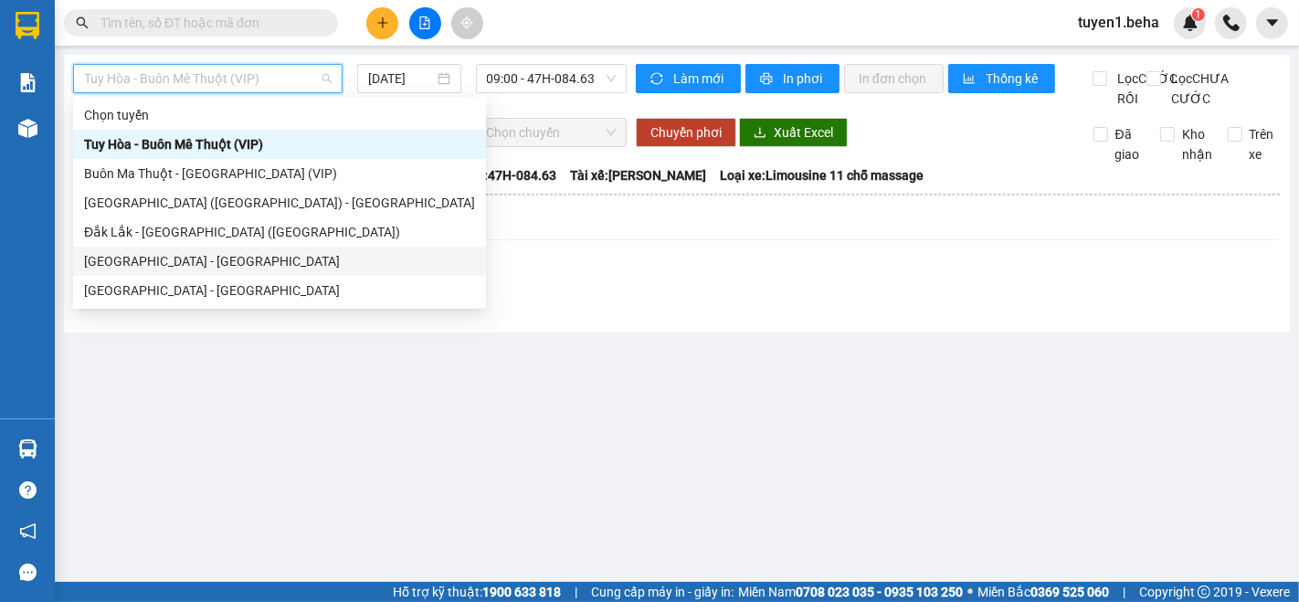
click at [209, 258] on div "[GEOGRAPHIC_DATA] - [GEOGRAPHIC_DATA]" at bounding box center [279, 261] width 391 height 20
type input "[DATE]"
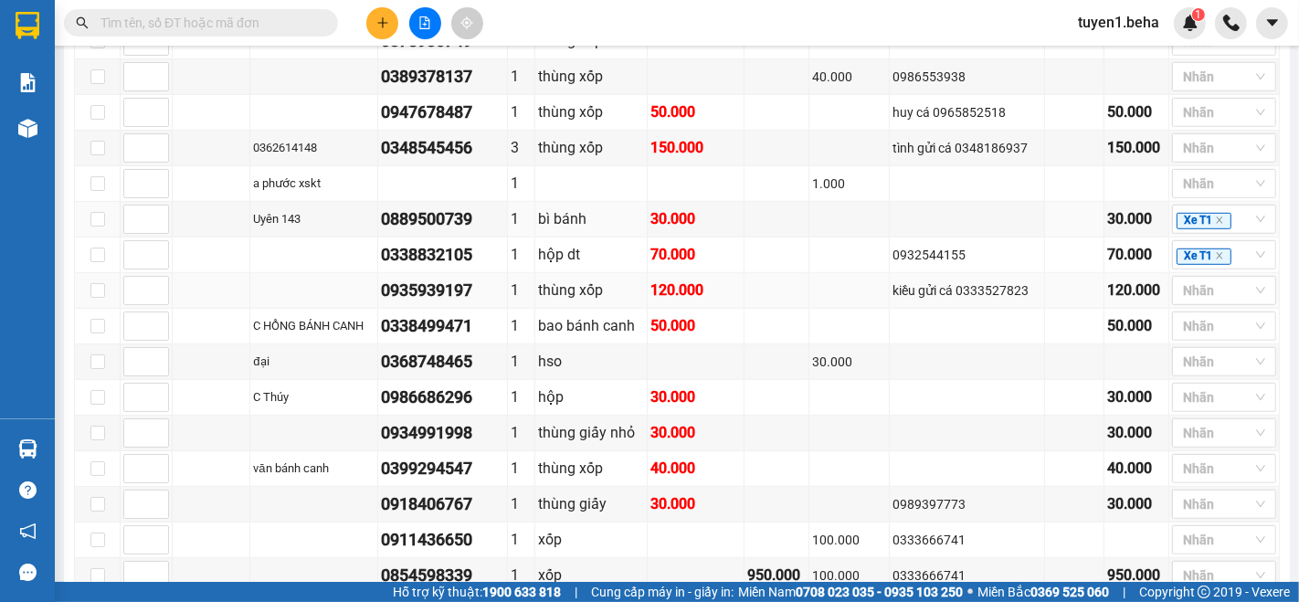
scroll to position [1060, 0]
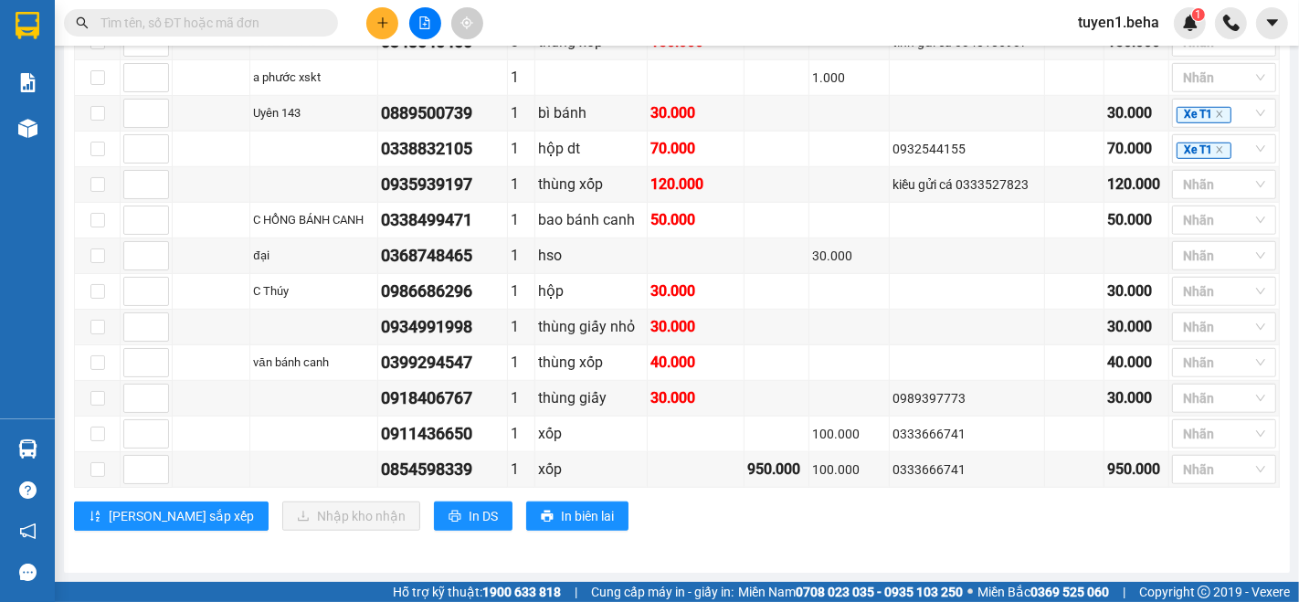
click at [227, 18] on input "text" at bounding box center [209, 23] width 216 height 20
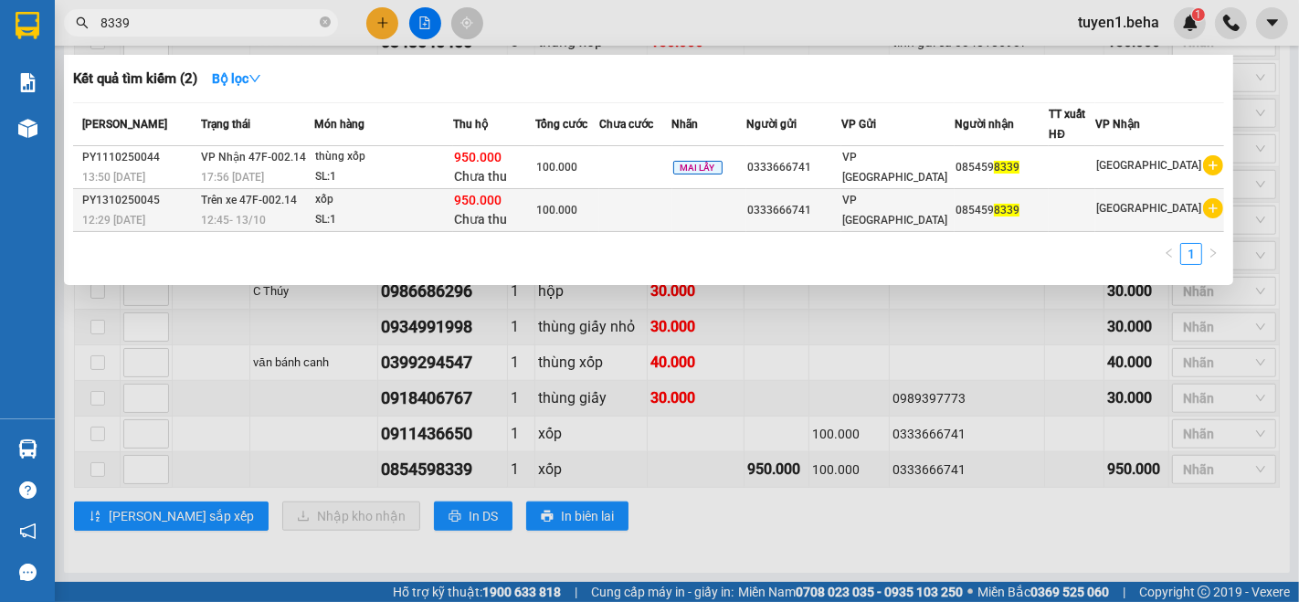
type input "8339"
click at [663, 210] on td at bounding box center [635, 210] width 72 height 43
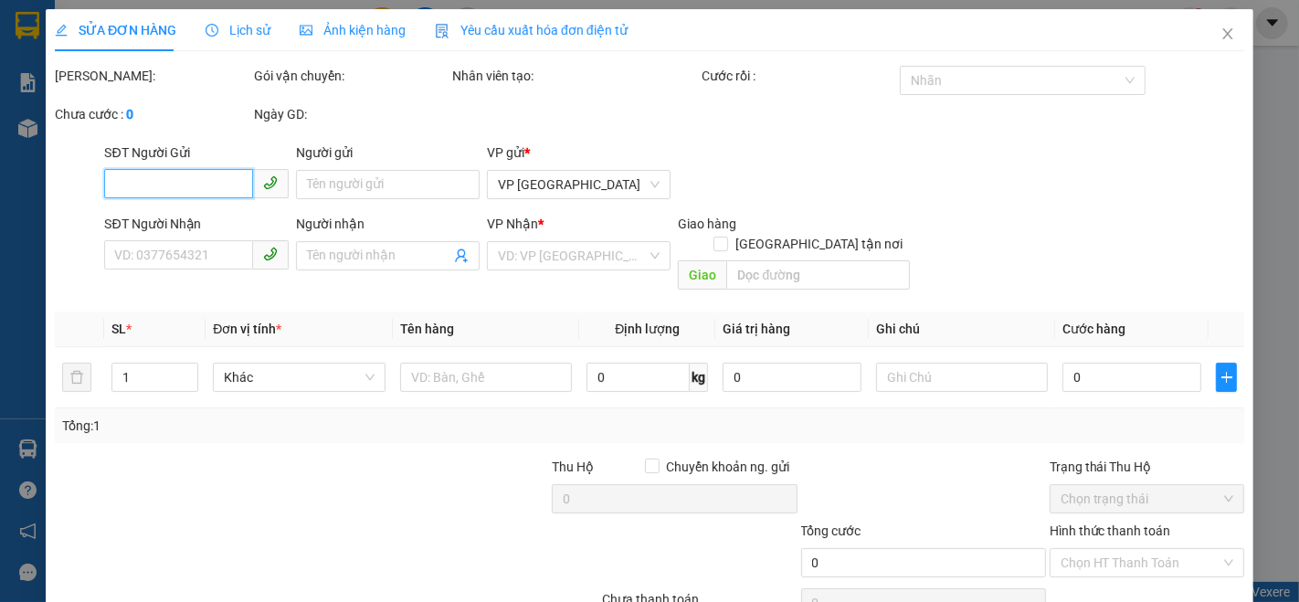
type input "0333666741"
type input "0854598339"
type input "100.000"
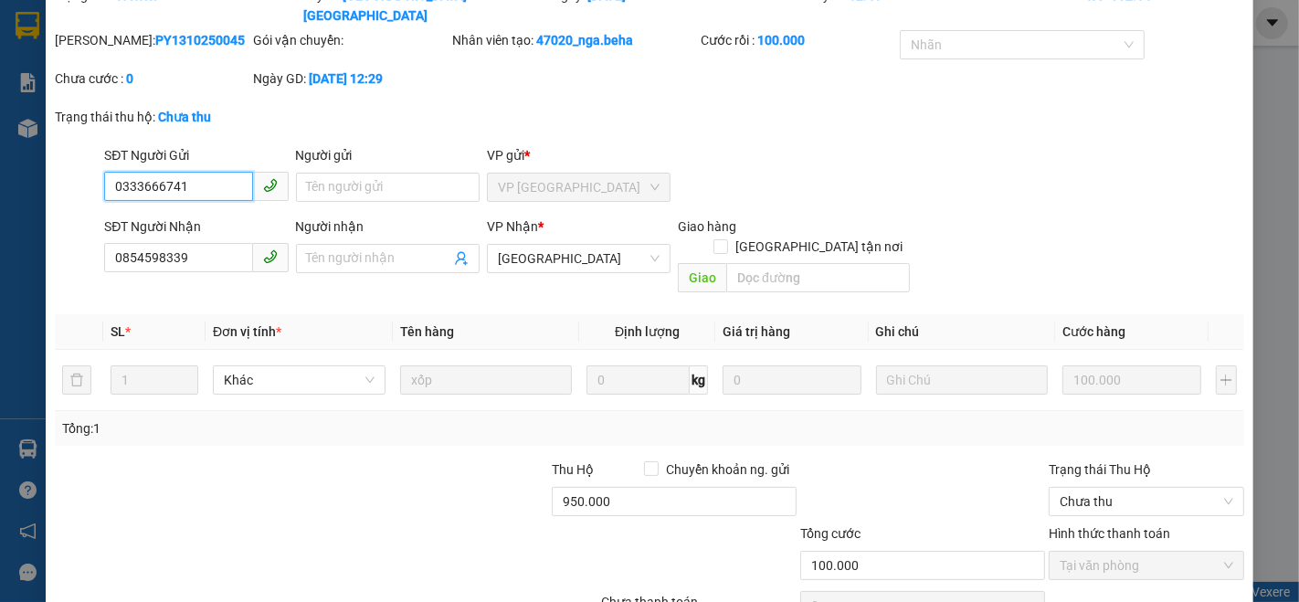
scroll to position [139, 0]
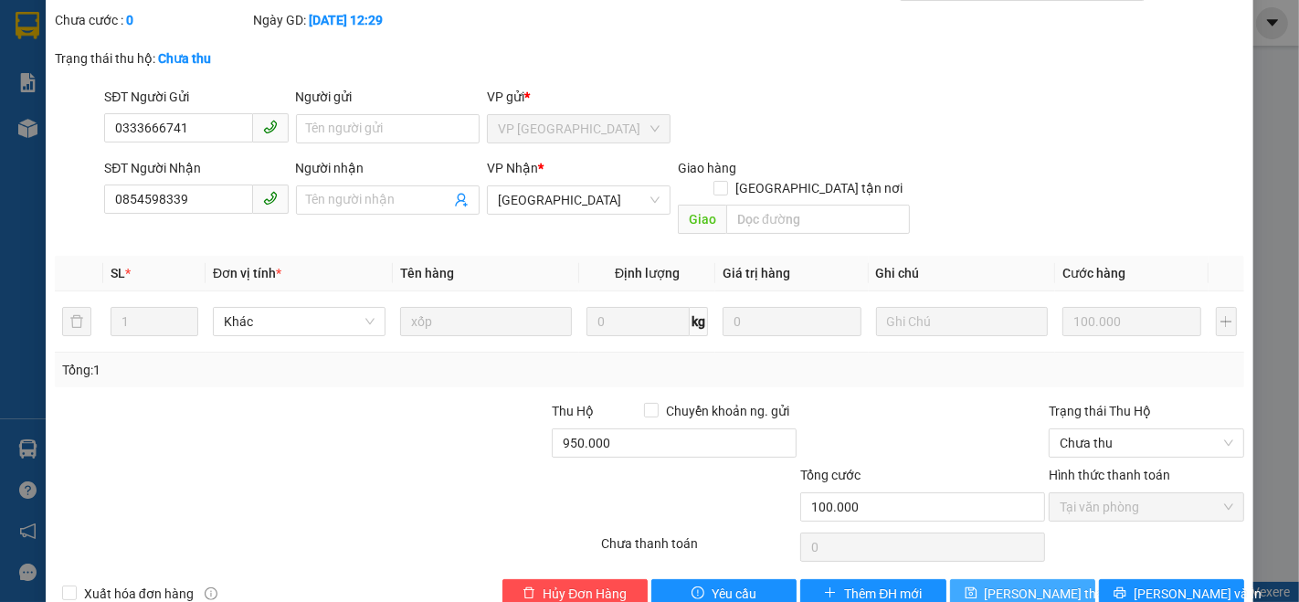
click at [981, 579] on button "[PERSON_NAME] thay đổi" at bounding box center [1022, 593] width 145 height 29
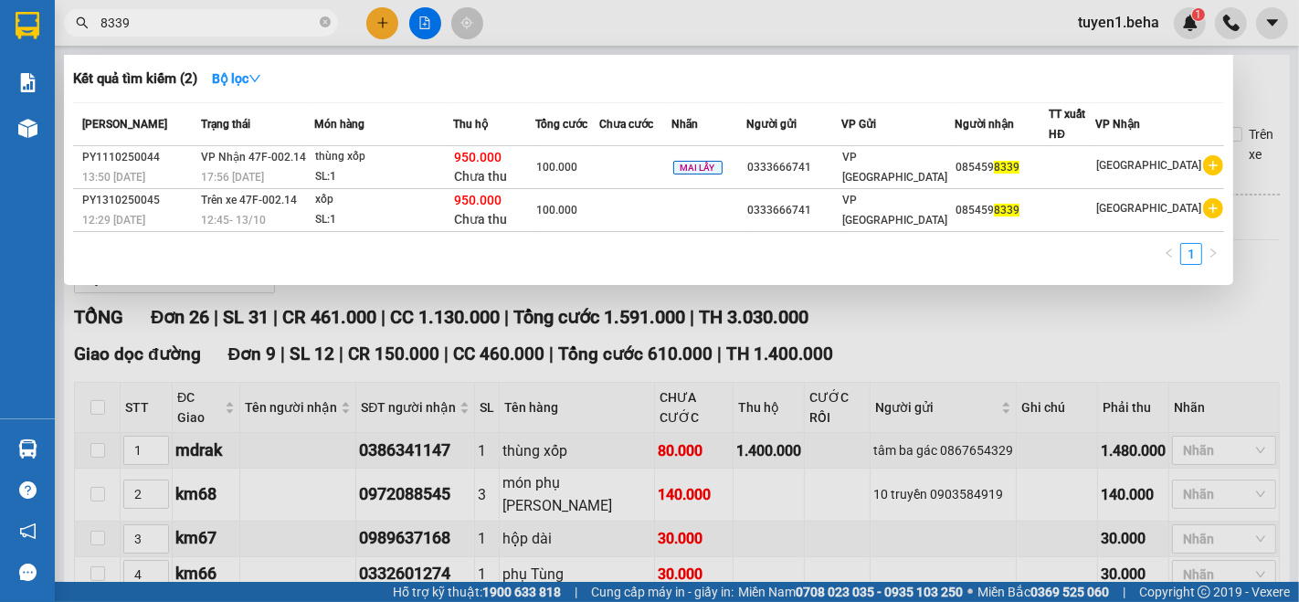
click at [210, 22] on input "8339" at bounding box center [209, 23] width 216 height 20
click at [433, 18] on div at bounding box center [649, 301] width 1299 height 602
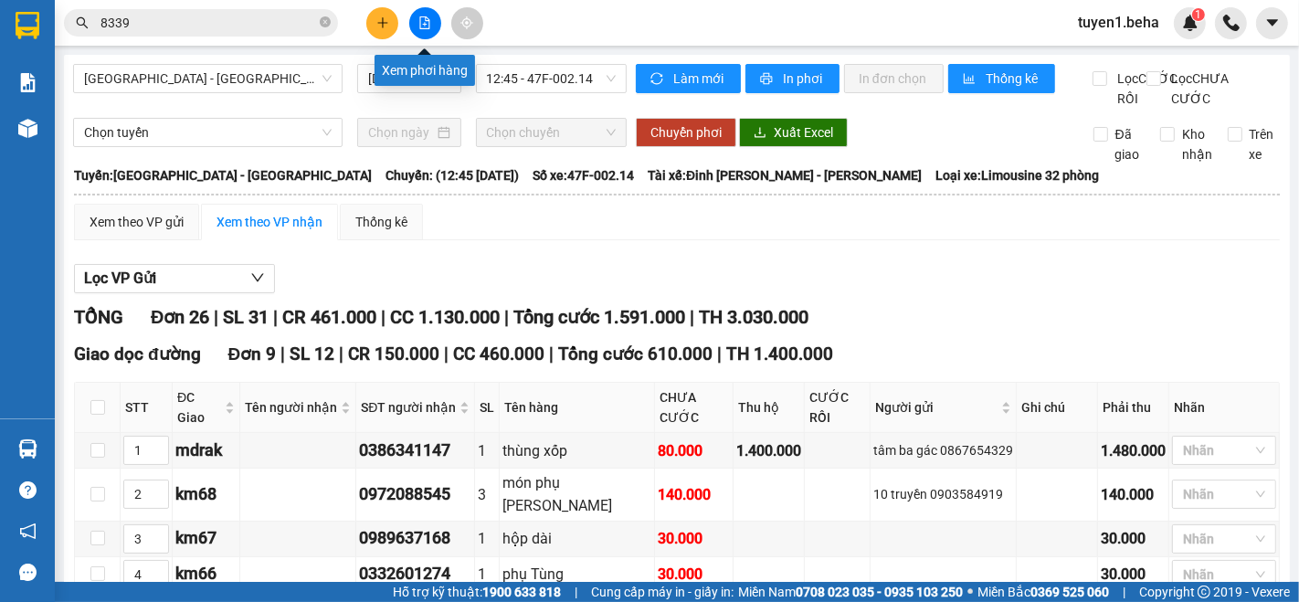
click at [415, 27] on button at bounding box center [425, 23] width 32 height 32
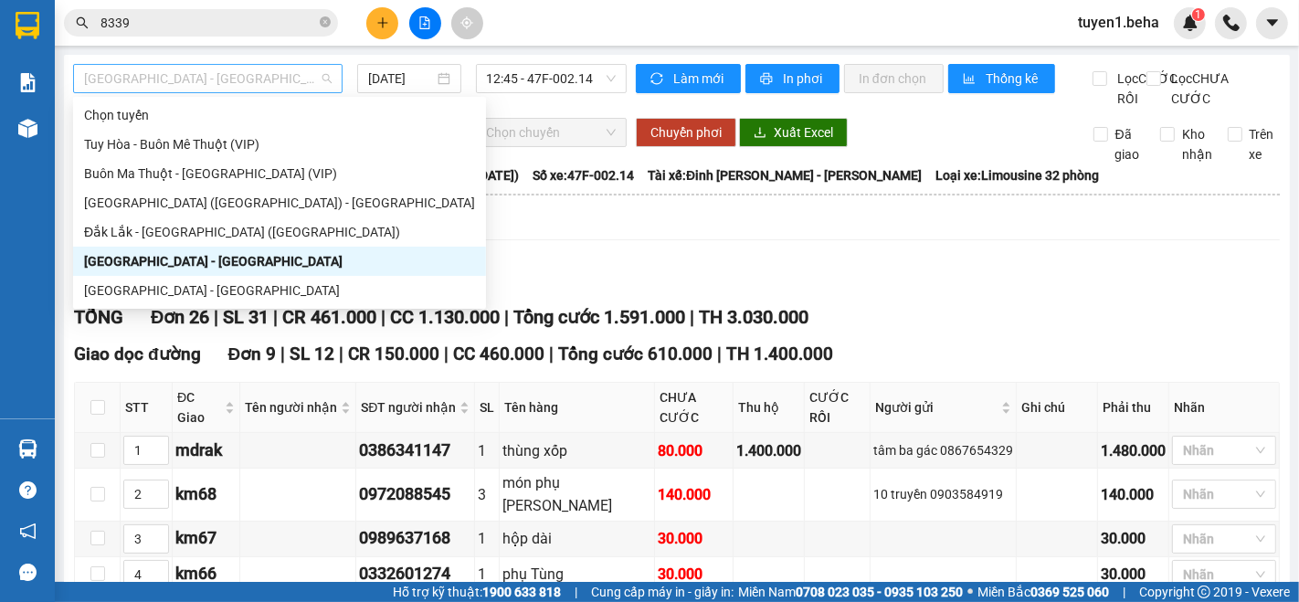
click at [225, 92] on div "[GEOGRAPHIC_DATA] - [GEOGRAPHIC_DATA]" at bounding box center [208, 78] width 270 height 29
click at [178, 296] on div "[GEOGRAPHIC_DATA] - [GEOGRAPHIC_DATA]" at bounding box center [279, 291] width 391 height 20
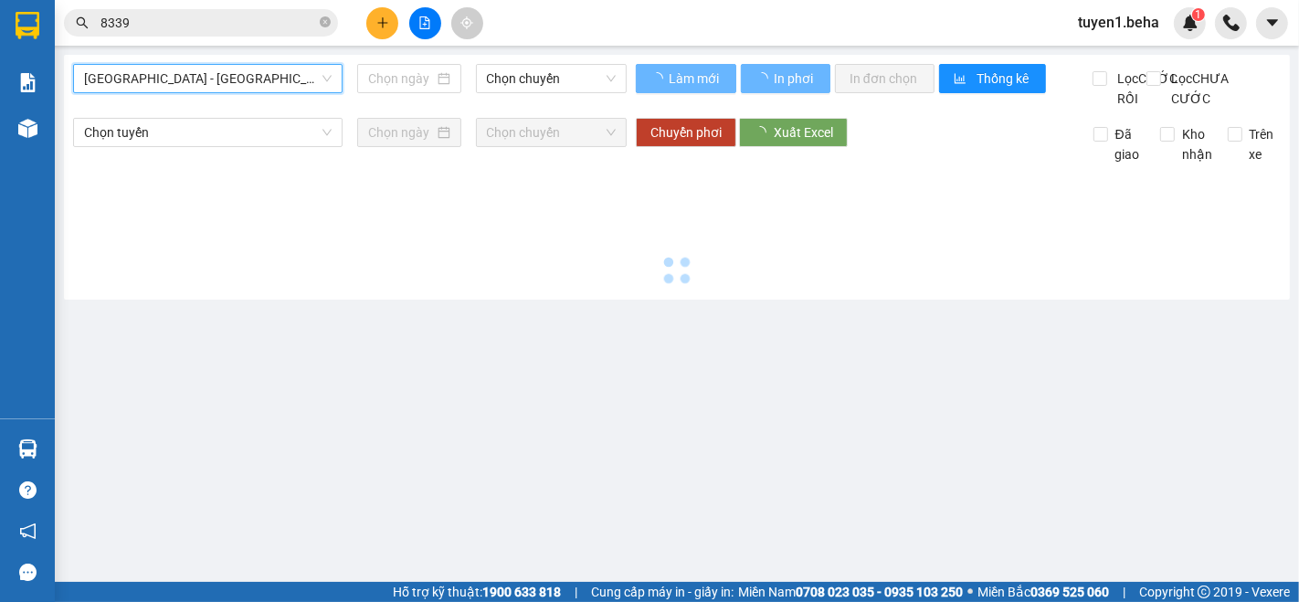
type input "[DATE]"
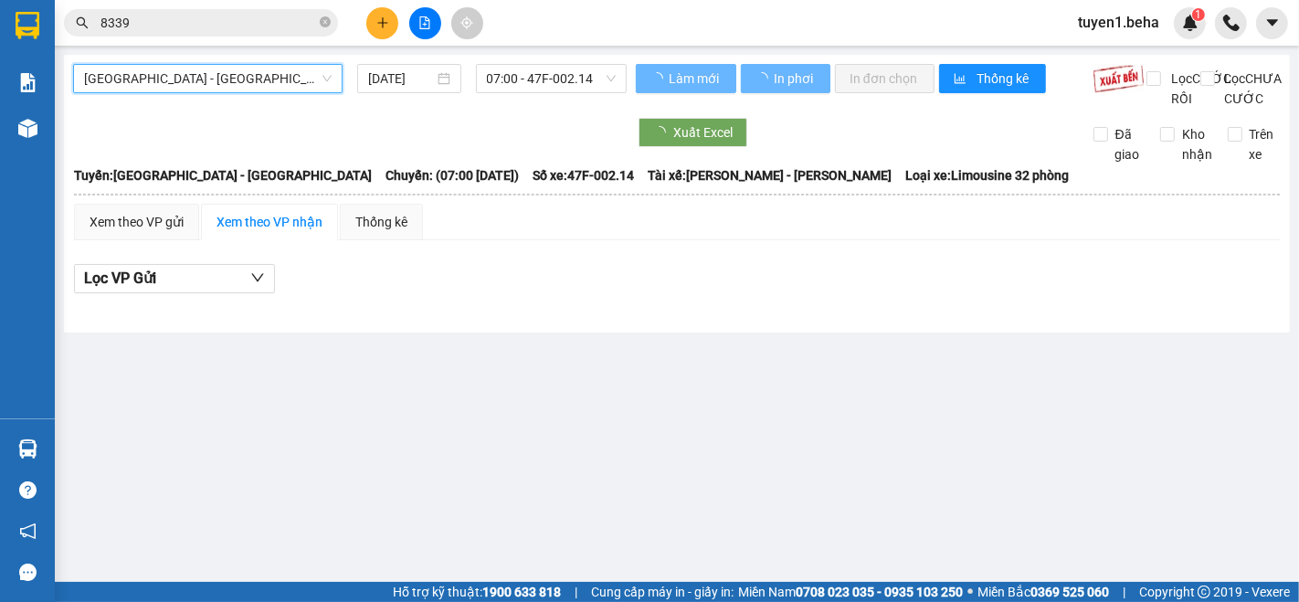
click at [267, 83] on span "[GEOGRAPHIC_DATA] - [GEOGRAPHIC_DATA]" at bounding box center [208, 78] width 248 height 27
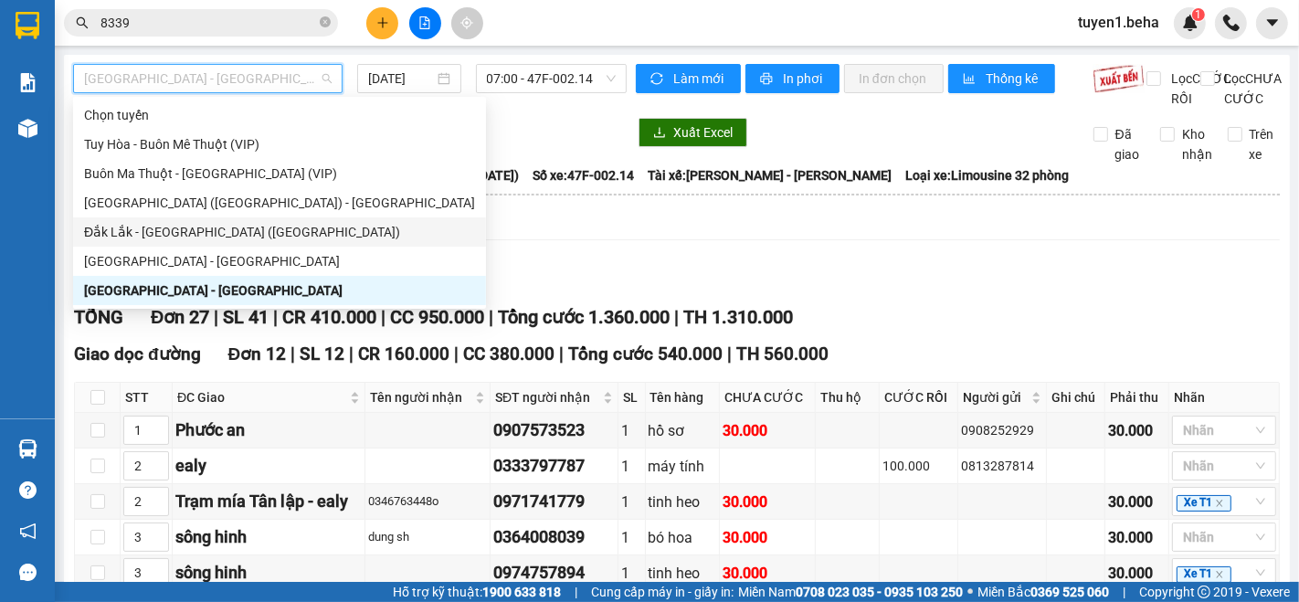
click at [198, 233] on div "Đắk Lắk - [GEOGRAPHIC_DATA] ([GEOGRAPHIC_DATA])" at bounding box center [279, 232] width 391 height 20
type input "[DATE]"
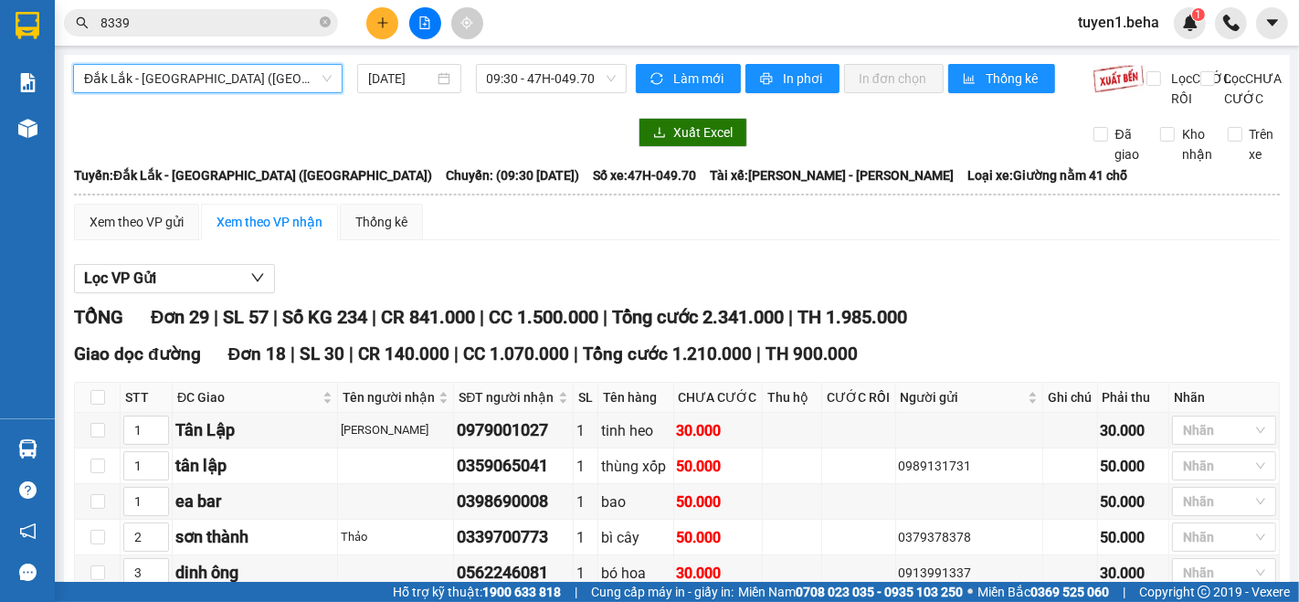
click at [196, 90] on span "Đắk Lắk - [GEOGRAPHIC_DATA] ([GEOGRAPHIC_DATA])" at bounding box center [208, 78] width 248 height 27
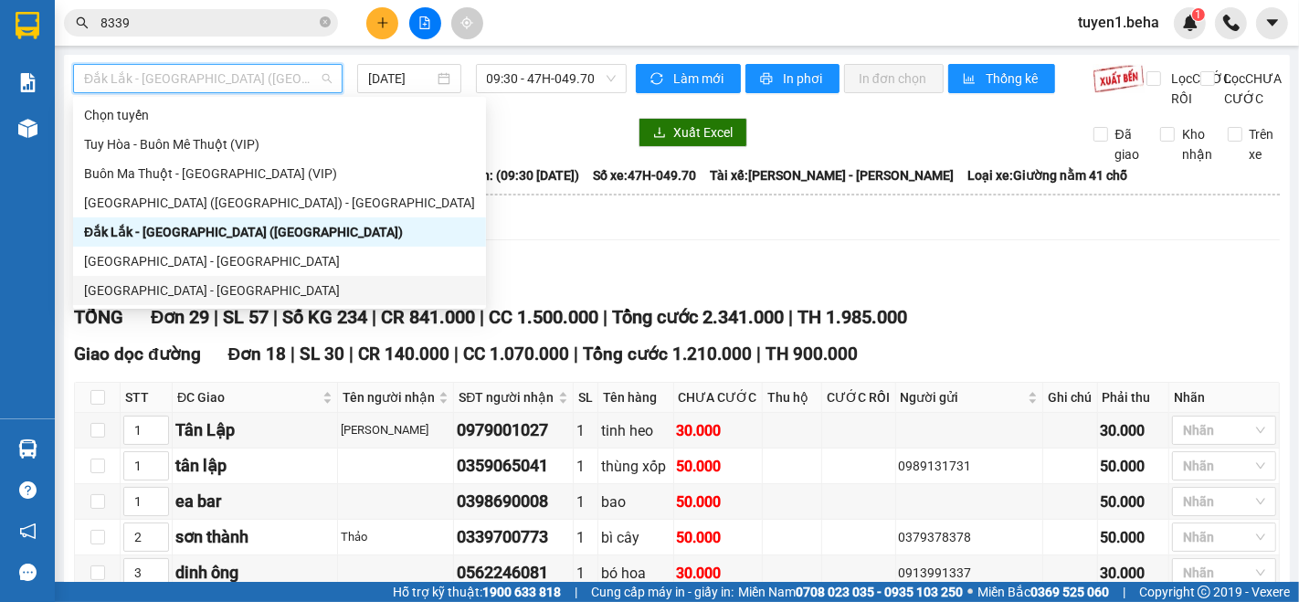
click at [188, 289] on div "[GEOGRAPHIC_DATA] - [GEOGRAPHIC_DATA]" at bounding box center [279, 291] width 391 height 20
type input "[DATE]"
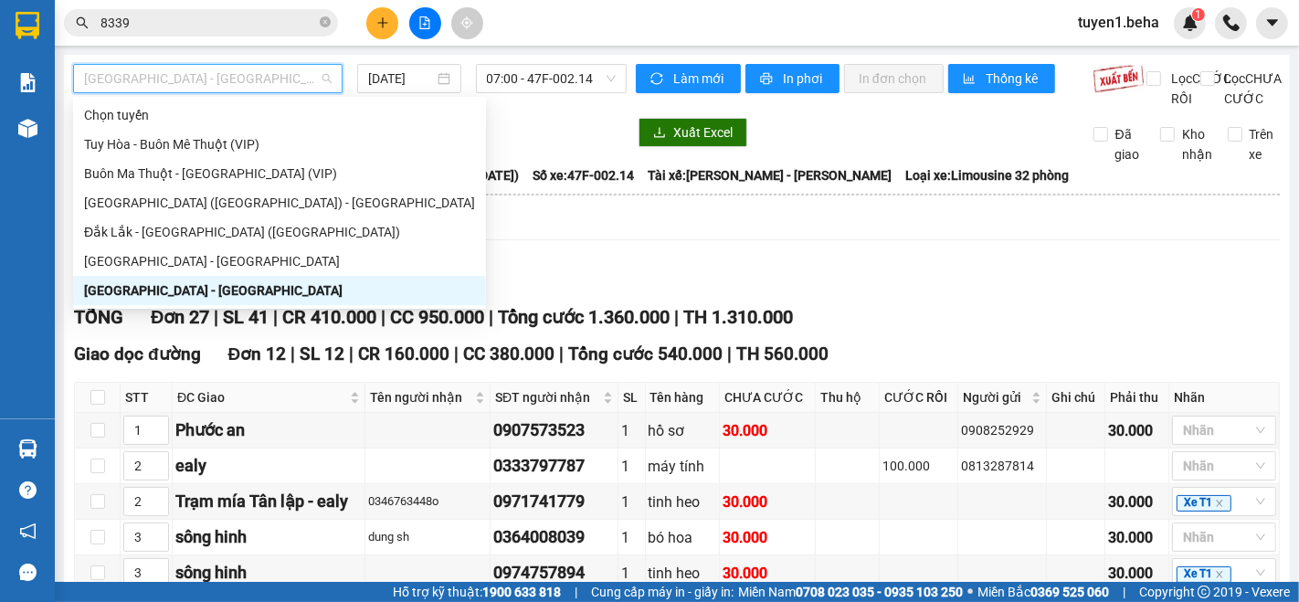
click at [193, 87] on span "[GEOGRAPHIC_DATA] - [GEOGRAPHIC_DATA]" at bounding box center [208, 78] width 248 height 27
click at [196, 228] on div "Đắk Lắk - [GEOGRAPHIC_DATA] ([GEOGRAPHIC_DATA])" at bounding box center [279, 232] width 391 height 20
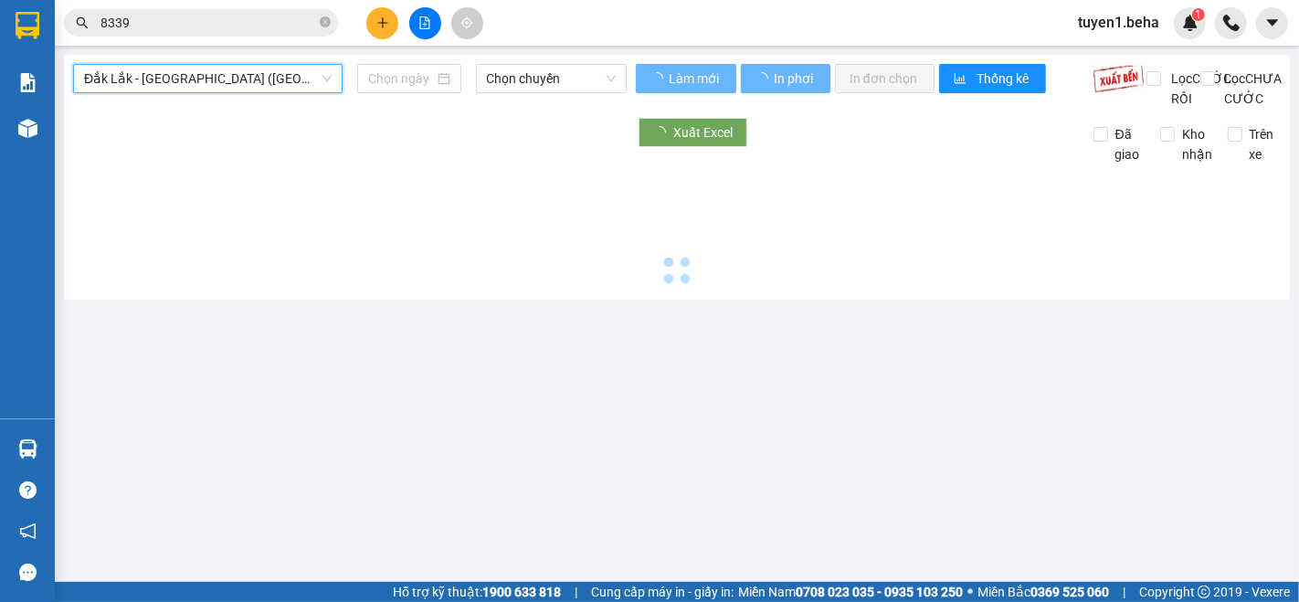
type input "[DATE]"
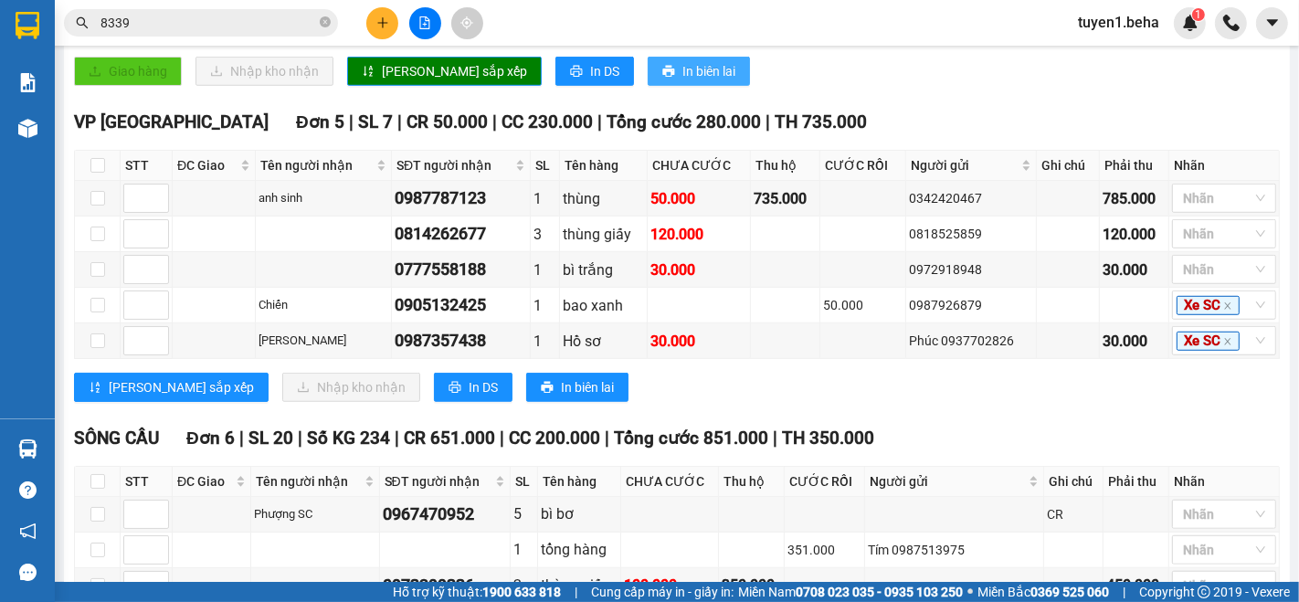
scroll to position [1027, 0]
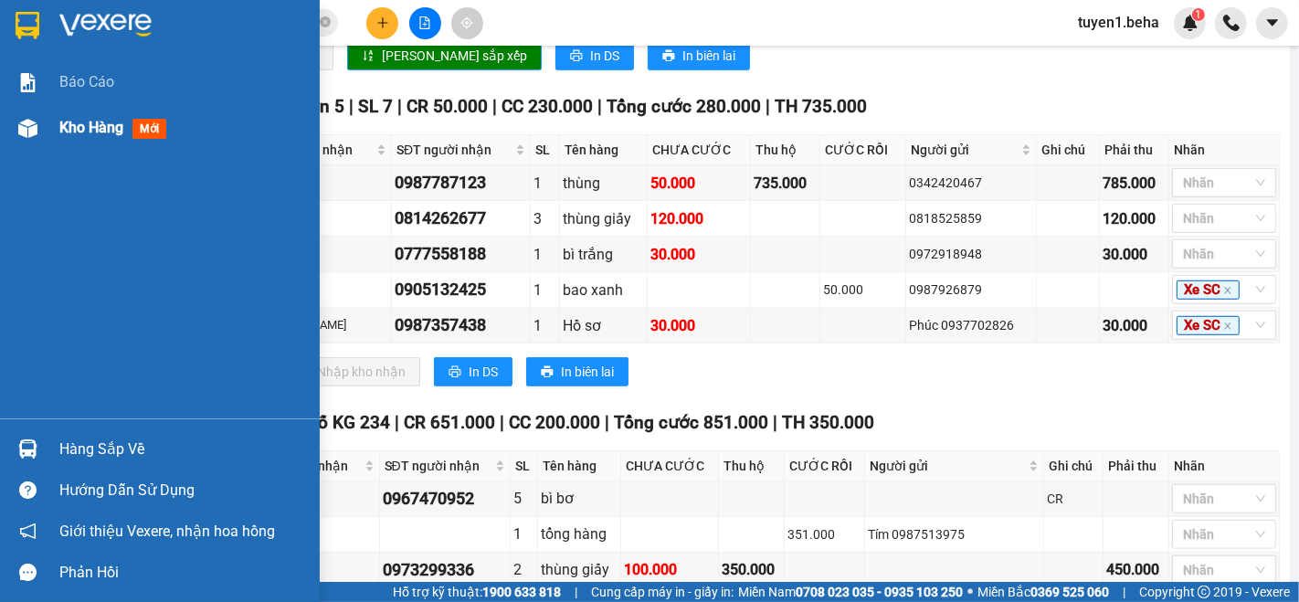
click at [98, 123] on span "Kho hàng" at bounding box center [91, 127] width 64 height 17
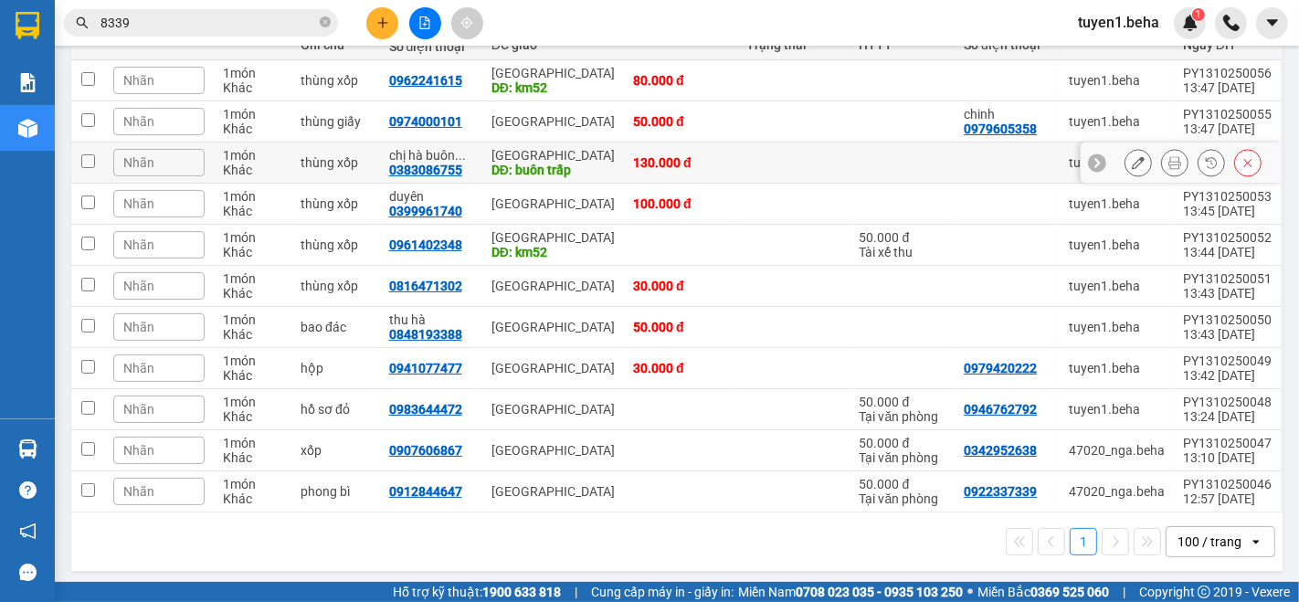
scroll to position [255, 0]
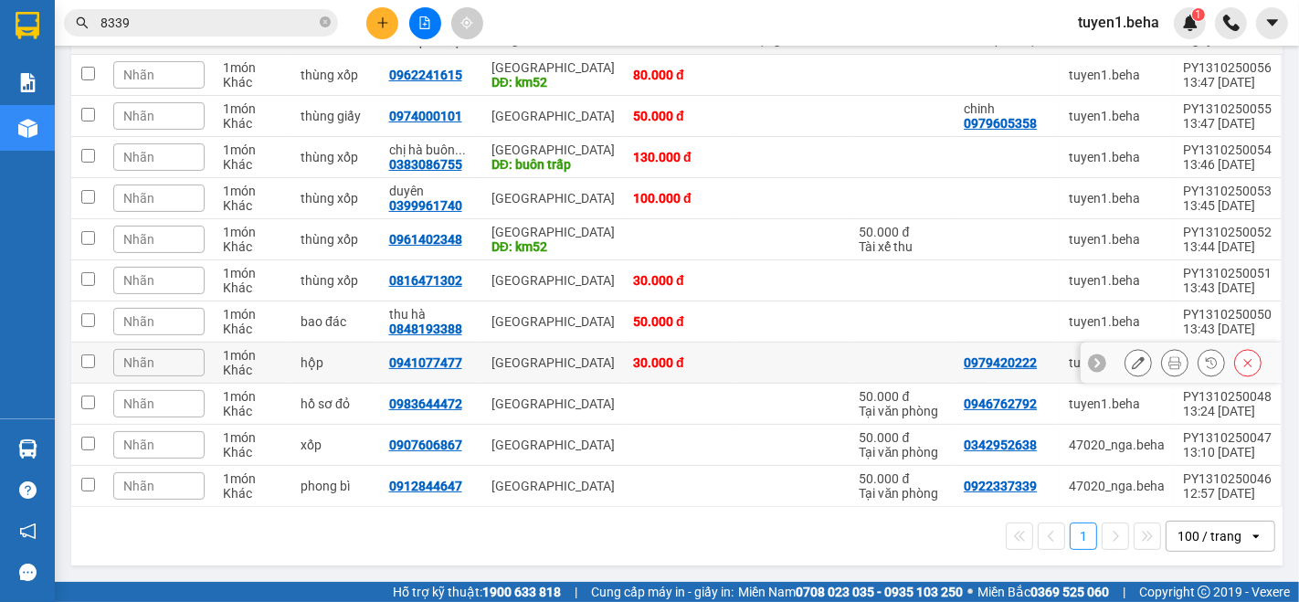
click at [81, 356] on input "checkbox" at bounding box center [88, 362] width 14 height 14
checkbox input "true"
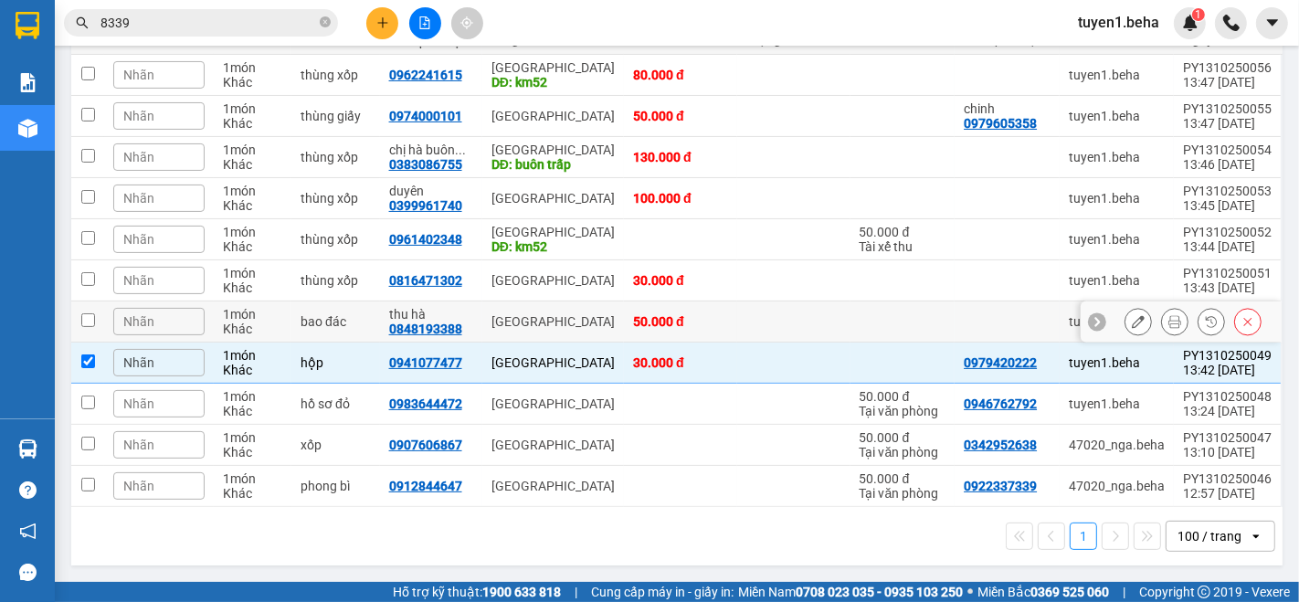
click at [86, 314] on input "checkbox" at bounding box center [88, 320] width 14 height 14
checkbox input "true"
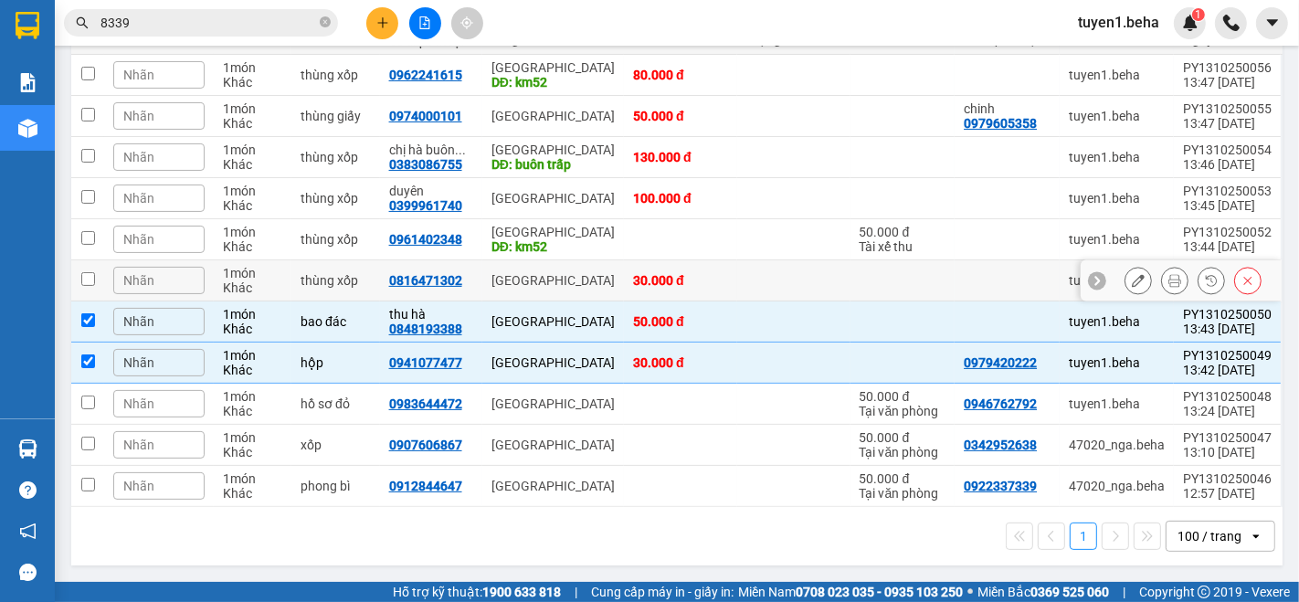
click at [86, 279] on input "checkbox" at bounding box center [88, 279] width 14 height 14
checkbox input "true"
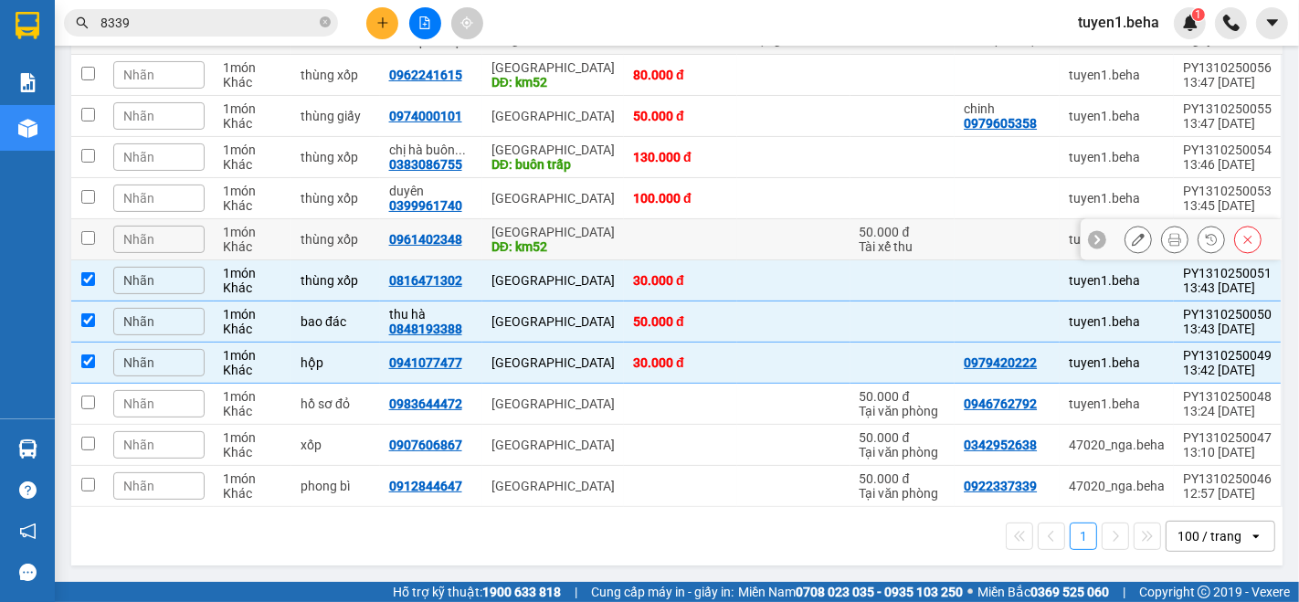
click at [84, 231] on input "checkbox" at bounding box center [88, 238] width 14 height 14
checkbox input "true"
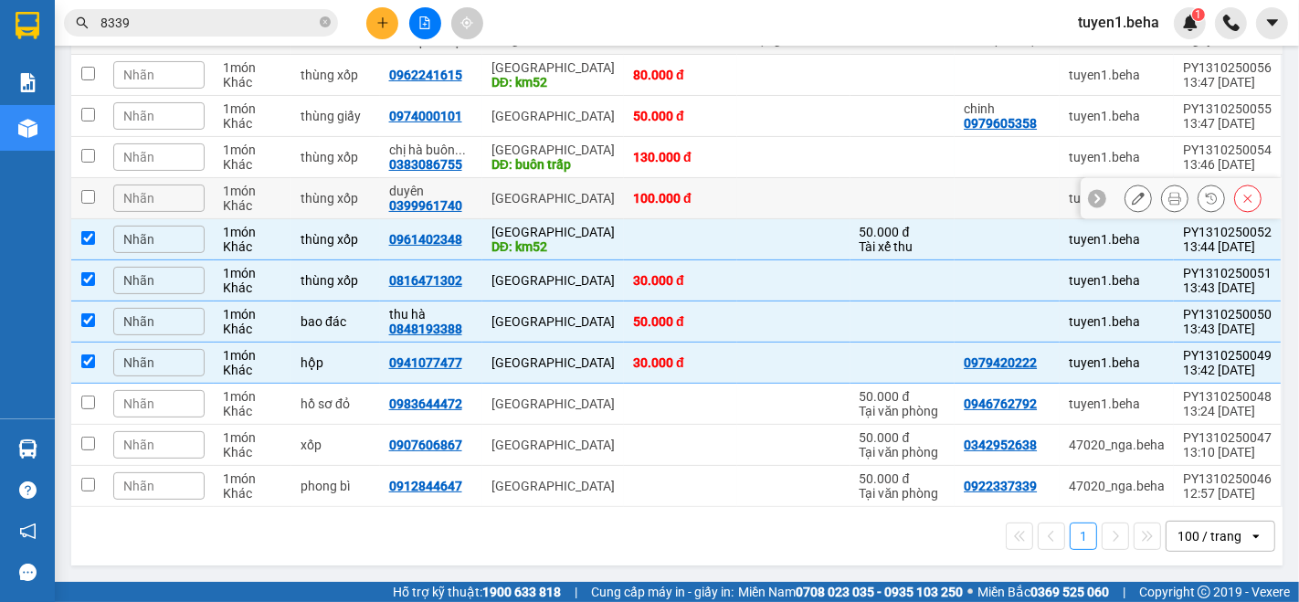
click at [92, 190] on input "checkbox" at bounding box center [88, 197] width 14 height 14
checkbox input "true"
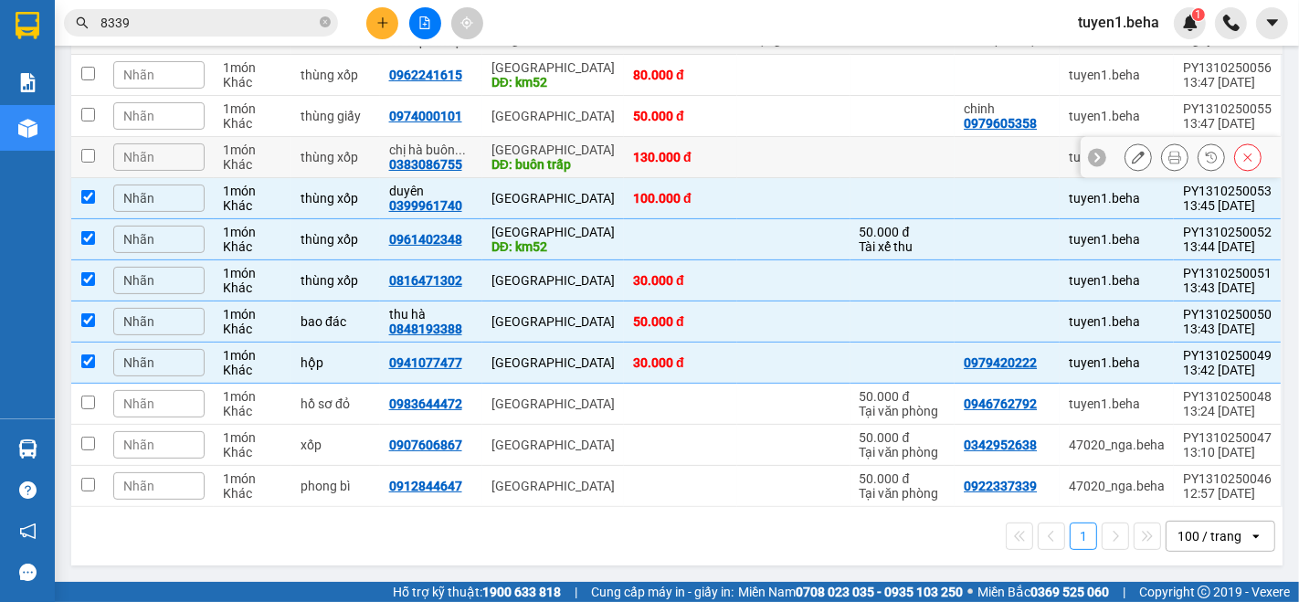
click at [88, 153] on input "checkbox" at bounding box center [88, 156] width 14 height 14
checkbox input "true"
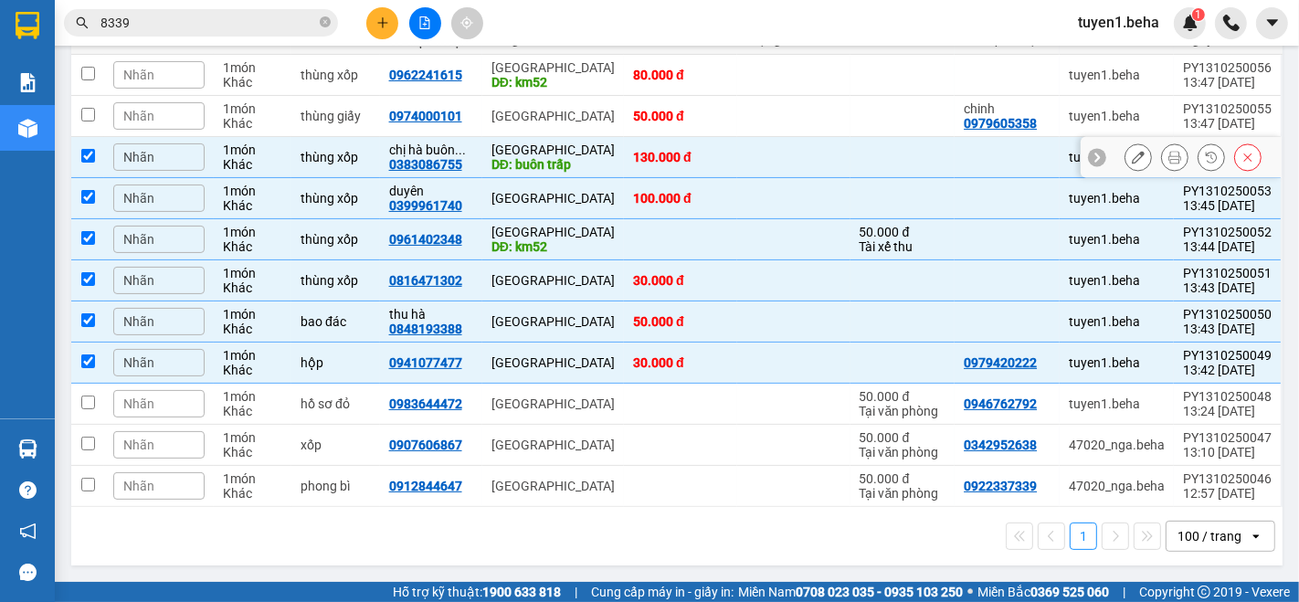
scroll to position [154, 0]
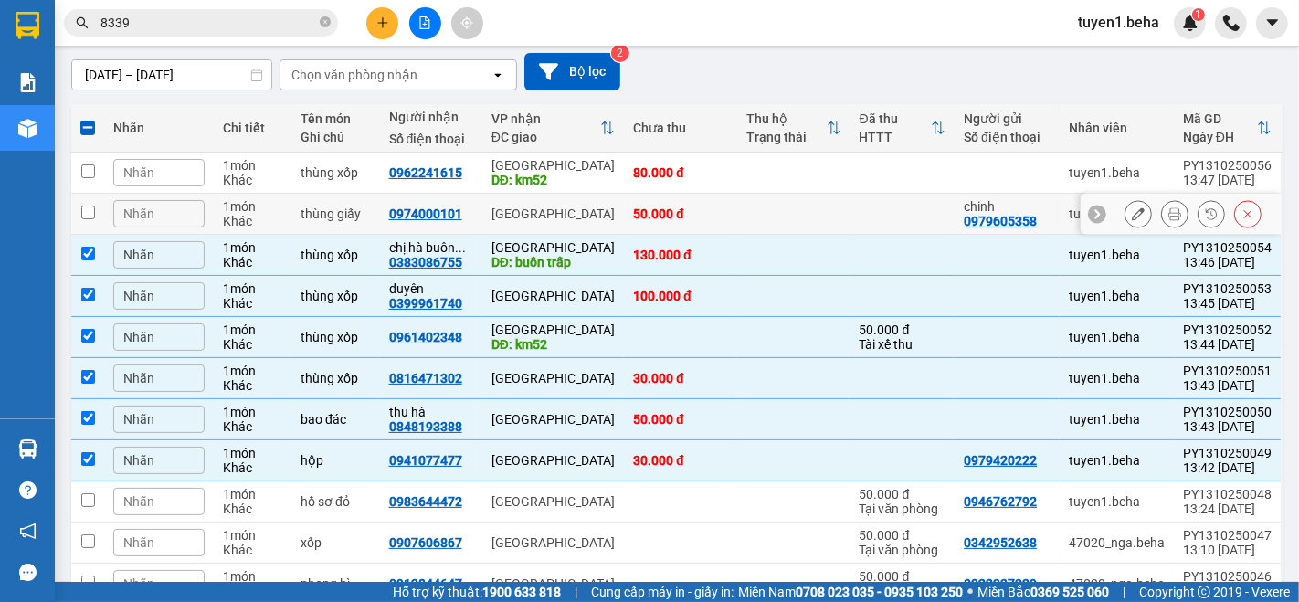
click at [92, 210] on input "checkbox" at bounding box center [88, 213] width 14 height 14
checkbox input "true"
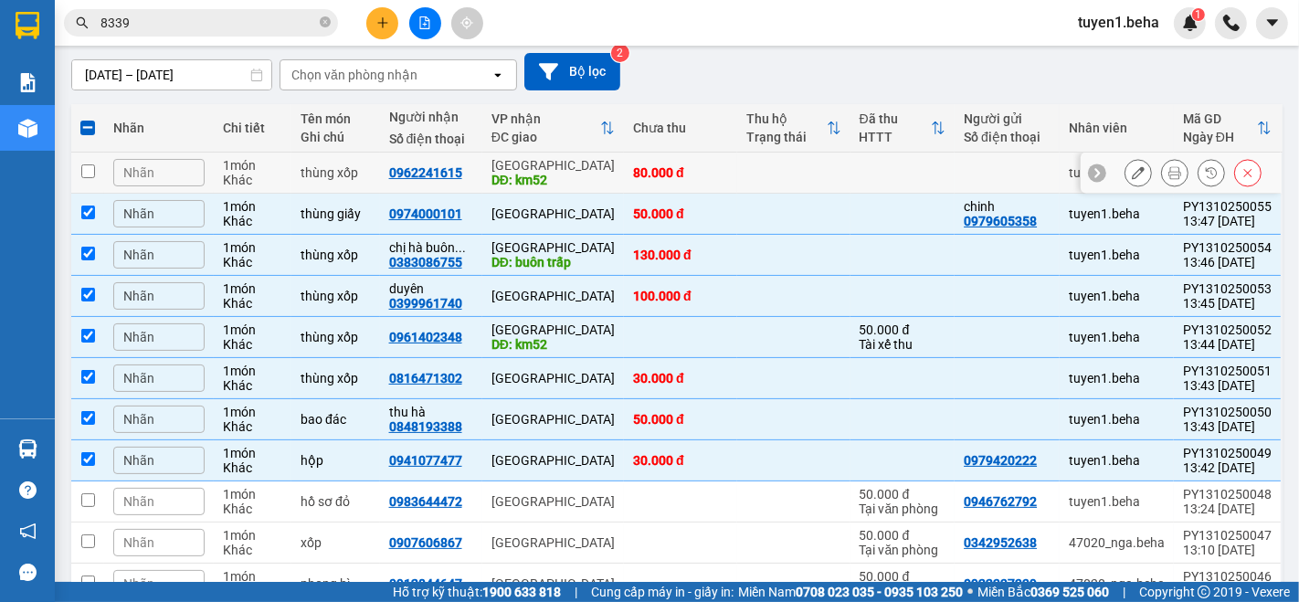
click at [86, 164] on input "checkbox" at bounding box center [88, 171] width 14 height 14
checkbox input "true"
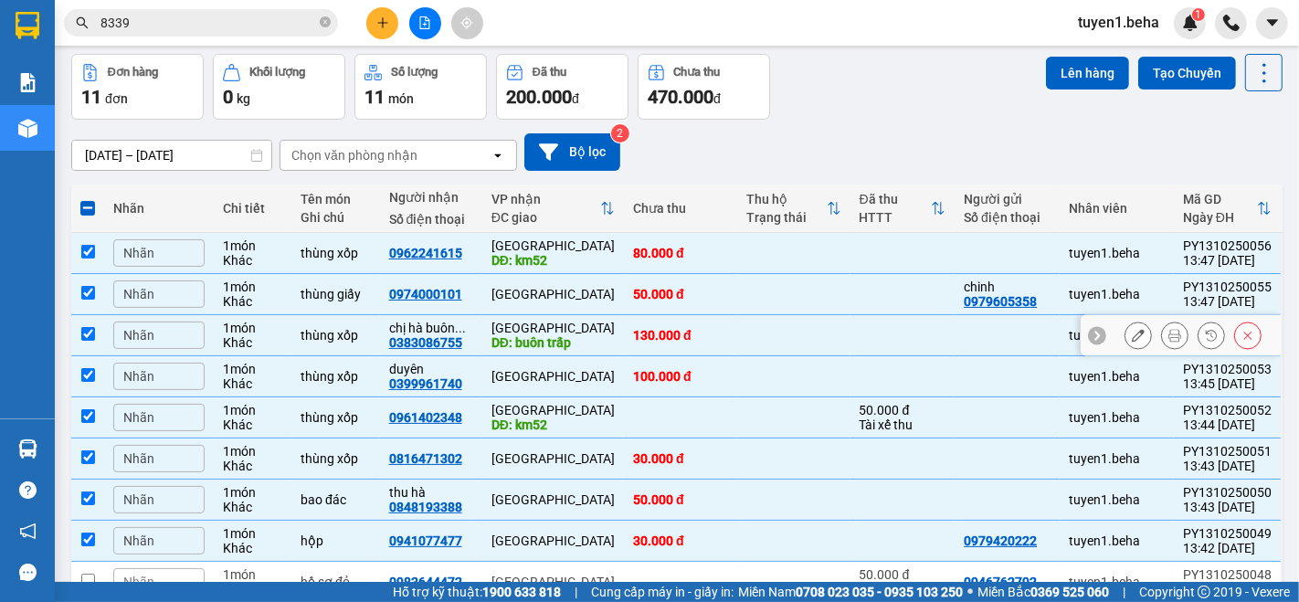
scroll to position [0, 0]
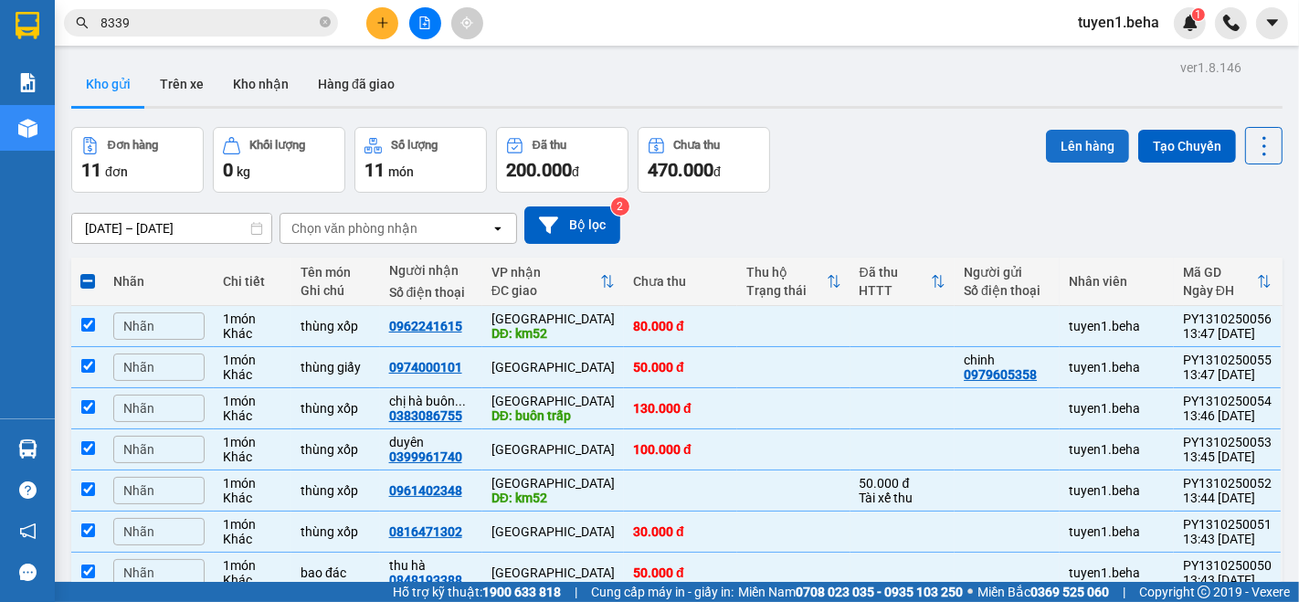
click at [1073, 142] on button "Lên hàng" at bounding box center [1087, 146] width 83 height 33
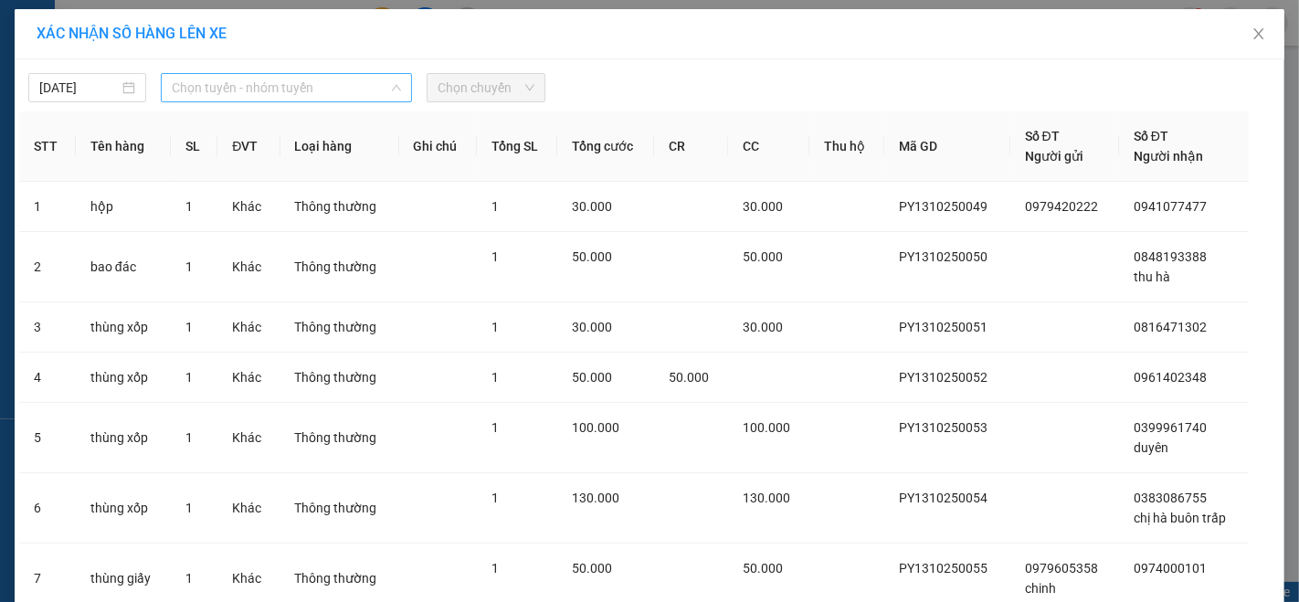
click at [257, 90] on span "Chọn tuyến - nhóm tuyến" at bounding box center [286, 87] width 229 height 27
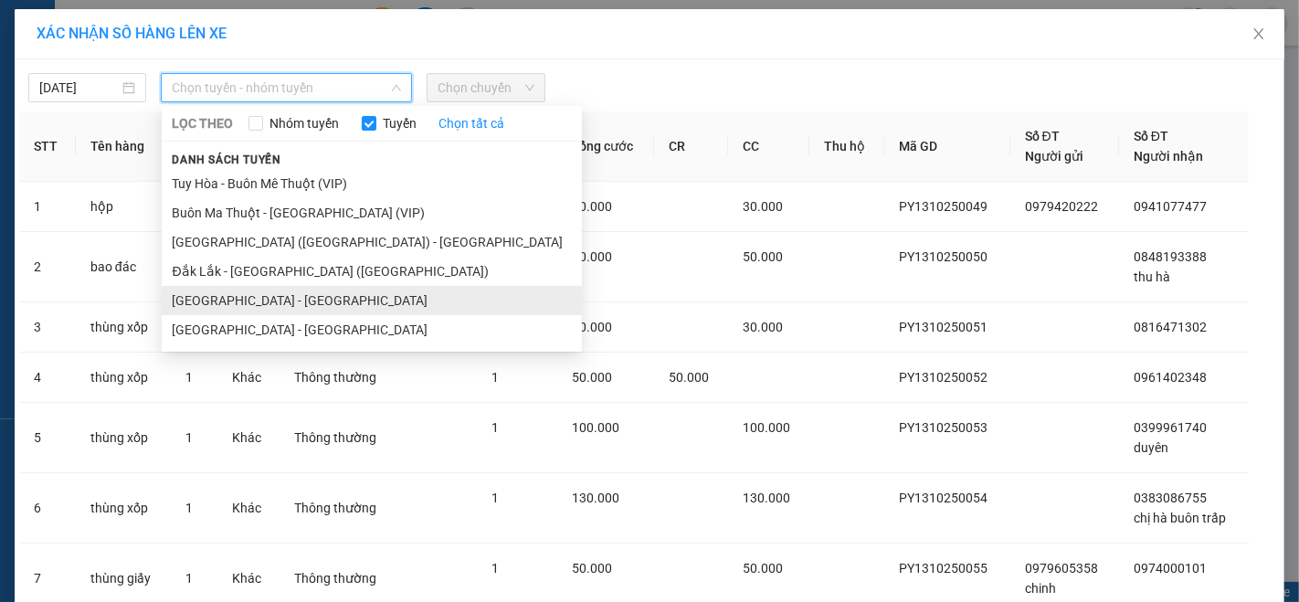
click at [284, 295] on li "[GEOGRAPHIC_DATA] - [GEOGRAPHIC_DATA]" at bounding box center [372, 300] width 420 height 29
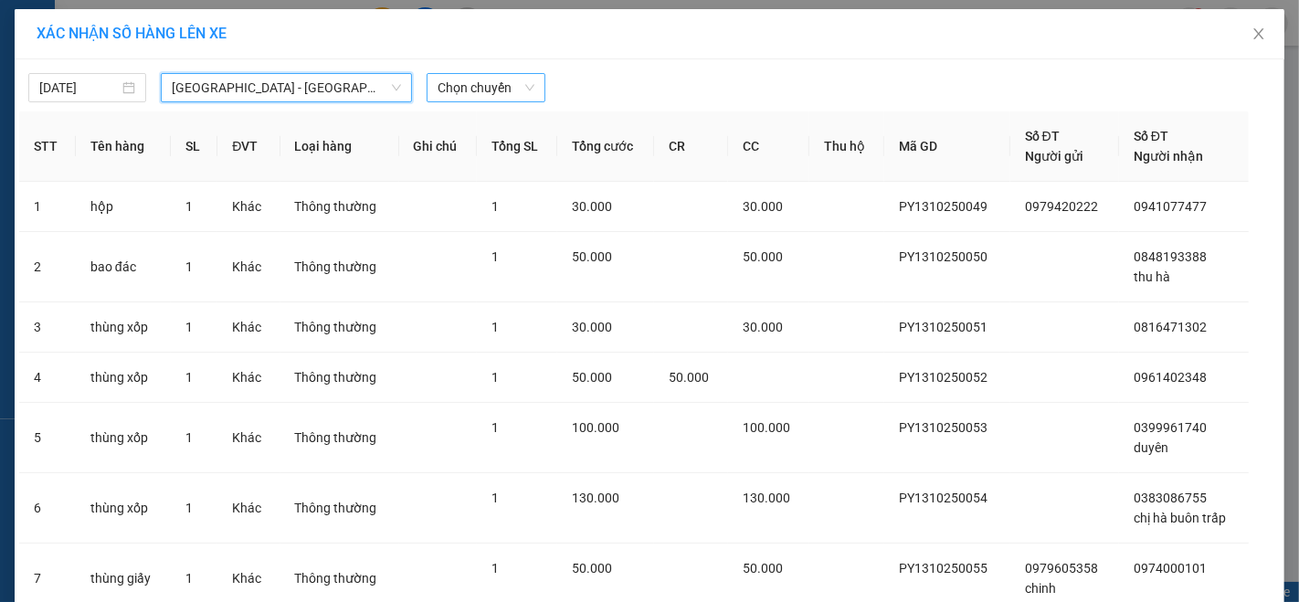
click at [456, 88] on span "Chọn chuyến" at bounding box center [486, 87] width 96 height 27
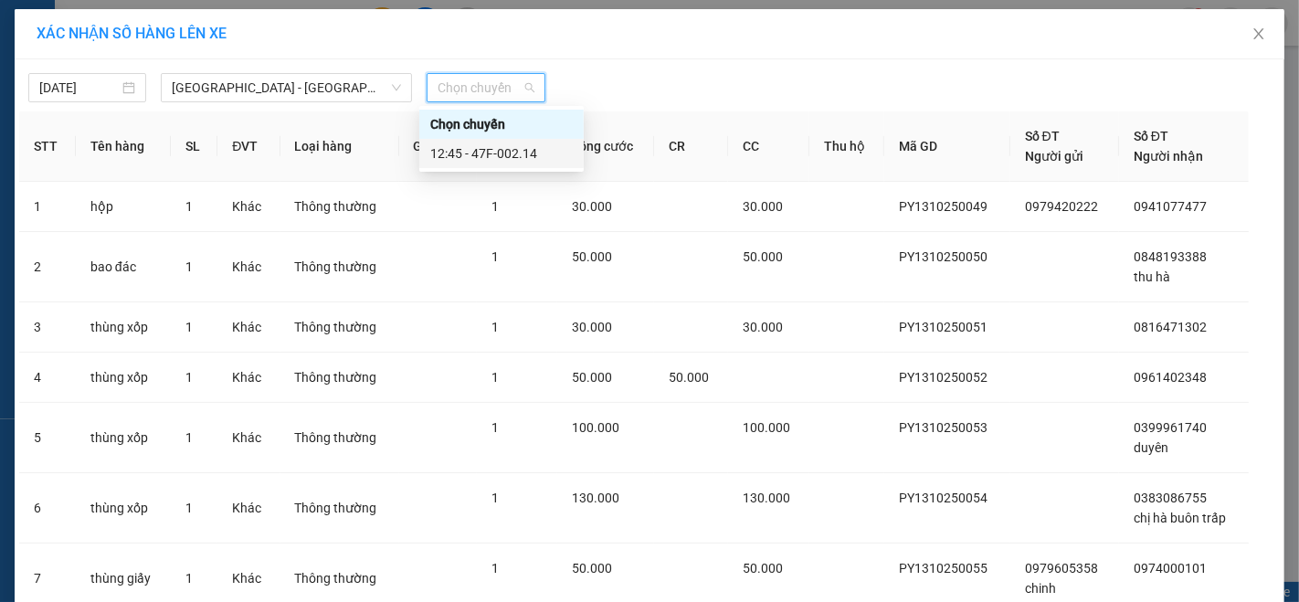
click at [522, 150] on div "12:45 - 47F-002.14" at bounding box center [501, 153] width 143 height 20
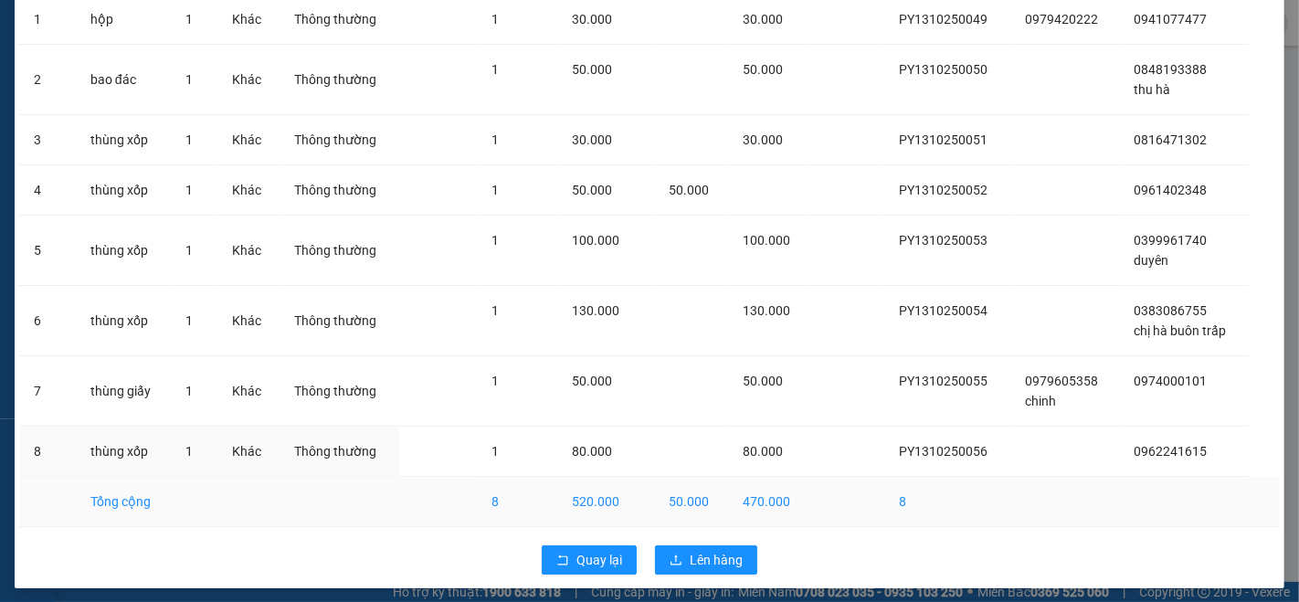
scroll to position [217, 0]
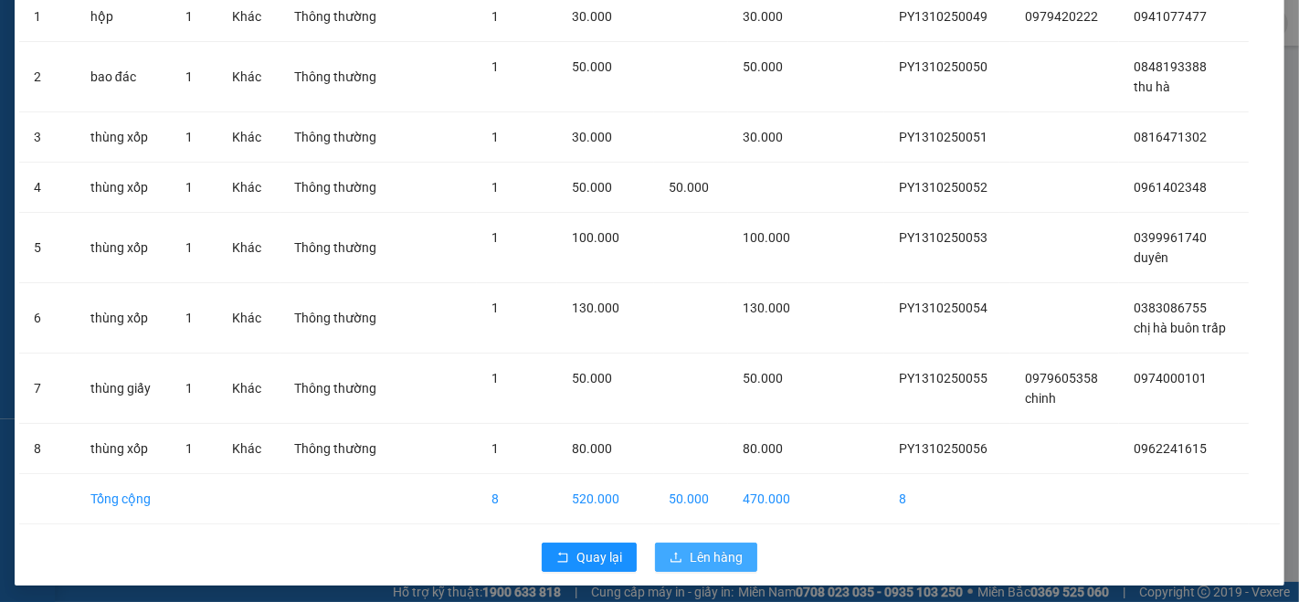
click at [716, 552] on span "Lên hàng" at bounding box center [716, 557] width 53 height 20
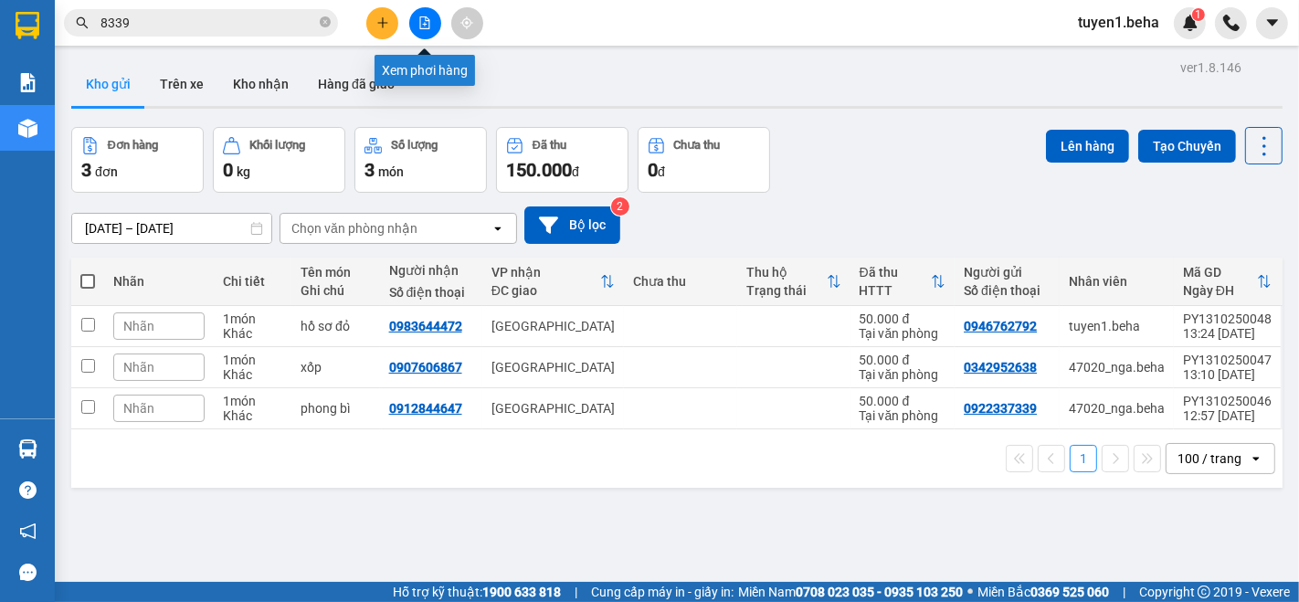
click at [430, 19] on icon "file-add" at bounding box center [425, 22] width 13 height 13
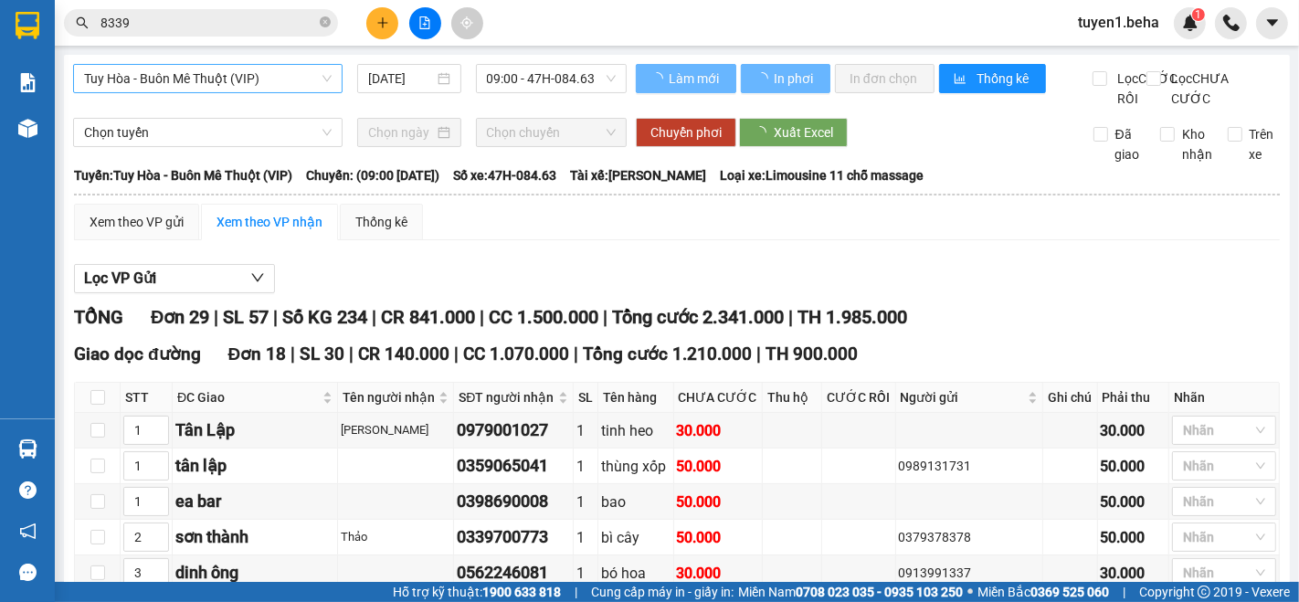
click at [205, 82] on span "Tuy Hòa - Buôn Mê Thuột (VIP)" at bounding box center [208, 78] width 248 height 27
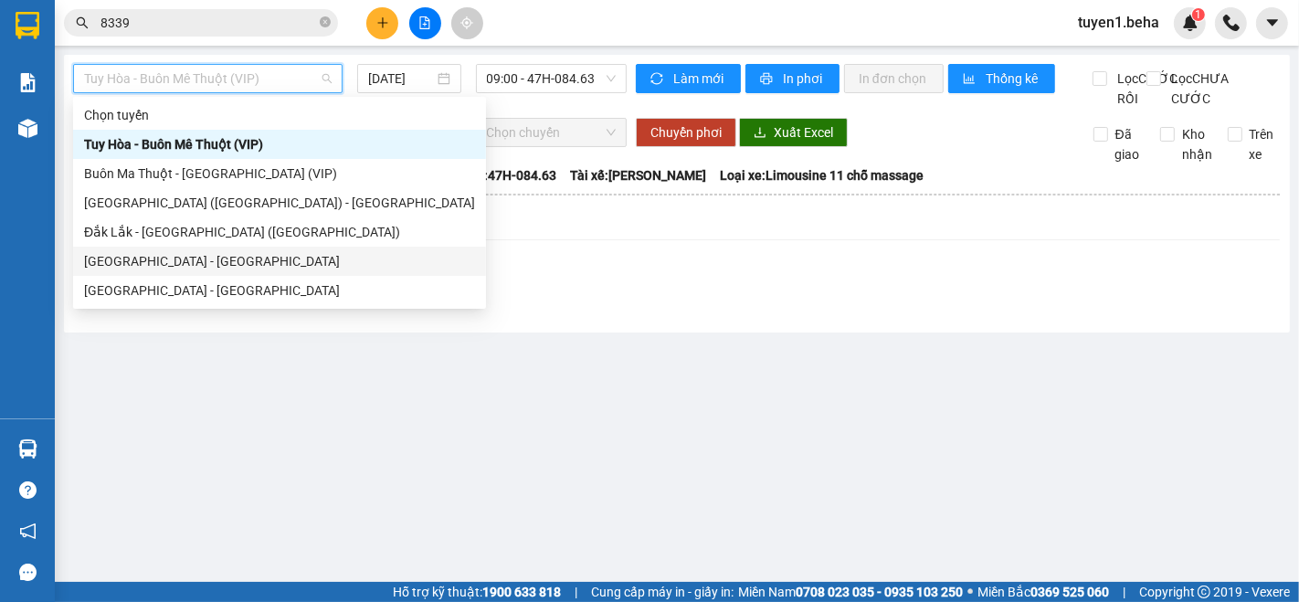
click at [193, 257] on div "[GEOGRAPHIC_DATA] - [GEOGRAPHIC_DATA]" at bounding box center [279, 261] width 391 height 20
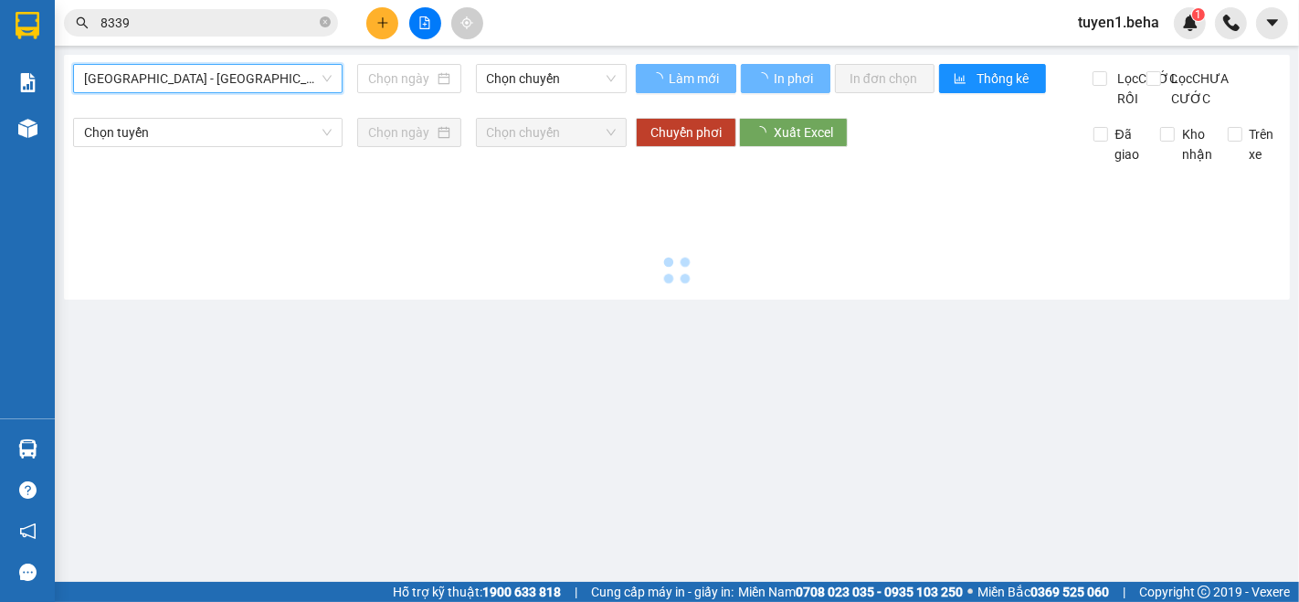
type input "[DATE]"
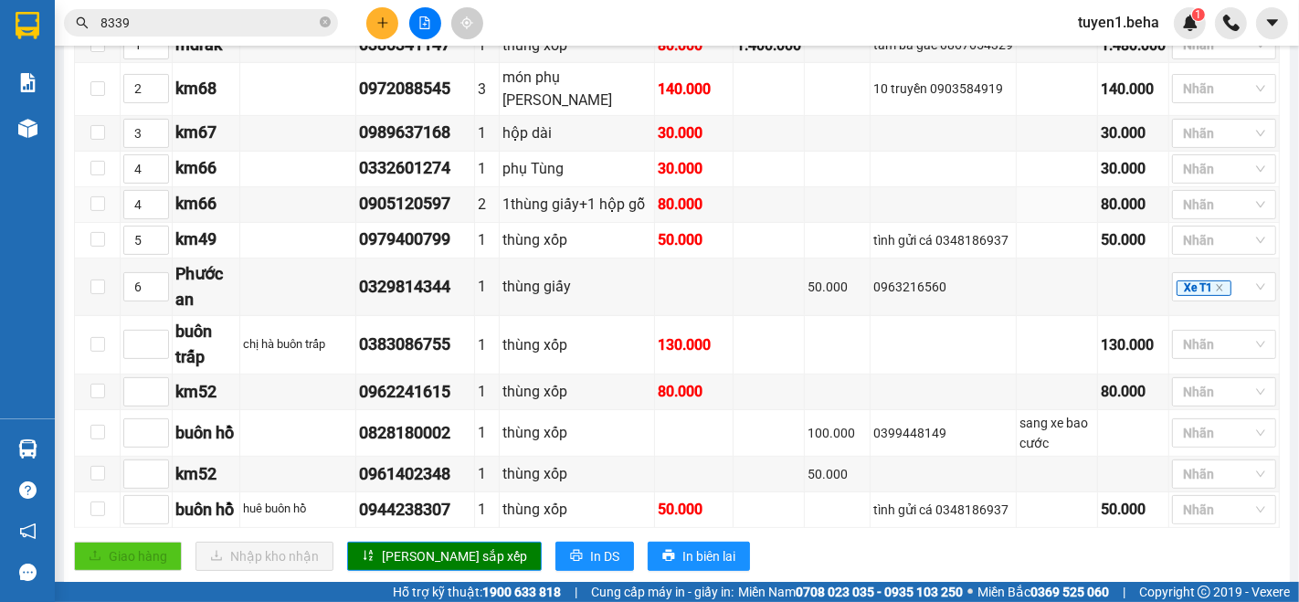
scroll to position [507, 0]
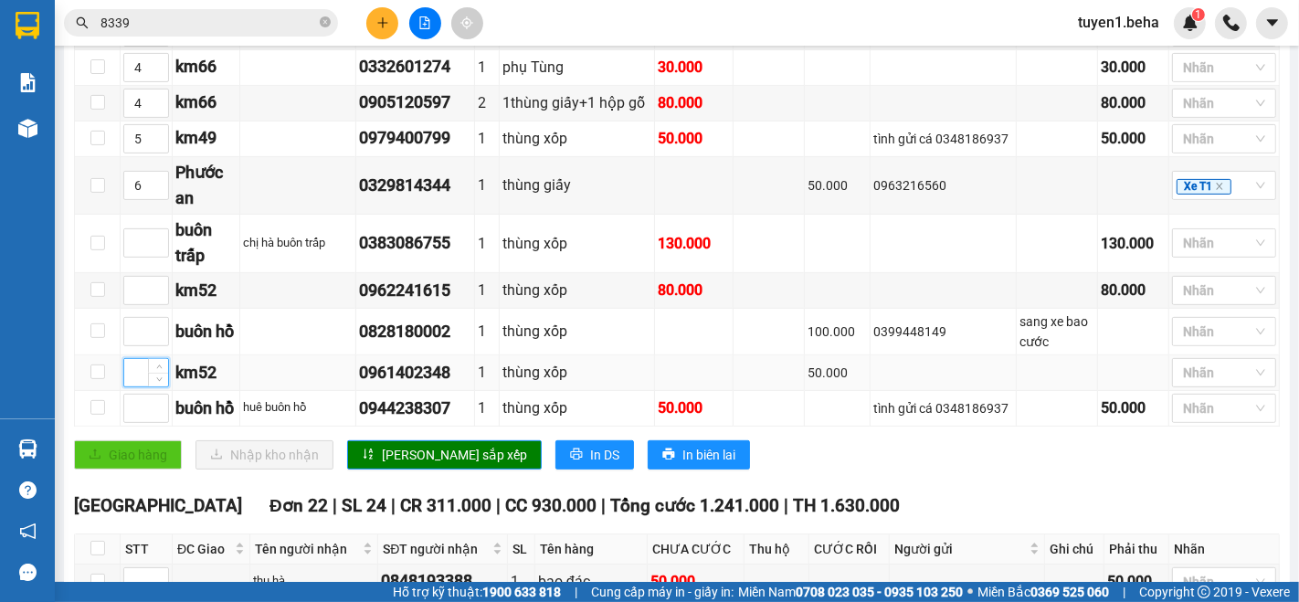
click at [133, 387] on input at bounding box center [146, 372] width 44 height 27
type input "5"
click at [133, 304] on input at bounding box center [146, 290] width 44 height 27
type input "5"
type input "6"
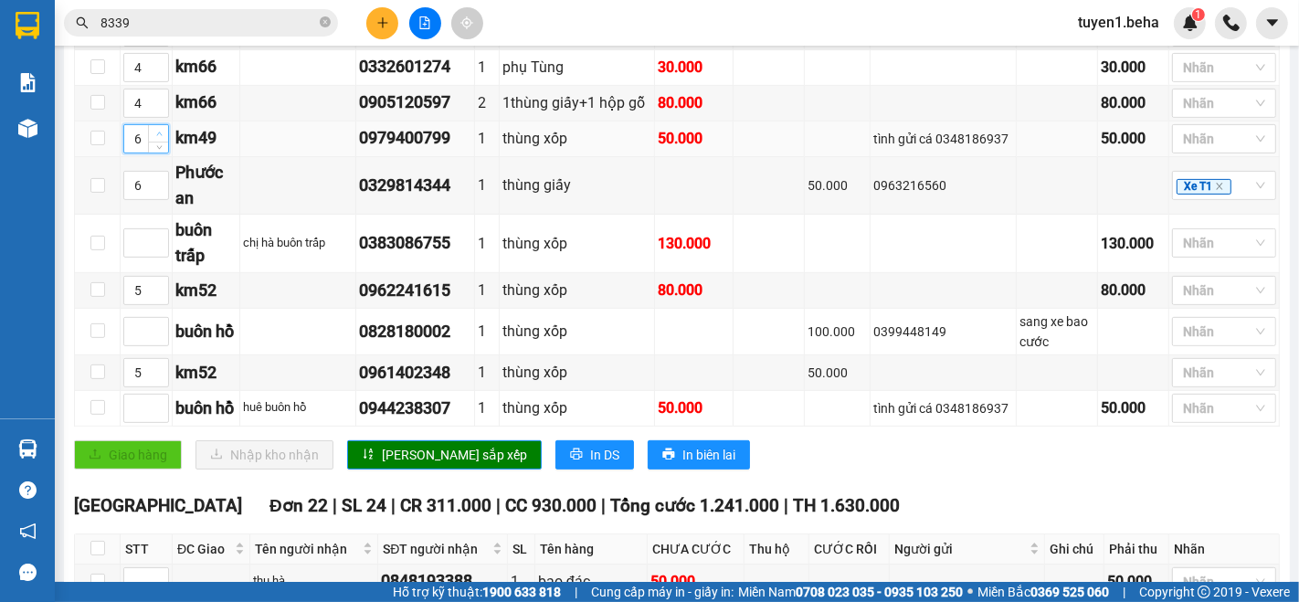
click at [154, 140] on span "up" at bounding box center [159, 134] width 11 height 11
type input "7"
click at [158, 184] on icon "up" at bounding box center [159, 180] width 6 height 6
click at [394, 470] on button "[PERSON_NAME] sắp xếp" at bounding box center [444, 454] width 195 height 29
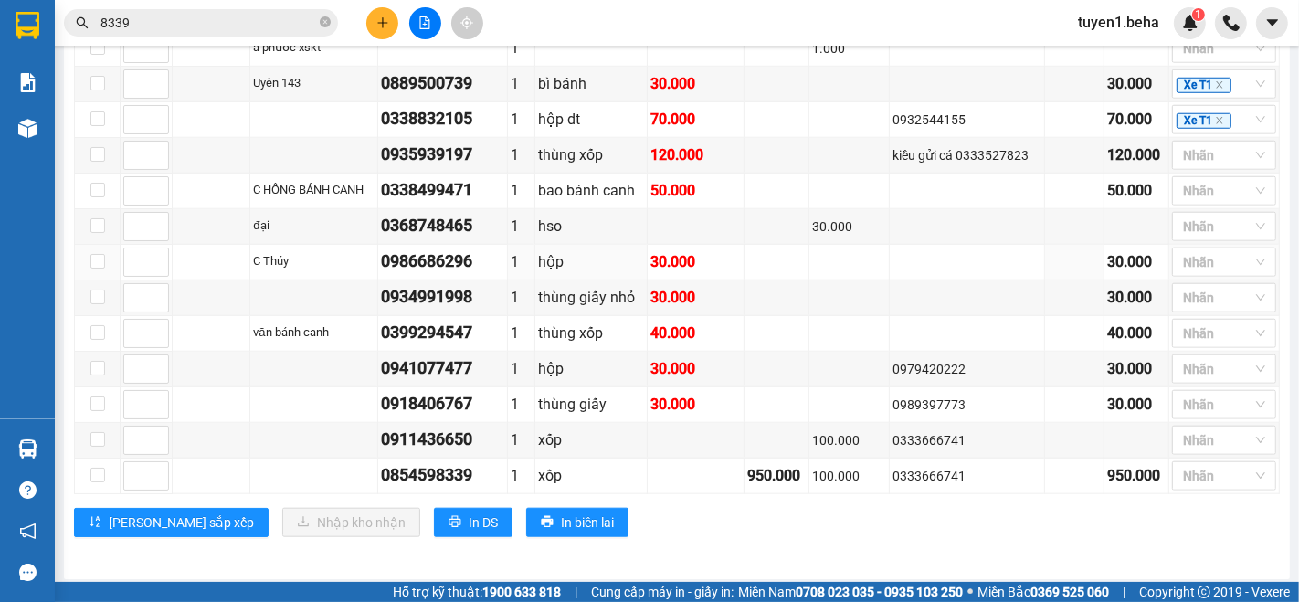
scroll to position [1363, 0]
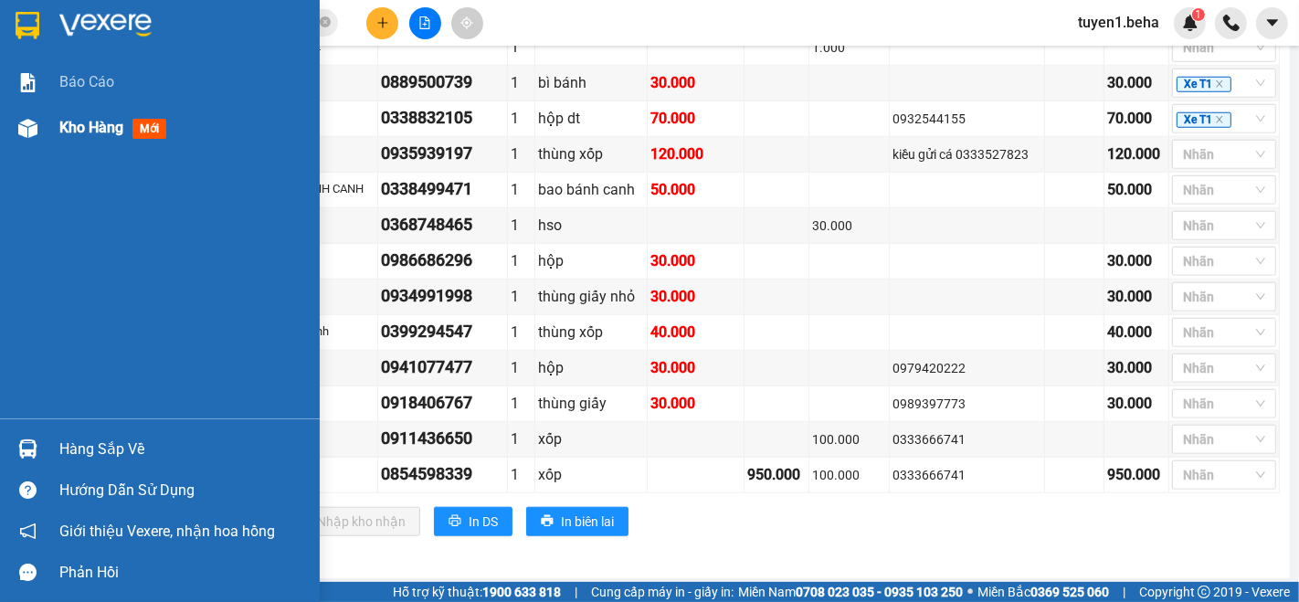
click at [86, 126] on span "Kho hàng" at bounding box center [91, 127] width 64 height 17
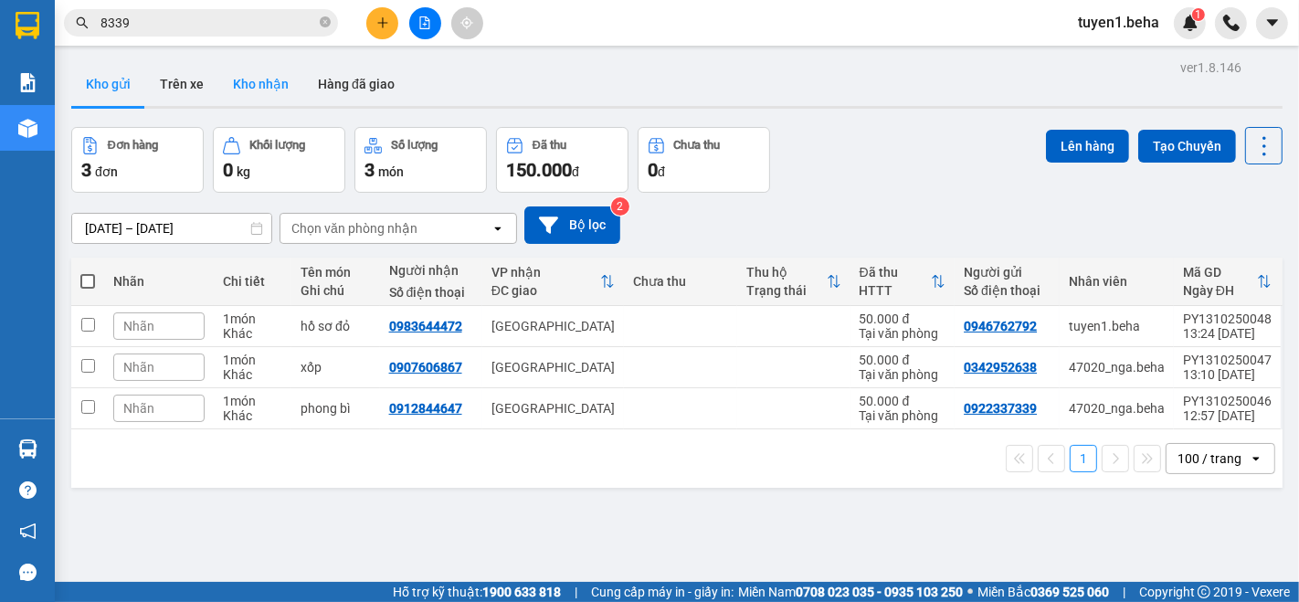
click at [257, 85] on button "Kho nhận" at bounding box center [260, 84] width 85 height 44
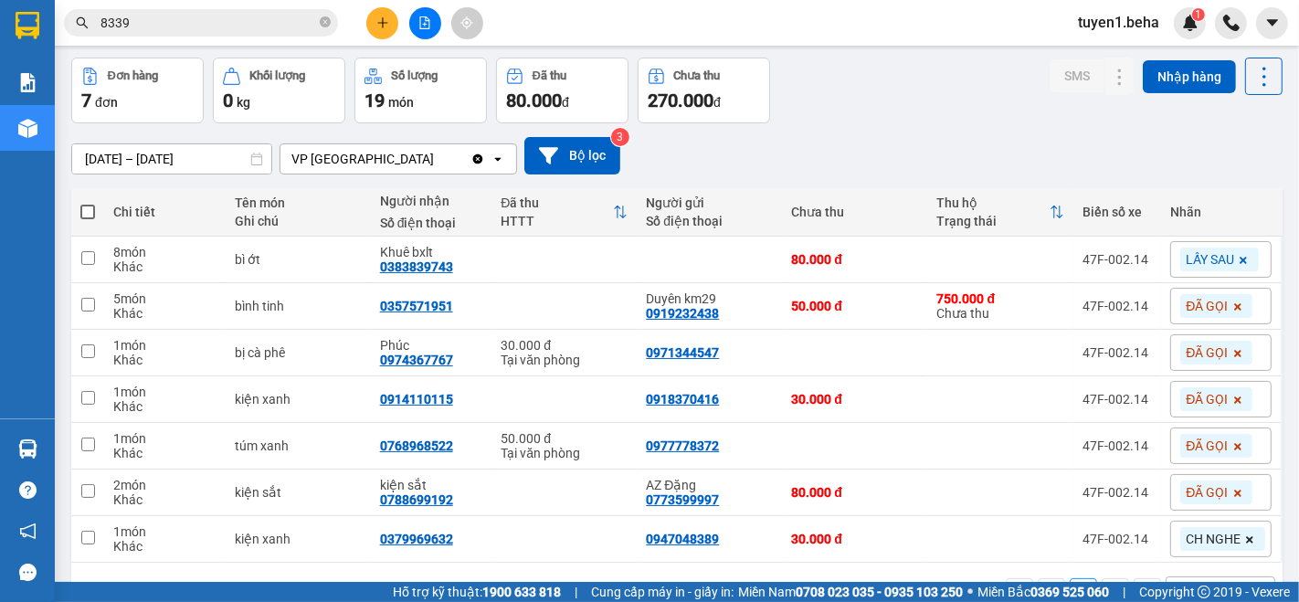
scroll to position [101, 0]
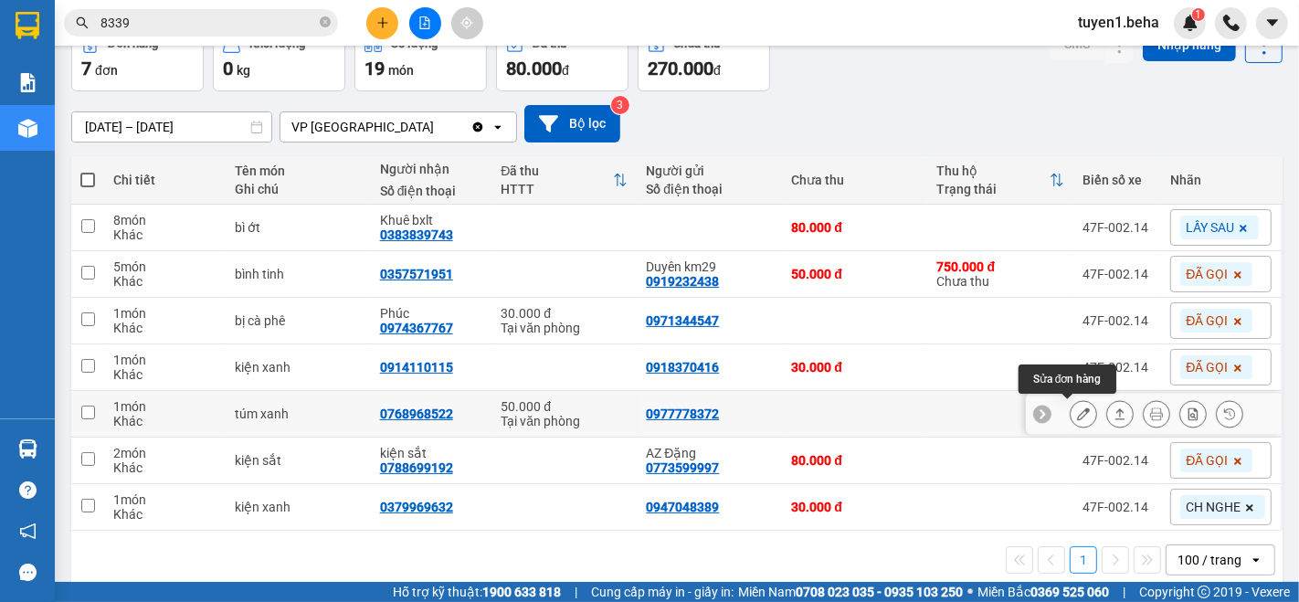
click at [1077, 412] on icon at bounding box center [1083, 414] width 13 height 13
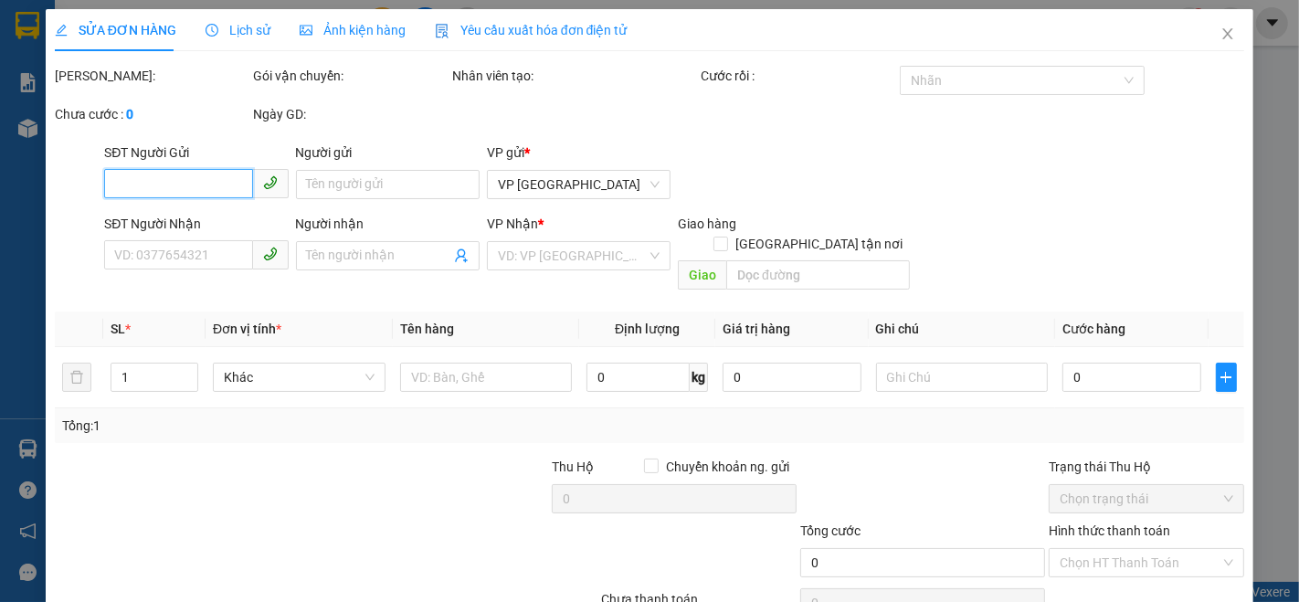
type input "0977778372"
type input "0768968522"
type input "50.000"
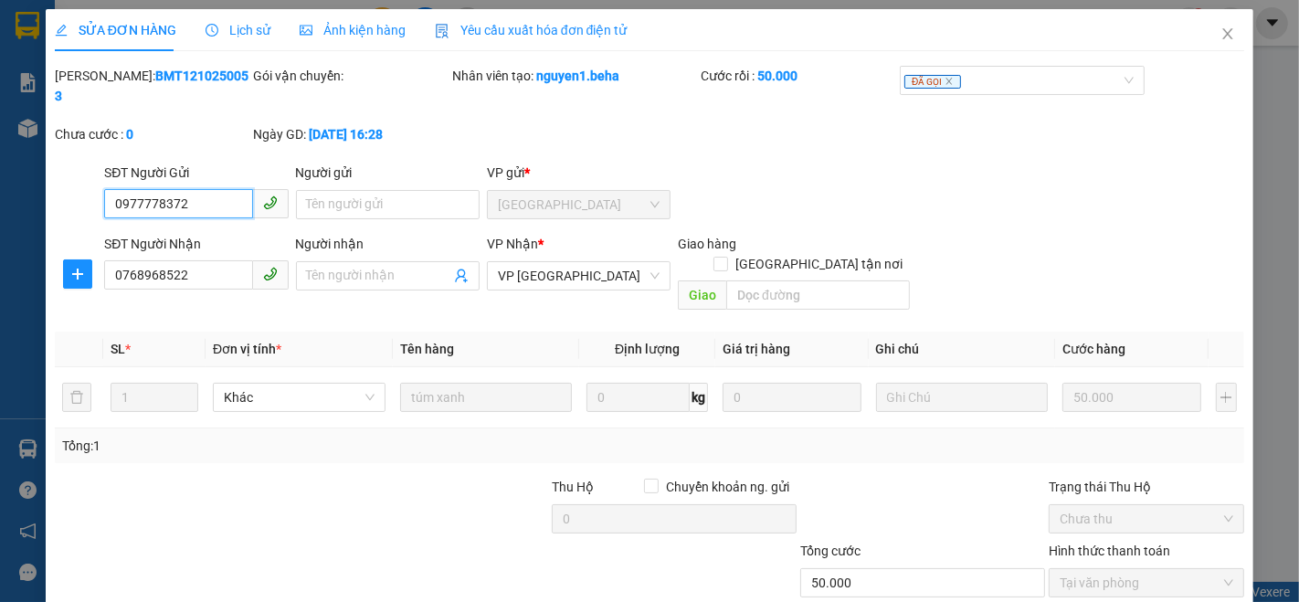
scroll to position [76, 0]
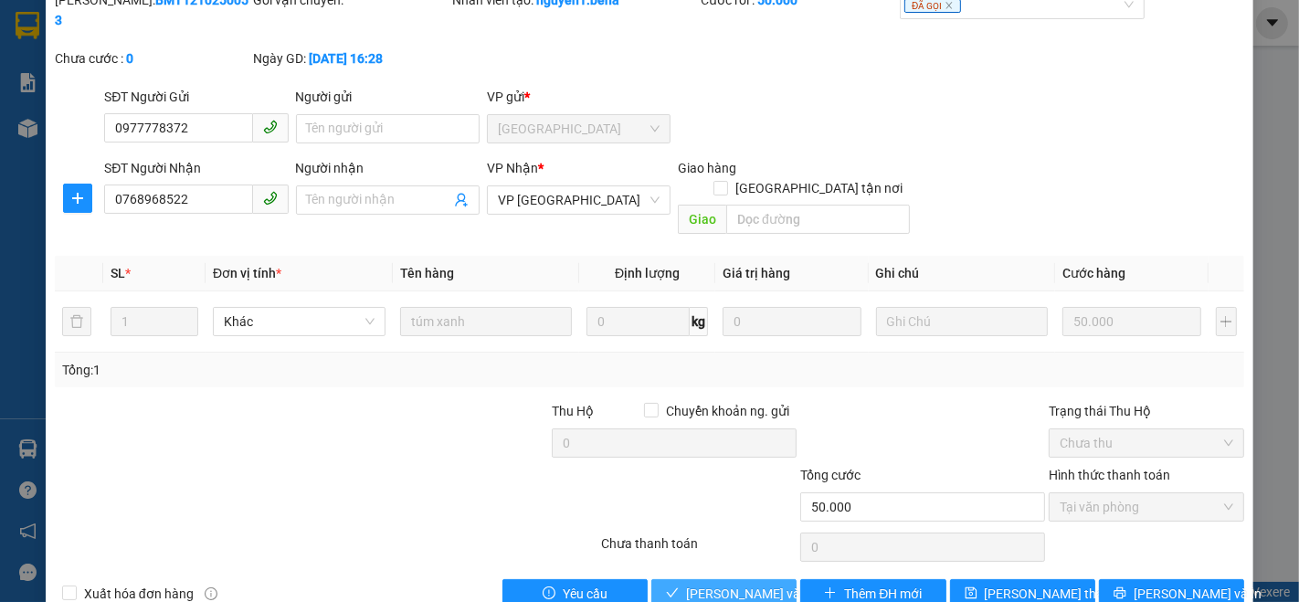
click at [744, 584] on span "[PERSON_NAME] và Giao hàng" at bounding box center [773, 594] width 175 height 20
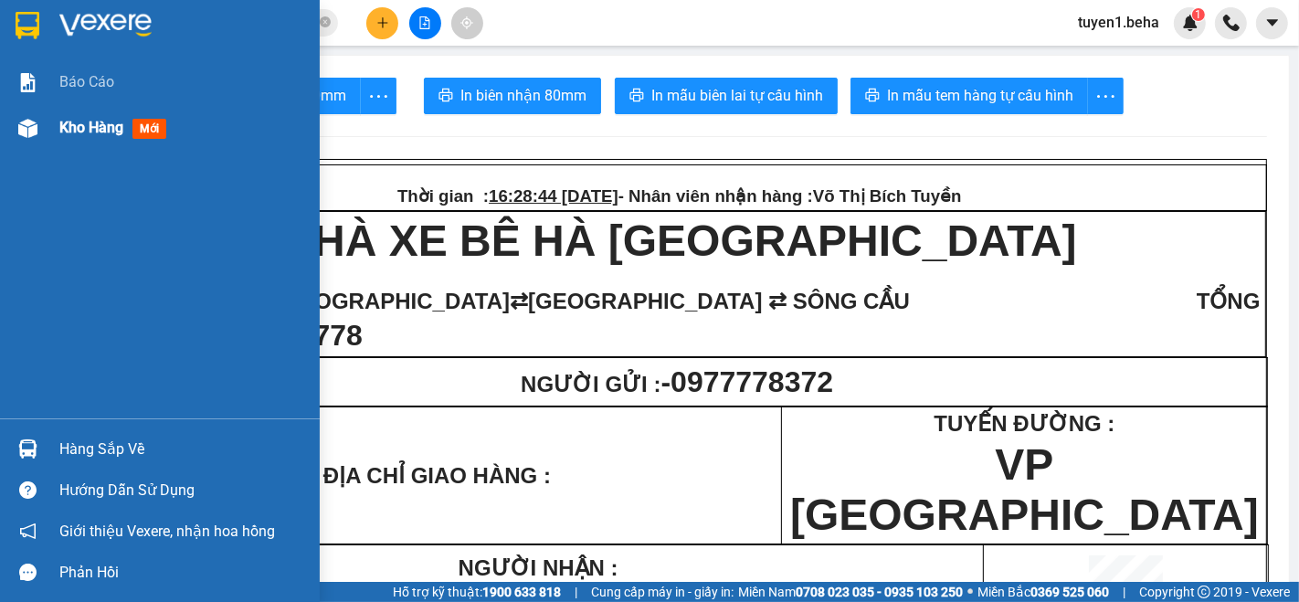
click at [80, 132] on span "Kho hàng" at bounding box center [91, 127] width 64 height 17
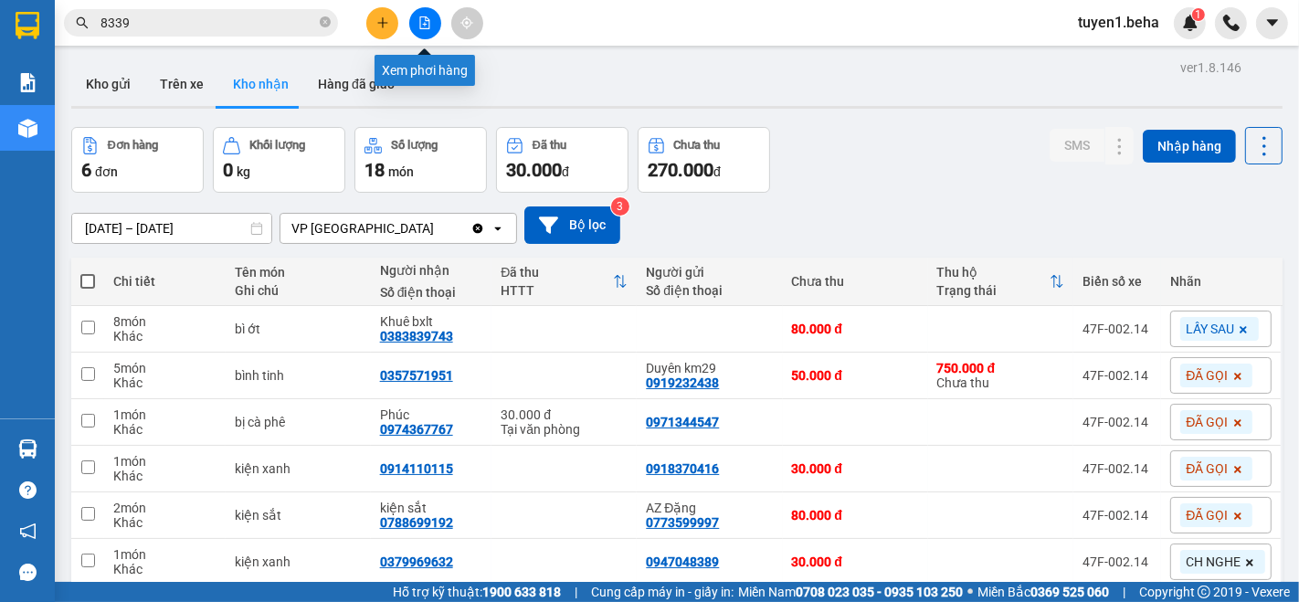
click at [418, 14] on button at bounding box center [425, 23] width 32 height 32
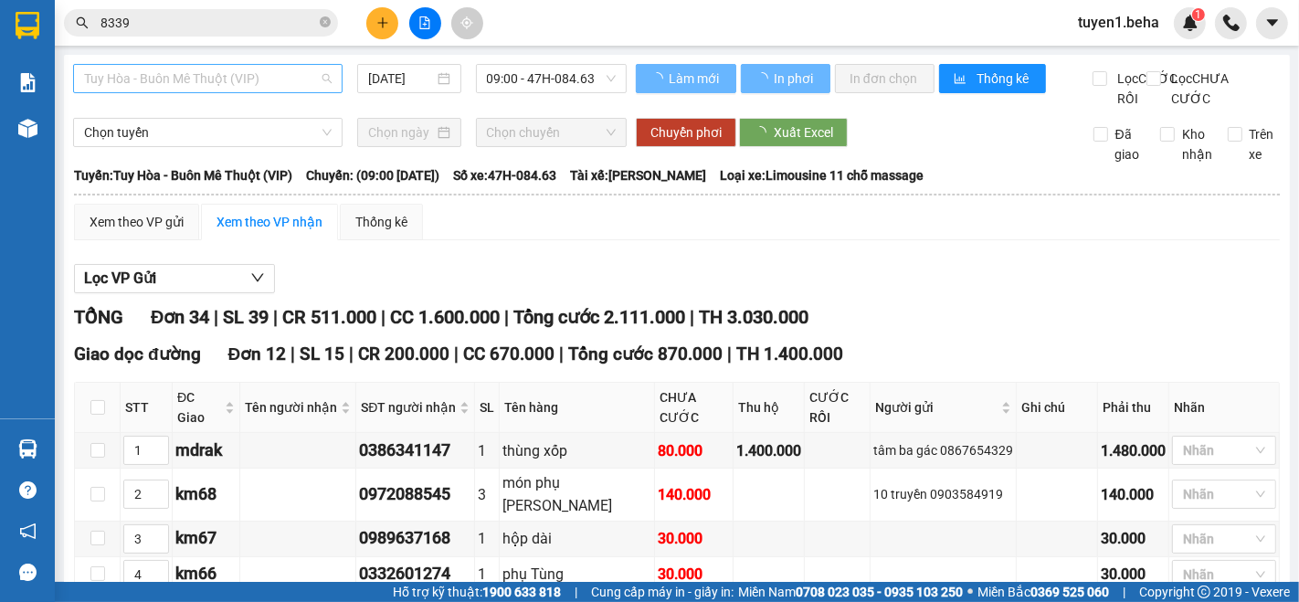
click at [221, 74] on span "Tuy Hòa - Buôn Mê Thuột (VIP)" at bounding box center [208, 78] width 248 height 27
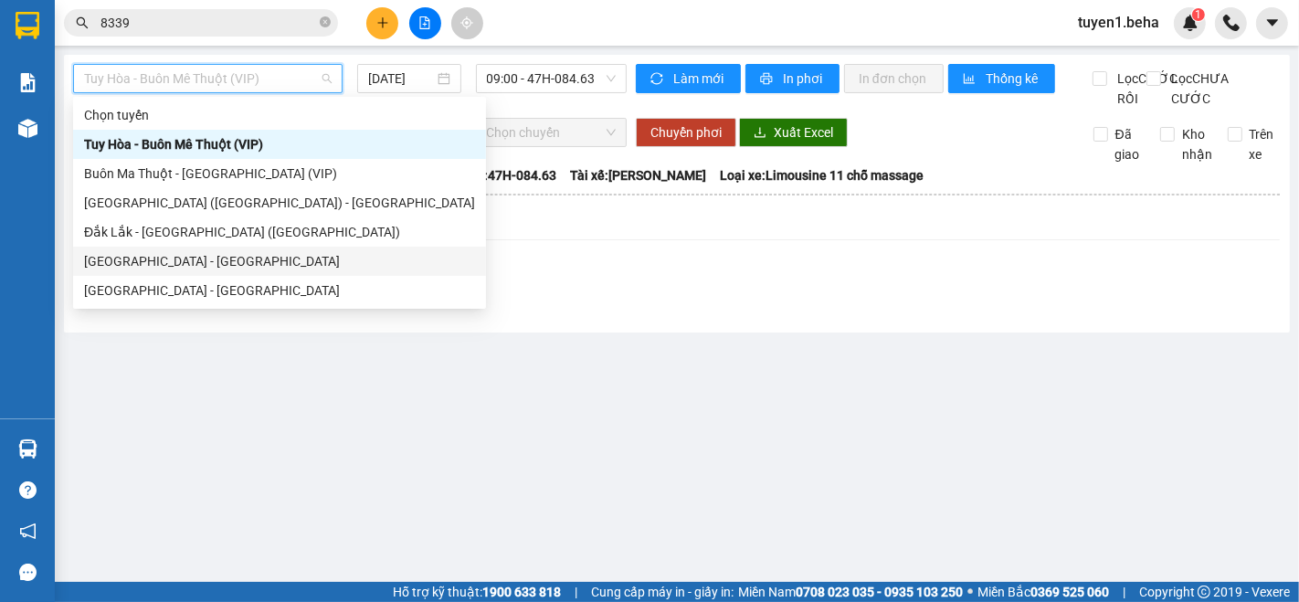
click at [187, 267] on div "[GEOGRAPHIC_DATA] - [GEOGRAPHIC_DATA]" at bounding box center [279, 261] width 391 height 20
type input "[DATE]"
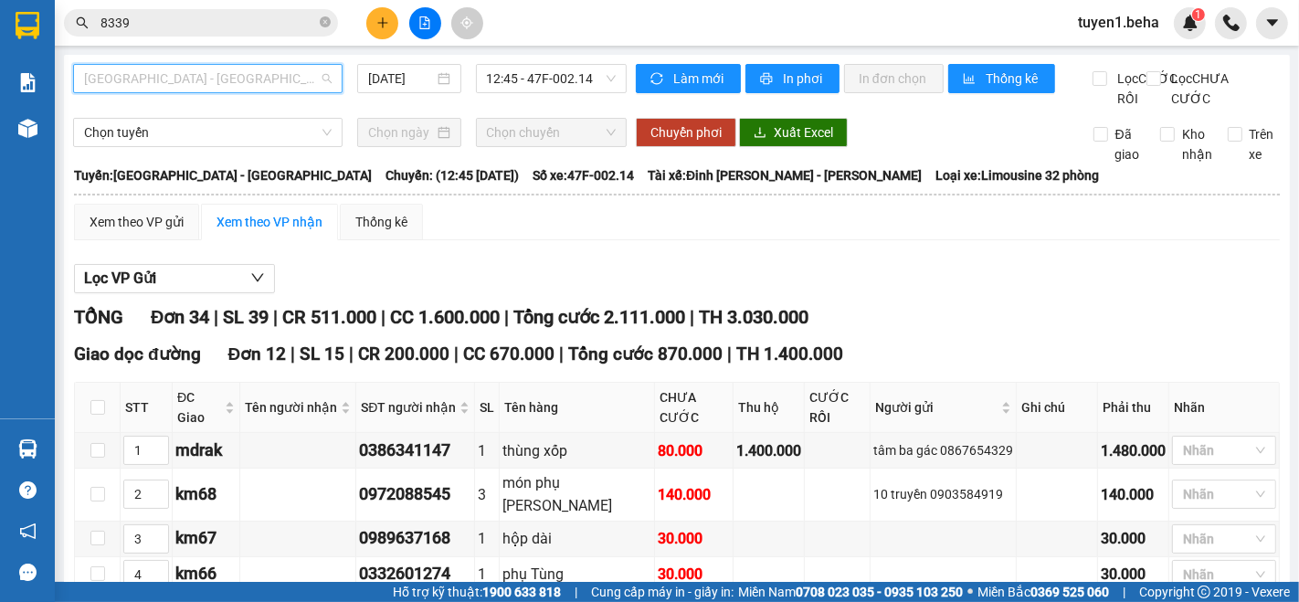
click at [245, 81] on span "[GEOGRAPHIC_DATA] - [GEOGRAPHIC_DATA]" at bounding box center [208, 78] width 248 height 27
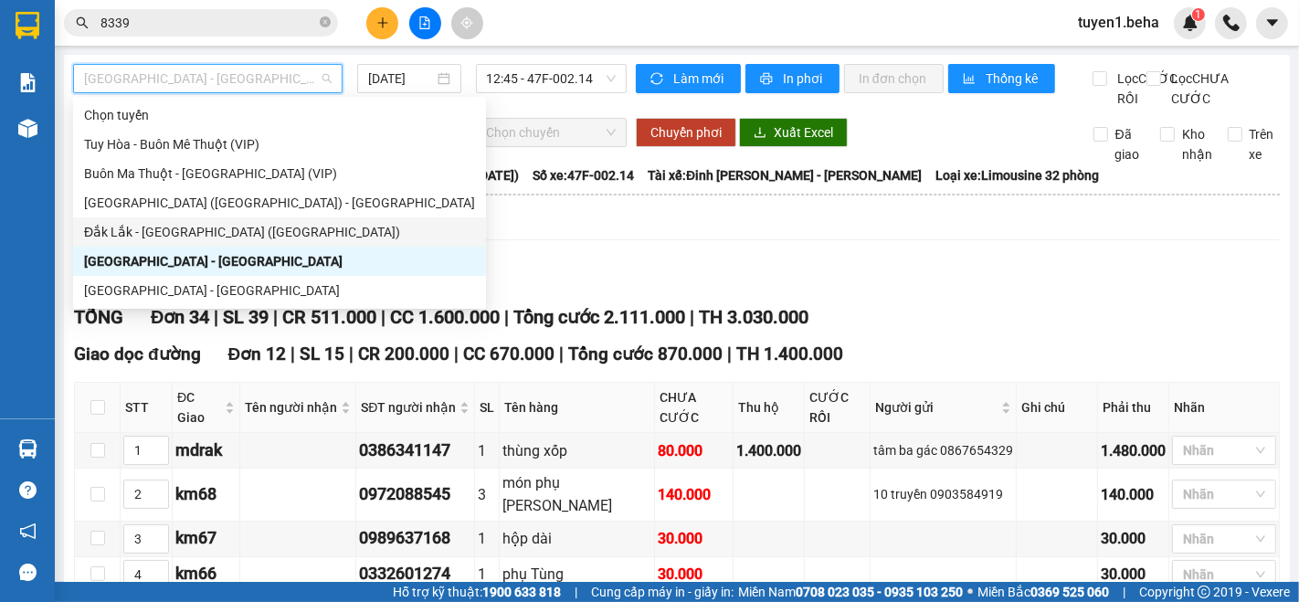
click at [214, 235] on div "Đắk Lắk - [GEOGRAPHIC_DATA] ([GEOGRAPHIC_DATA])" at bounding box center [279, 232] width 391 height 20
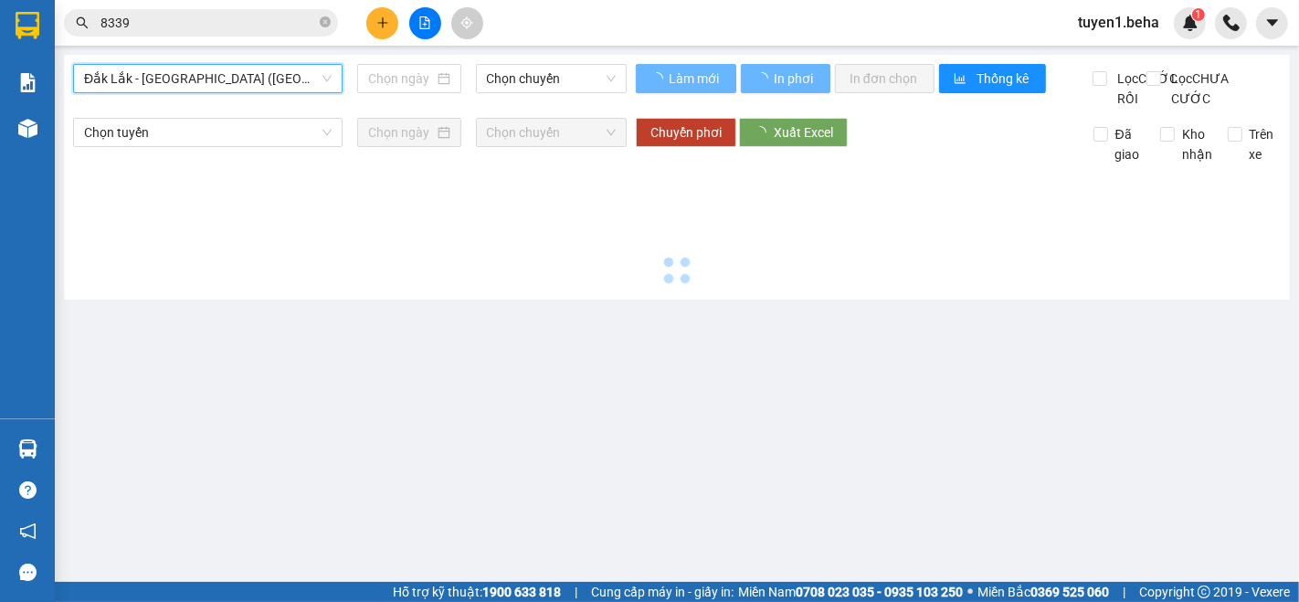
type input "[DATE]"
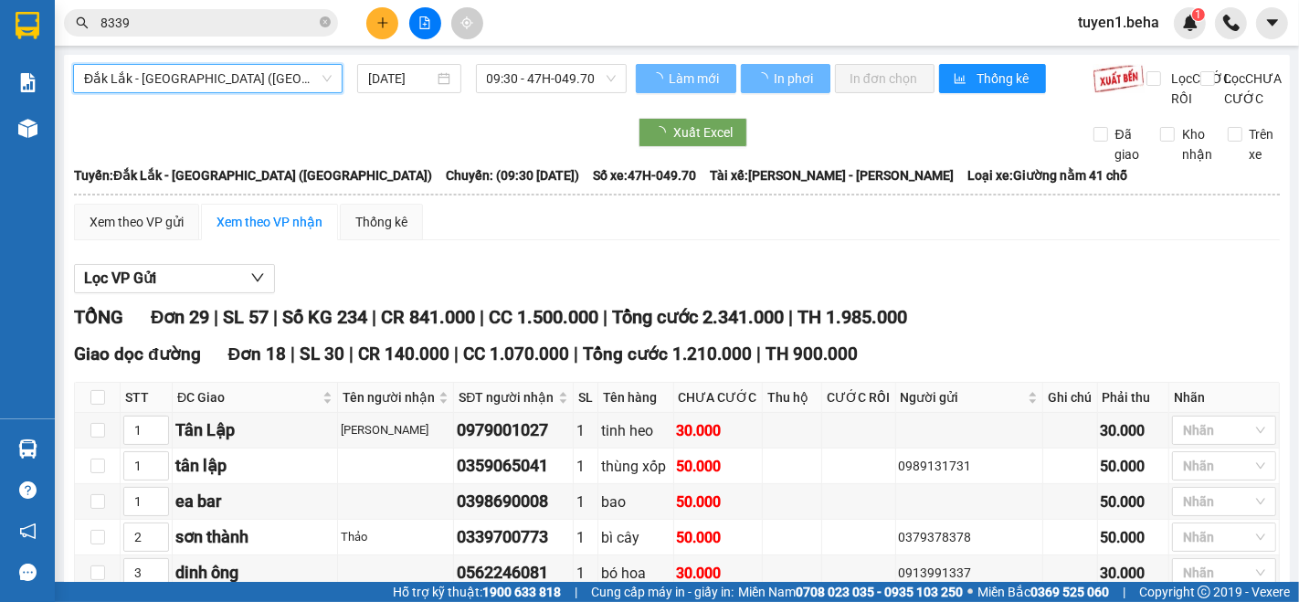
click at [201, 66] on span "Đắk Lắk - [GEOGRAPHIC_DATA] ([GEOGRAPHIC_DATA])" at bounding box center [208, 78] width 248 height 27
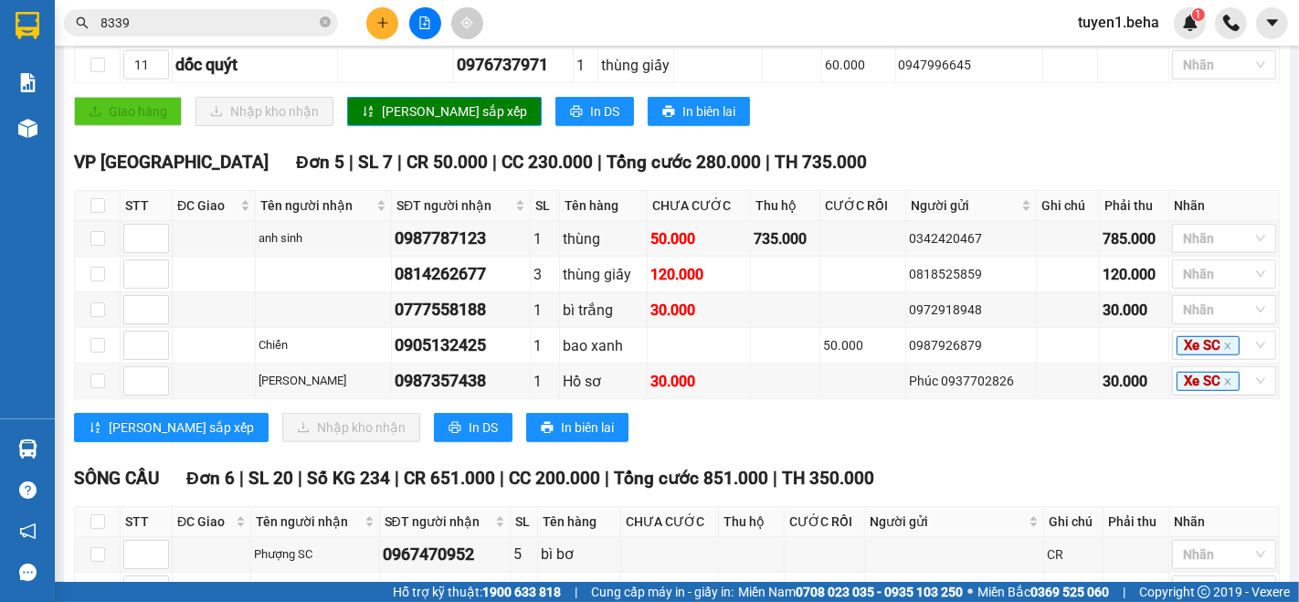
scroll to position [1015, 0]
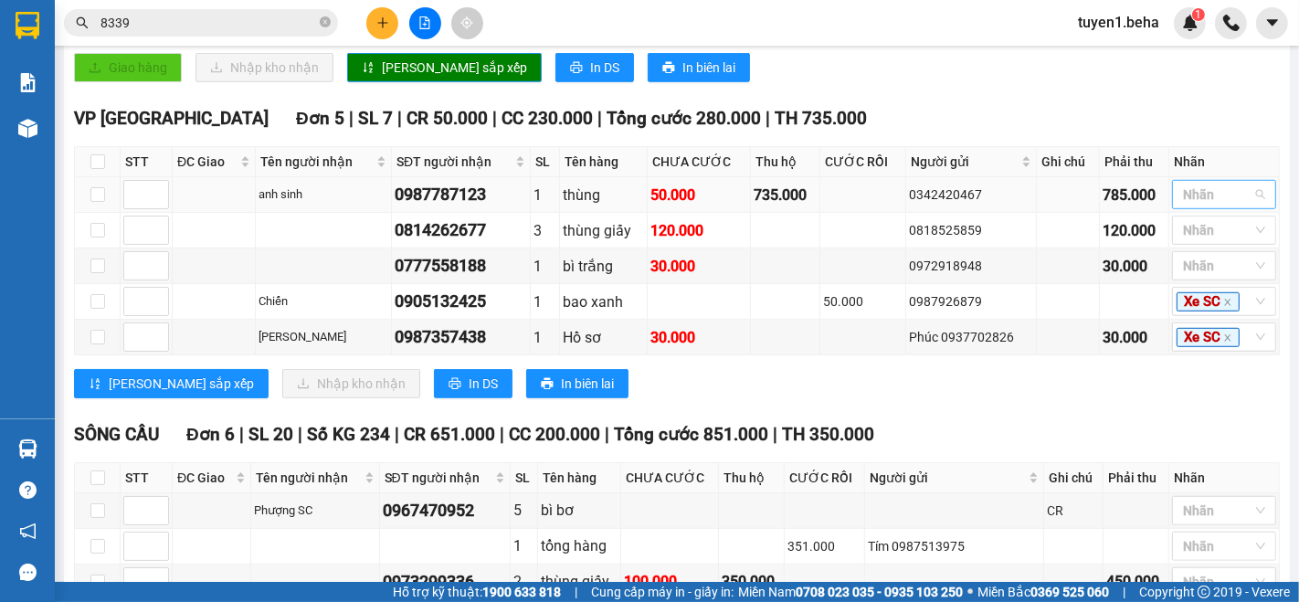
click at [1190, 196] on div at bounding box center [1215, 195] width 77 height 22
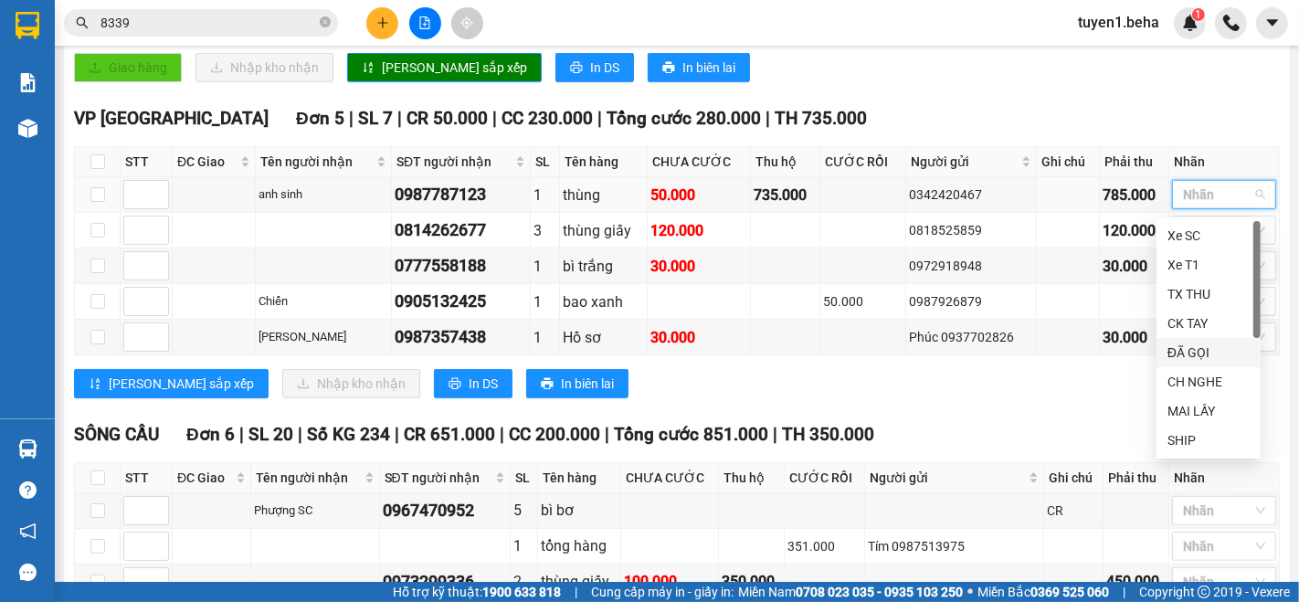
click at [1199, 345] on div "ĐÃ GỌI" at bounding box center [1209, 353] width 82 height 20
click at [1023, 408] on div "VP PHÚ YÊN Đơn 5 | SL 7 | CR 50.000 | CC 230.000 | Tổng cước 280.000 | TH 735.0…" at bounding box center [677, 258] width 1206 height 307
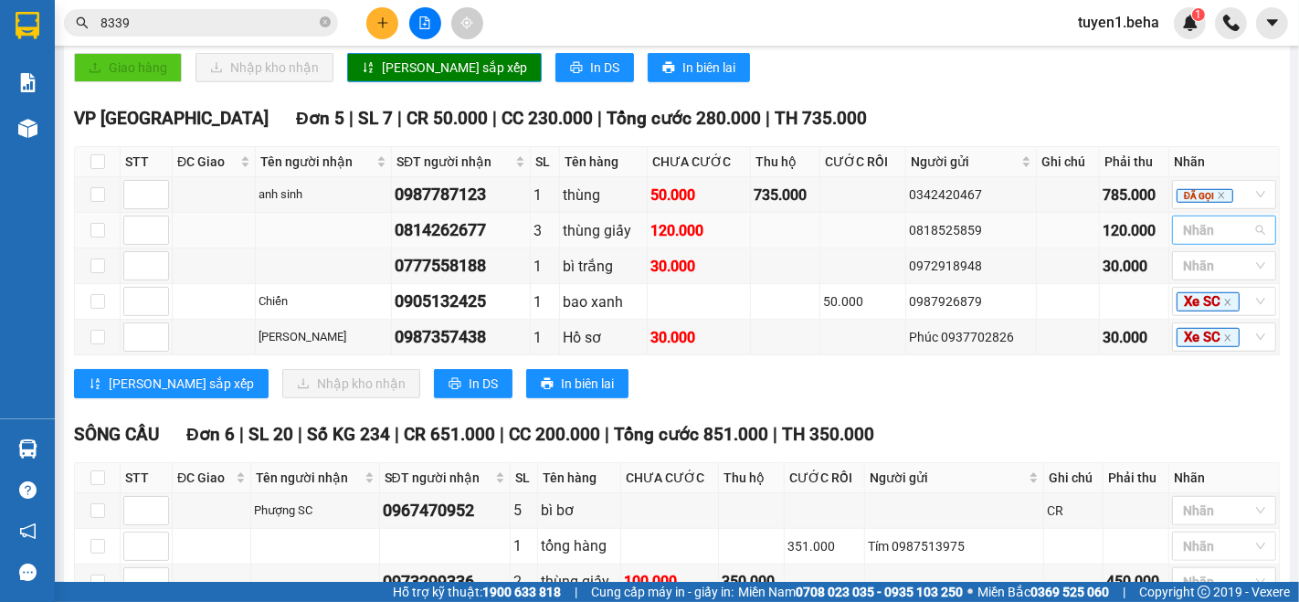
click at [1214, 236] on div at bounding box center [1215, 230] width 77 height 22
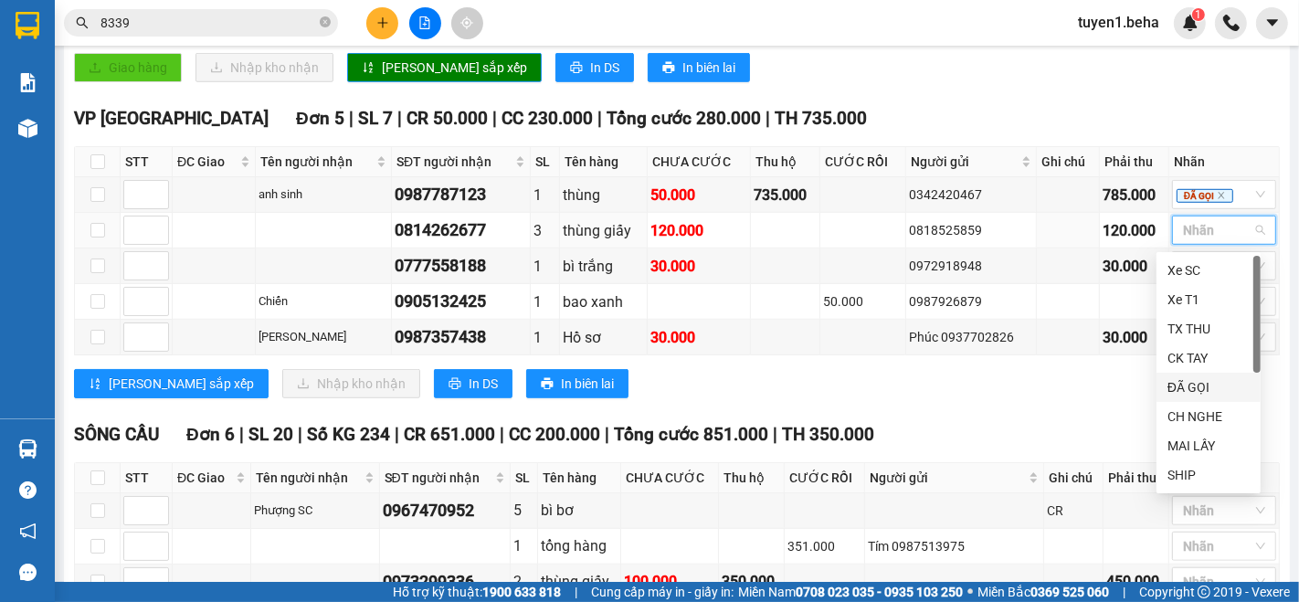
click at [1219, 385] on div "ĐÃ GỌI" at bounding box center [1209, 387] width 82 height 20
click at [983, 419] on div "TỔNG Đơn 29 | SL 57 | Số KG 234 | CR 841.000 | CC 1.500.000 | Tổng cước 2.341.0…" at bounding box center [677, 30] width 1206 height 1485
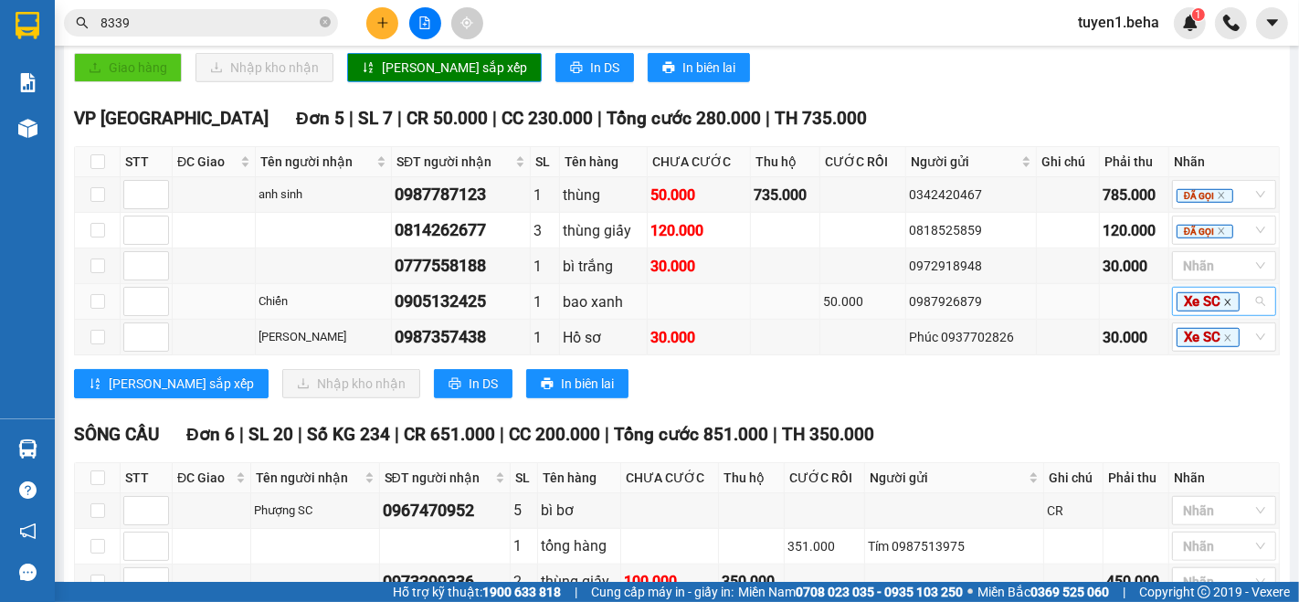
click at [1224, 302] on icon "close" at bounding box center [1228, 302] width 9 height 9
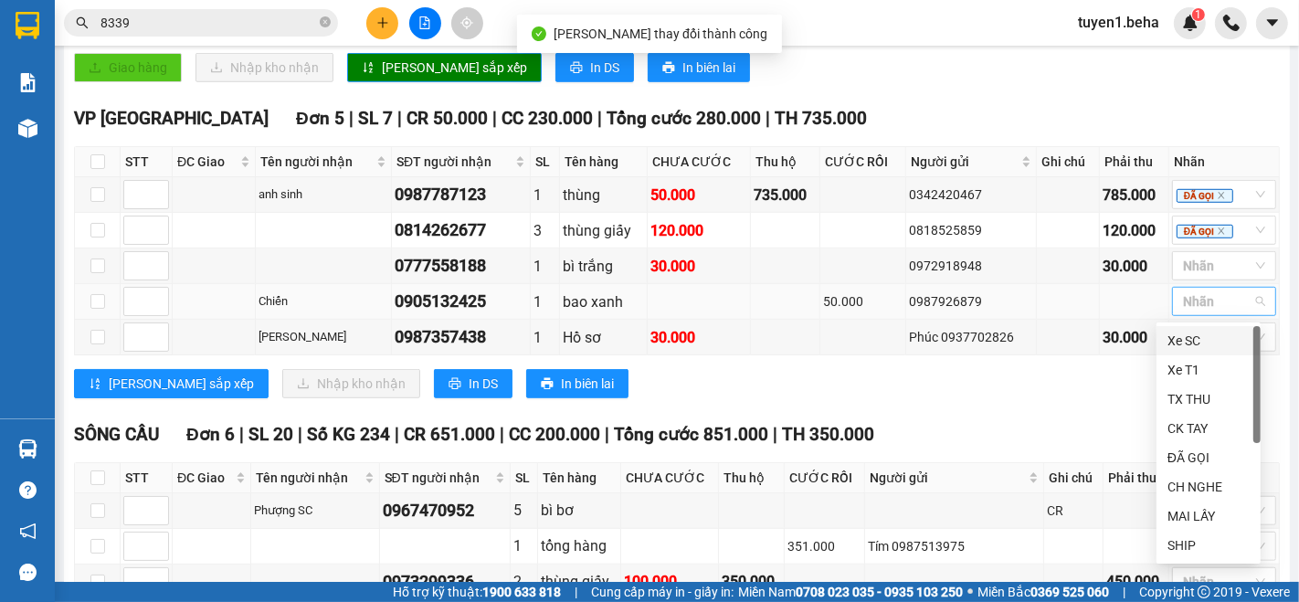
click at [1109, 435] on div "SÔNG CẦU Đơn 6 | SL 20 | Số KG 234 | CR 651.000 | CC 200.000 | Tổng cước 851.00…" at bounding box center [677, 434] width 1206 height 27
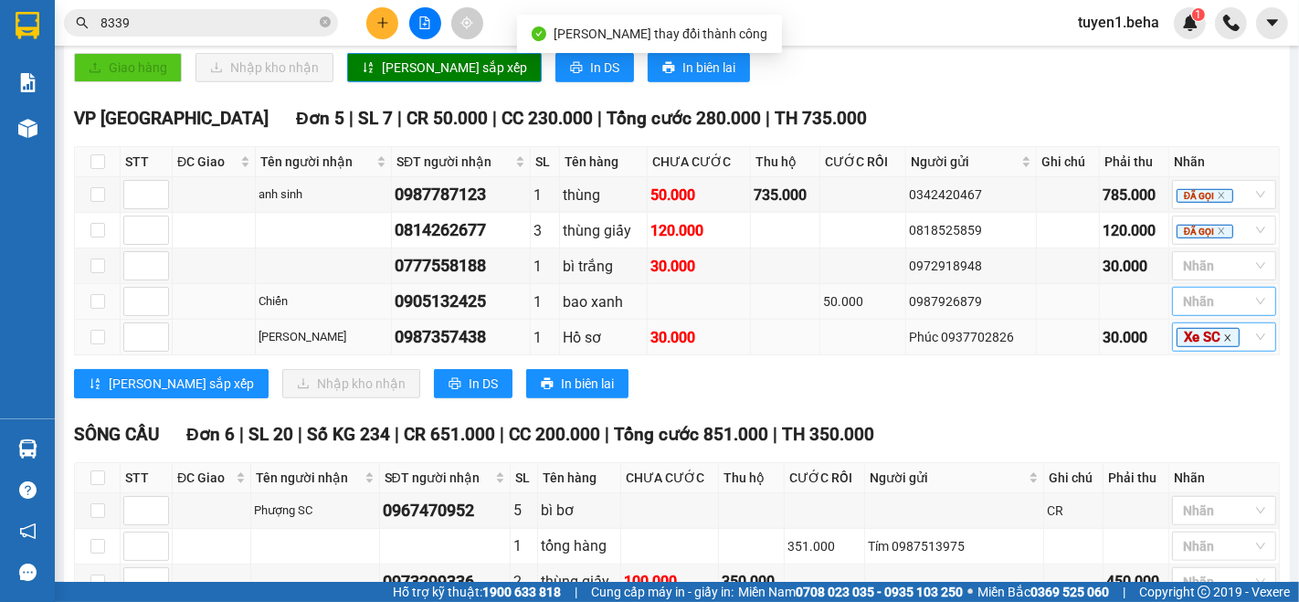
click at [1224, 338] on icon "close" at bounding box center [1228, 338] width 9 height 9
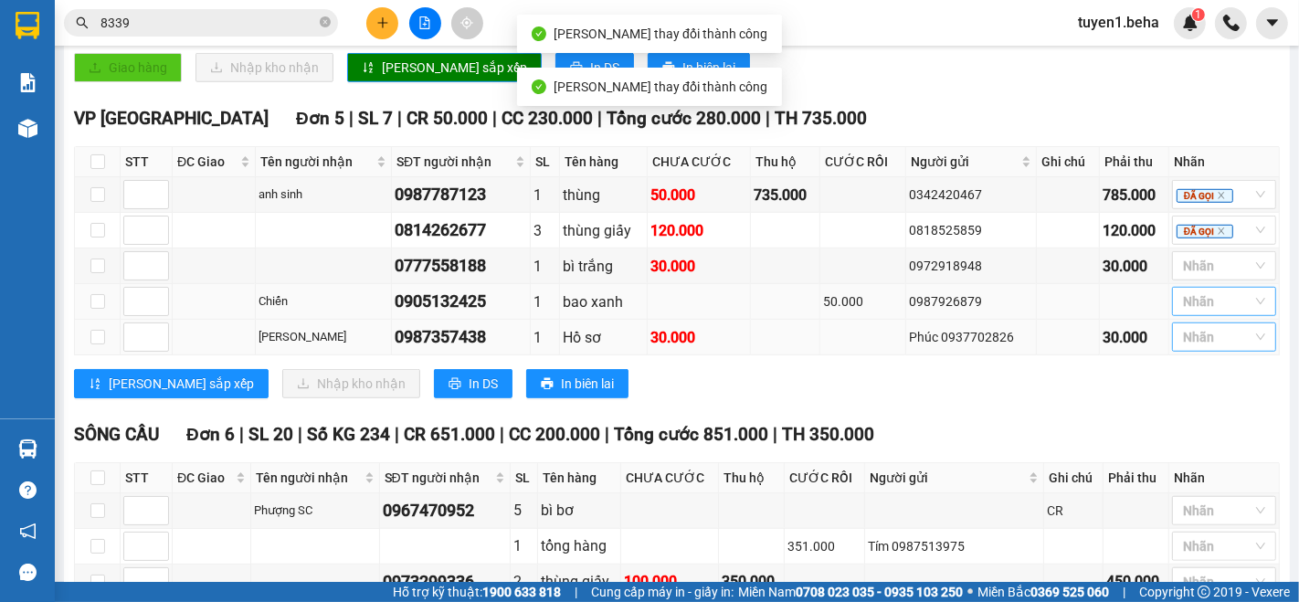
click at [1007, 421] on div "SÔNG CẦU Đơn 6 | SL 20 | Số KG 234 | CR 651.000 | CC 200.000 | Tổng cước 851.00…" at bounding box center [677, 434] width 1206 height 27
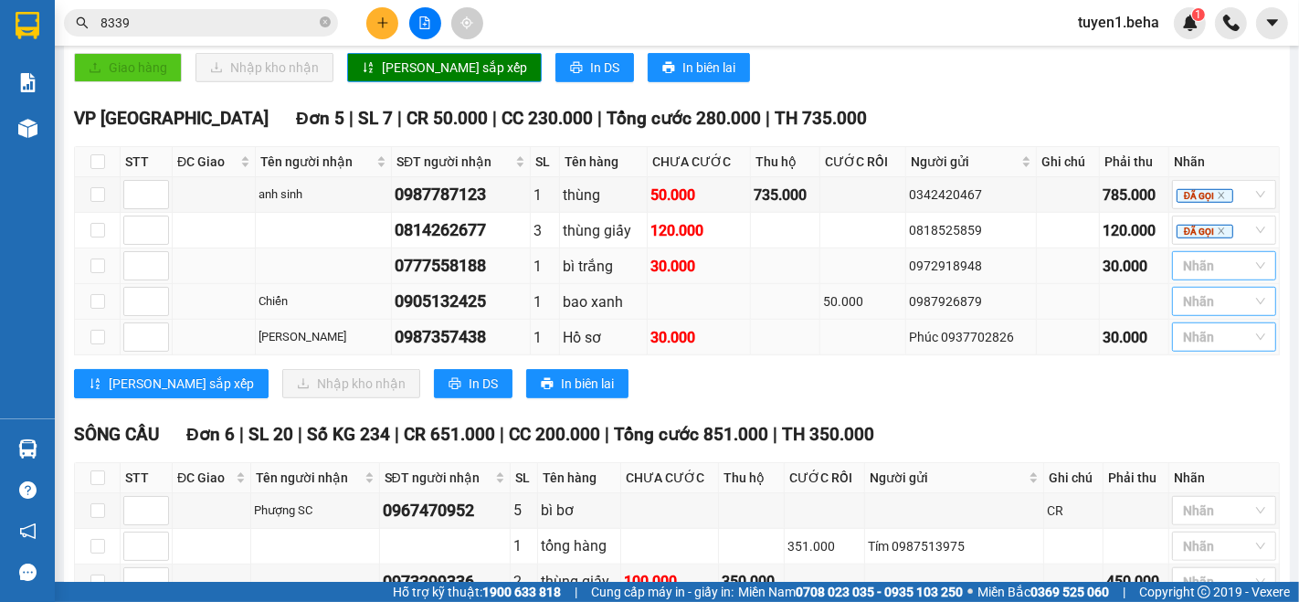
click at [1198, 272] on div at bounding box center [1215, 266] width 77 height 22
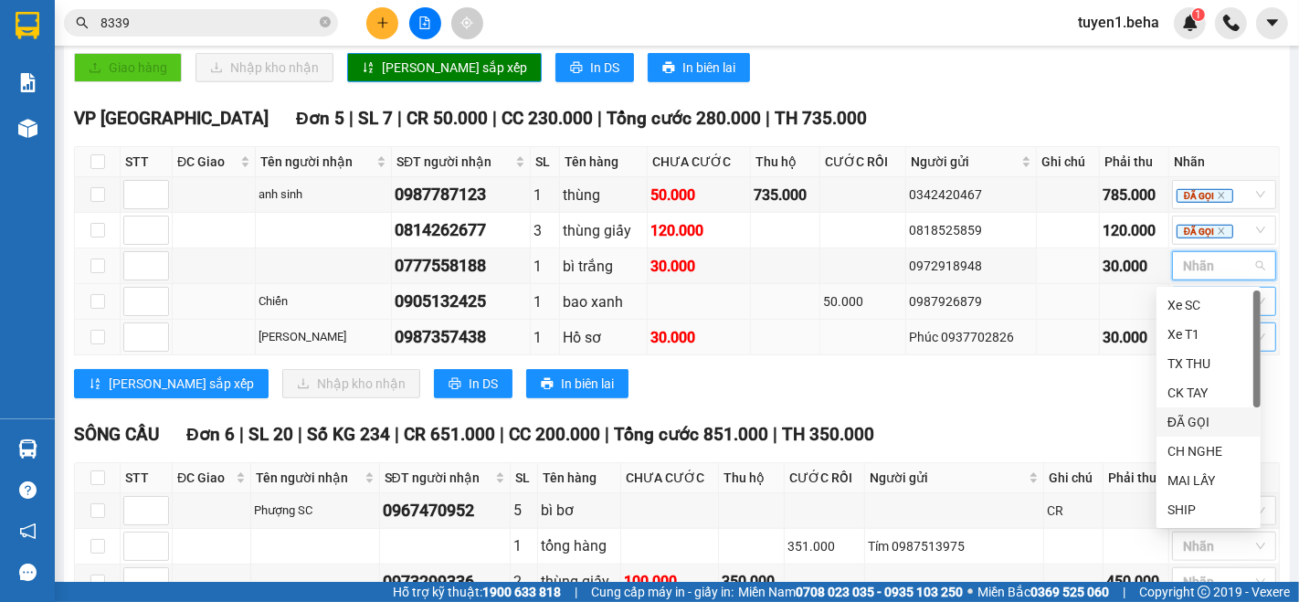
click at [1219, 425] on div "ĐÃ GỌI" at bounding box center [1209, 422] width 82 height 20
click at [1050, 436] on div "SÔNG CẦU Đơn 6 | SL 20 | Số KG 234 | CR 651.000 | CC 200.000 | Tổng cước 851.00…" at bounding box center [677, 434] width 1206 height 27
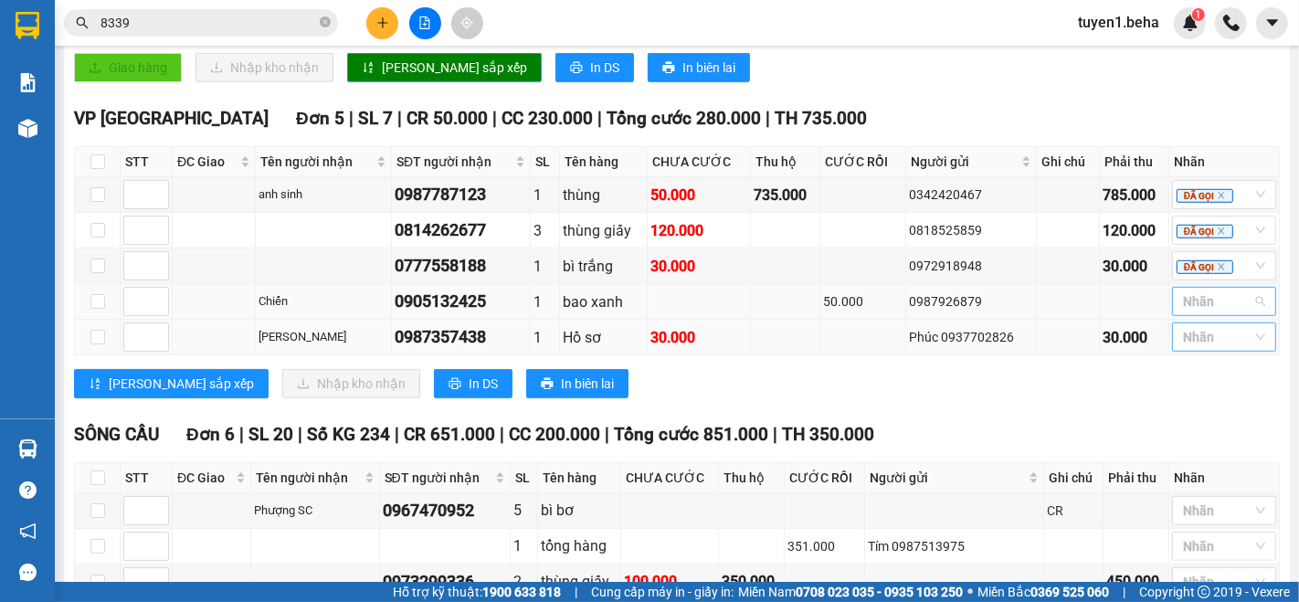
click at [1177, 303] on div at bounding box center [1215, 302] width 77 height 22
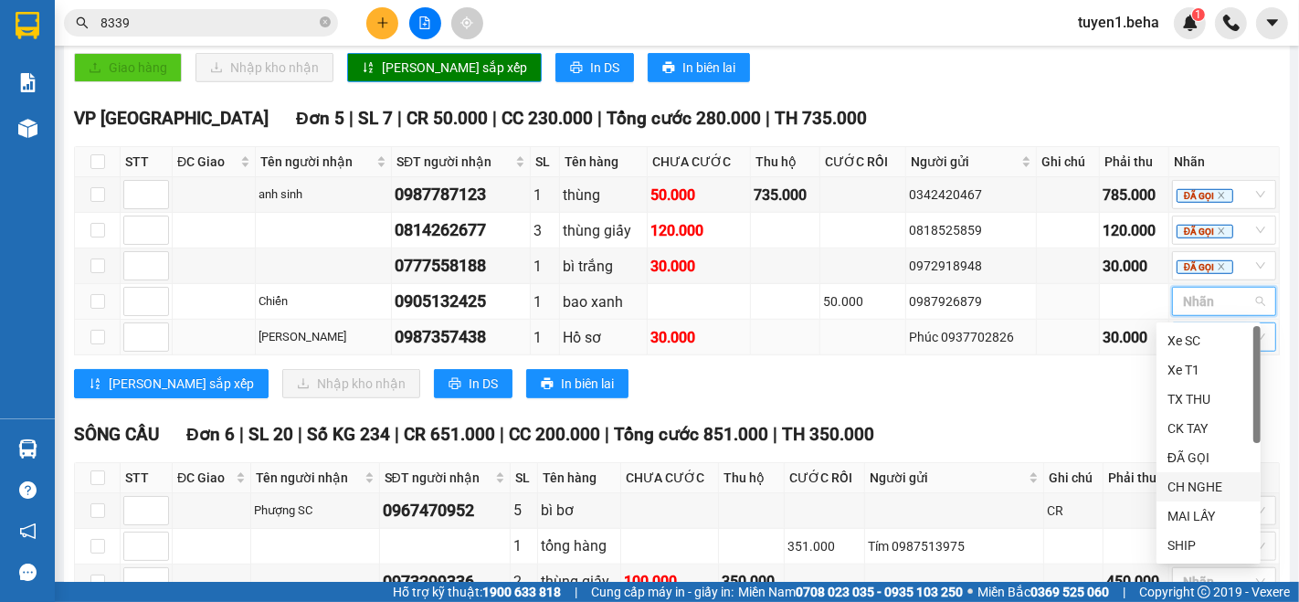
click at [1200, 494] on div "CH NGHE" at bounding box center [1209, 487] width 82 height 20
click at [1088, 444] on div "SÔNG CẦU Đơn 6 | SL 20 | Số KG 234 | CR 651.000 | CC 200.000 | Tổng cước 851.00…" at bounding box center [677, 434] width 1206 height 27
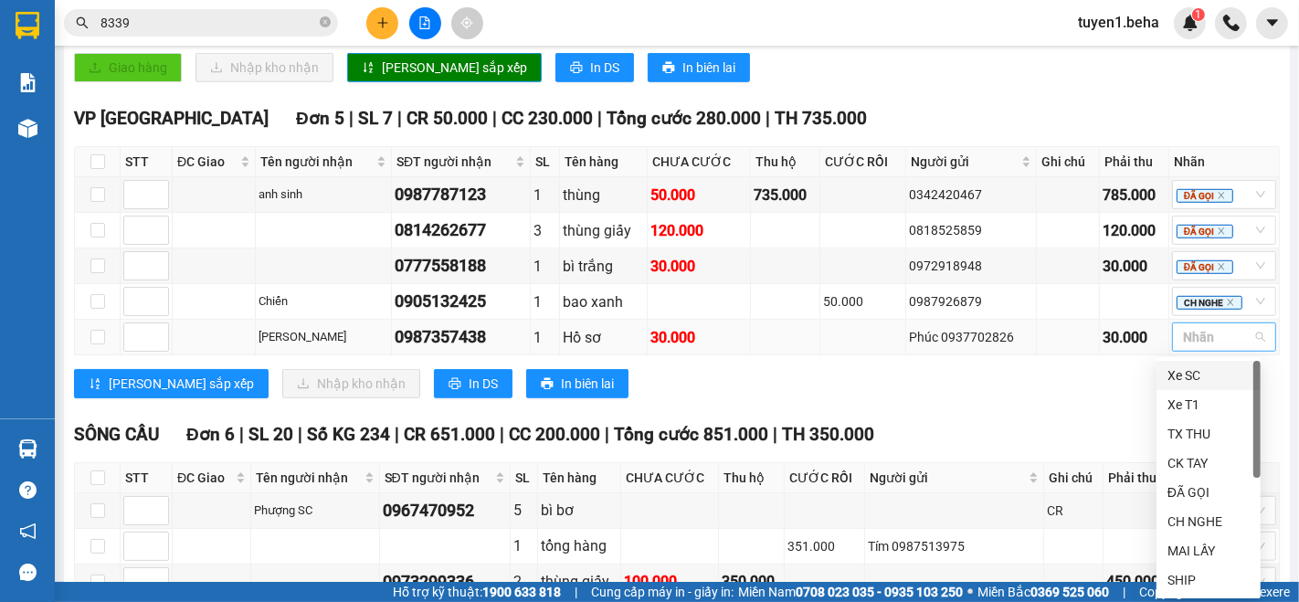
click at [1194, 339] on div at bounding box center [1215, 337] width 77 height 22
click at [1208, 498] on div "ĐÃ GỌI" at bounding box center [1209, 492] width 82 height 20
click at [975, 413] on div "TỔNG Đơn 29 | SL 57 | Số KG 234 | CR 841.000 | CC 1.500.000 | Tổng cước 2.341.0…" at bounding box center [677, 30] width 1206 height 1485
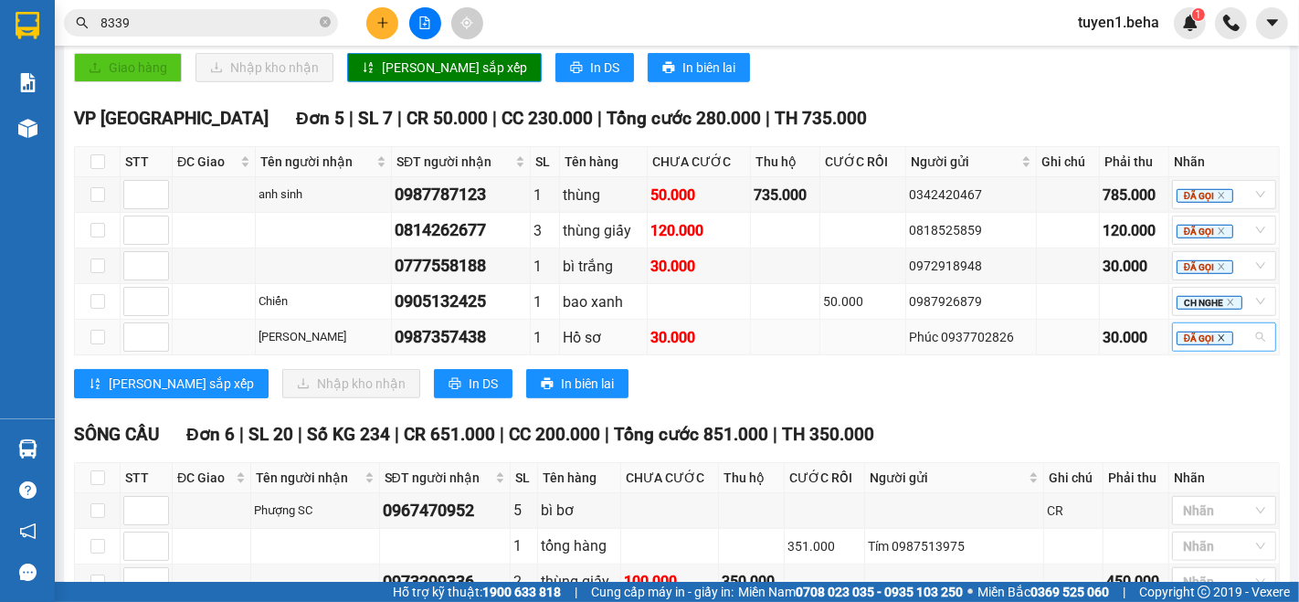
click at [1219, 338] on icon "close" at bounding box center [1222, 338] width 6 height 6
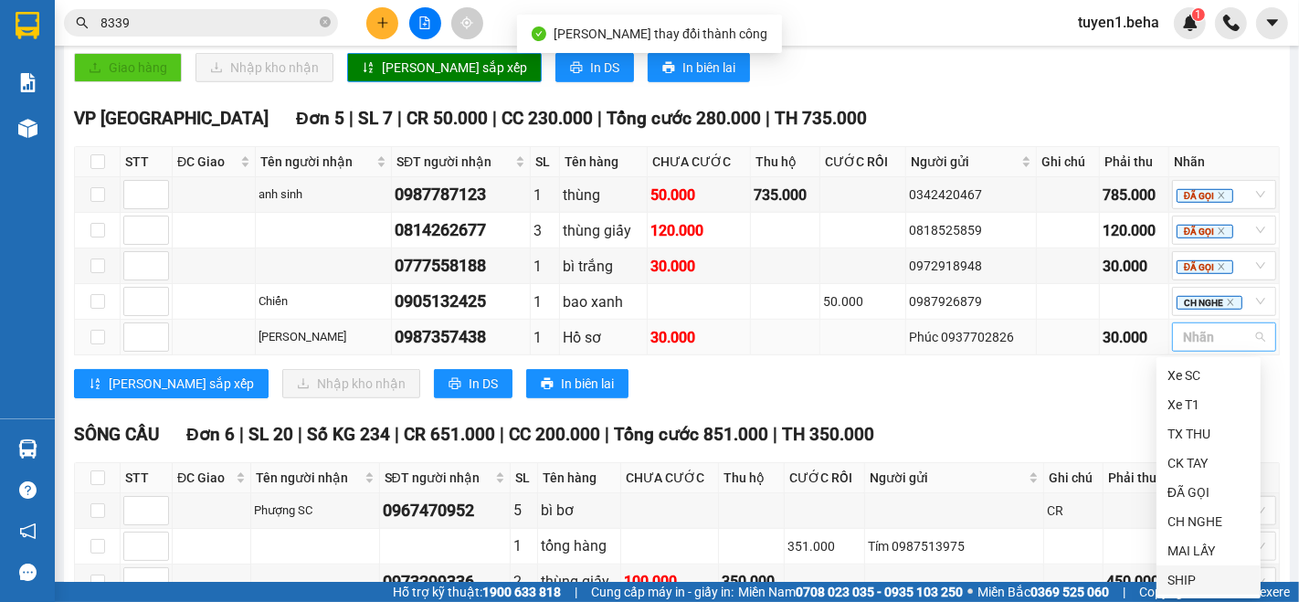
click at [1193, 580] on div "SHIP" at bounding box center [1209, 580] width 82 height 20
click at [1061, 449] on div "SÔNG CẦU Đơn 6 | SL 20 | Số KG 234 | CR 651.000 | CC 200.000 | Tổng cước 851.00…" at bounding box center [677, 434] width 1206 height 27
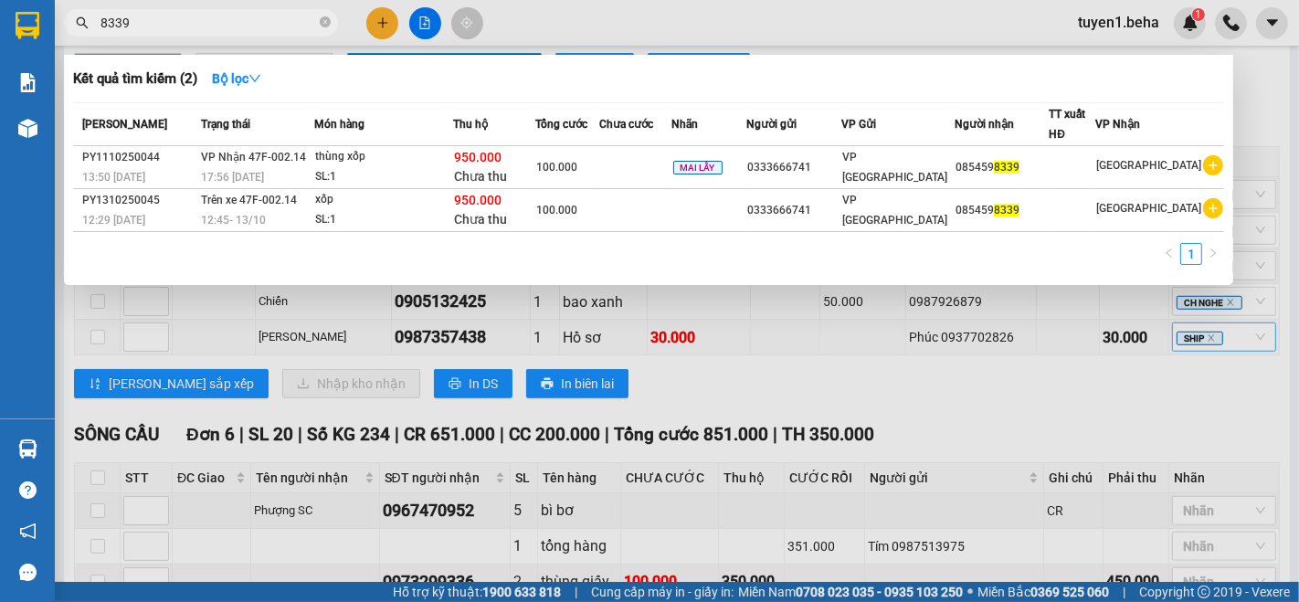
click at [223, 26] on input "8339" at bounding box center [209, 23] width 216 height 20
type input "8"
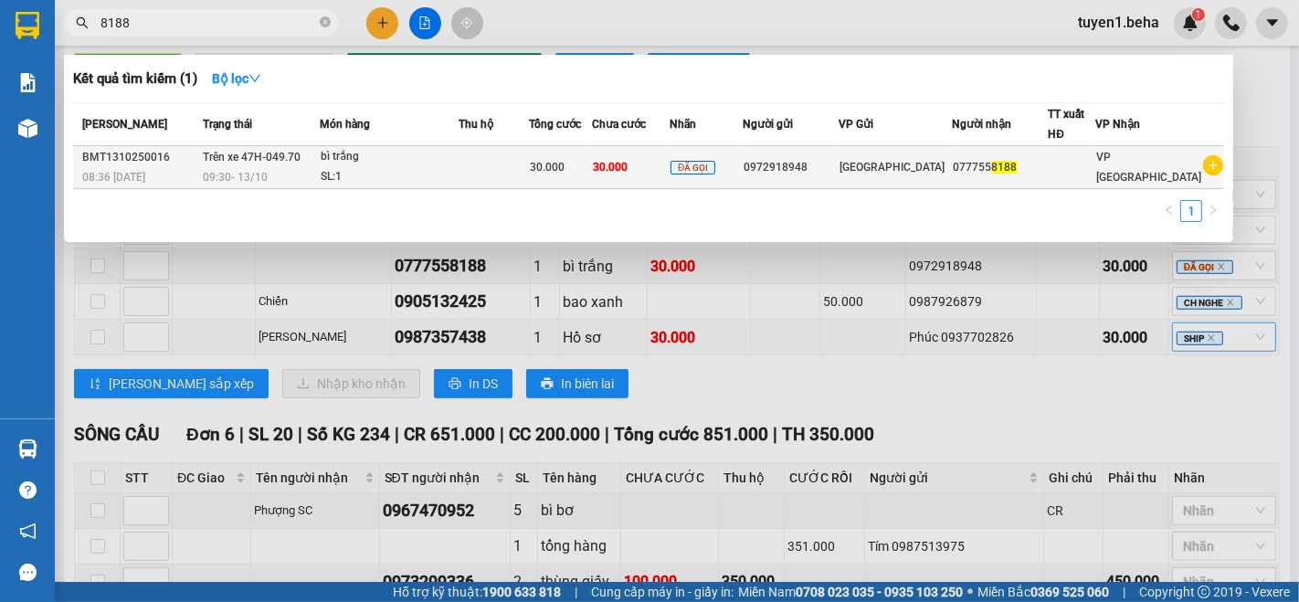
type input "8188"
click at [516, 163] on td at bounding box center [494, 167] width 71 height 43
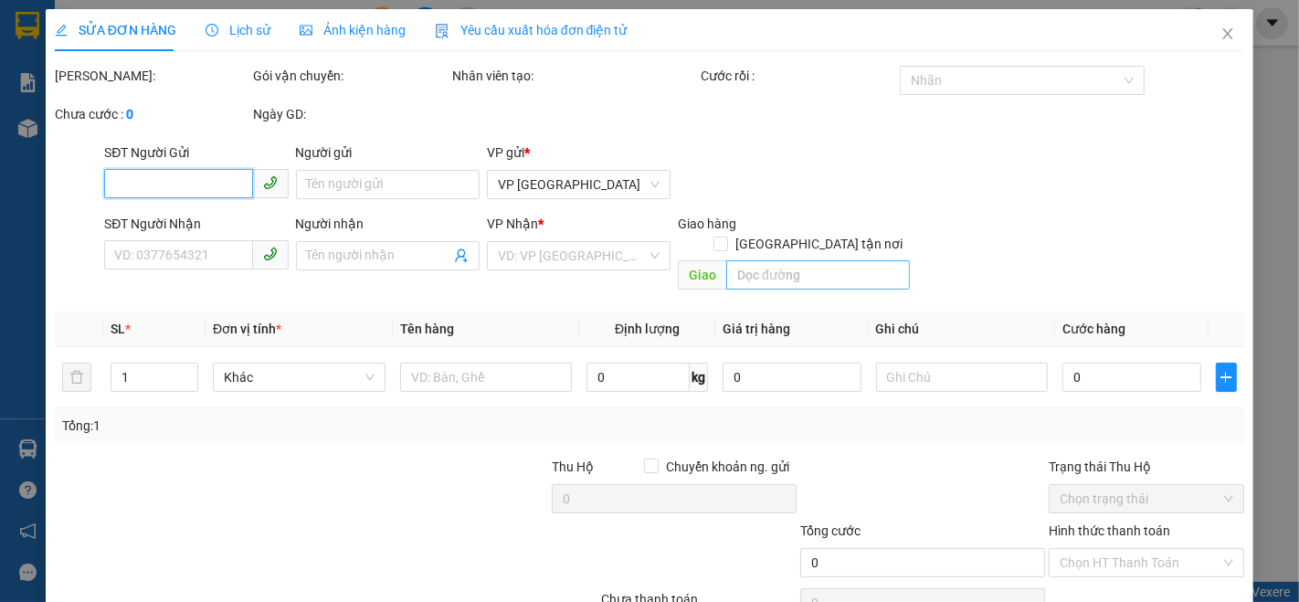
type input "0972918948"
type input "0777558188"
type input "30.000"
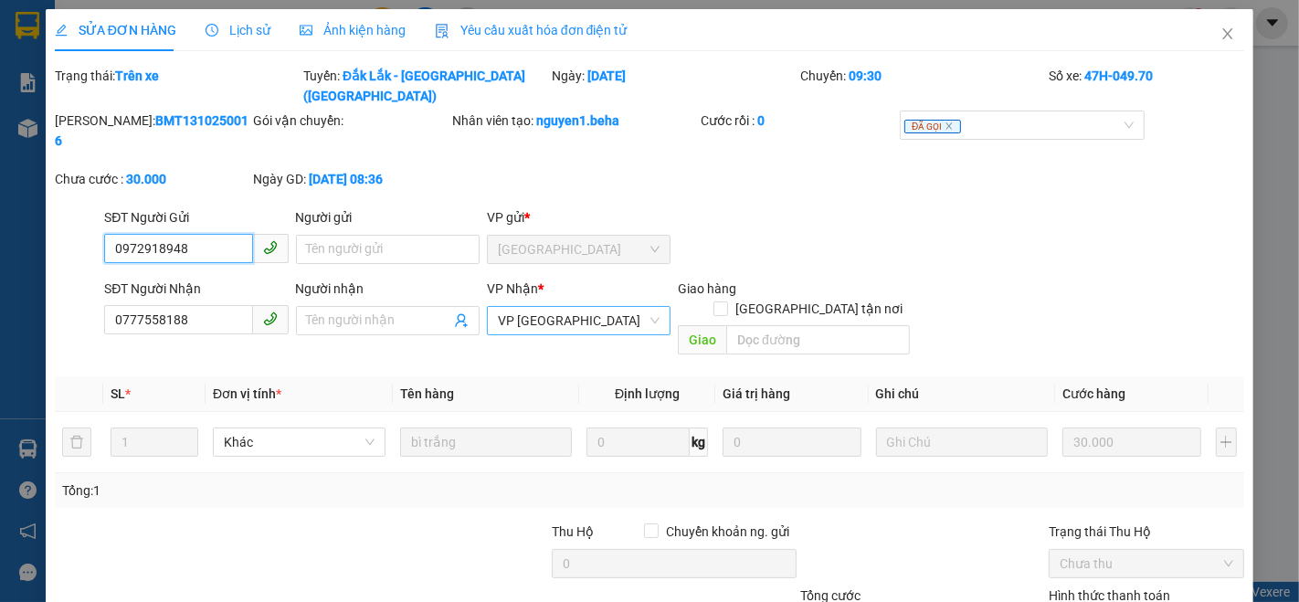
click at [567, 307] on span "VP [GEOGRAPHIC_DATA]" at bounding box center [579, 320] width 162 height 27
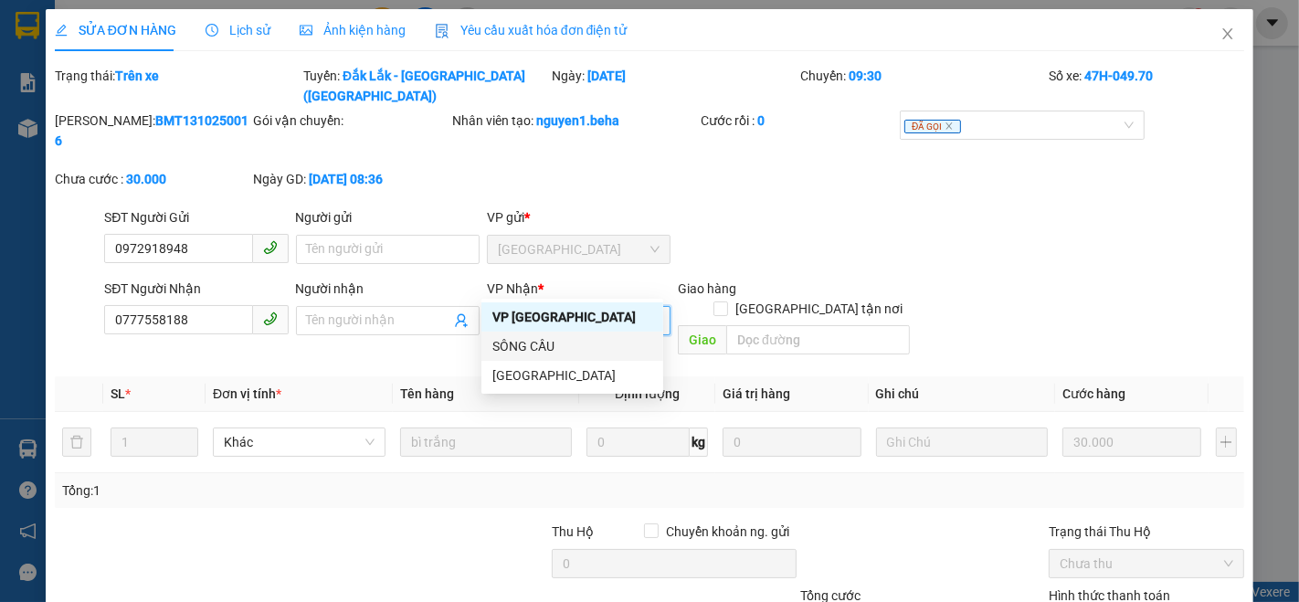
click at [556, 346] on div "SÔNG CẦU" at bounding box center [573, 346] width 160 height 20
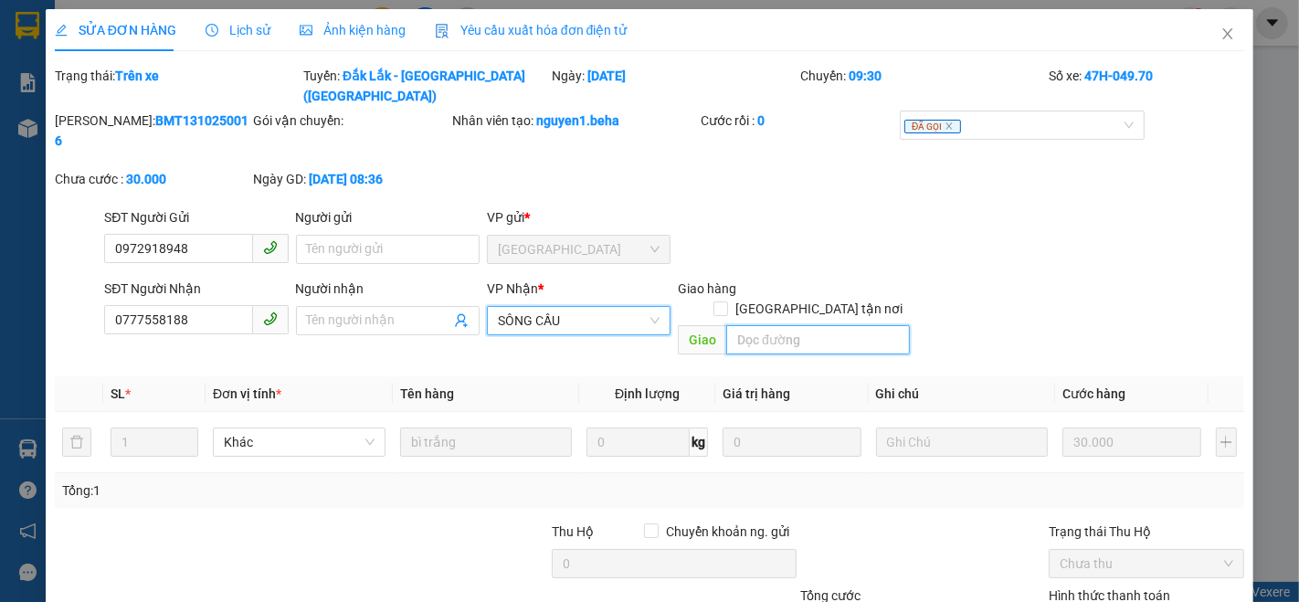
click at [779, 325] on input "search" at bounding box center [818, 339] width 184 height 29
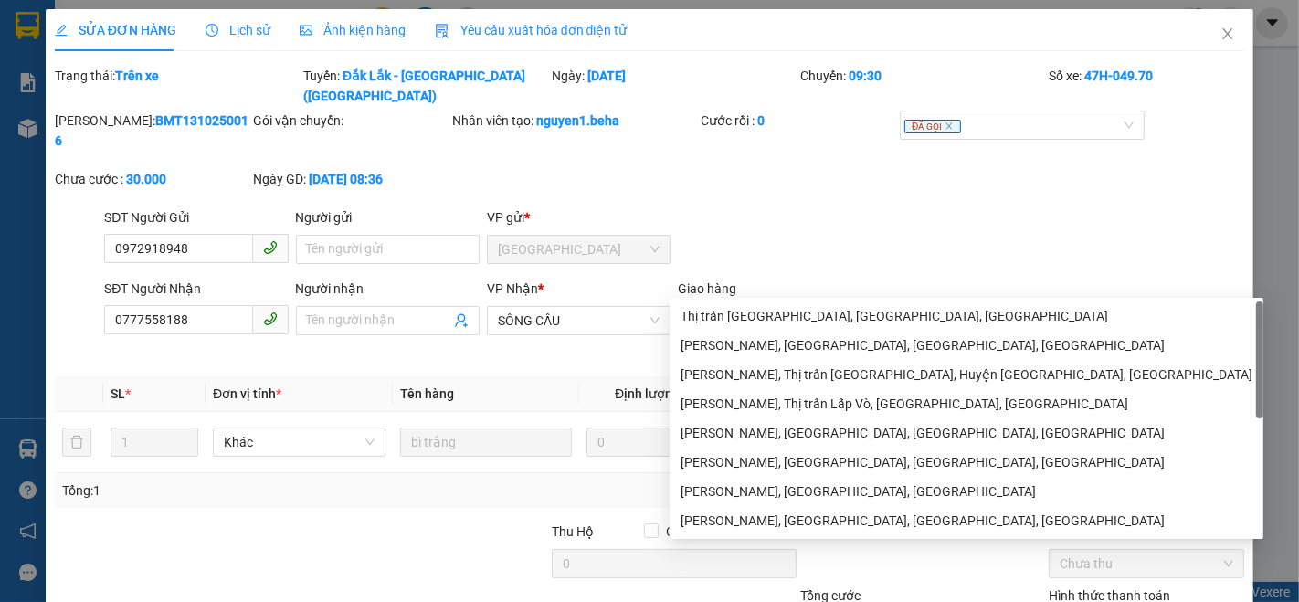
type input "chí thạnh"
click at [937, 207] on div "SĐT Người Gửi 0972918948 Người gửi Tên người gửi VP gửi * ĐẮK LẮK" at bounding box center [675, 239] width 1148 height 64
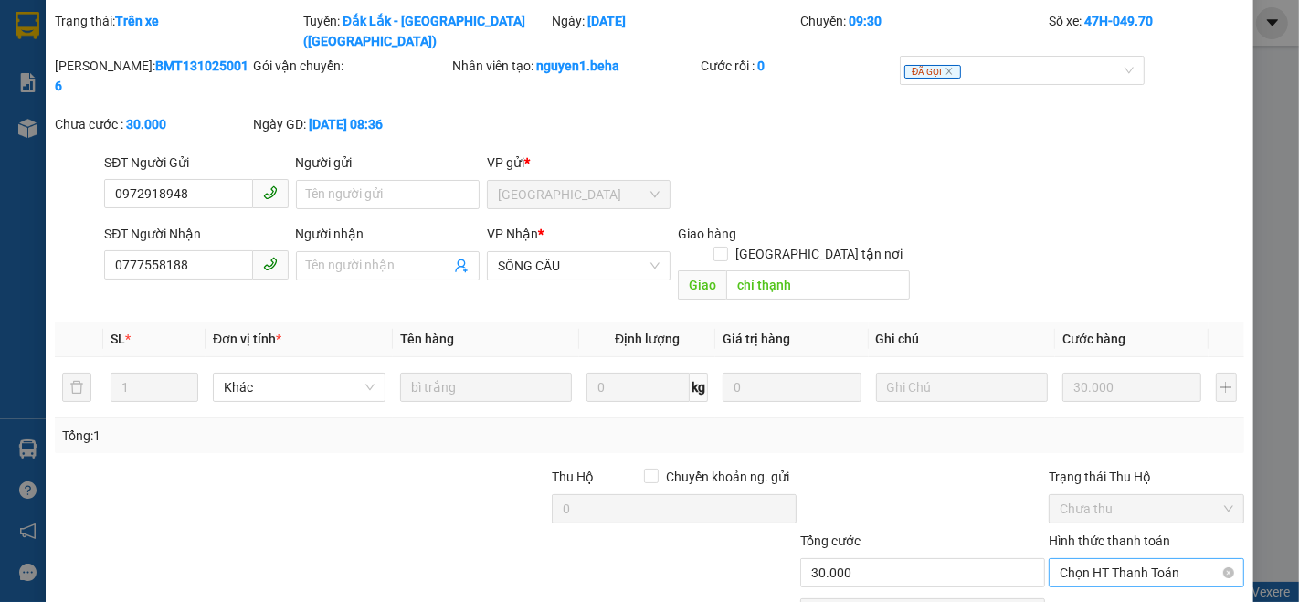
scroll to position [101, 0]
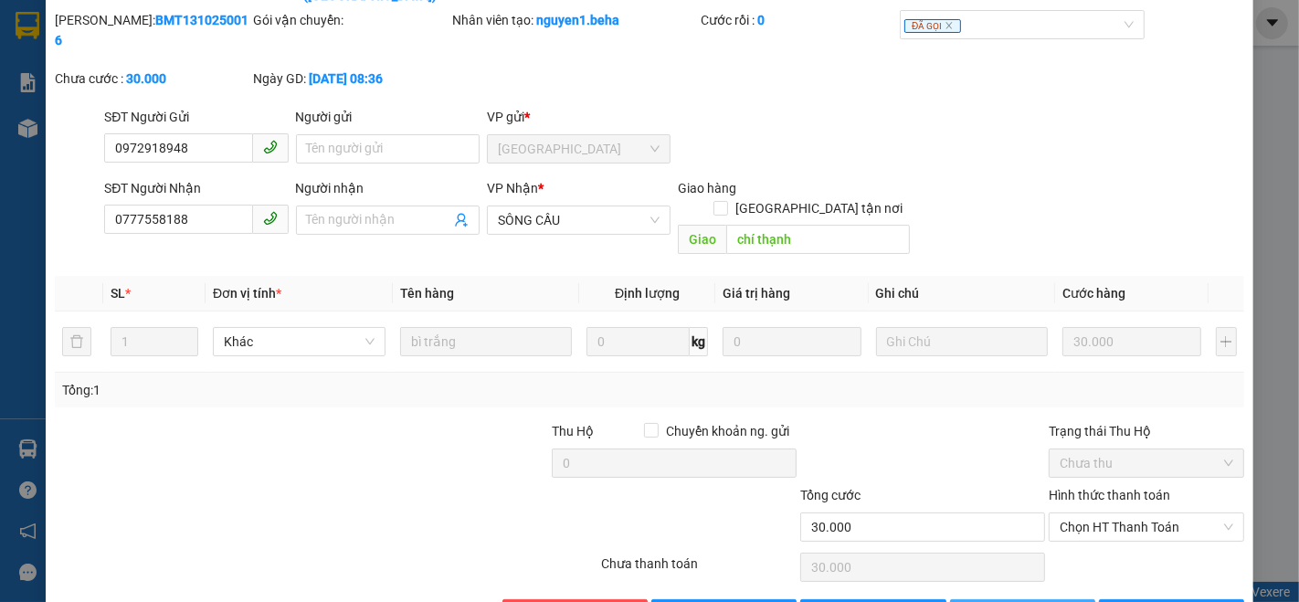
click at [989, 601] on span "[PERSON_NAME] thay đổi" at bounding box center [1058, 614] width 146 height 20
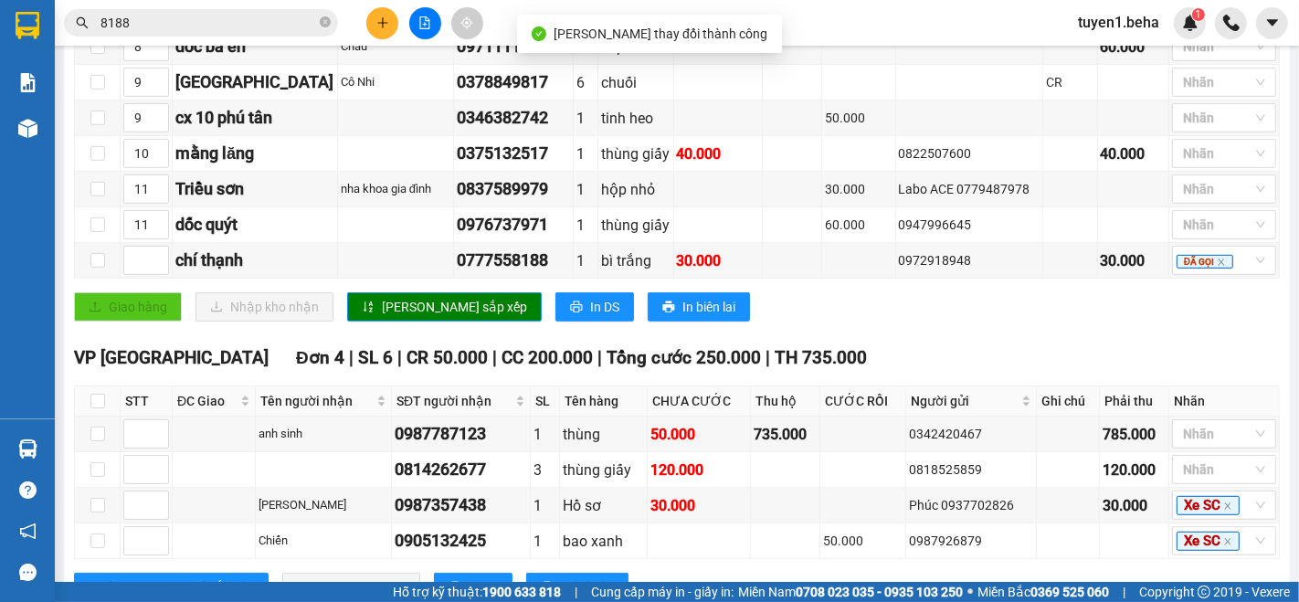
scroll to position [1015, 0]
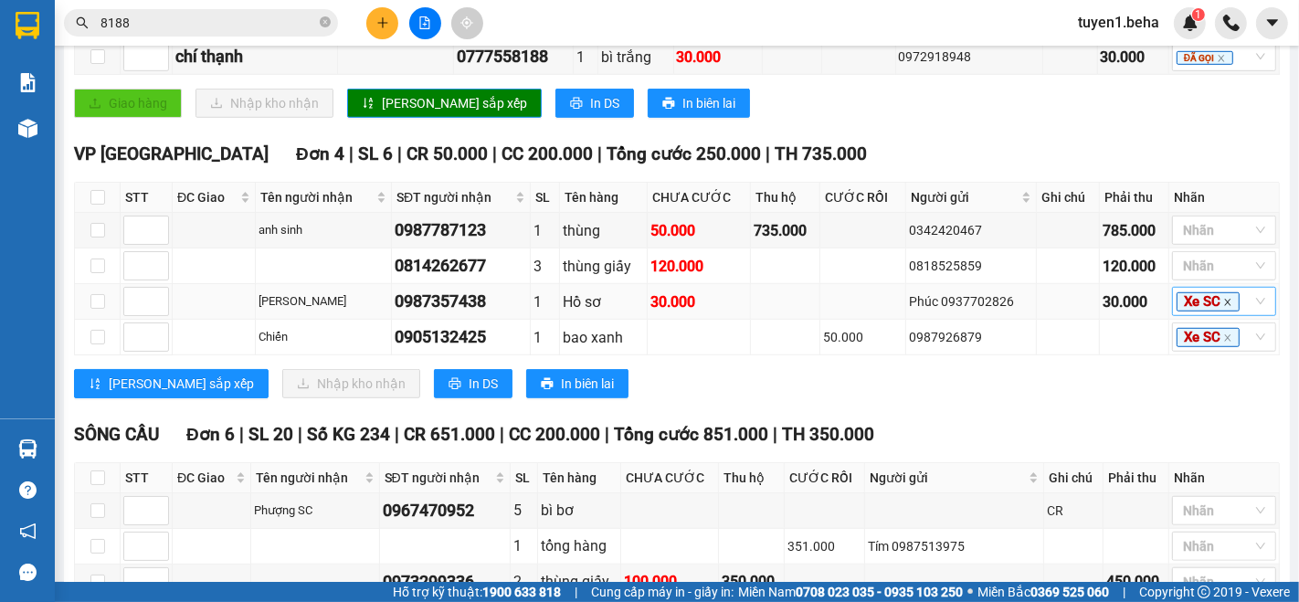
click at [1224, 306] on icon "close" at bounding box center [1228, 302] width 9 height 9
click at [1078, 438] on div "SÔNG CẦU Đơn 6 | SL 20 | Số KG 234 | CR 651.000 | CC 200.000 | Tổng cước 851.00…" at bounding box center [677, 434] width 1206 height 27
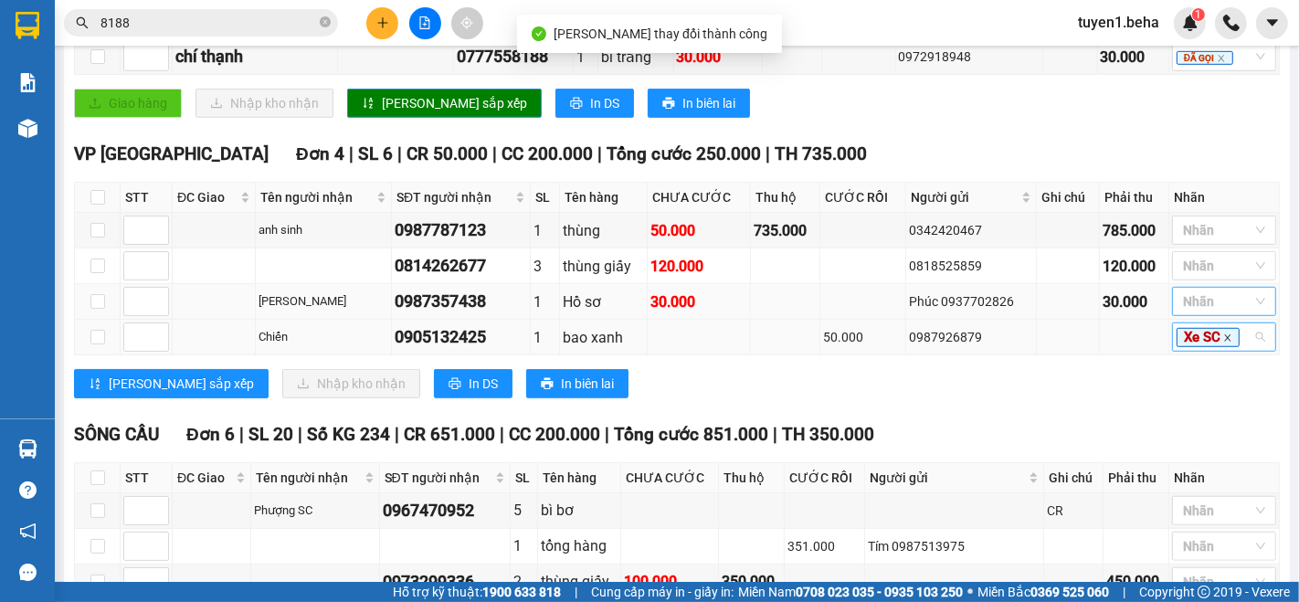
click at [1225, 339] on icon "close" at bounding box center [1228, 337] width 6 height 6
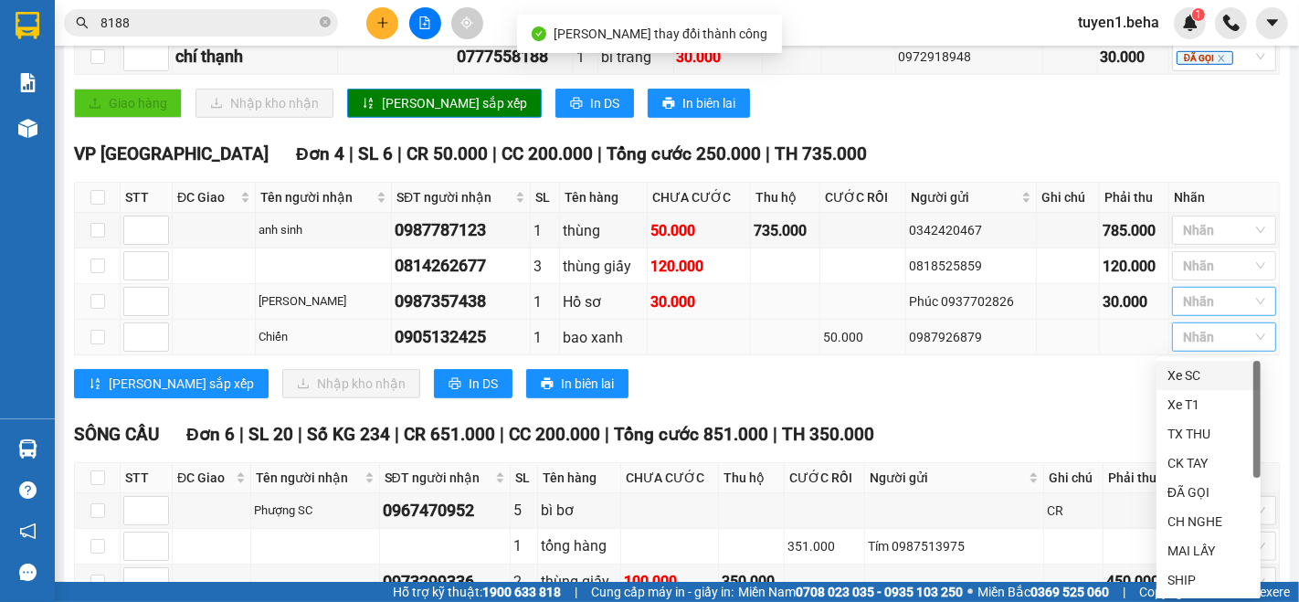
click at [970, 418] on div "TỔNG Đơn 29 | SL 57 | Số KG 234 | CR 841.000 | CC 1.500.000 | Tổng cước 2.341.0…" at bounding box center [677, 30] width 1206 height 1485
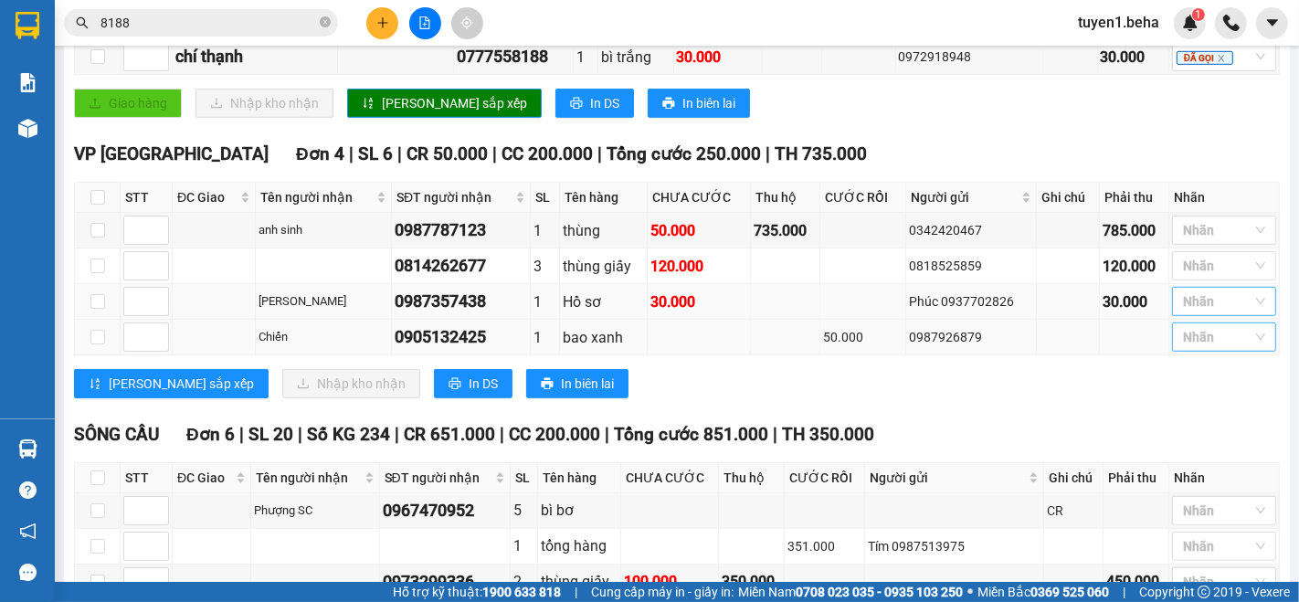
click at [223, 17] on input "8188" at bounding box center [209, 23] width 216 height 20
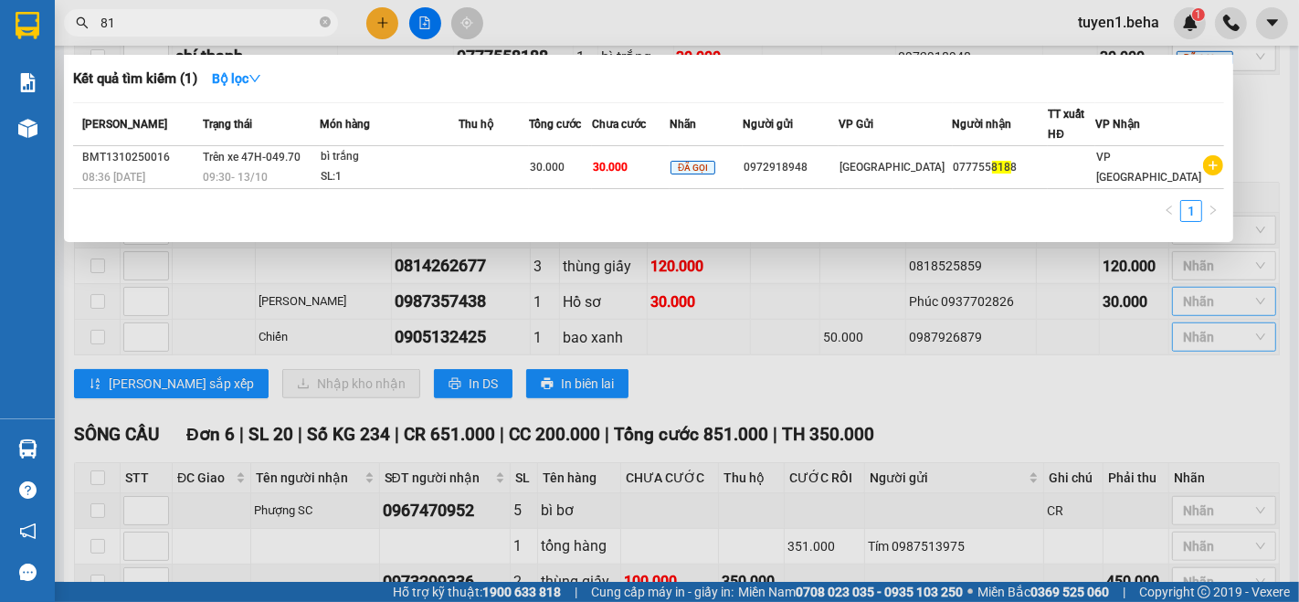
type input "8"
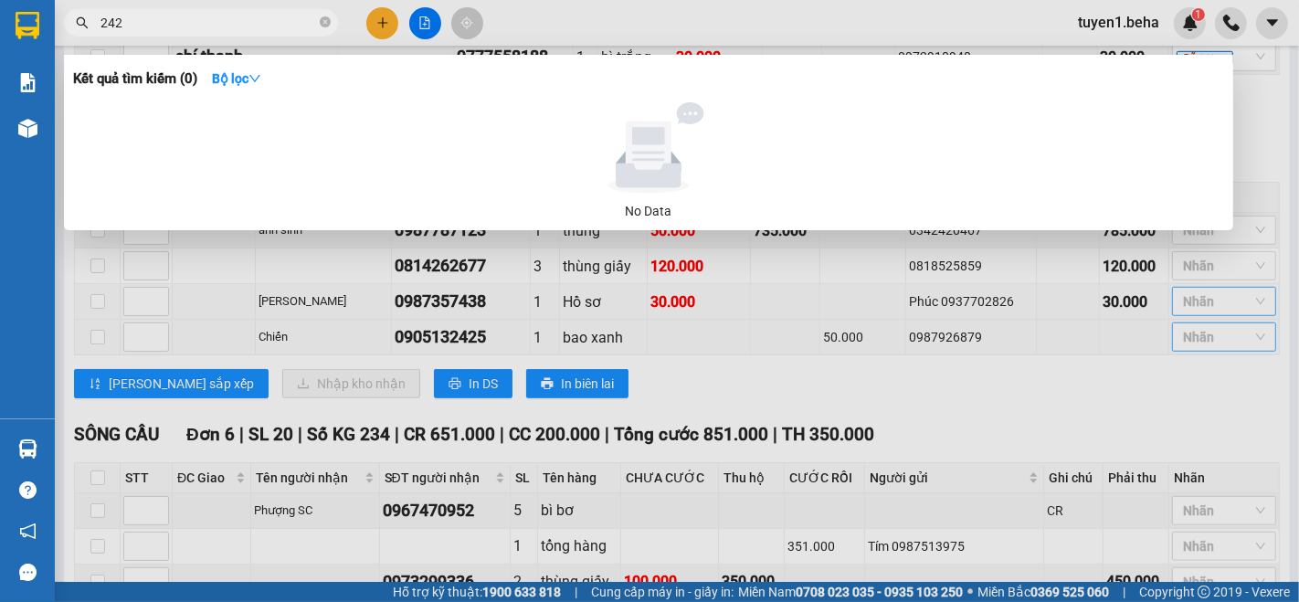
type input "2425"
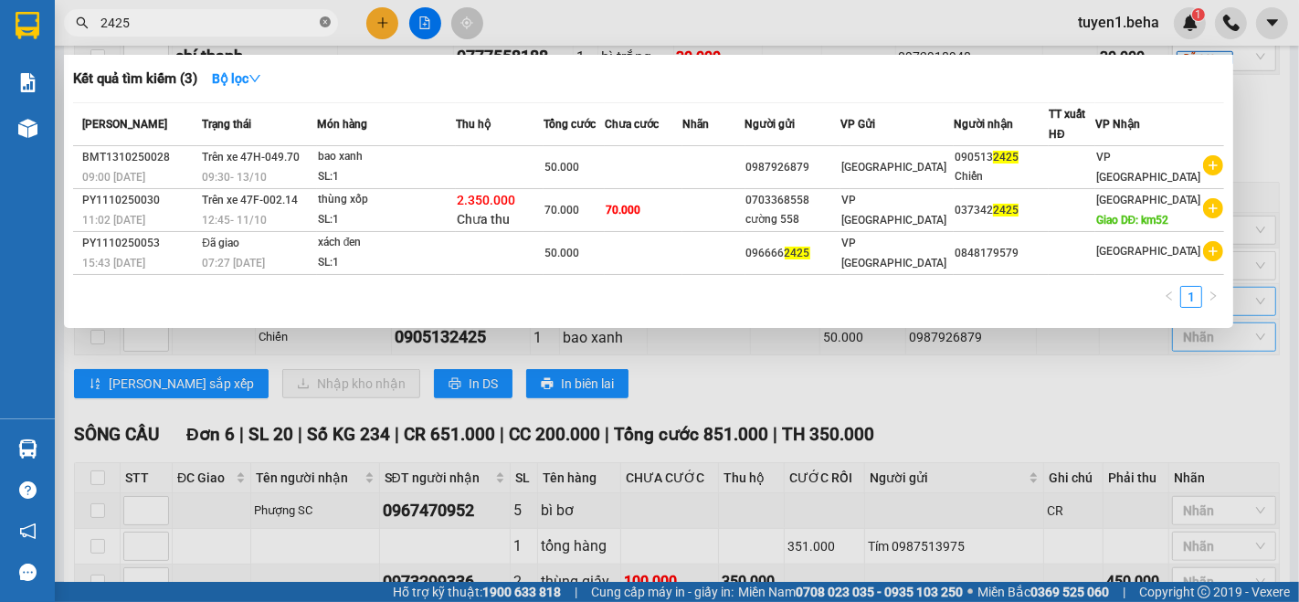
click at [320, 22] on icon "close-circle" at bounding box center [325, 21] width 11 height 11
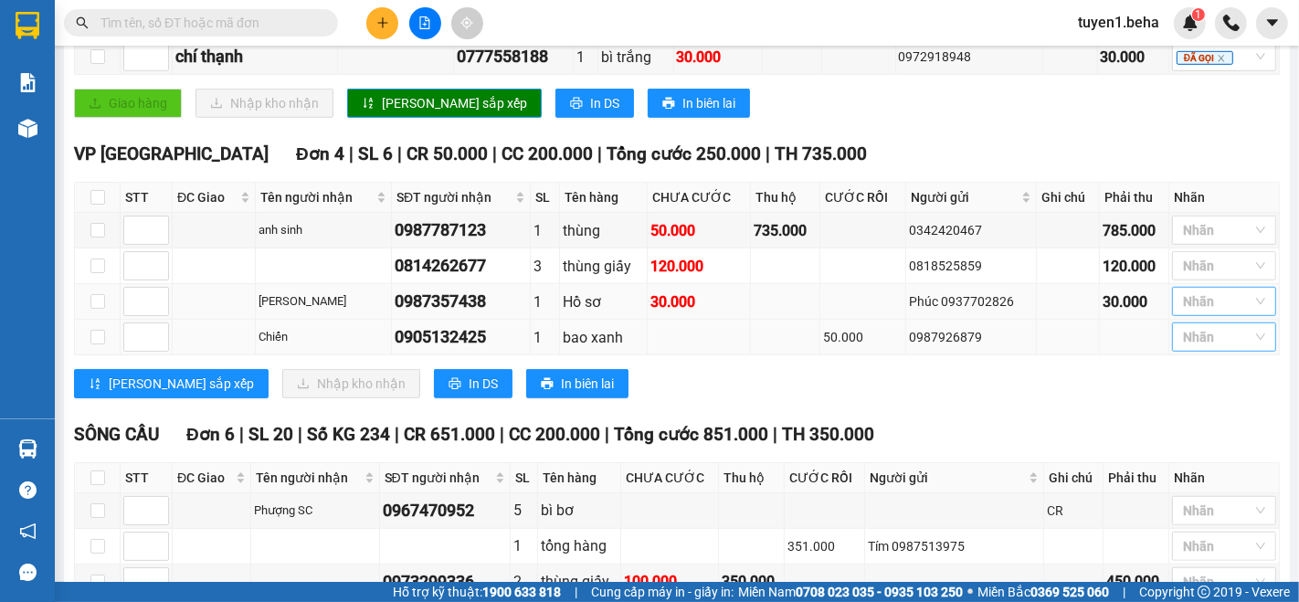
click at [194, 27] on input "text" at bounding box center [209, 23] width 216 height 20
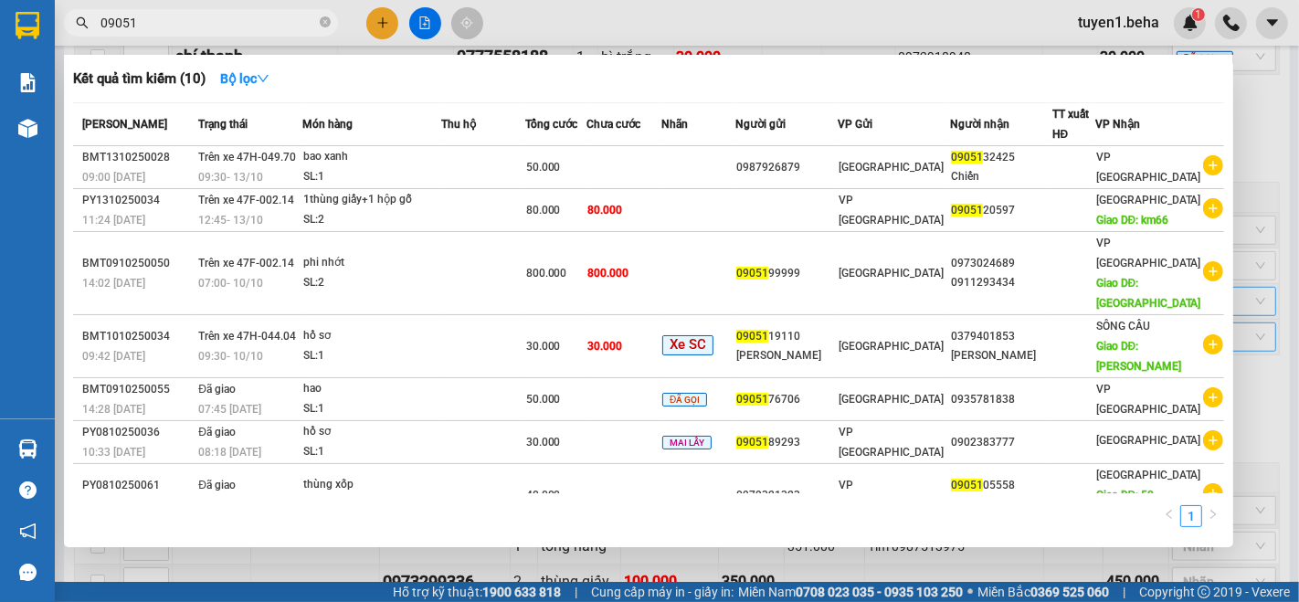
click at [472, 586] on div at bounding box center [649, 301] width 1299 height 602
click at [205, 24] on input "09051" at bounding box center [209, 23] width 216 height 20
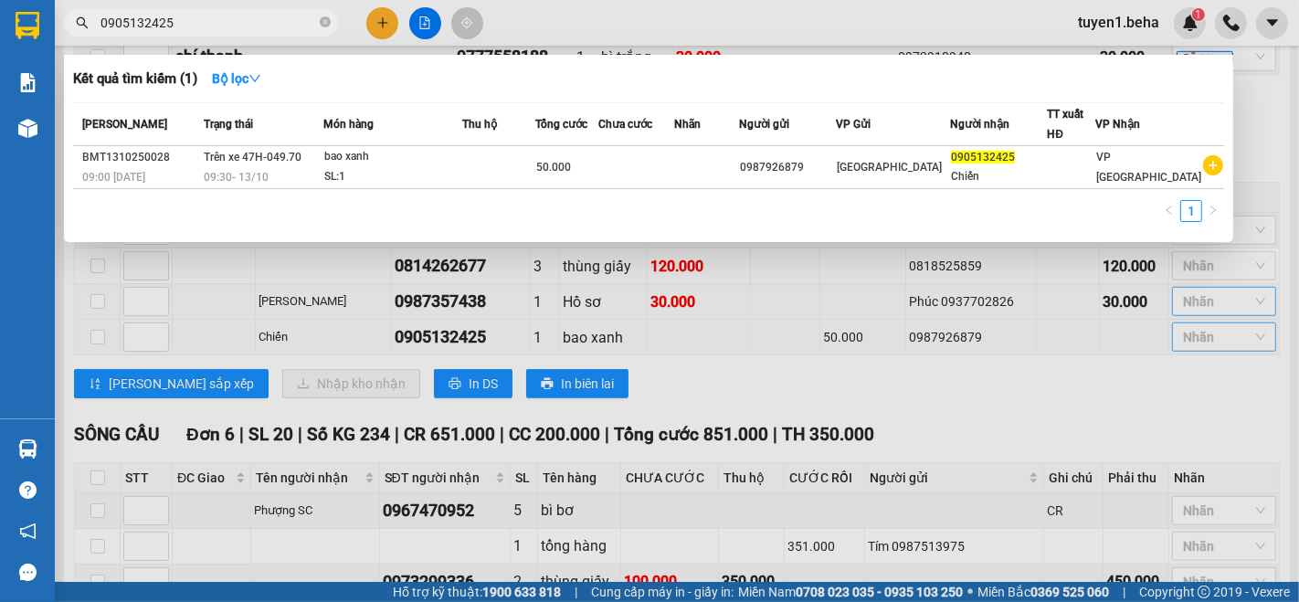
click at [723, 393] on div at bounding box center [649, 301] width 1299 height 602
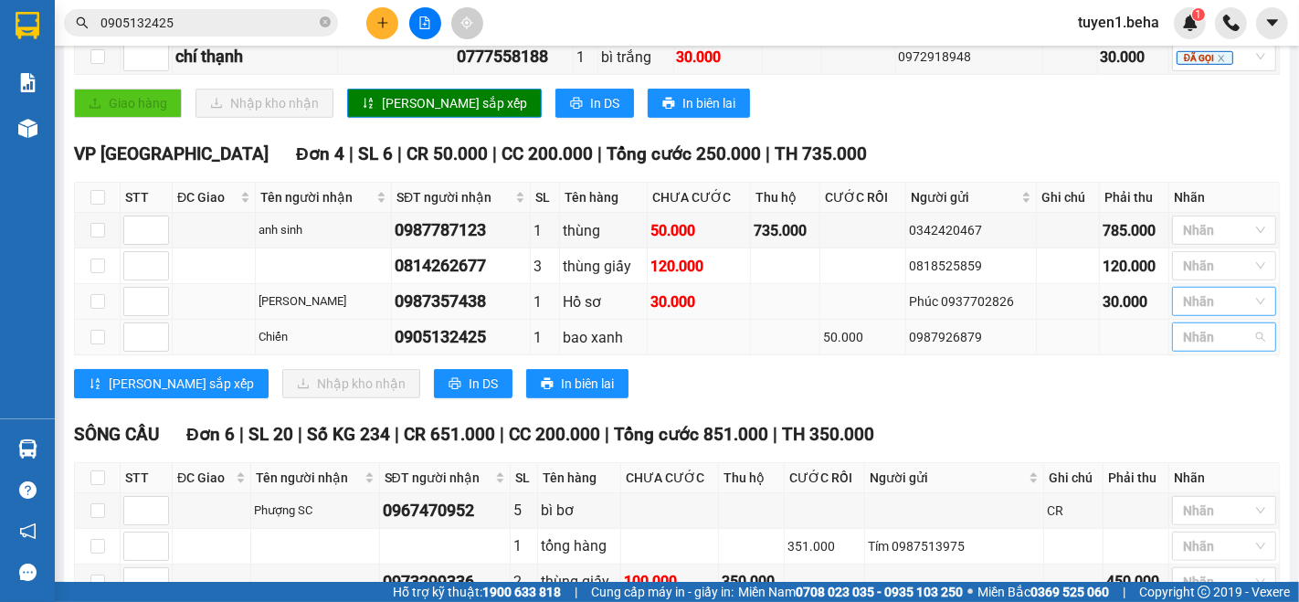
click at [1193, 342] on div at bounding box center [1215, 337] width 77 height 22
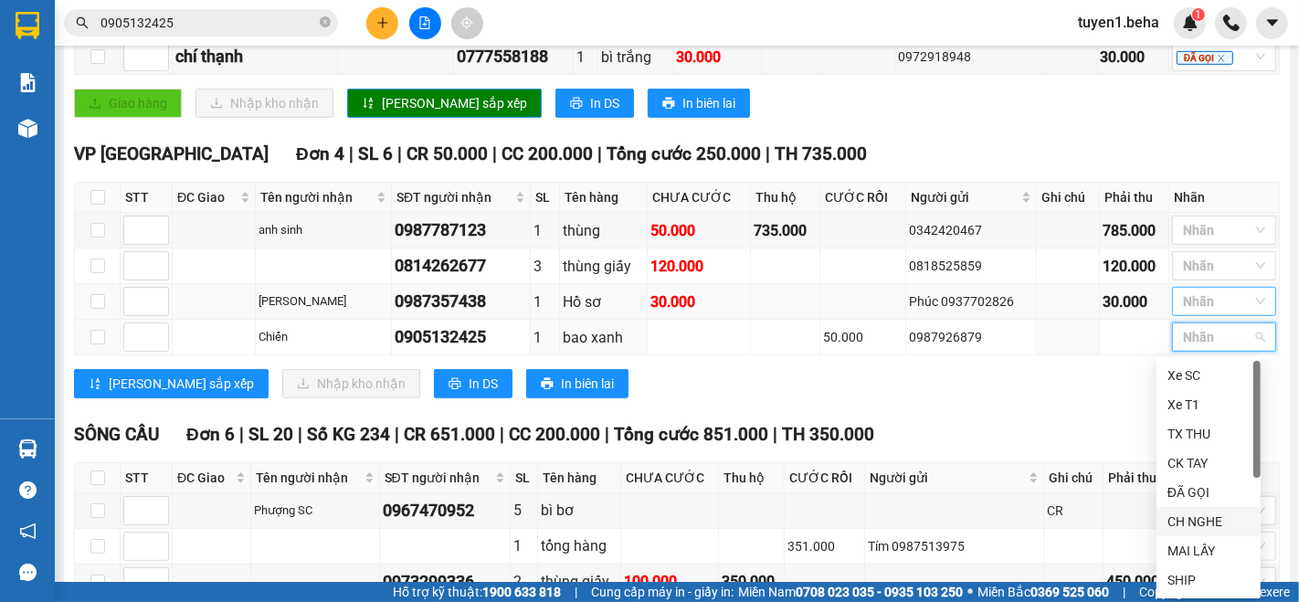
click at [1192, 515] on div "CH NGHE" at bounding box center [1209, 522] width 82 height 20
click at [960, 434] on div "SÔNG CẦU Đơn 6 | SL 20 | Số KG 234 | CR 651.000 | CC 200.000 | Tổng cước 851.00…" at bounding box center [677, 434] width 1206 height 27
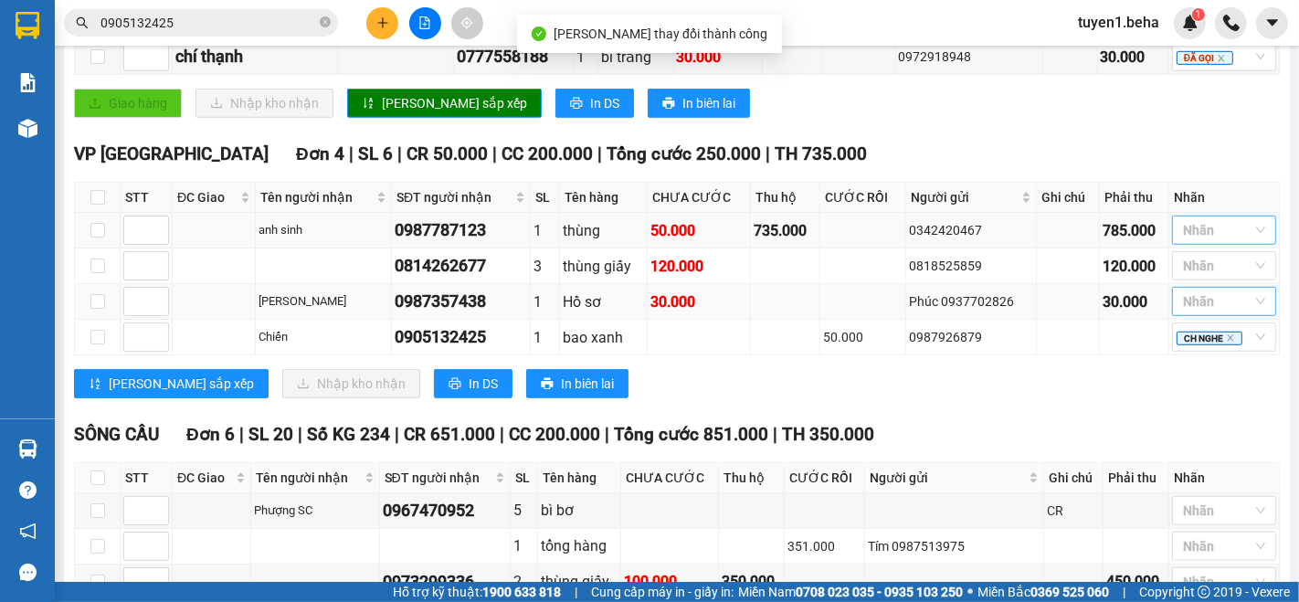
click at [1211, 226] on div at bounding box center [1215, 230] width 77 height 22
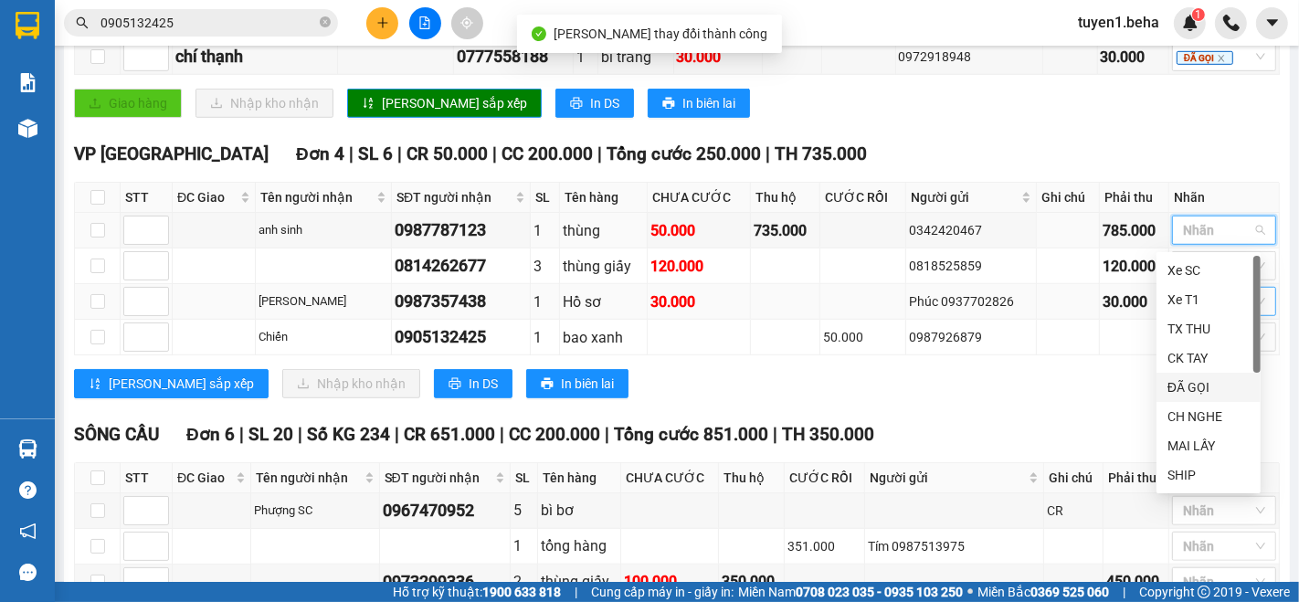
click at [1188, 387] on div "ĐÃ GỌI" at bounding box center [1209, 387] width 82 height 20
click at [1059, 418] on div "TỔNG Đơn 29 | SL 57 | Số KG 234 | CR 841.000 | CC 1.500.000 | Tổng cước 2.341.0…" at bounding box center [677, 30] width 1206 height 1485
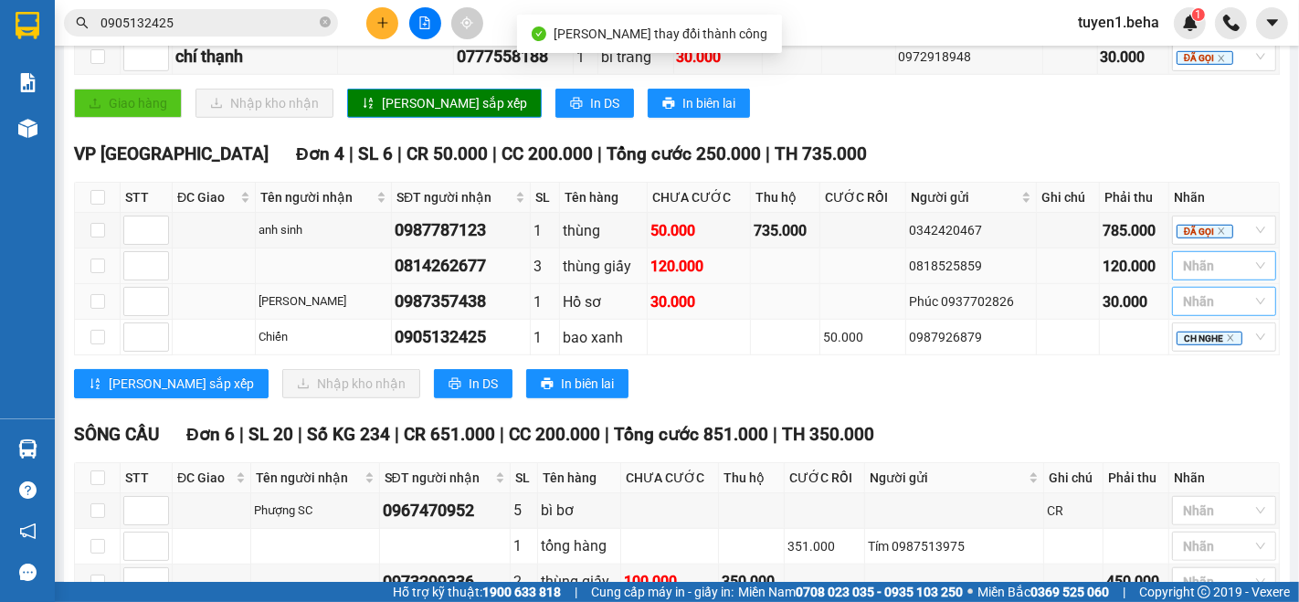
click at [1201, 277] on div at bounding box center [1215, 266] width 77 height 22
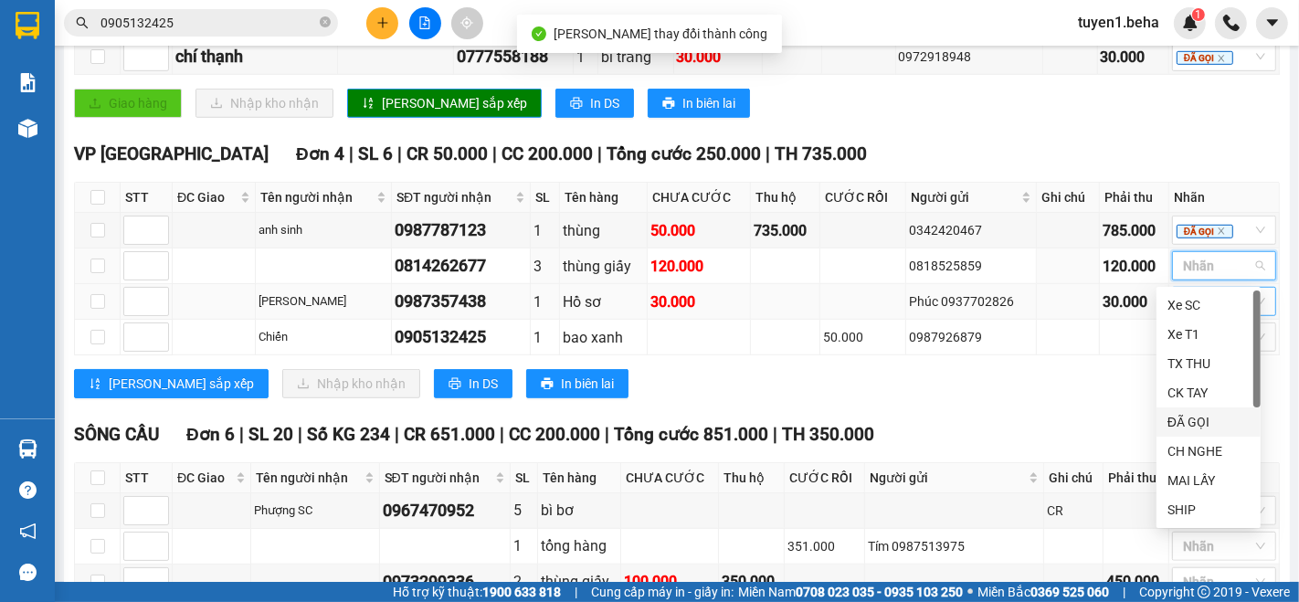
click at [1194, 419] on div "ĐÃ GỌI" at bounding box center [1209, 422] width 82 height 20
click at [1055, 442] on div "SÔNG CẦU Đơn 6 | SL 20 | Số KG 234 | CR 651.000 | CC 200.000 | Tổng cước 851.00…" at bounding box center [677, 434] width 1206 height 27
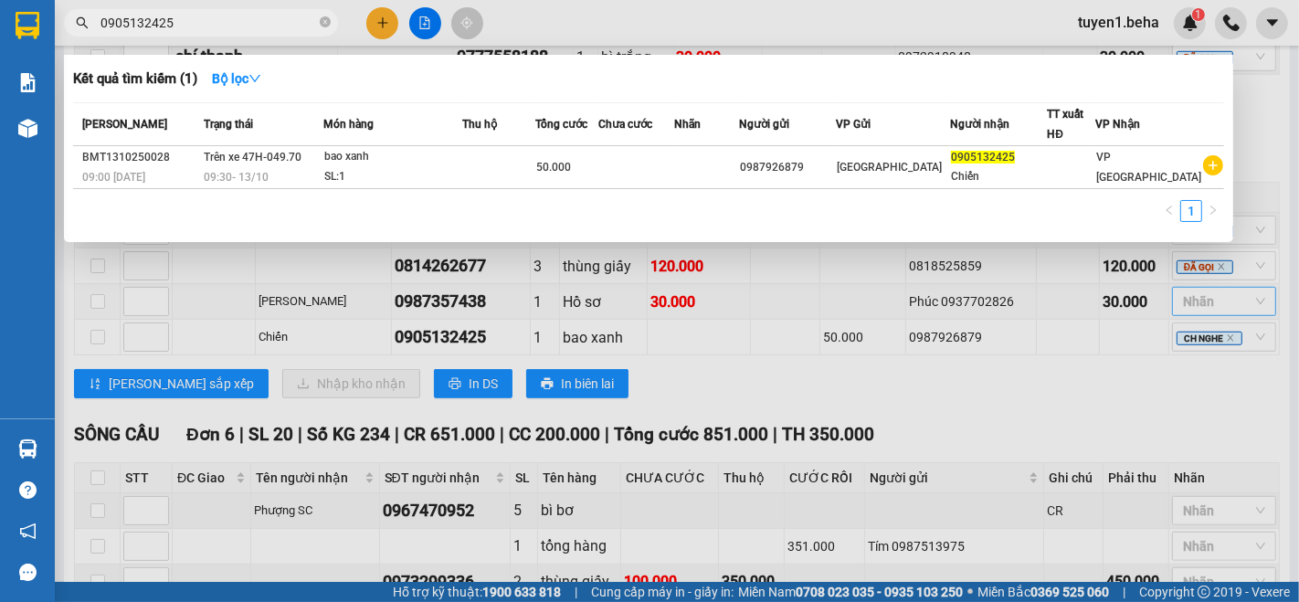
click at [190, 17] on input "0905132425" at bounding box center [209, 23] width 216 height 20
type input "0"
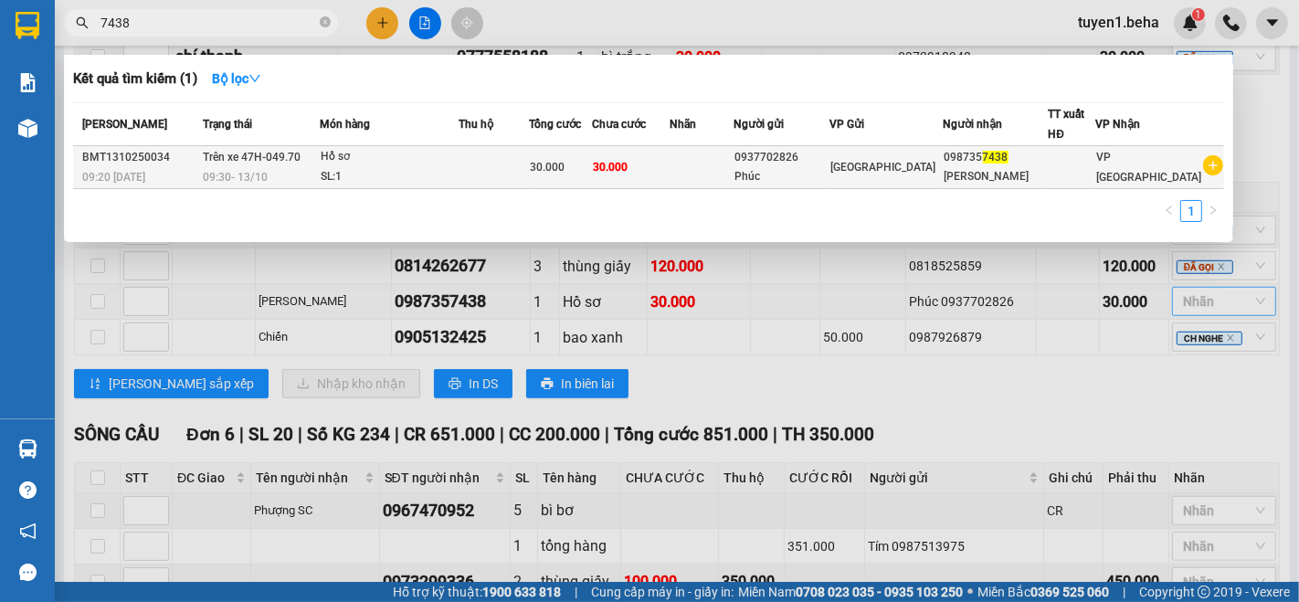
type input "7438"
click at [381, 164] on div "Hồ sơ" at bounding box center [389, 157] width 137 height 20
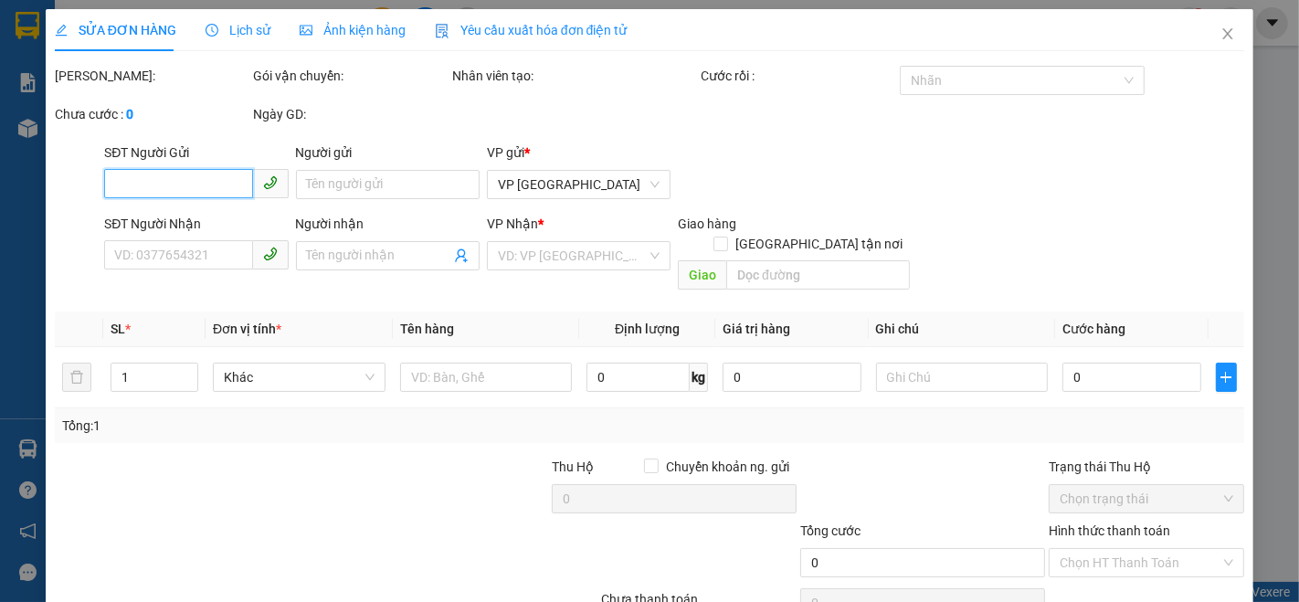
type input "0937702826"
type input "Phúc"
type input "0987357438"
type input "[PERSON_NAME]"
type input "30.000"
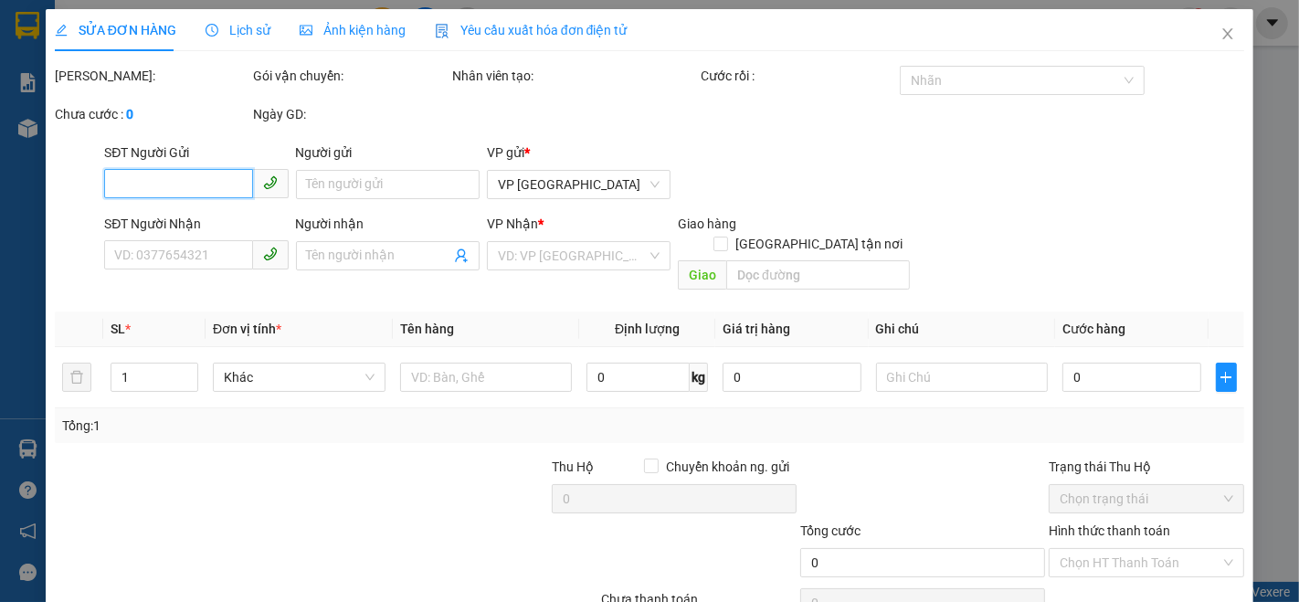
type input "30.000"
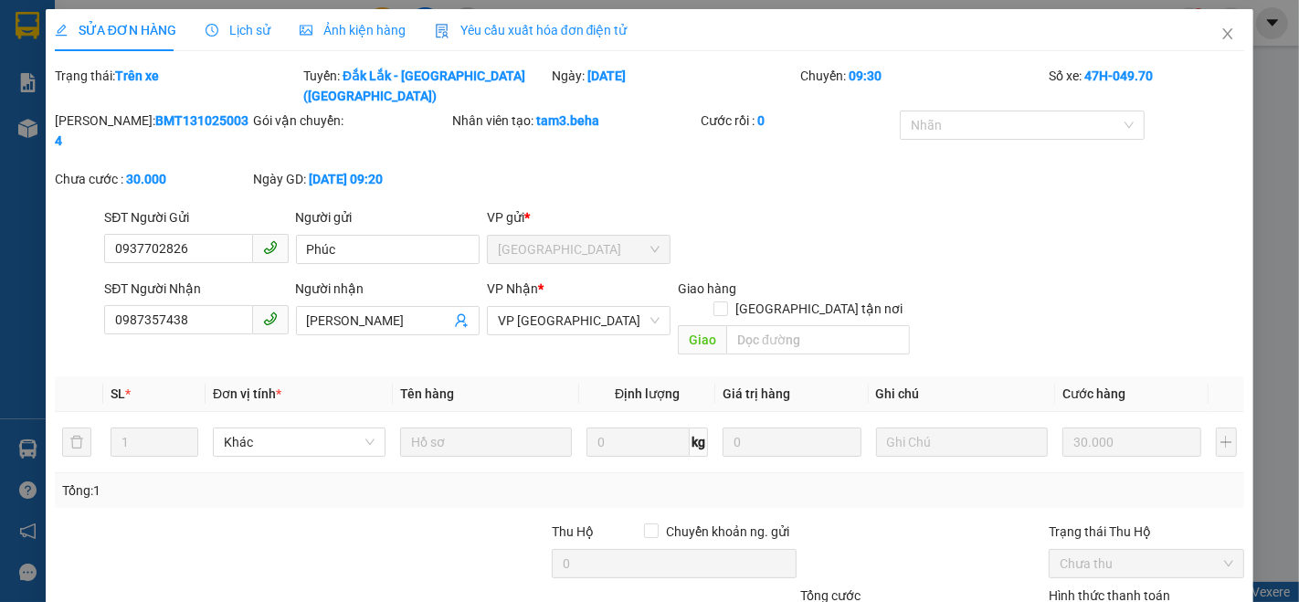
click at [367, 17] on div "Ảnh kiện hàng" at bounding box center [353, 30] width 106 height 42
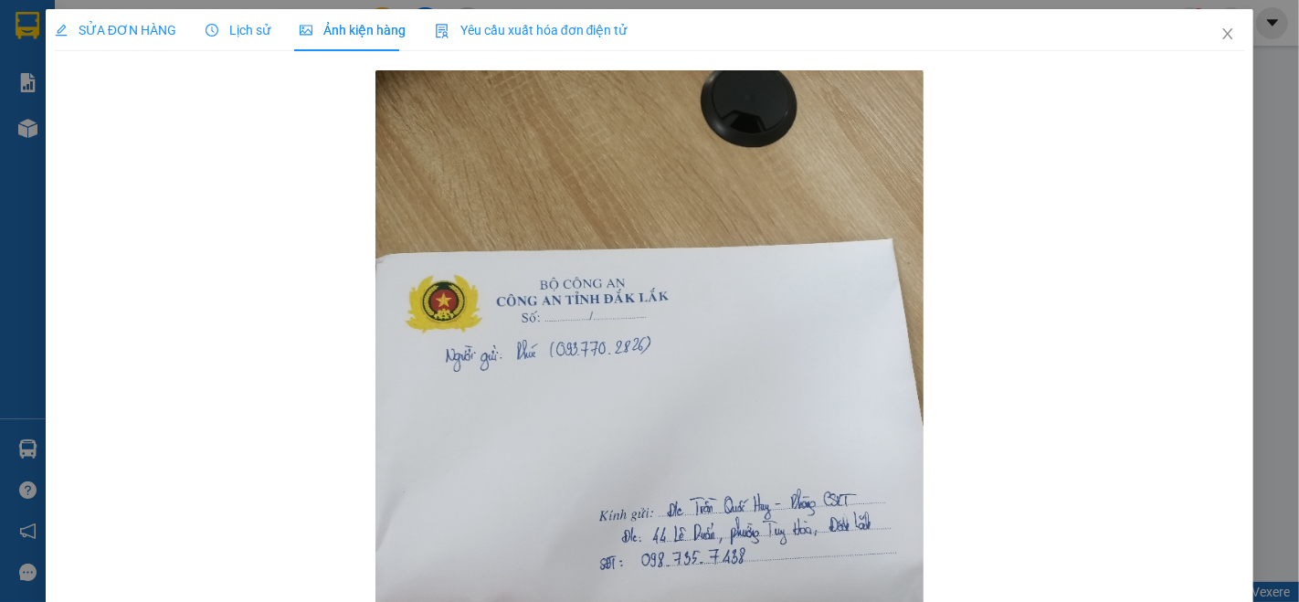
click at [132, 30] on span "SỬA ĐƠN HÀNG" at bounding box center [116, 30] width 122 height 15
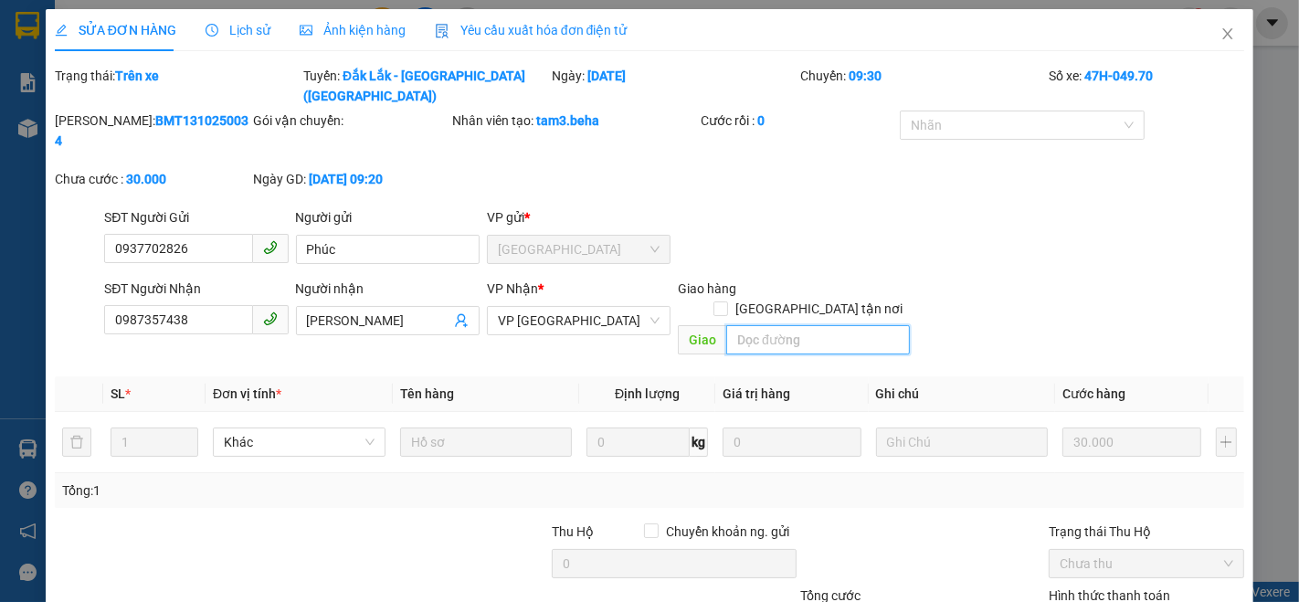
click at [790, 325] on input "search" at bounding box center [818, 339] width 184 height 29
click at [726, 302] on input "[GEOGRAPHIC_DATA] tận nơi" at bounding box center [720, 308] width 13 height 13
checkbox input "true"
click at [775, 325] on input "search" at bounding box center [818, 339] width 184 height 29
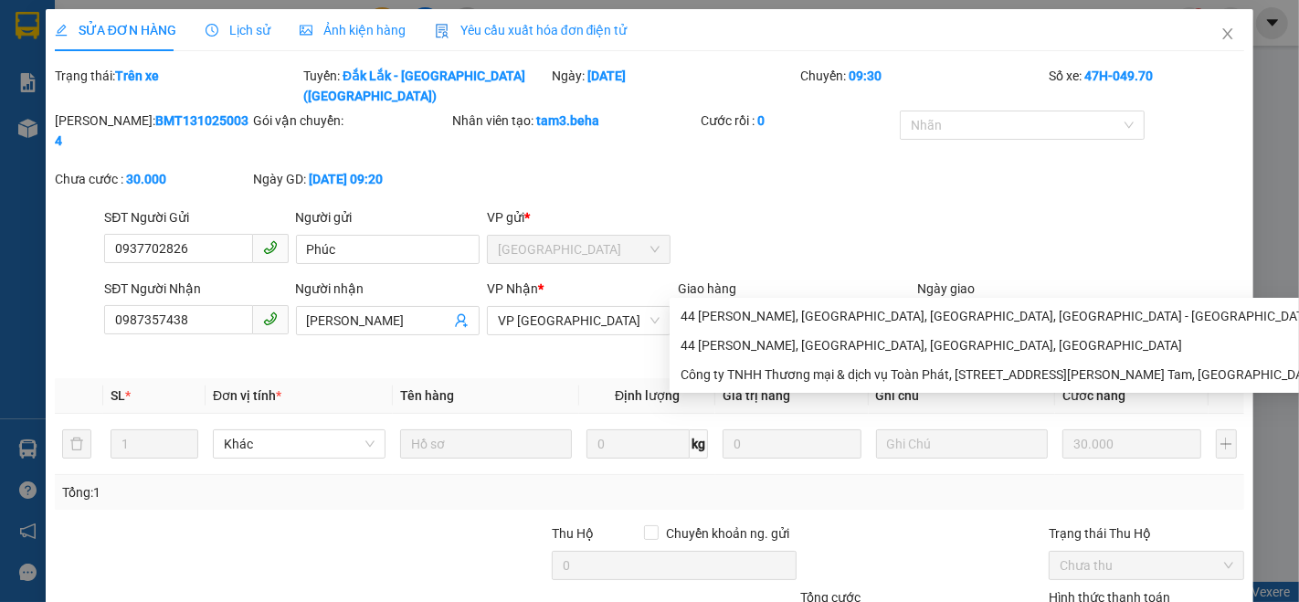
type input "44 [PERSON_NAME]/cc"
click at [852, 207] on div "SĐT Người Gửi 0937702826 Người gửi Phúc VP gửi * ĐẮK LẮK" at bounding box center [675, 239] width 1148 height 64
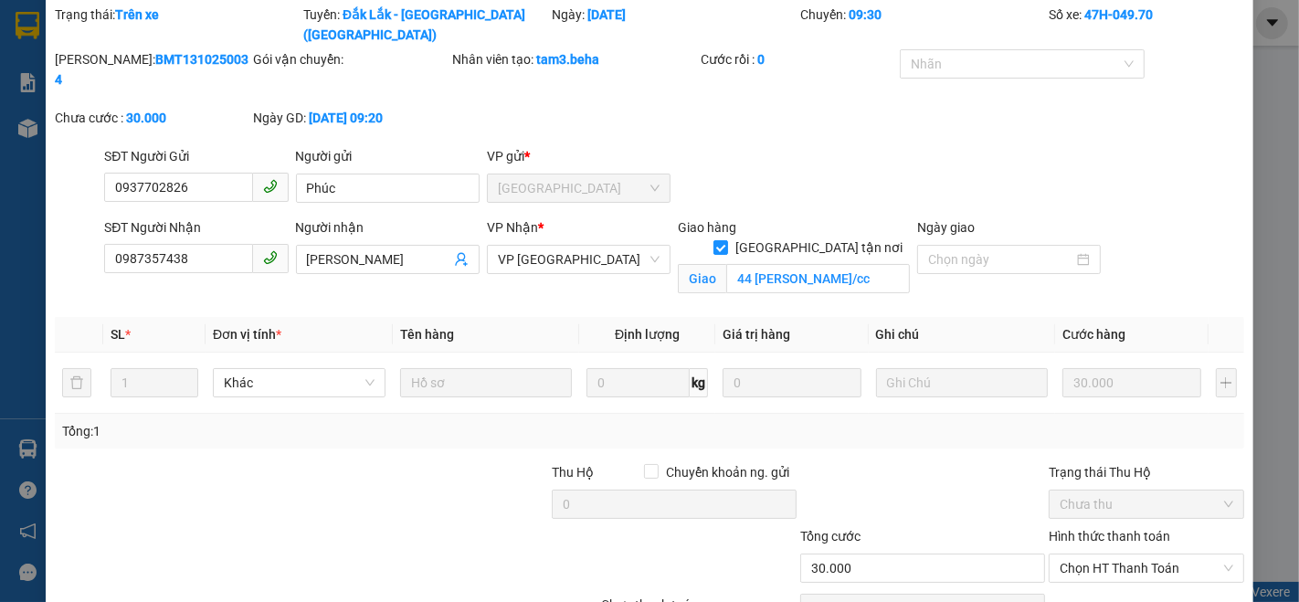
scroll to position [101, 0]
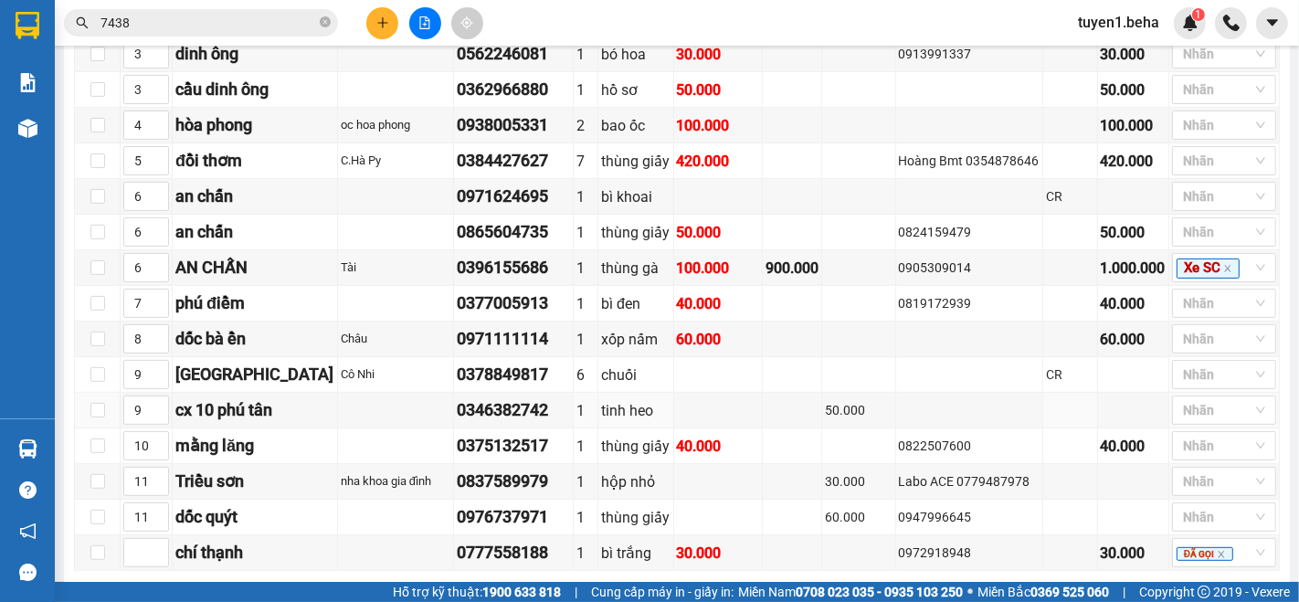
scroll to position [621, 0]
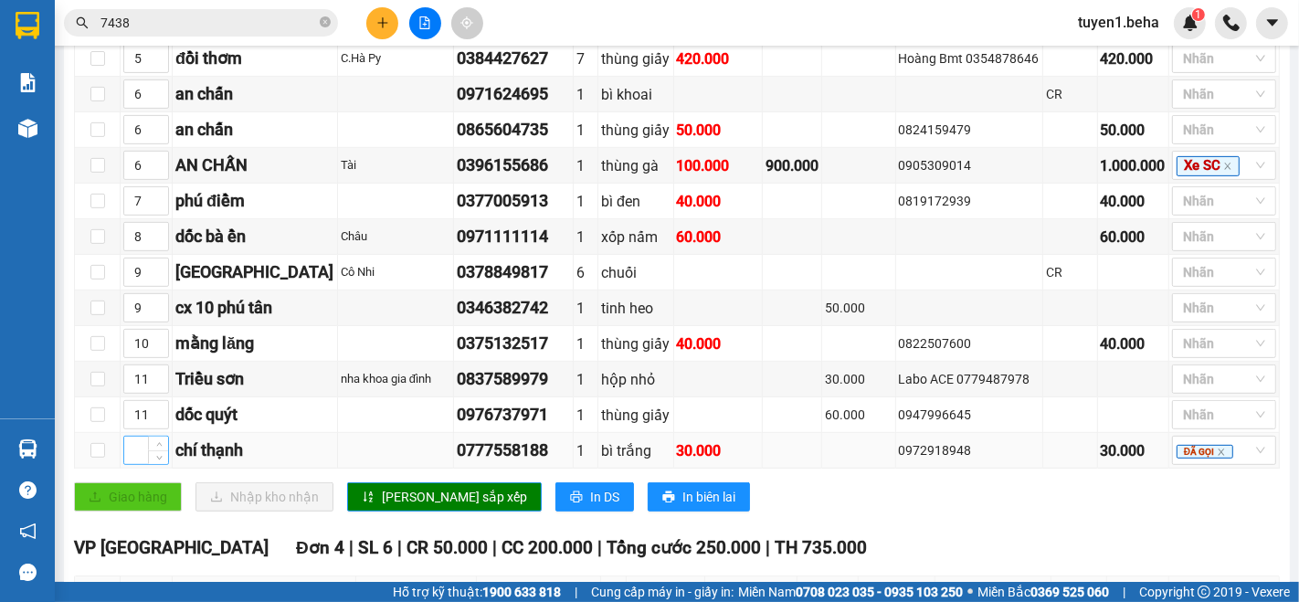
click at [133, 461] on input at bounding box center [146, 450] width 44 height 27
type input "10"
click at [382, 503] on span "[PERSON_NAME] sắp xếp" at bounding box center [454, 497] width 145 height 20
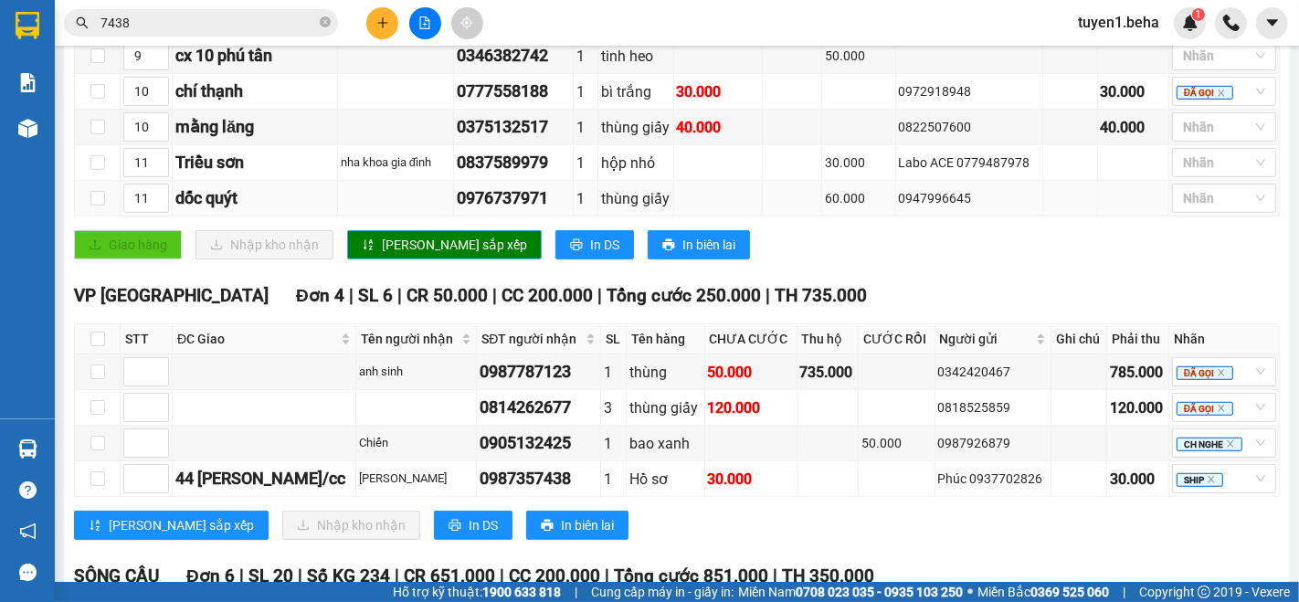
scroll to position [1015, 0]
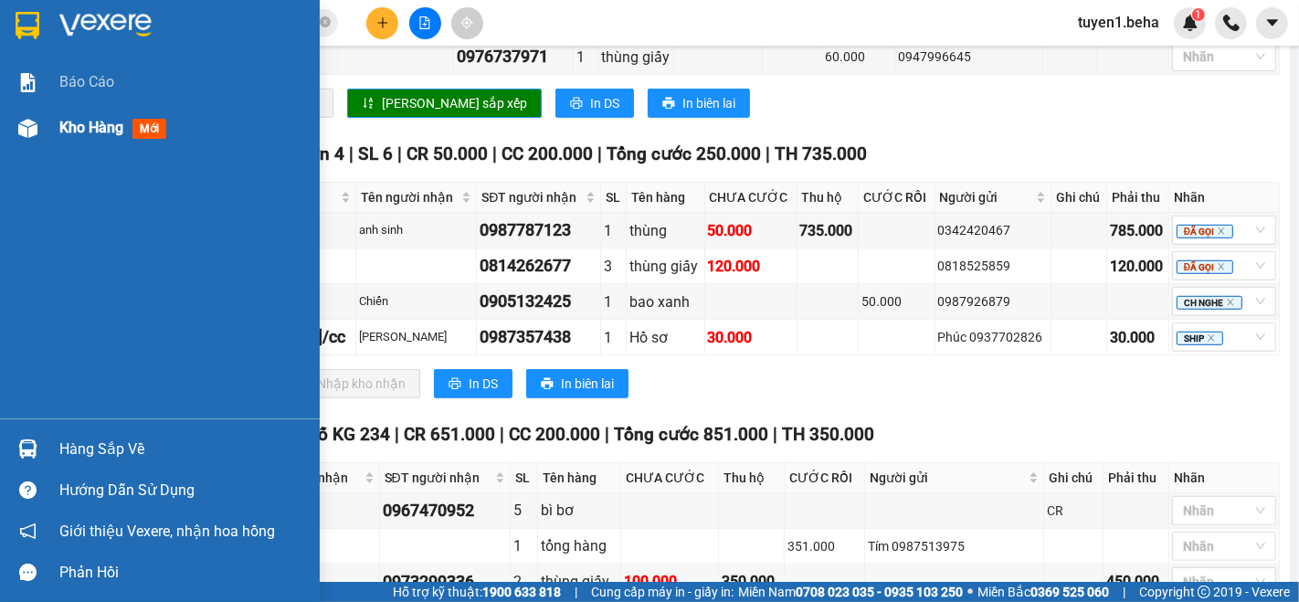
click at [80, 129] on span "Kho hàng" at bounding box center [91, 127] width 64 height 17
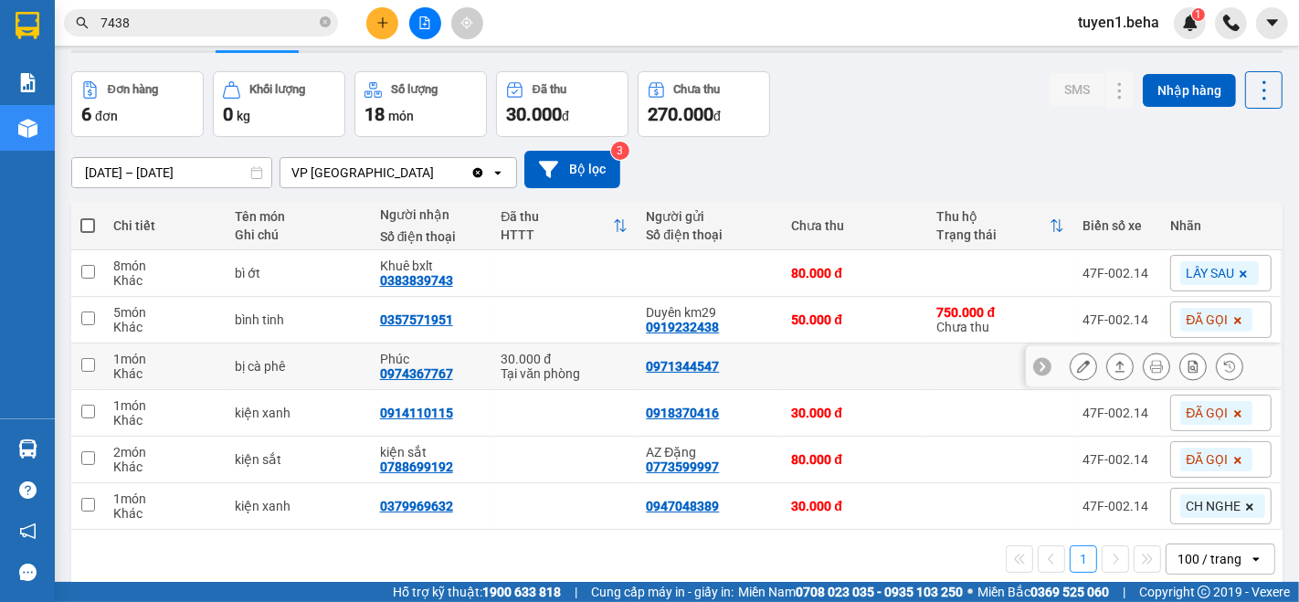
scroll to position [83, 0]
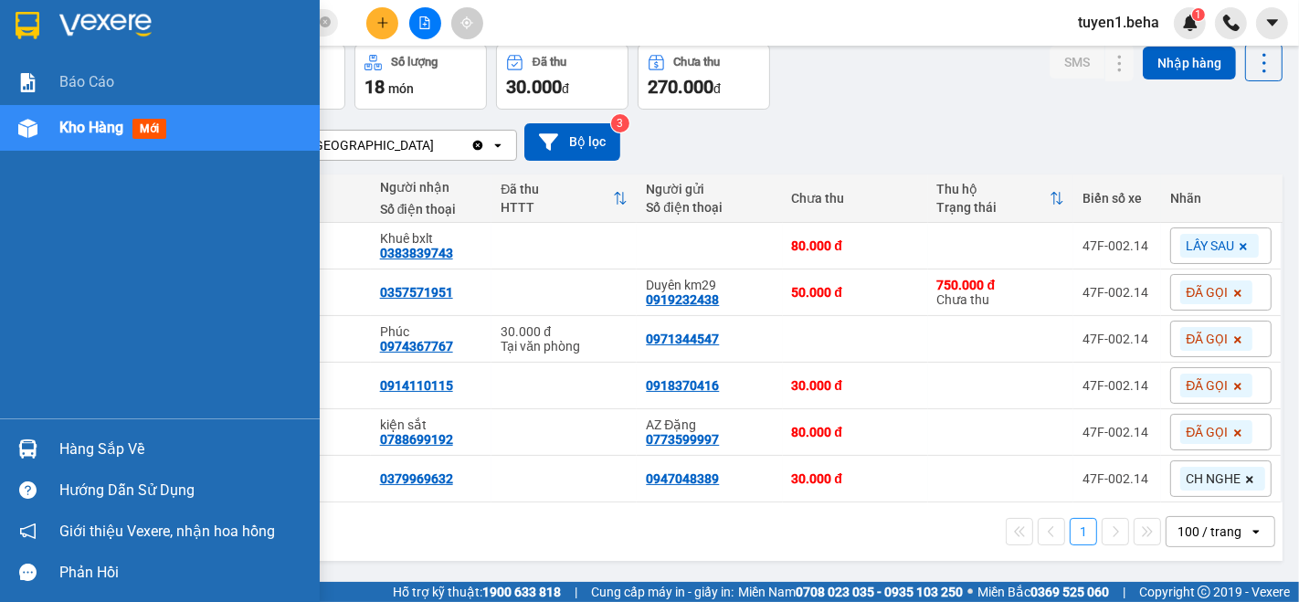
click at [75, 116] on div "Kho hàng mới" at bounding box center [116, 127] width 114 height 23
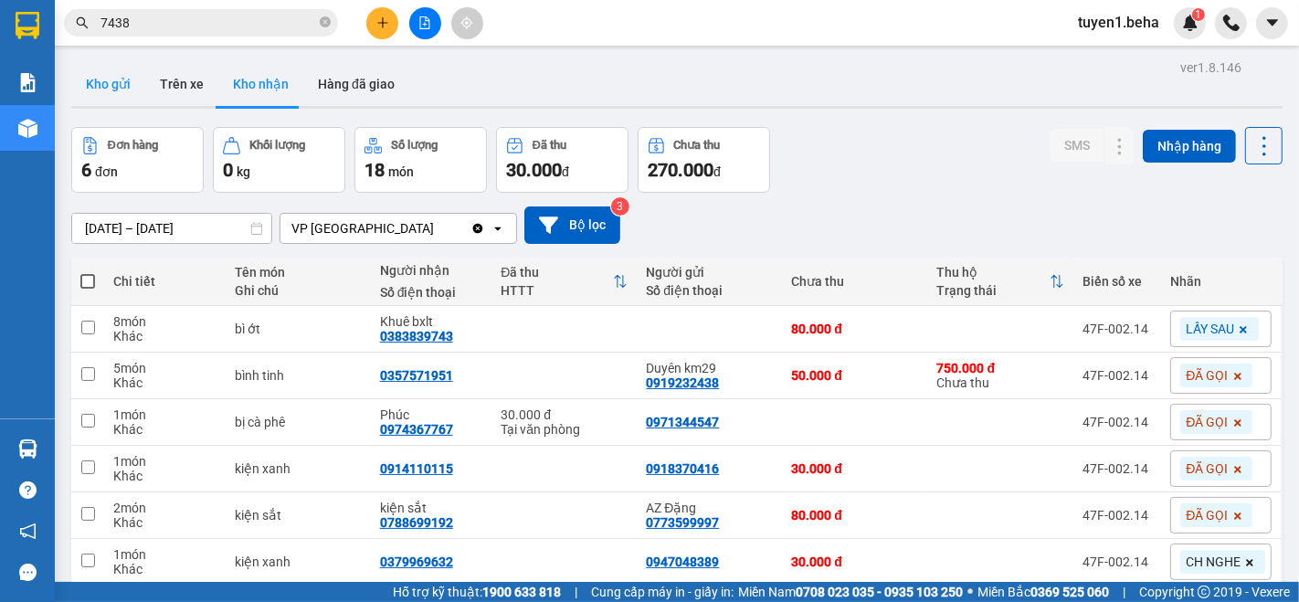
click at [91, 74] on button "Kho gửi" at bounding box center [108, 84] width 74 height 44
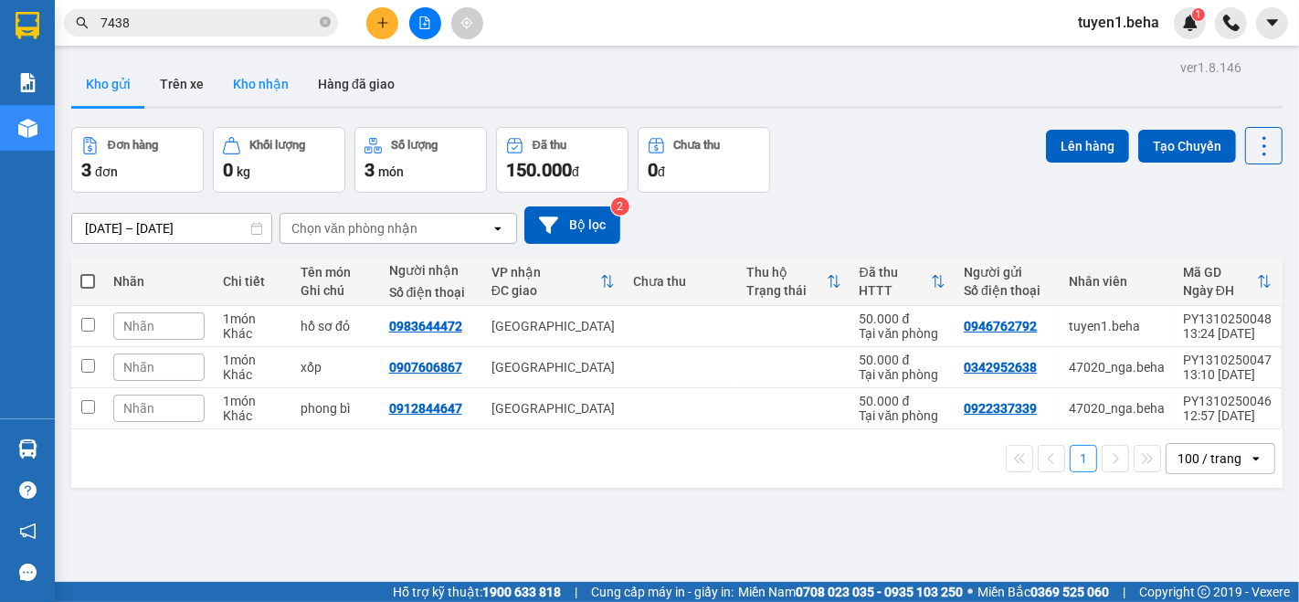
click at [250, 84] on button "Kho nhận" at bounding box center [260, 84] width 85 height 44
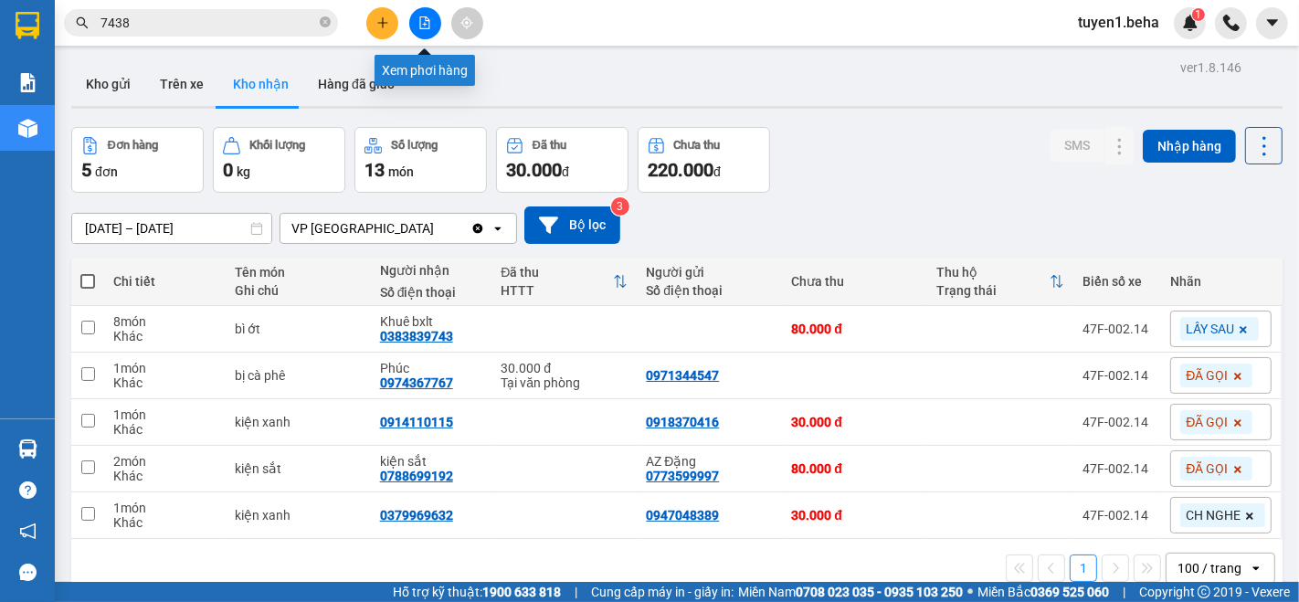
drag, startPoint x: 419, startPoint y: 25, endPoint x: 433, endPoint y: 0, distance: 28.7
click at [420, 24] on icon "file-add" at bounding box center [425, 22] width 13 height 13
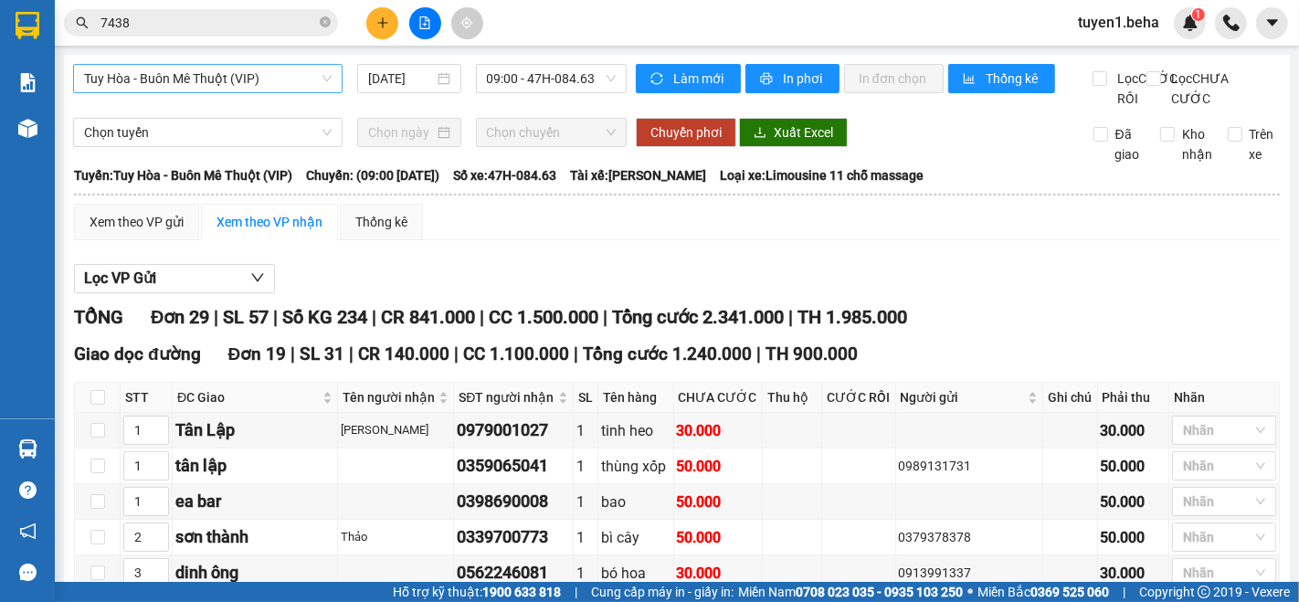
click at [181, 77] on span "Tuy Hòa - Buôn Mê Thuột (VIP)" at bounding box center [208, 78] width 248 height 27
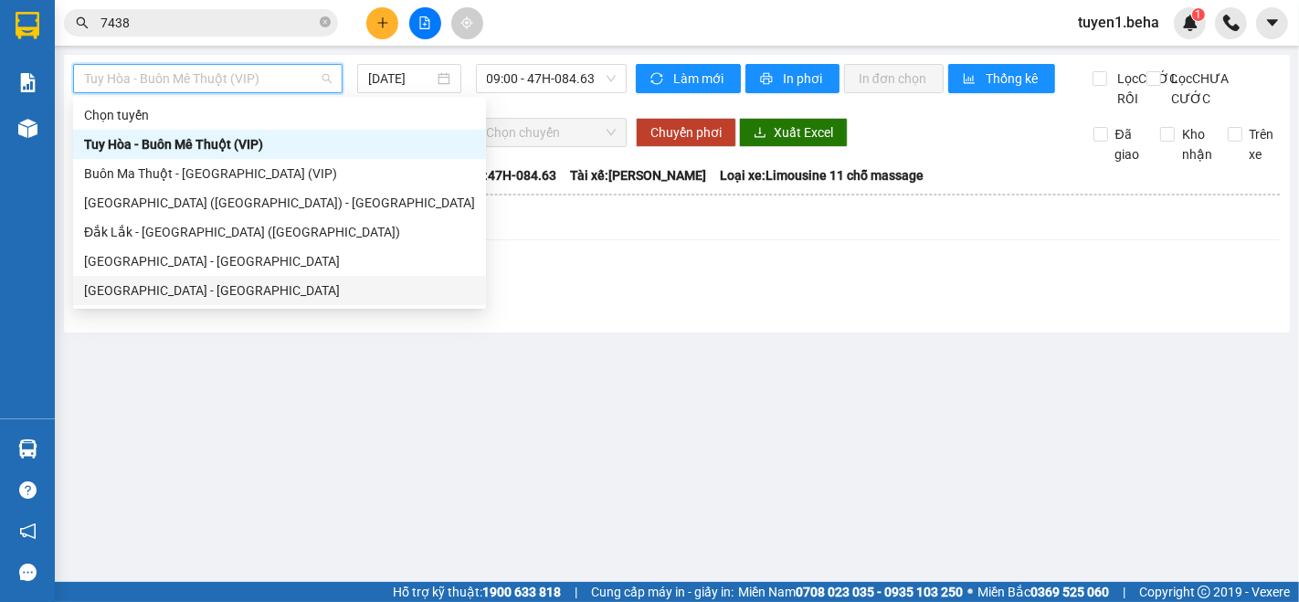
click at [125, 283] on div "[GEOGRAPHIC_DATA] - [GEOGRAPHIC_DATA]" at bounding box center [279, 291] width 391 height 20
type input "[DATE]"
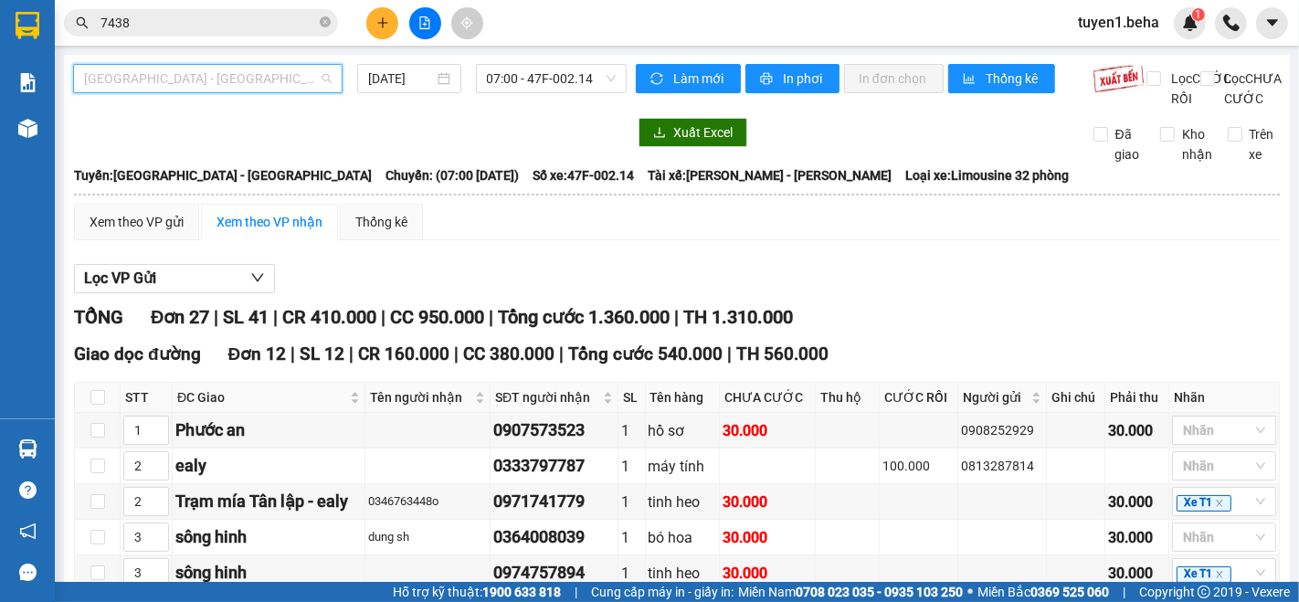
click at [177, 83] on span "[GEOGRAPHIC_DATA] - [GEOGRAPHIC_DATA]" at bounding box center [208, 78] width 248 height 27
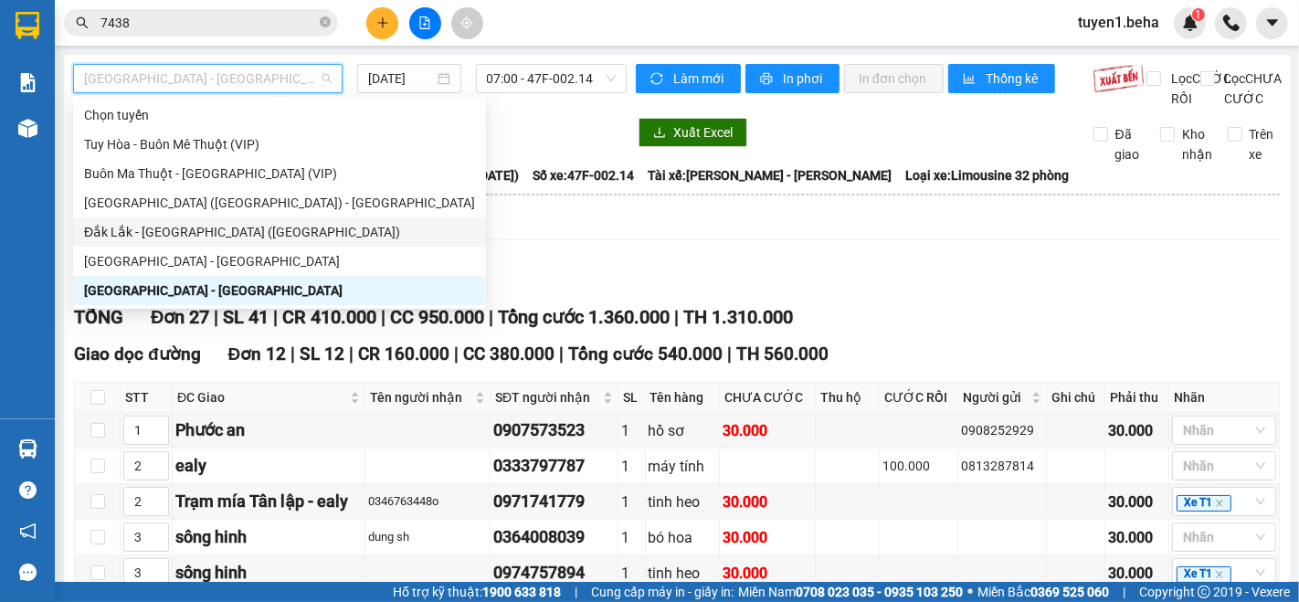
click at [164, 236] on div "Đắk Lắk - [GEOGRAPHIC_DATA] ([GEOGRAPHIC_DATA])" at bounding box center [279, 232] width 391 height 20
type input "[DATE]"
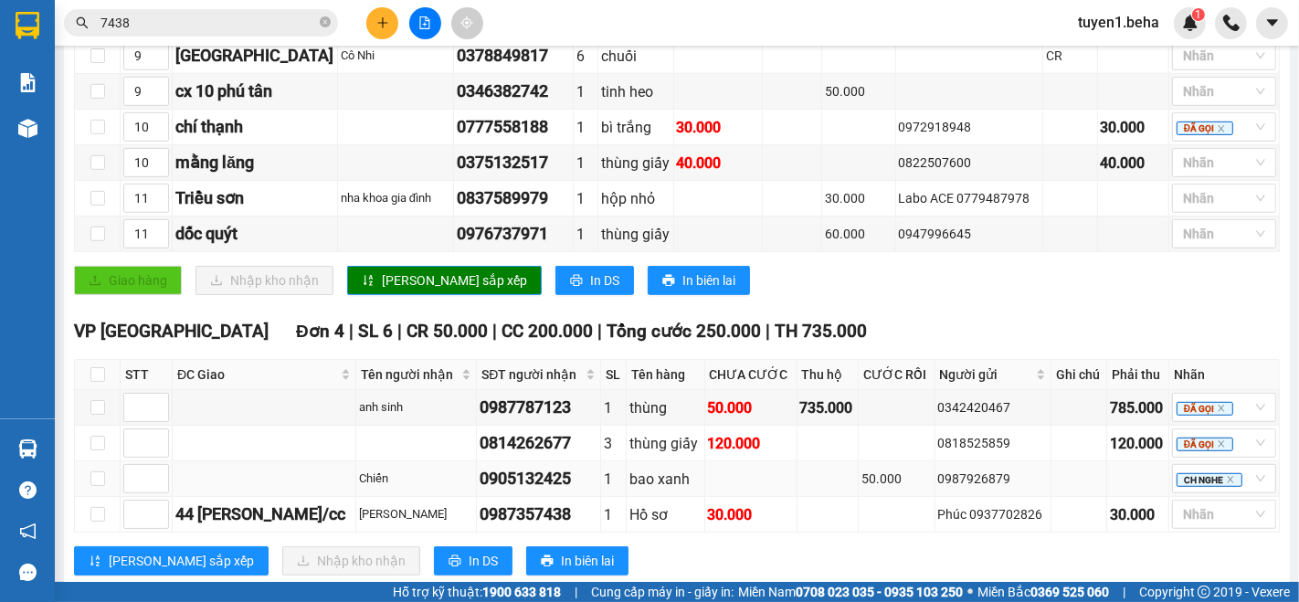
scroll to position [1015, 0]
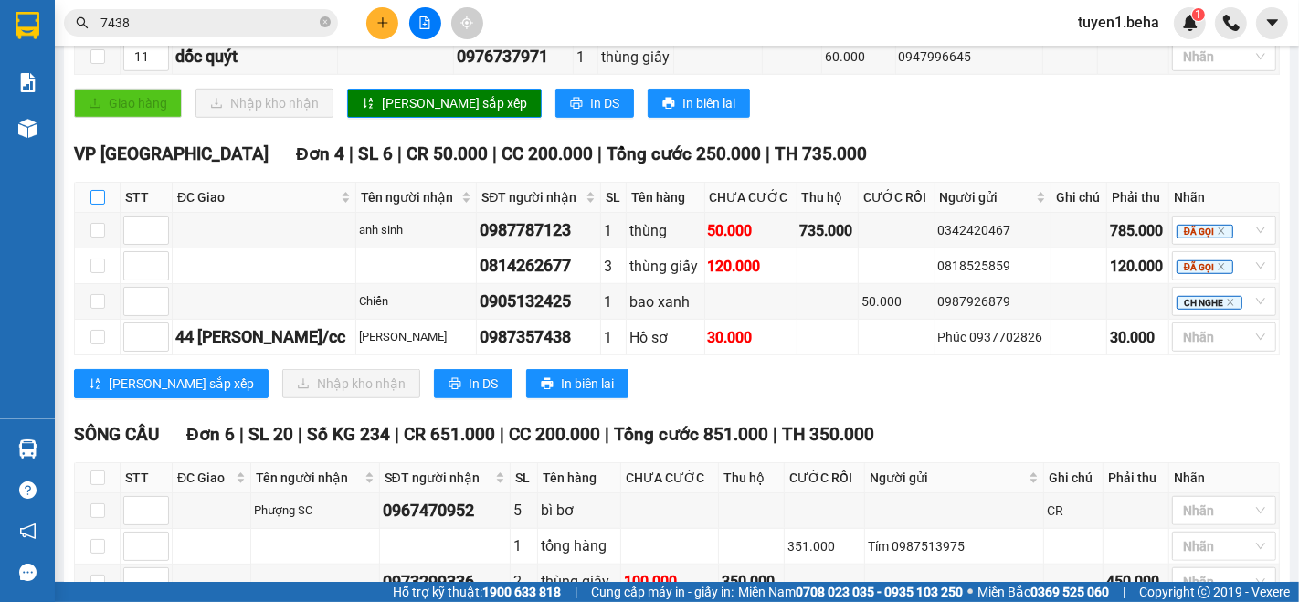
click at [91, 196] on input "checkbox" at bounding box center [97, 197] width 15 height 15
checkbox input "true"
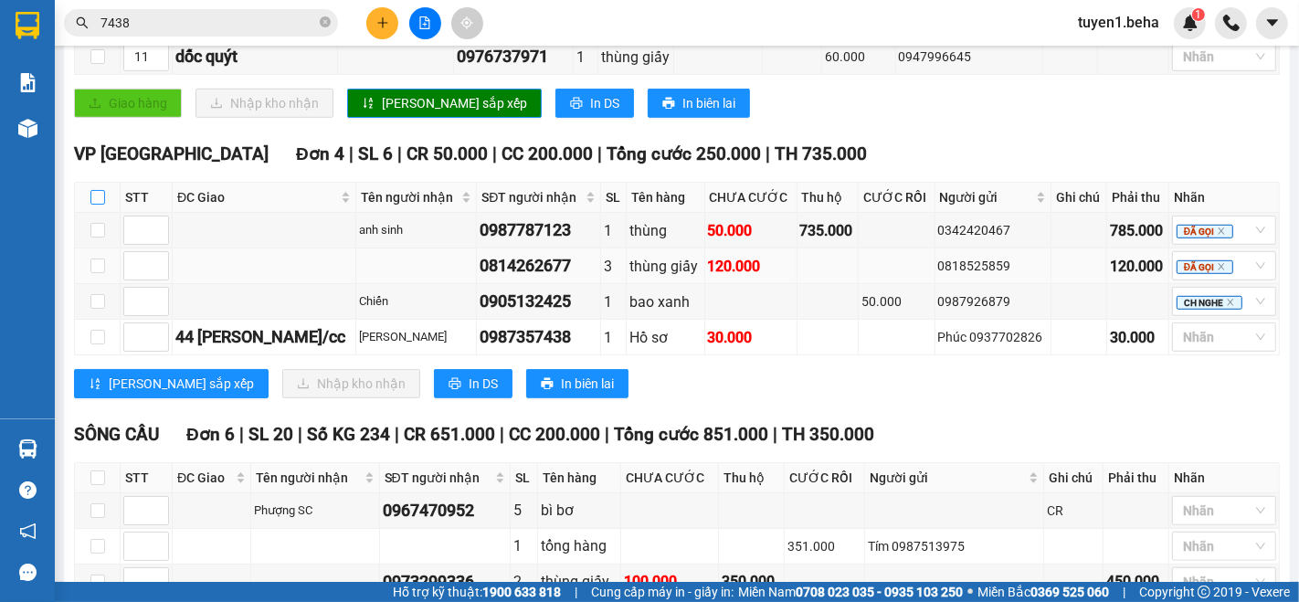
checkbox input "true"
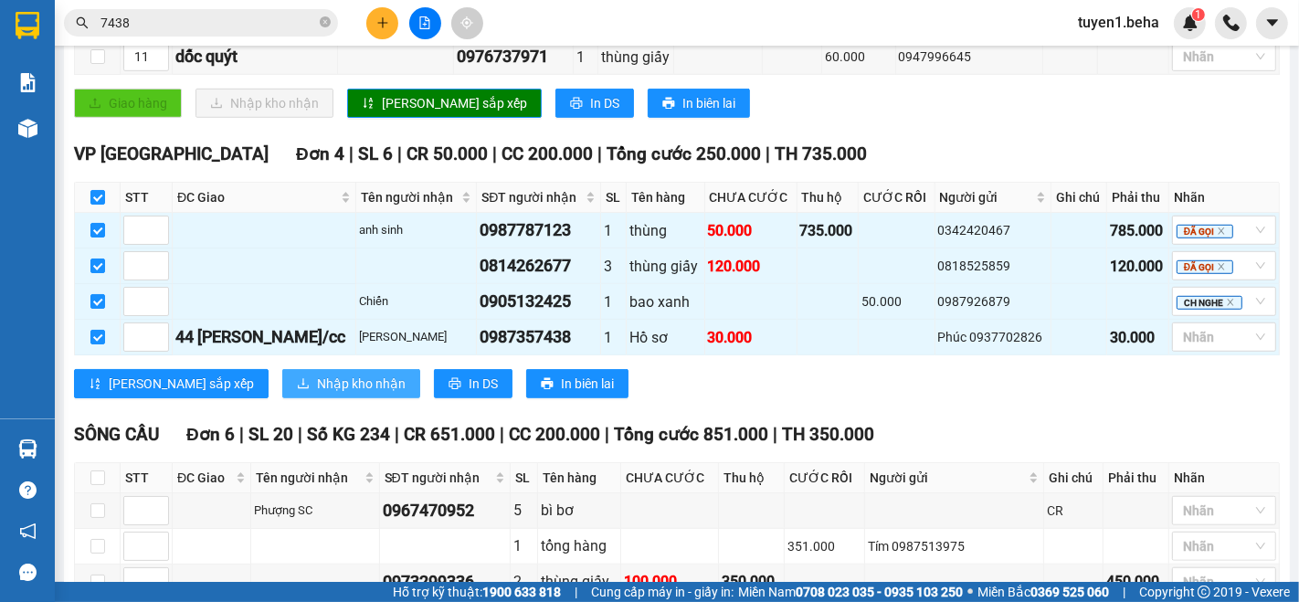
click at [317, 393] on span "Nhập kho nhận" at bounding box center [361, 384] width 89 height 20
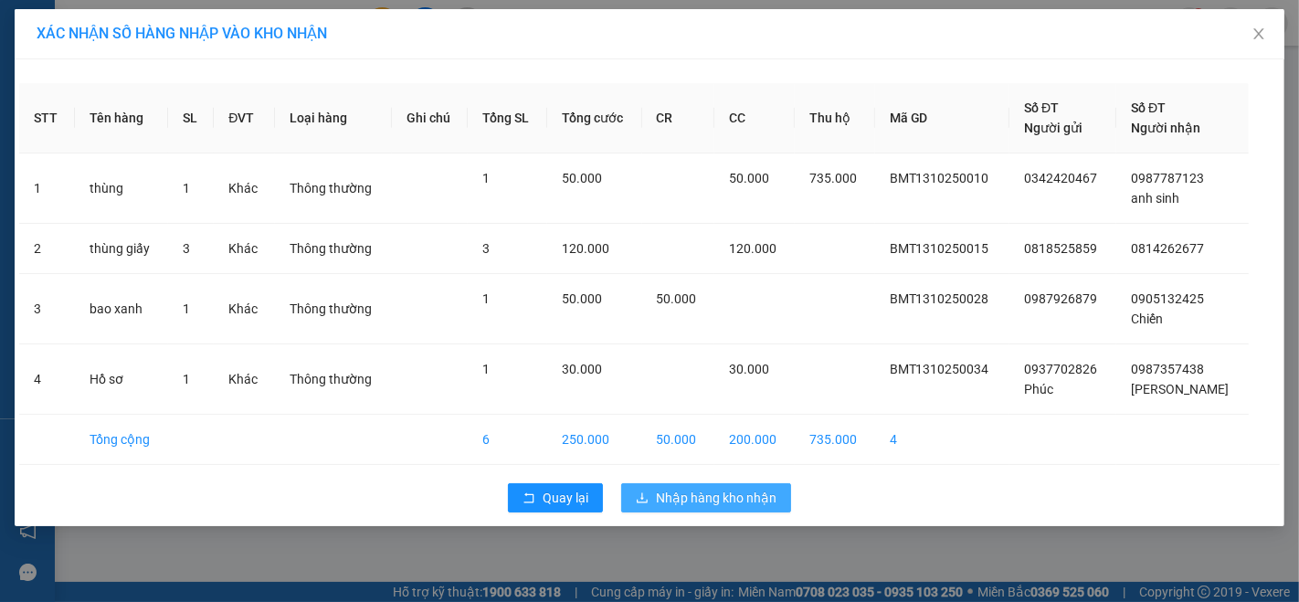
click at [708, 492] on span "Nhập hàng kho nhận" at bounding box center [716, 498] width 121 height 20
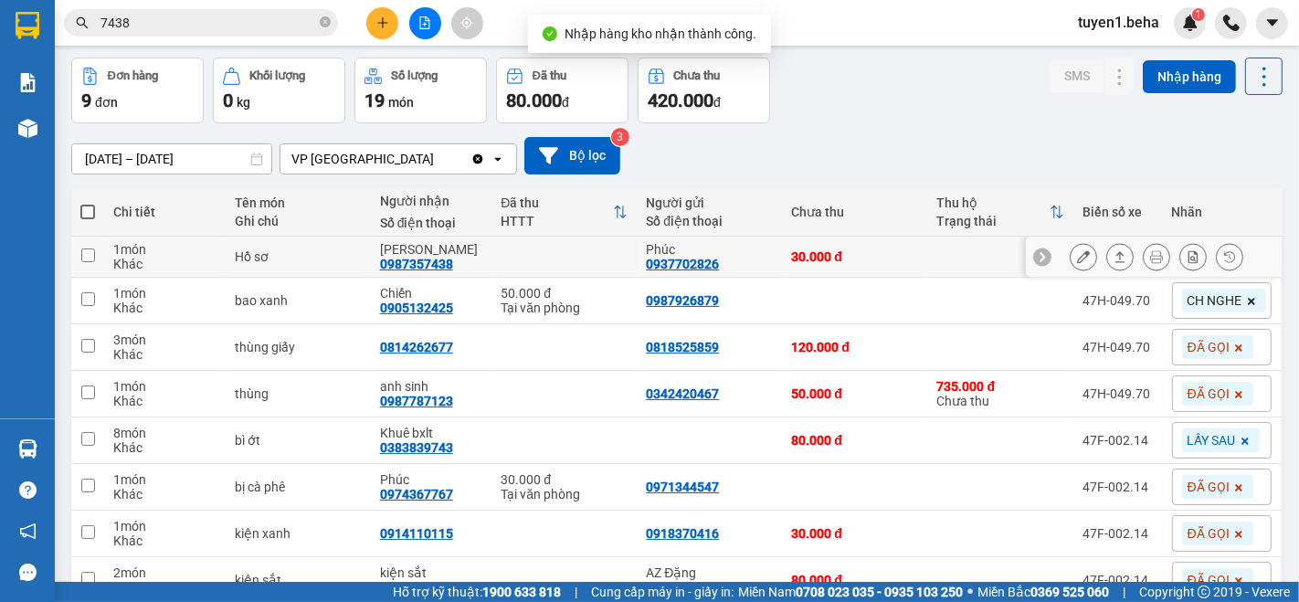
scroll to position [101, 0]
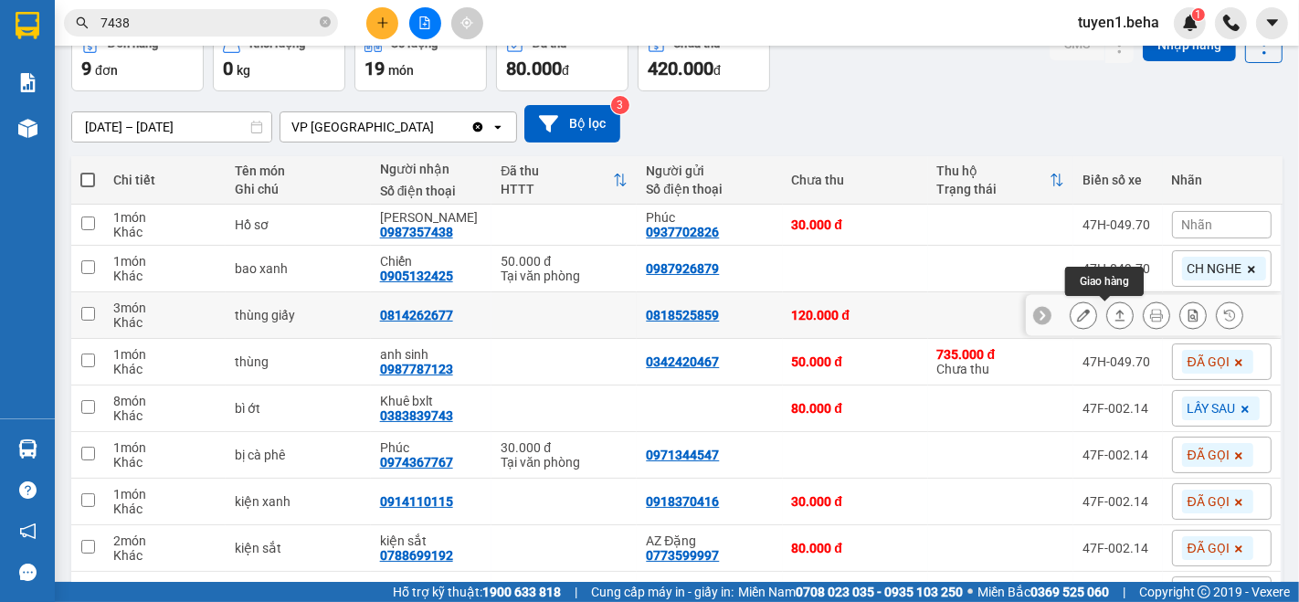
click at [1114, 317] on icon at bounding box center [1120, 315] width 13 height 13
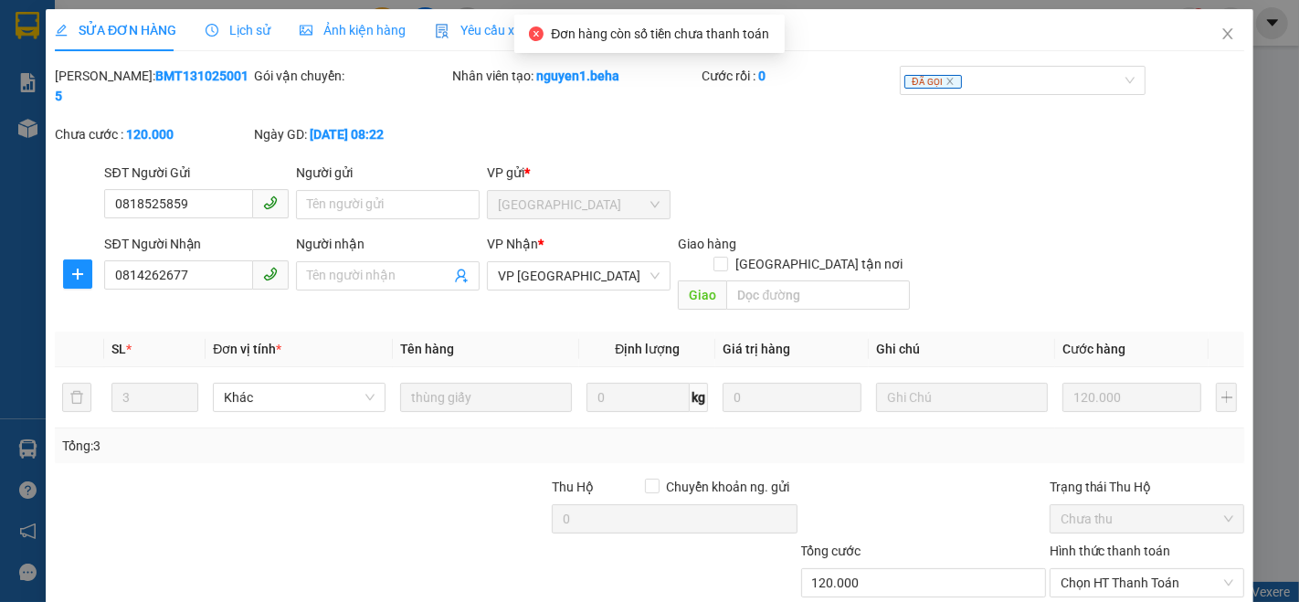
type input "0818525859"
type input "0814262677"
type input "120.000"
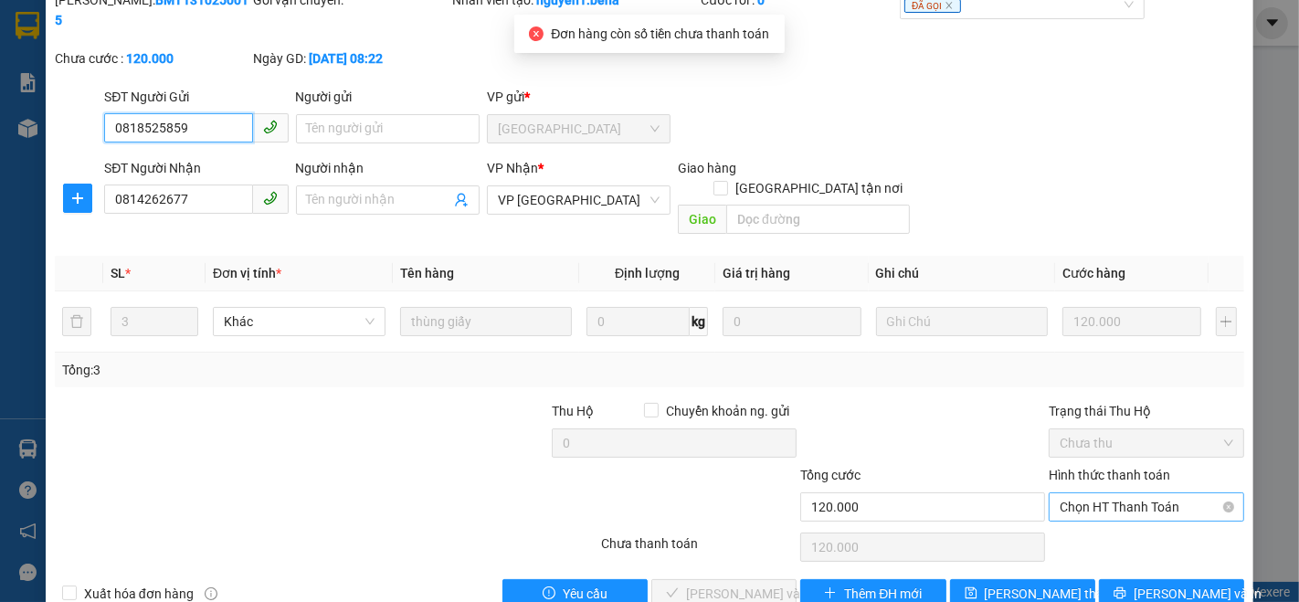
click at [1080, 493] on span "Chọn HT Thanh Toán" at bounding box center [1147, 506] width 174 height 27
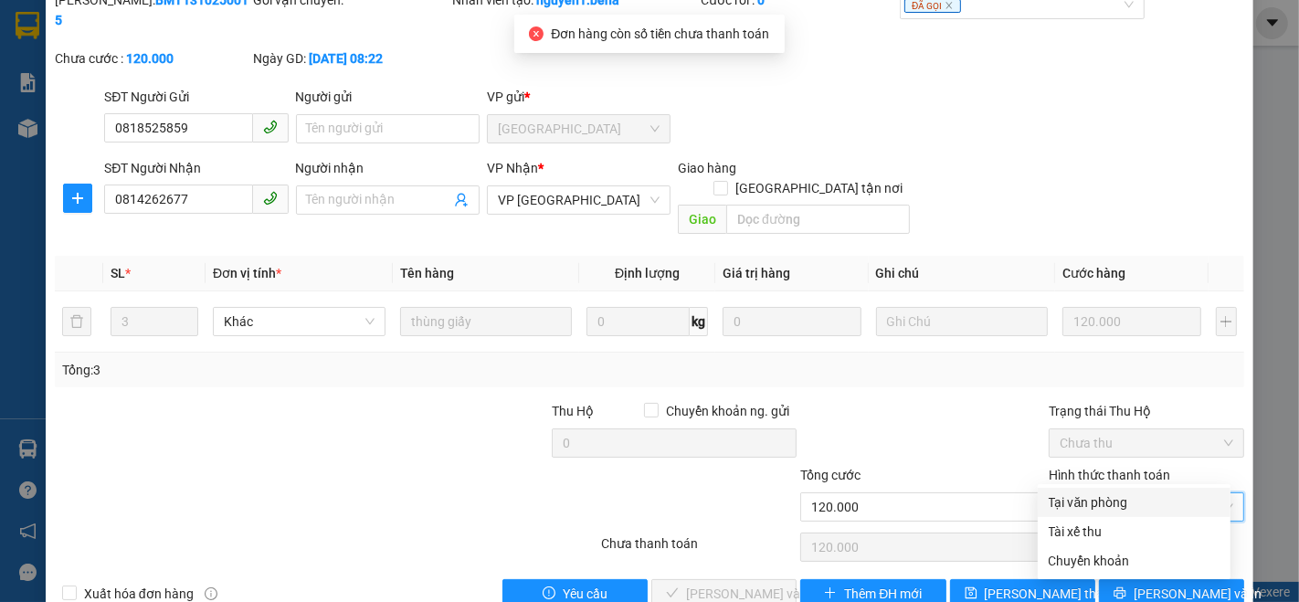
click at [1057, 499] on div "Tại văn phòng" at bounding box center [1134, 503] width 171 height 20
type input "0"
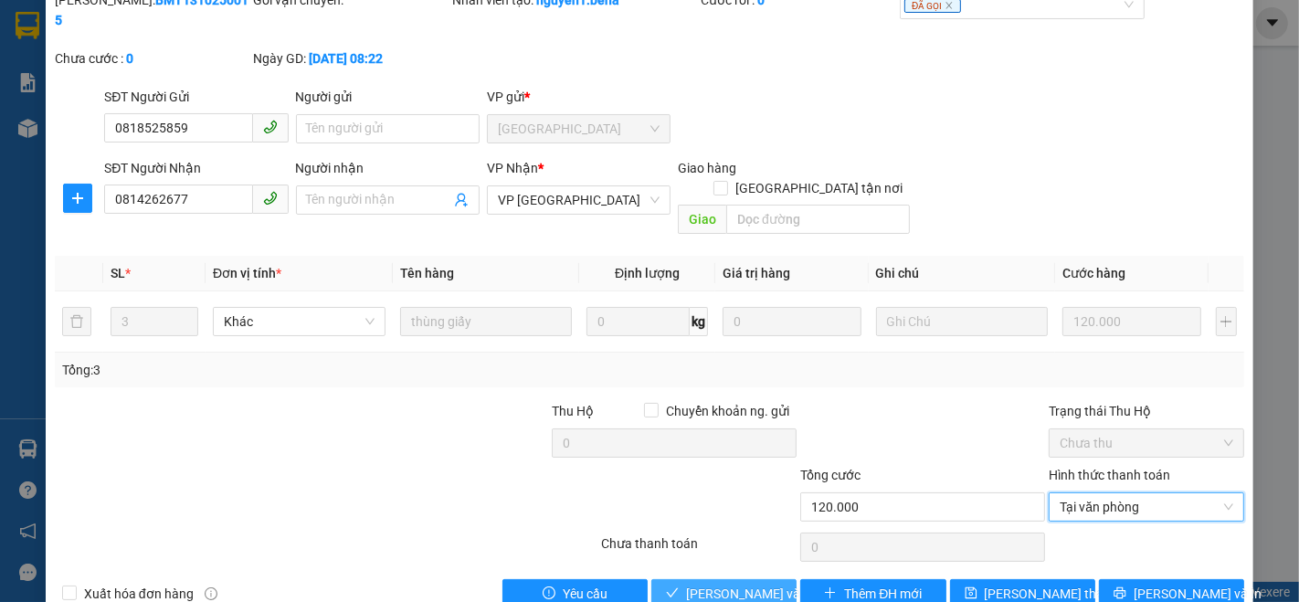
click at [769, 584] on span "[PERSON_NAME] và Giao hàng" at bounding box center [773, 594] width 175 height 20
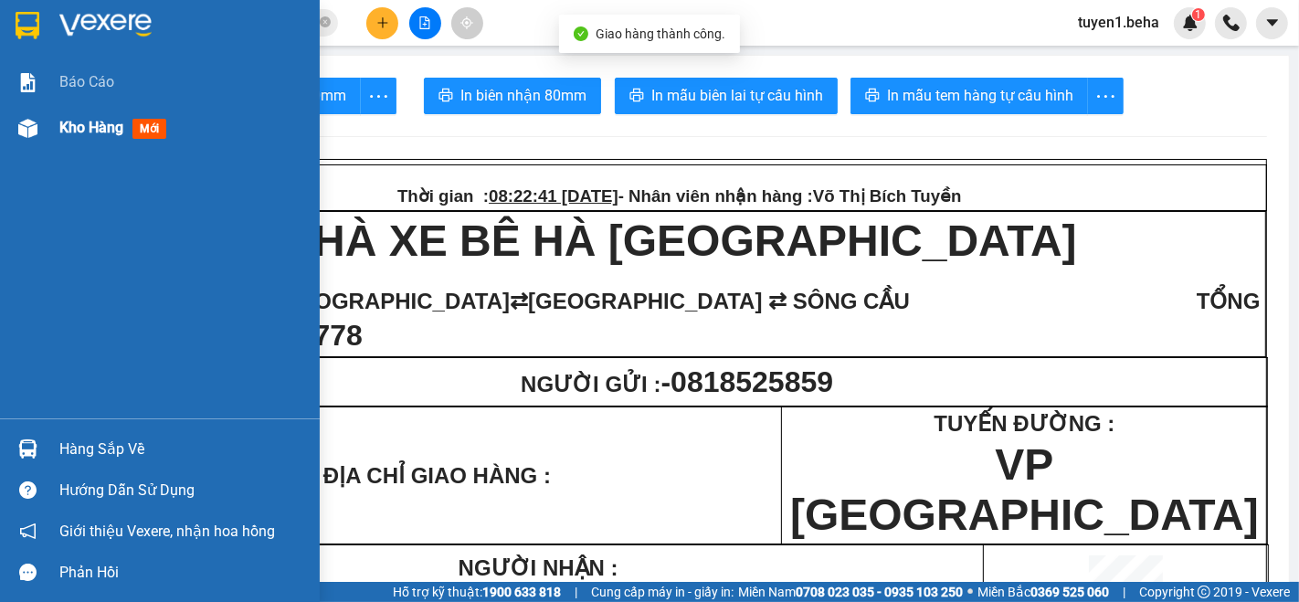
click at [100, 129] on span "Kho hàng" at bounding box center [91, 127] width 64 height 17
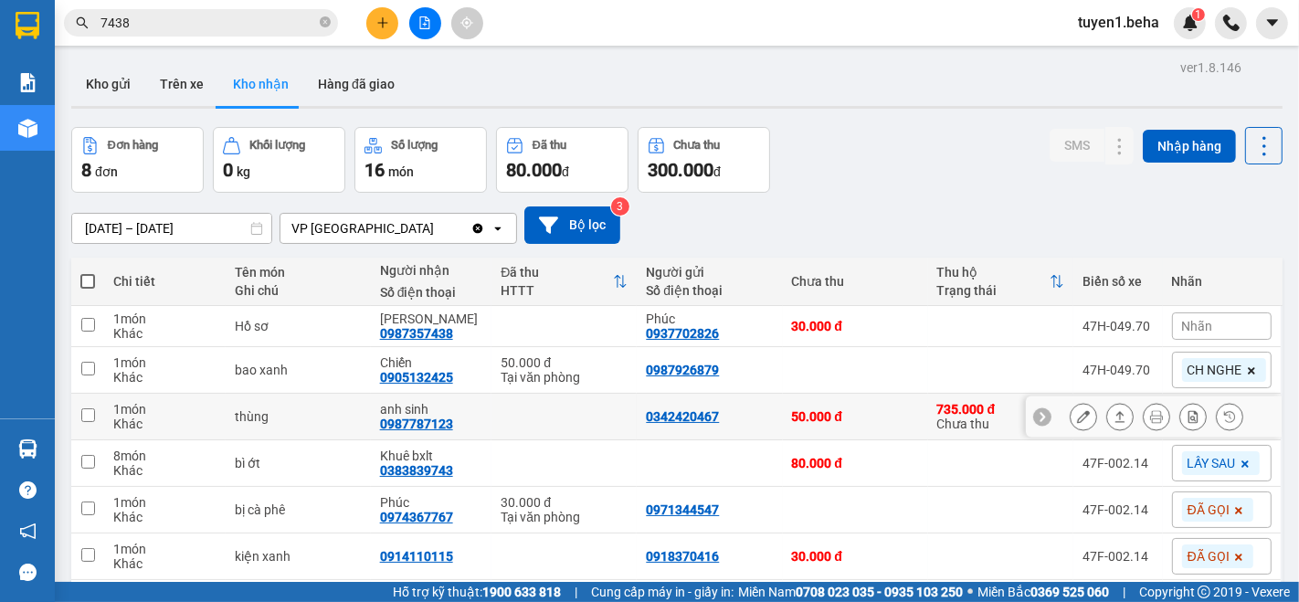
scroll to position [101, 0]
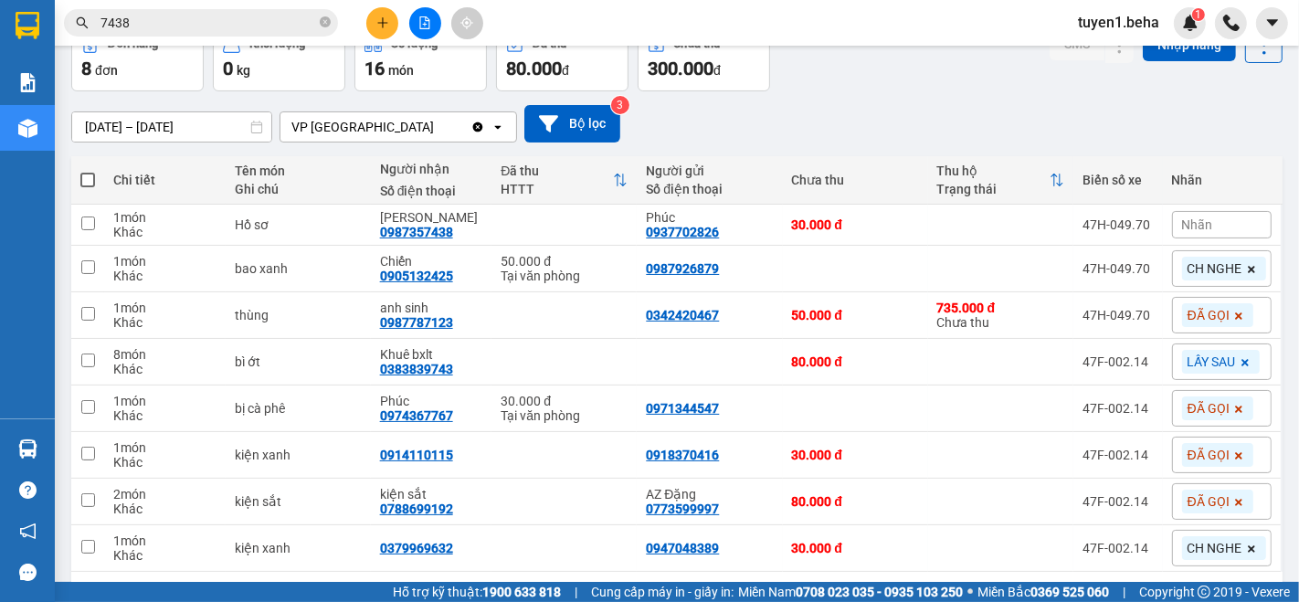
click at [194, 174] on div "Chi tiết" at bounding box center [164, 180] width 103 height 15
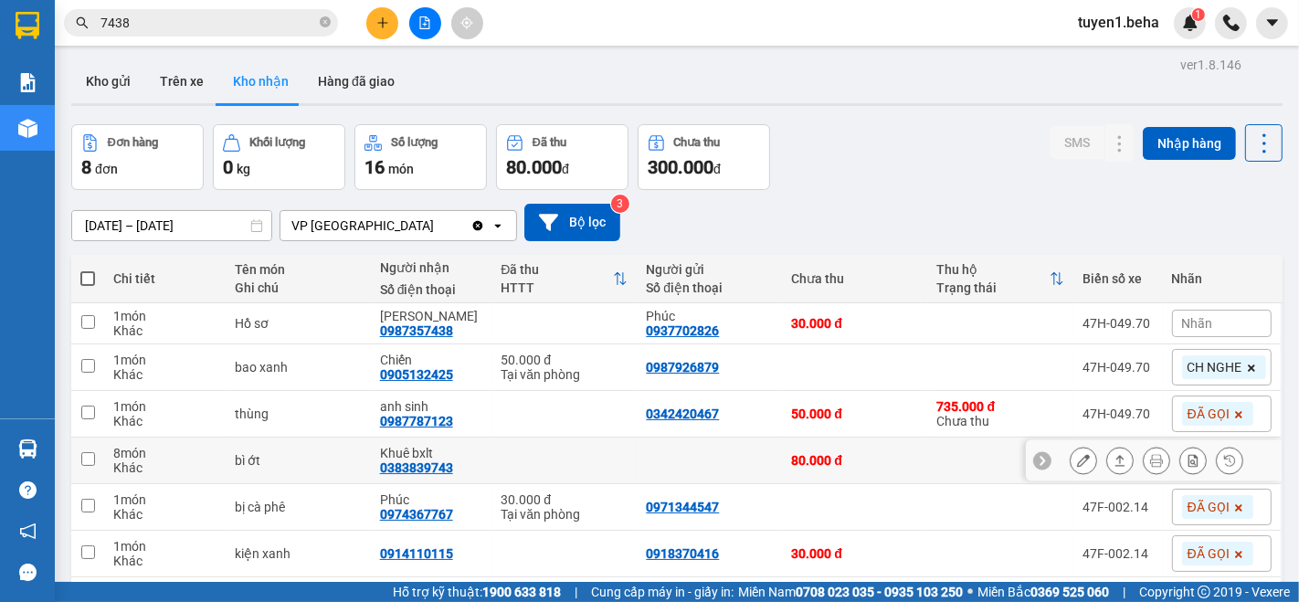
scroll to position [0, 0]
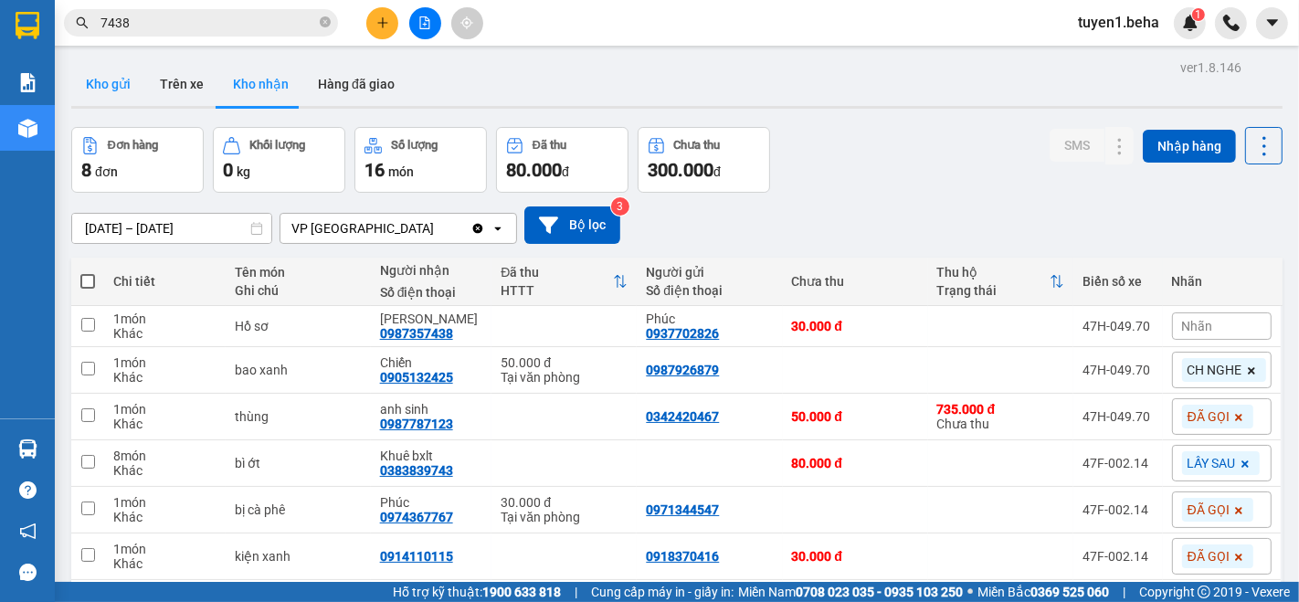
click at [99, 75] on button "Kho gửi" at bounding box center [108, 84] width 74 height 44
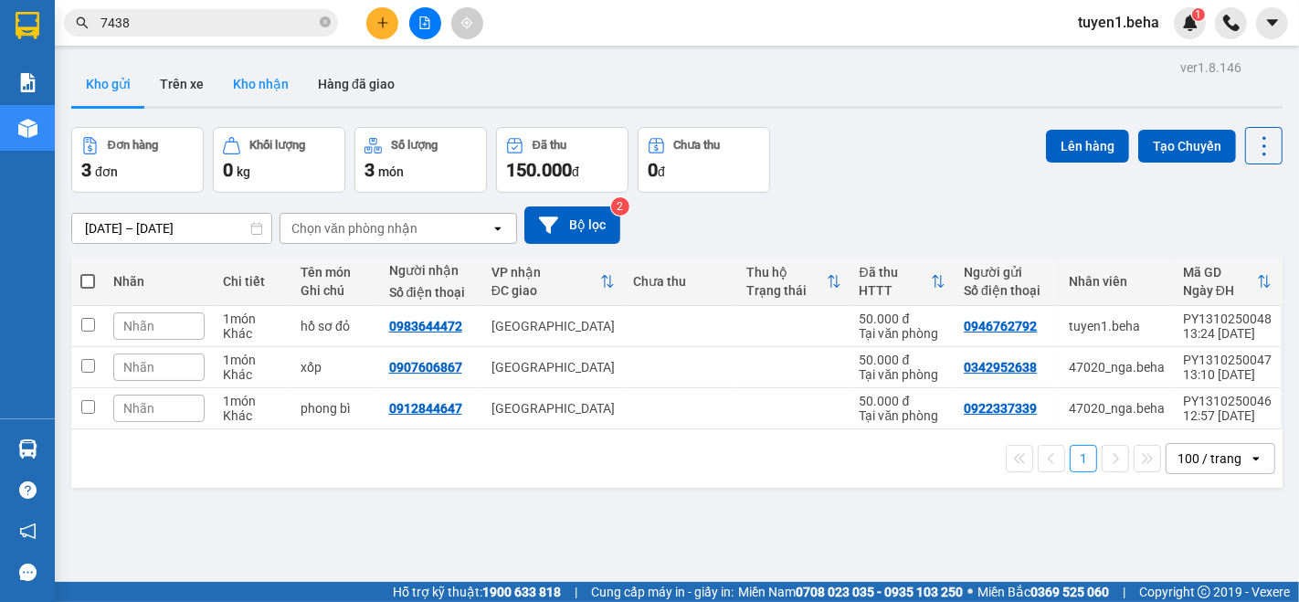
click at [256, 82] on button "Kho nhận" at bounding box center [260, 84] width 85 height 44
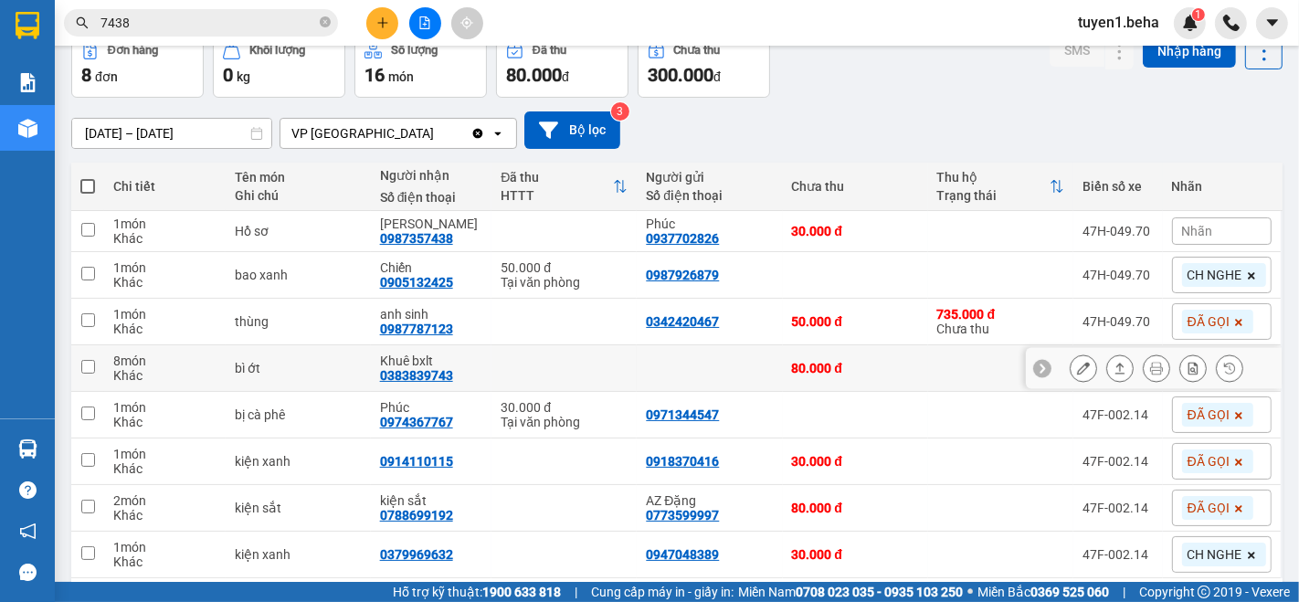
scroll to position [63, 0]
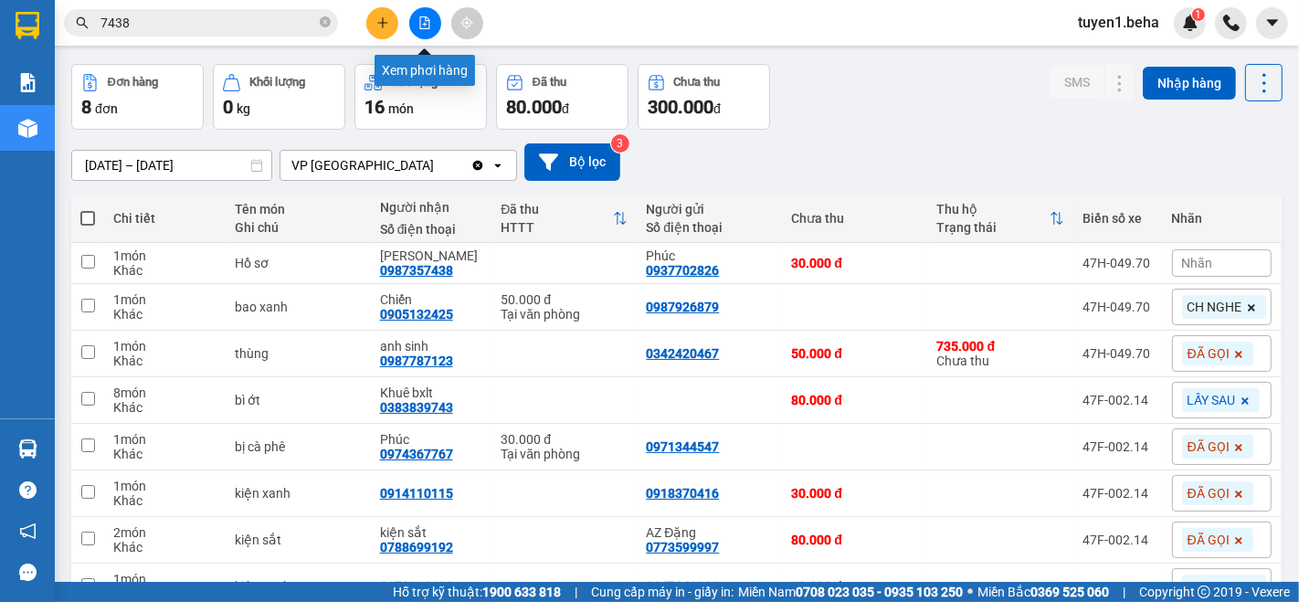
click at [424, 16] on button at bounding box center [425, 23] width 32 height 32
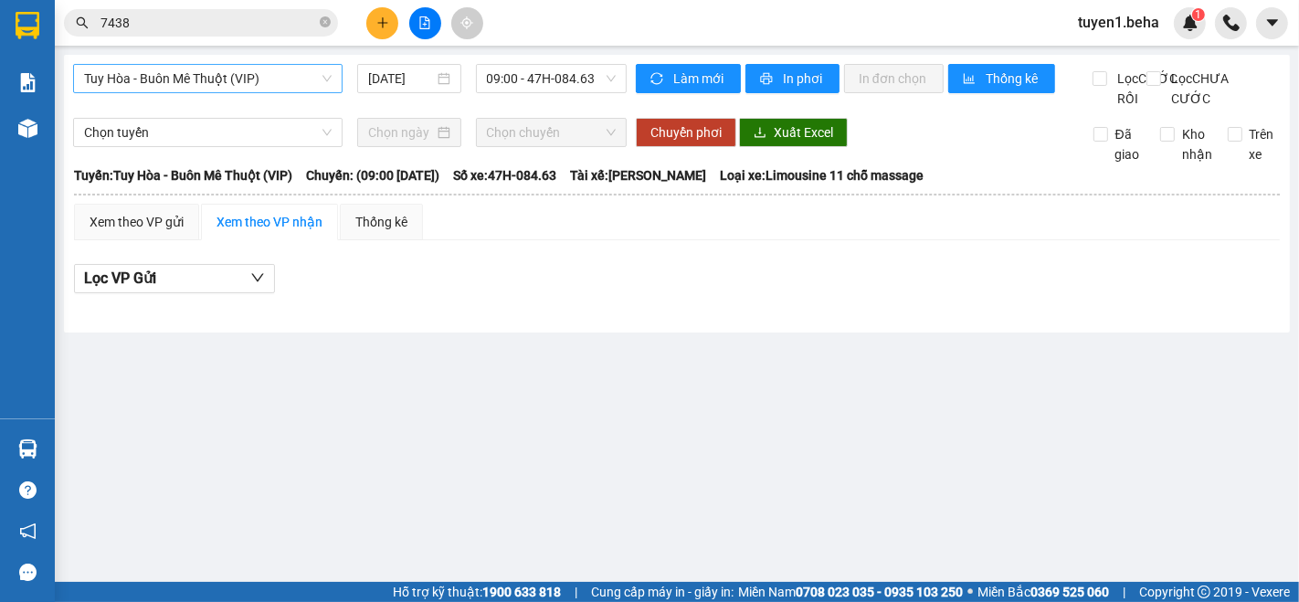
click at [255, 82] on span "Tuy Hòa - Buôn Mê Thuột (VIP)" at bounding box center [208, 78] width 248 height 27
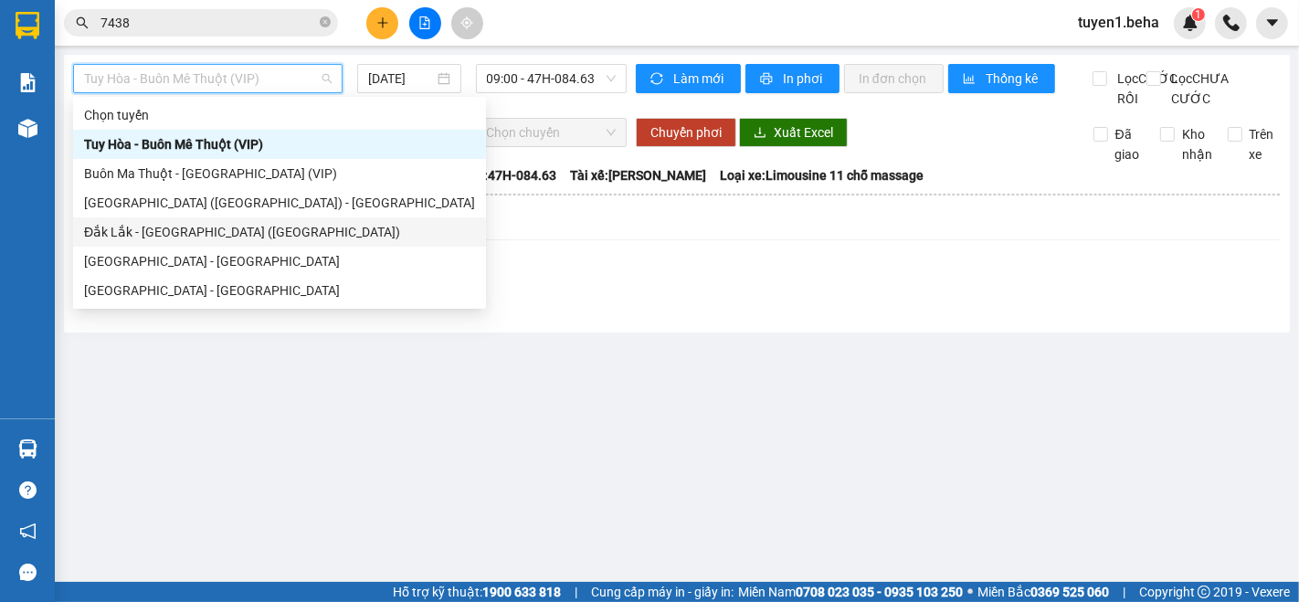
click at [186, 229] on div "Đắk Lắk - [GEOGRAPHIC_DATA] ([GEOGRAPHIC_DATA])" at bounding box center [279, 232] width 391 height 20
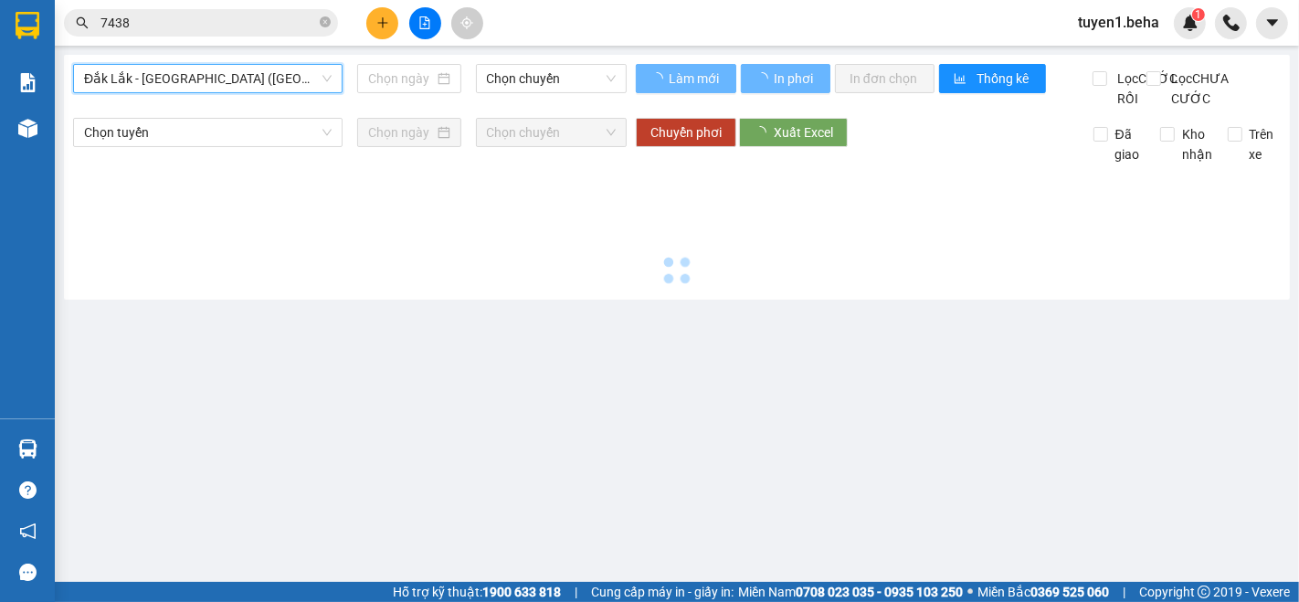
type input "[DATE]"
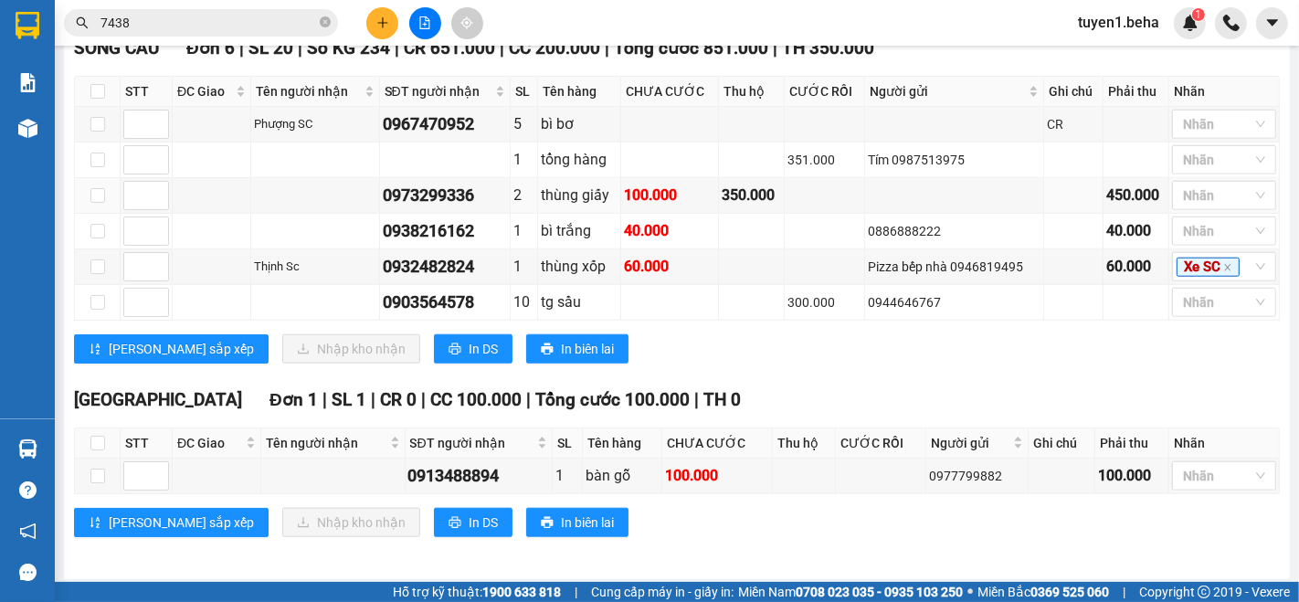
scroll to position [1403, 0]
click at [242, 29] on input "7438" at bounding box center [209, 23] width 216 height 20
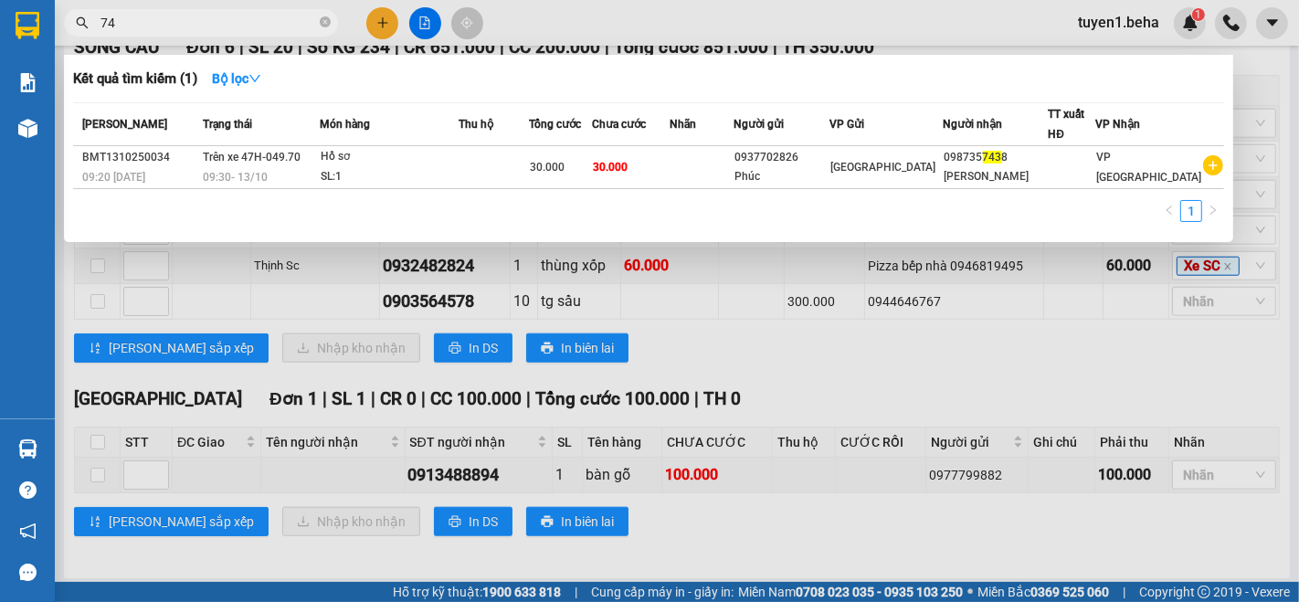
type input "7"
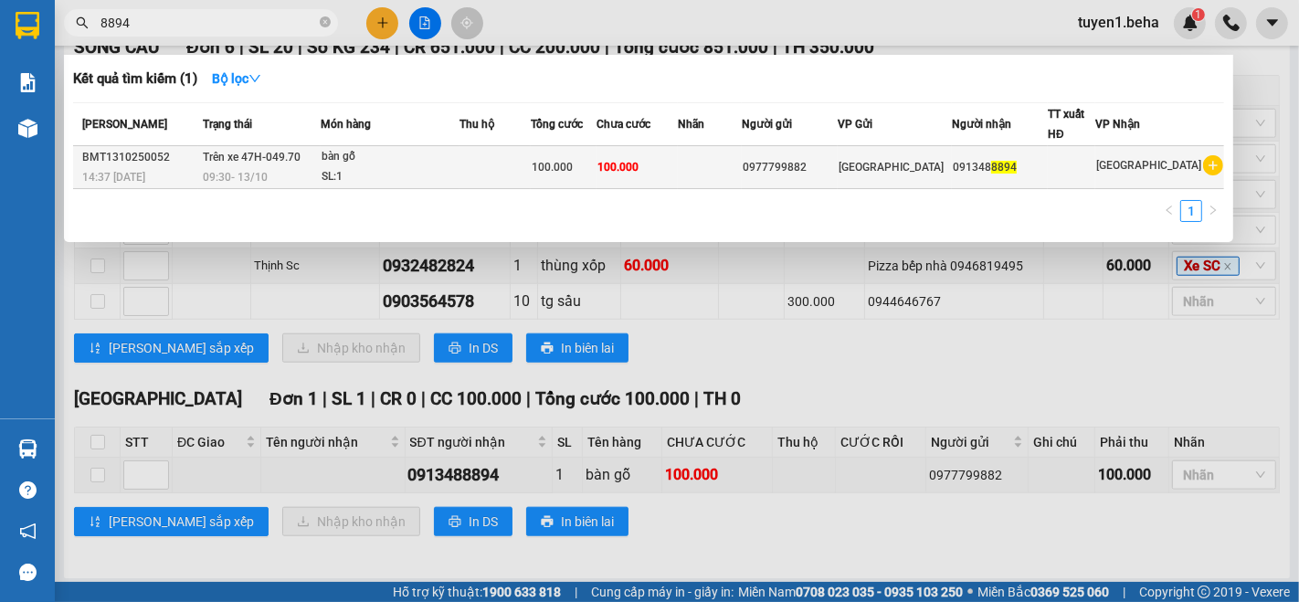
type input "8894"
click at [459, 174] on div "SL: 1" at bounding box center [390, 177] width 137 height 20
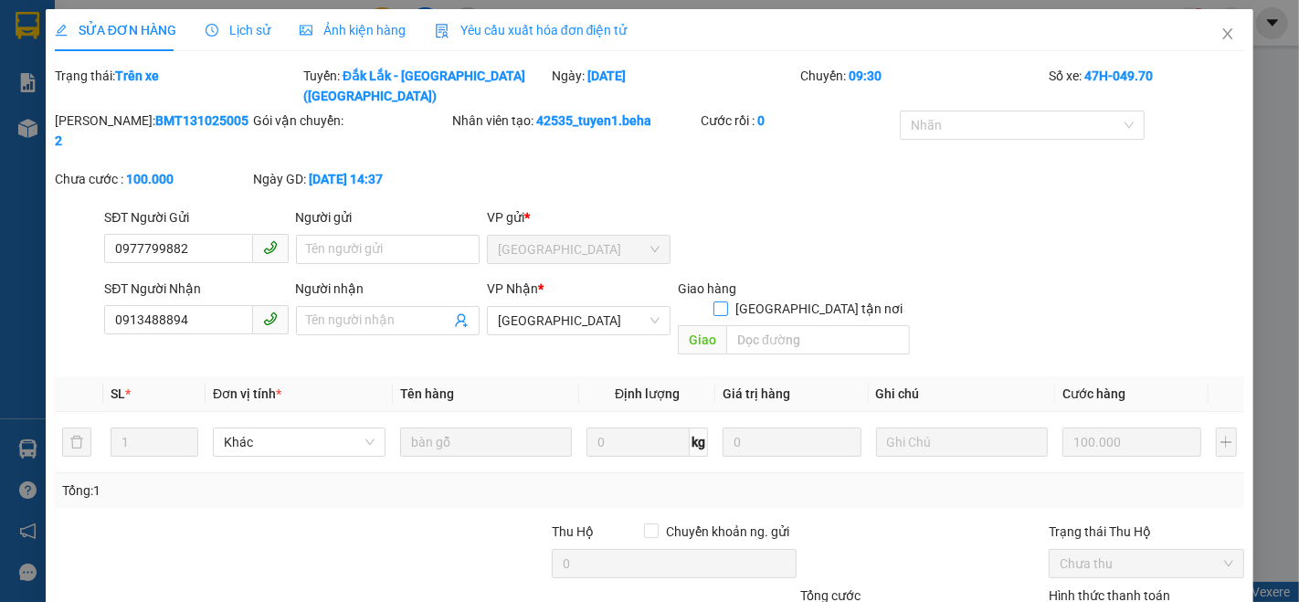
type input "0977799882"
type input "0913488894"
type input "100.000"
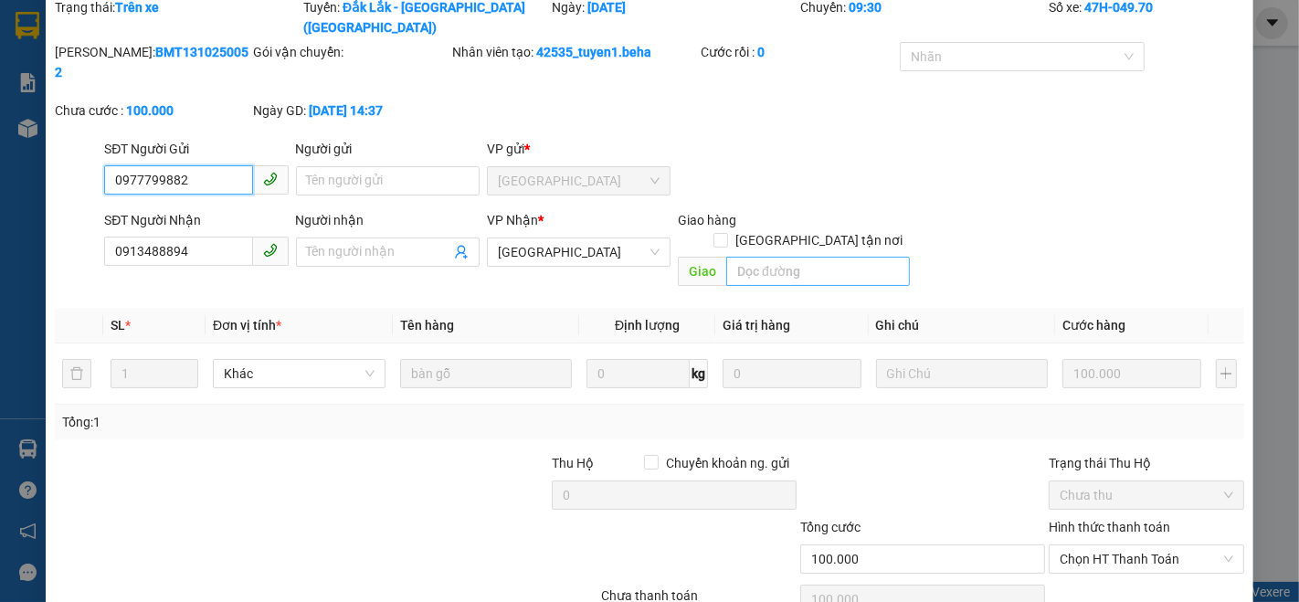
scroll to position [101, 0]
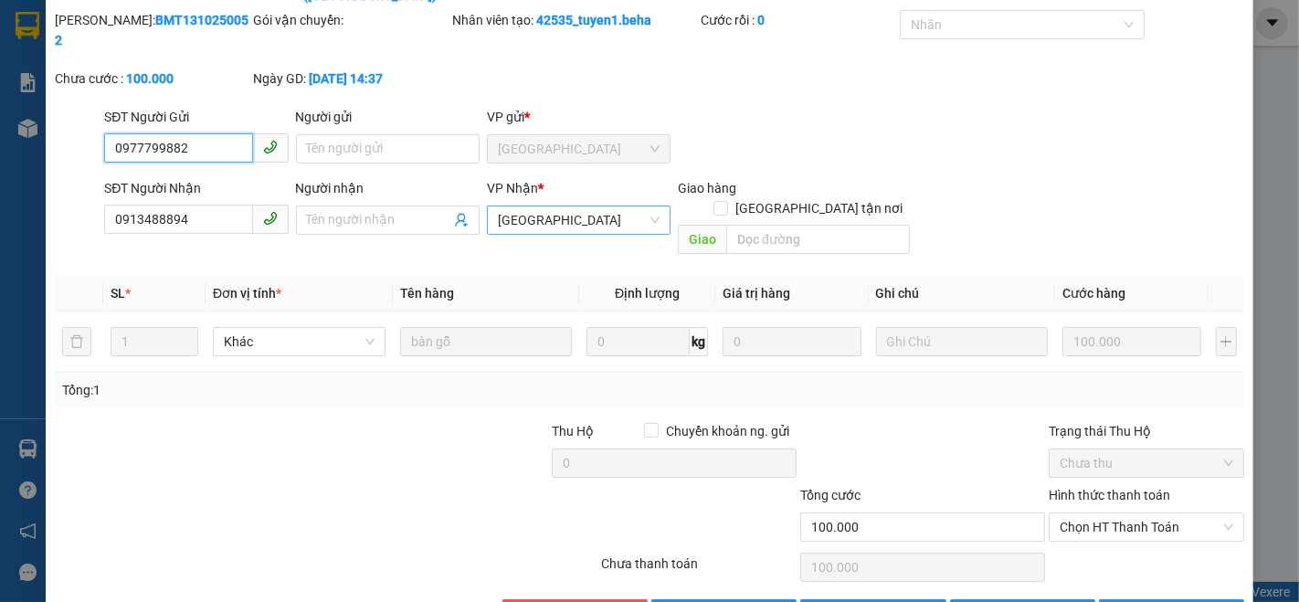
click at [577, 207] on span "[GEOGRAPHIC_DATA]" at bounding box center [579, 220] width 162 height 27
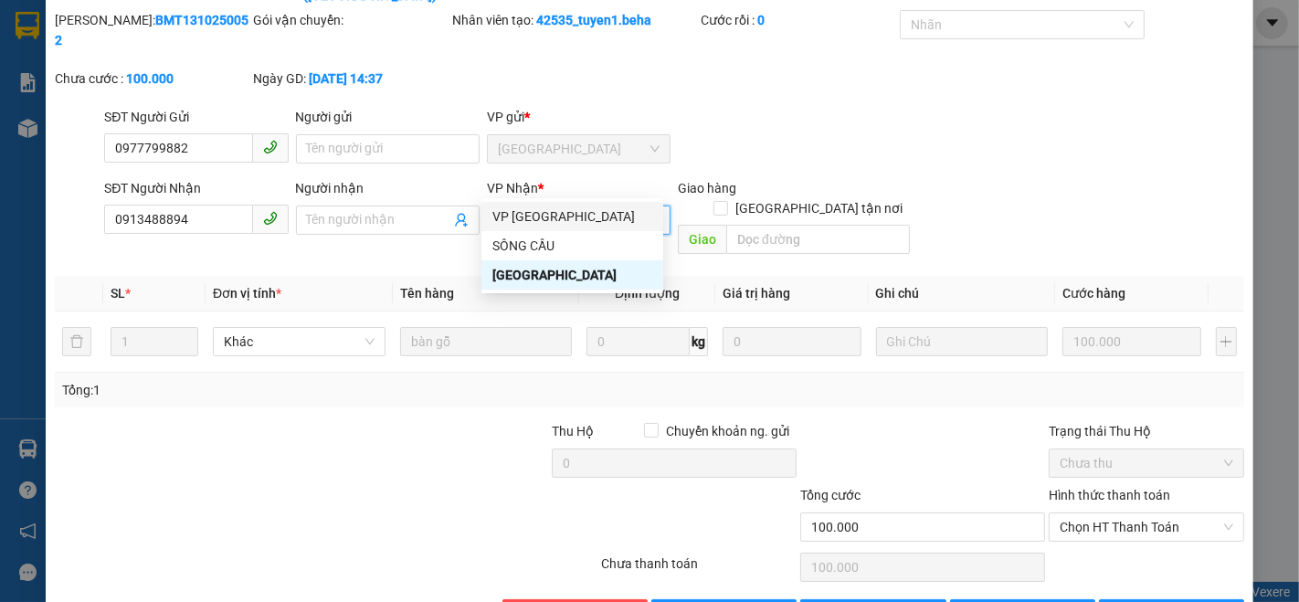
click at [558, 210] on div "VP [GEOGRAPHIC_DATA]" at bounding box center [573, 217] width 160 height 20
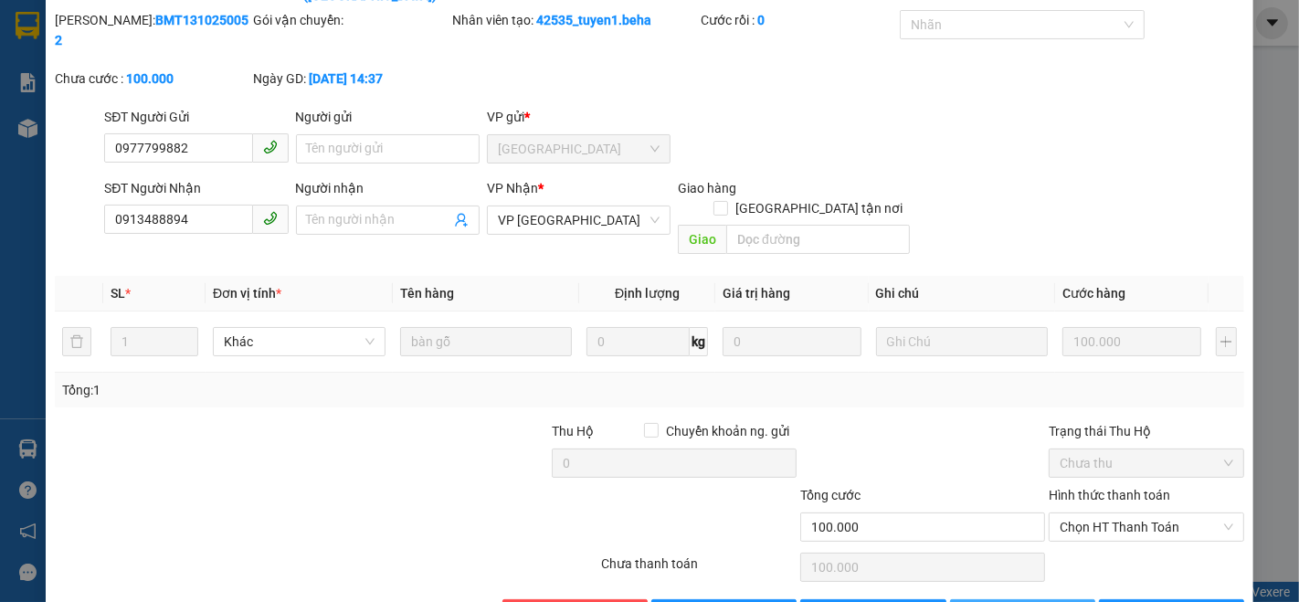
click at [1021, 601] on span "[PERSON_NAME] thay đổi" at bounding box center [1058, 614] width 146 height 20
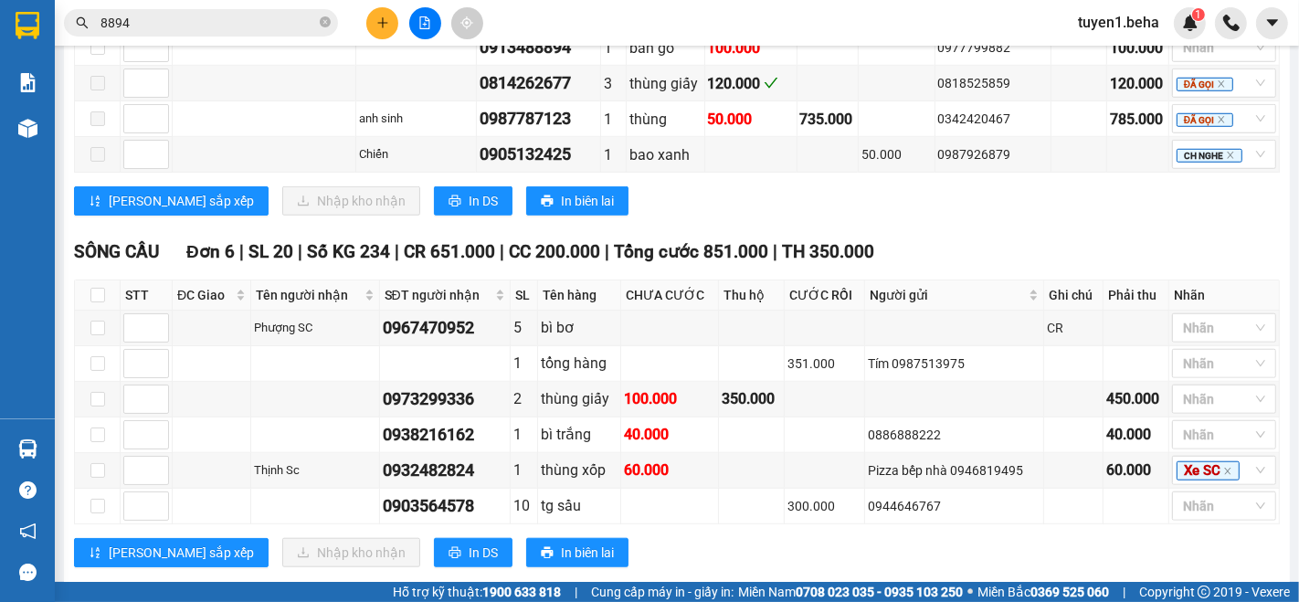
scroll to position [1266, 0]
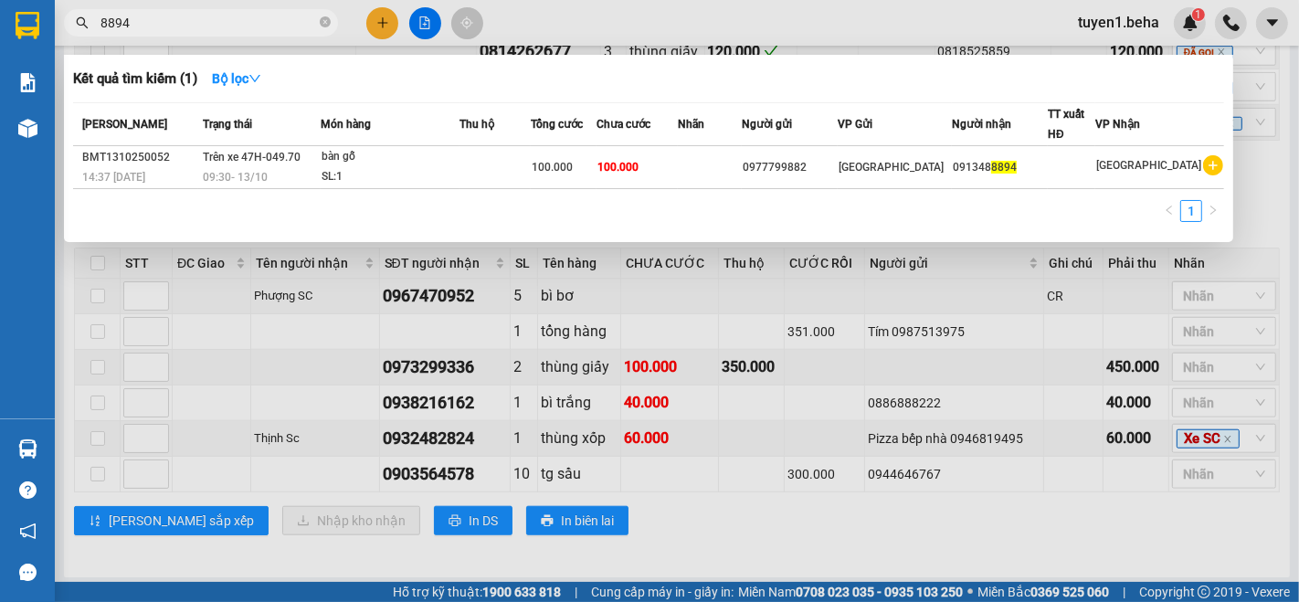
click at [217, 20] on input "8894" at bounding box center [209, 23] width 216 height 20
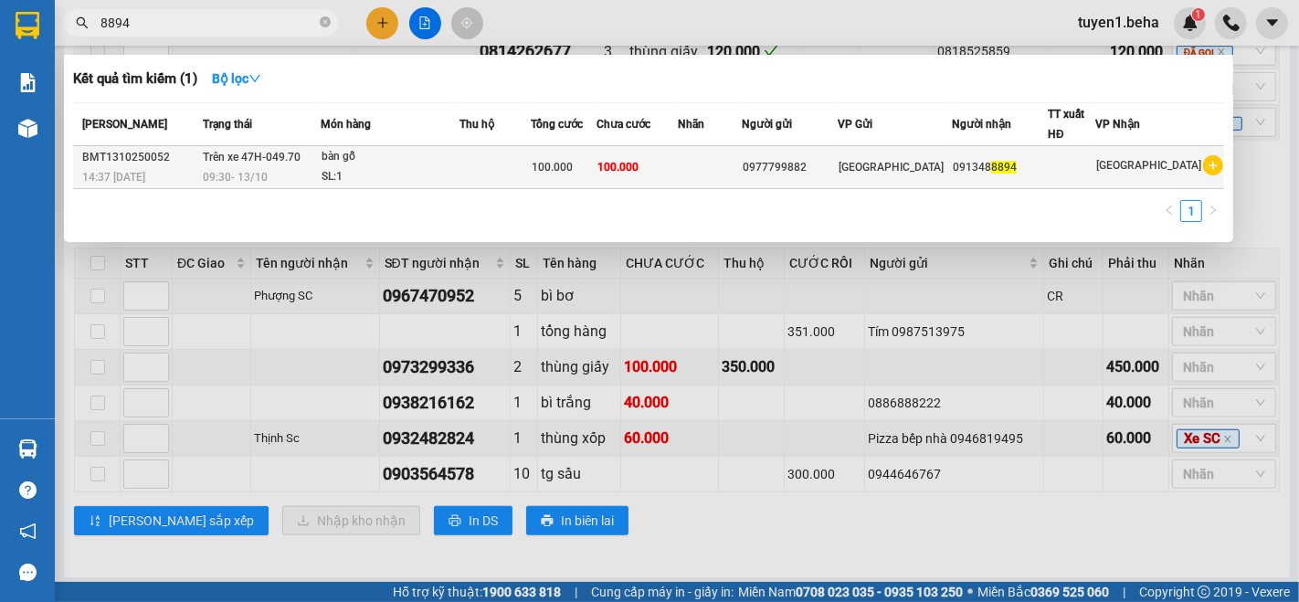
click at [426, 153] on div "bàn gỗ" at bounding box center [390, 157] width 137 height 20
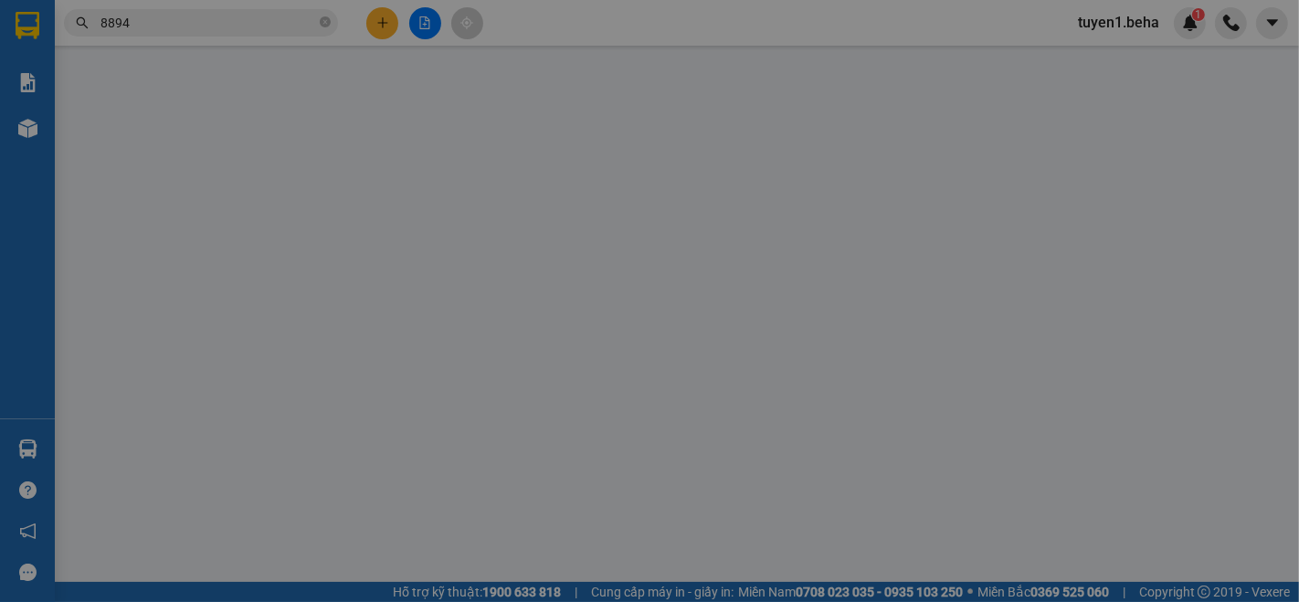
type input "0977799882"
type input "0913488894"
type input "100.000"
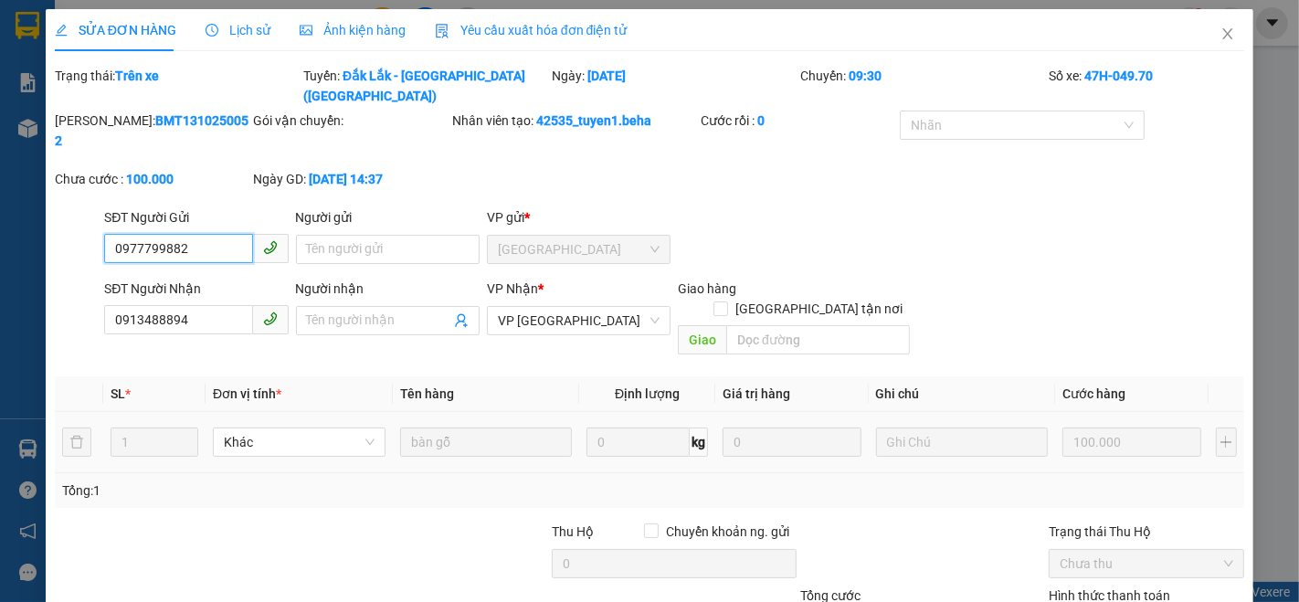
scroll to position [101, 0]
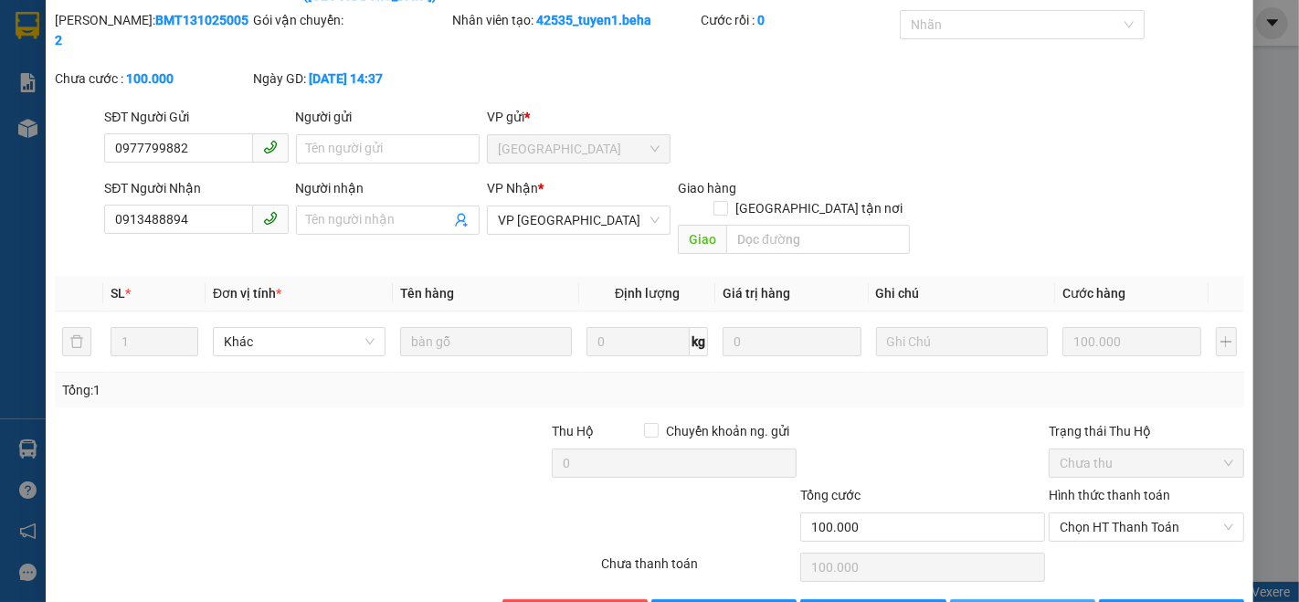
click at [1005, 601] on span "[PERSON_NAME] thay đổi" at bounding box center [1058, 614] width 146 height 20
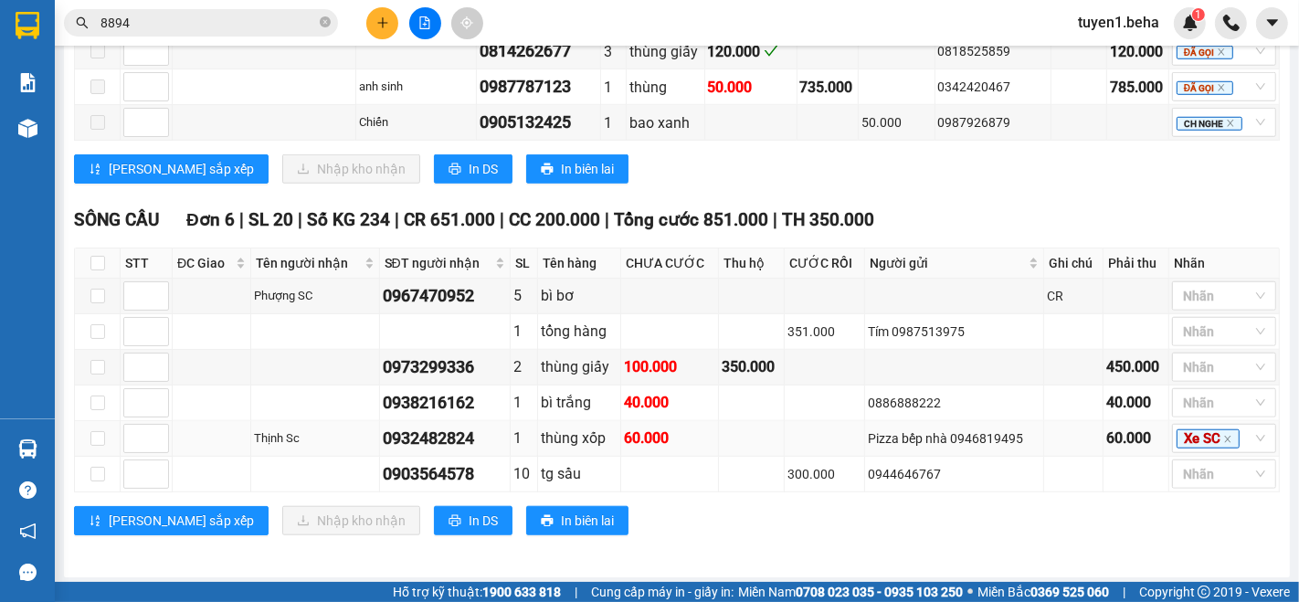
scroll to position [859, 0]
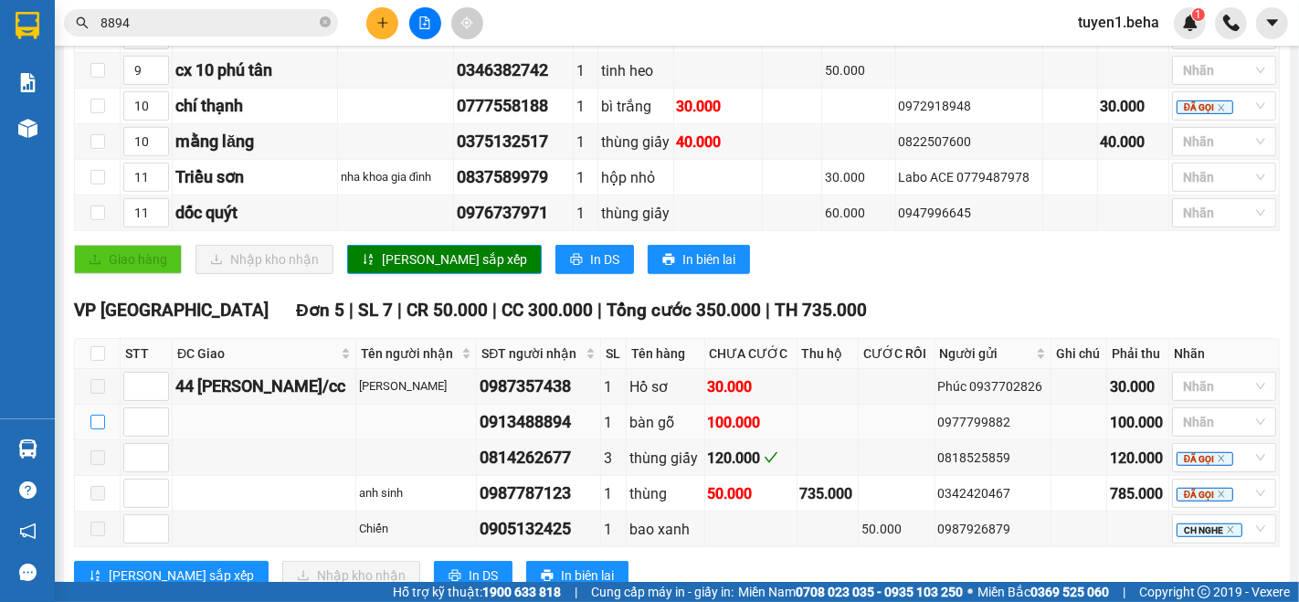
click at [100, 424] on input "checkbox" at bounding box center [97, 422] width 15 height 15
checkbox input "true"
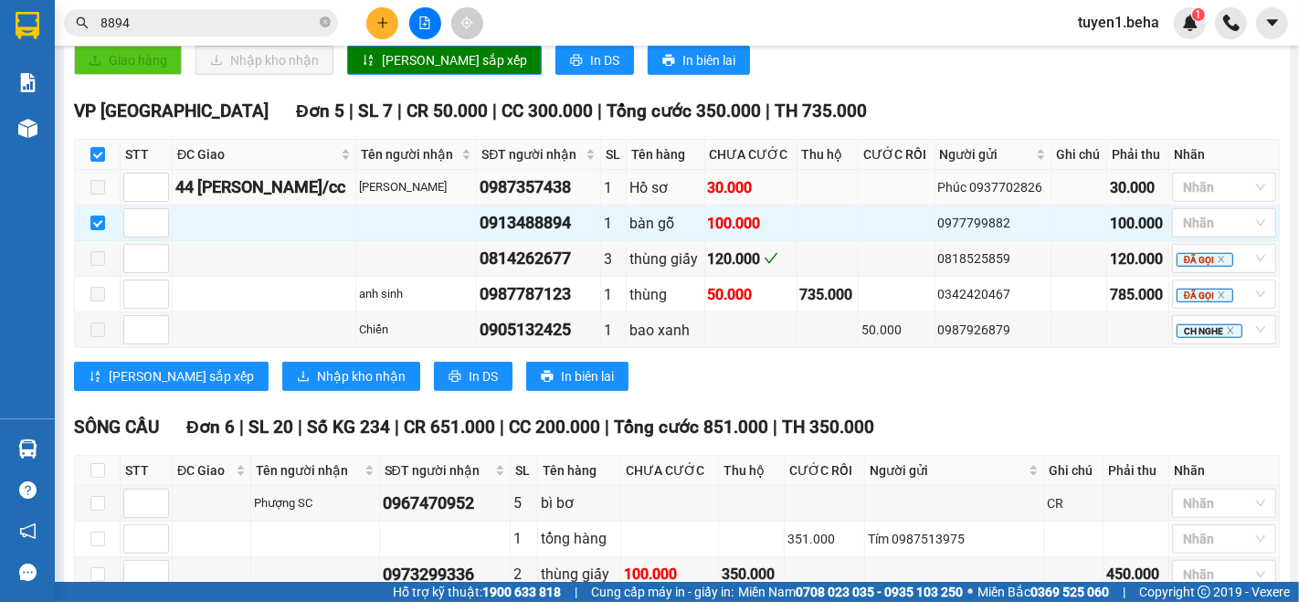
scroll to position [1062, 0]
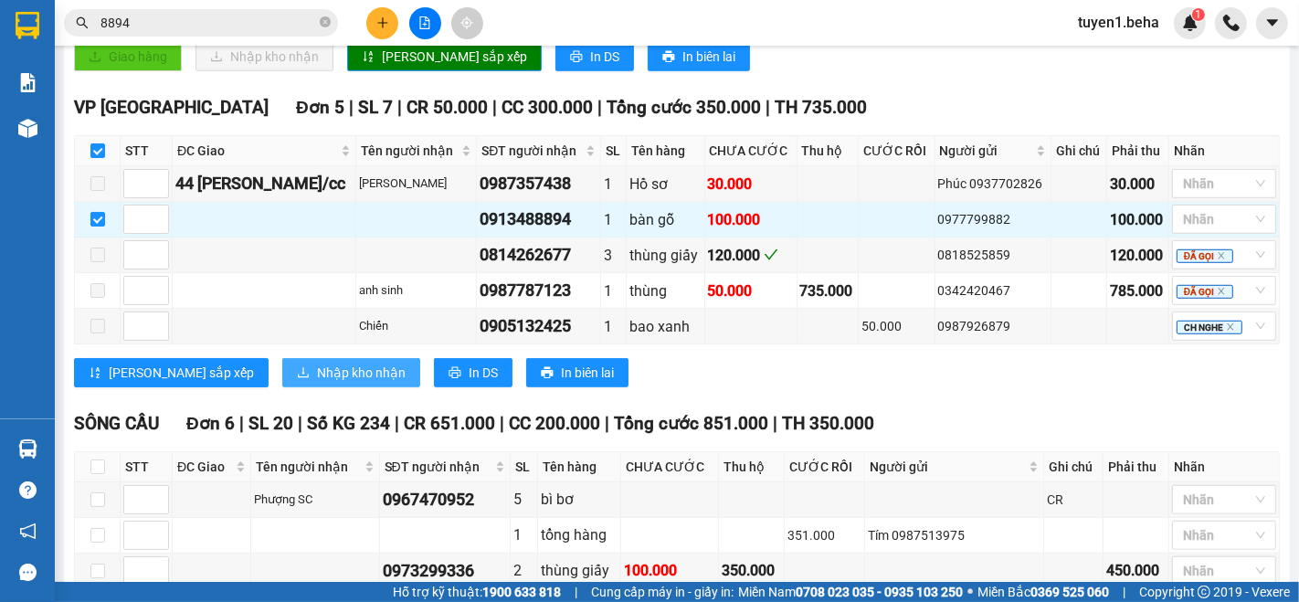
click at [317, 371] on span "Nhập kho nhận" at bounding box center [361, 373] width 89 height 20
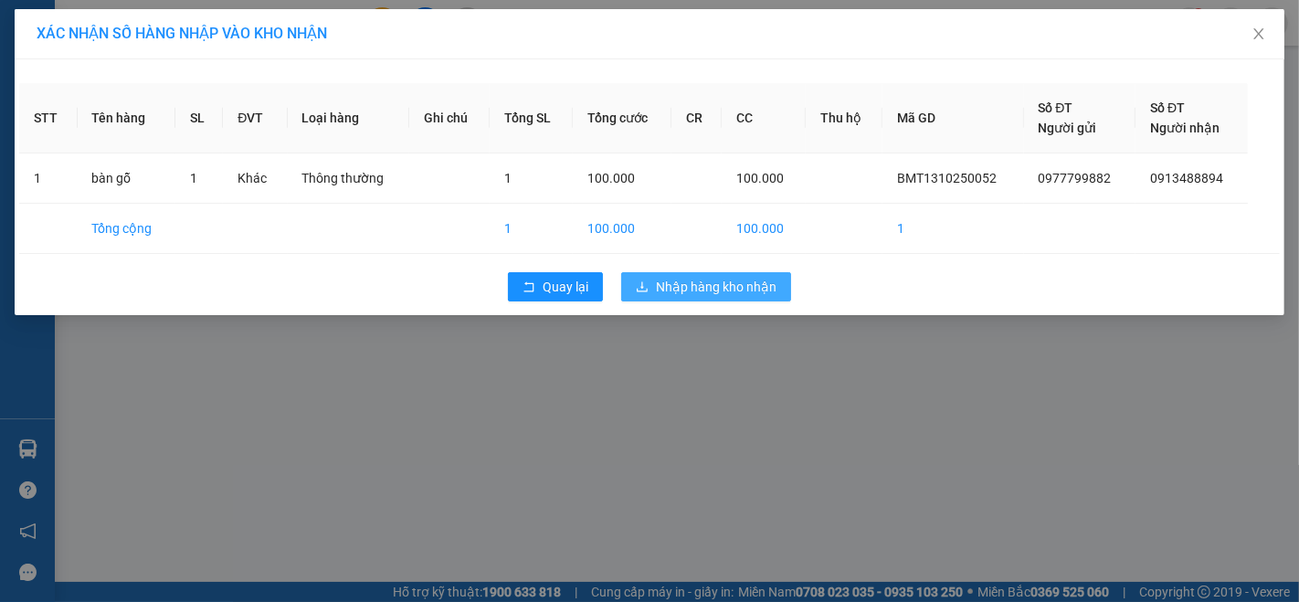
click at [666, 284] on span "Nhập hàng kho nhận" at bounding box center [716, 287] width 121 height 20
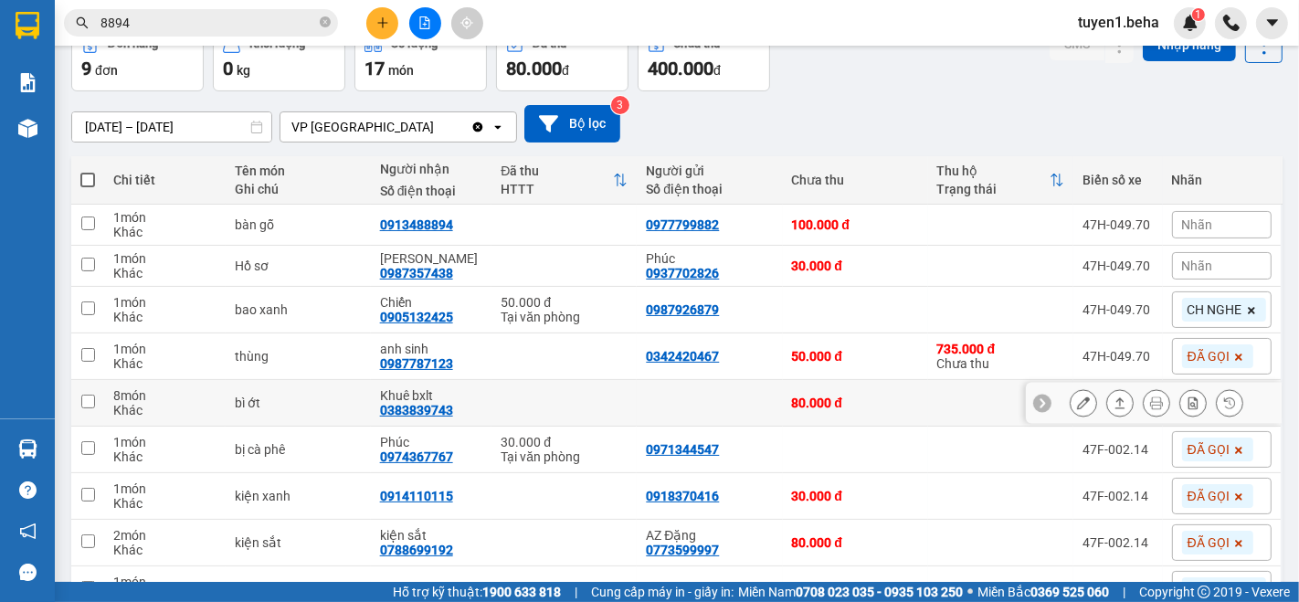
scroll to position [203, 0]
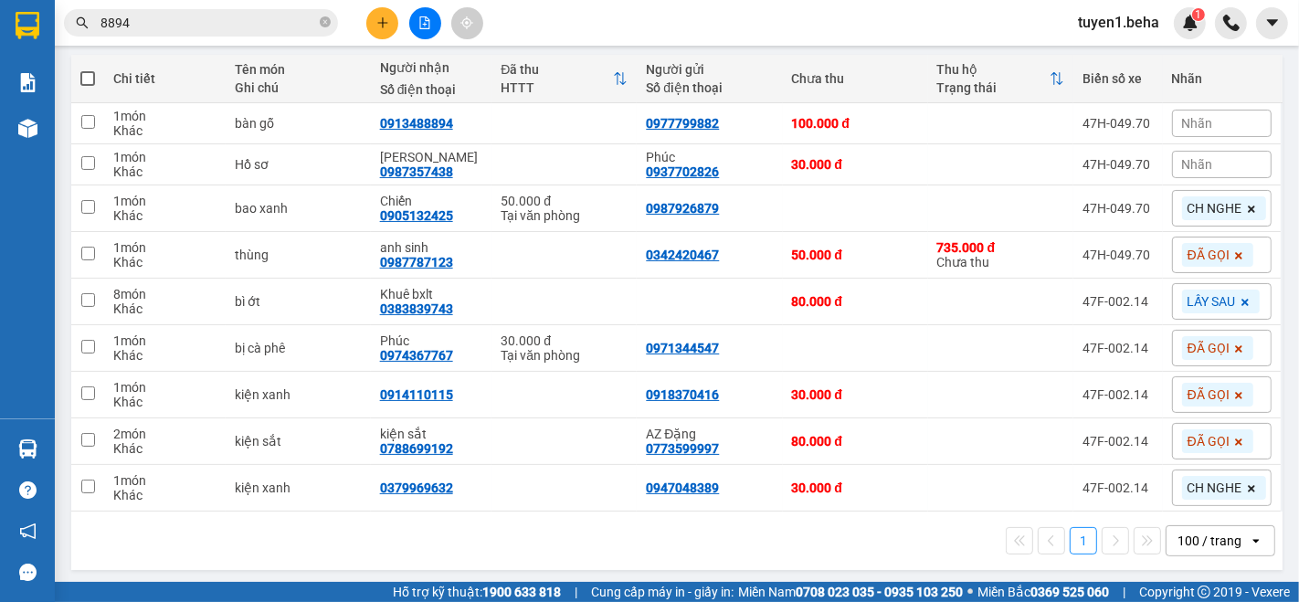
click at [1184, 158] on span "Nhãn" at bounding box center [1197, 164] width 31 height 15
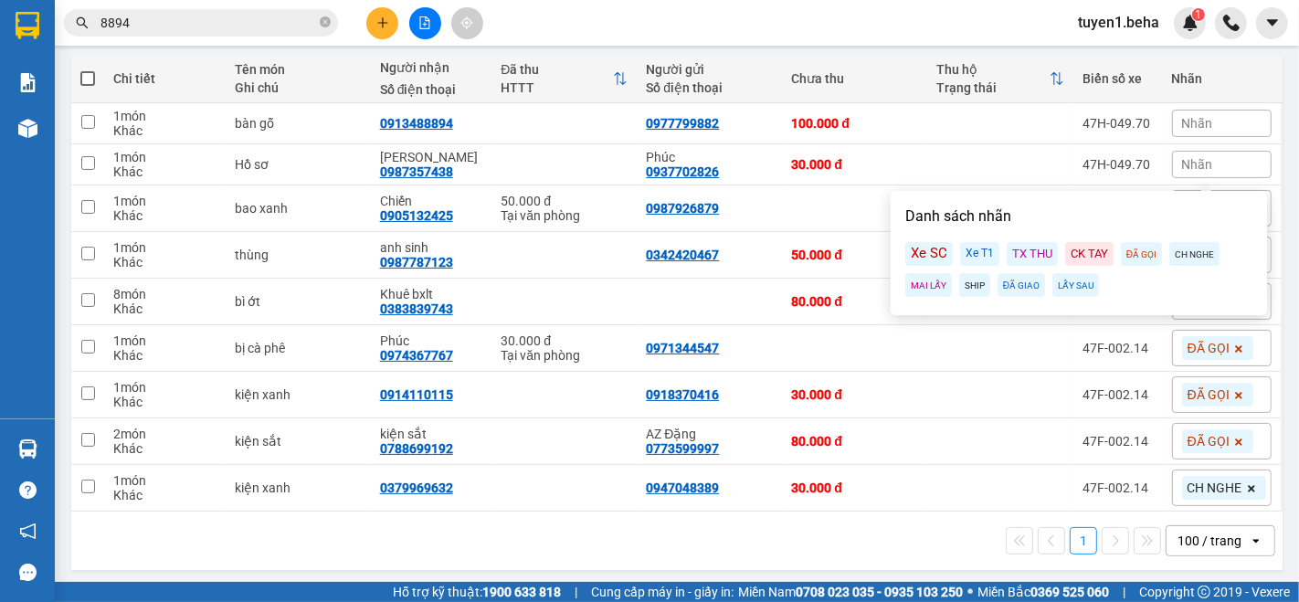
click at [1128, 259] on div "ĐÃ GỌI" at bounding box center [1141, 254] width 41 height 24
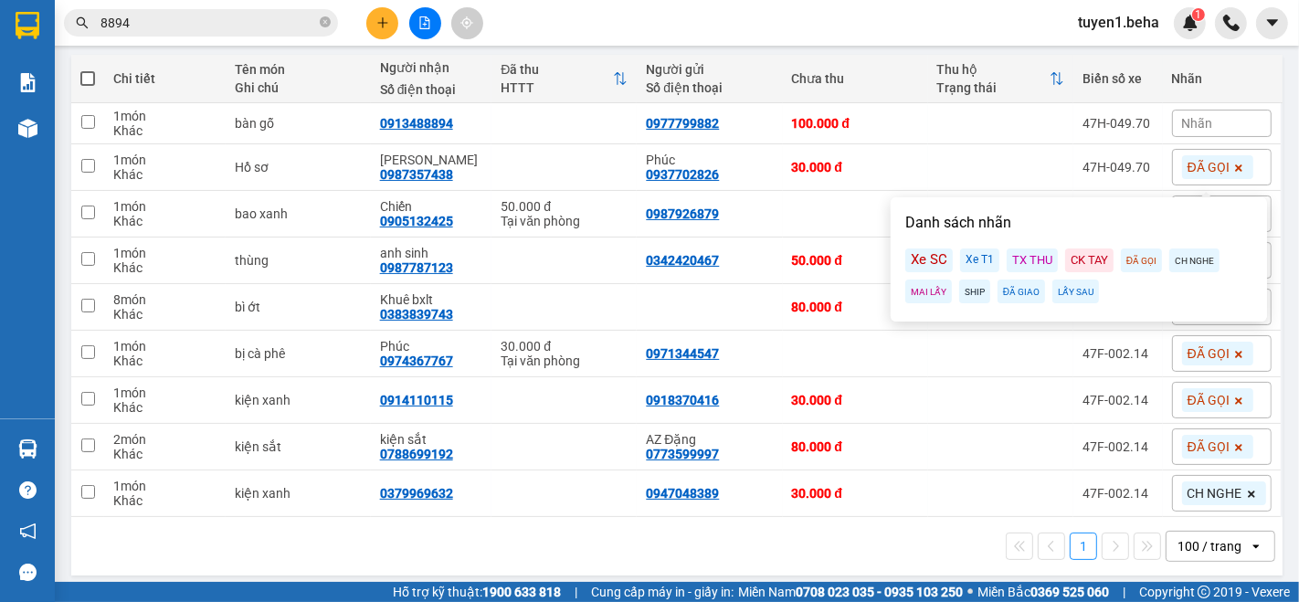
click at [968, 285] on div "SHIP" at bounding box center [975, 292] width 31 height 24
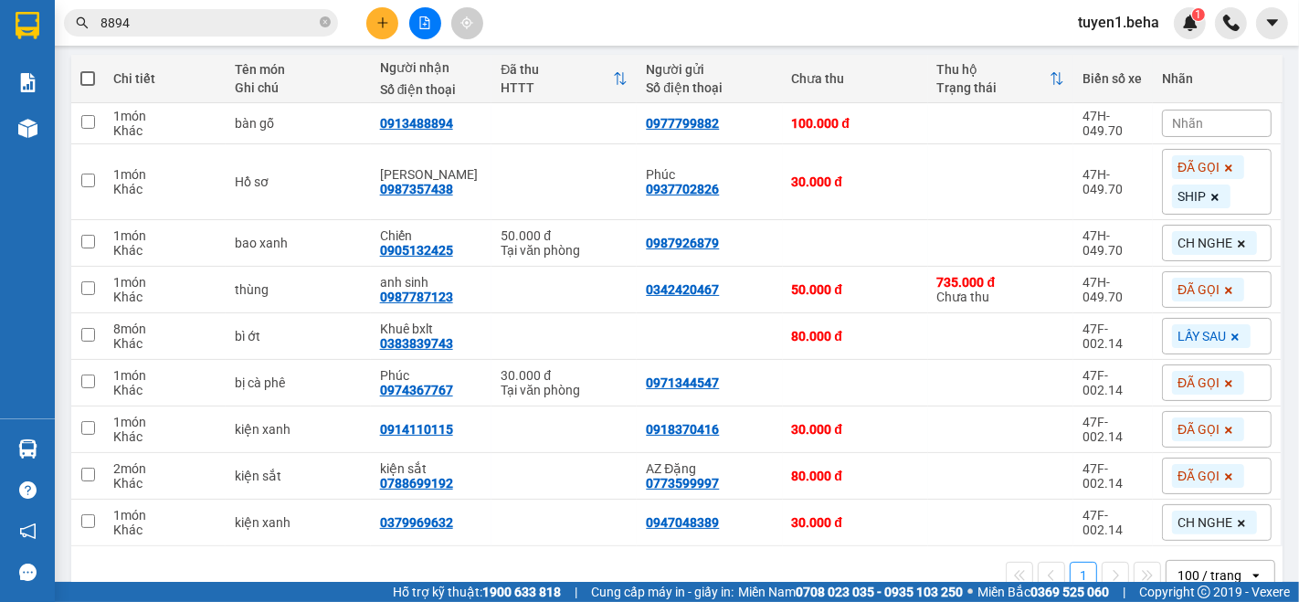
click at [856, 18] on div "Kết quả tìm kiếm ( 1 ) Bộ lọc Mã ĐH Trạng thái Món hàng Thu hộ Tổng cước Chưa c…" at bounding box center [649, 23] width 1299 height 46
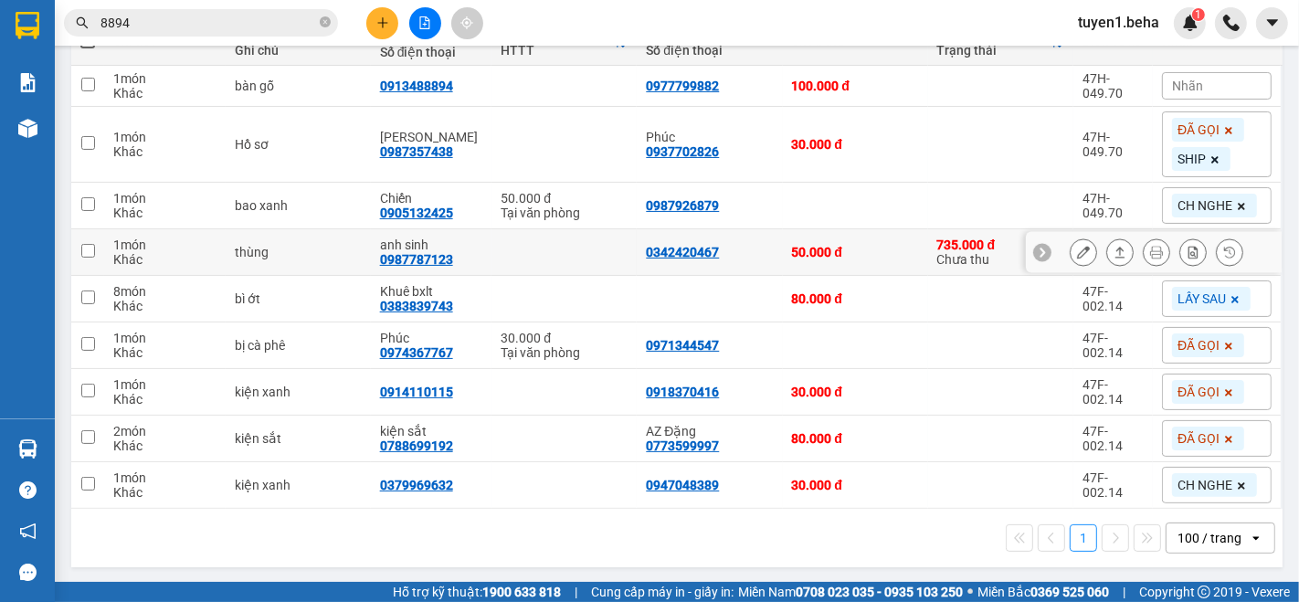
scroll to position [139, 0]
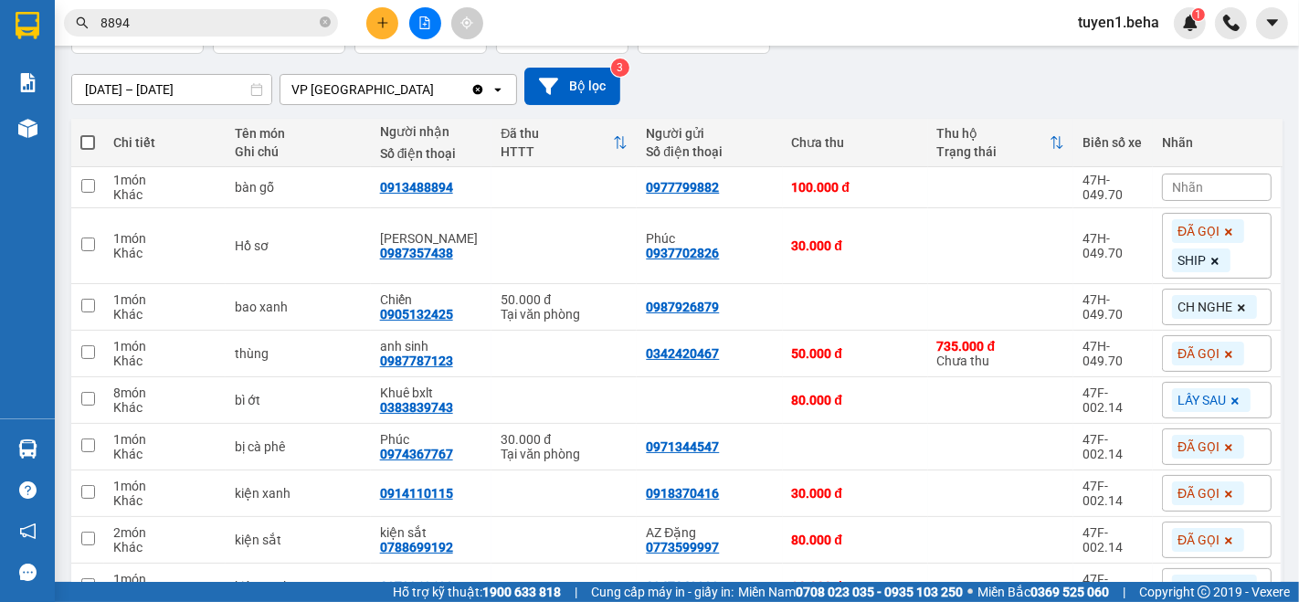
click at [1172, 186] on span "Nhãn" at bounding box center [1187, 187] width 31 height 15
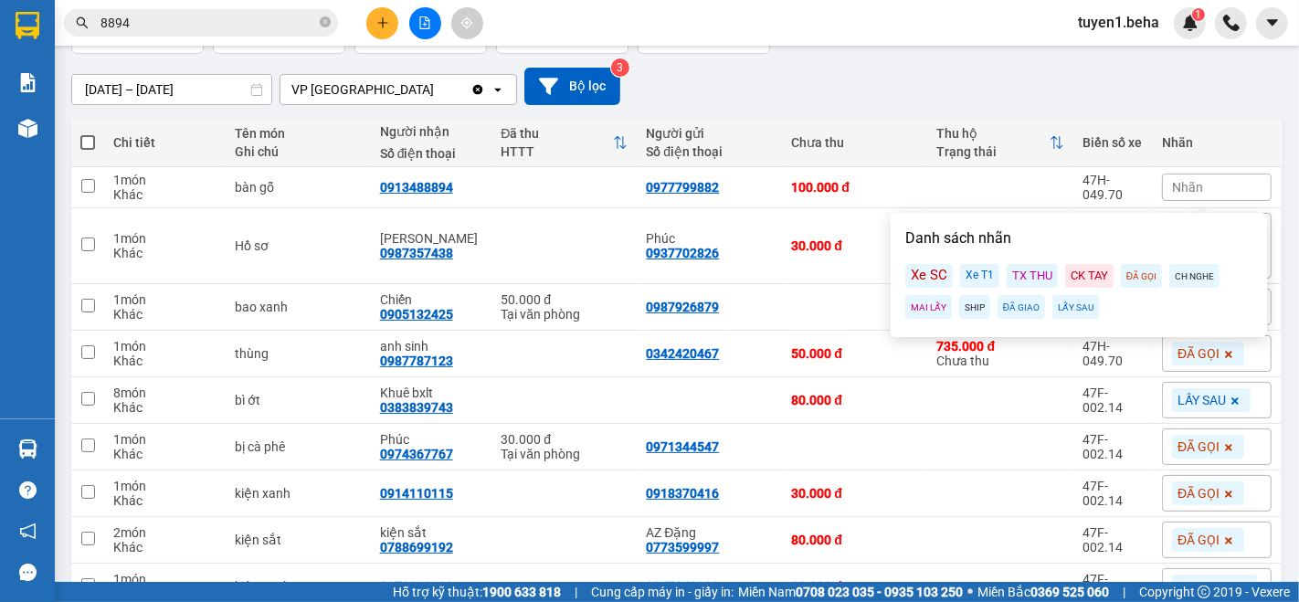
click at [1140, 276] on div "ĐÃ GỌI" at bounding box center [1141, 276] width 41 height 24
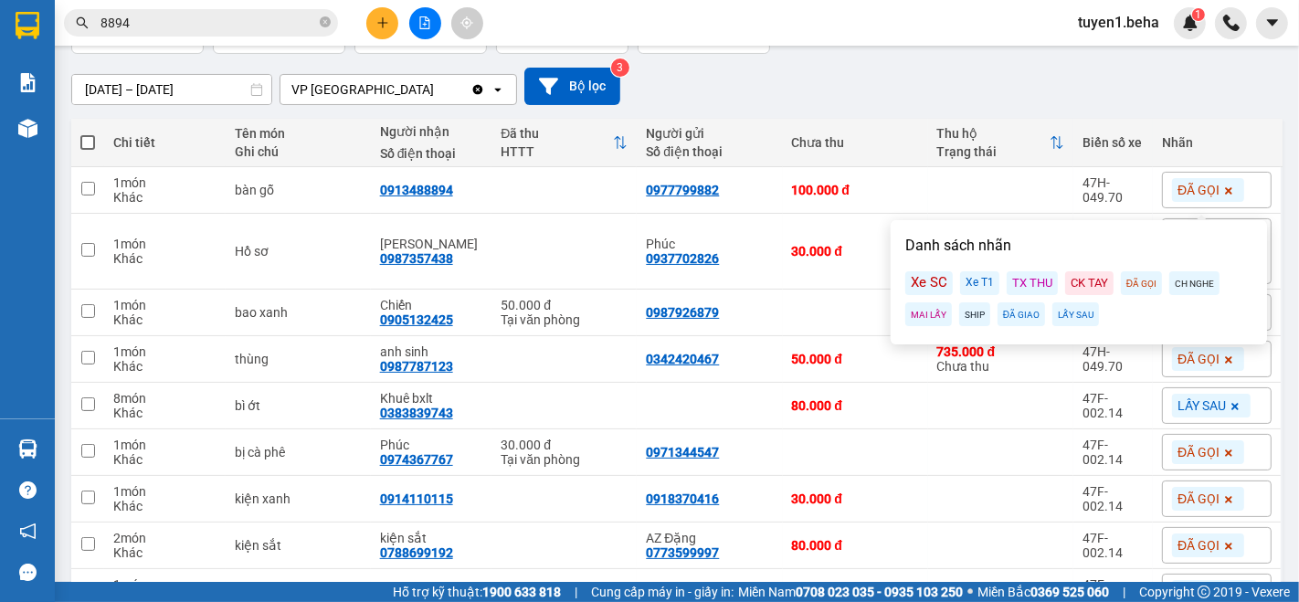
click at [1021, 90] on div "11/10/2025 – 13/10/2025 Press the down arrow key to interact with the calendar …" at bounding box center [677, 86] width 1212 height 37
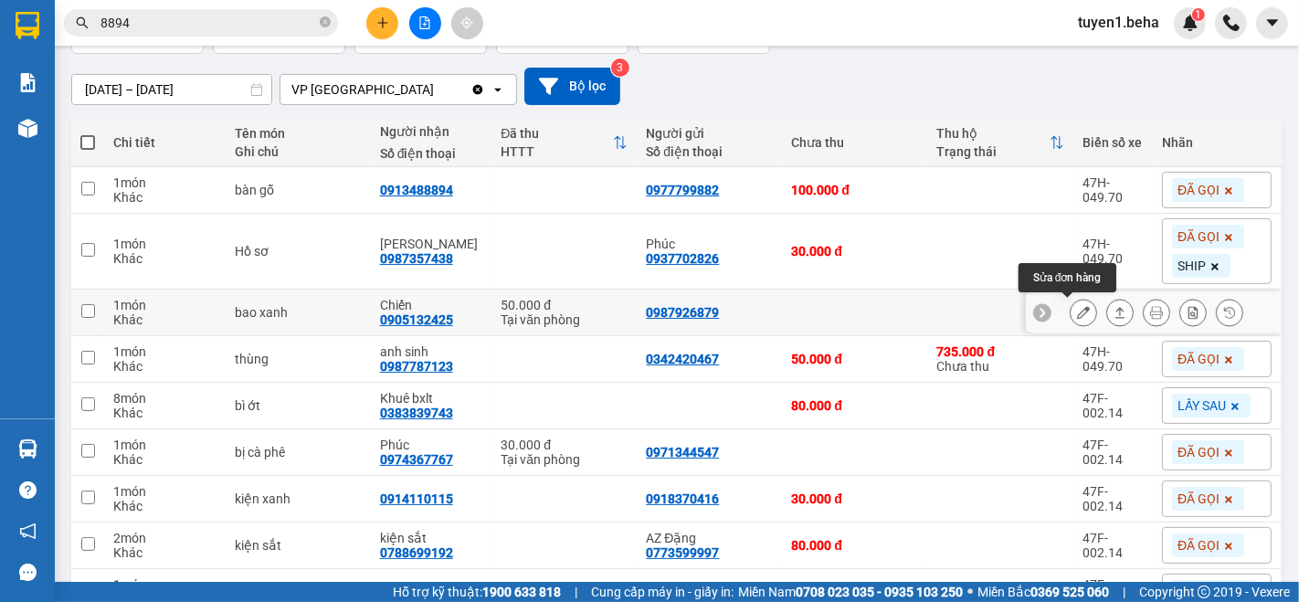
click at [1077, 309] on icon at bounding box center [1083, 312] width 13 height 13
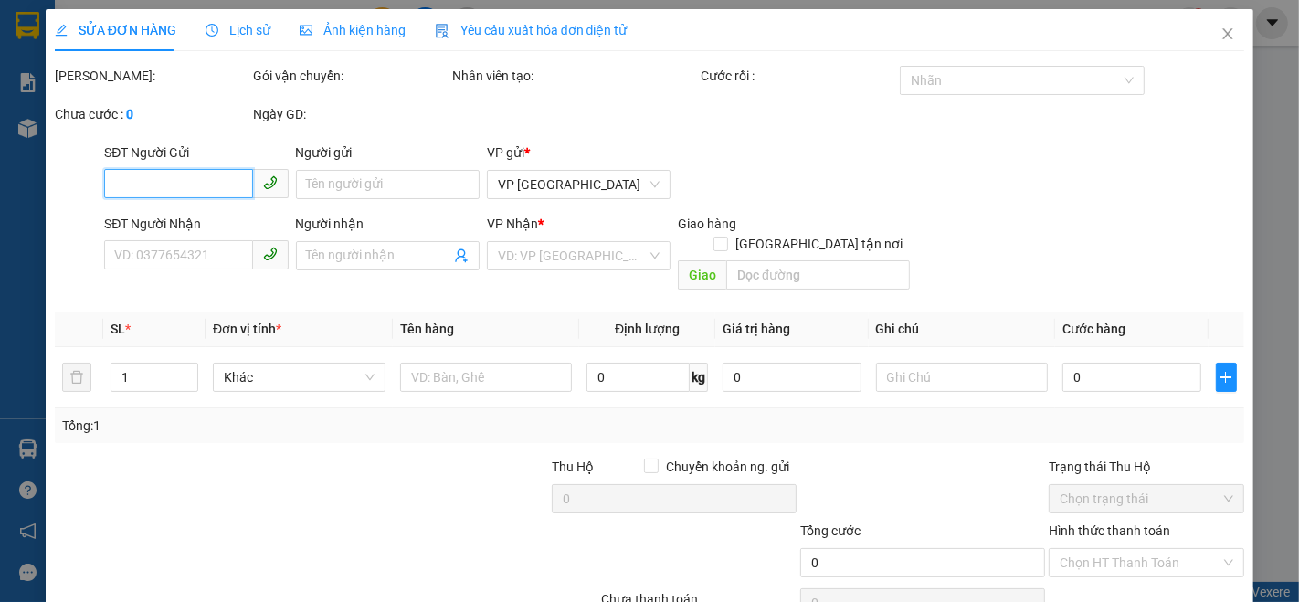
type input "0987926879"
type input "0905132425"
type input "Chiến"
type input "50.000"
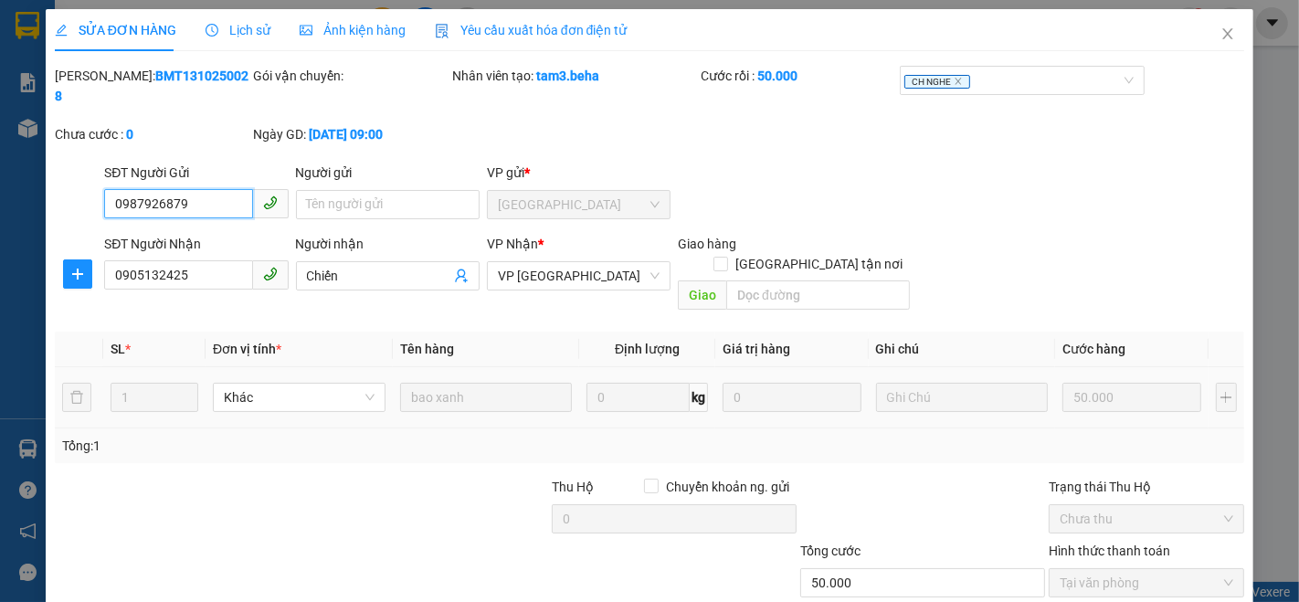
scroll to position [76, 0]
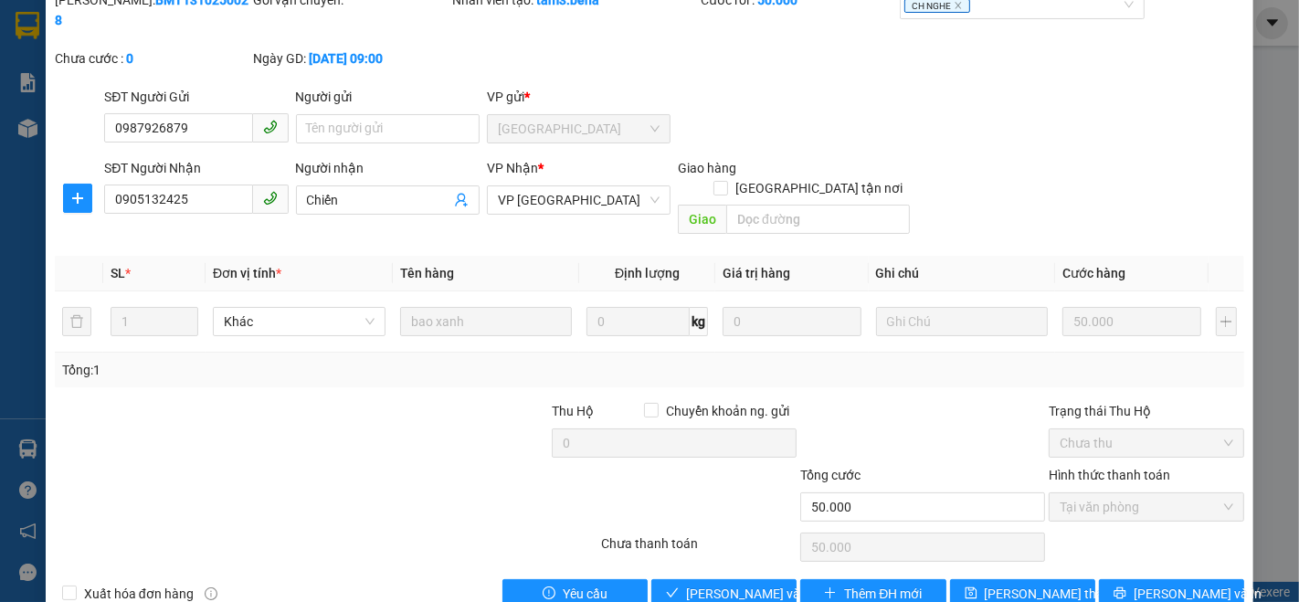
click at [405, 465] on div at bounding box center [500, 497] width 199 height 64
click at [1001, 584] on span "[PERSON_NAME] thay đổi" at bounding box center [1058, 594] width 146 height 20
type input "0"
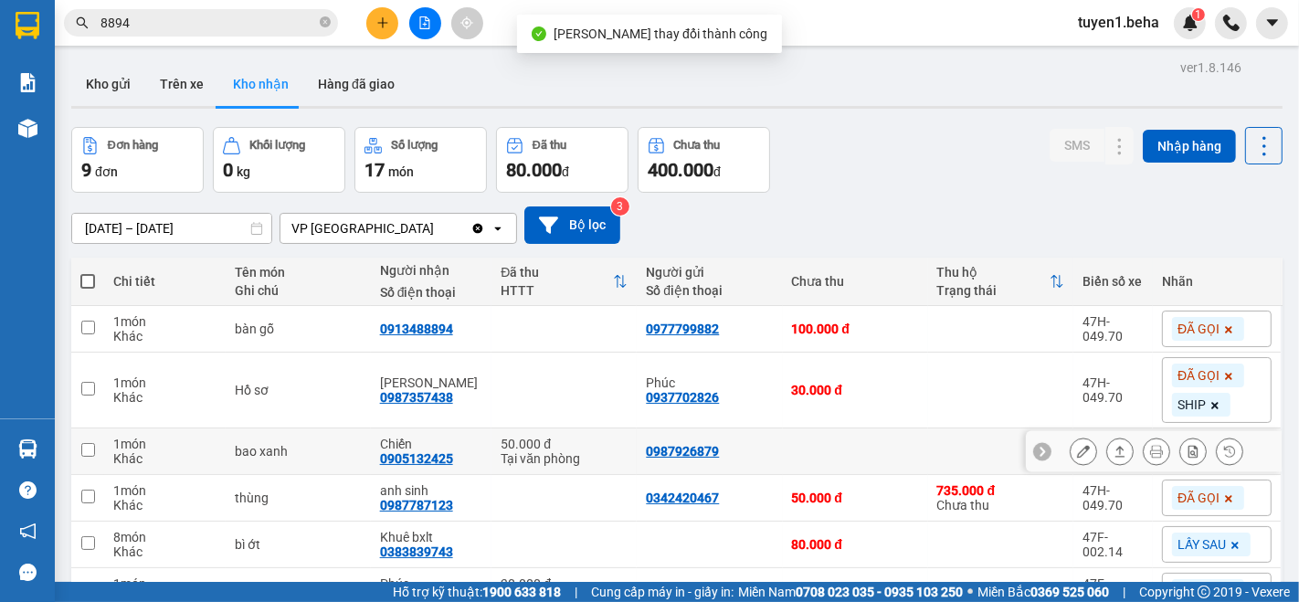
scroll to position [203, 0]
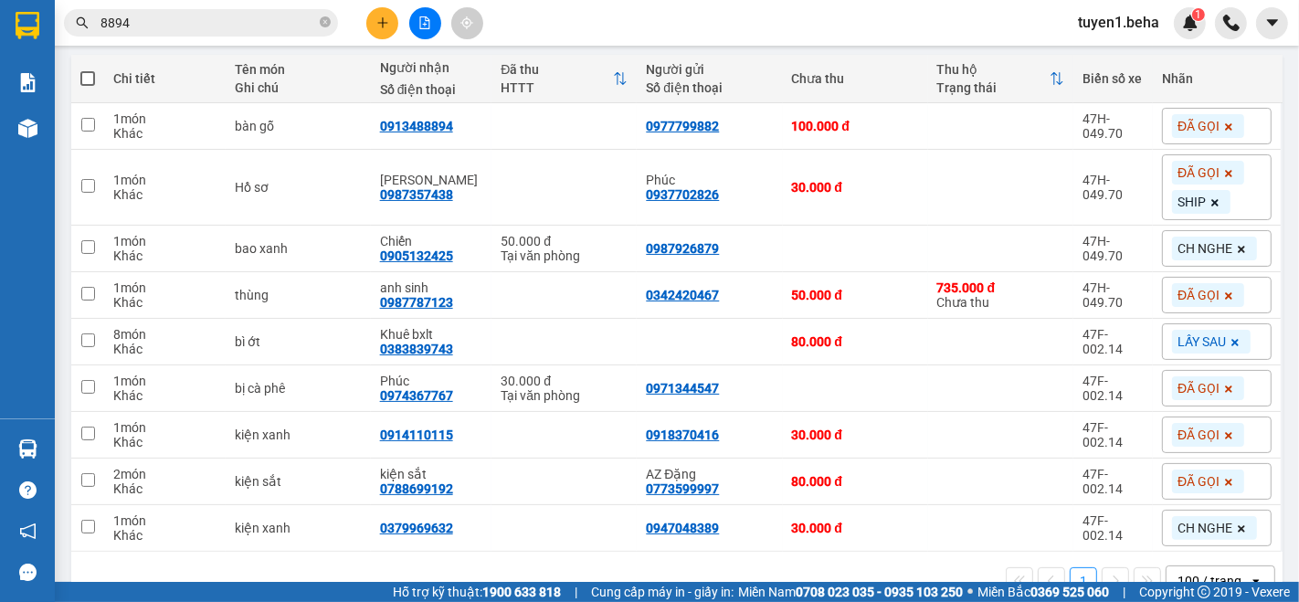
click at [1239, 246] on icon at bounding box center [1242, 249] width 7 height 7
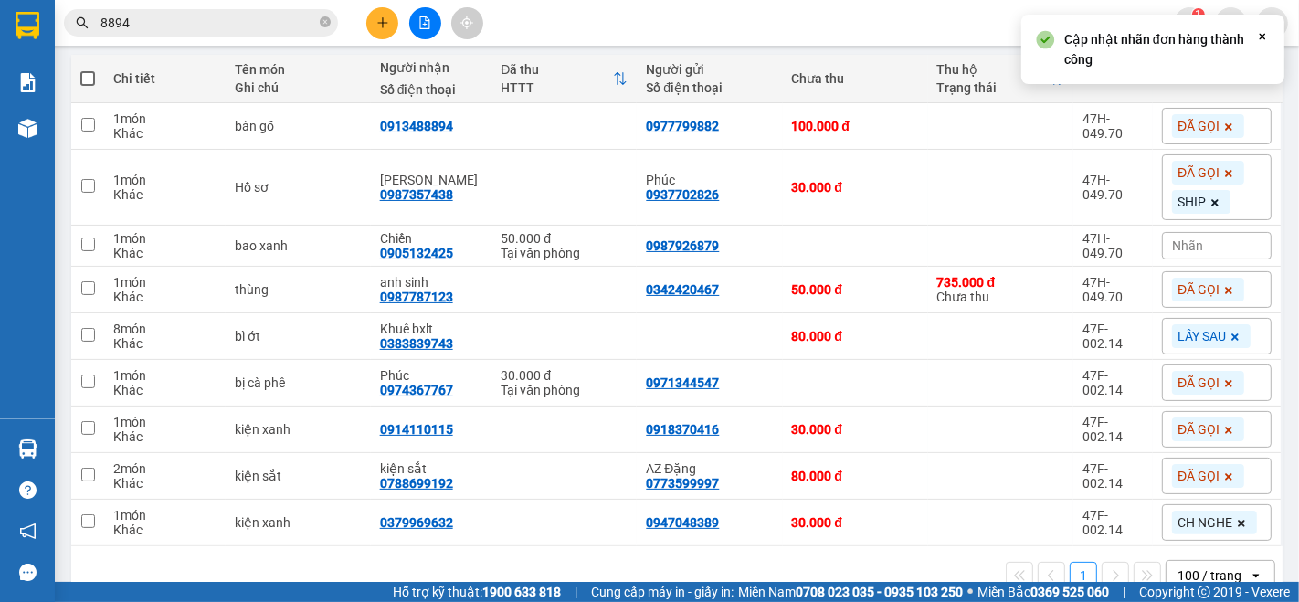
click at [1222, 244] on div "Nhãn" at bounding box center [1217, 245] width 110 height 27
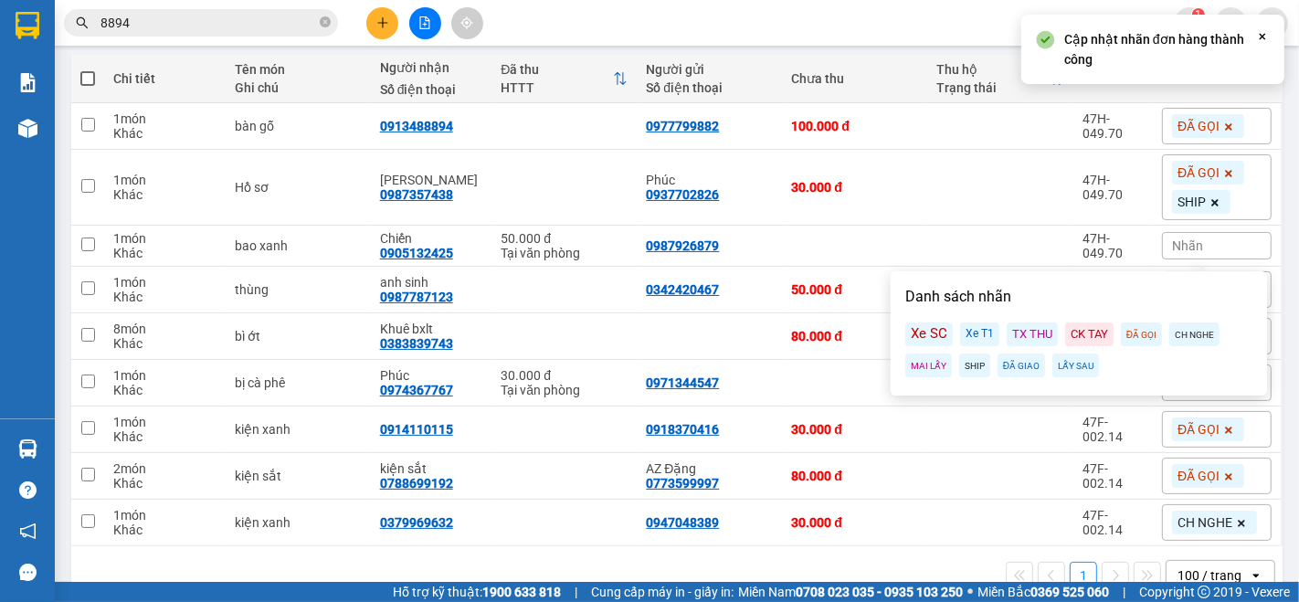
click at [1124, 335] on div "ĐÃ GỌI" at bounding box center [1141, 335] width 41 height 24
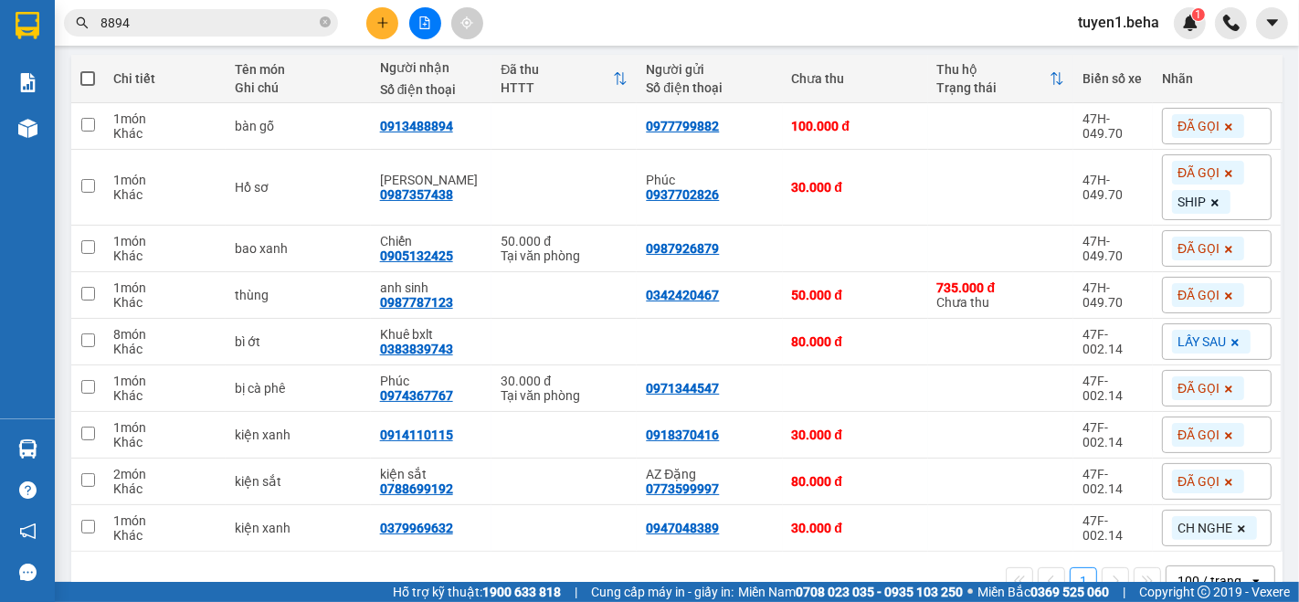
click at [769, 8] on div "Kết quả tìm kiếm ( 1 ) Bộ lọc Mã ĐH Trạng thái Món hàng Thu hộ Tổng cước Chưa c…" at bounding box center [649, 23] width 1299 height 46
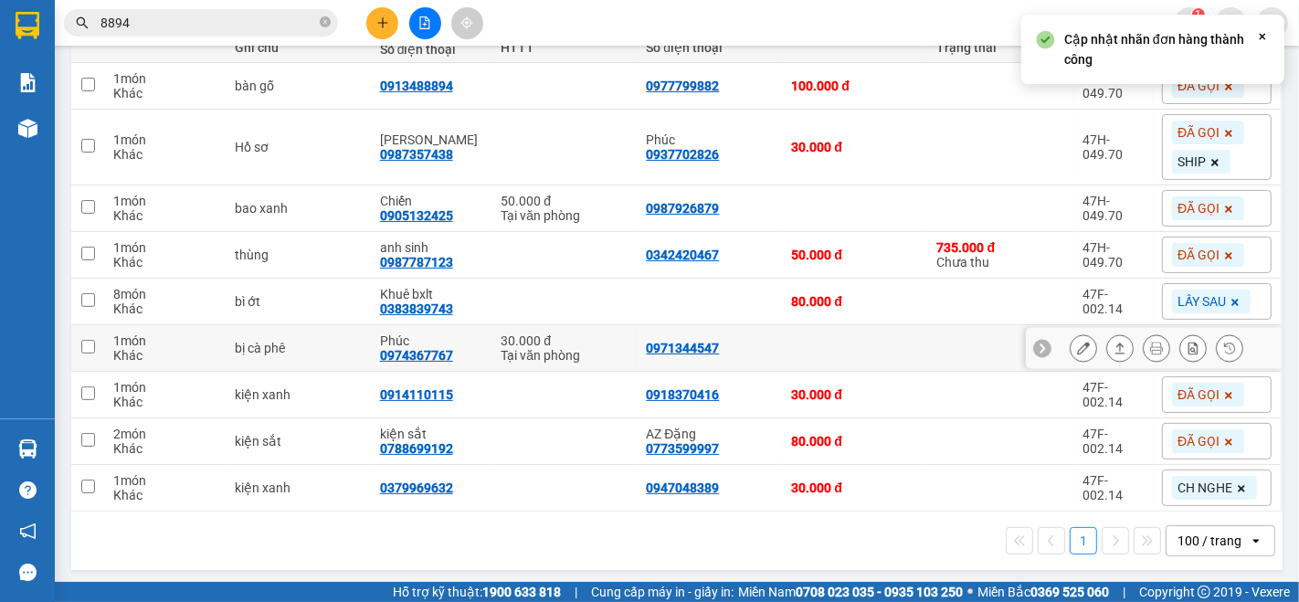
scroll to position [245, 0]
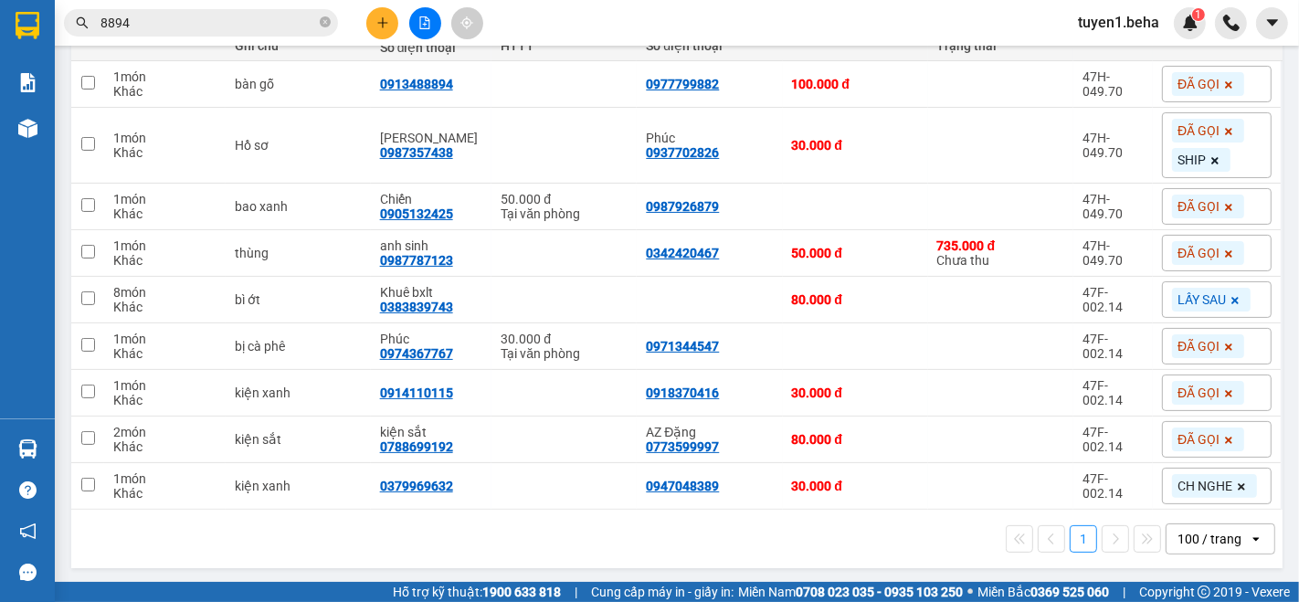
click at [527, 544] on div "1 100 / trang open" at bounding box center [677, 539] width 1197 height 31
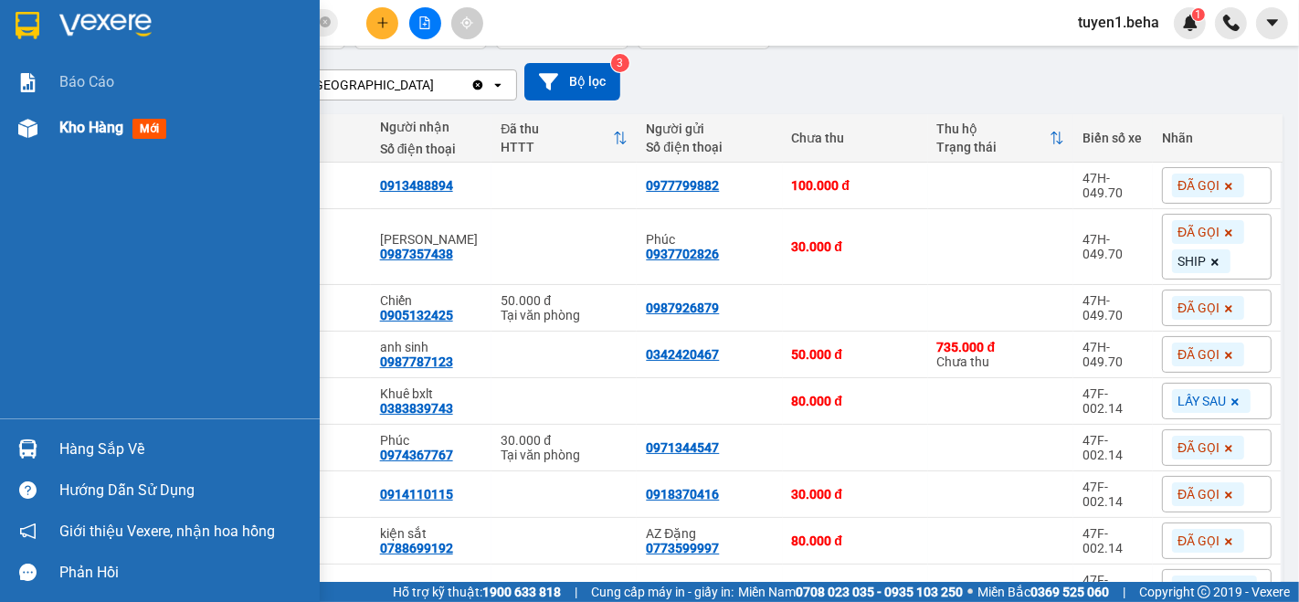
click at [78, 126] on span "Kho hàng" at bounding box center [91, 127] width 64 height 17
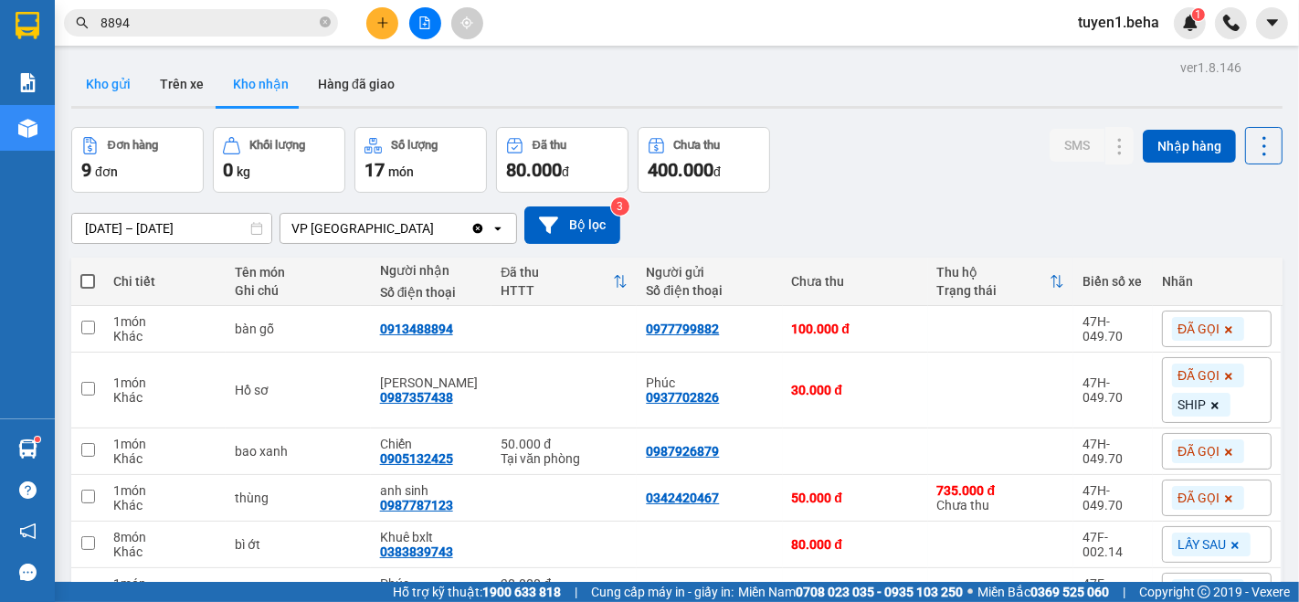
click at [107, 82] on button "Kho gửi" at bounding box center [108, 84] width 74 height 44
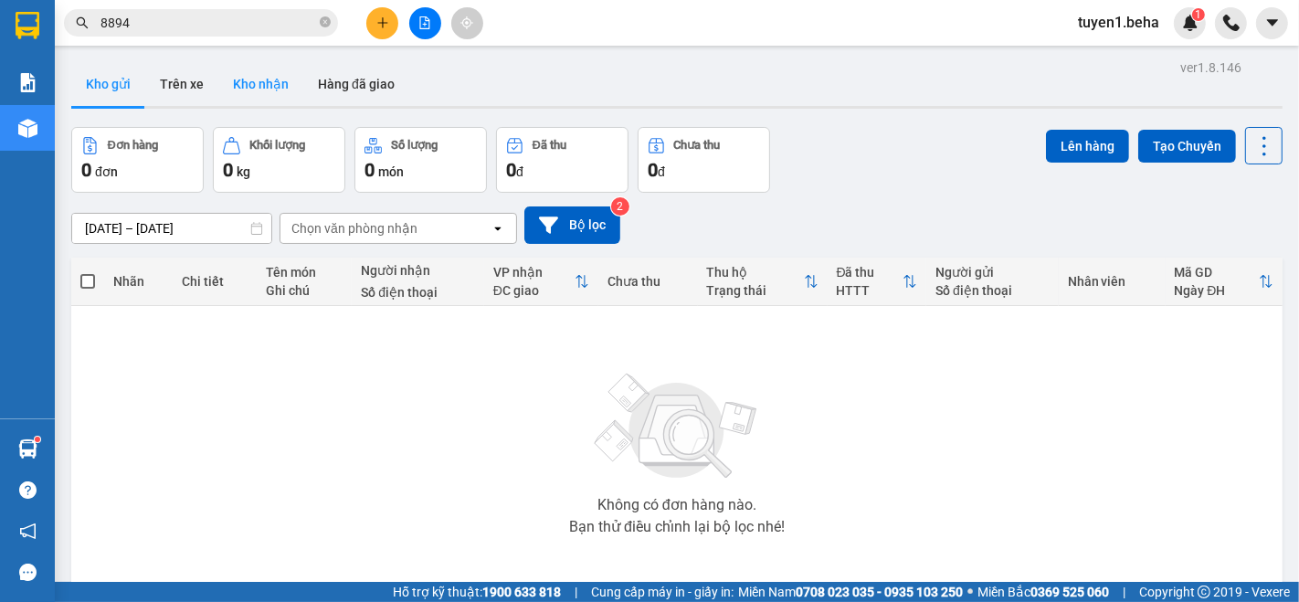
click at [267, 78] on button "Kho nhận" at bounding box center [260, 84] width 85 height 44
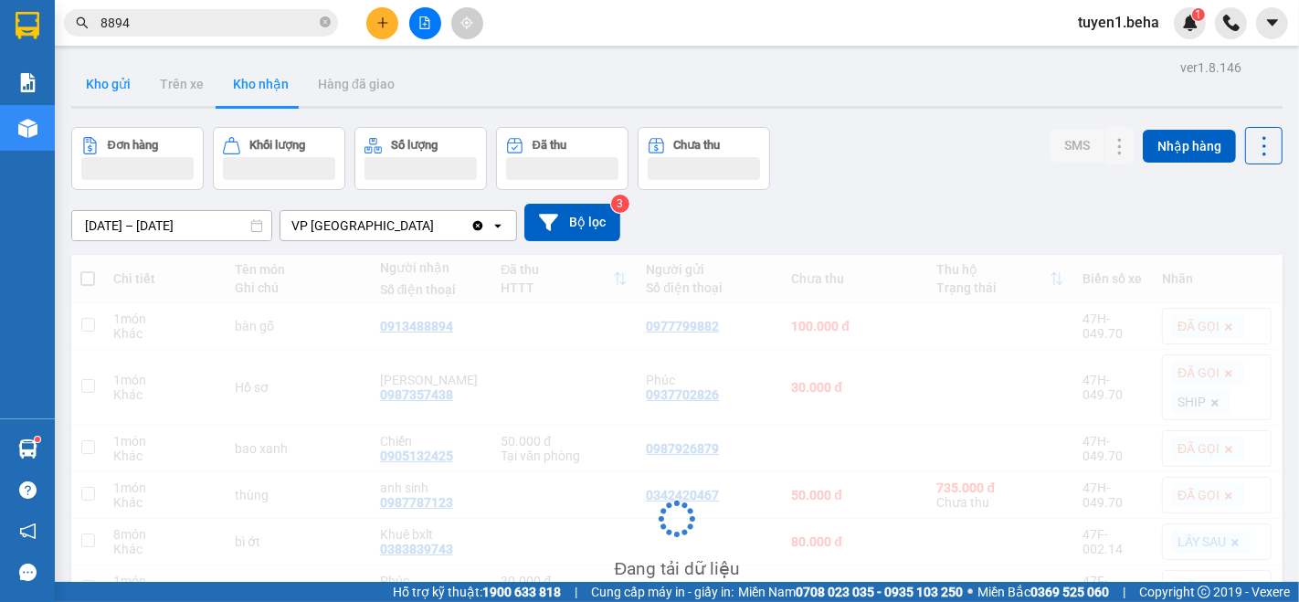
click at [101, 92] on button "Kho gửi" at bounding box center [108, 84] width 74 height 44
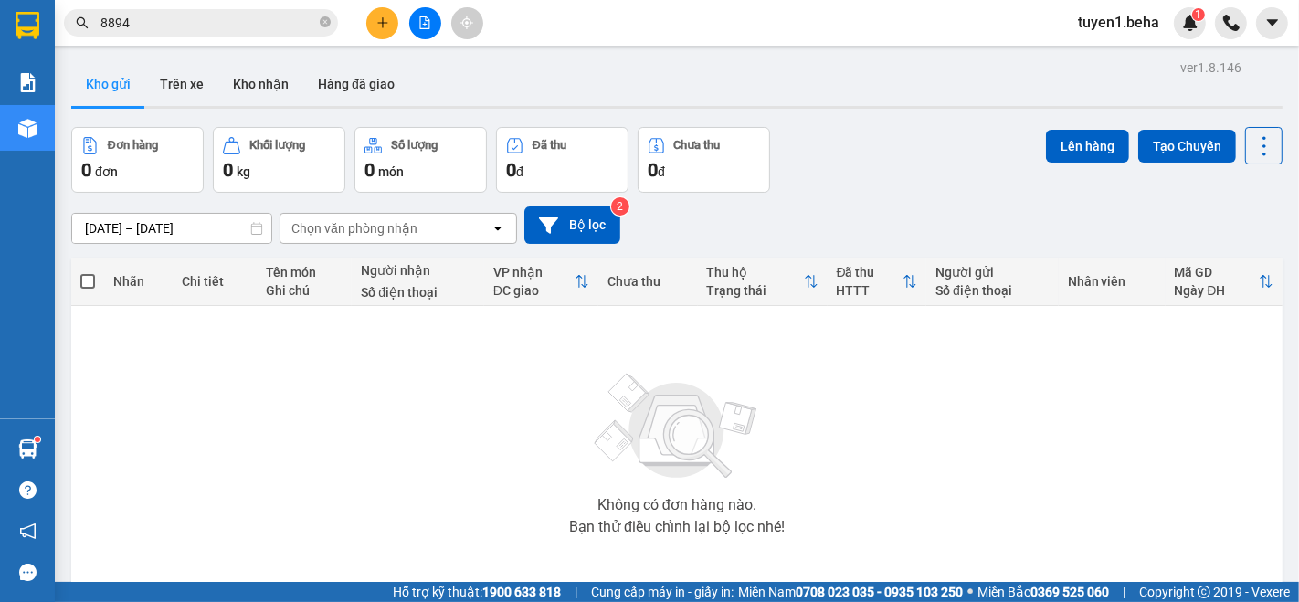
click at [192, 364] on div "Không có đơn hàng nào. Bạn thử điều chỉnh lại bộ lọc nhé!" at bounding box center [676, 449] width 1193 height 274
click at [260, 82] on button "Kho nhận" at bounding box center [260, 84] width 85 height 44
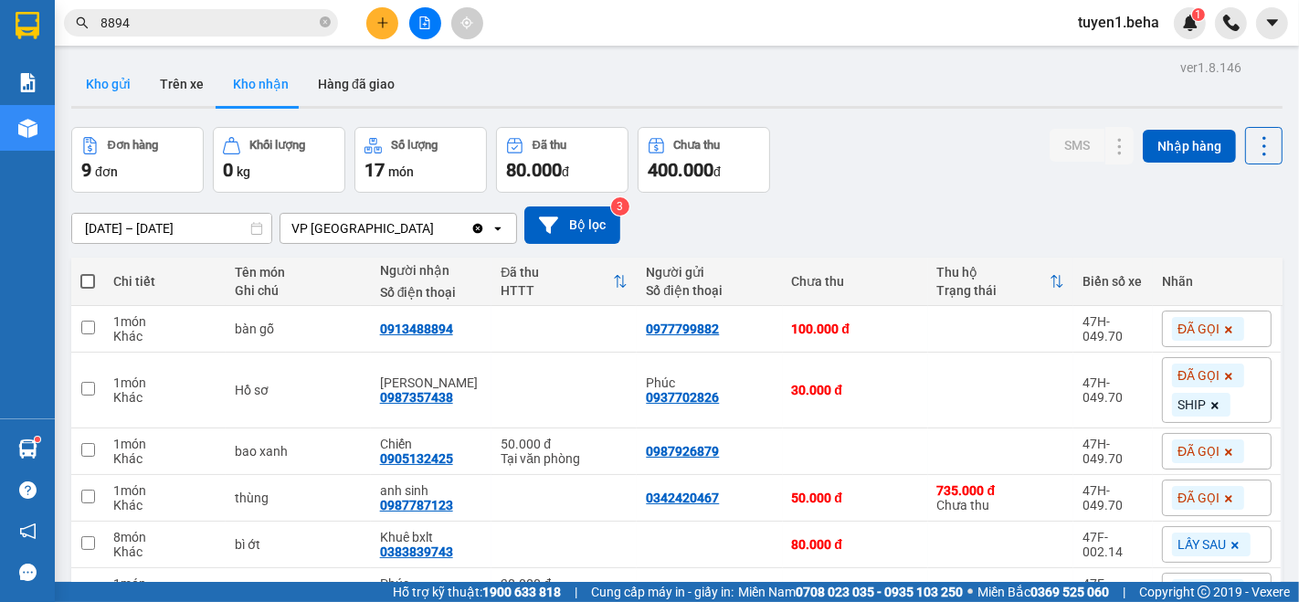
click at [101, 78] on button "Kho gửi" at bounding box center [108, 84] width 74 height 44
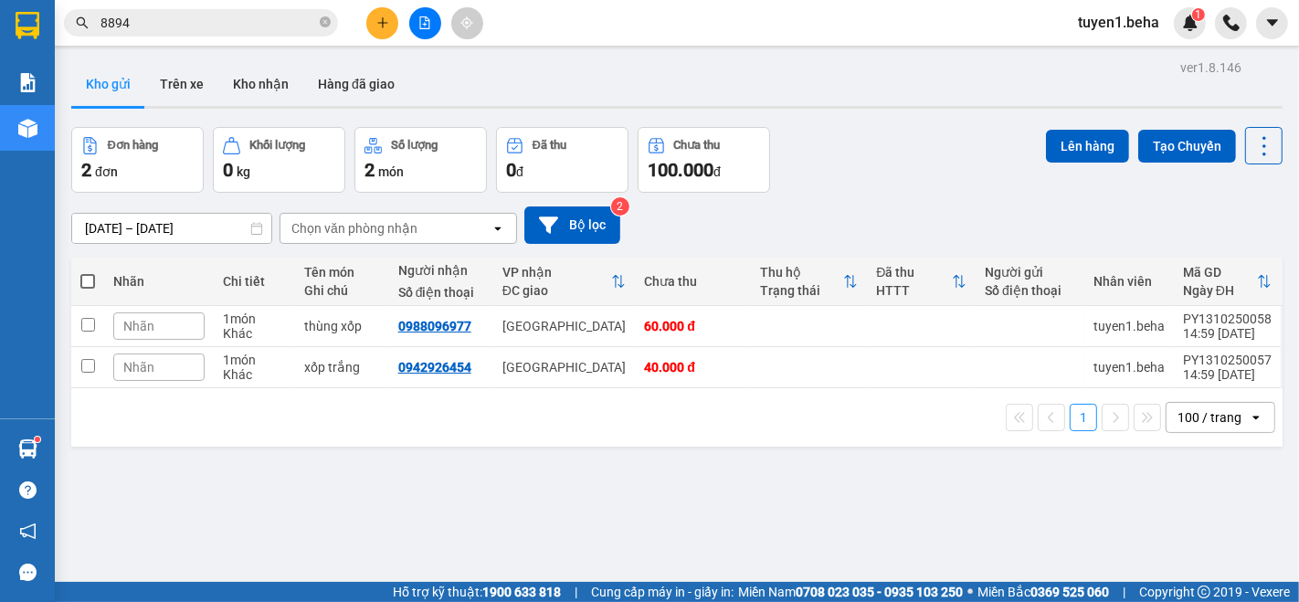
click at [87, 276] on span at bounding box center [87, 281] width 15 height 15
click at [88, 272] on input "checkbox" at bounding box center [88, 272] width 0 height 0
checkbox input "true"
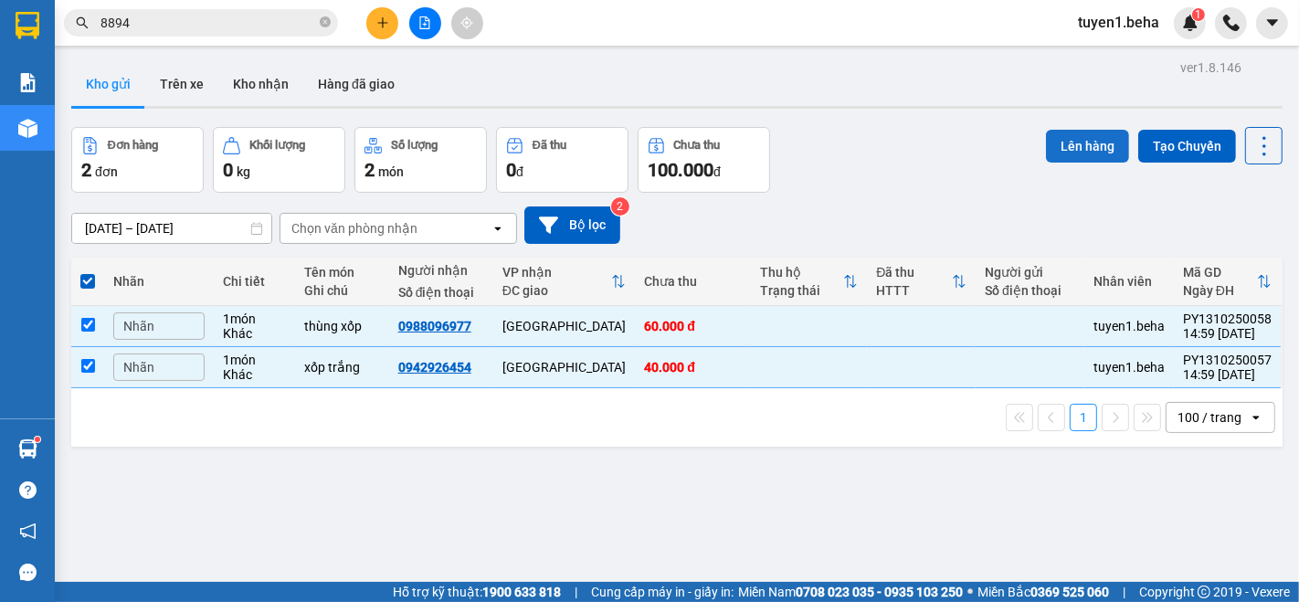
click at [1051, 142] on button "Lên hàng" at bounding box center [1087, 146] width 83 height 33
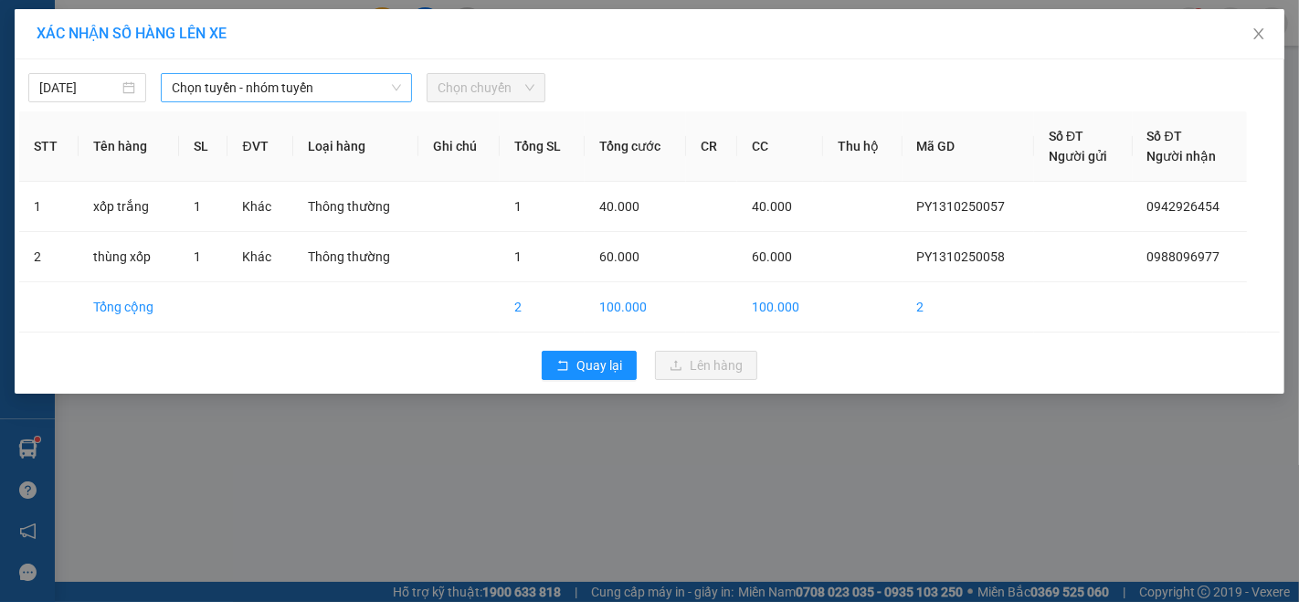
click at [335, 95] on span "Chọn tuyến - nhóm tuyến" at bounding box center [286, 87] width 229 height 27
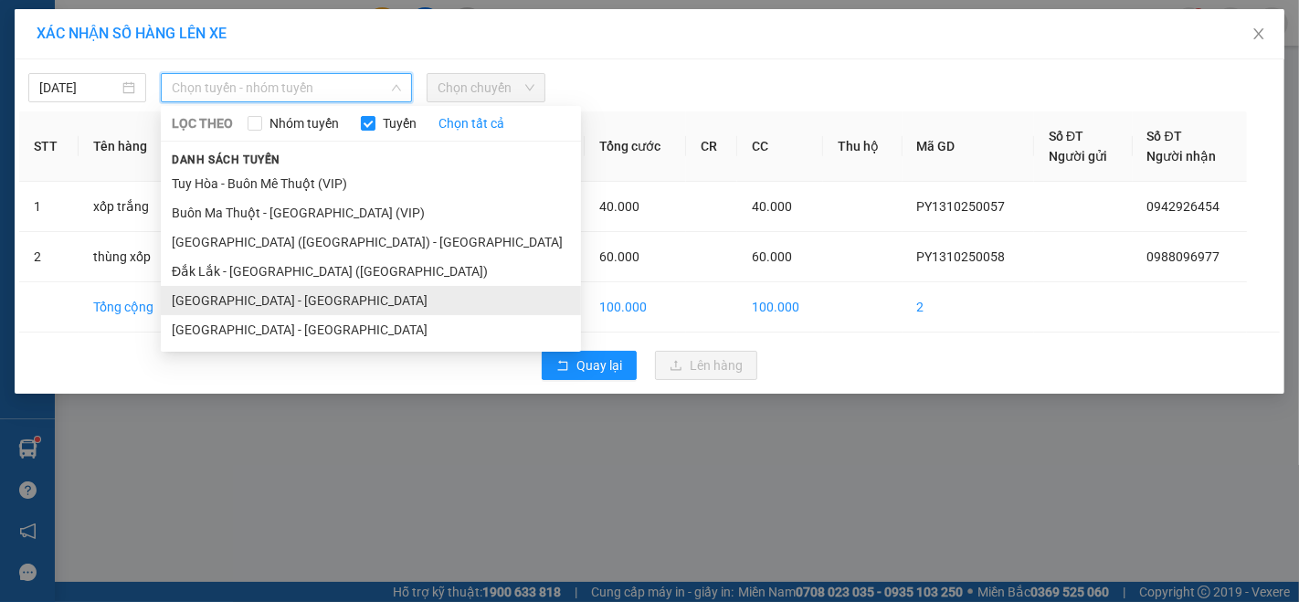
click at [221, 305] on li "[GEOGRAPHIC_DATA] - [GEOGRAPHIC_DATA]" at bounding box center [371, 300] width 420 height 29
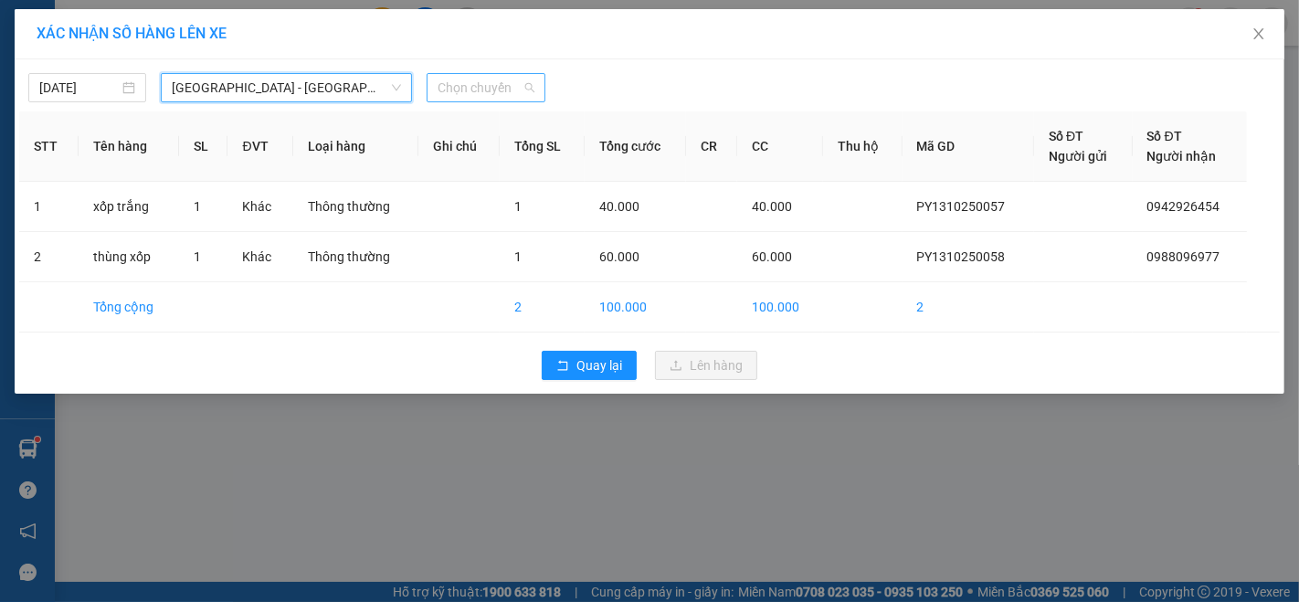
click at [476, 76] on span "Chọn chuyến" at bounding box center [486, 87] width 96 height 27
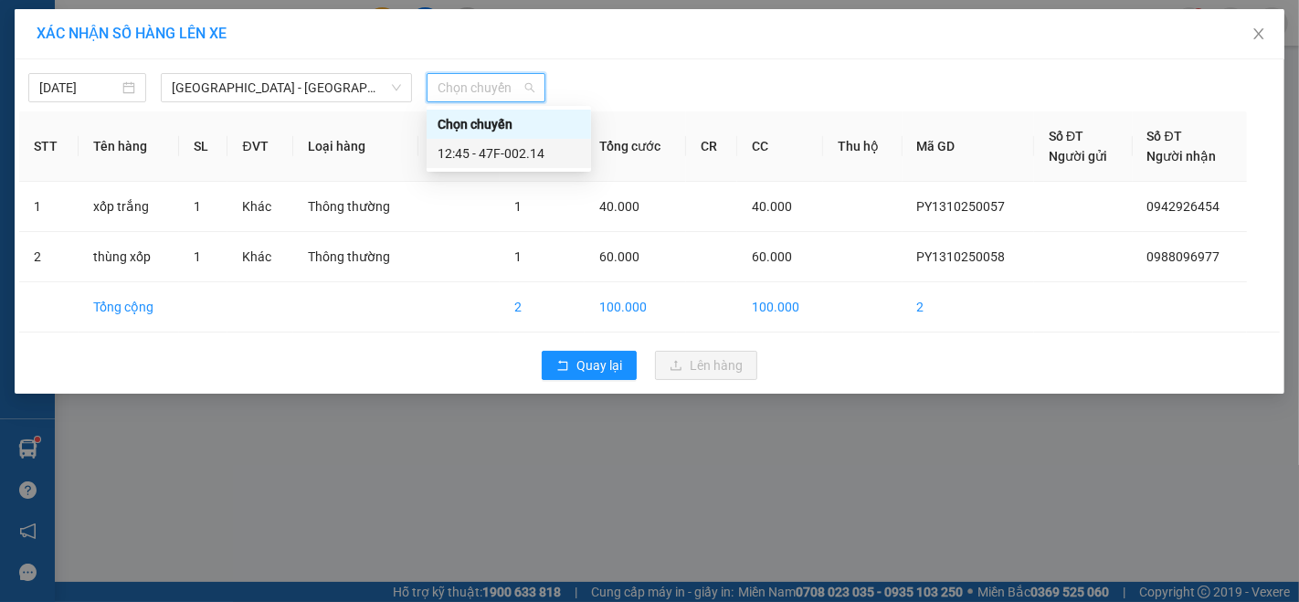
click at [514, 147] on div "12:45 - 47F-002.14" at bounding box center [509, 153] width 143 height 20
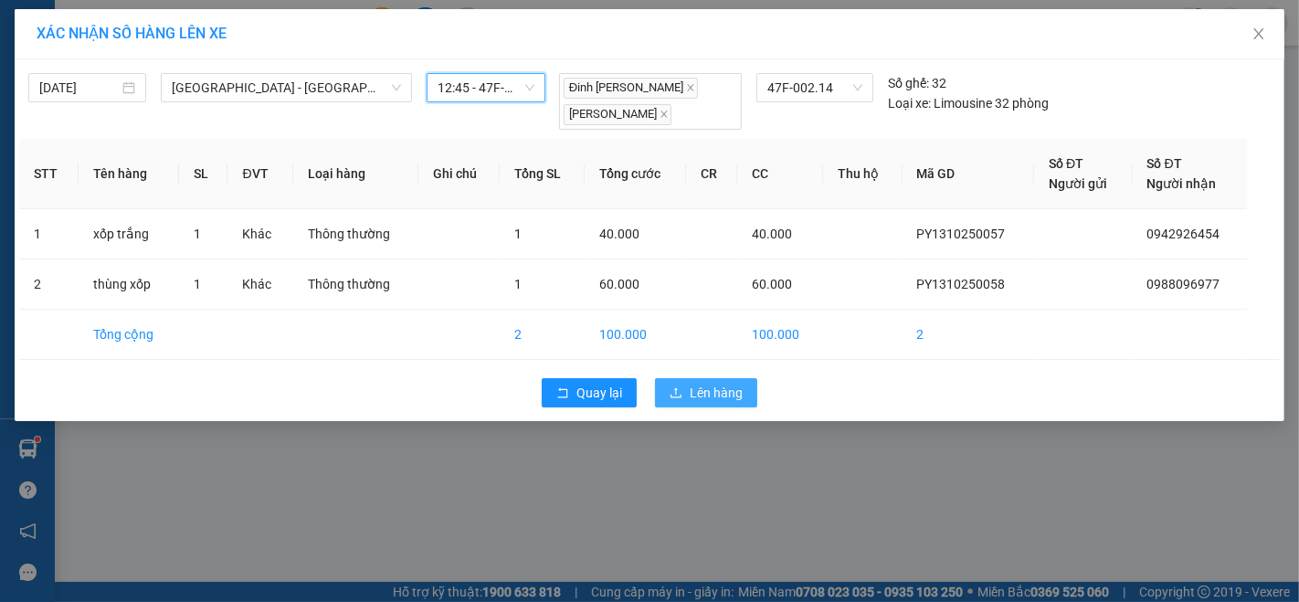
click at [705, 384] on span "Lên hàng" at bounding box center [716, 393] width 53 height 20
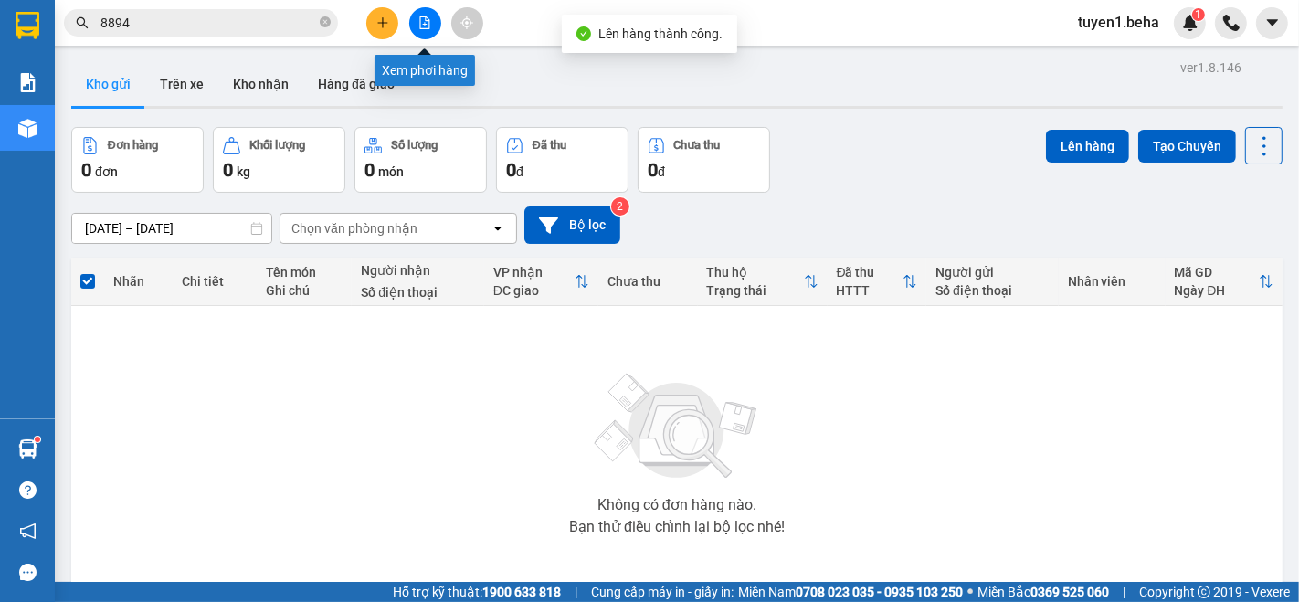
click at [424, 25] on icon "file-add" at bounding box center [425, 22] width 13 height 13
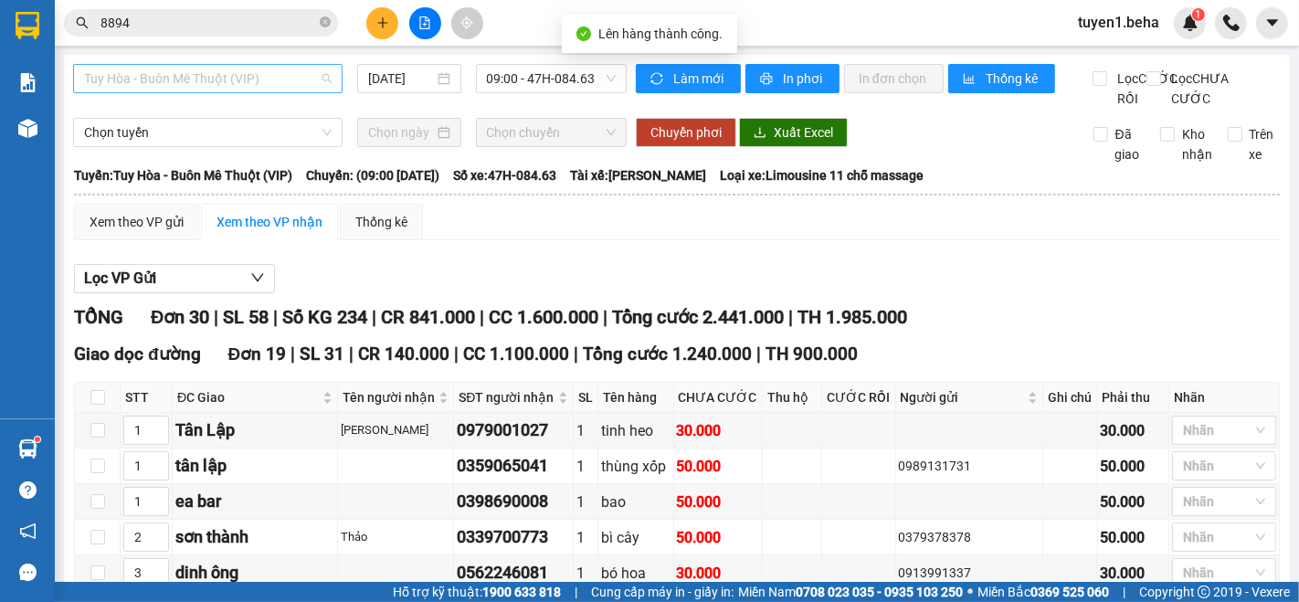
click at [209, 76] on span "Tuy Hòa - Buôn Mê Thuột (VIP)" at bounding box center [208, 78] width 248 height 27
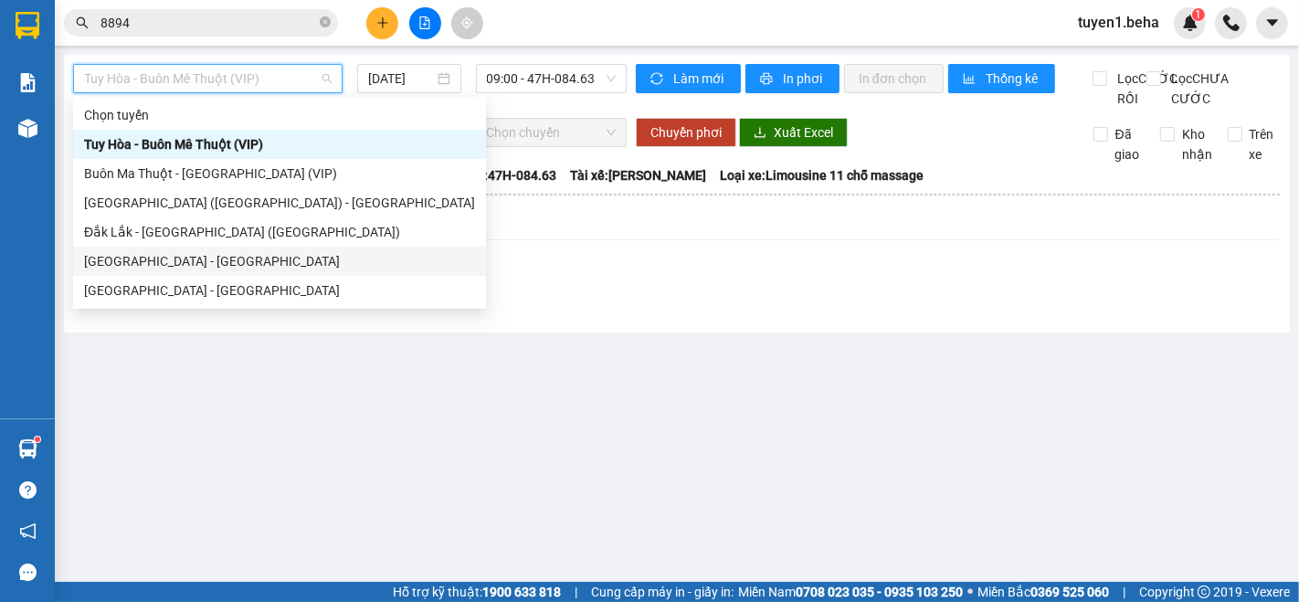
click at [177, 262] on div "[GEOGRAPHIC_DATA] - [GEOGRAPHIC_DATA]" at bounding box center [279, 261] width 391 height 20
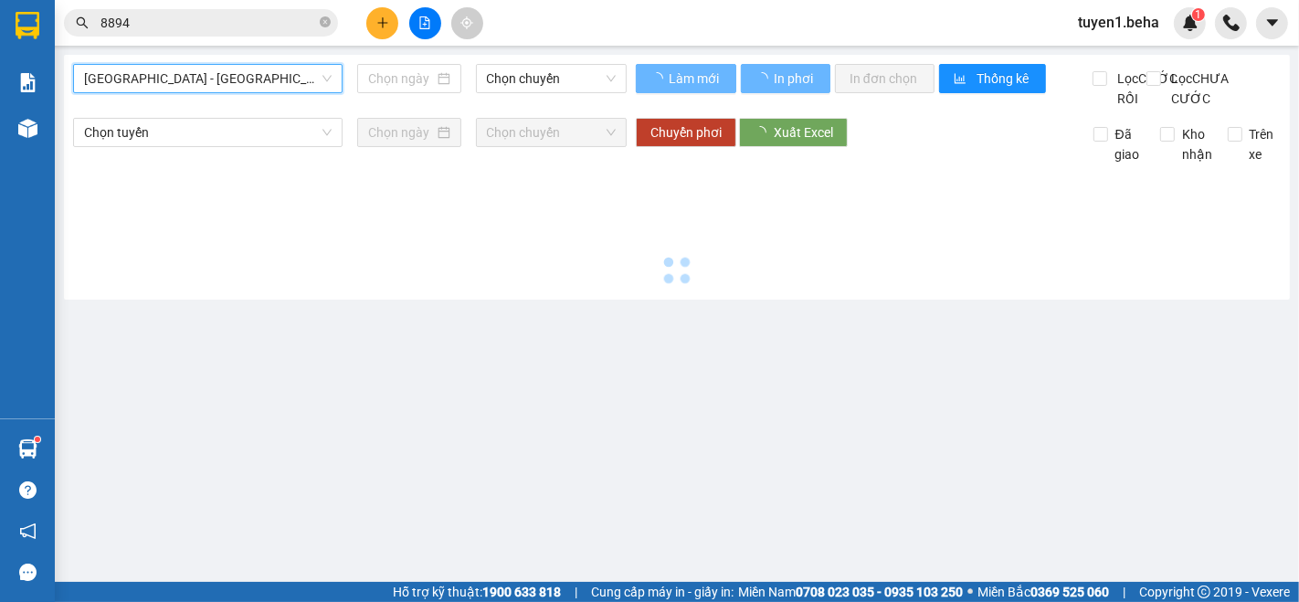
type input "[DATE]"
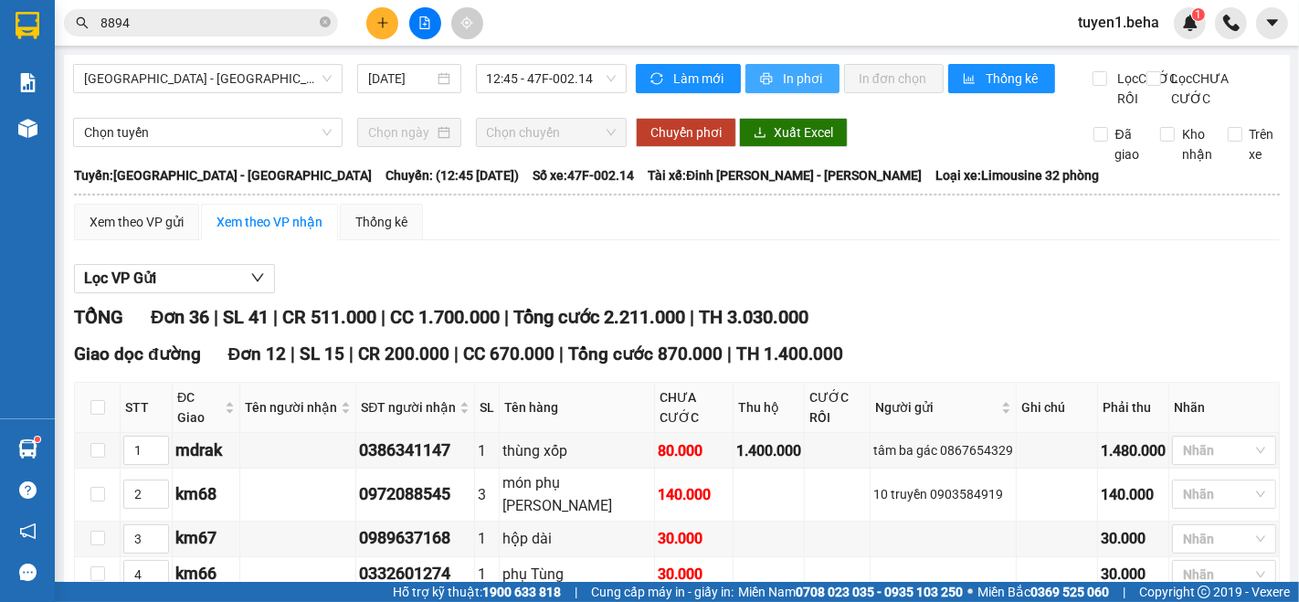
click at [790, 78] on span "In phơi" at bounding box center [804, 79] width 42 height 20
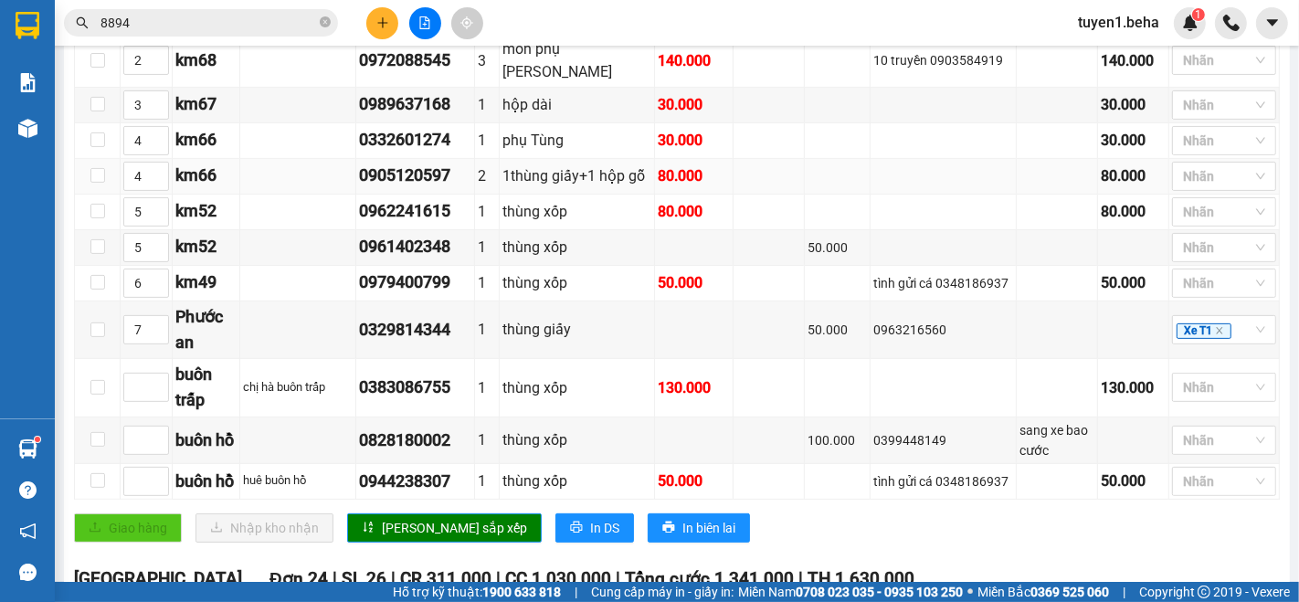
scroll to position [507, 0]
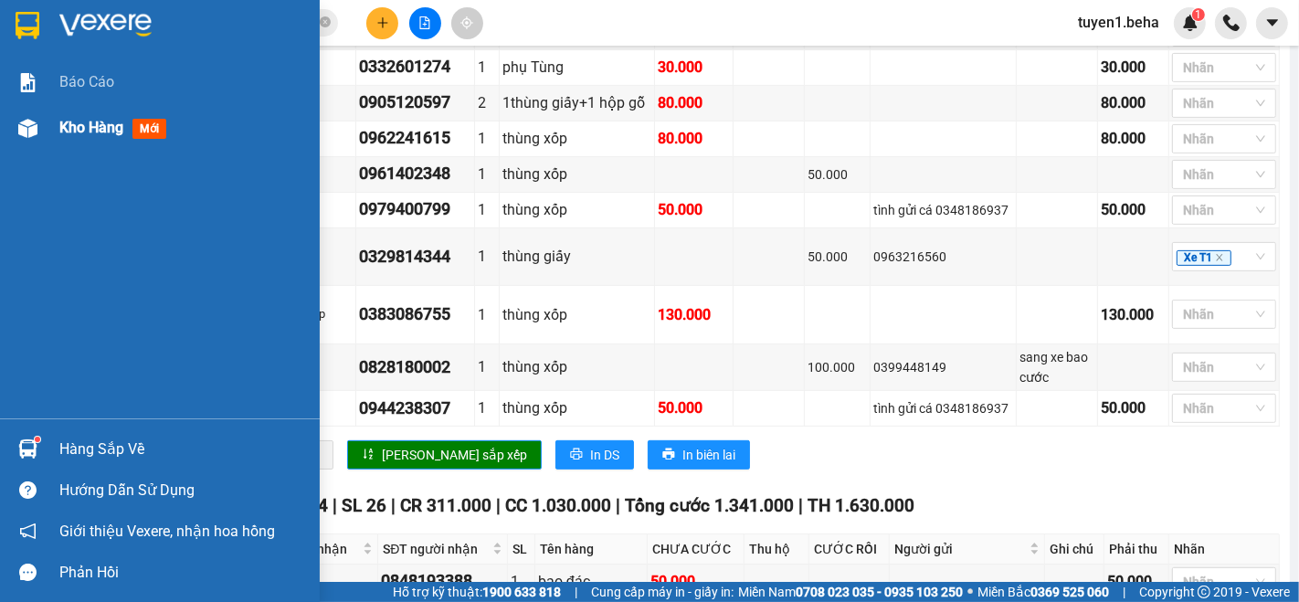
click at [83, 116] on div "Kho hàng mới" at bounding box center [116, 127] width 114 height 23
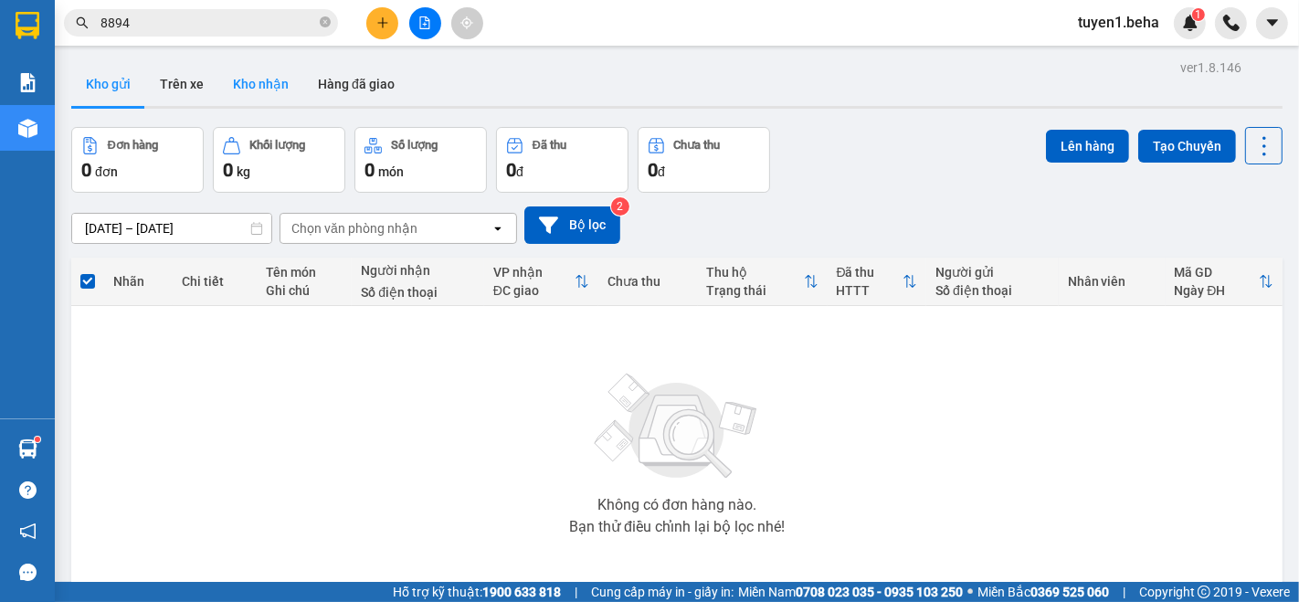
click at [259, 80] on button "Kho nhận" at bounding box center [260, 84] width 85 height 44
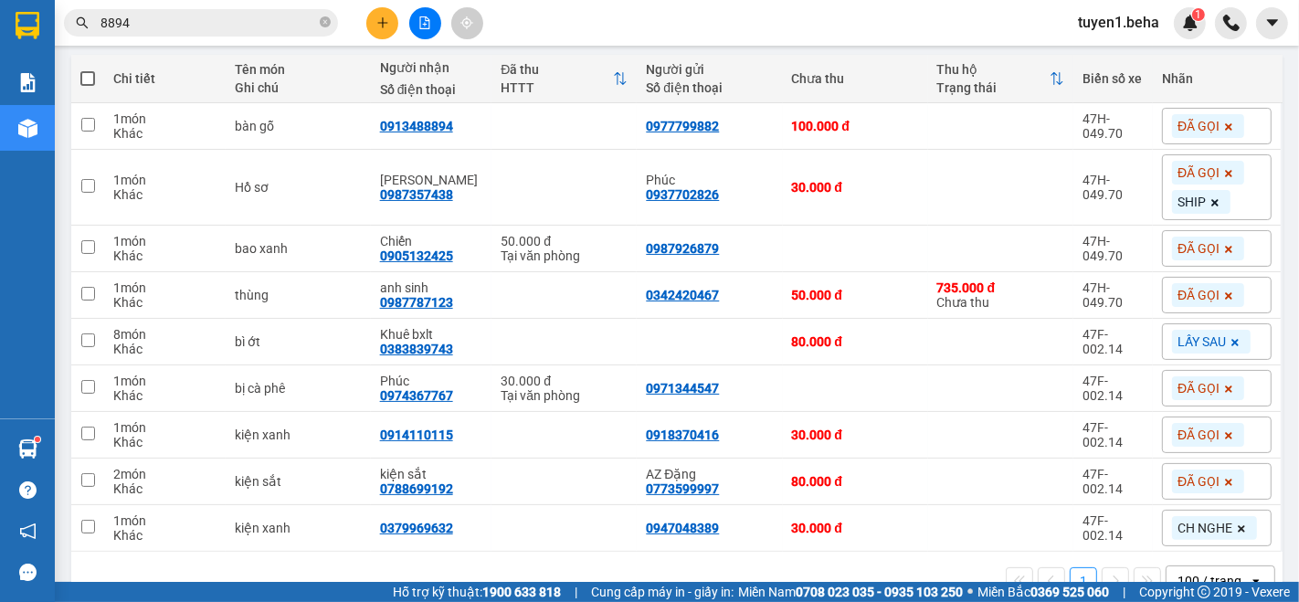
scroll to position [245, 0]
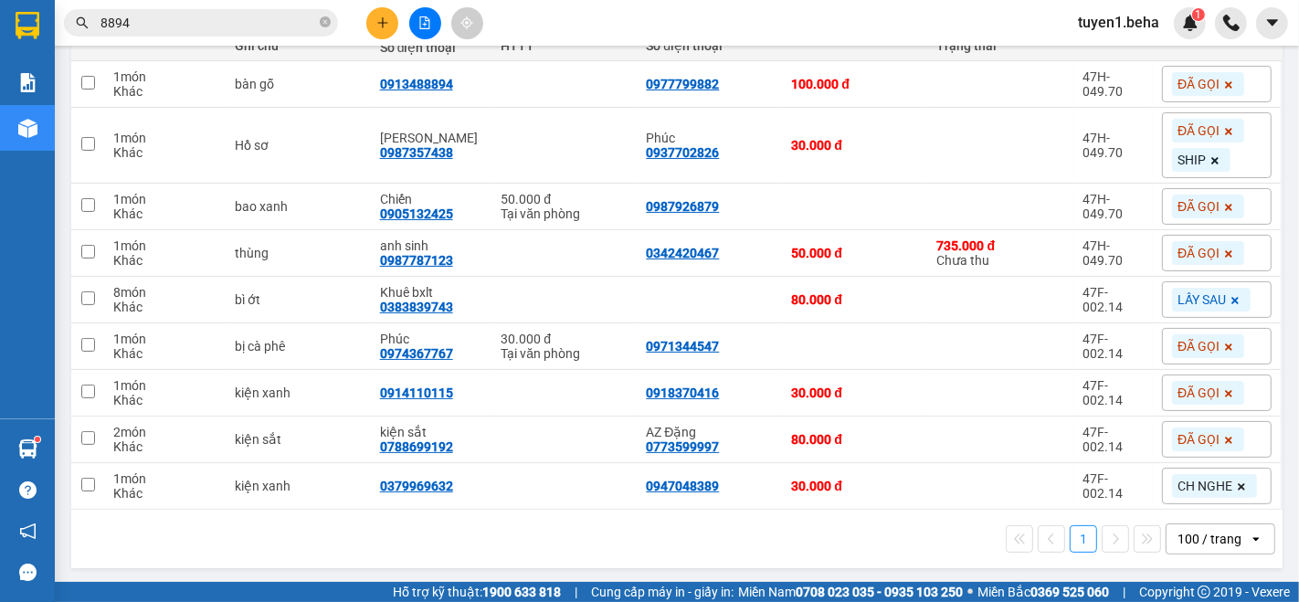
click at [1185, 533] on div "100 / trang" at bounding box center [1210, 539] width 64 height 18
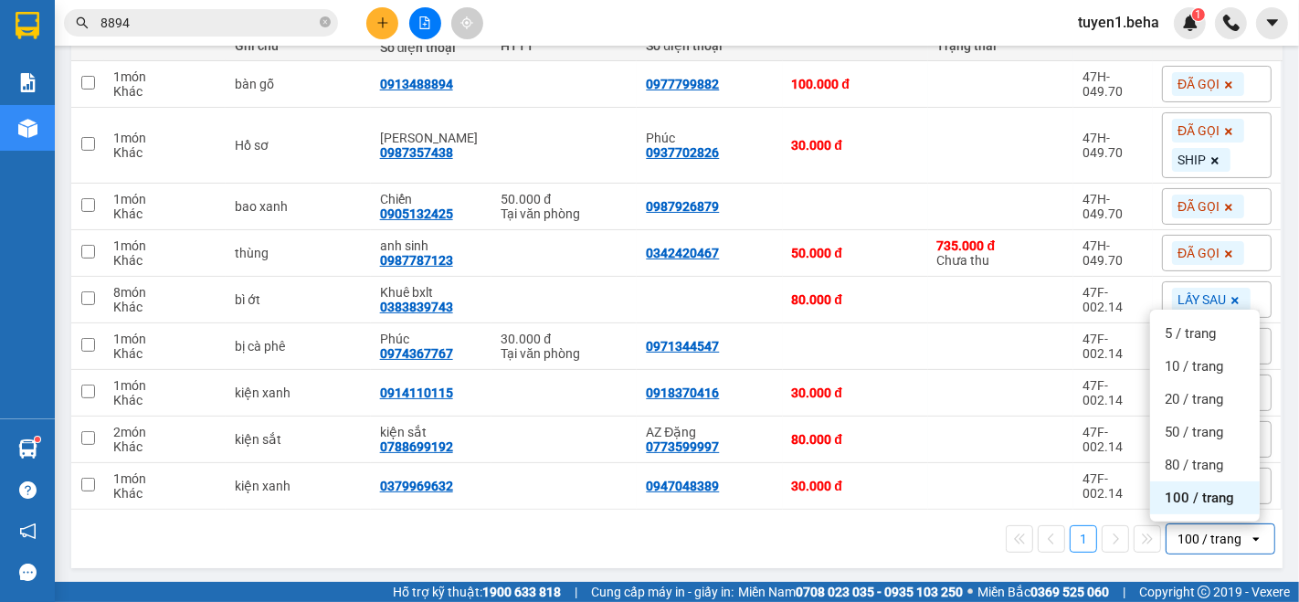
click at [1182, 505] on div "100 / trang" at bounding box center [1205, 498] width 110 height 33
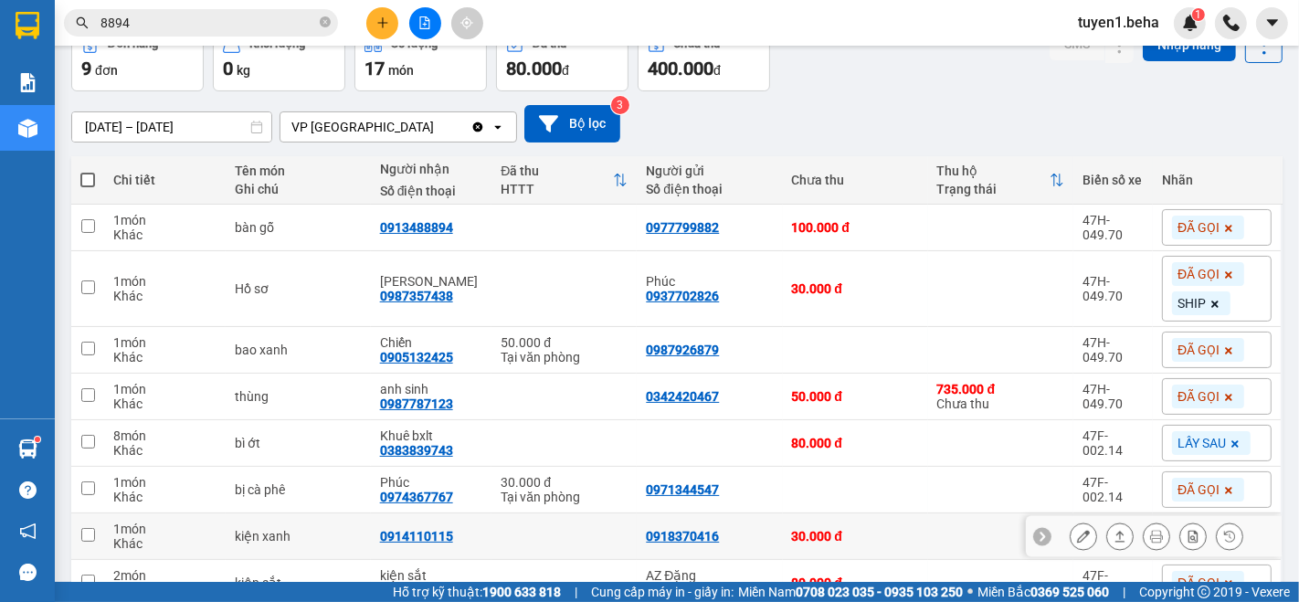
scroll to position [203, 0]
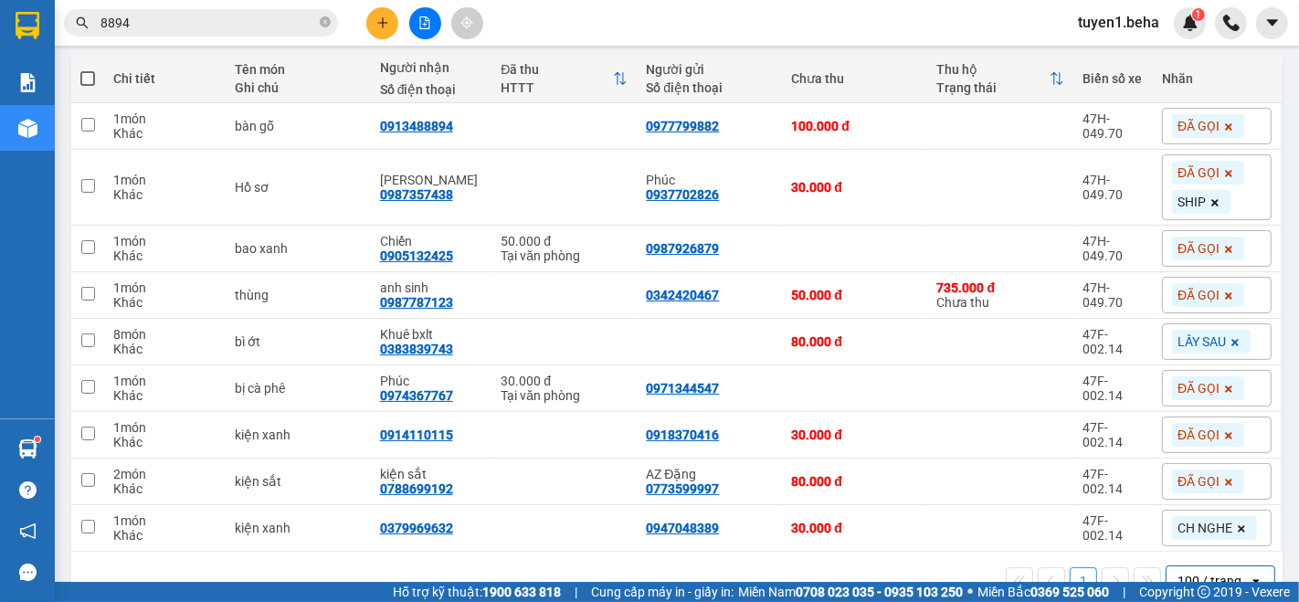
click at [1224, 168] on icon at bounding box center [1229, 173] width 11 height 11
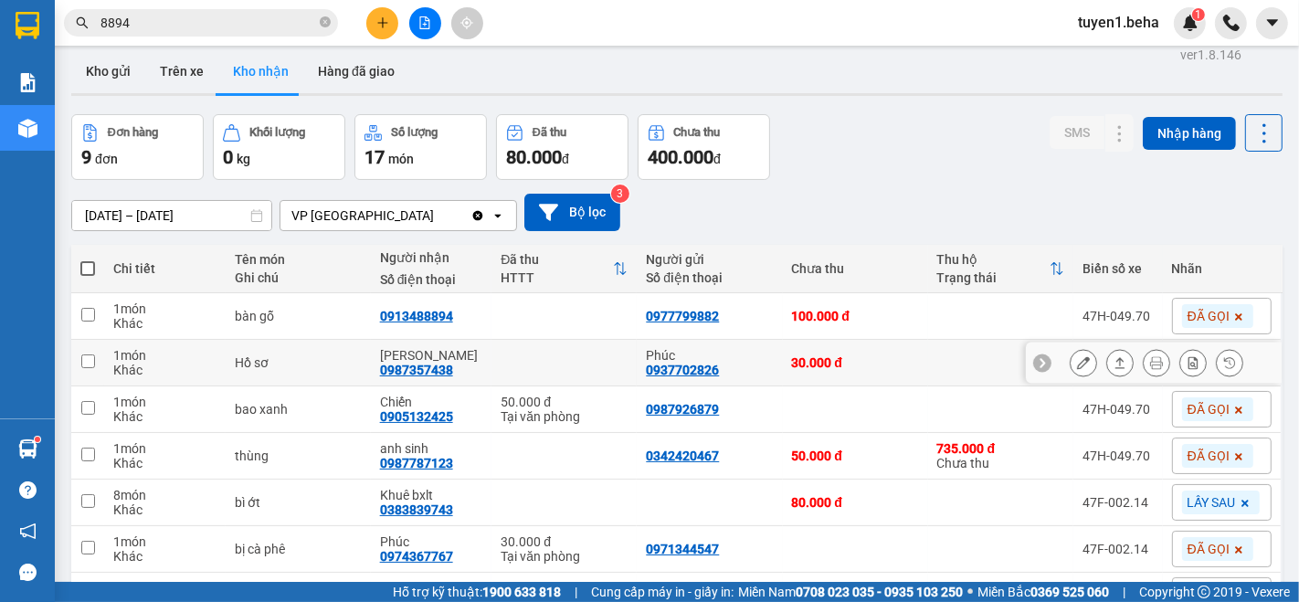
scroll to position [217, 0]
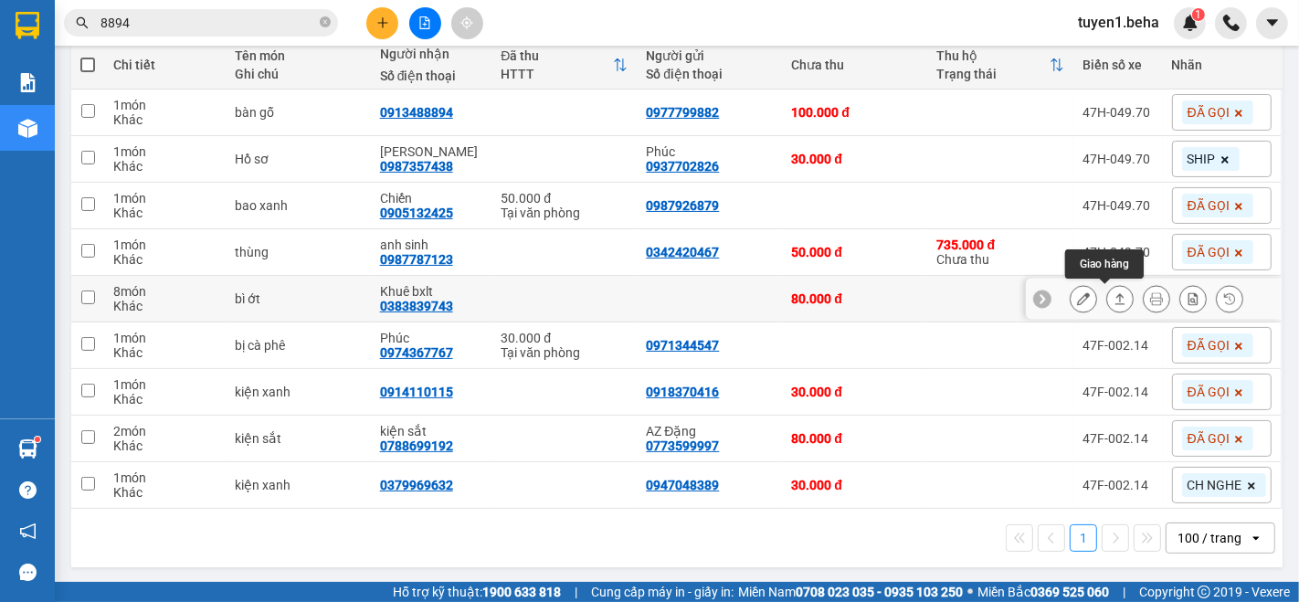
click at [1114, 302] on icon at bounding box center [1120, 298] width 13 height 13
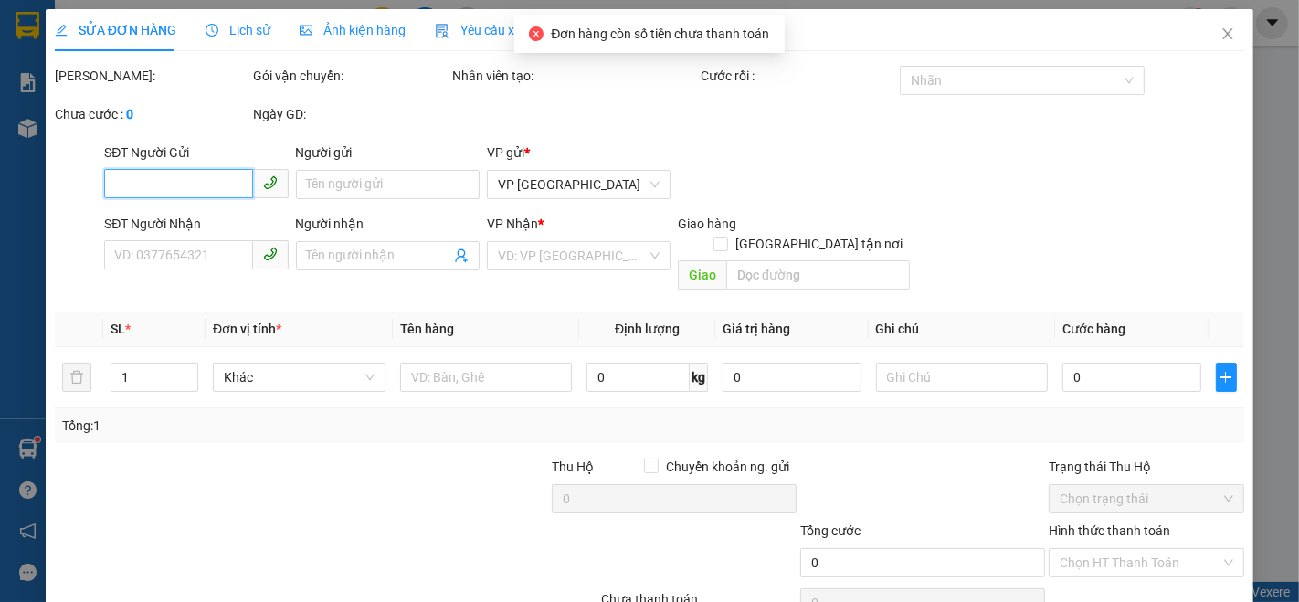
scroll to position [76, 0]
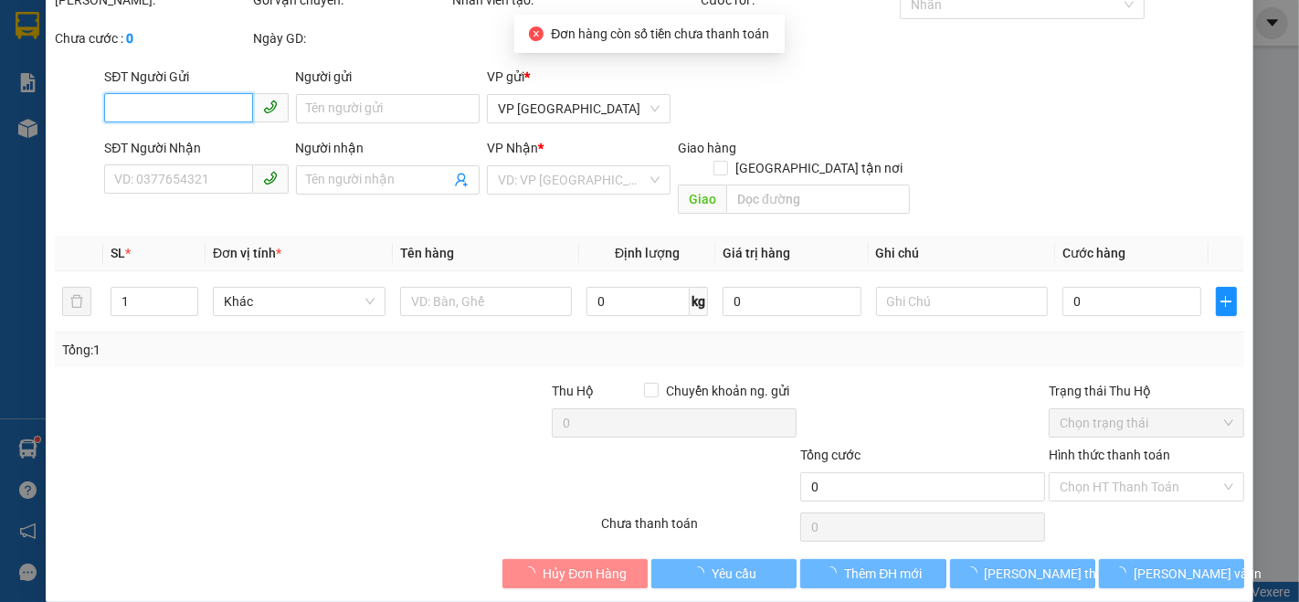
type input "0383839743"
type input "Khuê bxlt"
type input "80.000"
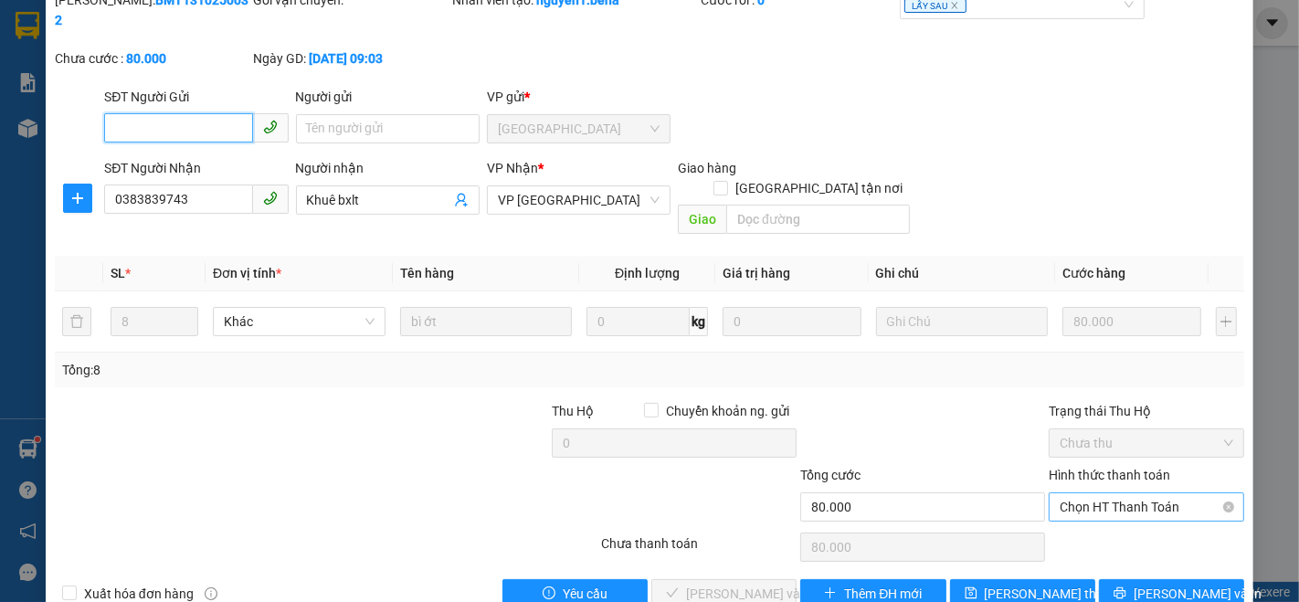
click at [1098, 493] on span "Chọn HT Thanh Toán" at bounding box center [1147, 506] width 174 height 27
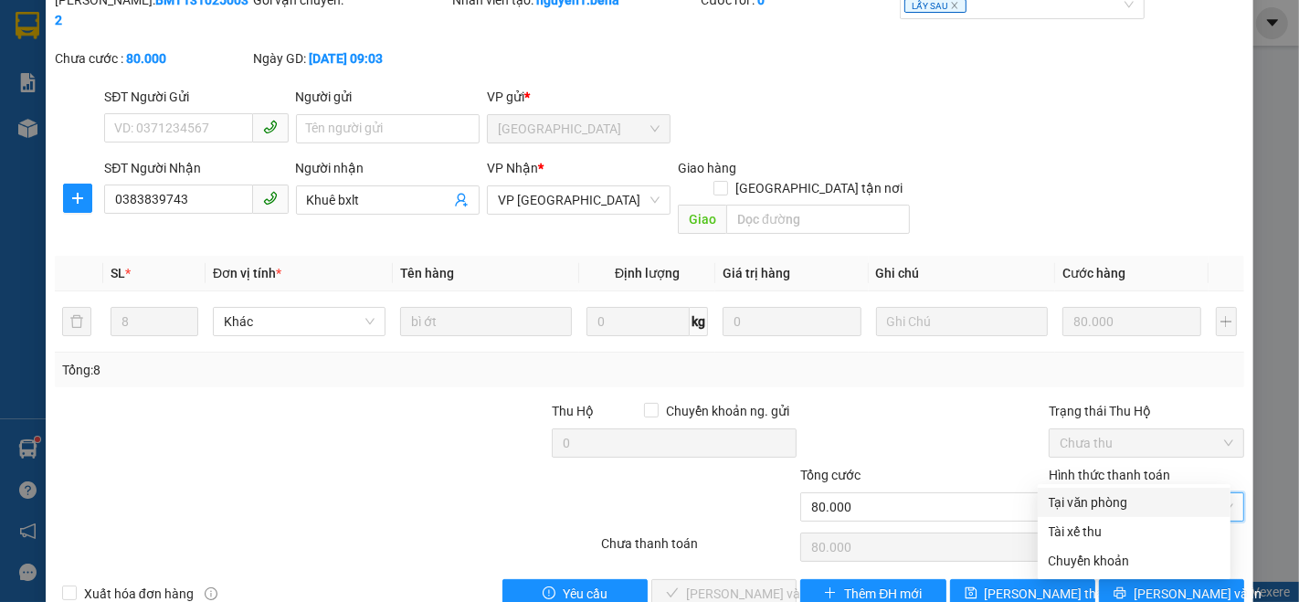
click at [1076, 501] on div "Tại văn phòng" at bounding box center [1134, 503] width 171 height 20
type input "0"
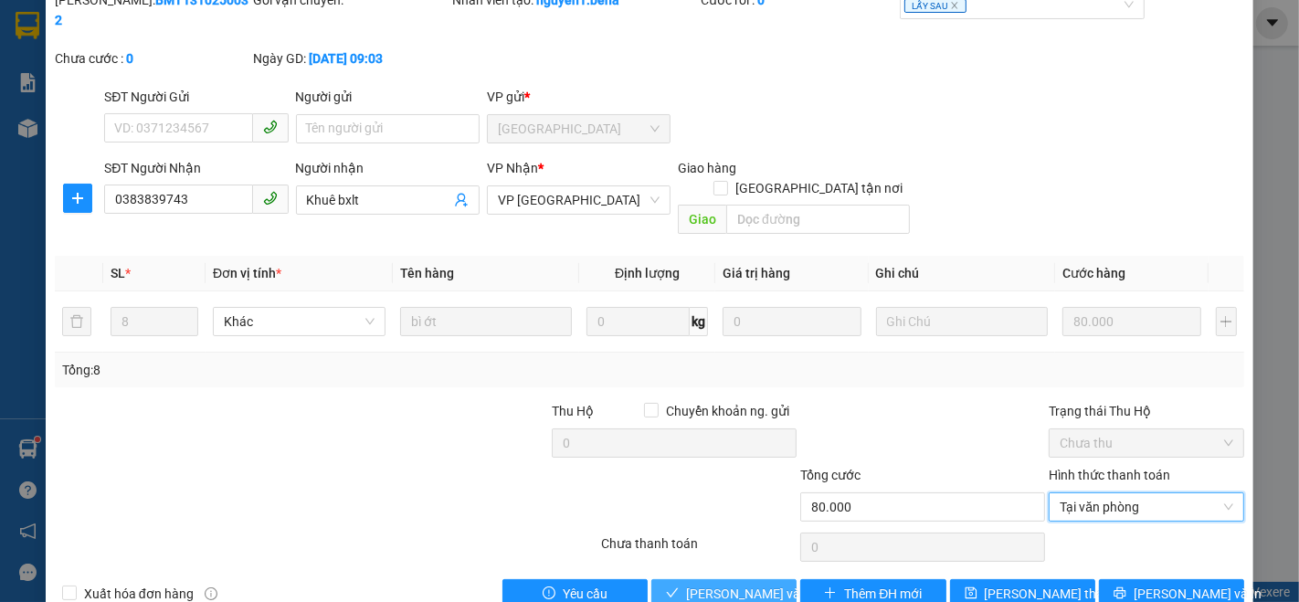
click at [744, 584] on span "[PERSON_NAME] và Giao hàng" at bounding box center [773, 594] width 175 height 20
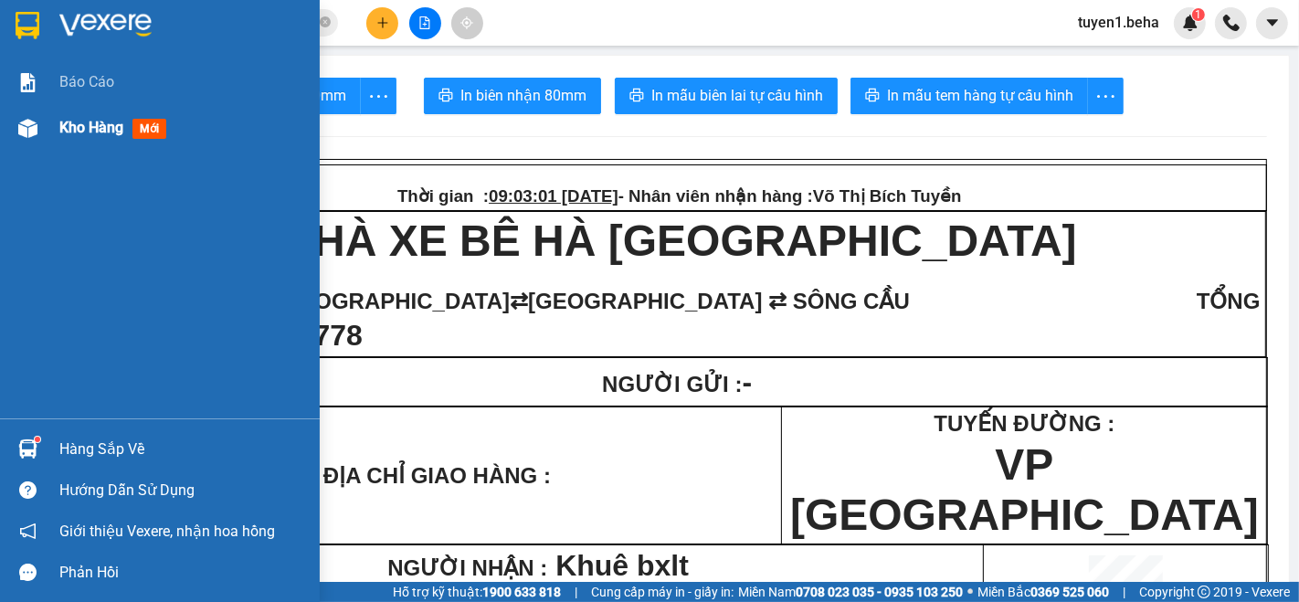
click at [91, 124] on span "Kho hàng" at bounding box center [91, 127] width 64 height 17
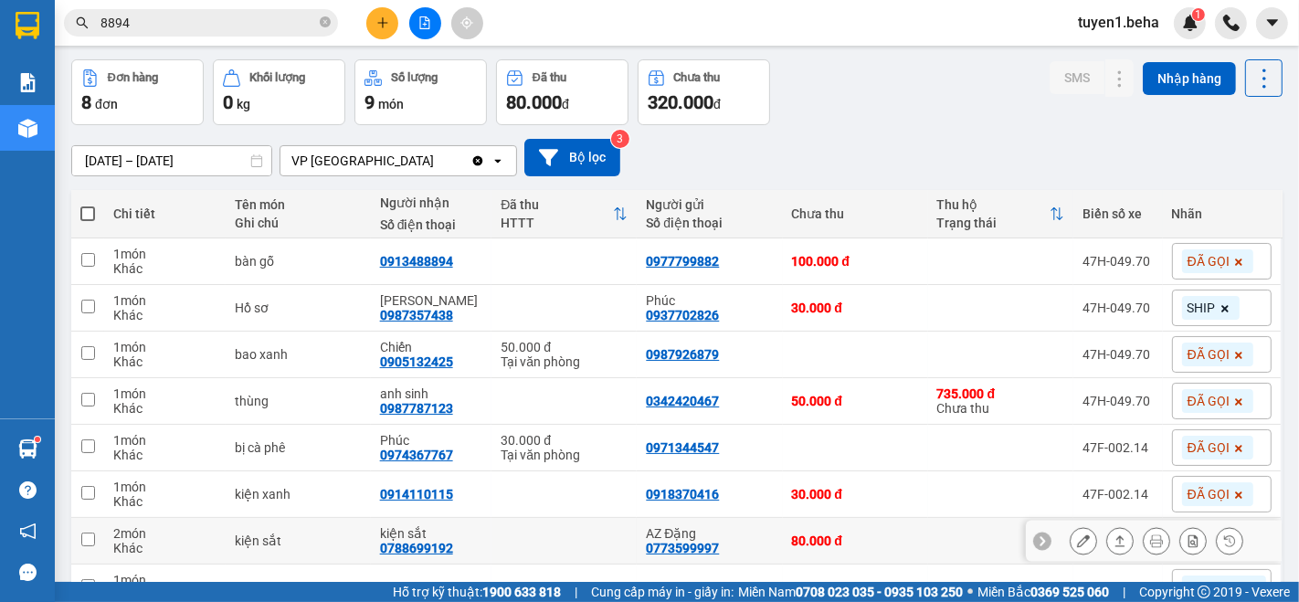
scroll to position [169, 0]
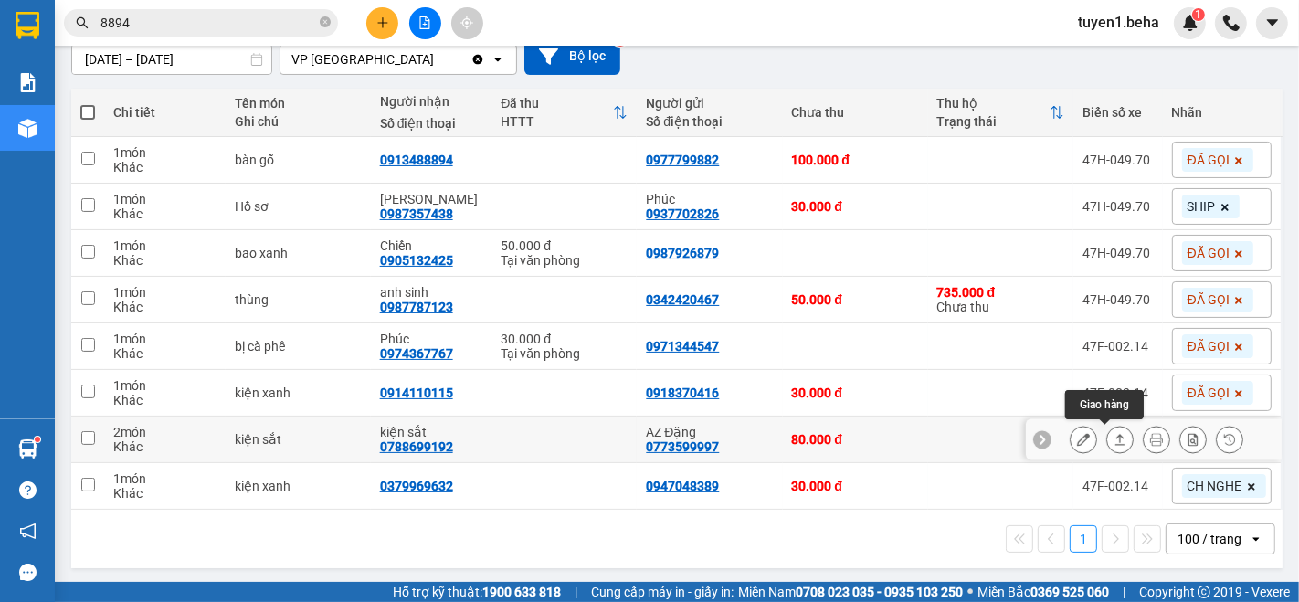
click at [1114, 441] on icon at bounding box center [1120, 439] width 13 height 13
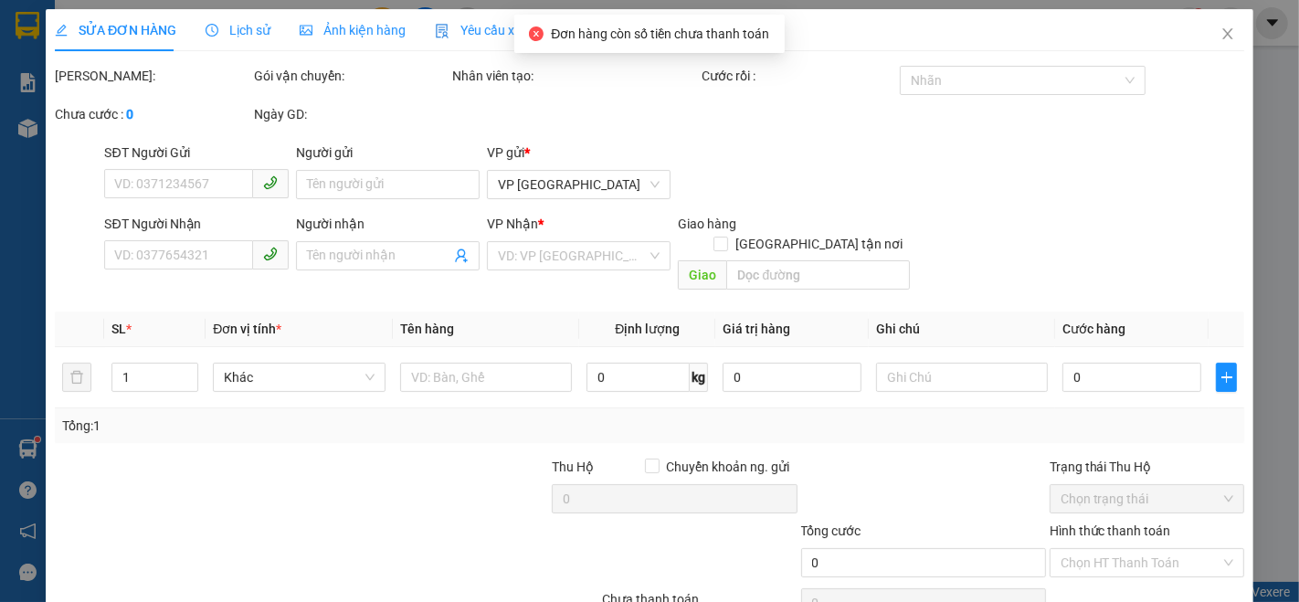
type input "0773599997"
type input "AZ Đặng"
type input "0788699192"
type input "kiện sắt"
type input "80.000"
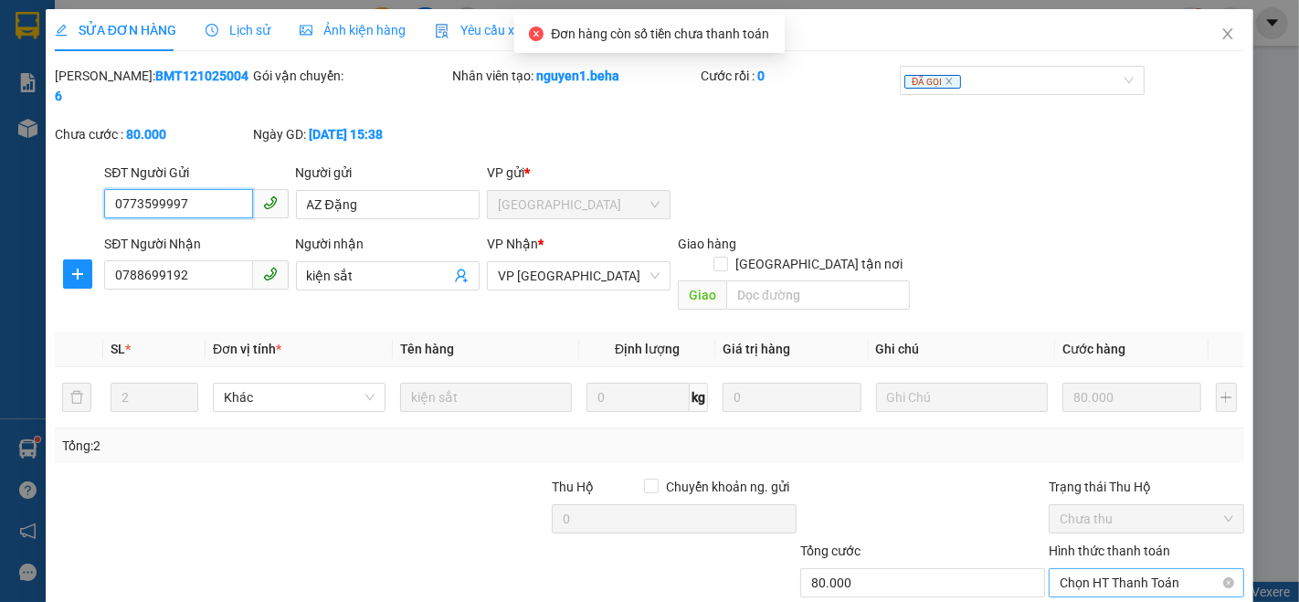
scroll to position [76, 0]
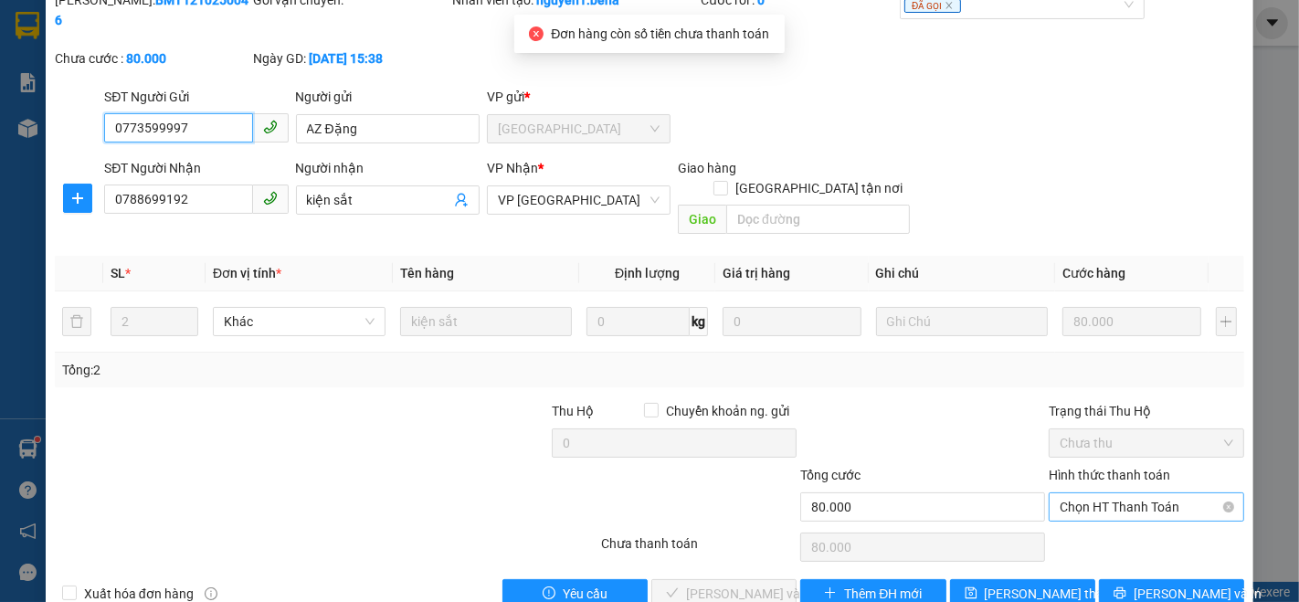
click at [1136, 493] on span "Chọn HT Thanh Toán" at bounding box center [1147, 506] width 174 height 27
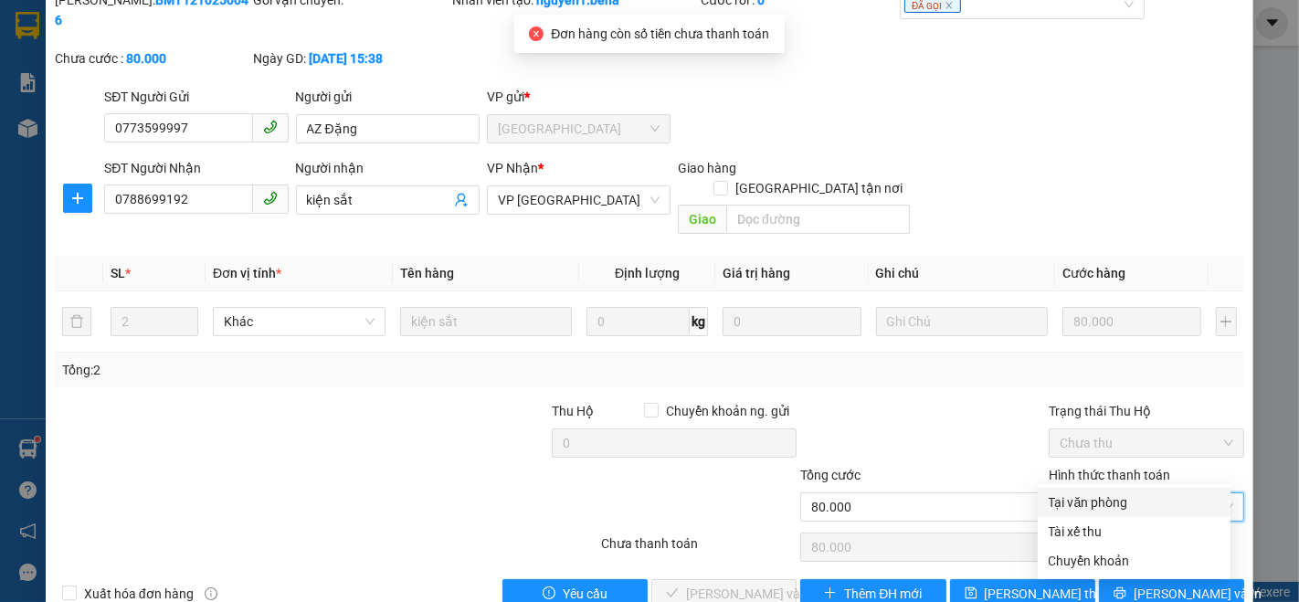
click at [1108, 501] on div "Tại văn phòng" at bounding box center [1134, 503] width 171 height 20
type input "0"
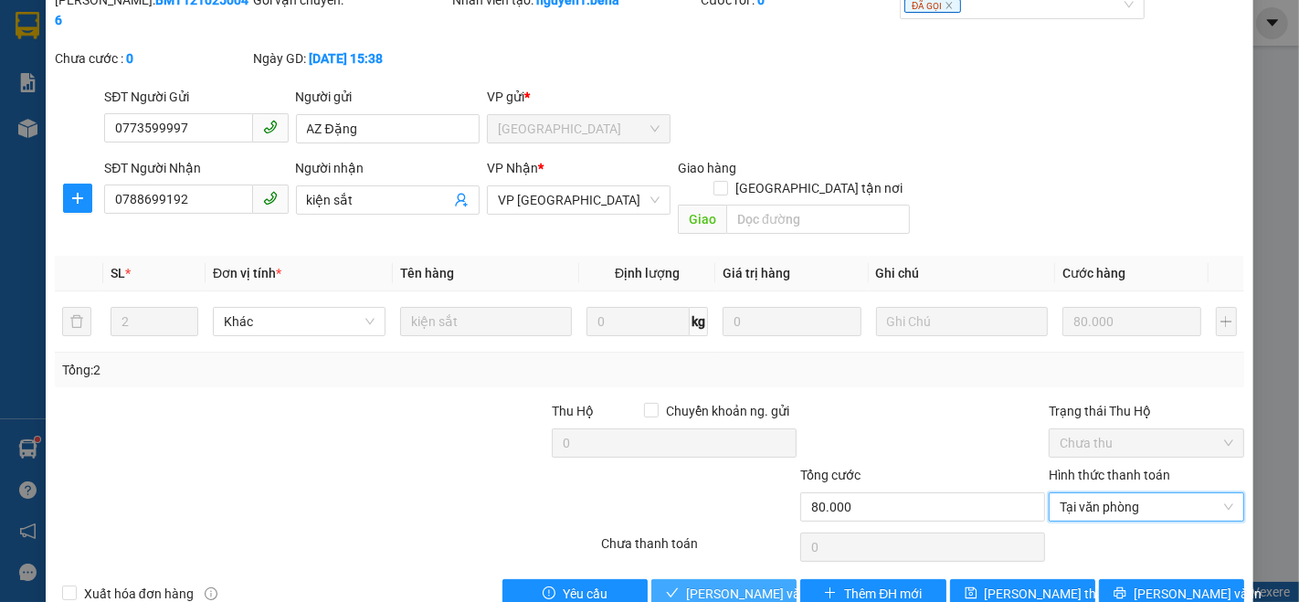
click at [731, 584] on span "[PERSON_NAME] và Giao hàng" at bounding box center [773, 594] width 175 height 20
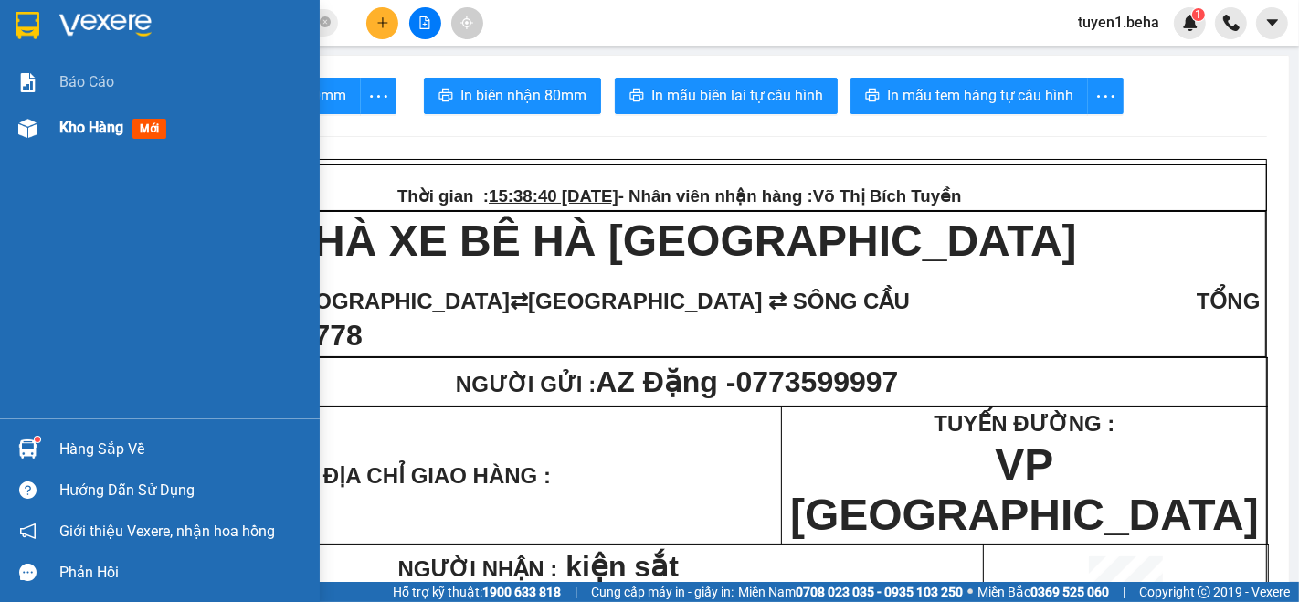
click at [85, 123] on span "Kho hàng" at bounding box center [91, 127] width 64 height 17
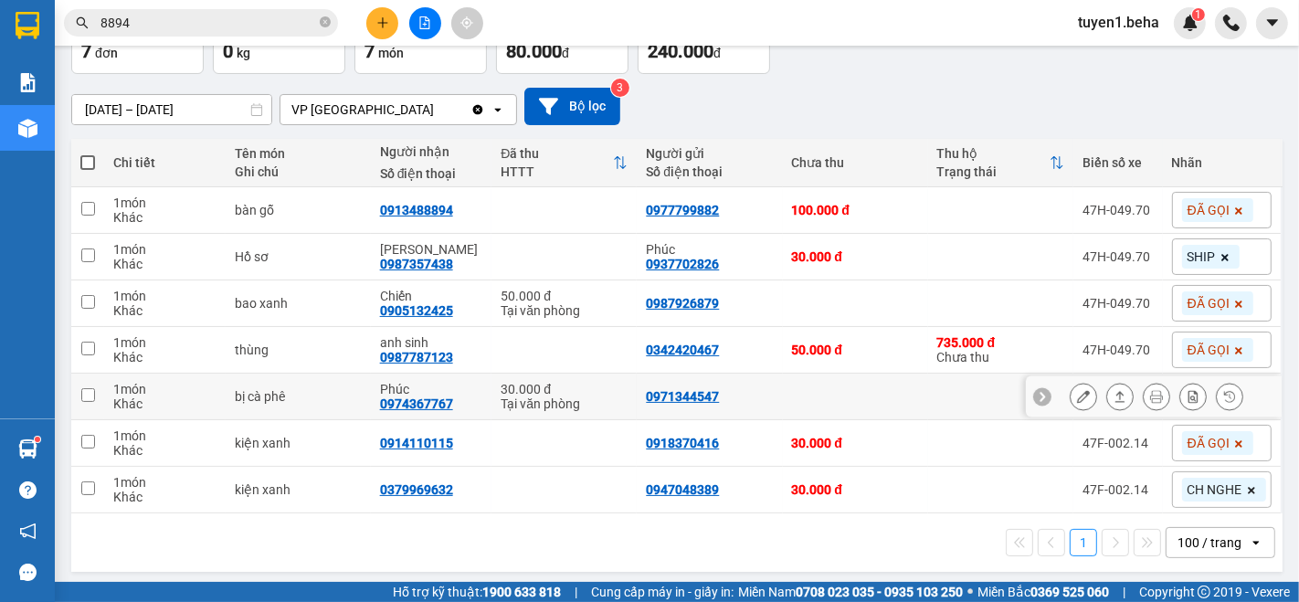
scroll to position [123, 0]
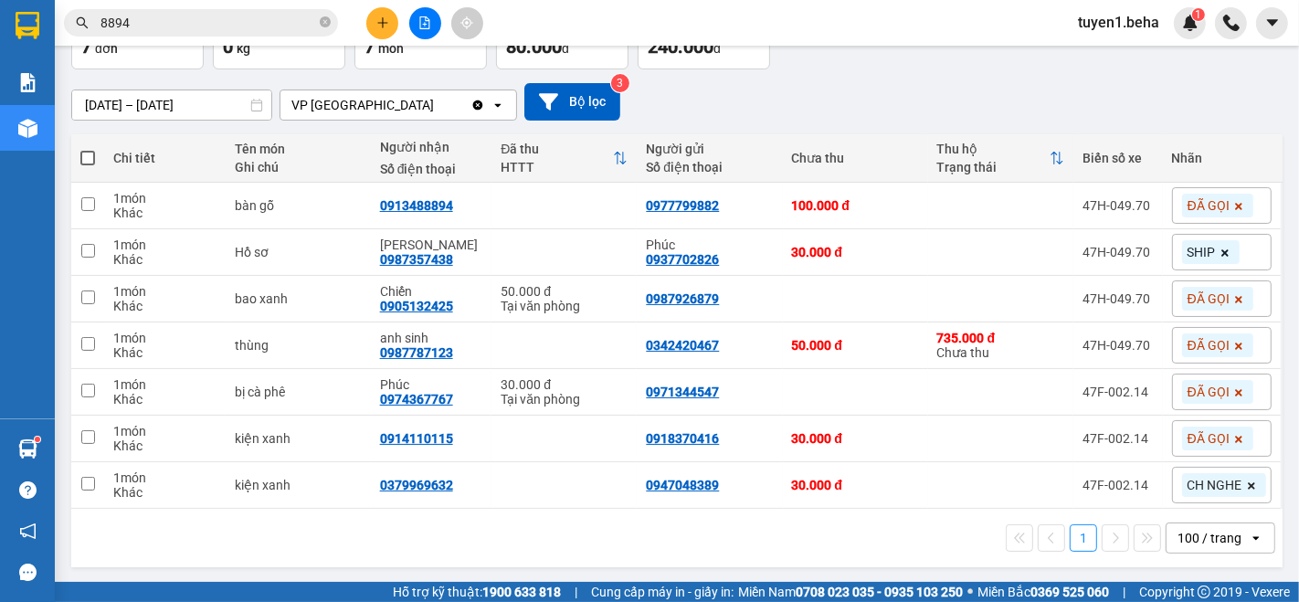
click at [1234, 387] on icon at bounding box center [1239, 392] width 11 height 11
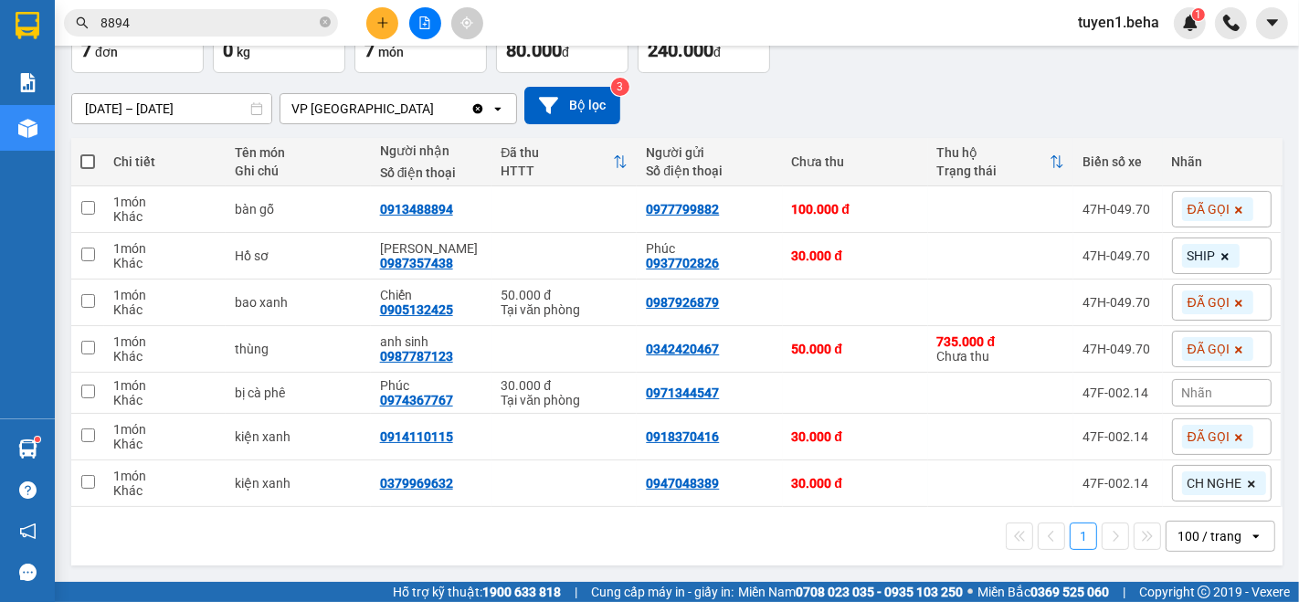
scroll to position [118, 0]
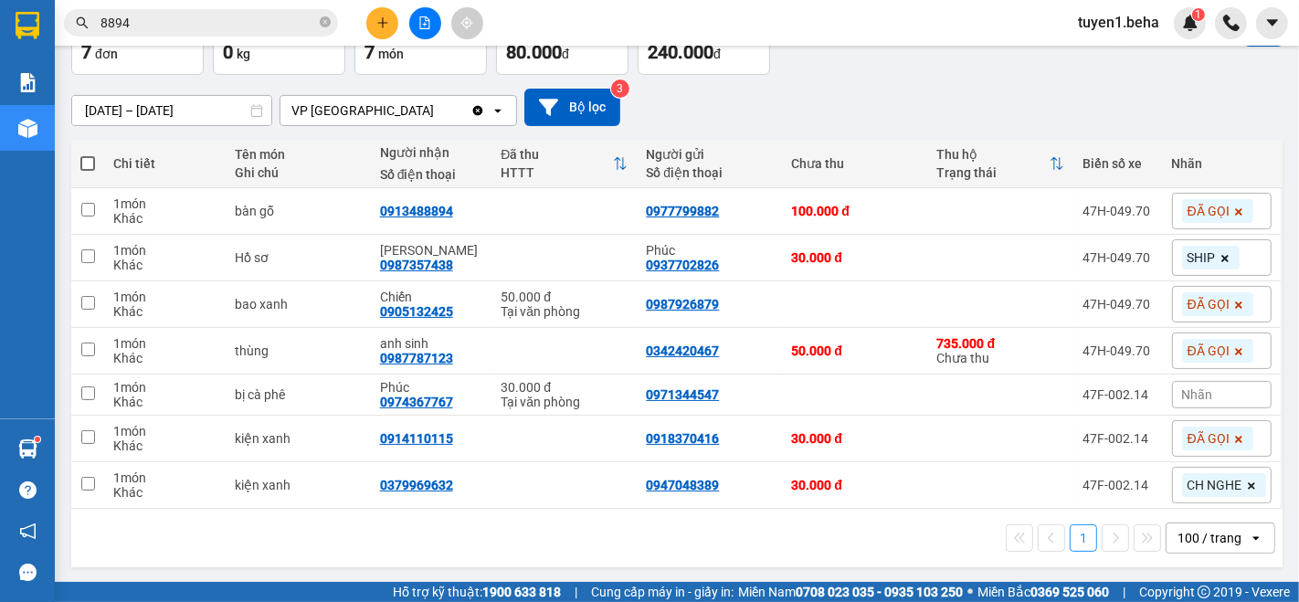
click at [1226, 387] on div "Nhãn" at bounding box center [1222, 394] width 100 height 27
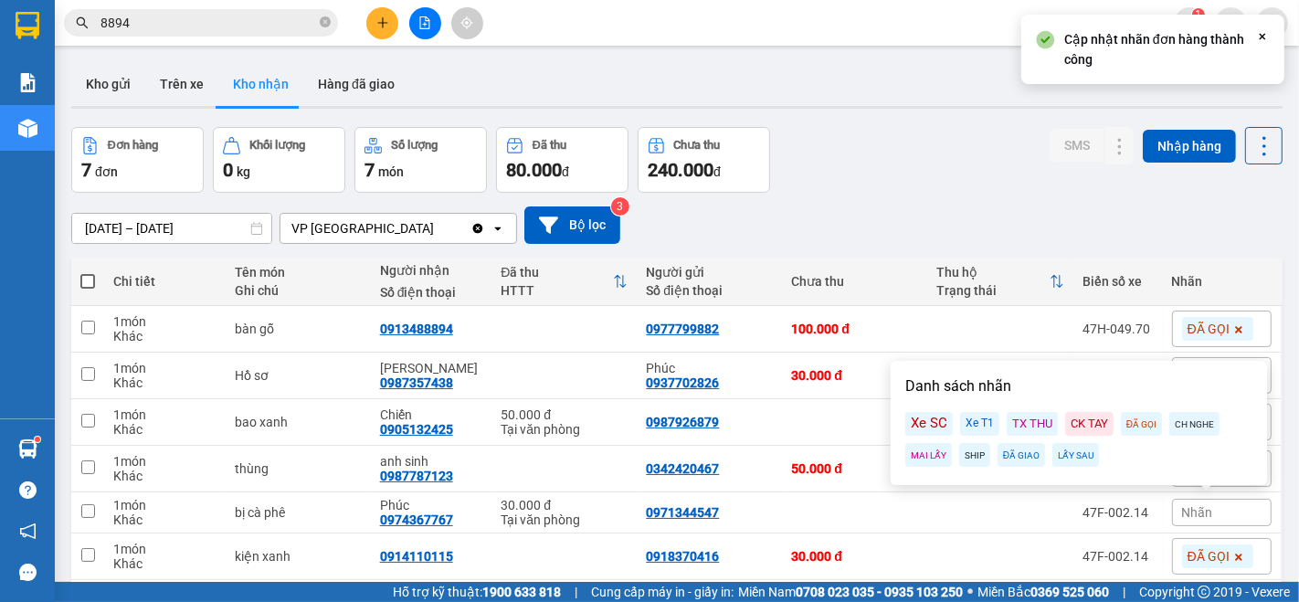
scroll to position [118, 0]
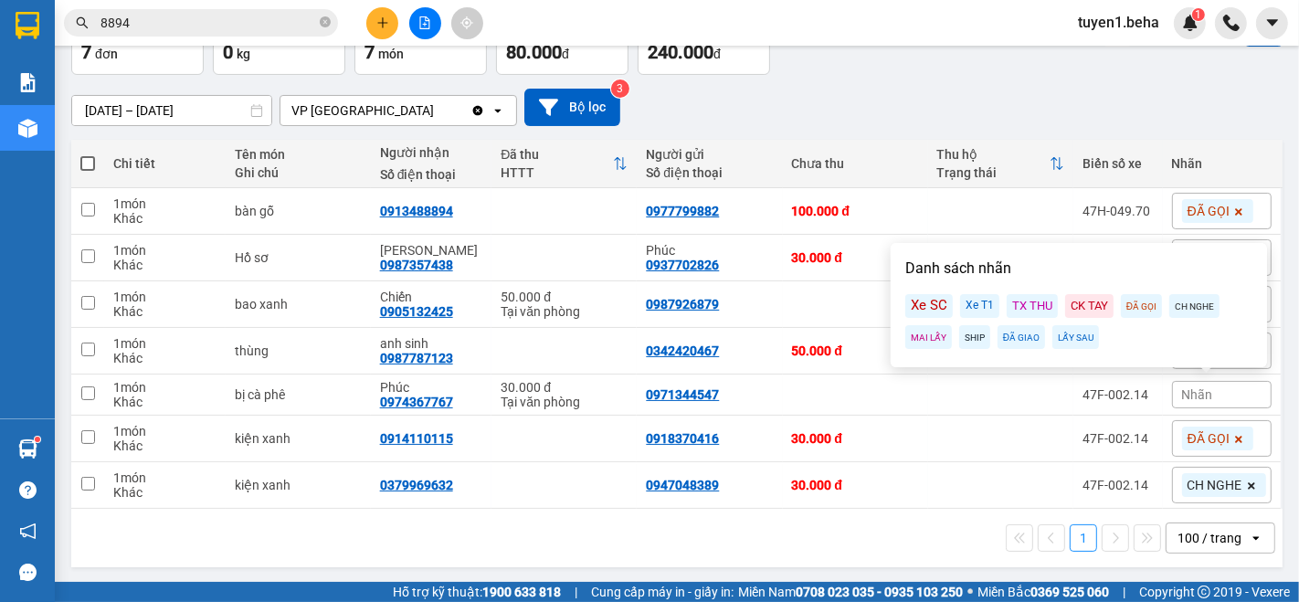
click at [919, 337] on div "MAI LẤY" at bounding box center [929, 337] width 47 height 24
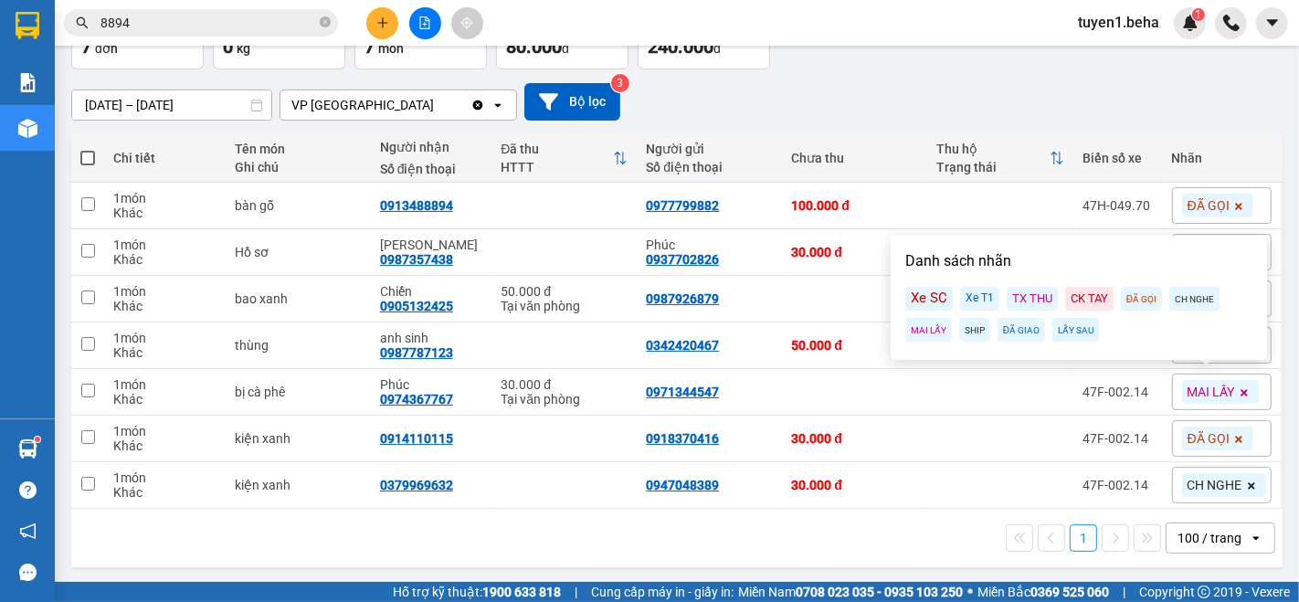
click at [816, 538] on div "1 100 / trang open" at bounding box center [677, 538] width 1197 height 31
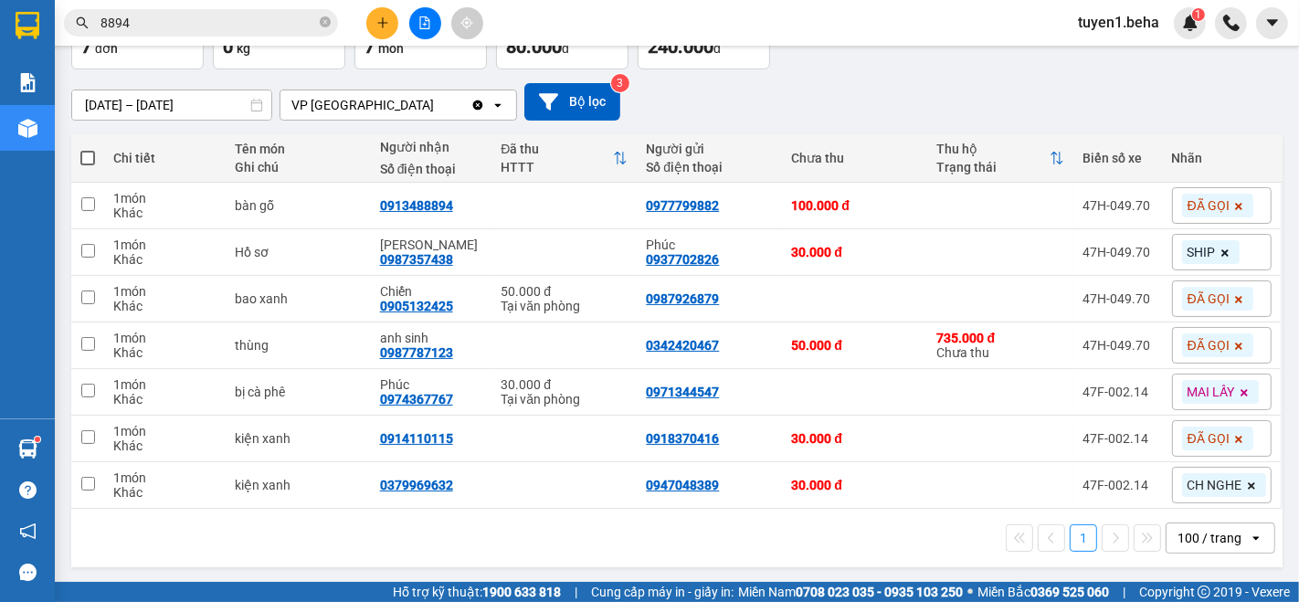
click at [1248, 482] on icon at bounding box center [1251, 485] width 7 height 7
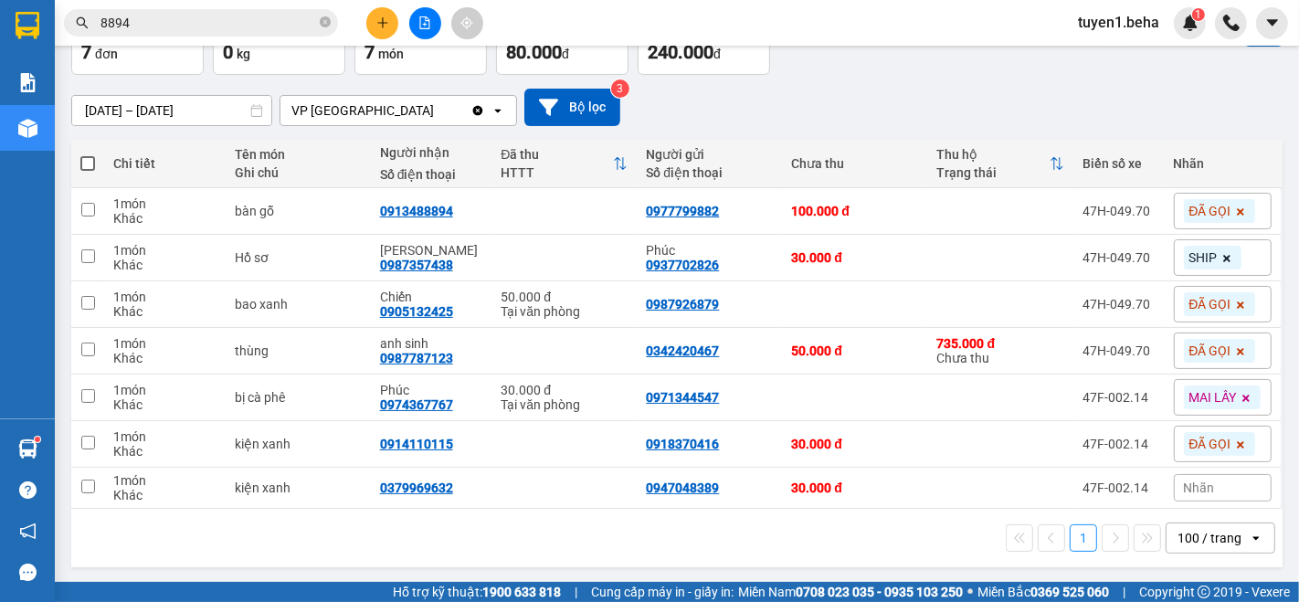
click at [1210, 482] on div "Nhãn" at bounding box center [1223, 487] width 98 height 27
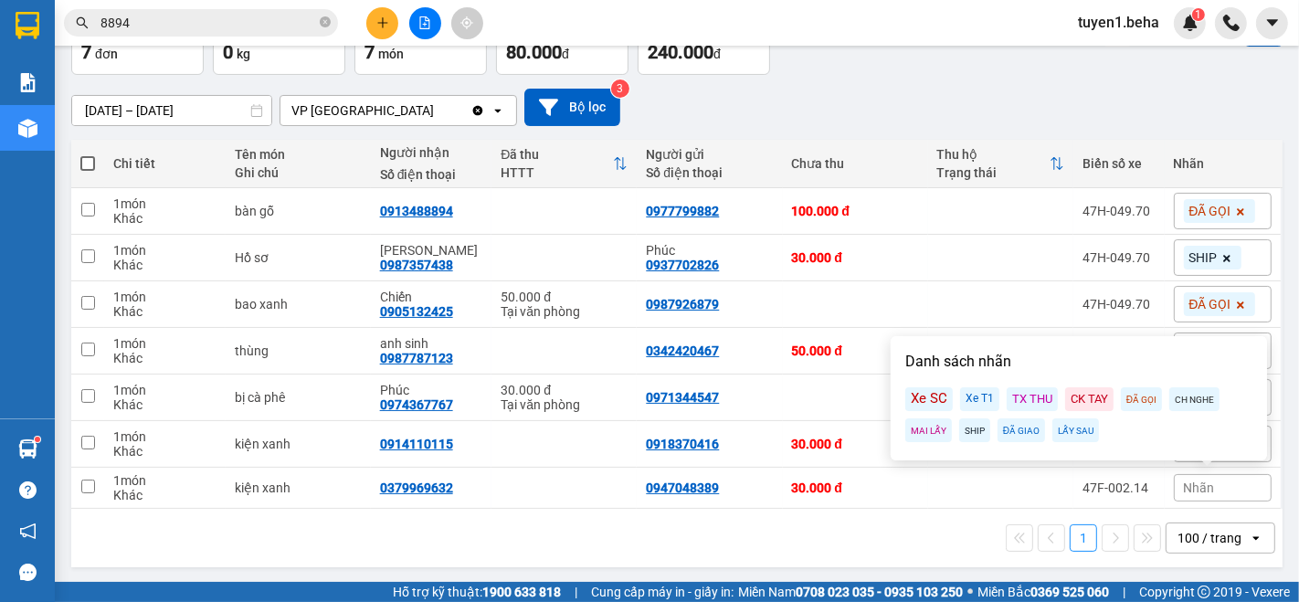
click at [921, 430] on div "MAI LẤY" at bounding box center [929, 431] width 47 height 24
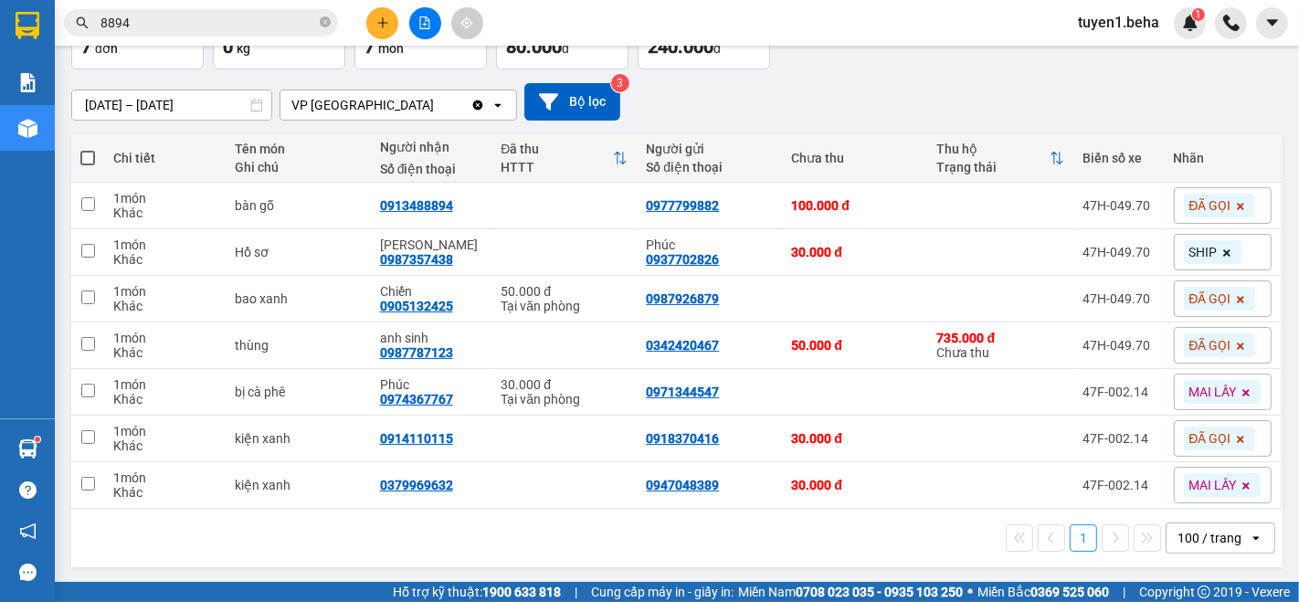
click at [854, 534] on div "1 100 / trang open" at bounding box center [677, 538] width 1197 height 31
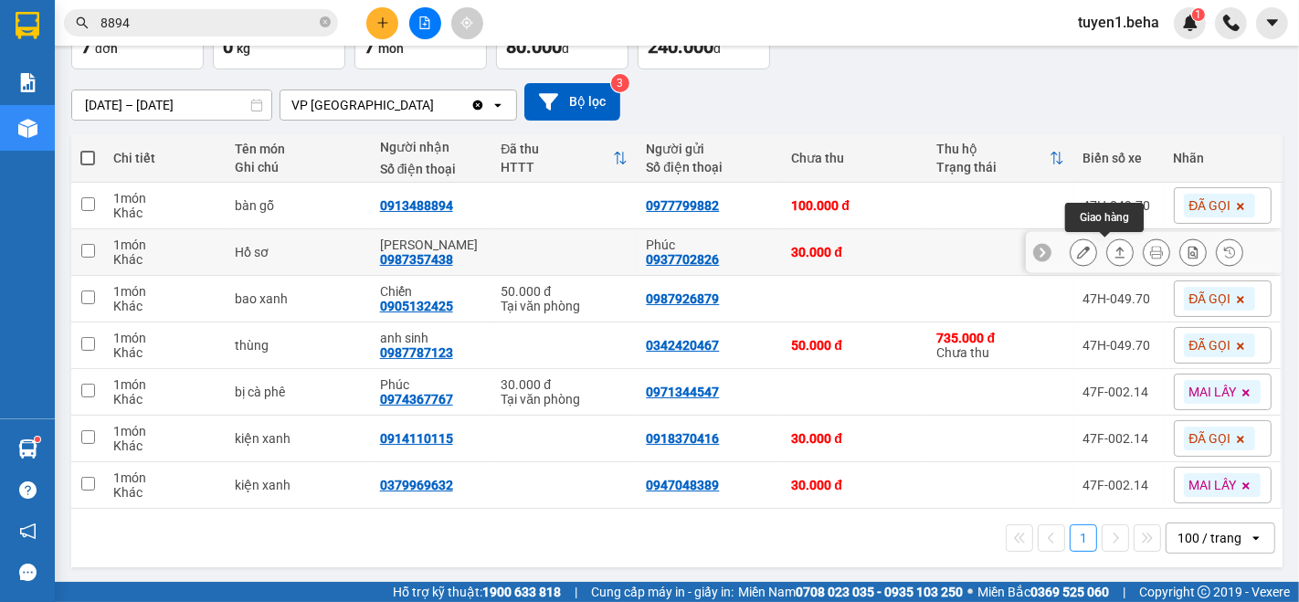
click at [1116, 252] on icon at bounding box center [1121, 252] width 10 height 11
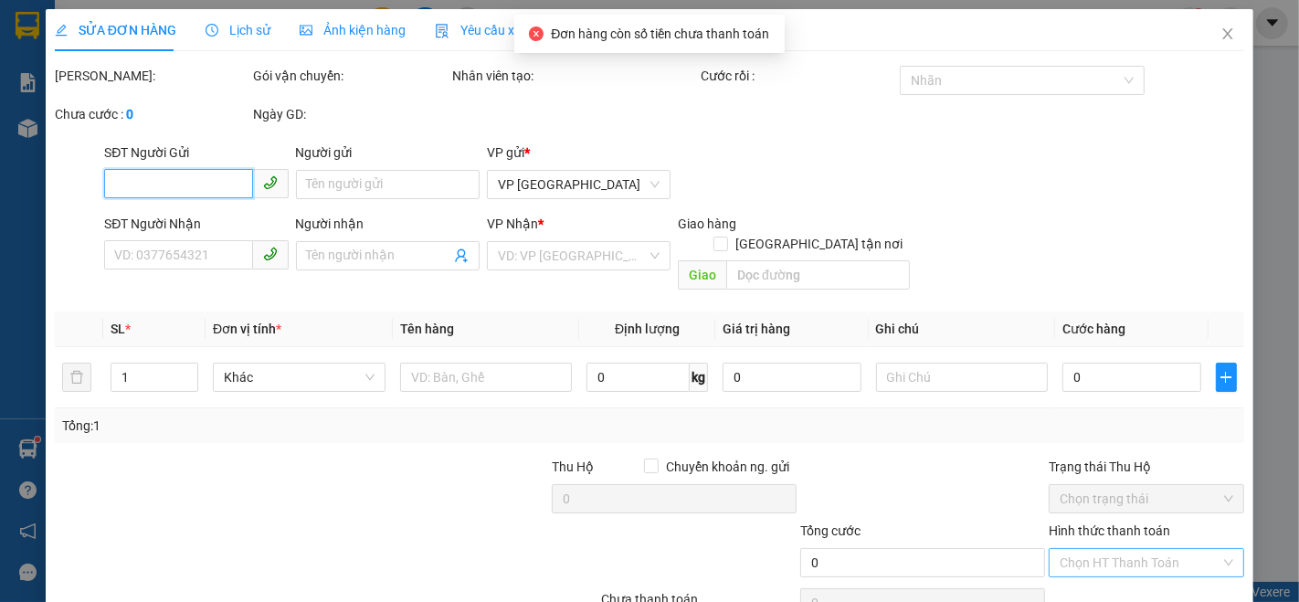
scroll to position [76, 0]
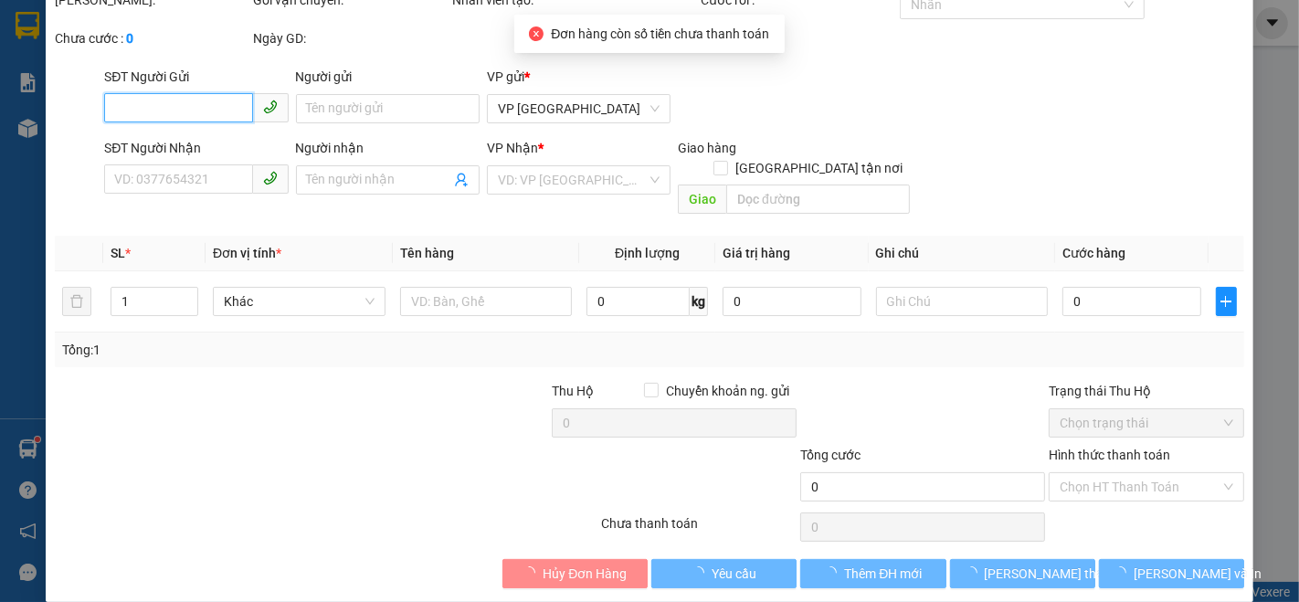
type input "0937702826"
type input "Phúc"
type input "0987357438"
type input "[PERSON_NAME]"
checkbox input "true"
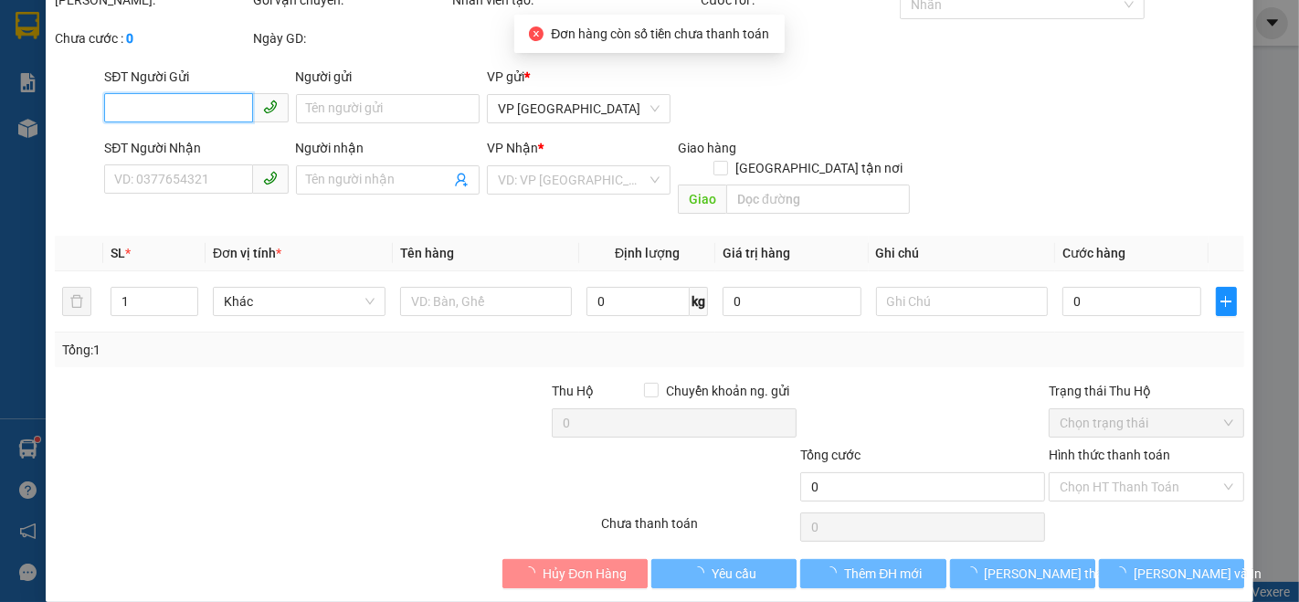
type input "44 [PERSON_NAME]/cc"
type input "30.000"
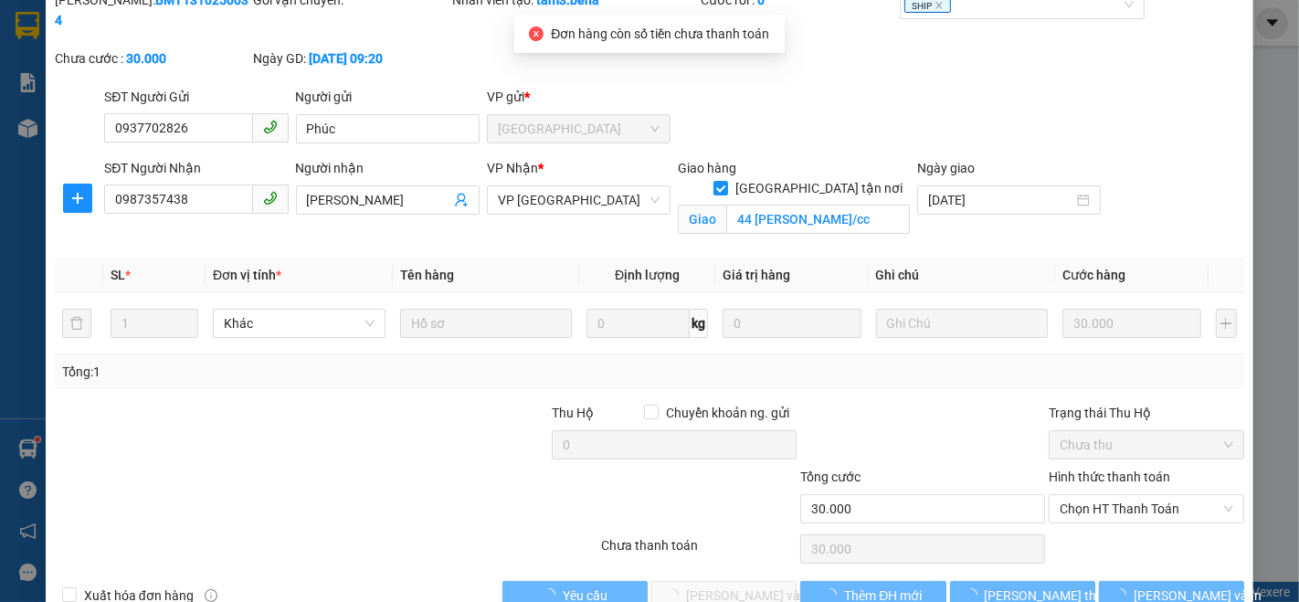
click at [1130, 467] on div "Hình thức thanh toán" at bounding box center [1147, 480] width 196 height 27
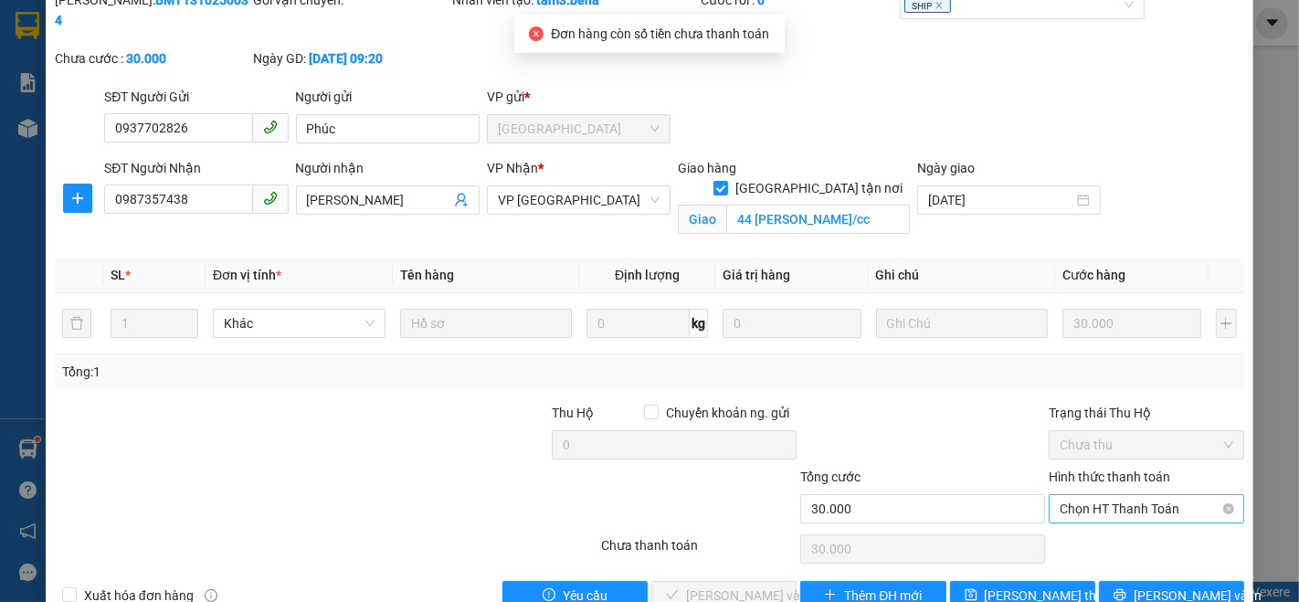
click at [1122, 495] on span "Chọn HT Thanh Toán" at bounding box center [1147, 508] width 174 height 27
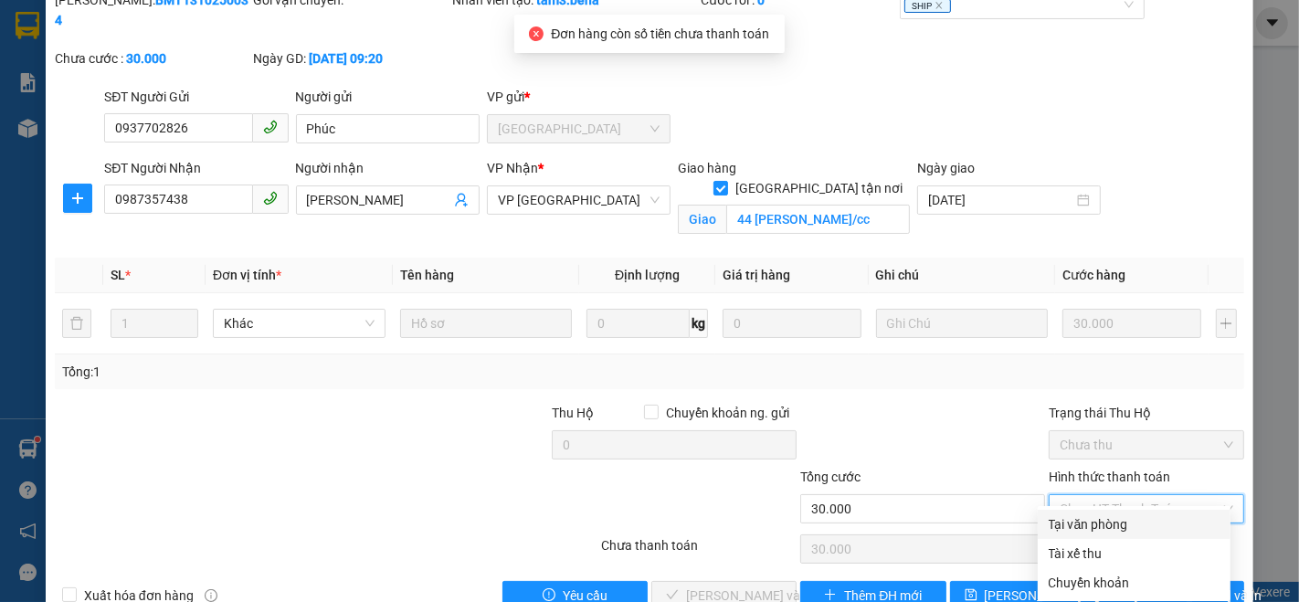
drag, startPoint x: 1092, startPoint y: 520, endPoint x: 993, endPoint y: 539, distance: 100.5
click at [1090, 520] on div "Tại văn phòng" at bounding box center [1134, 524] width 171 height 20
type input "0"
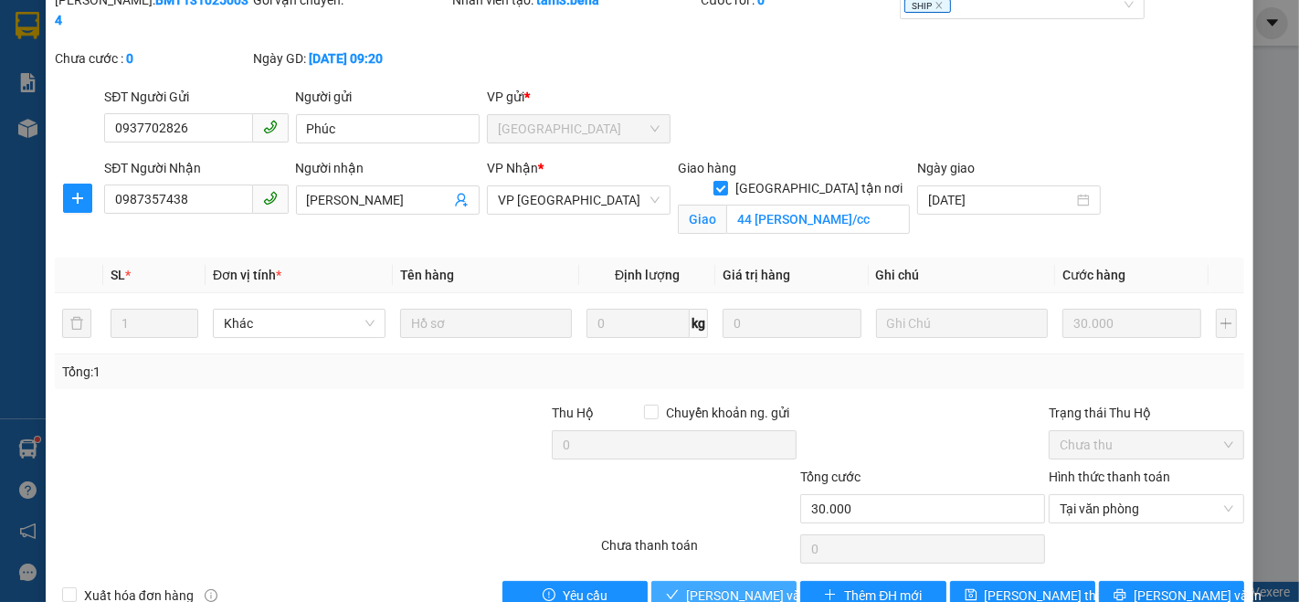
click at [725, 586] on span "[PERSON_NAME] và Giao hàng" at bounding box center [773, 596] width 175 height 20
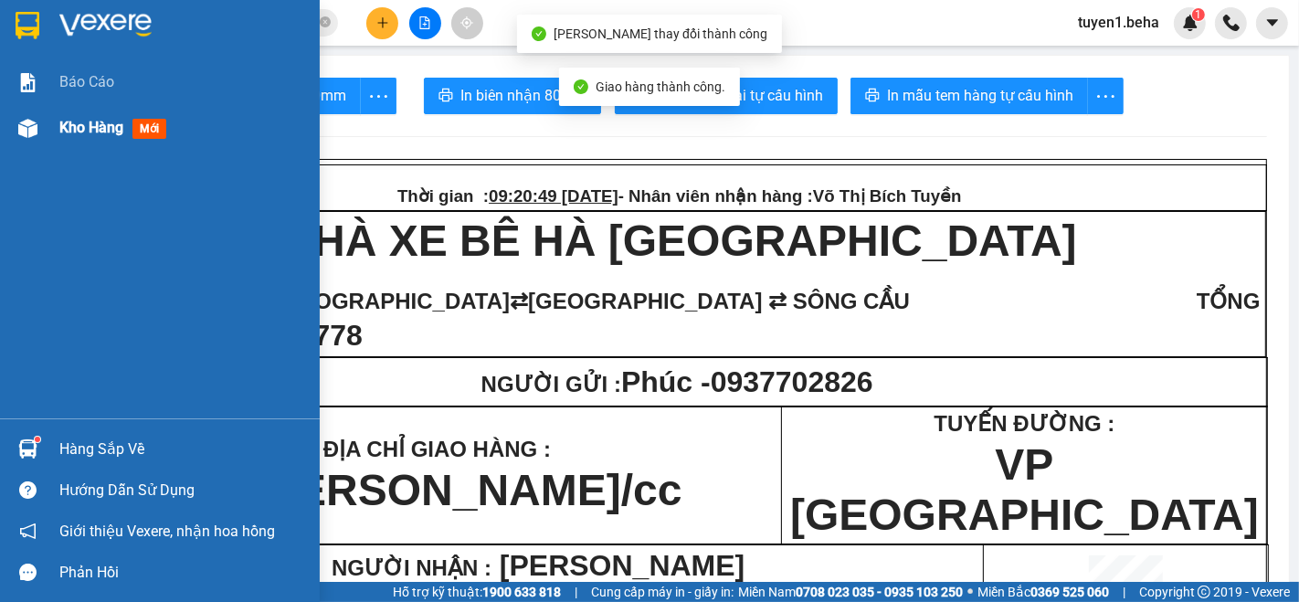
click at [92, 122] on span "Kho hàng" at bounding box center [91, 127] width 64 height 17
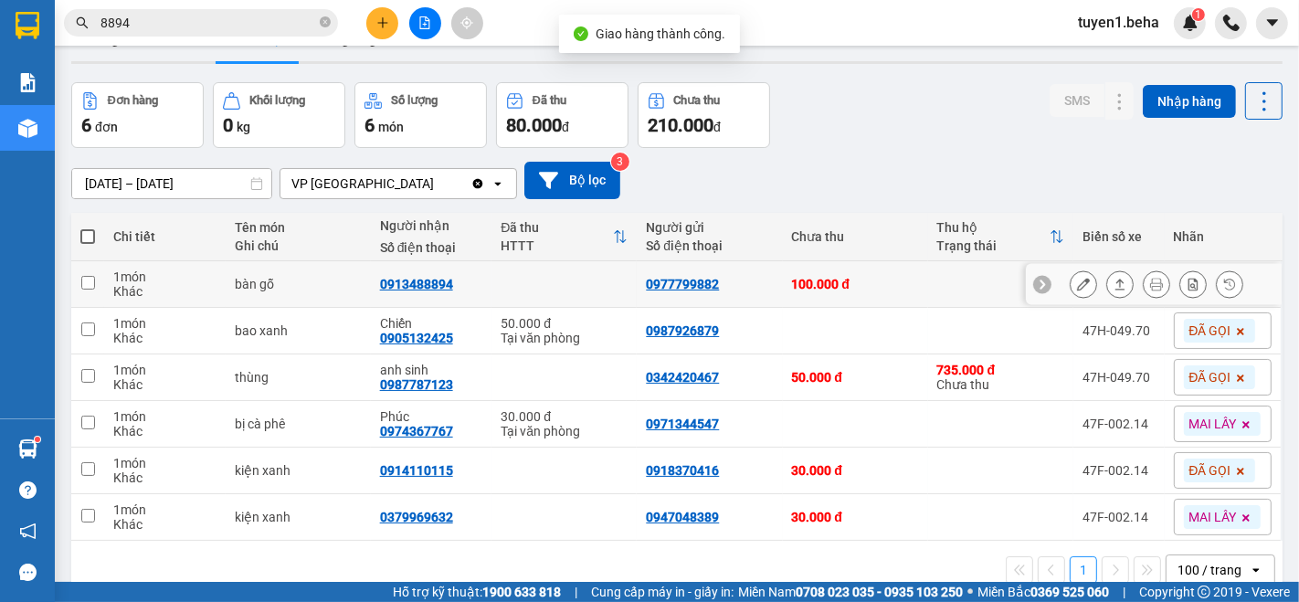
scroll to position [83, 0]
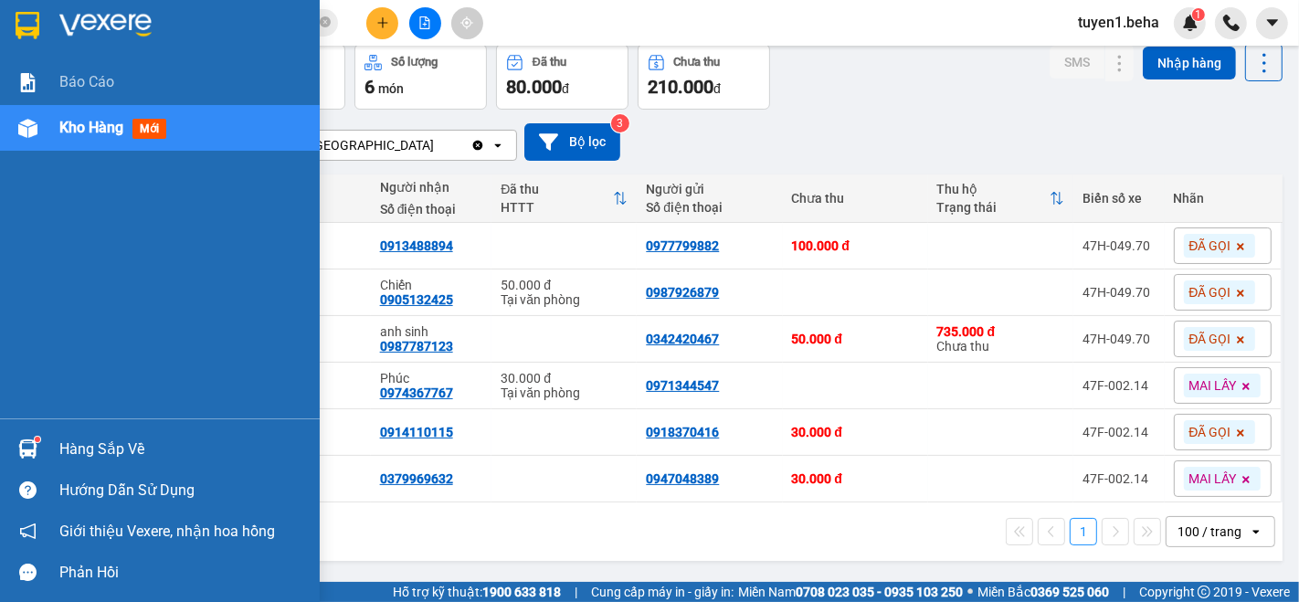
click at [78, 126] on span "Kho hàng" at bounding box center [91, 127] width 64 height 17
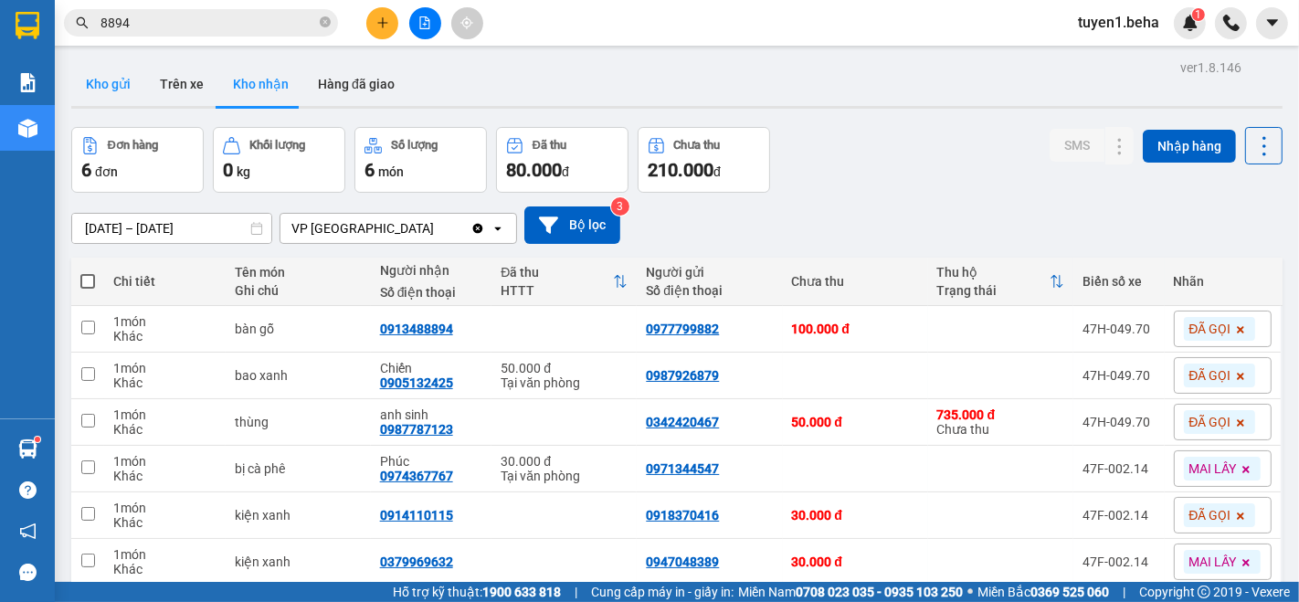
click at [98, 86] on button "Kho gửi" at bounding box center [108, 84] width 74 height 44
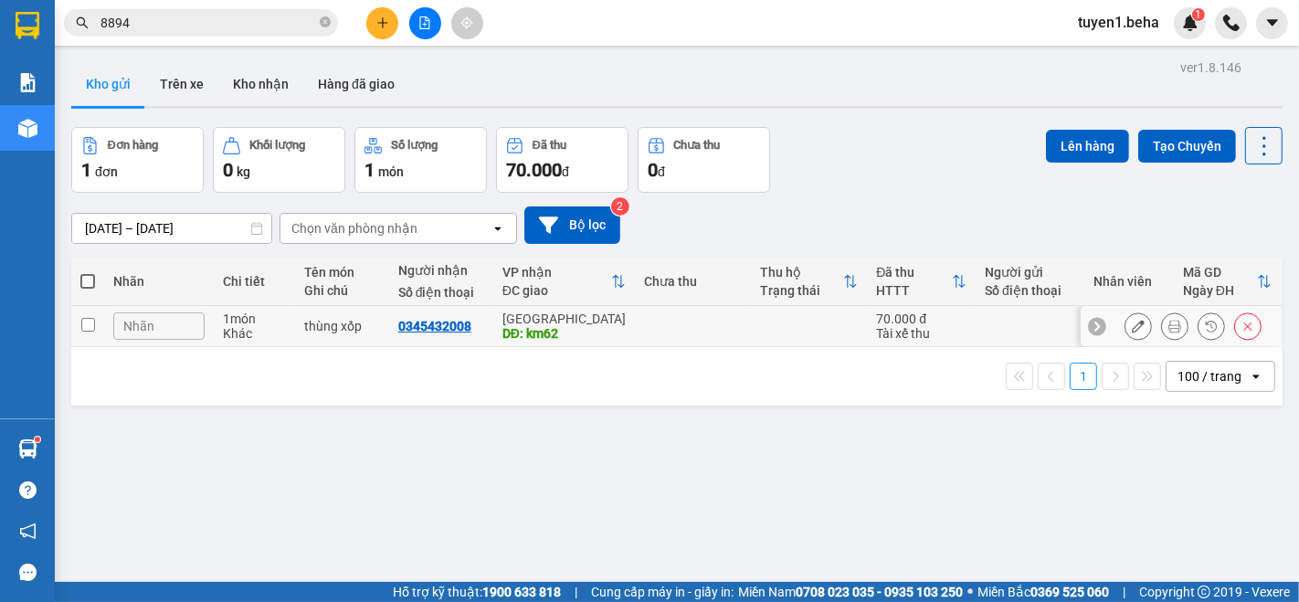
drag, startPoint x: 82, startPoint y: 320, endPoint x: 634, endPoint y: 202, distance: 564.4
click at [83, 320] on input "checkbox" at bounding box center [88, 325] width 14 height 14
checkbox input "true"
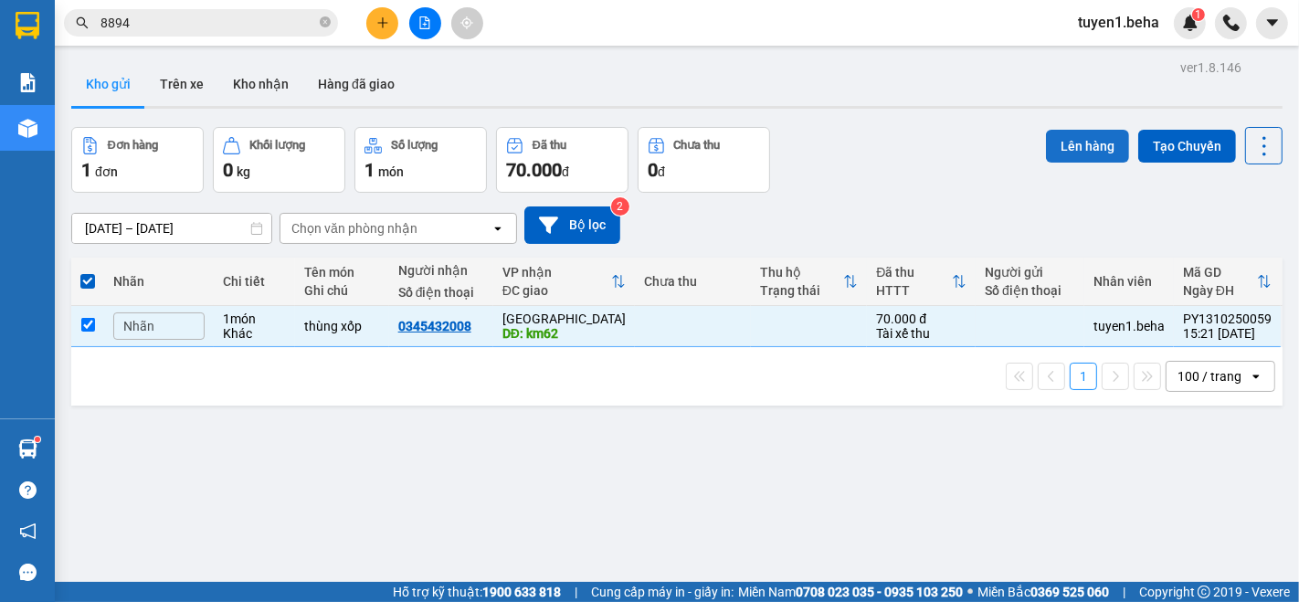
click at [1056, 150] on button "Lên hàng" at bounding box center [1087, 146] width 83 height 33
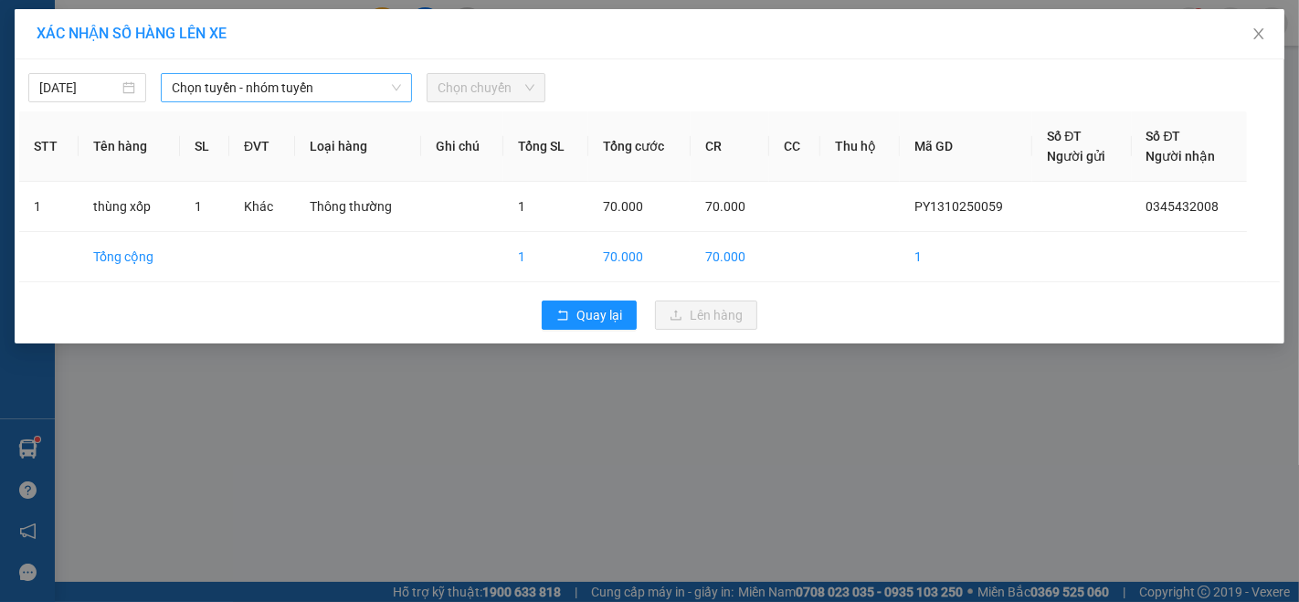
click at [313, 95] on span "Chọn tuyến - nhóm tuyến" at bounding box center [286, 87] width 229 height 27
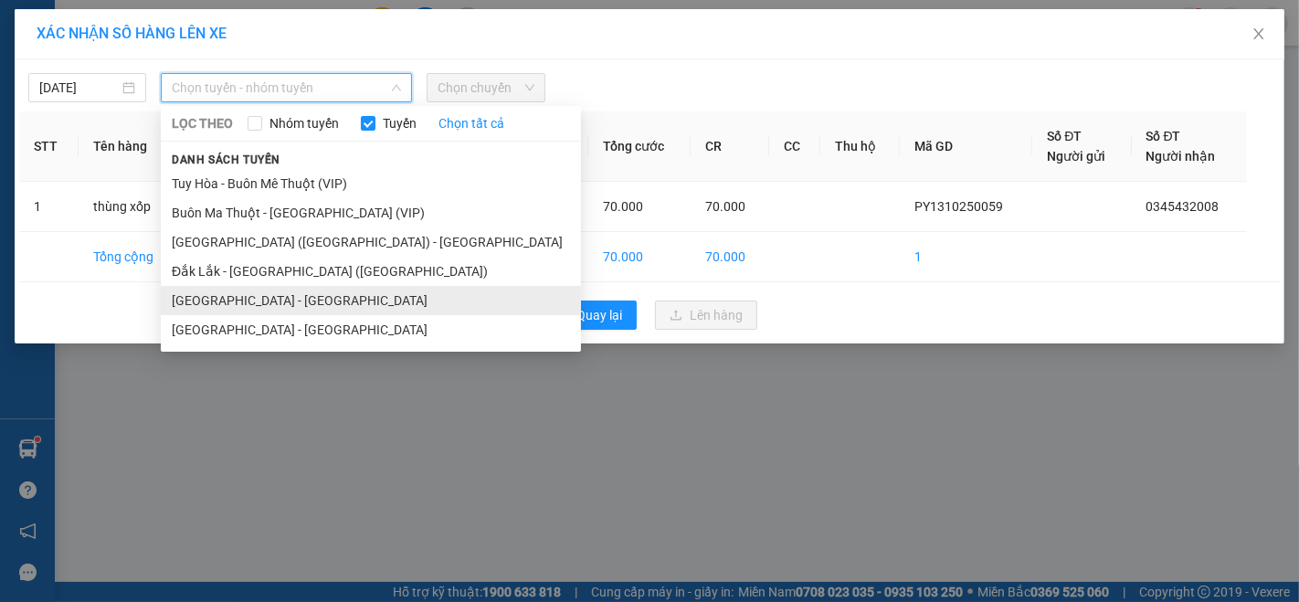
click at [247, 300] on li "[GEOGRAPHIC_DATA] - [GEOGRAPHIC_DATA]" at bounding box center [371, 300] width 420 height 29
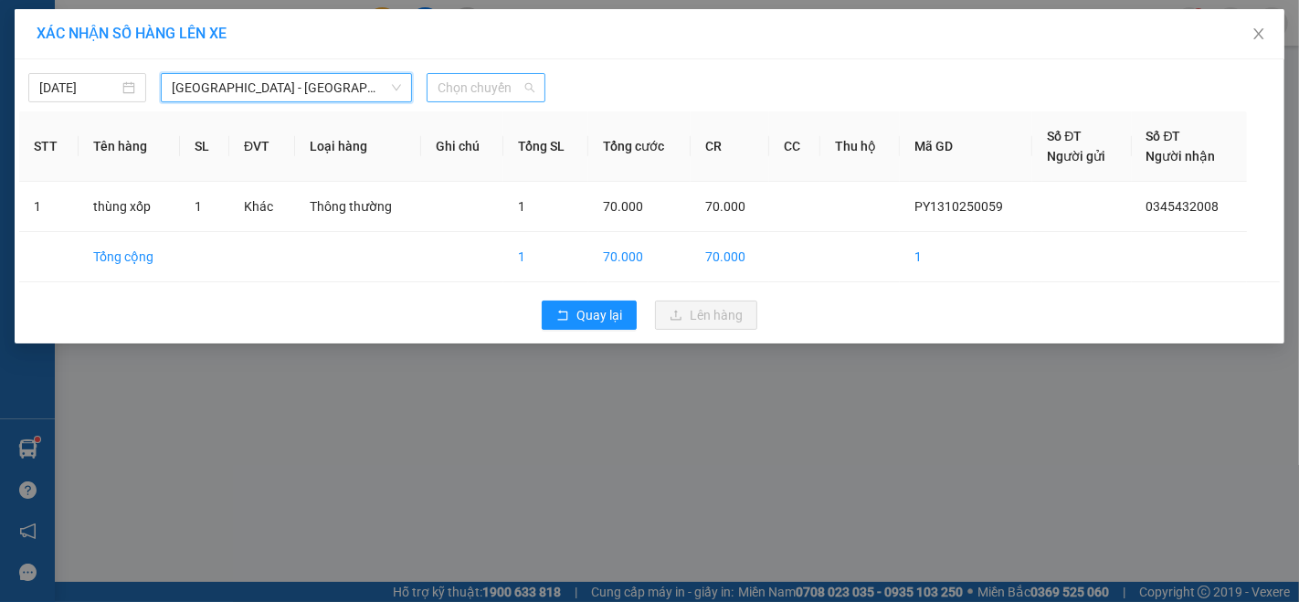
click at [461, 89] on span "Chọn chuyến" at bounding box center [486, 87] width 96 height 27
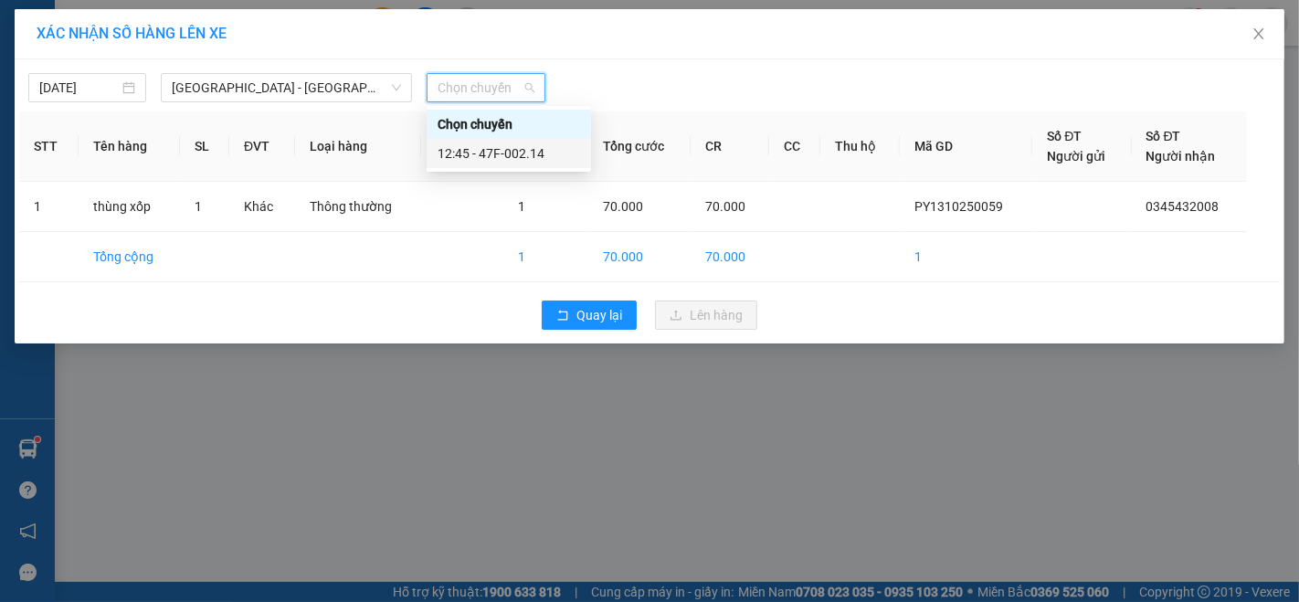
click at [508, 157] on div "12:45 - 47F-002.14" at bounding box center [509, 153] width 143 height 20
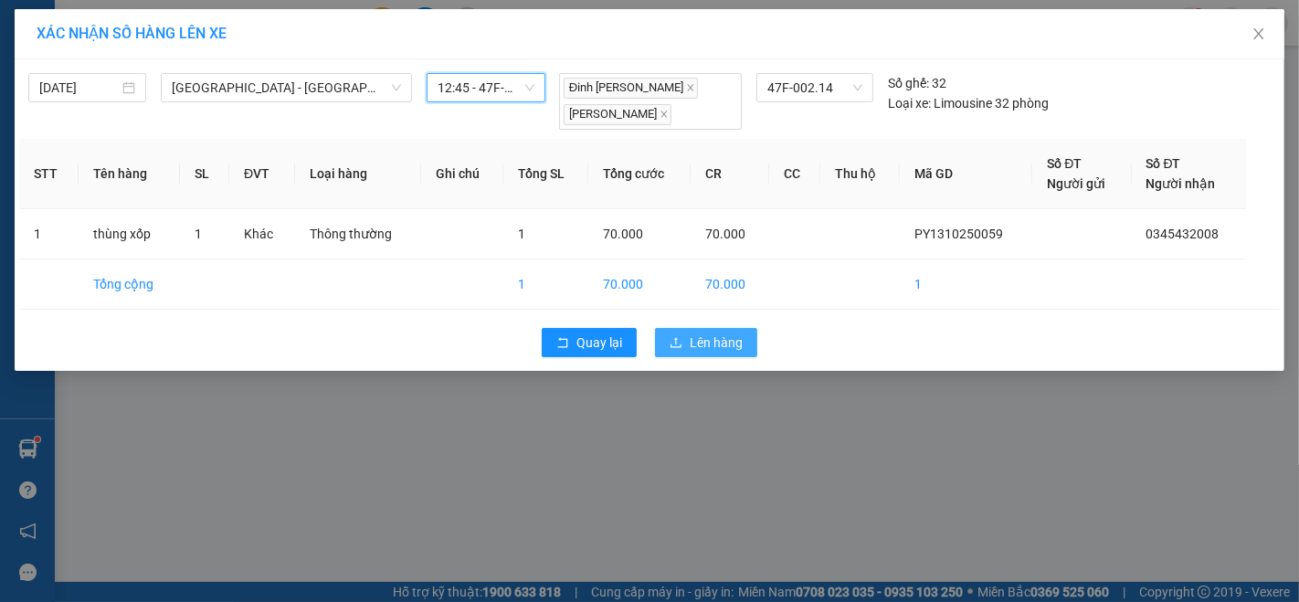
click at [703, 338] on span "Lên hàng" at bounding box center [716, 343] width 53 height 20
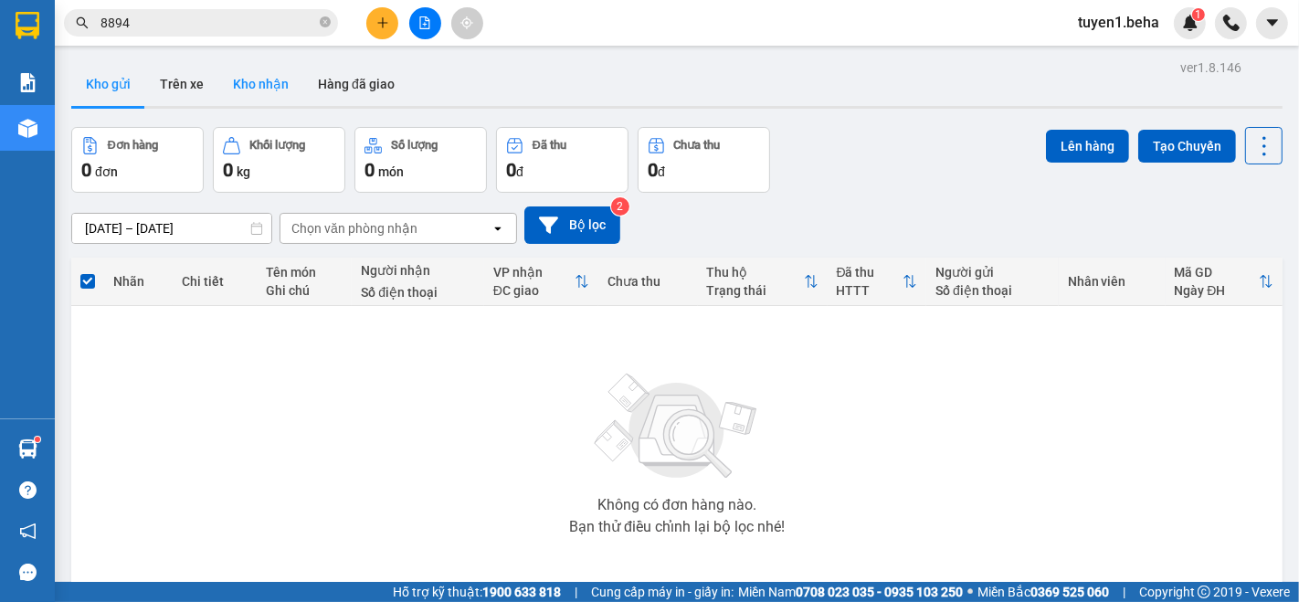
click at [258, 72] on button "Kho nhận" at bounding box center [260, 84] width 85 height 44
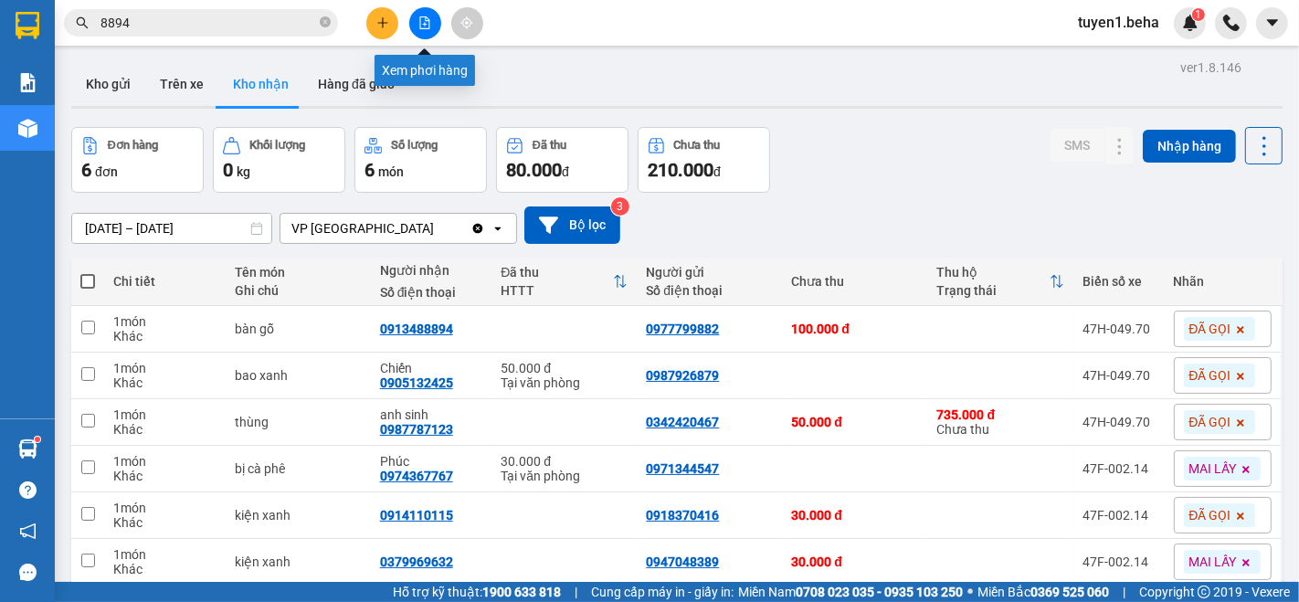
click at [428, 19] on icon "file-add" at bounding box center [425, 22] width 10 height 13
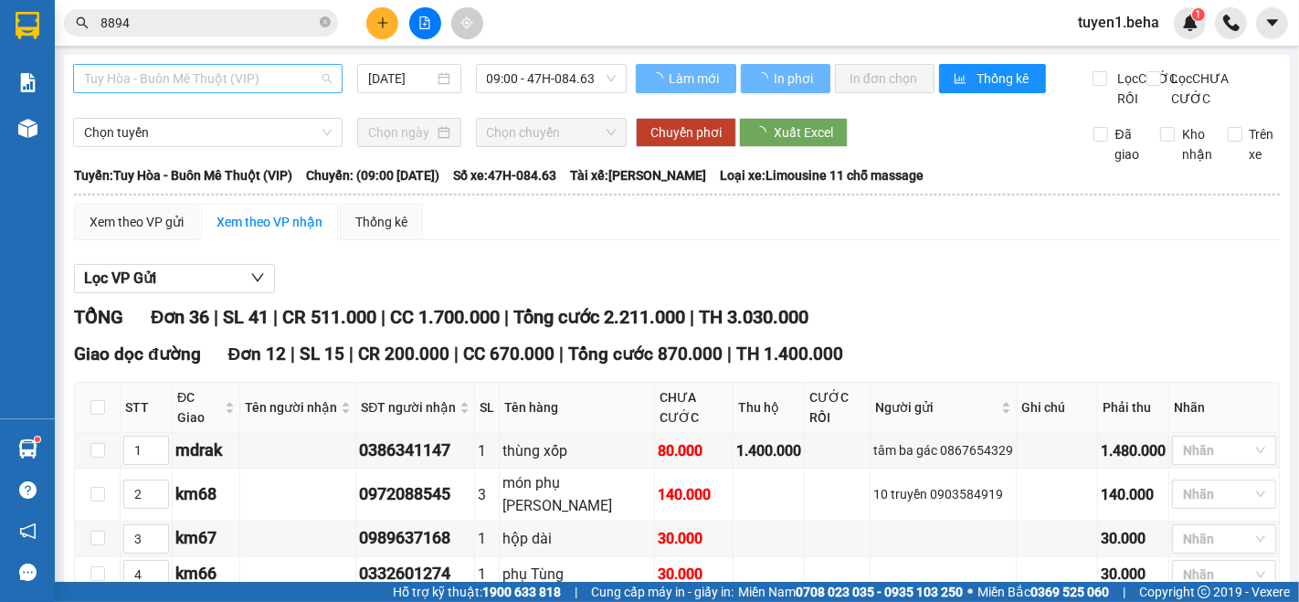
click at [157, 74] on span "Tuy Hòa - Buôn Mê Thuột (VIP)" at bounding box center [208, 78] width 248 height 27
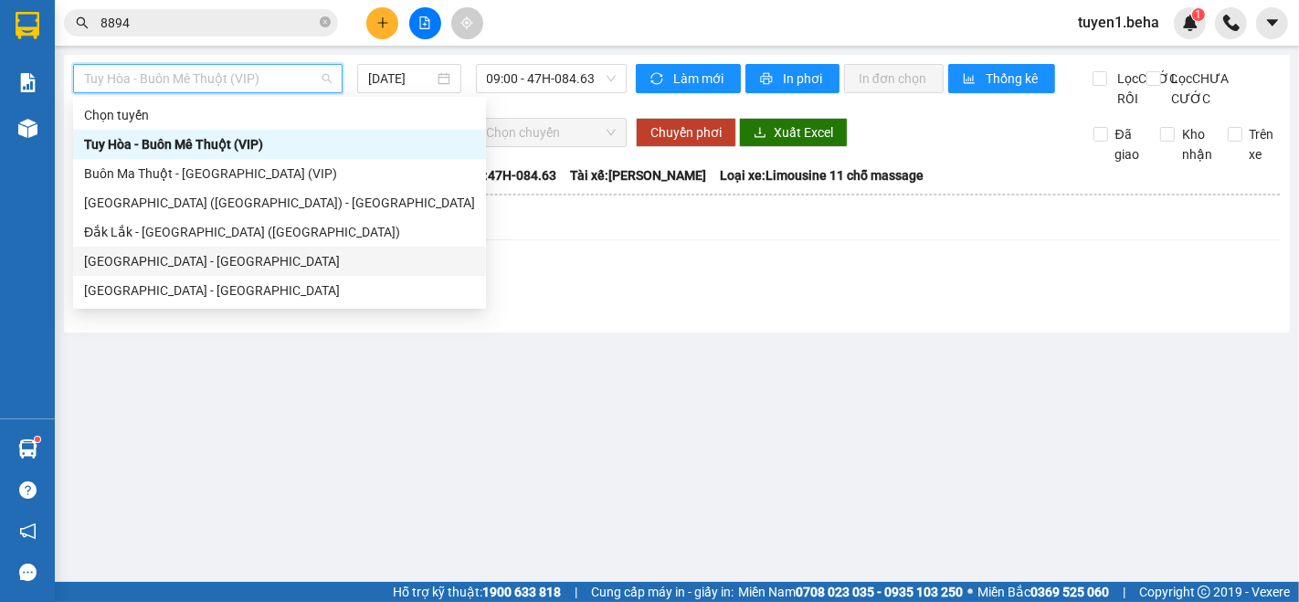
click at [146, 261] on div "[GEOGRAPHIC_DATA] - [GEOGRAPHIC_DATA]" at bounding box center [279, 261] width 391 height 20
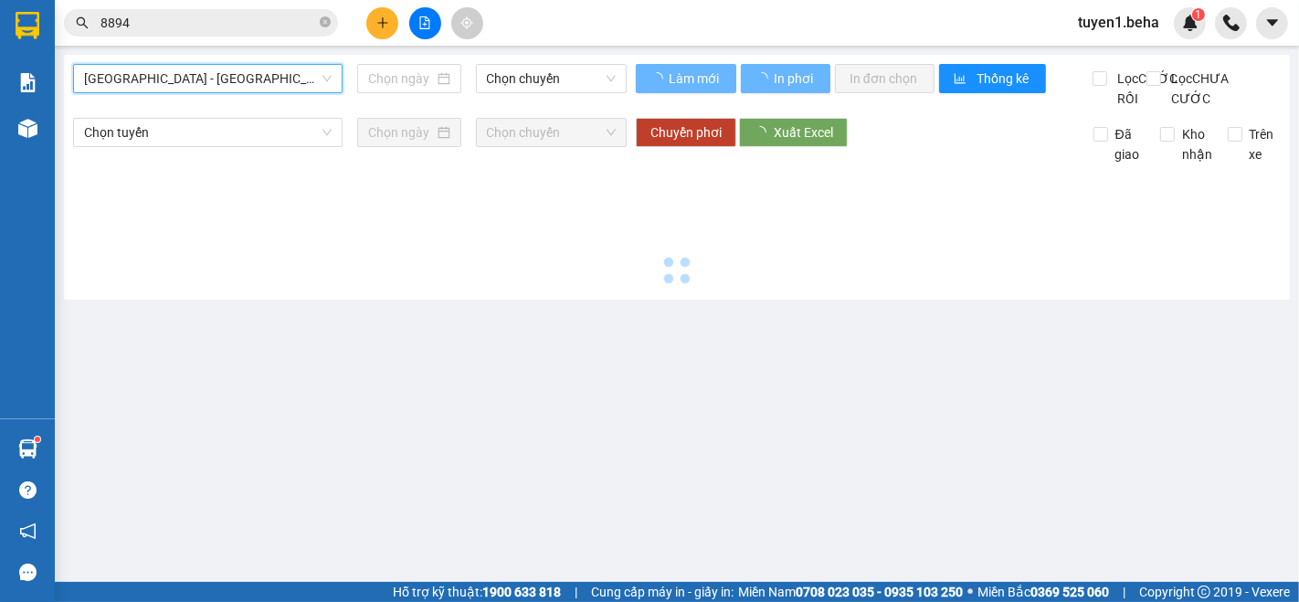
type input "[DATE]"
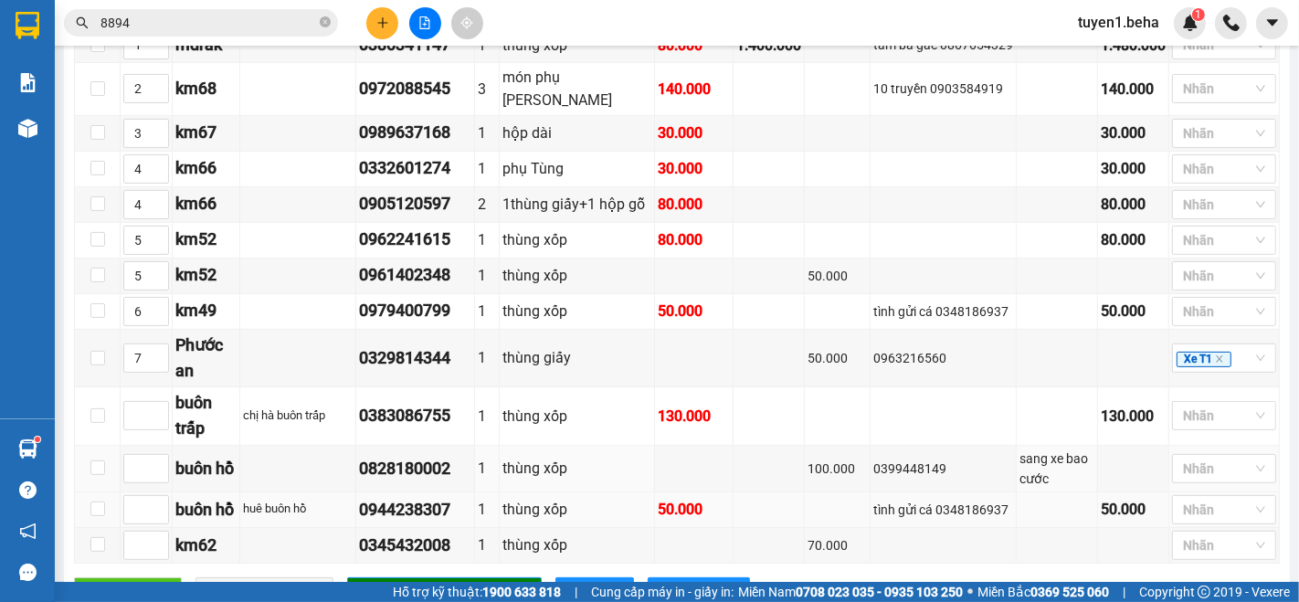
scroll to position [609, 0]
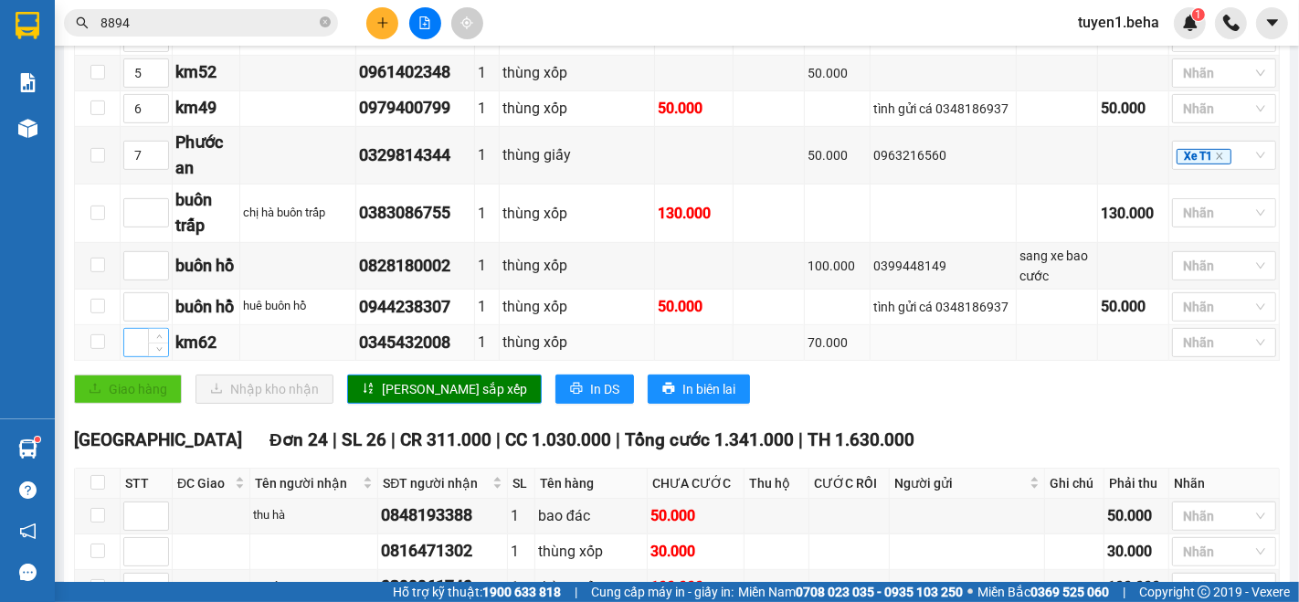
click at [130, 353] on input at bounding box center [146, 342] width 44 height 27
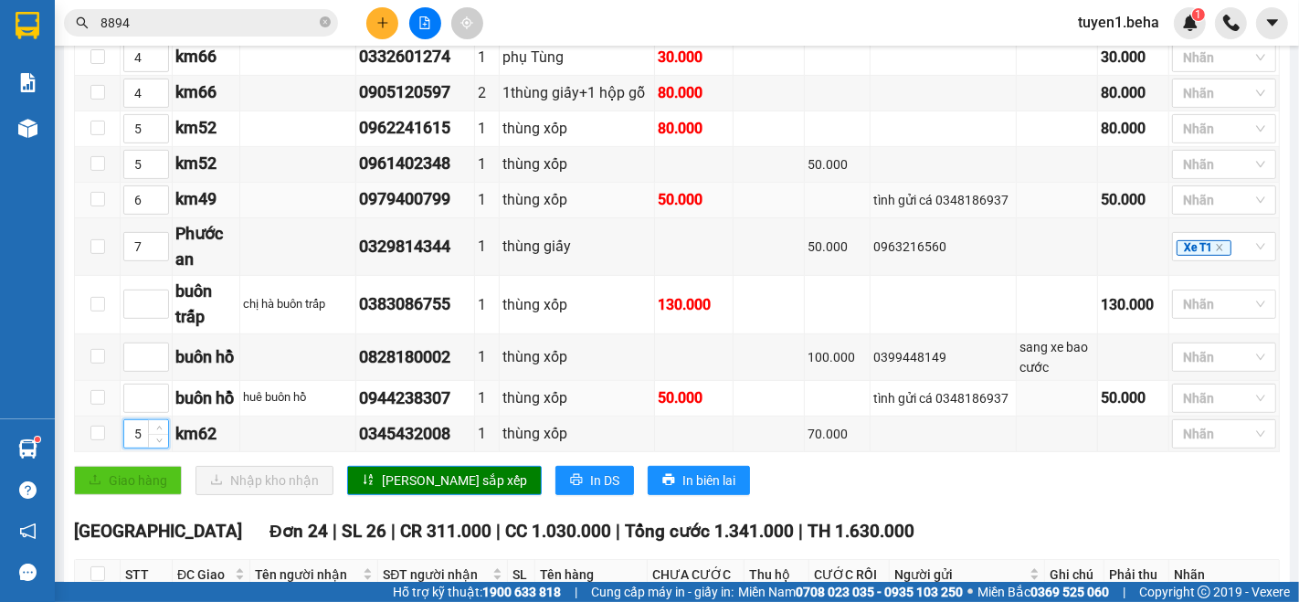
scroll to position [406, 0]
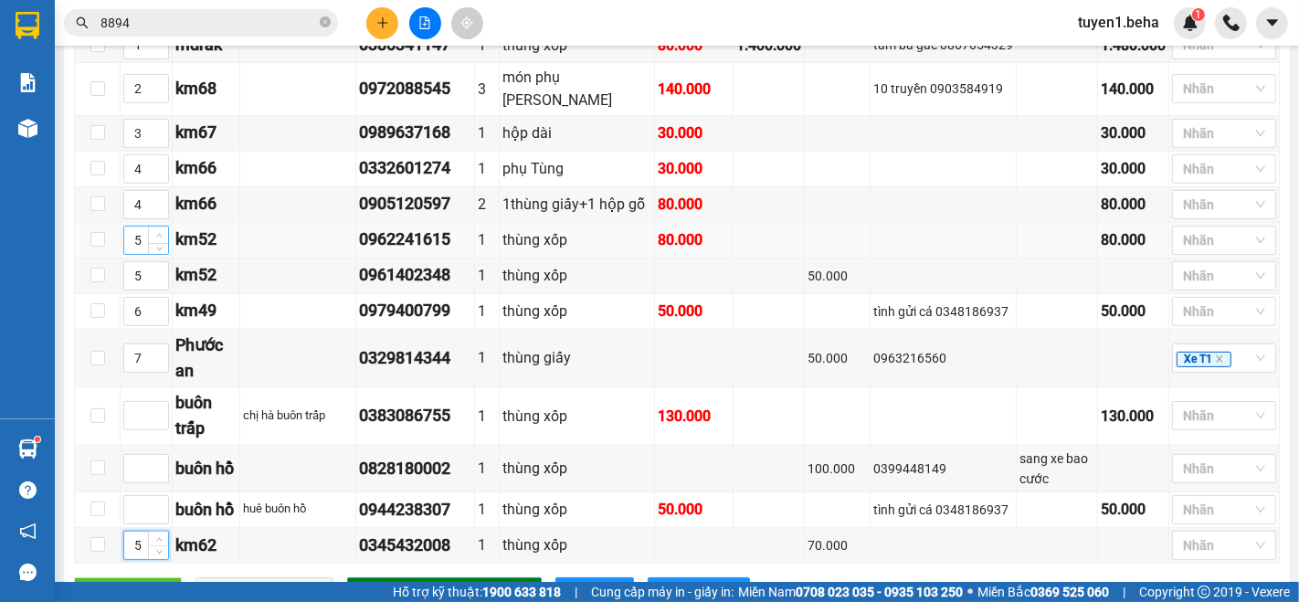
type input "5"
type input "6"
click at [156, 239] on icon "up" at bounding box center [159, 235] width 6 height 6
type input "6"
click at [159, 273] on icon "up" at bounding box center [158, 272] width 5 height 4
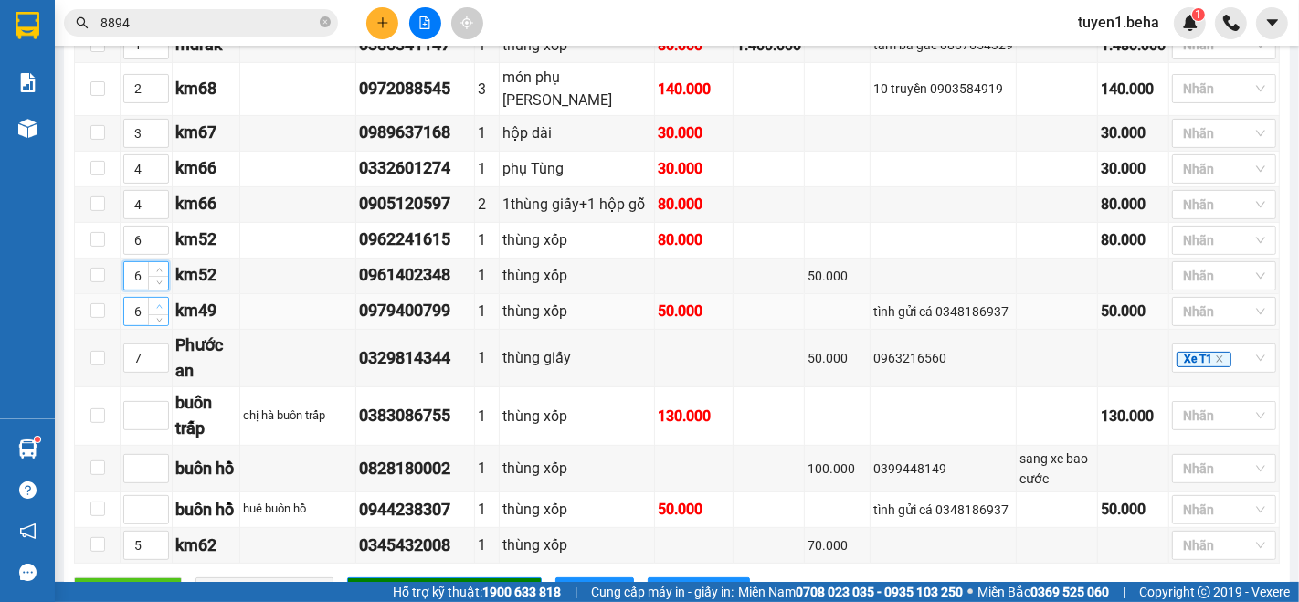
type input "7"
click at [156, 310] on icon "up" at bounding box center [159, 306] width 6 height 6
type input "8"
click at [154, 359] on span "up" at bounding box center [159, 353] width 11 height 11
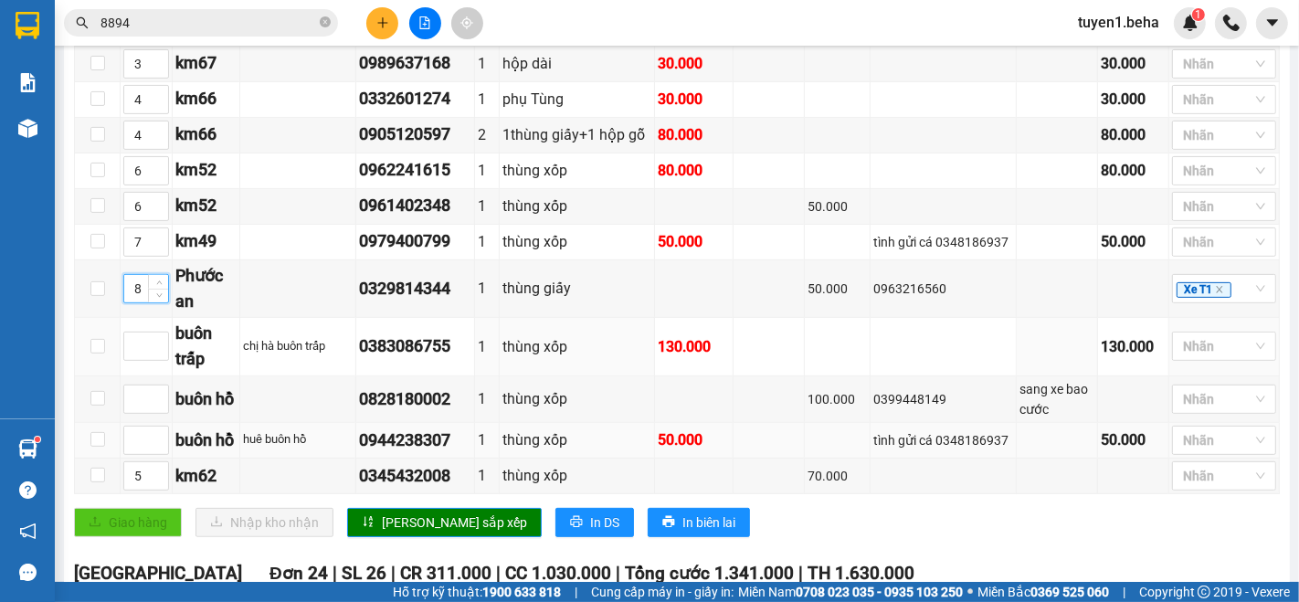
scroll to position [507, 0]
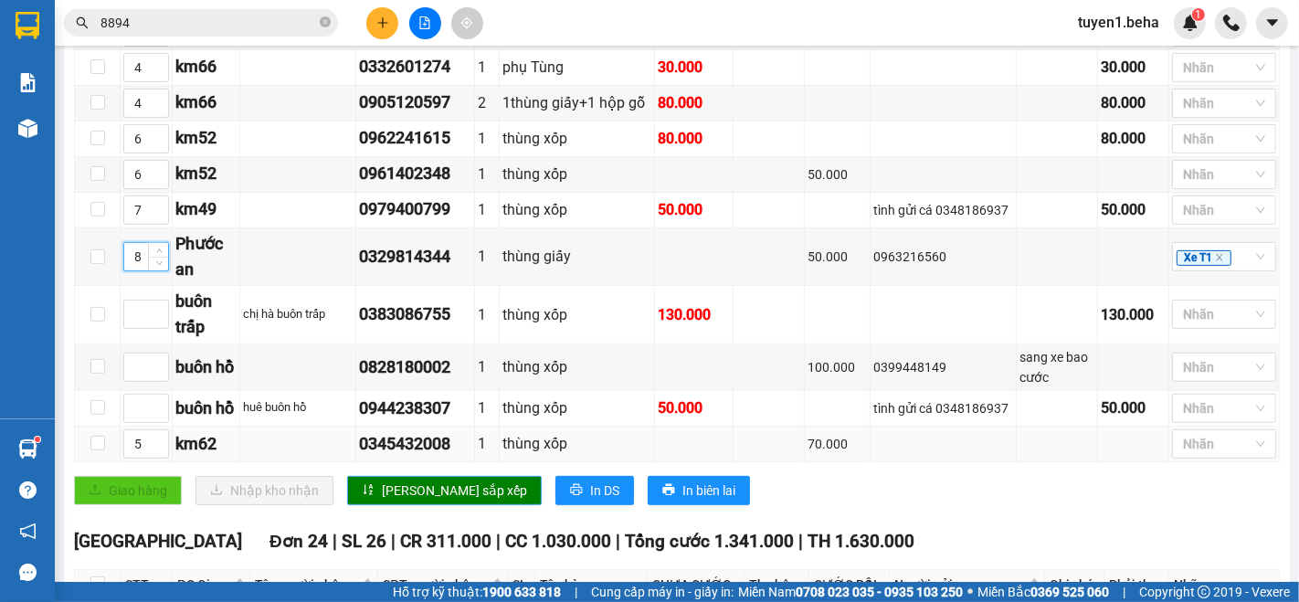
drag, startPoint x: 418, startPoint y: 499, endPoint x: 449, endPoint y: 466, distance: 45.3
click at [415, 499] on span "[PERSON_NAME] sắp xếp" at bounding box center [454, 491] width 145 height 20
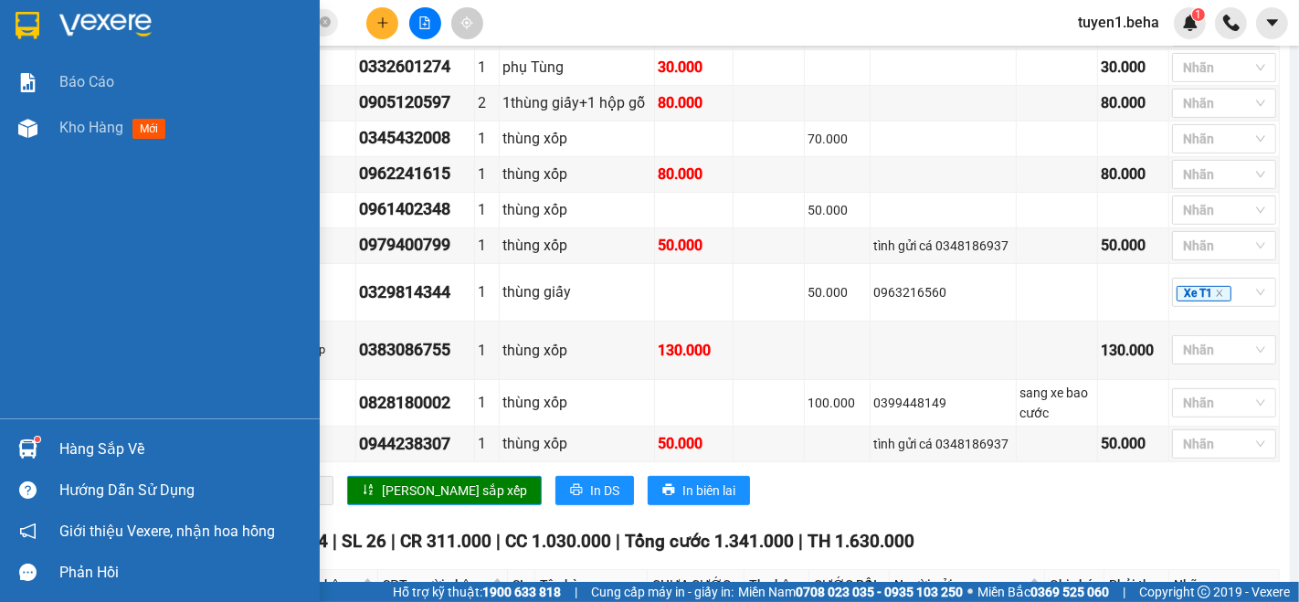
click at [32, 247] on div "Báo cáo Kho hàng mới" at bounding box center [160, 238] width 320 height 359
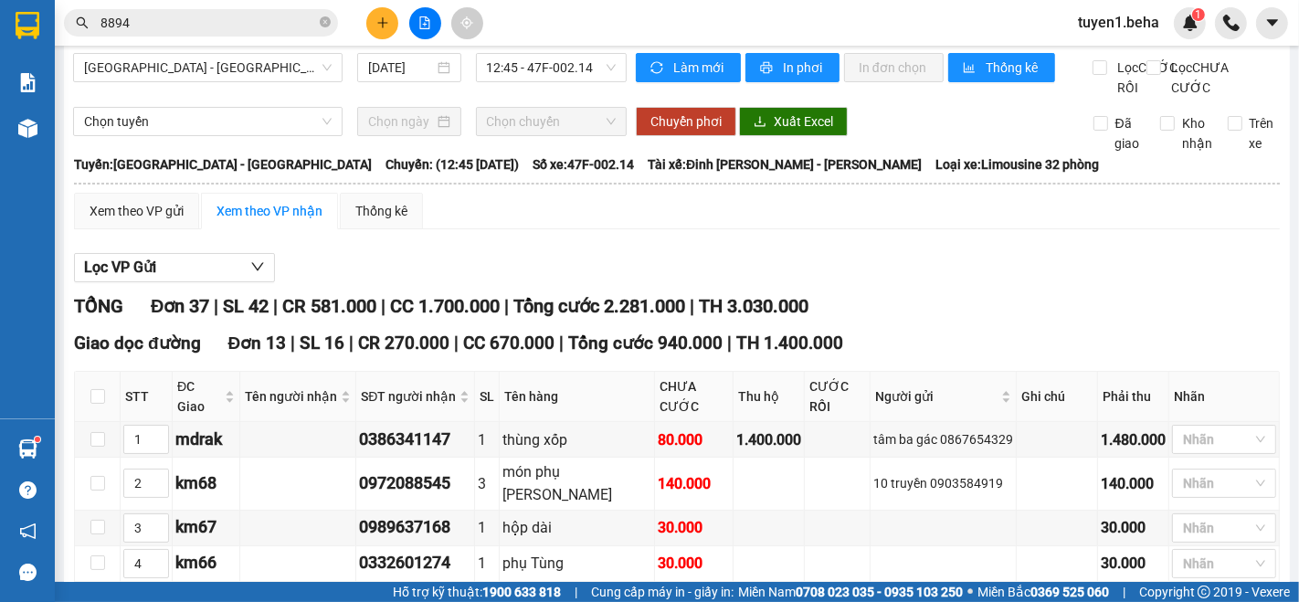
scroll to position [0, 0]
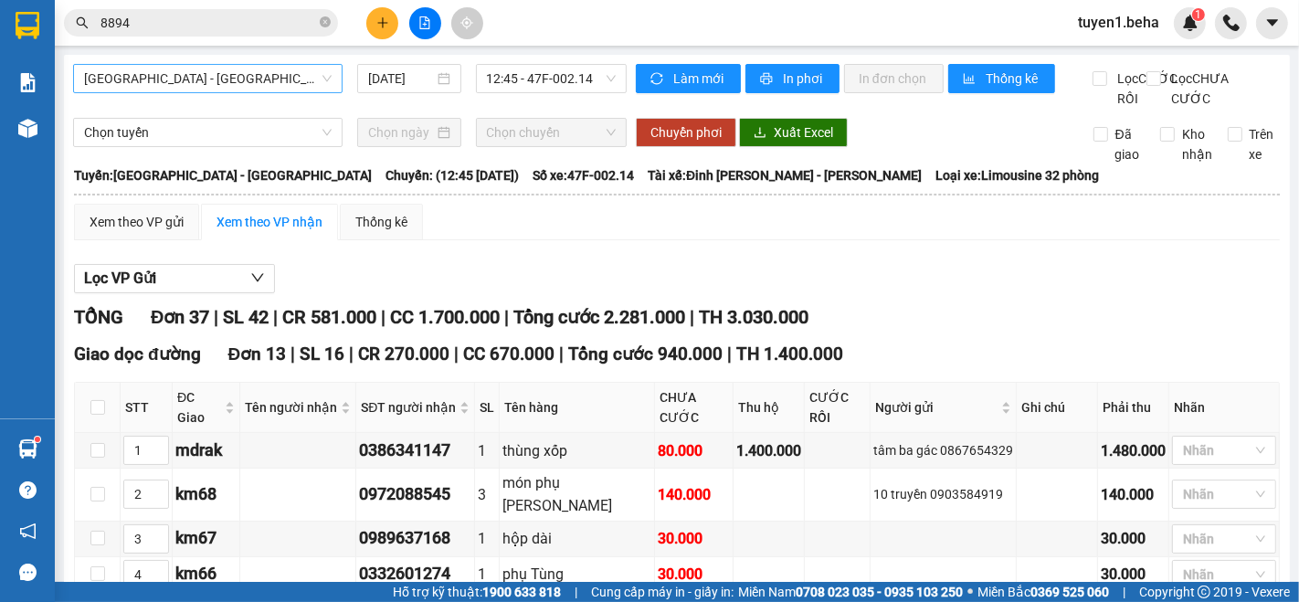
click at [272, 80] on span "[GEOGRAPHIC_DATA] - [GEOGRAPHIC_DATA]" at bounding box center [208, 78] width 248 height 27
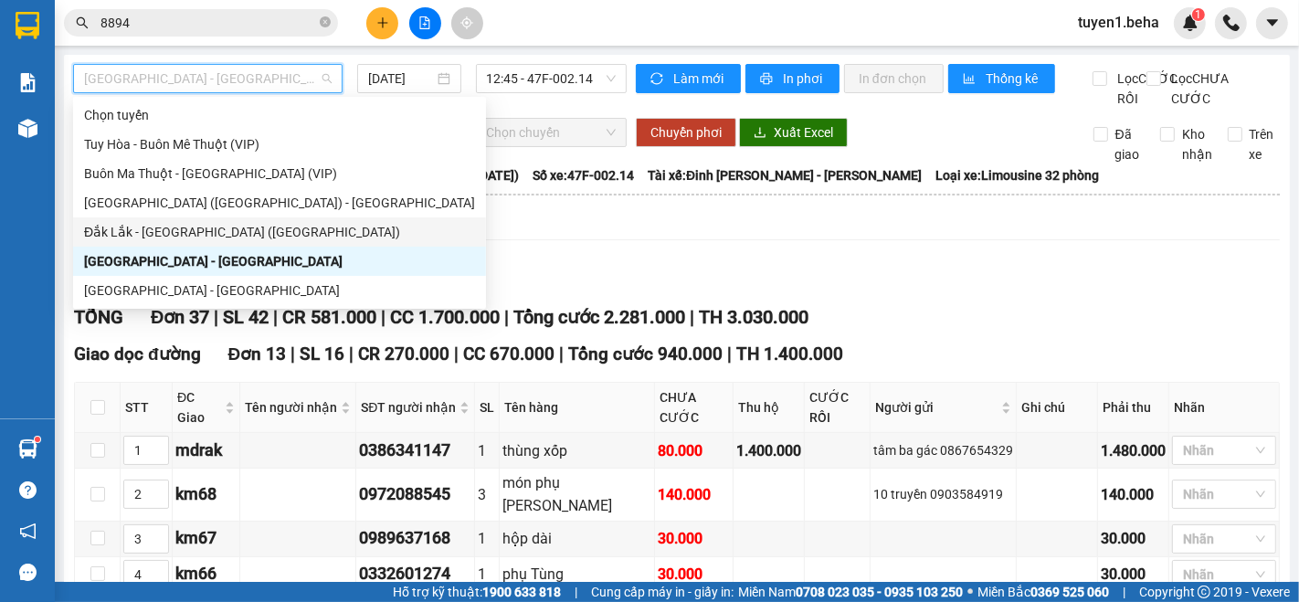
click at [160, 231] on div "Đắk Lắk - [GEOGRAPHIC_DATA] ([GEOGRAPHIC_DATA])" at bounding box center [279, 232] width 391 height 20
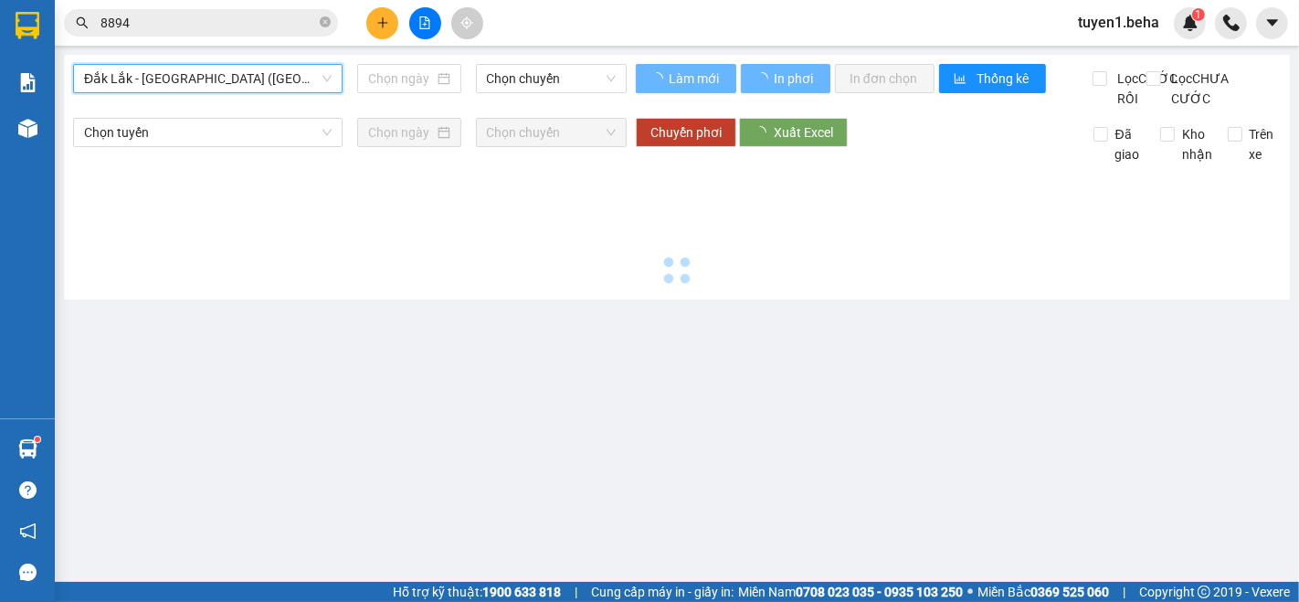
type input "[DATE]"
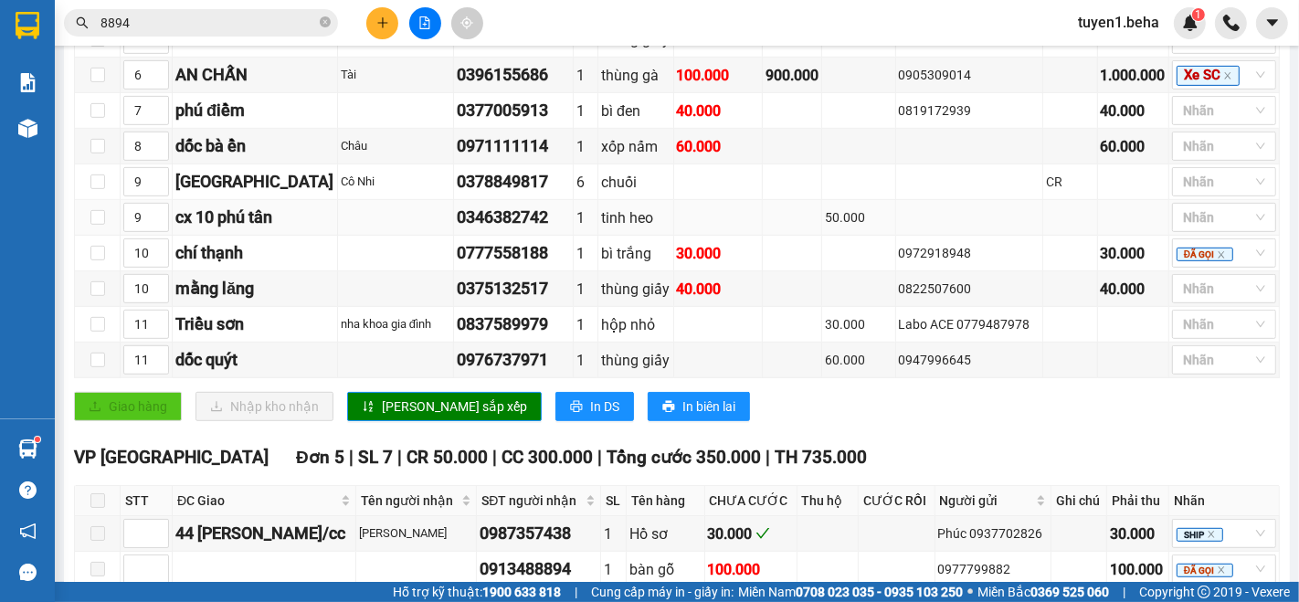
scroll to position [1015, 0]
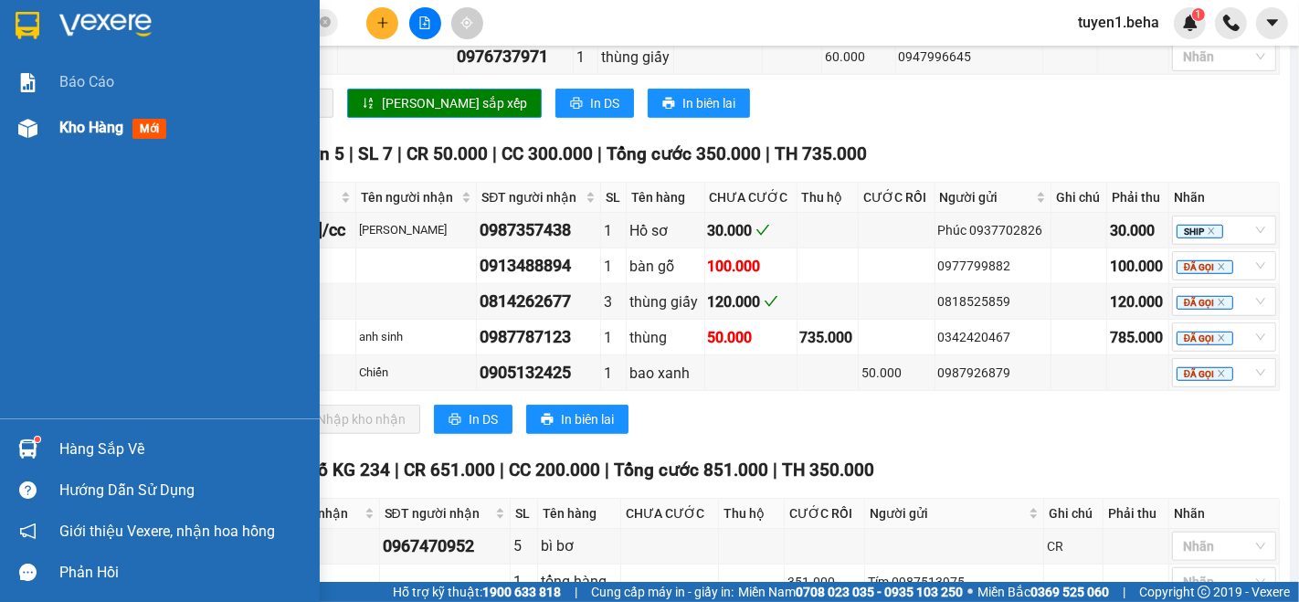
click at [78, 116] on div "Kho hàng mới" at bounding box center [116, 127] width 114 height 23
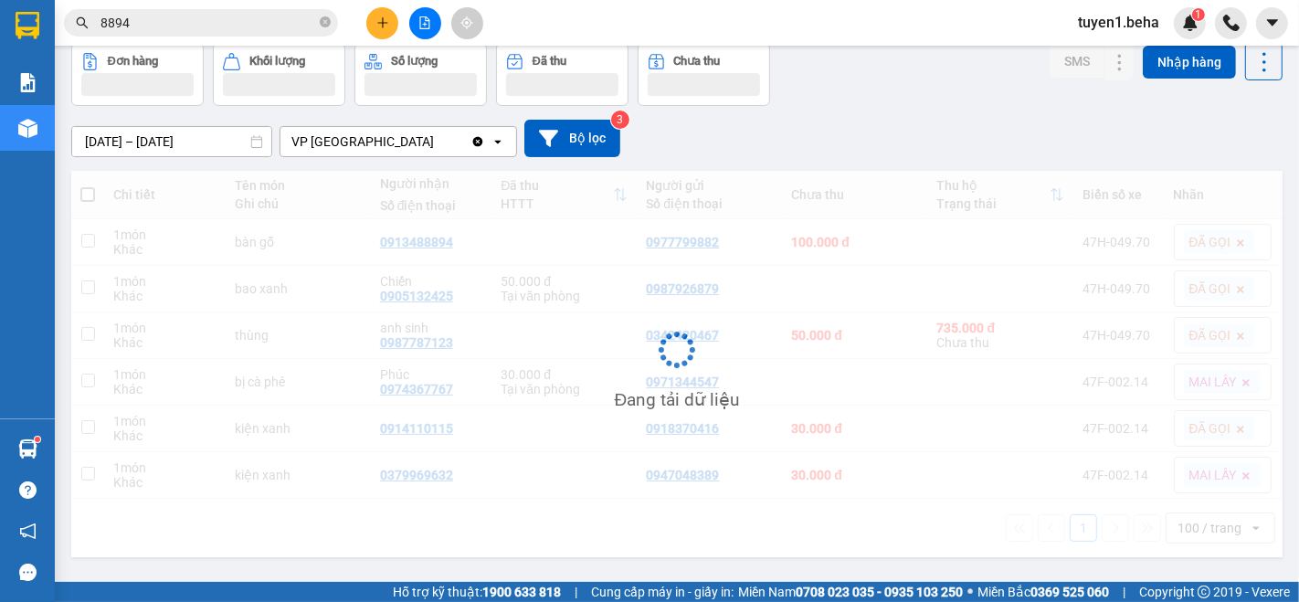
scroll to position [83, 0]
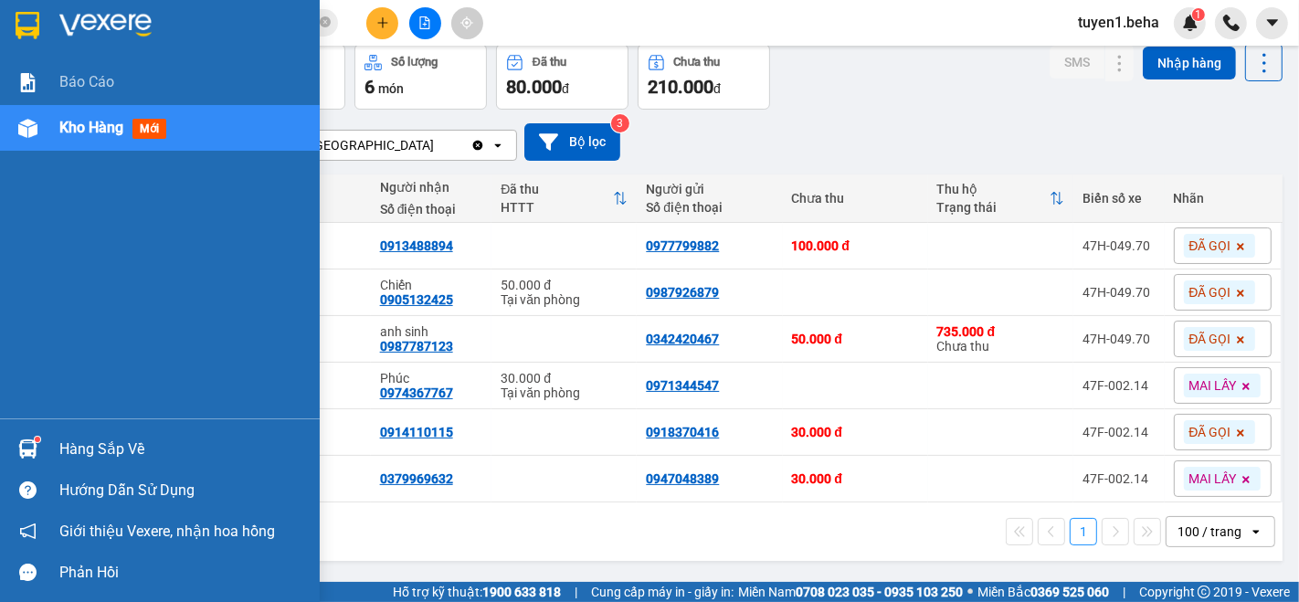
click at [83, 135] on span "Kho hàng" at bounding box center [91, 127] width 64 height 17
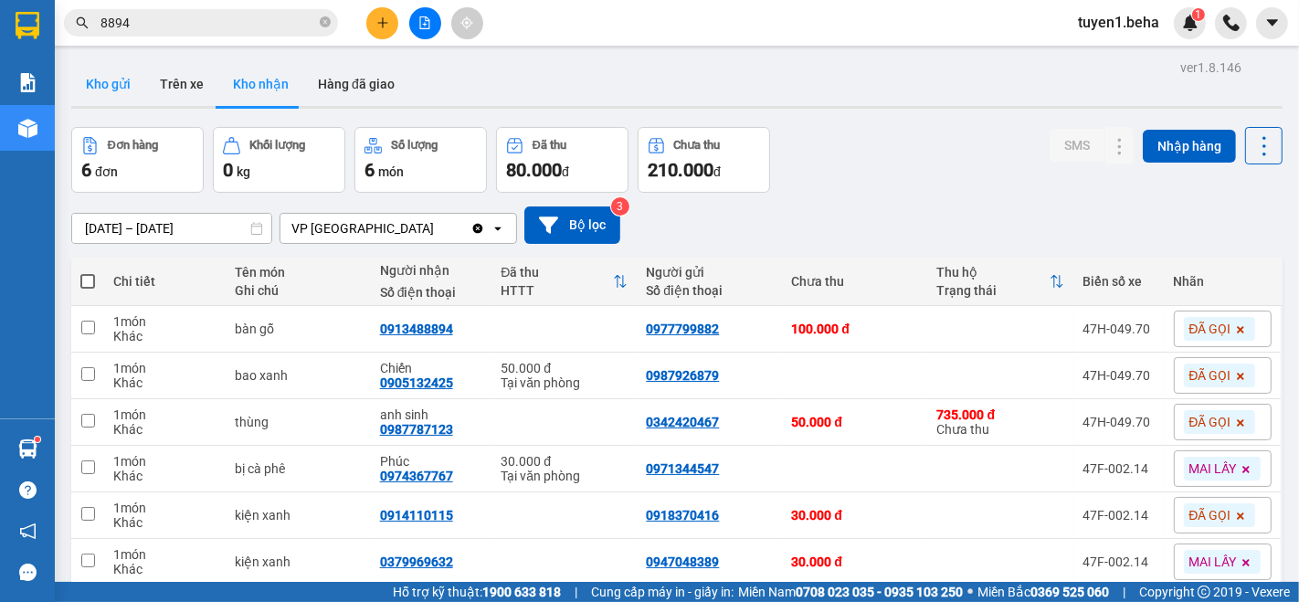
click at [96, 77] on button "Kho gửi" at bounding box center [108, 84] width 74 height 44
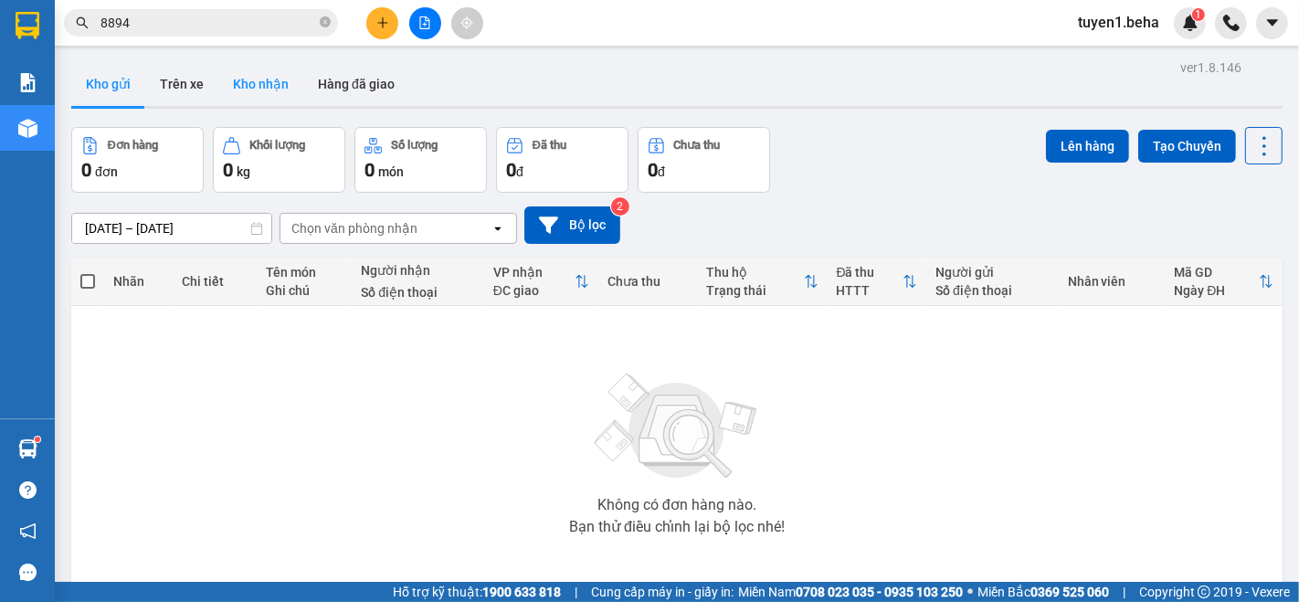
click at [263, 84] on button "Kho nhận" at bounding box center [260, 84] width 85 height 44
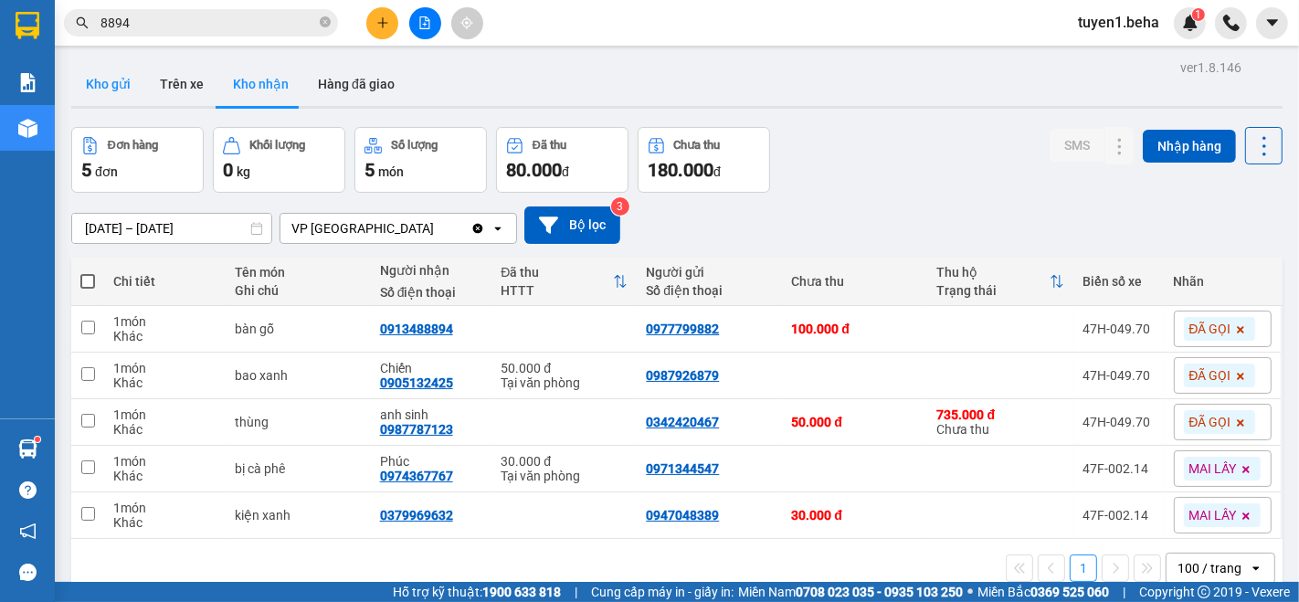
click at [105, 90] on button "Kho gửi" at bounding box center [108, 84] width 74 height 44
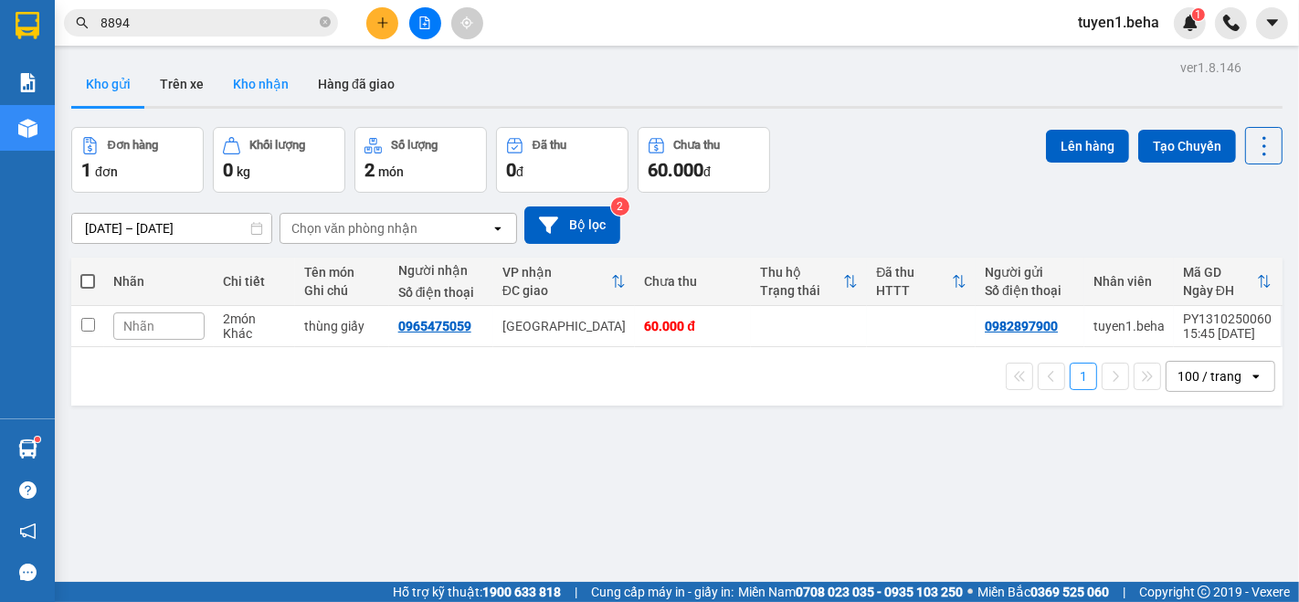
click at [263, 69] on button "Kho nhận" at bounding box center [260, 84] width 85 height 44
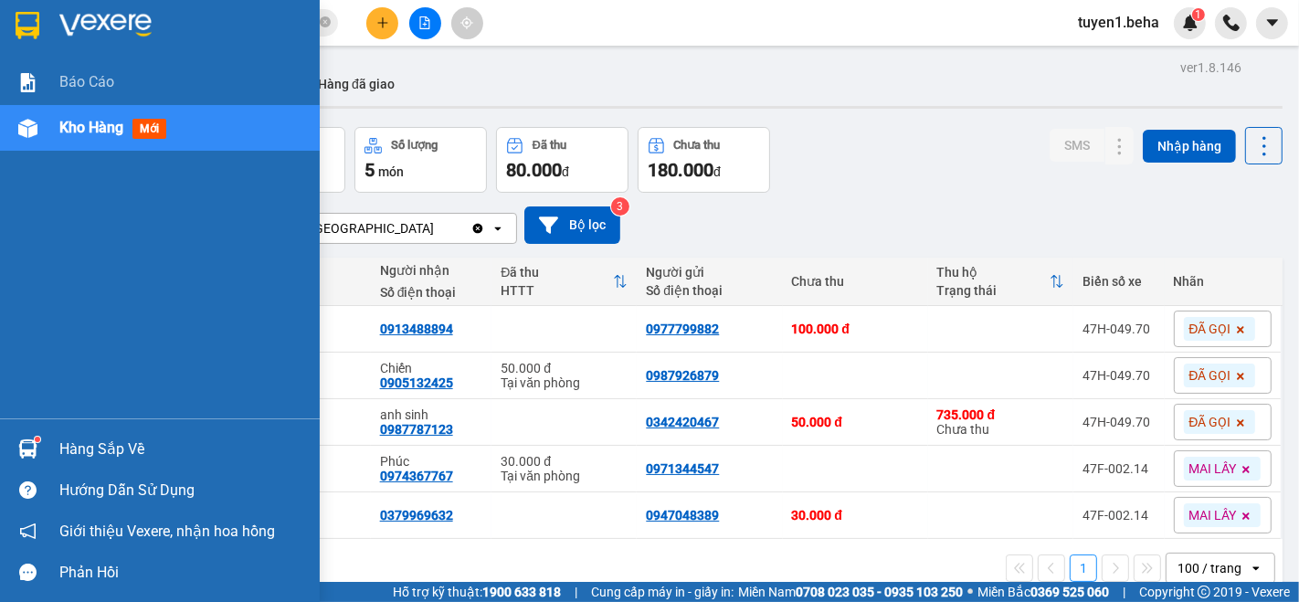
click at [70, 252] on div "Báo cáo Kho hàng mới" at bounding box center [160, 238] width 320 height 359
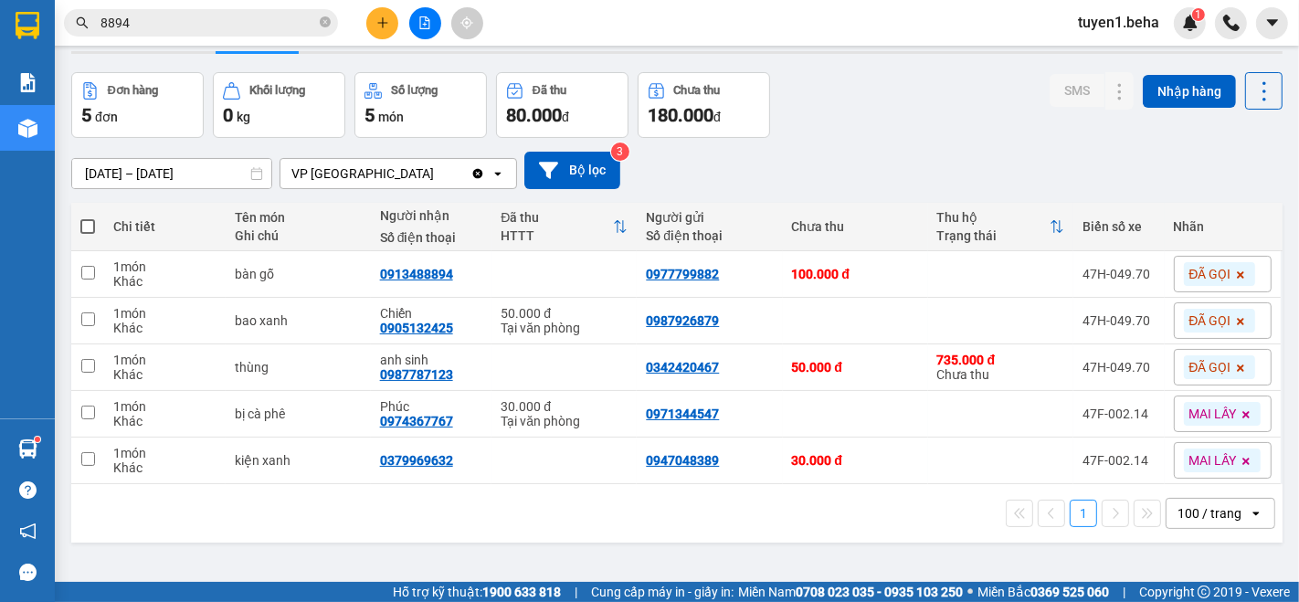
scroll to position [83, 0]
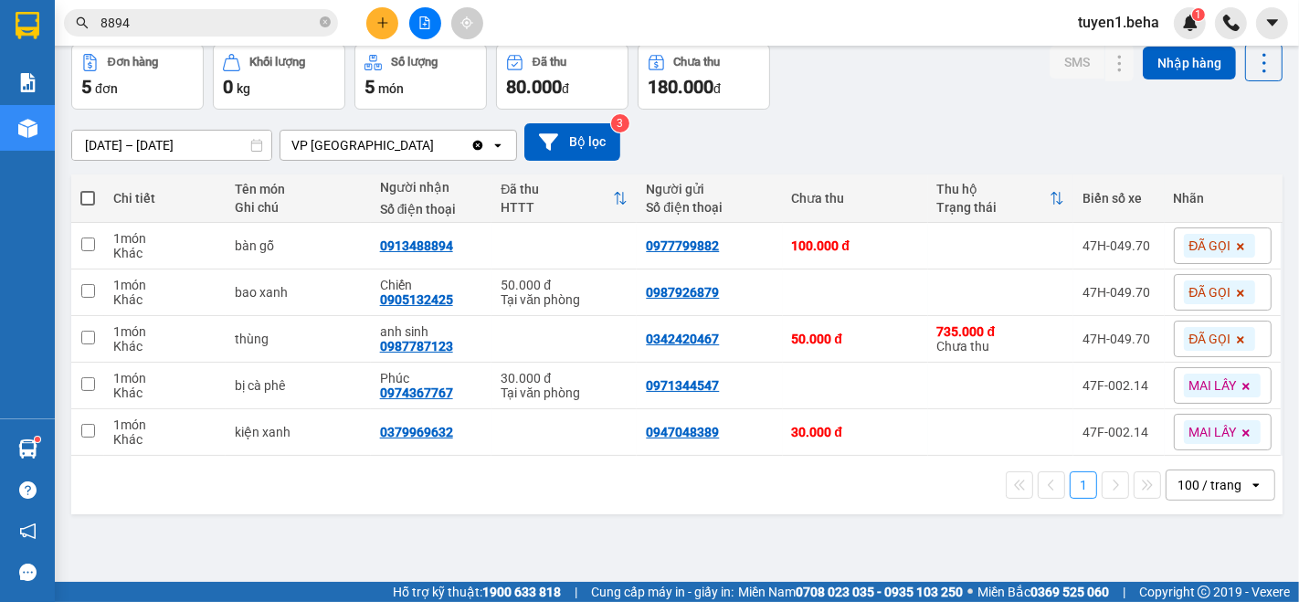
click at [192, 549] on div "ver 1.8.146 Kho gửi Trên xe Kho nhận Hàng đã giao Đơn hàng 5 đơn Khối lượng 0 k…" at bounding box center [677, 273] width 1226 height 602
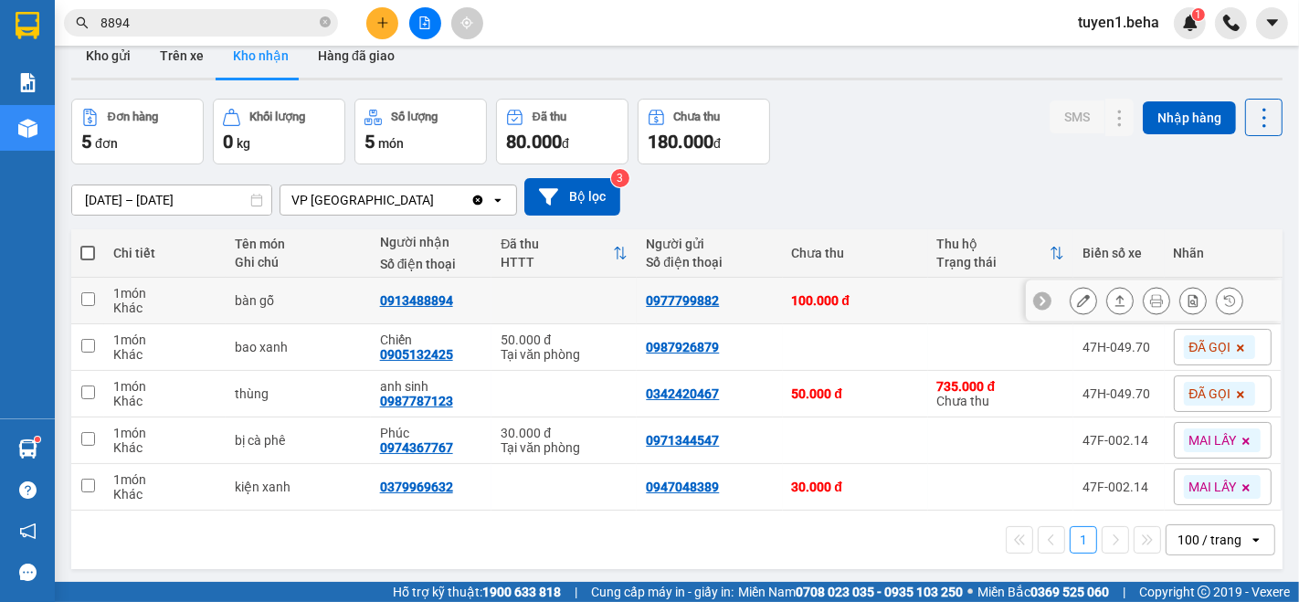
scroll to position [0, 0]
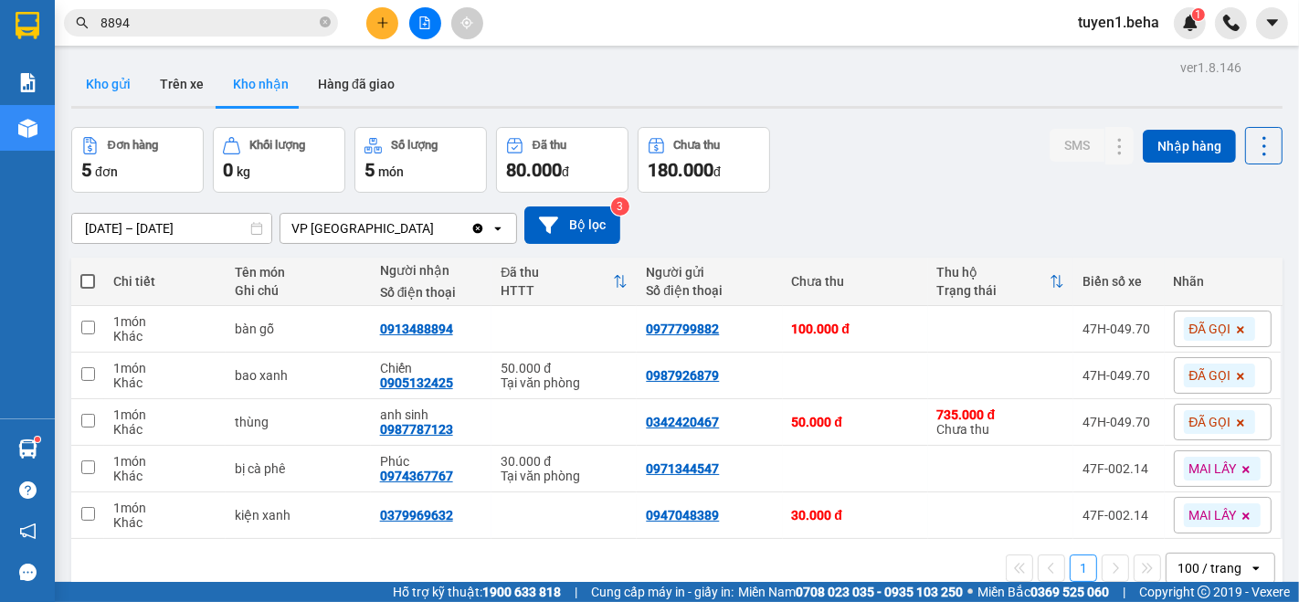
click at [115, 78] on button "Kho gửi" at bounding box center [108, 84] width 74 height 44
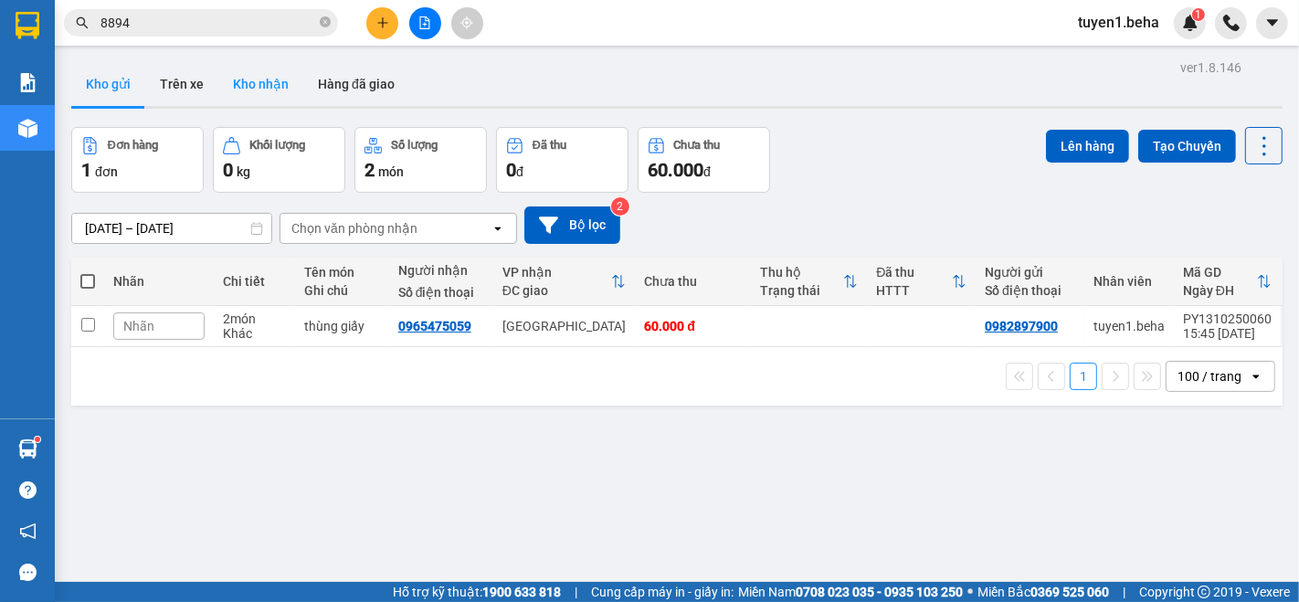
click at [262, 87] on button "Kho nhận" at bounding box center [260, 84] width 85 height 44
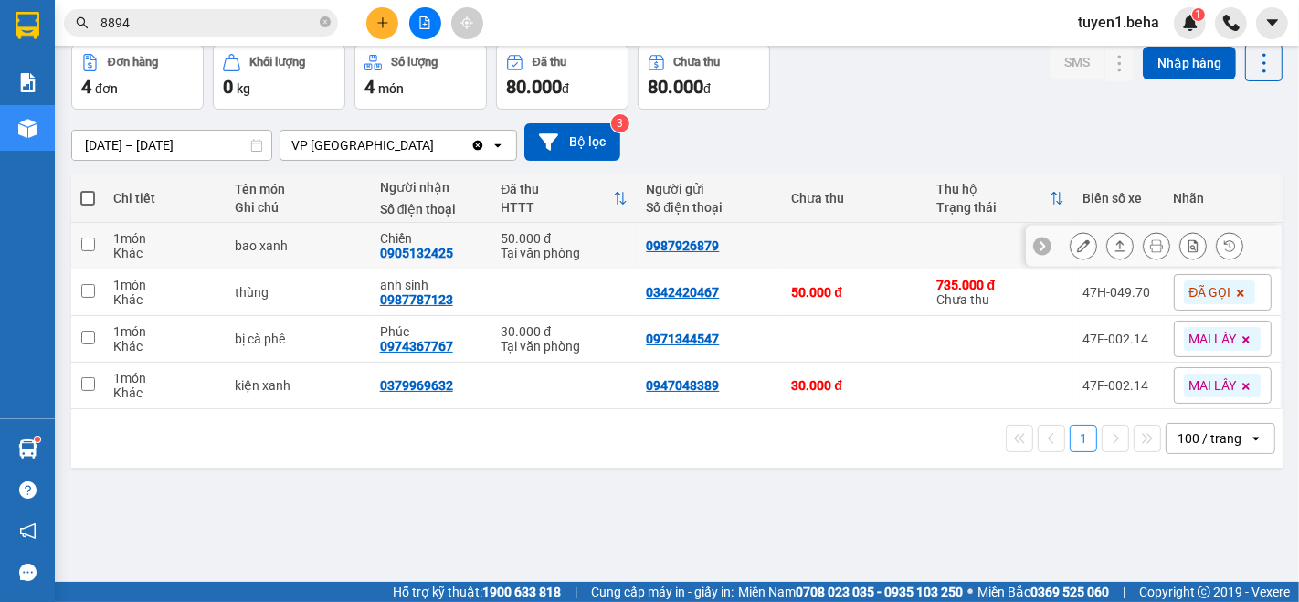
scroll to position [83, 0]
click at [193, 536] on div "ver 1.8.146 Kho gửi Trên xe Kho nhận Hàng đã giao Đơn hàng 4 đơn Khối lượng 0 k…" at bounding box center [677, 273] width 1226 height 602
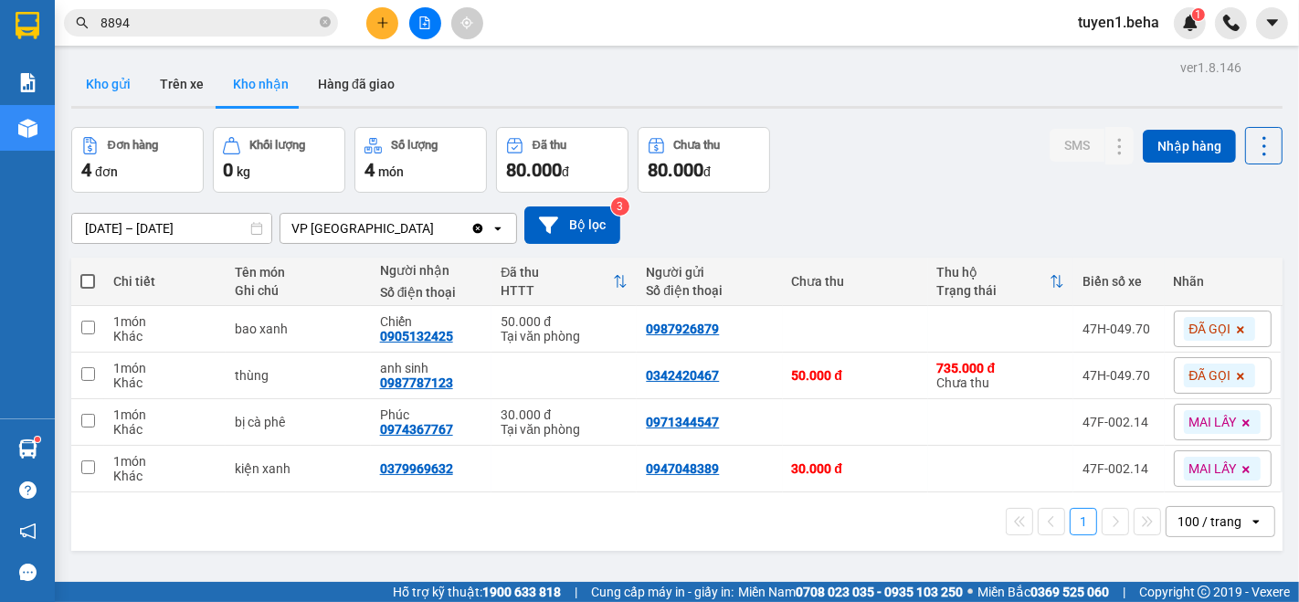
click at [105, 84] on button "Kho gửi" at bounding box center [108, 84] width 74 height 44
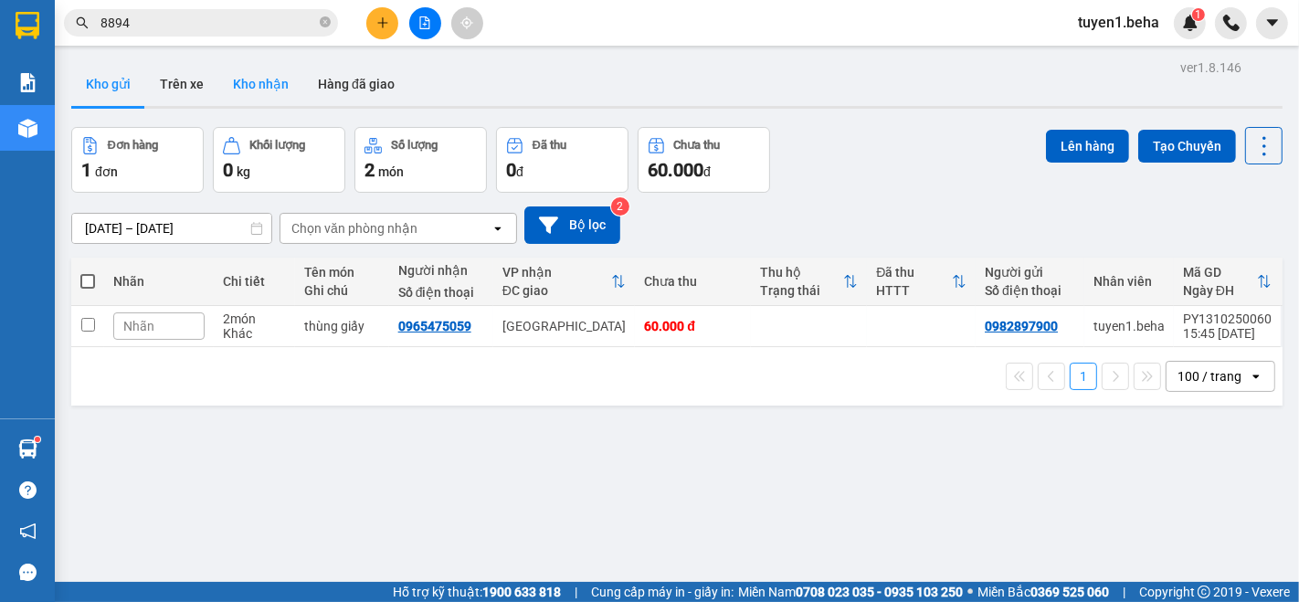
click at [263, 85] on button "Kho nhận" at bounding box center [260, 84] width 85 height 44
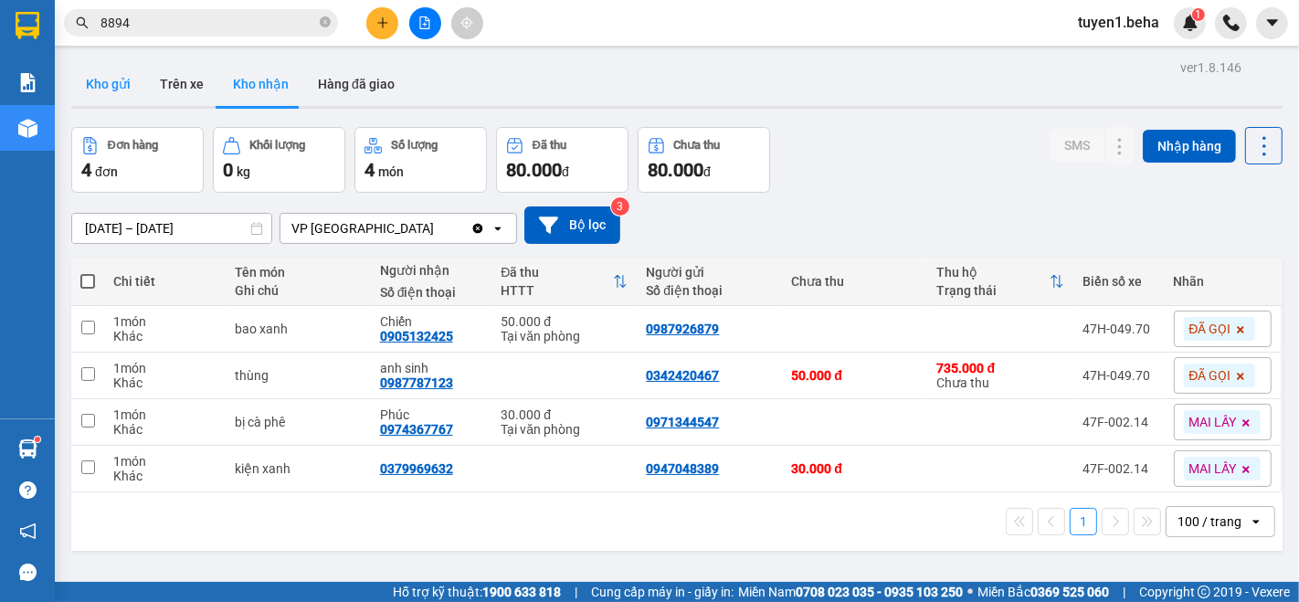
click at [109, 80] on button "Kho gửi" at bounding box center [108, 84] width 74 height 44
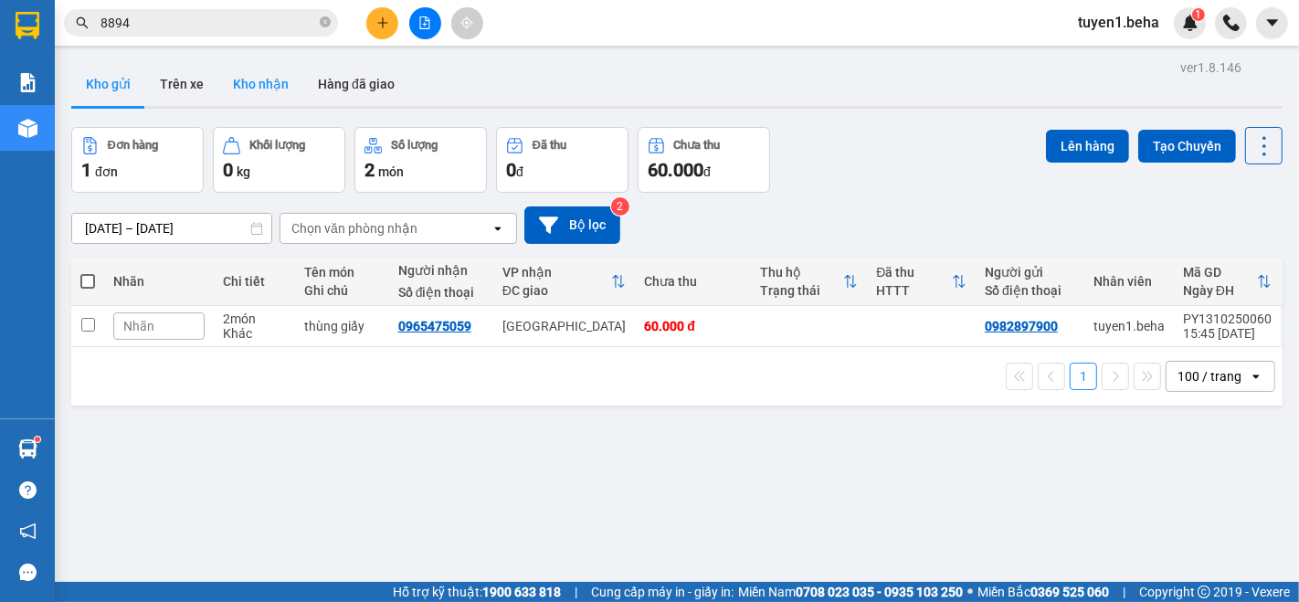
click at [232, 69] on button "Kho nhận" at bounding box center [260, 84] width 85 height 44
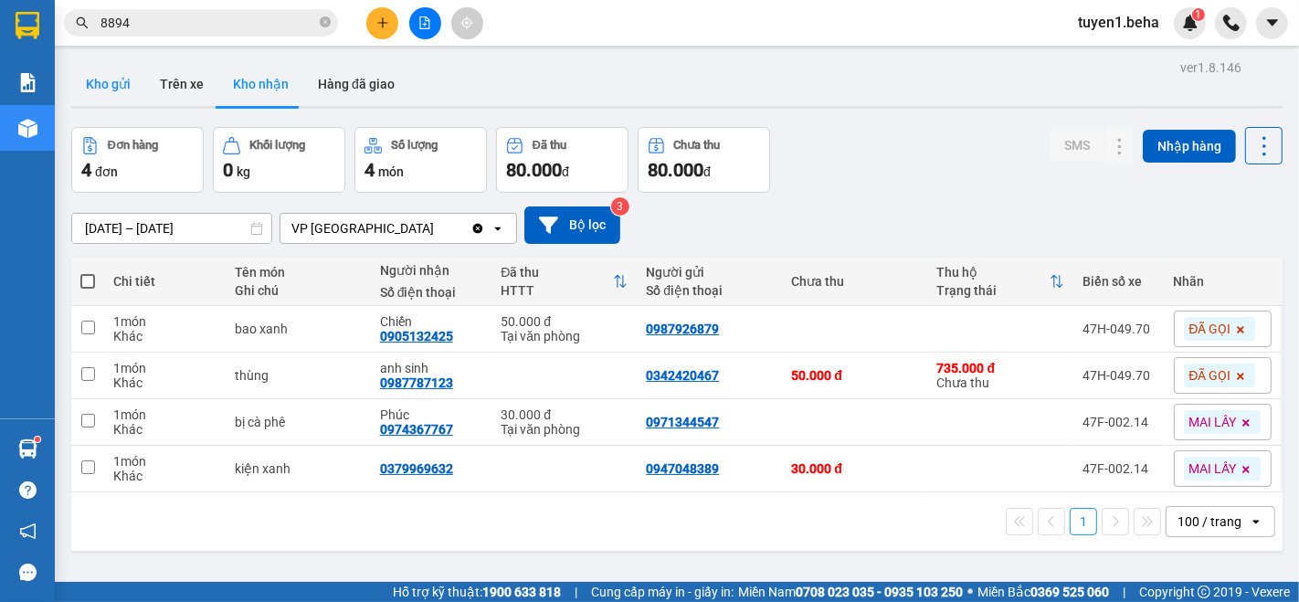
click at [101, 88] on button "Kho gửi" at bounding box center [108, 84] width 74 height 44
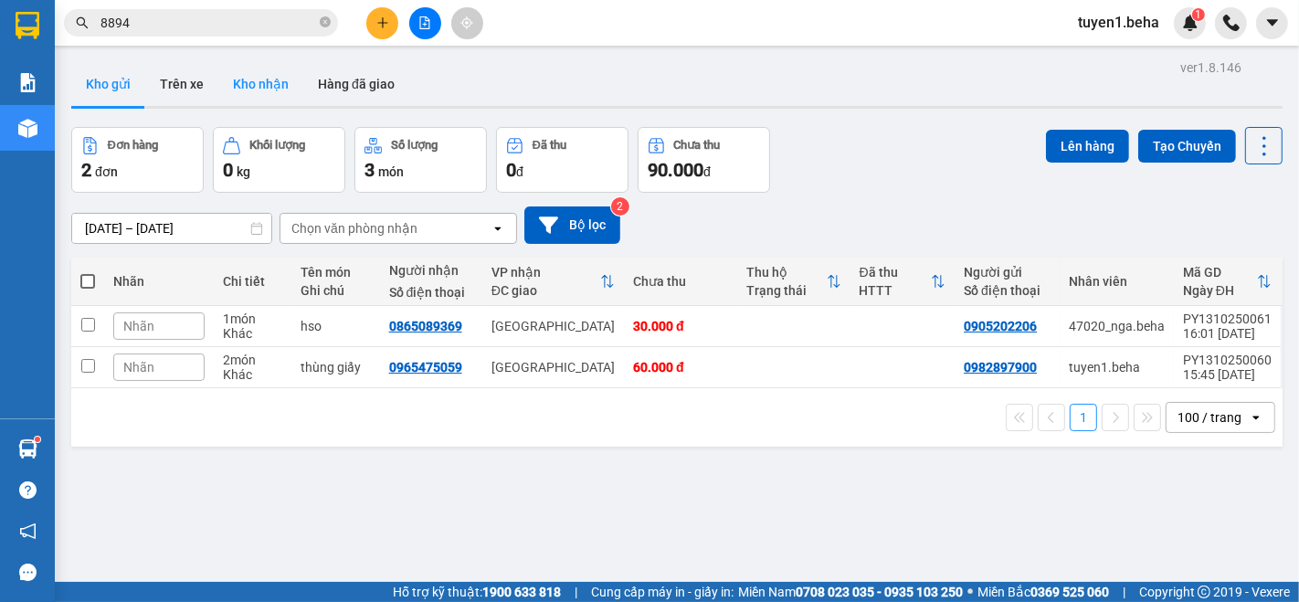
click at [277, 80] on button "Kho nhận" at bounding box center [260, 84] width 85 height 44
